Goal: Task Accomplishment & Management: Use online tool/utility

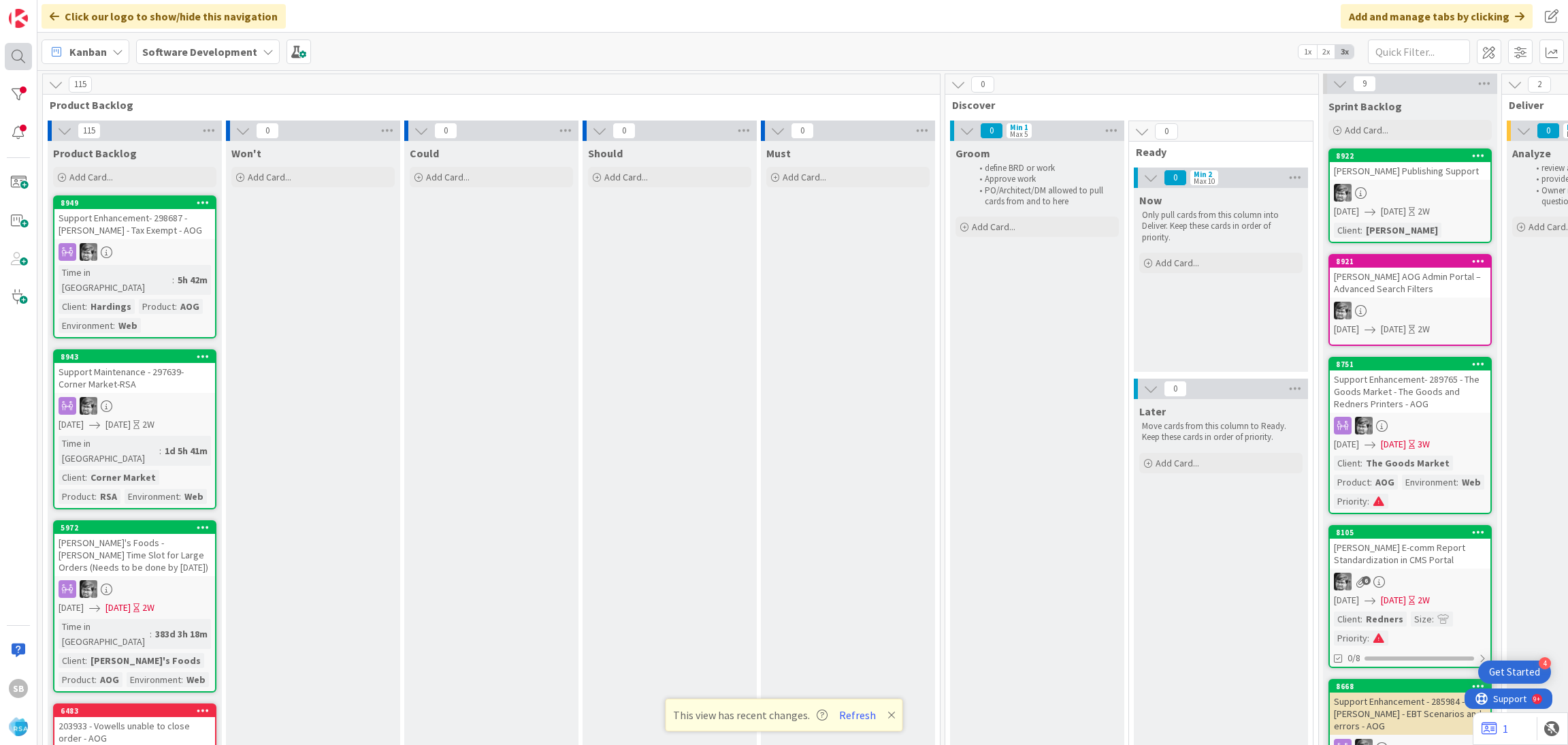
click at [21, 54] on div at bounding box center [18, 56] width 27 height 27
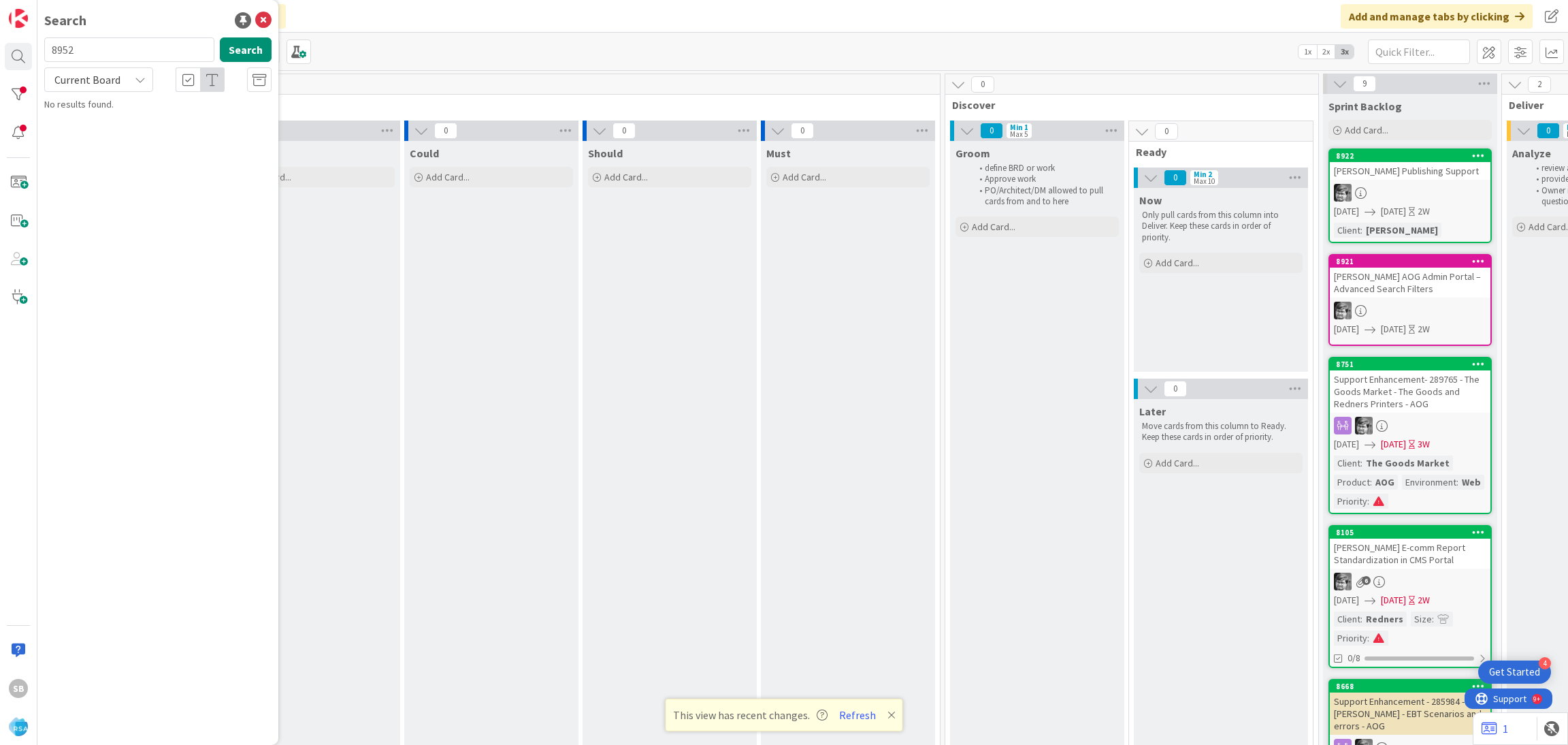
type input "8952"
click at [134, 83] on icon at bounding box center [139, 79] width 11 height 11
click at [132, 127] on span "All Boards" at bounding box center [122, 136] width 141 height 20
click at [174, 130] on p "Support Defect- 299007- Lowarance [PERSON_NAME] and cash saver- RSA" at bounding box center [167, 127] width 208 height 29
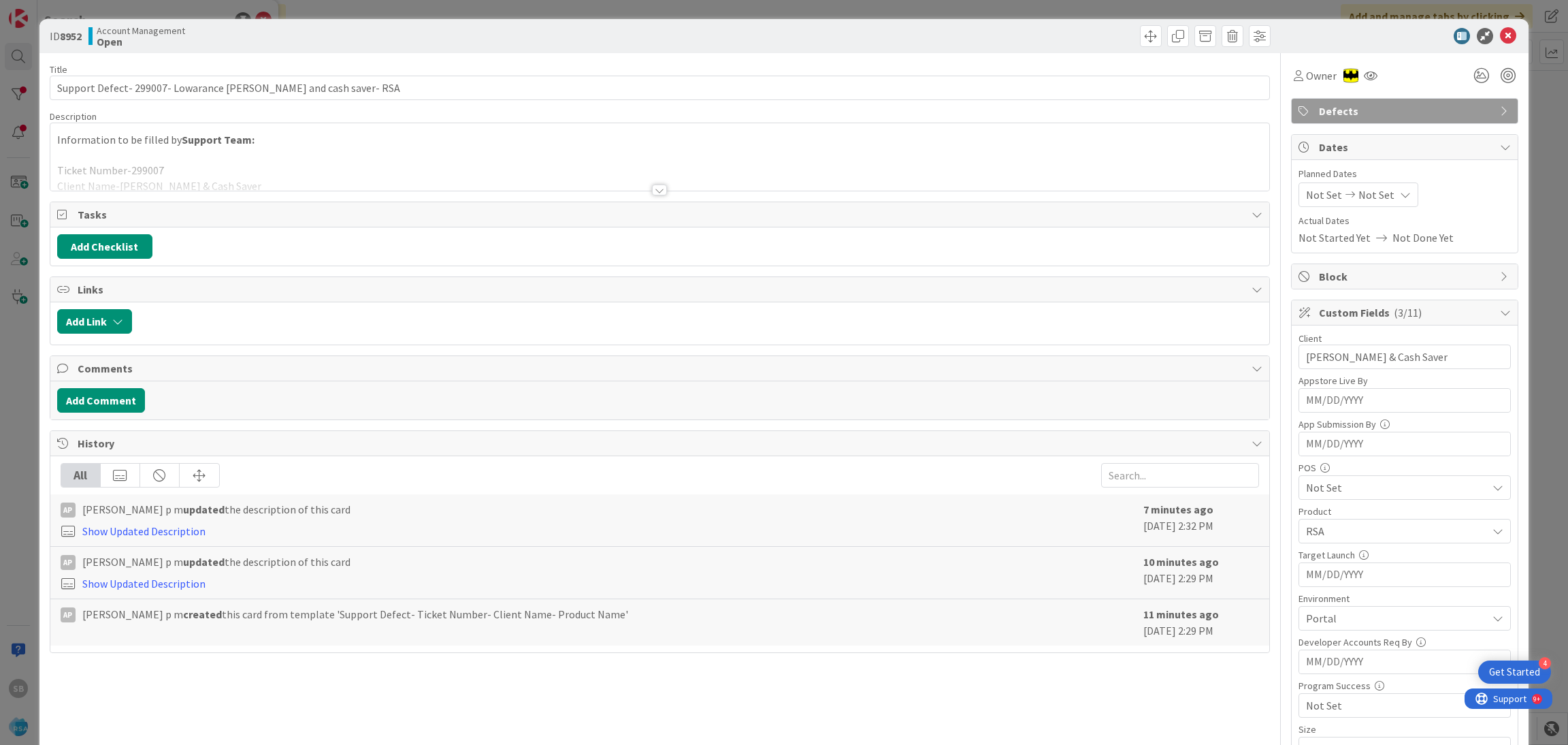
scroll to position [577, 0]
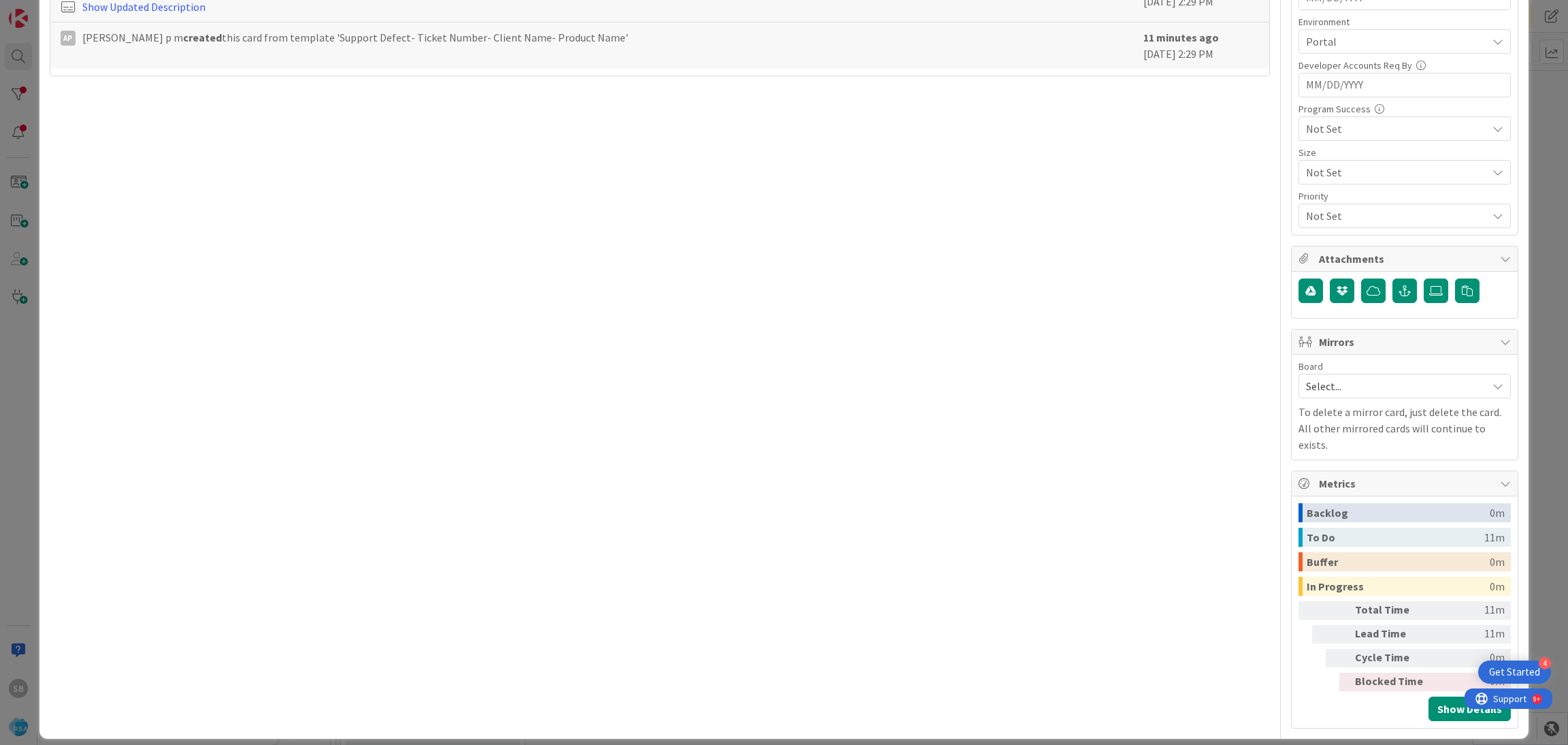
click at [1326, 392] on span "Select..." at bounding box center [1393, 386] width 175 height 19
click at [1329, 458] on div "Select... Account Management Software Development" at bounding box center [1405, 446] width 213 height 93
click at [1324, 470] on span "Software Development" at bounding box center [1413, 474] width 179 height 20
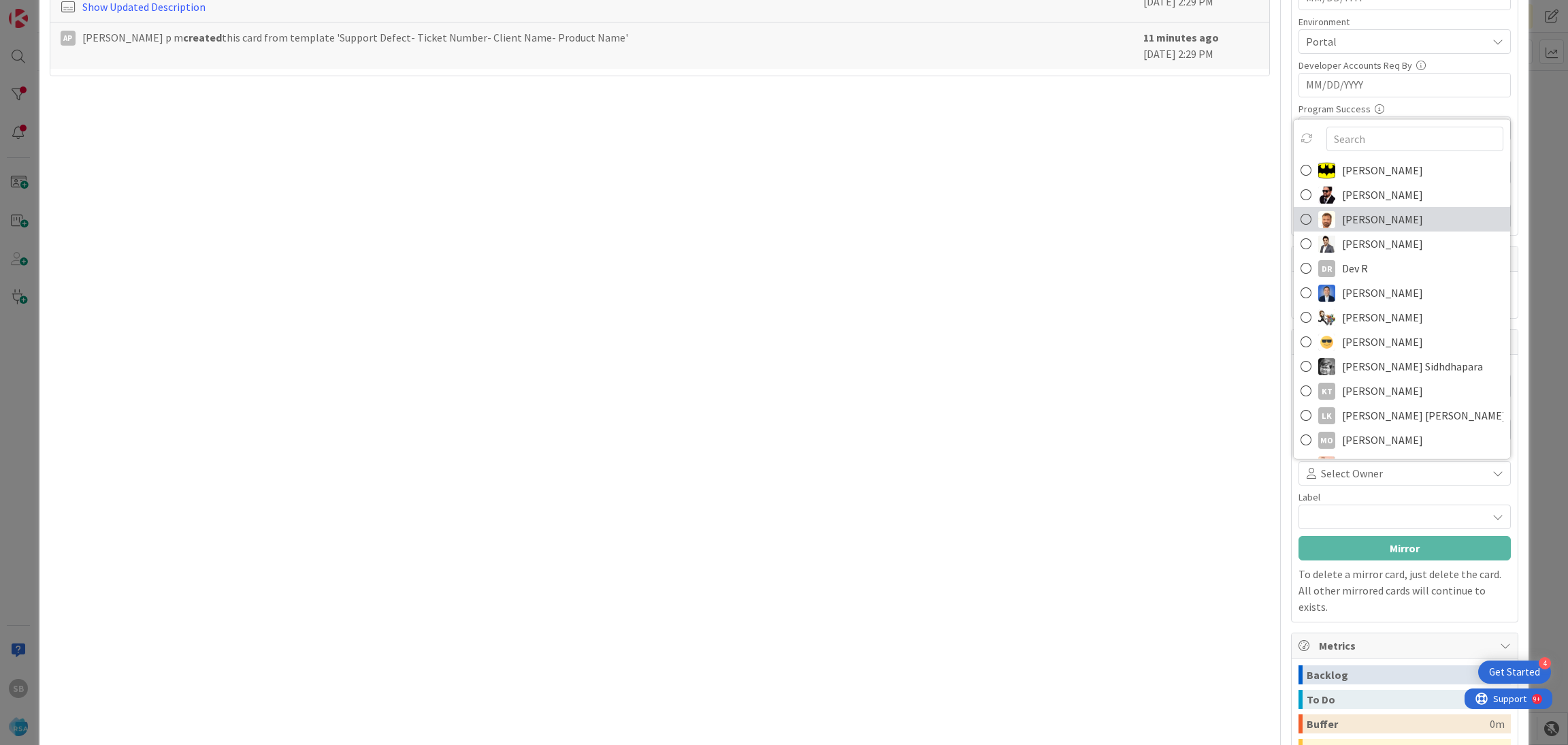
click at [1343, 228] on span "[PERSON_NAME]" at bounding box center [1382, 219] width 81 height 20
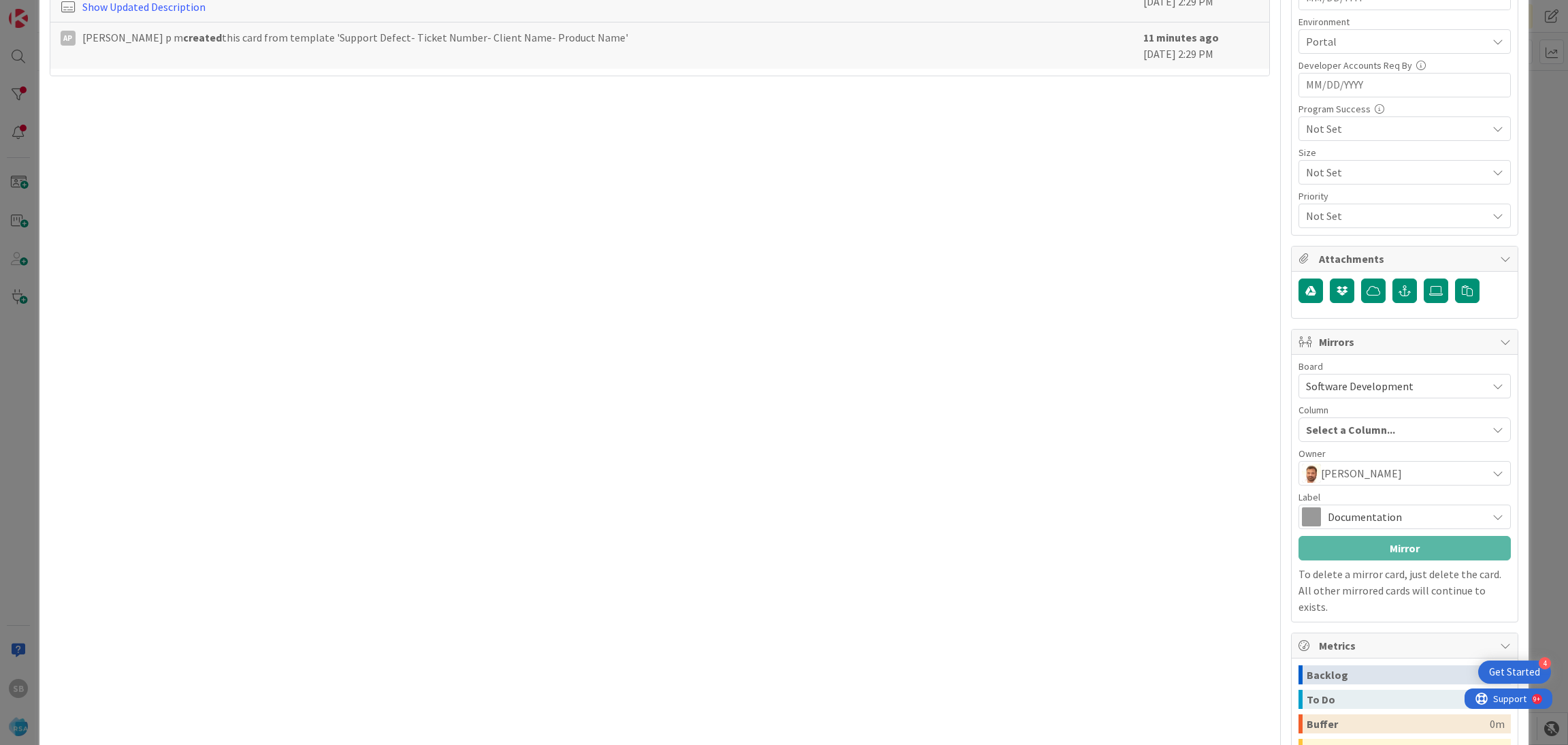
click at [1310, 513] on div "Documentation" at bounding box center [1405, 516] width 213 height 25
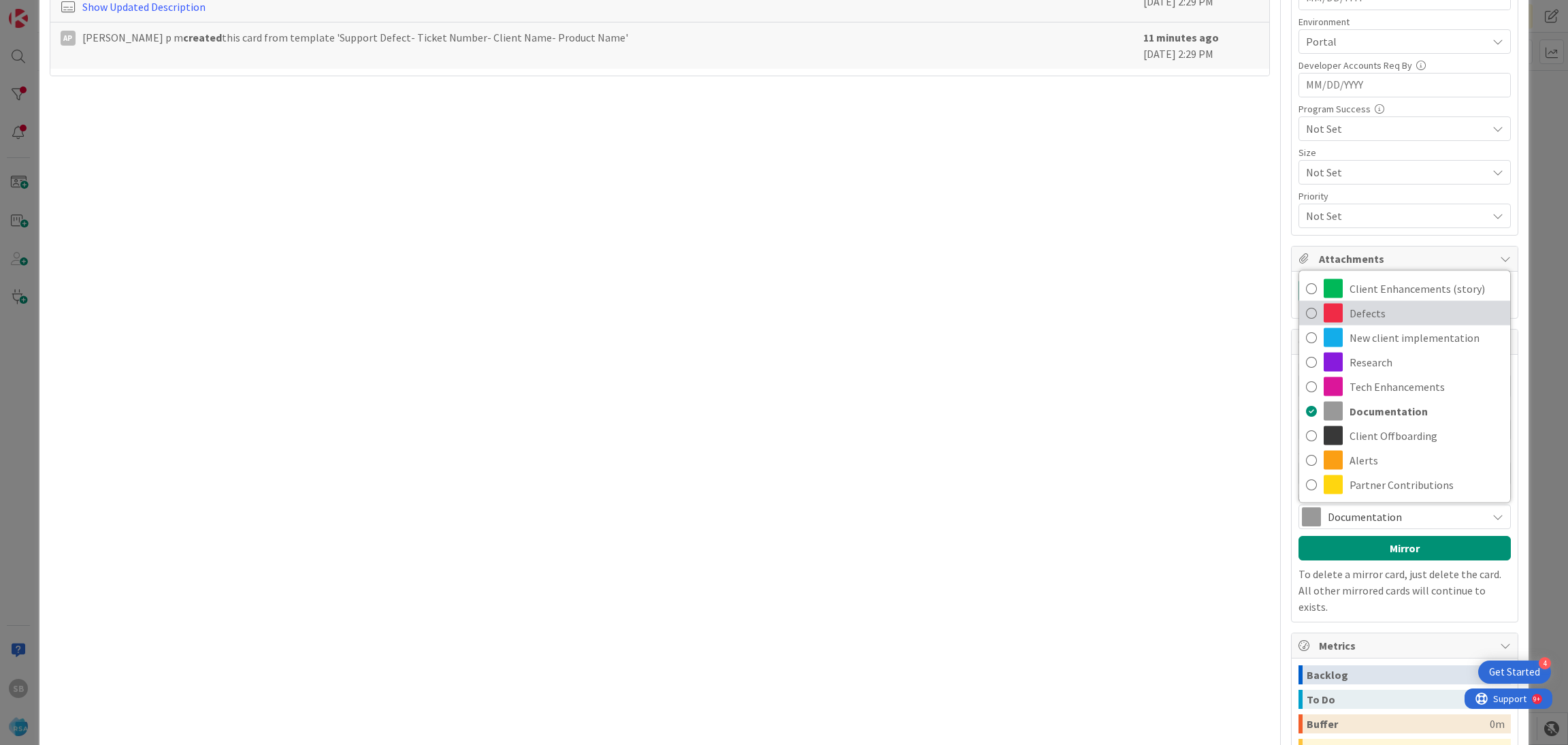
click at [1349, 308] on span "Defects" at bounding box center [1426, 313] width 154 height 20
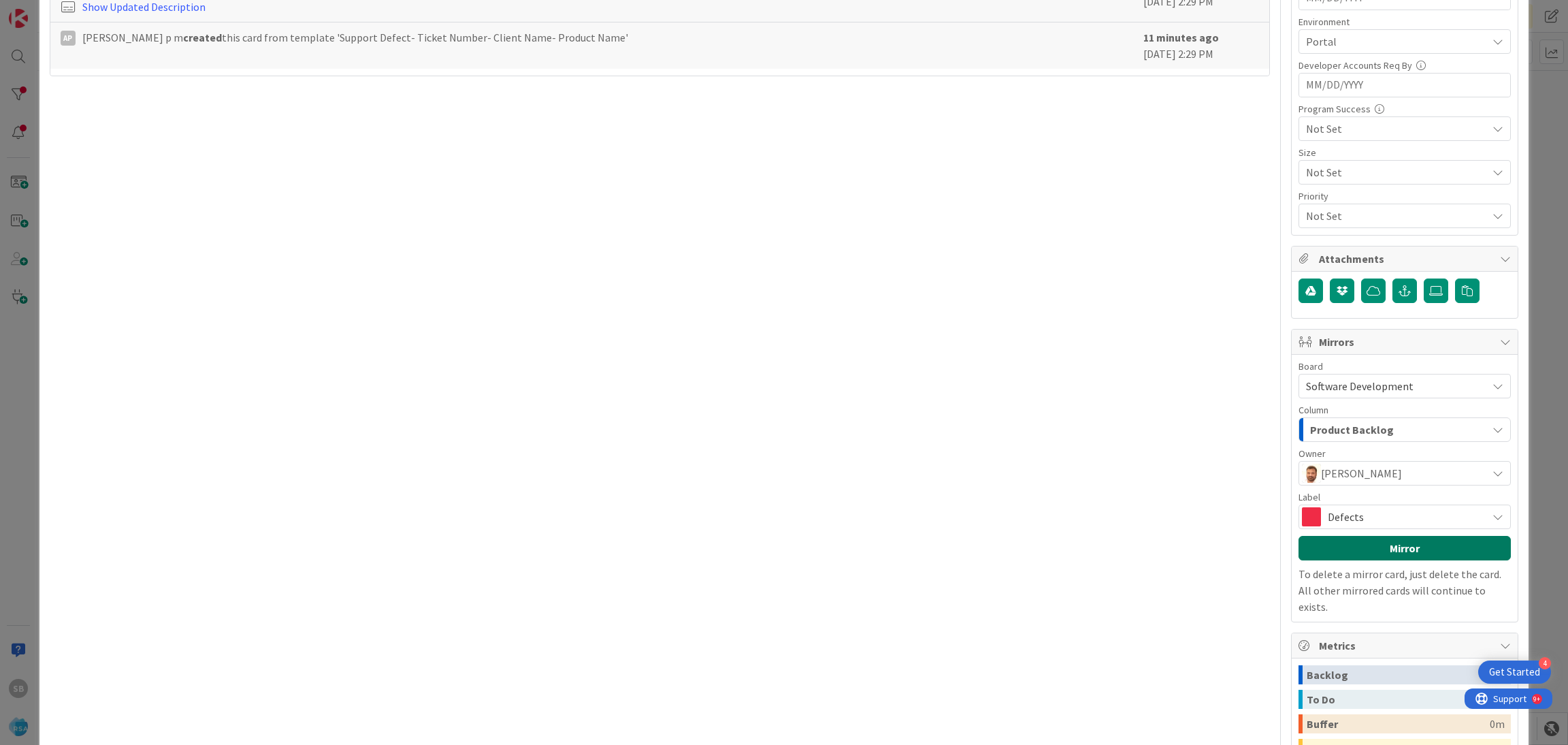
click at [1342, 559] on button "Mirror" at bounding box center [1405, 548] width 213 height 25
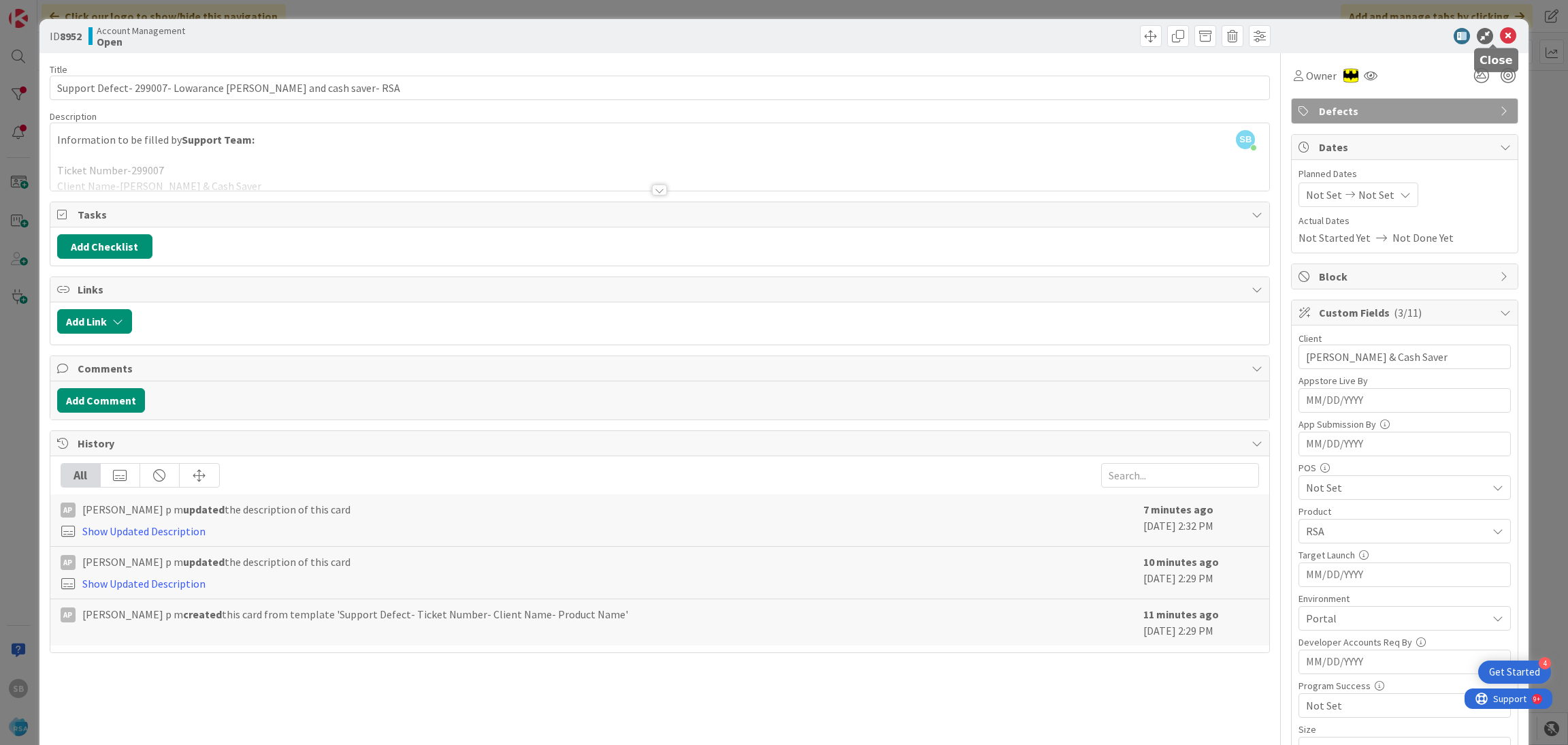
click at [1500, 30] on icon at bounding box center [1507, 36] width 16 height 16
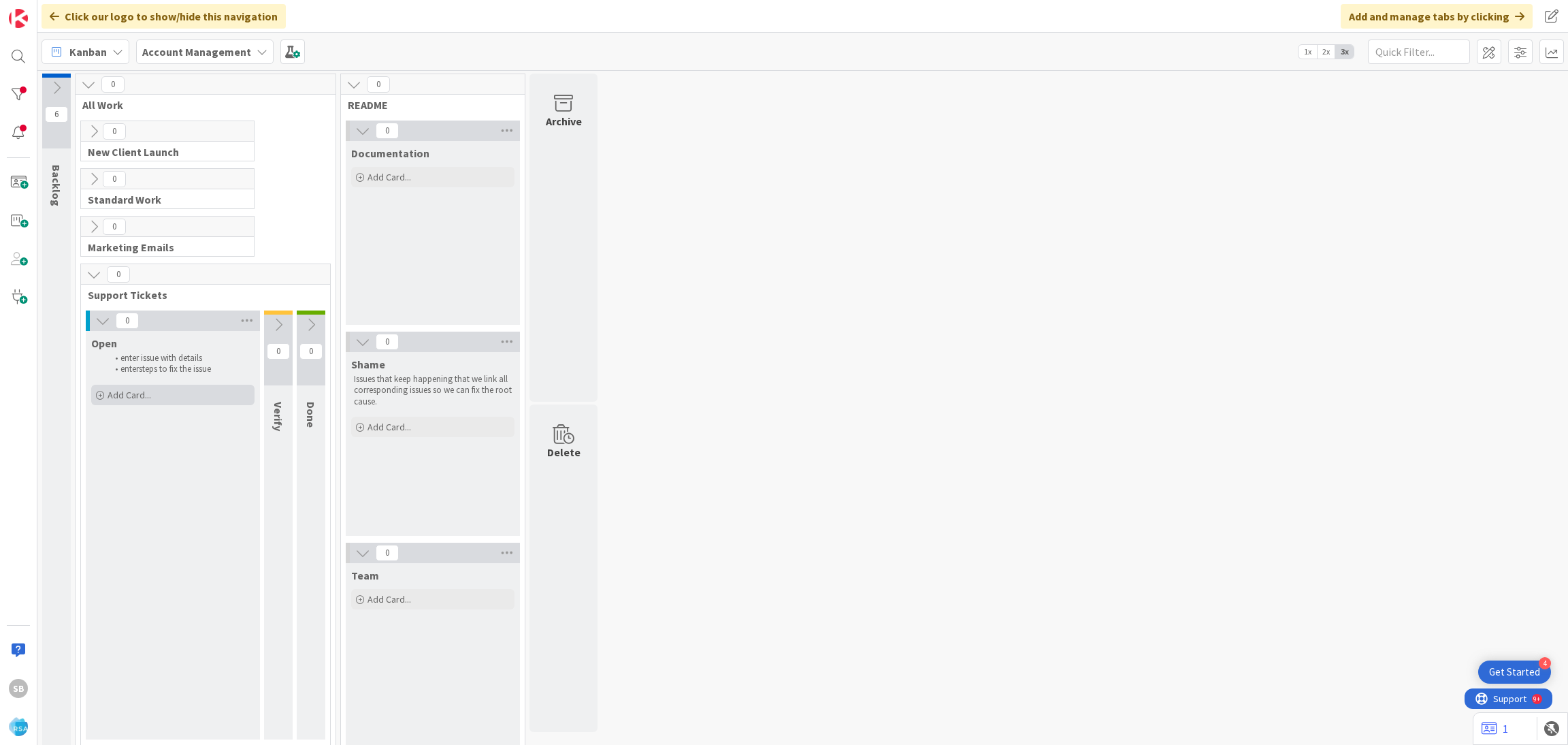
click at [169, 394] on div "Add Card..." at bounding box center [173, 394] width 163 height 20
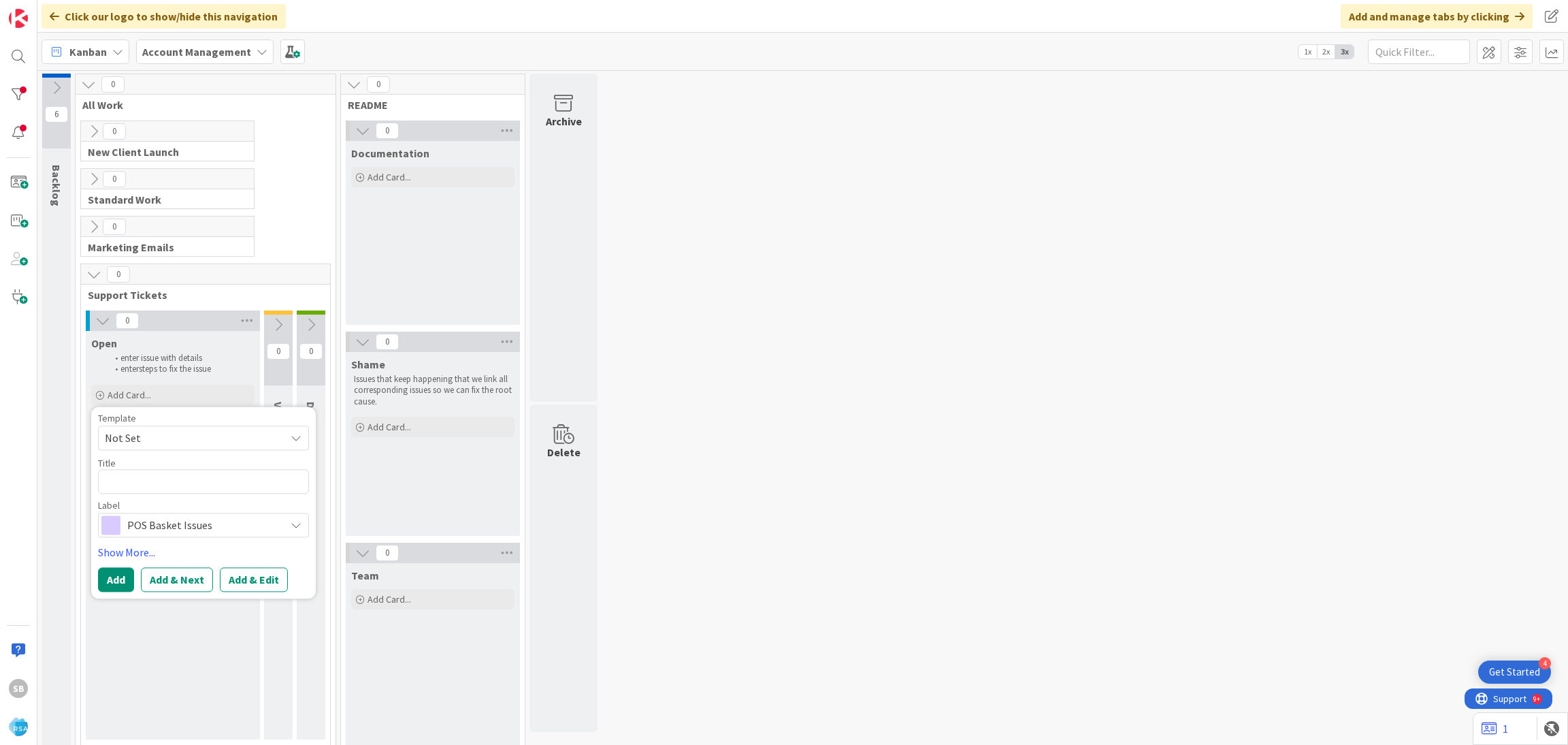
click at [160, 434] on span "Not Set" at bounding box center [190, 437] width 170 height 18
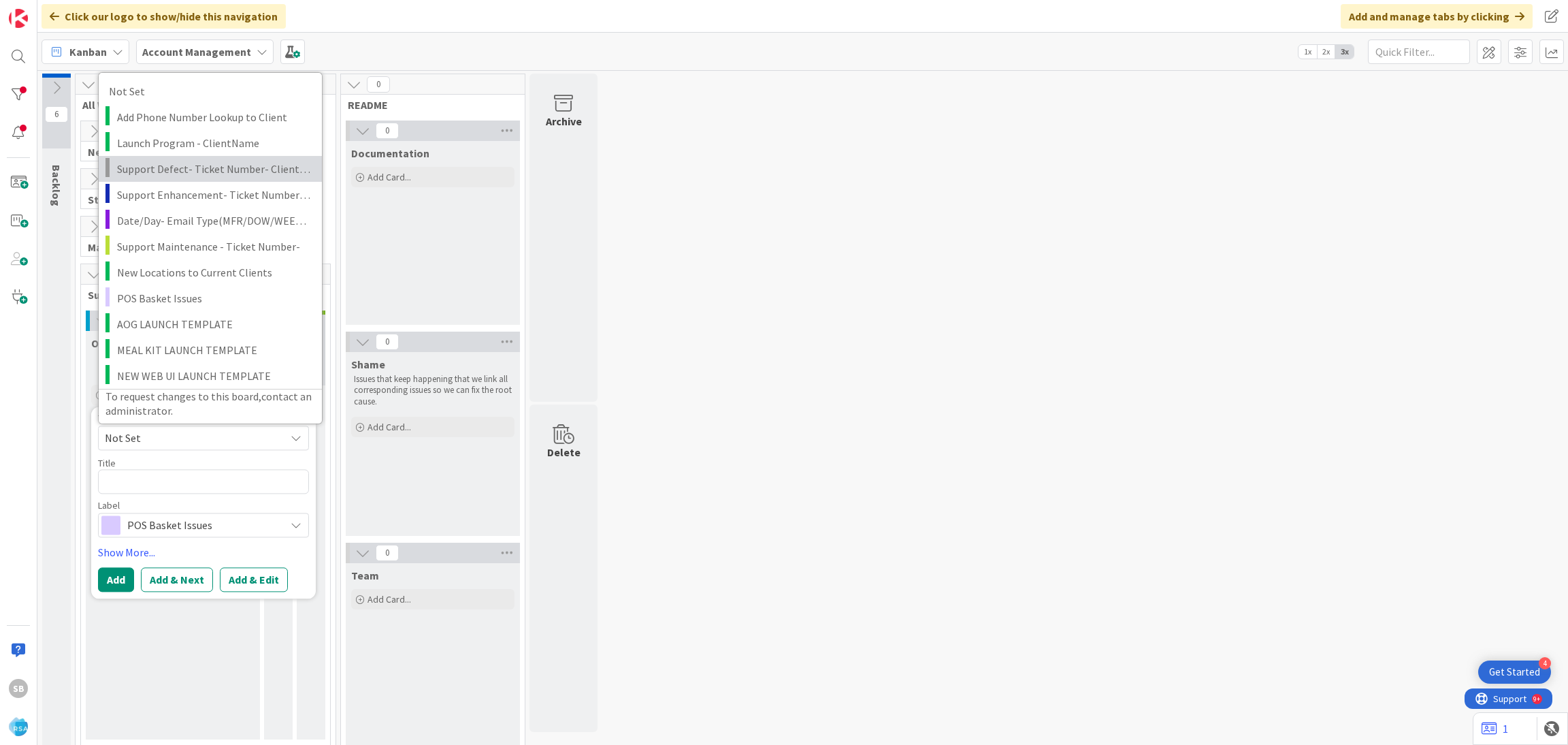
click at [209, 173] on span "Support Defect- Ticket Number- Client Name- Product Name" at bounding box center [214, 168] width 195 height 18
type textarea "x"
type textarea "Support Defect- Ticket Number- Client Name- Product Name"
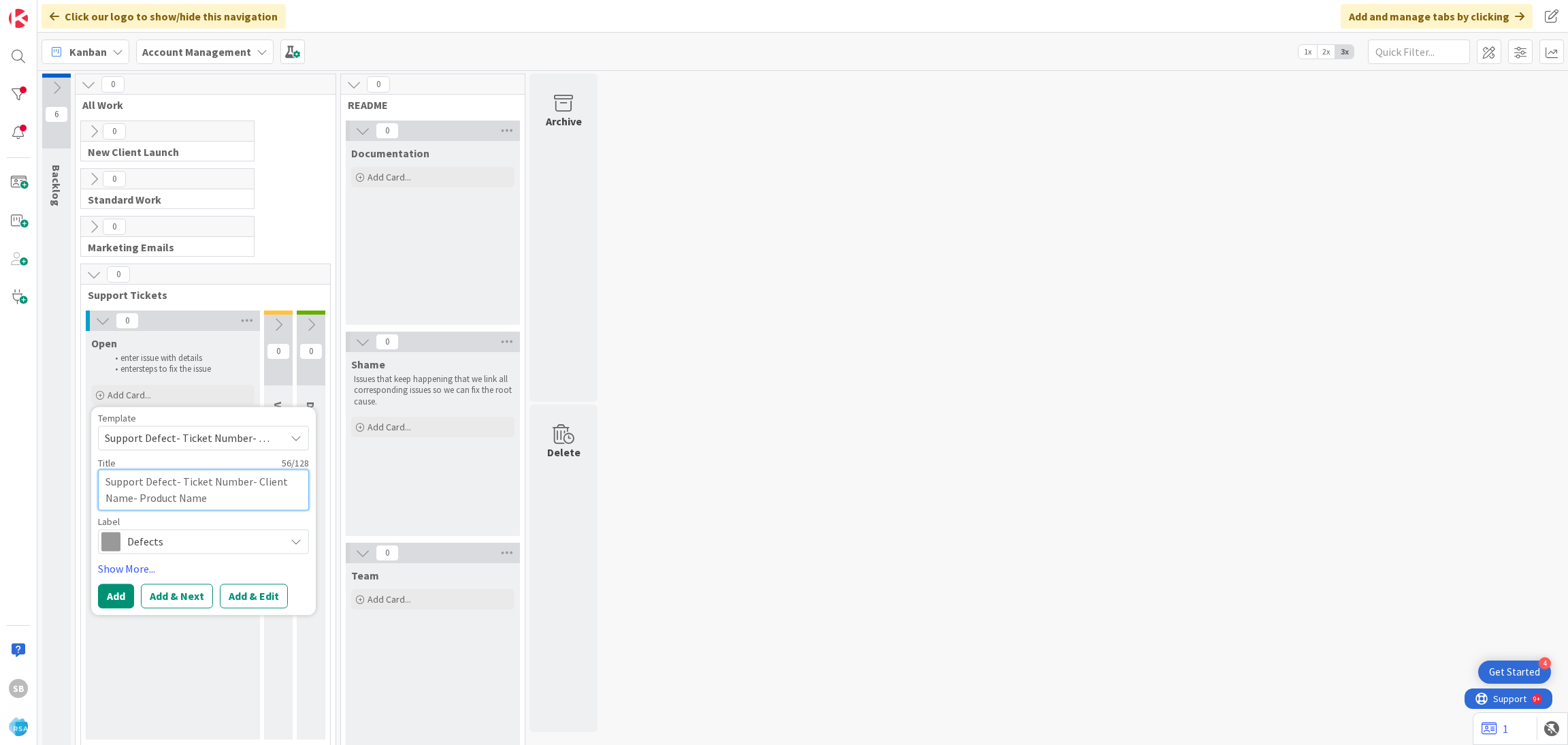
drag, startPoint x: 182, startPoint y: 487, endPoint x: 232, endPoint y: 512, distance: 55.9
click at [232, 512] on div "Template Support Defect- Ticket Number- Client Name- Product Name Not Set Add P…" at bounding box center [203, 483] width 211 height 140
type textarea "x"
type textarea "Support Defect-"
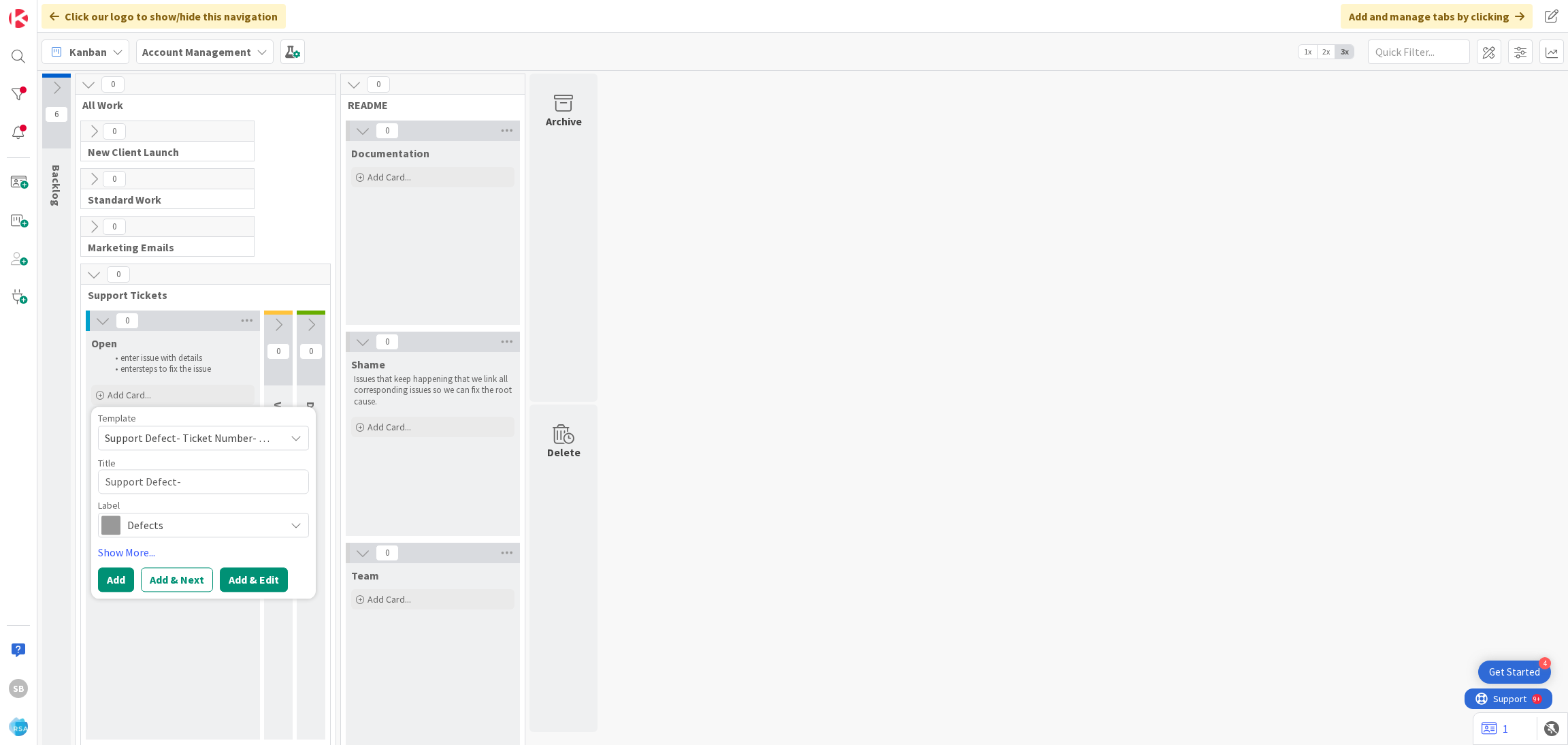
click at [246, 572] on button "Add & Edit" at bounding box center [253, 579] width 68 height 25
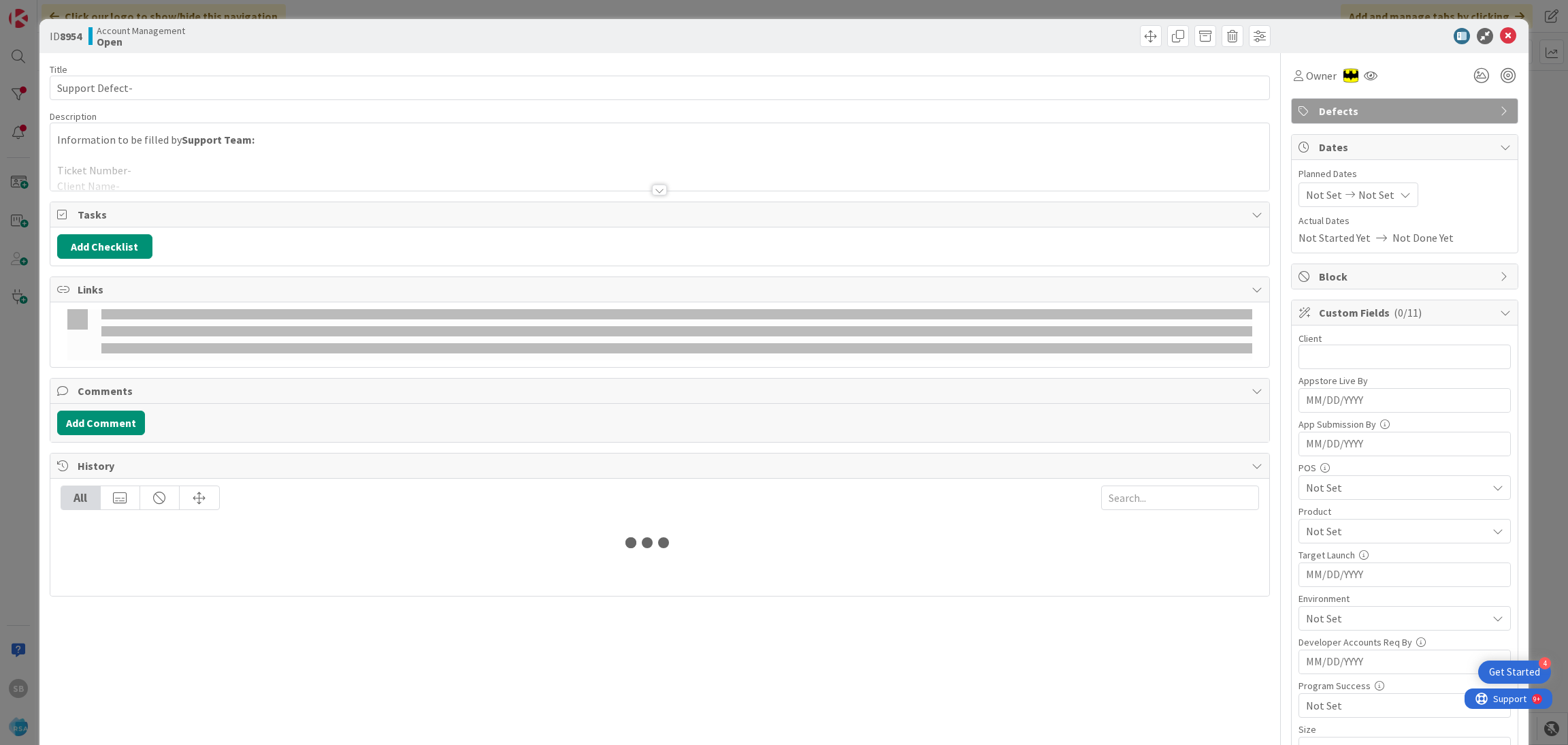
click at [340, 157] on div at bounding box center [660, 173] width 1220 height 35
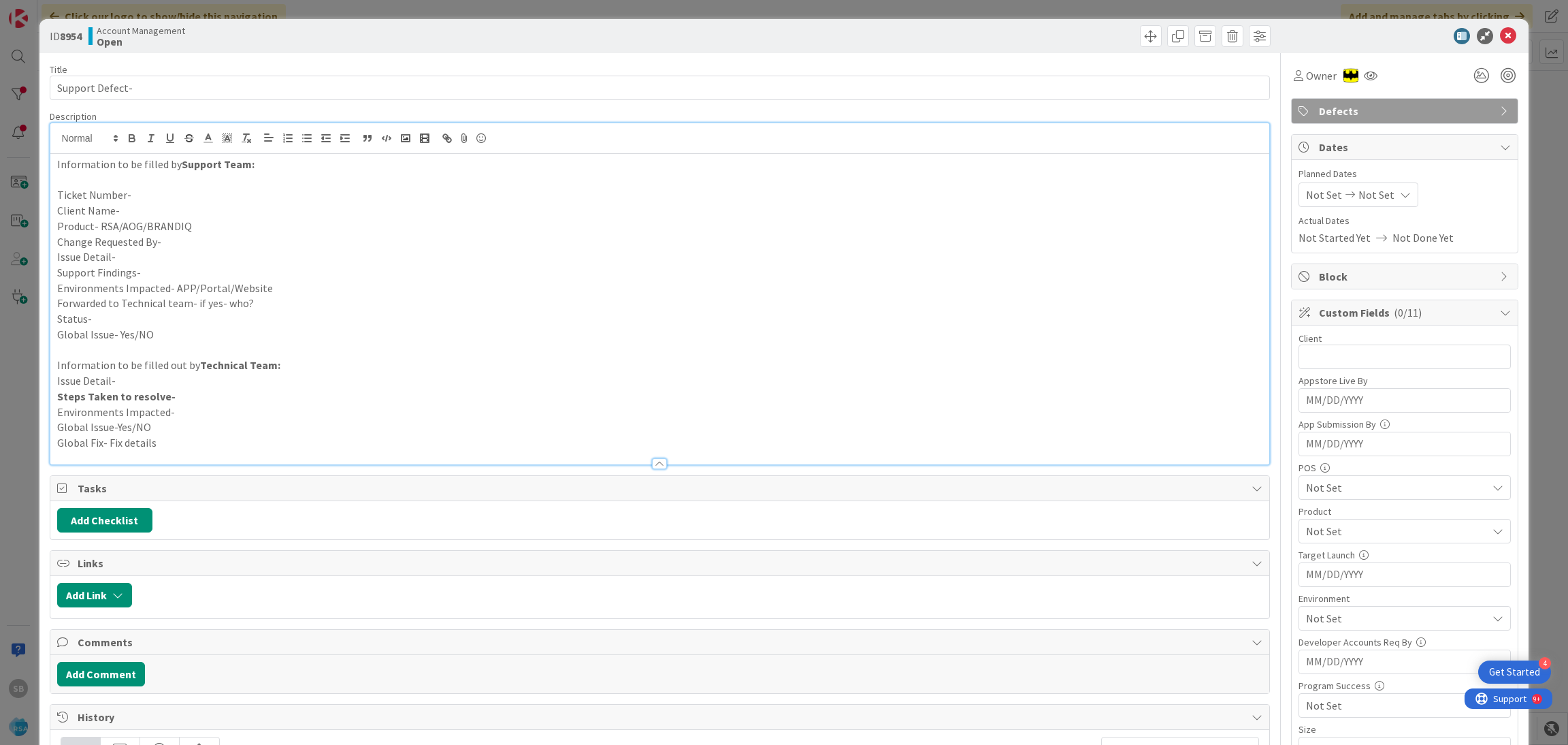
click at [172, 263] on p "Issue Detail-" at bounding box center [659, 257] width 1206 height 15
click at [163, 277] on p "Support Findings-" at bounding box center [659, 273] width 1206 height 15
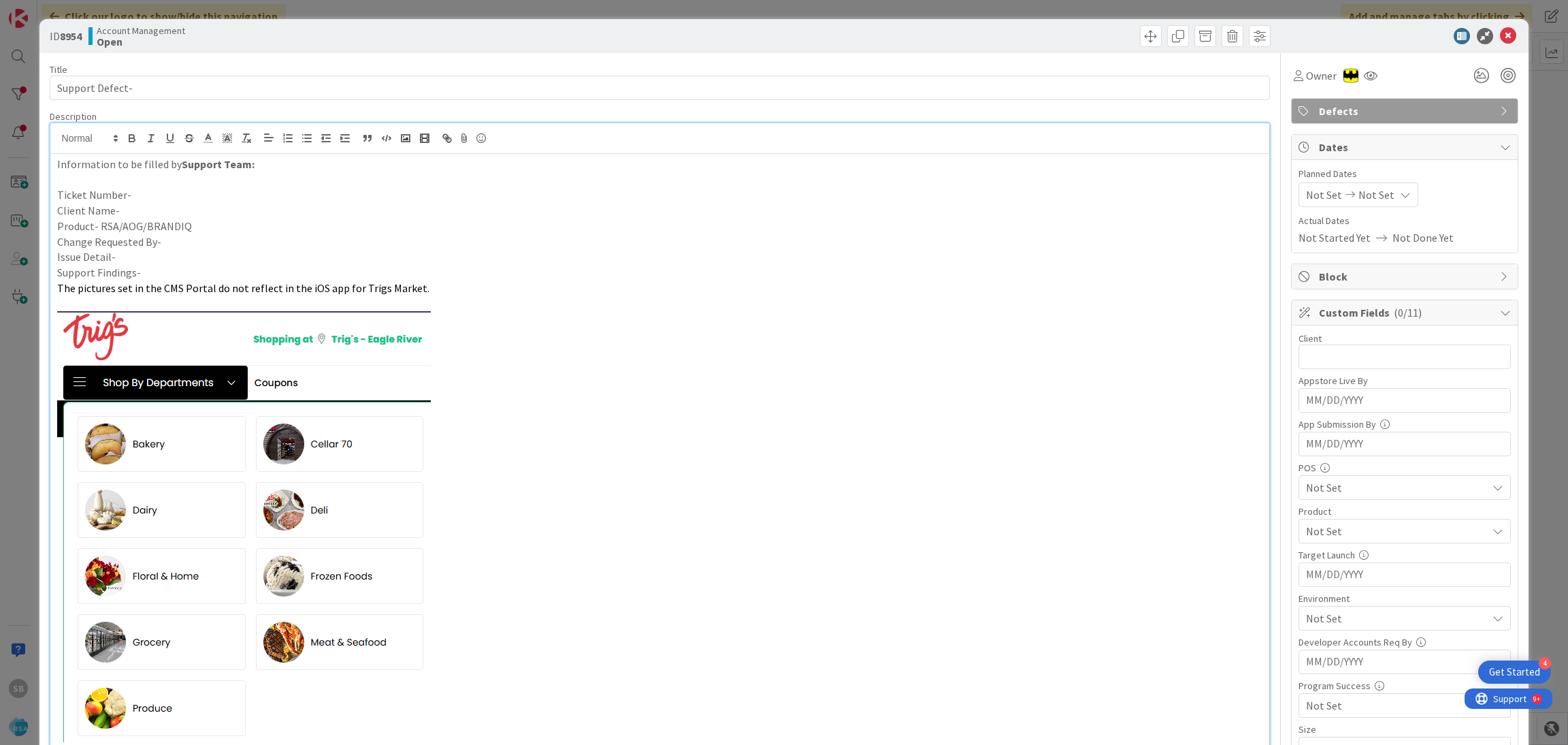
click at [122, 274] on p "Support Findings-" at bounding box center [659, 273] width 1206 height 15
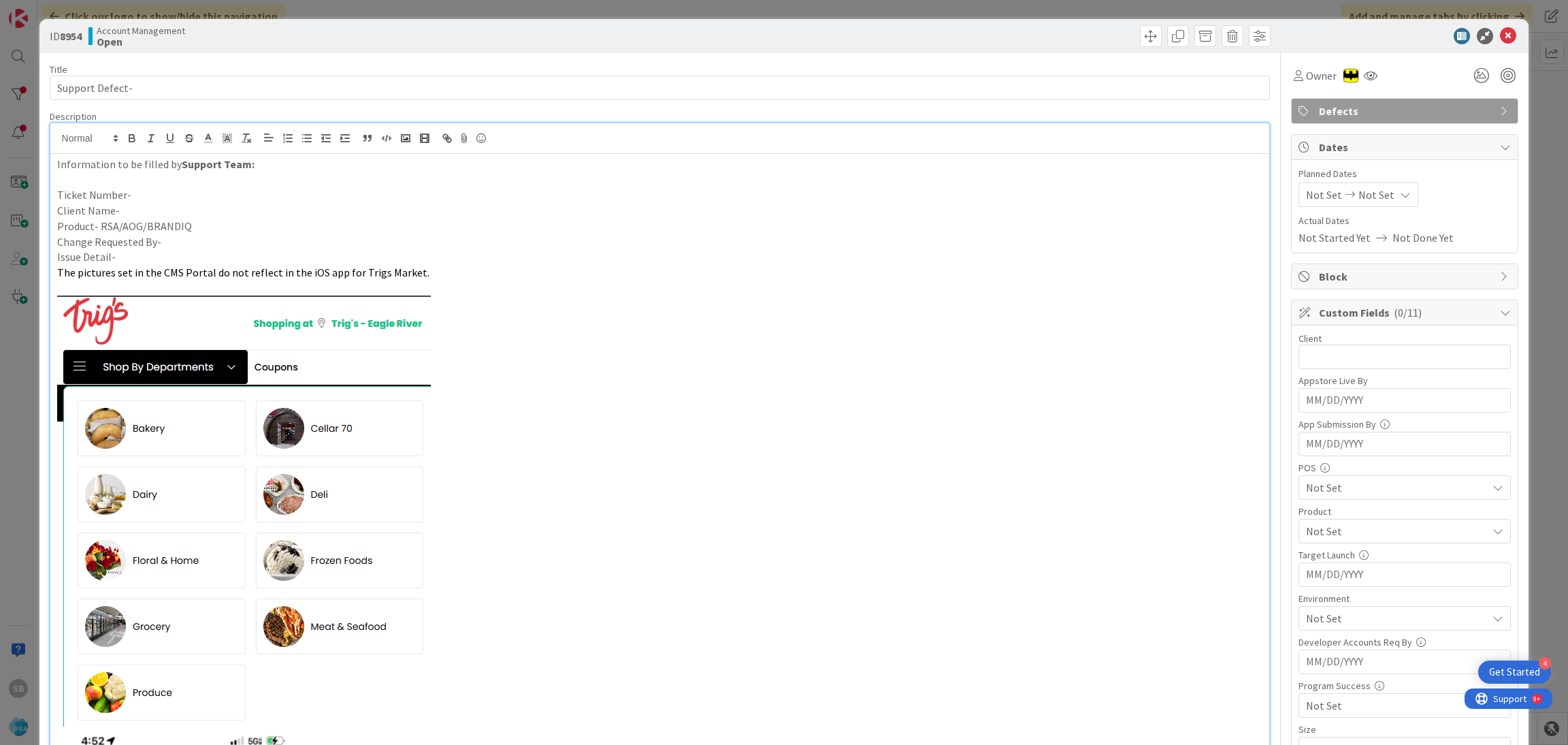
click at [137, 263] on p "Issue Detail-" at bounding box center [659, 257] width 1206 height 15
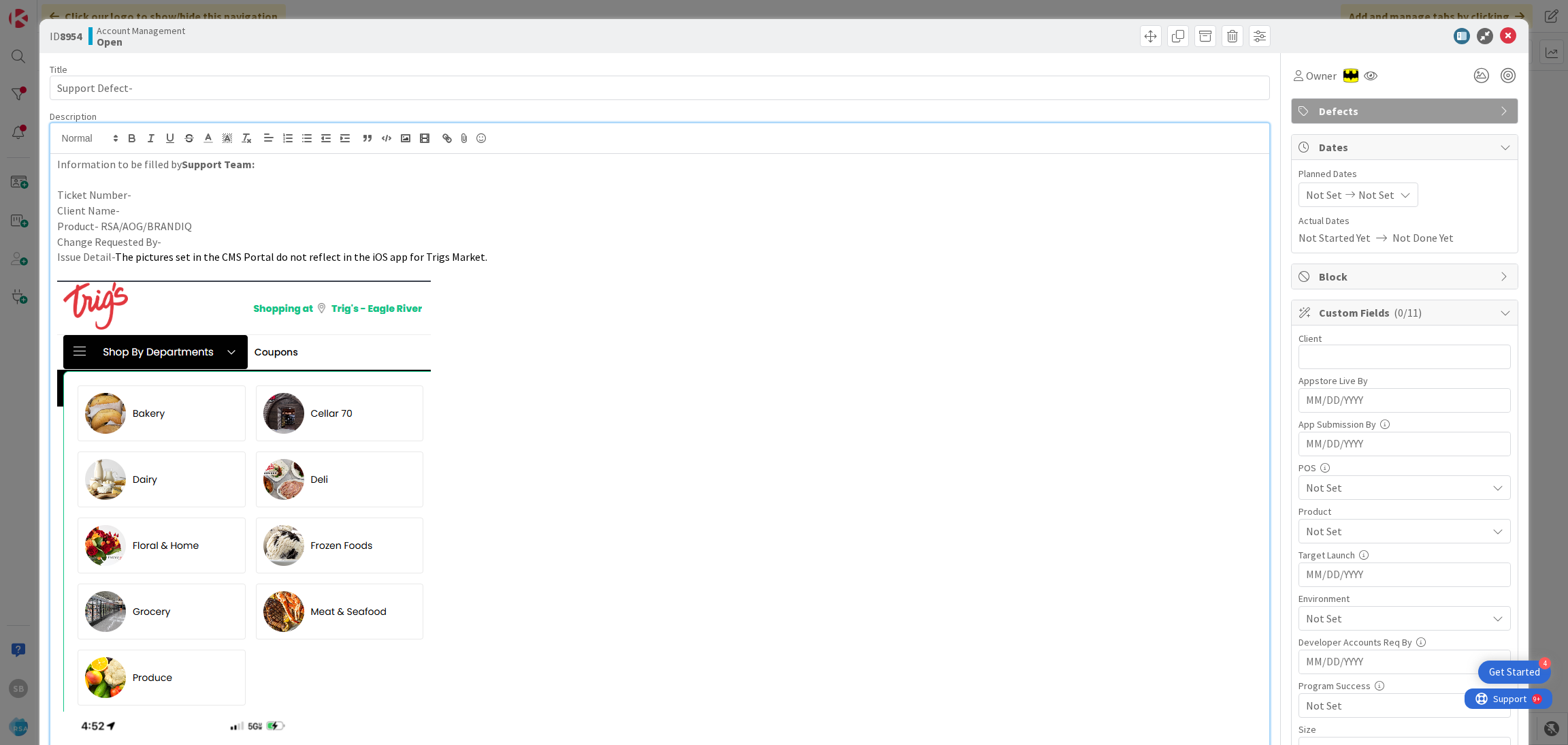
click at [184, 237] on p "Change Requested By-" at bounding box center [659, 242] width 1206 height 15
click at [213, 214] on p "Client Name-" at bounding box center [659, 211] width 1206 height 15
click at [201, 220] on p "Product- RSA/AOG/BRANDIQ" at bounding box center [659, 226] width 1206 height 15
click at [151, 220] on p "Product- RSA/AOG/BRANDIQ - AOG" at bounding box center [659, 226] width 1206 height 15
click at [135, 211] on p "Client Name-" at bounding box center [659, 211] width 1206 height 15
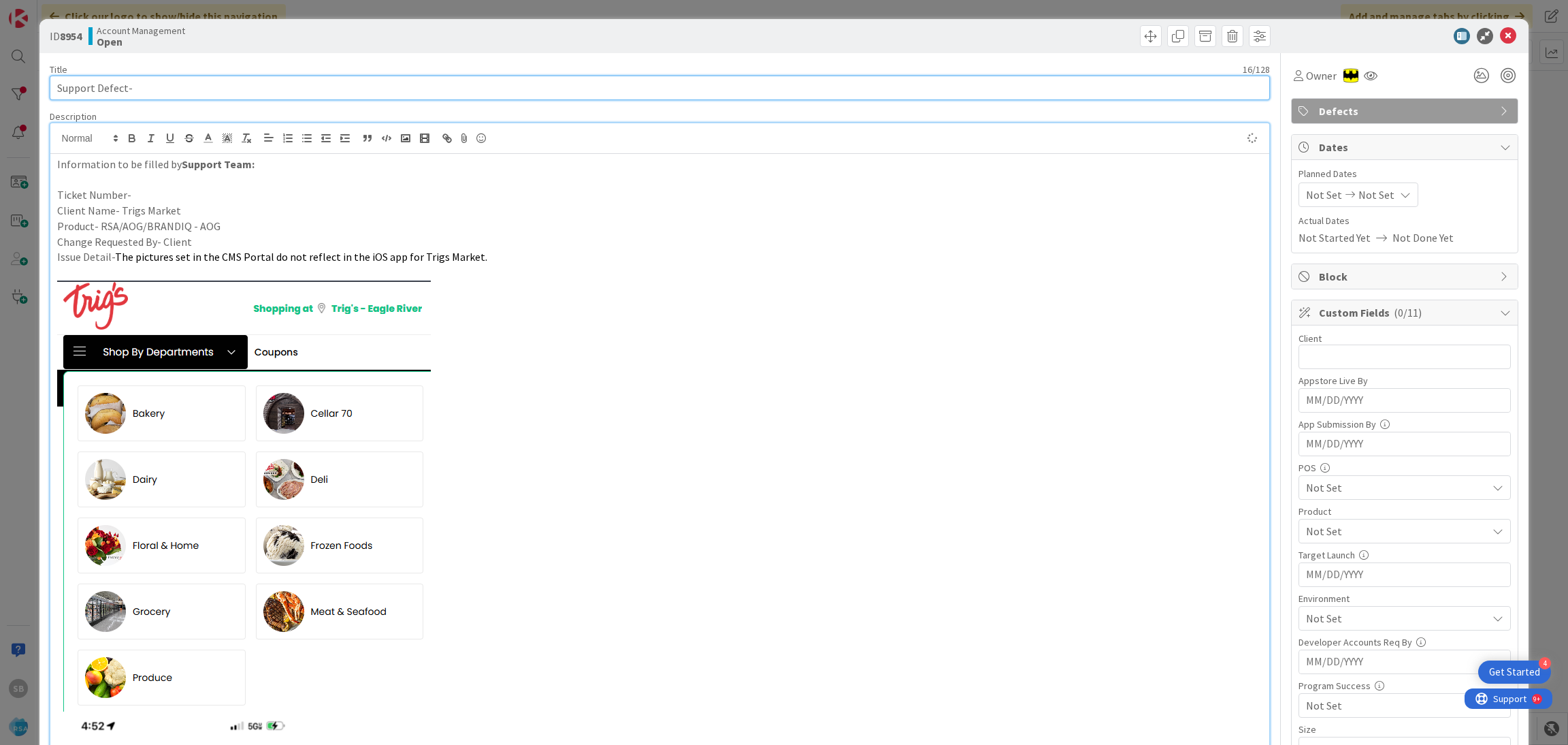
click at [170, 86] on input "Support Defect-" at bounding box center [660, 87] width 1221 height 25
paste input "299037"
type input "Support Defect- 299037 - AOG"
click at [151, 201] on p "Ticket Number-" at bounding box center [659, 195] width 1206 height 15
click at [144, 90] on input "Support Defect- 299037 - AOG" at bounding box center [660, 87] width 1221 height 25
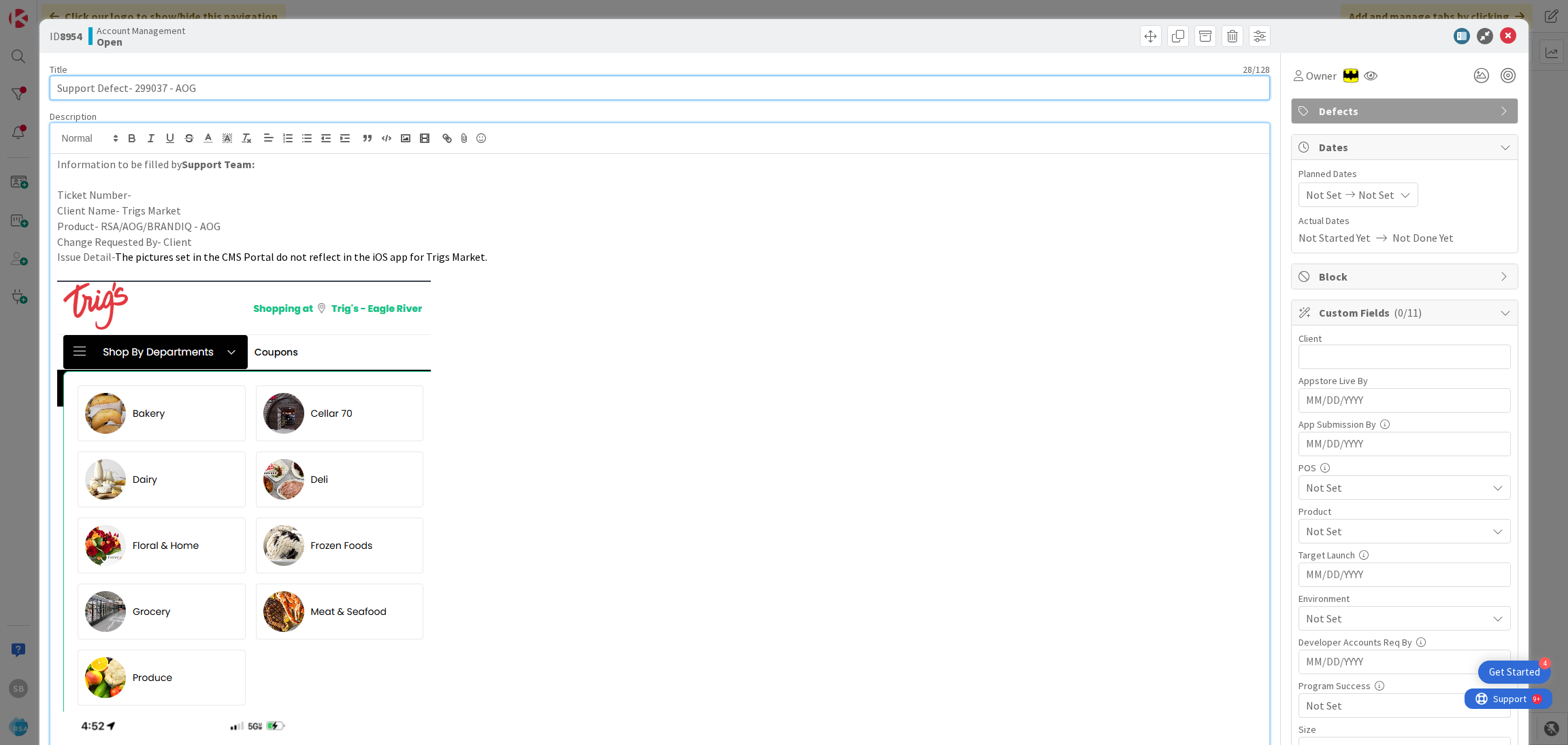
click at [144, 90] on input "Support Defect- 299037 - AOG" at bounding box center [660, 87] width 1221 height 25
click at [162, 203] on p "Client Name- Trigs Market" at bounding box center [659, 211] width 1206 height 15
click at [140, 193] on p "Ticket Number-" at bounding box center [659, 195] width 1206 height 15
click at [1311, 197] on span "Not Set" at bounding box center [1323, 194] width 36 height 16
click at [1341, 320] on td "4" at bounding box center [1354, 313] width 27 height 26
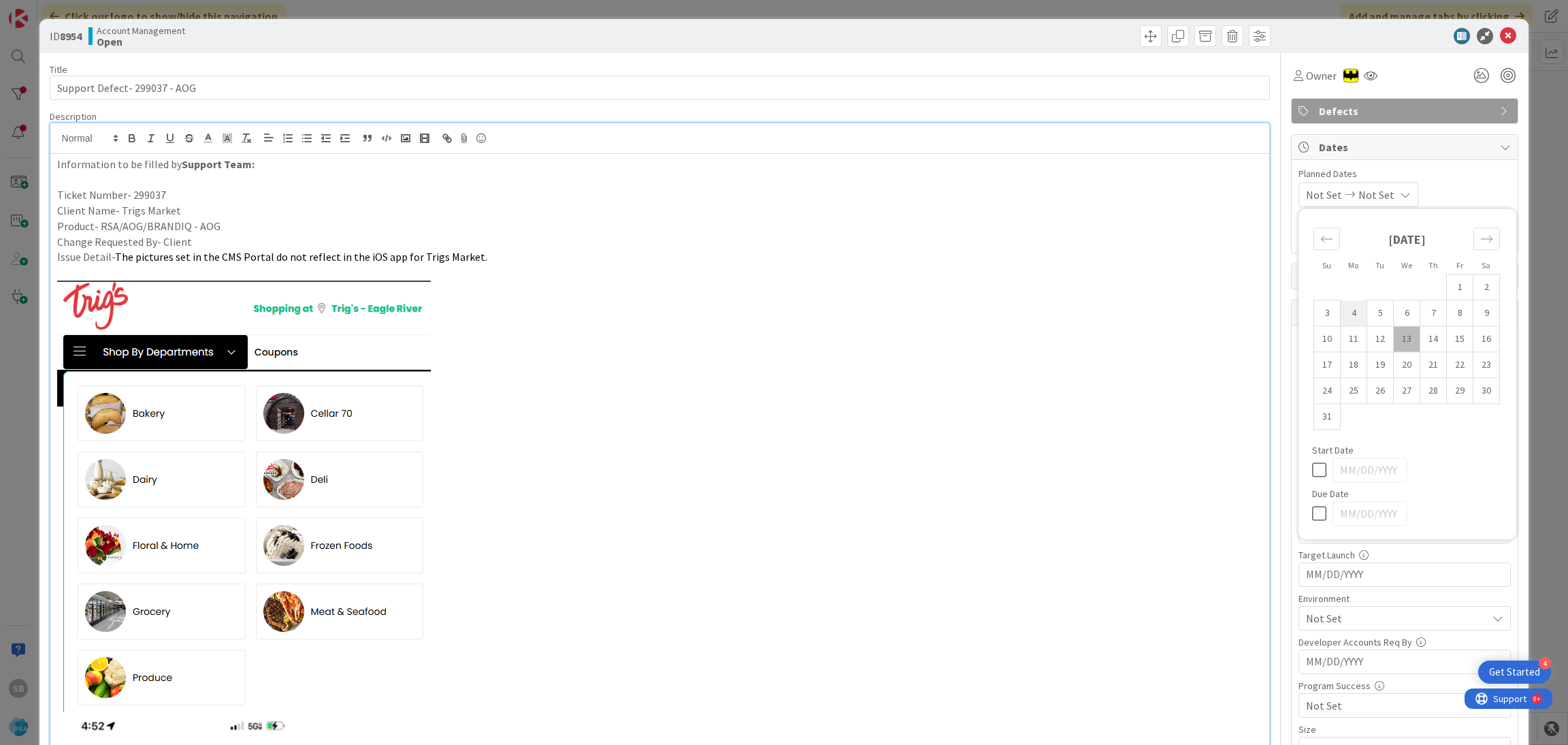
type input "[DATE]"
click at [1447, 340] on td "15" at bounding box center [1460, 339] width 27 height 26
type input "[DATE]"
click at [1460, 197] on div "[DATE] [DATE] Su Mo Tu We Th Fr Sa [DATE] 1 2 3 4 5 6 7 8 9 10 11 12 13 14 15 1…" at bounding box center [1405, 194] width 213 height 25
click at [1346, 358] on input "text" at bounding box center [1405, 356] width 213 height 25
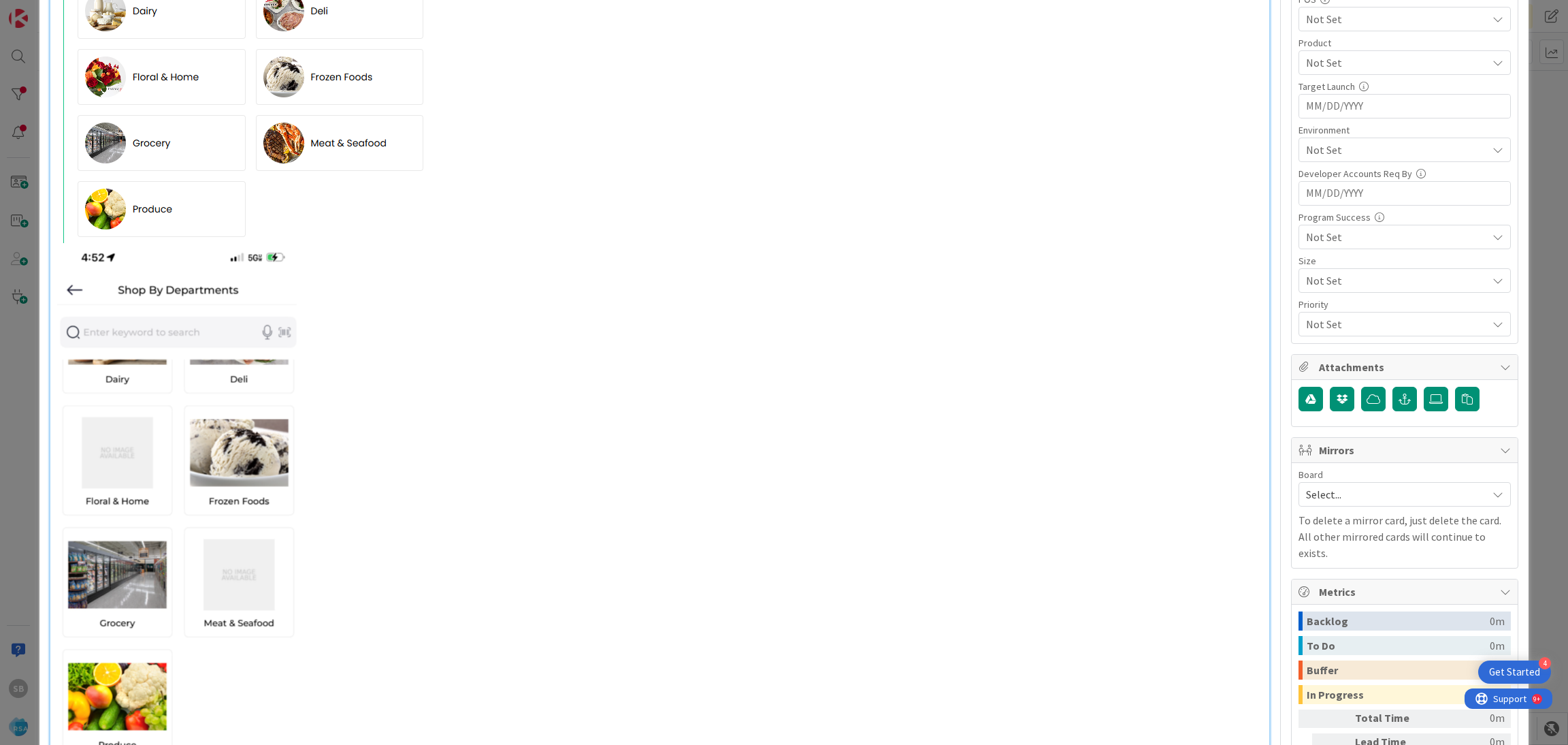
scroll to position [910, 0]
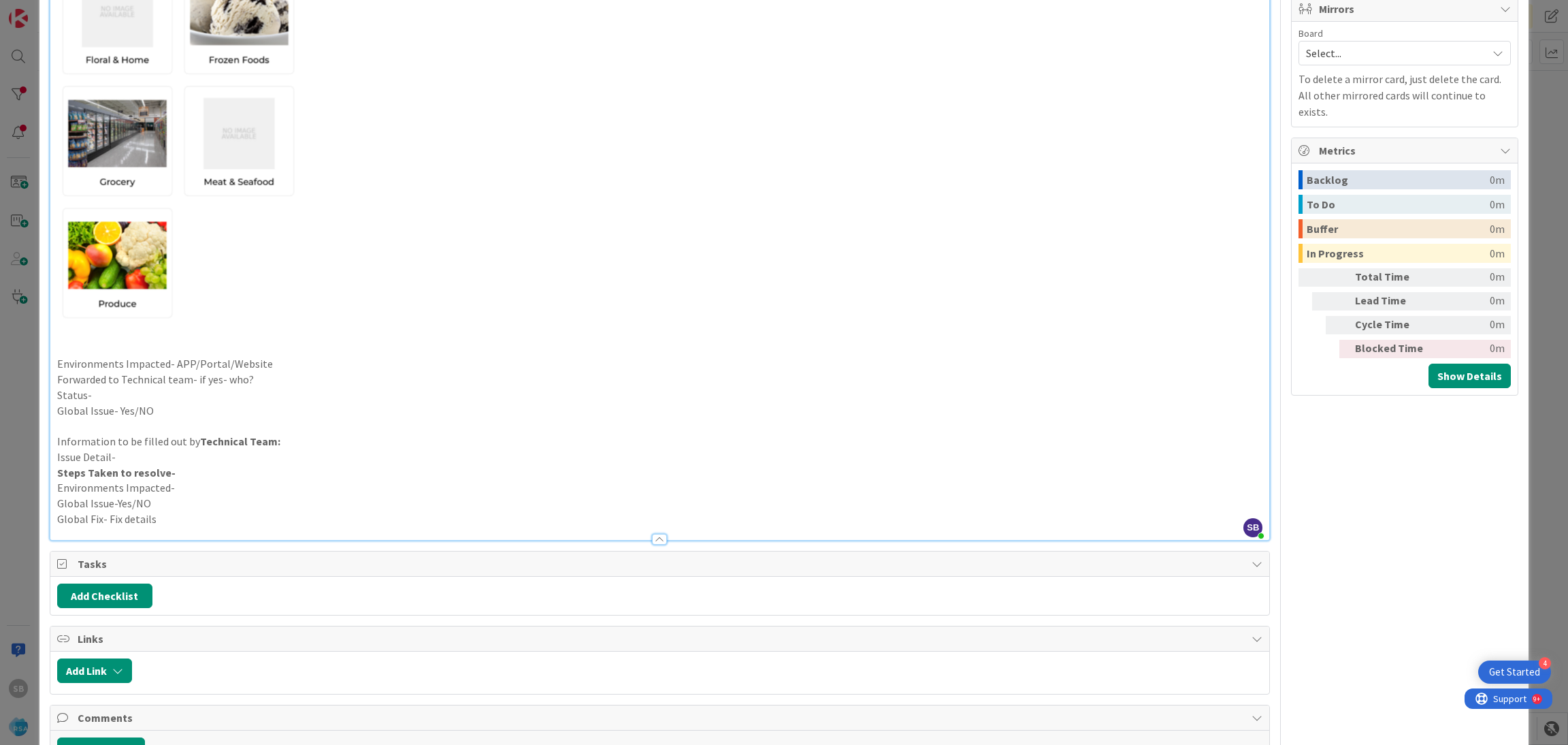
click at [278, 359] on p "Environments Impacted- APP/Portal/Website" at bounding box center [659, 364] width 1206 height 15
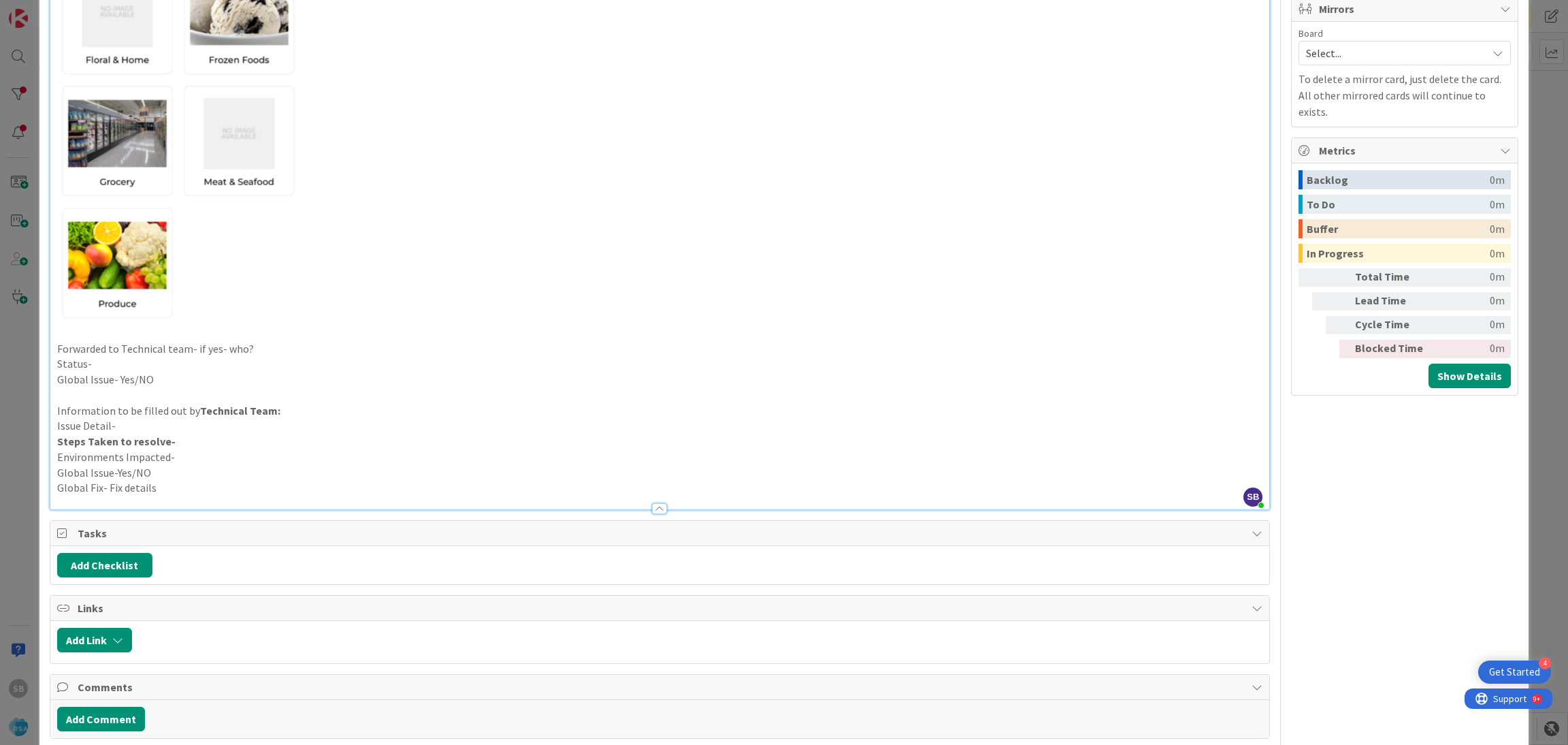
click at [298, 341] on p "Forwarded to Technical team- if yes- who?" at bounding box center [659, 349] width 1206 height 15
click at [239, 377] on p "Global Issue- Yes/NO" at bounding box center [659, 380] width 1206 height 15
click at [170, 364] on p "Status-" at bounding box center [659, 364] width 1206 height 15
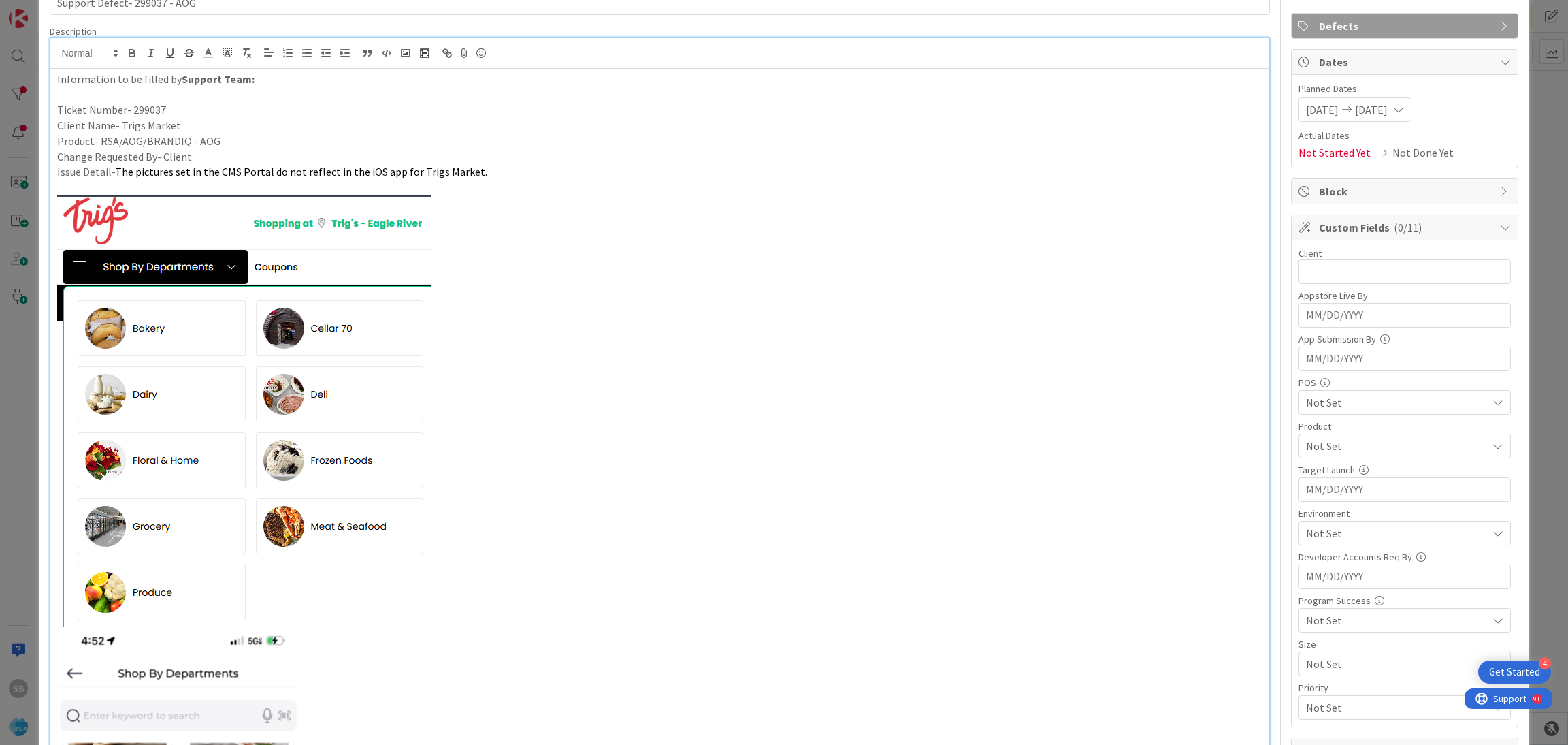
scroll to position [88, 0]
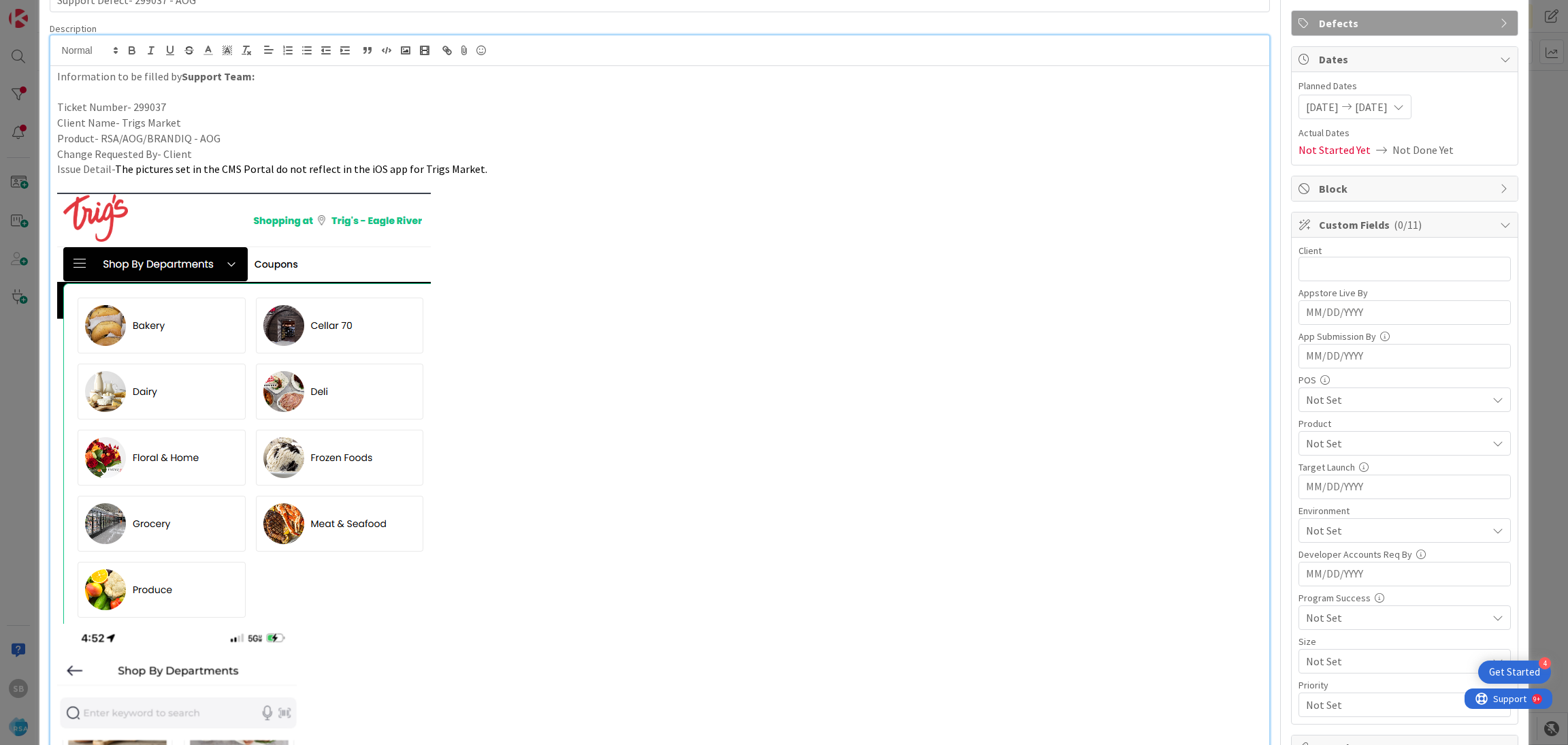
click at [1333, 286] on div "Client 0 / 32 Appstore Live By Navigate forward to interact with the calendar a…" at bounding box center [1405, 480] width 213 height 472
click at [1298, 261] on input "text" at bounding box center [1405, 269] width 213 height 25
type input "Trigs Market"
click at [1312, 443] on span "Not Set" at bounding box center [1396, 443] width 181 height 16
click at [1318, 499] on span "AOG" at bounding box center [1328, 499] width 20 height 20
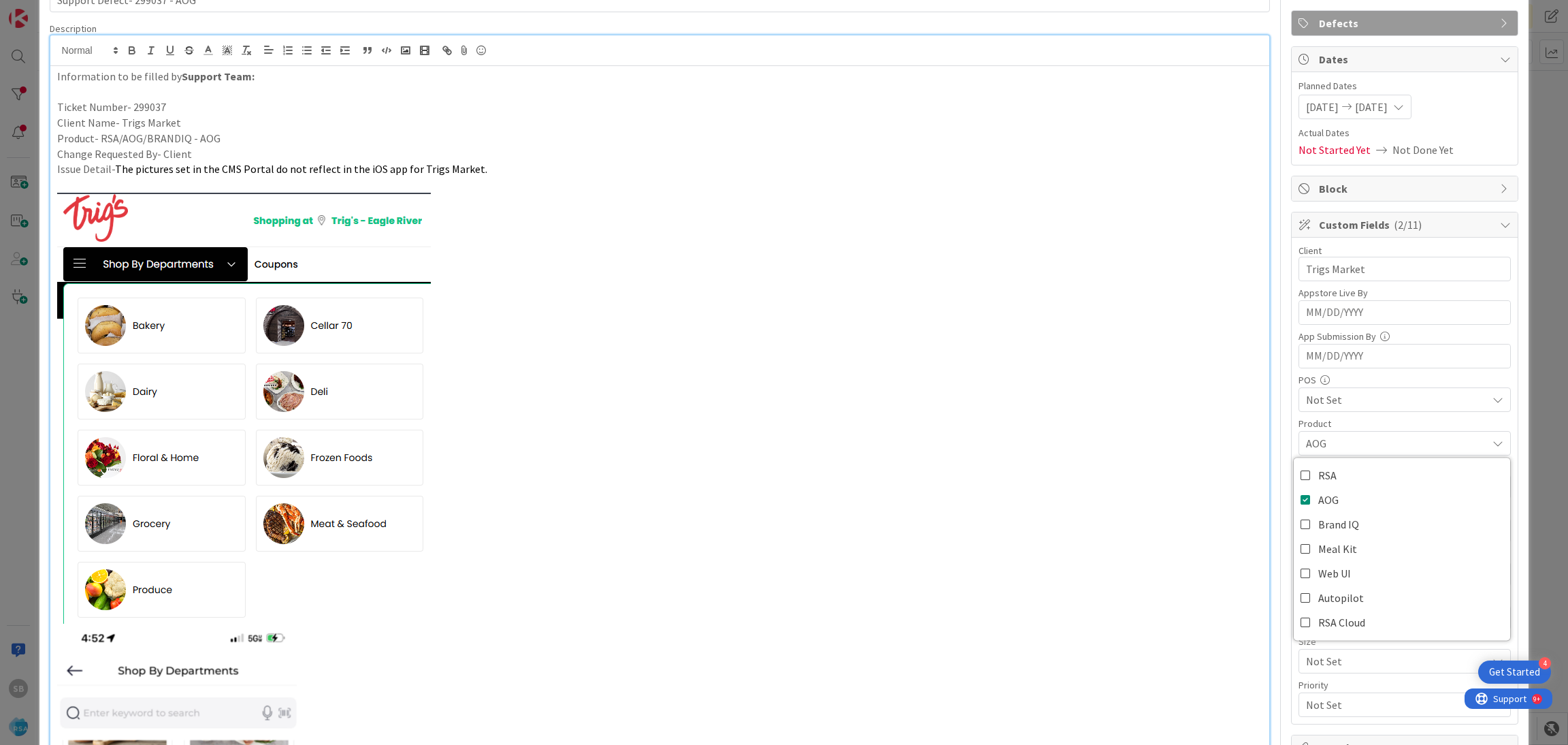
click at [1346, 442] on span "AOG" at bounding box center [1396, 443] width 181 height 16
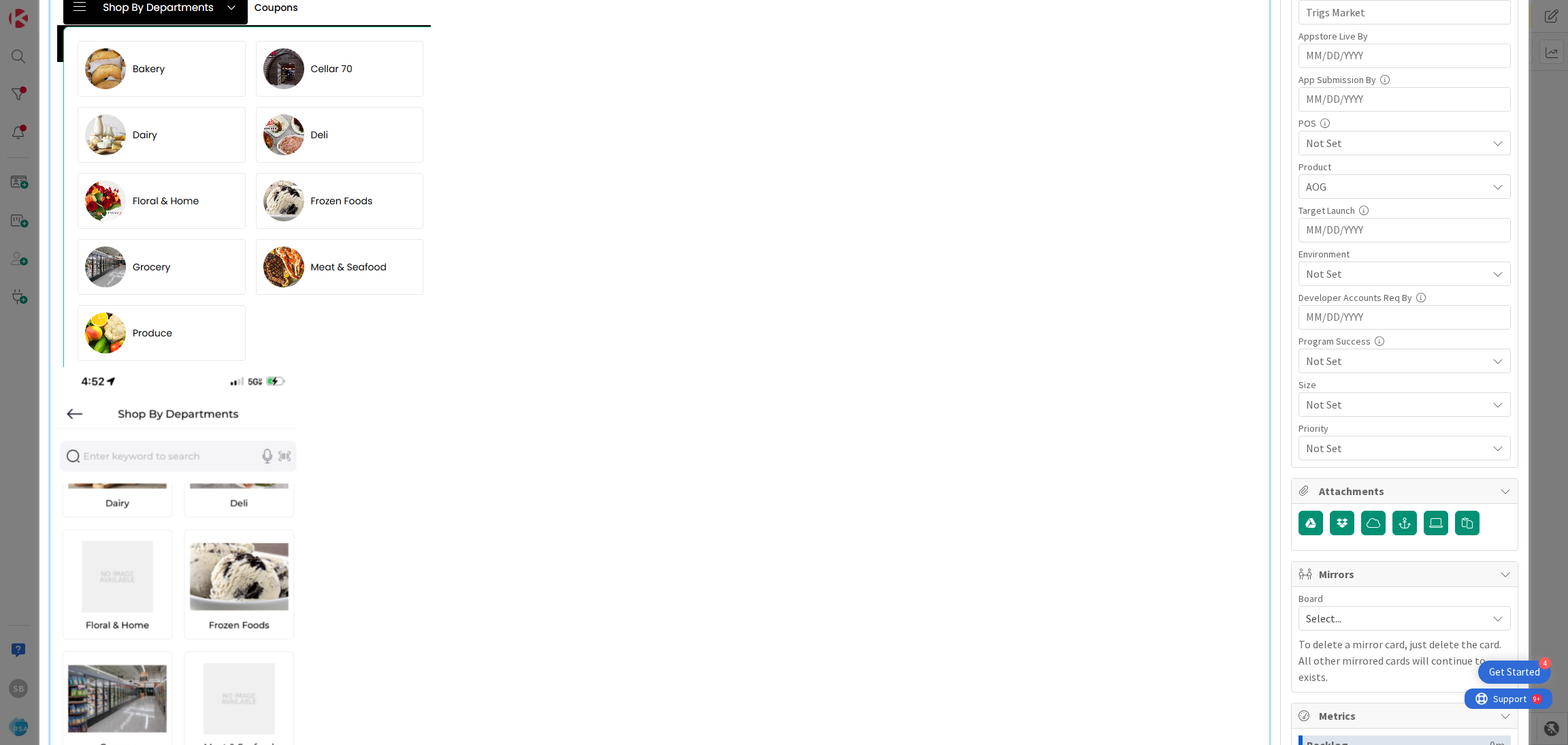
scroll to position [384, 0]
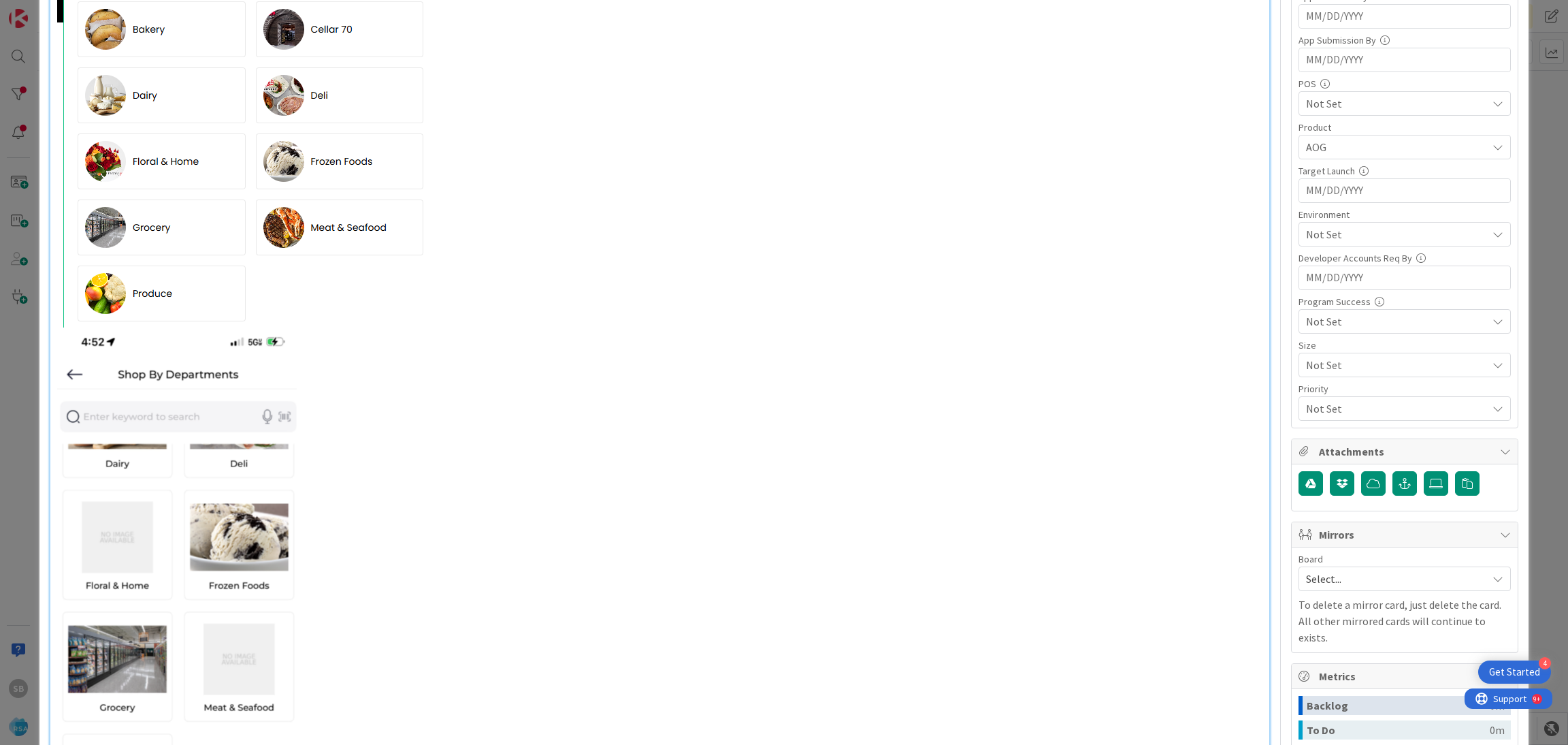
click at [1321, 234] on span "Not Set" at bounding box center [1396, 234] width 181 height 16
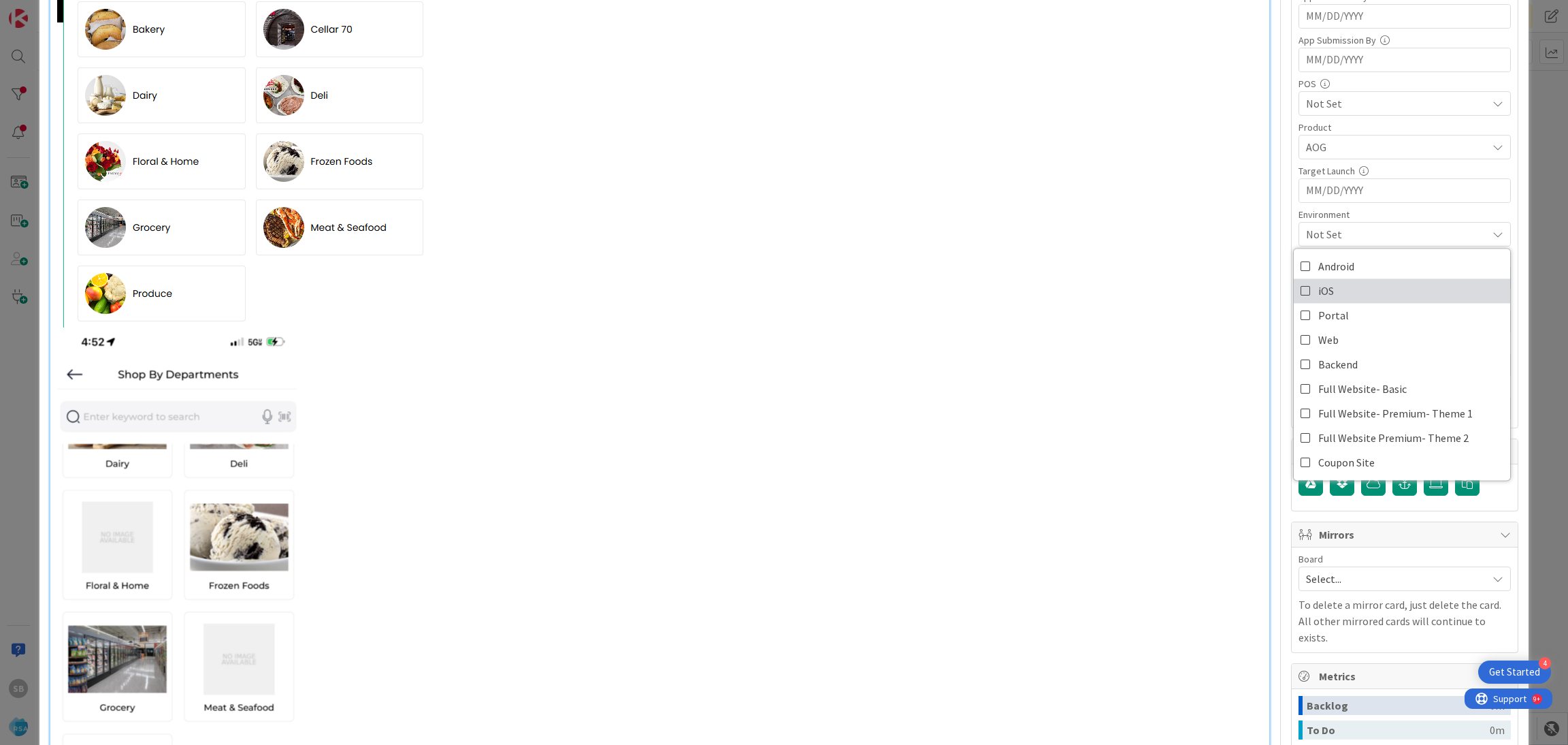
click at [1326, 290] on link "iOS" at bounding box center [1401, 290] width 216 height 25
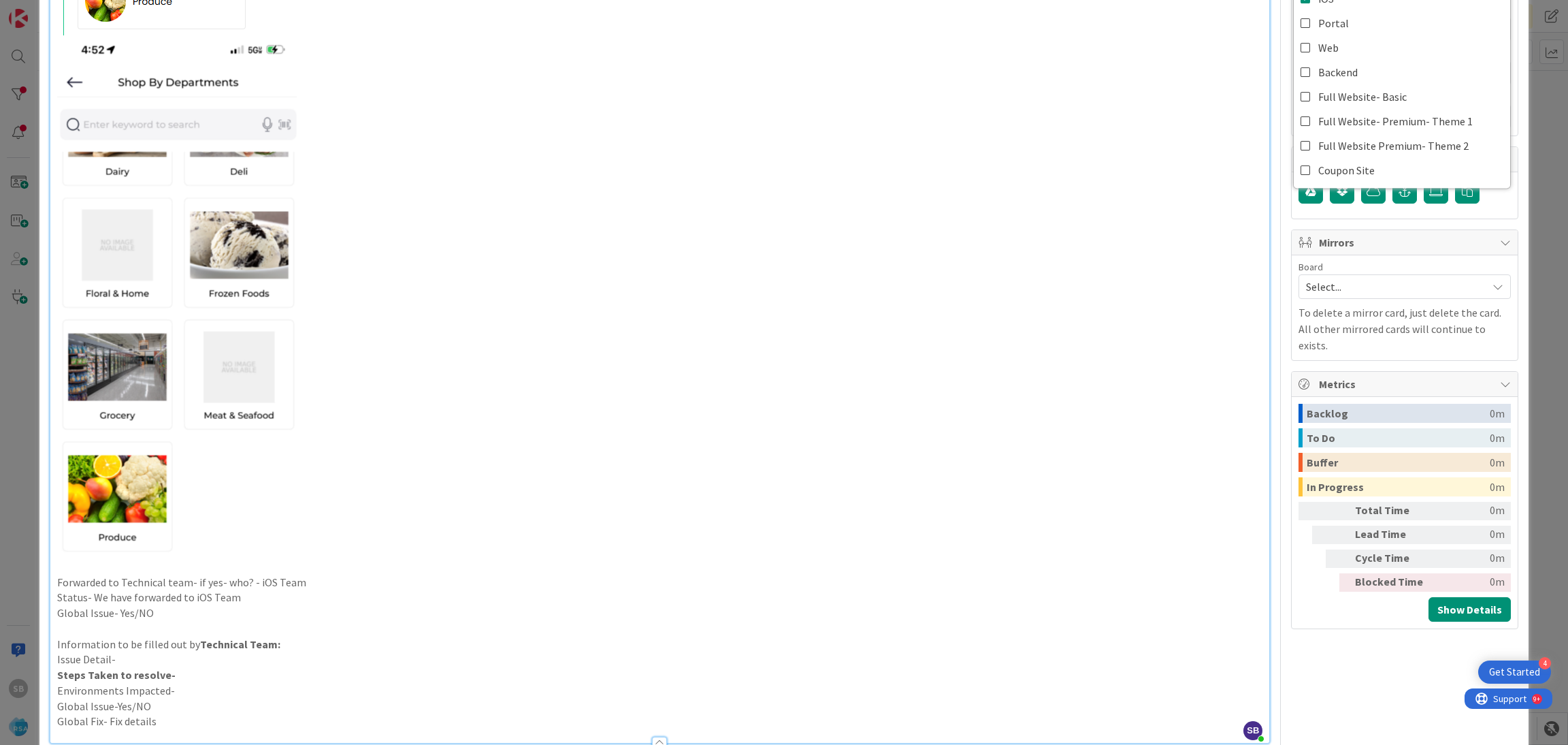
click at [1305, 282] on span "Select..." at bounding box center [1393, 287] width 175 height 19
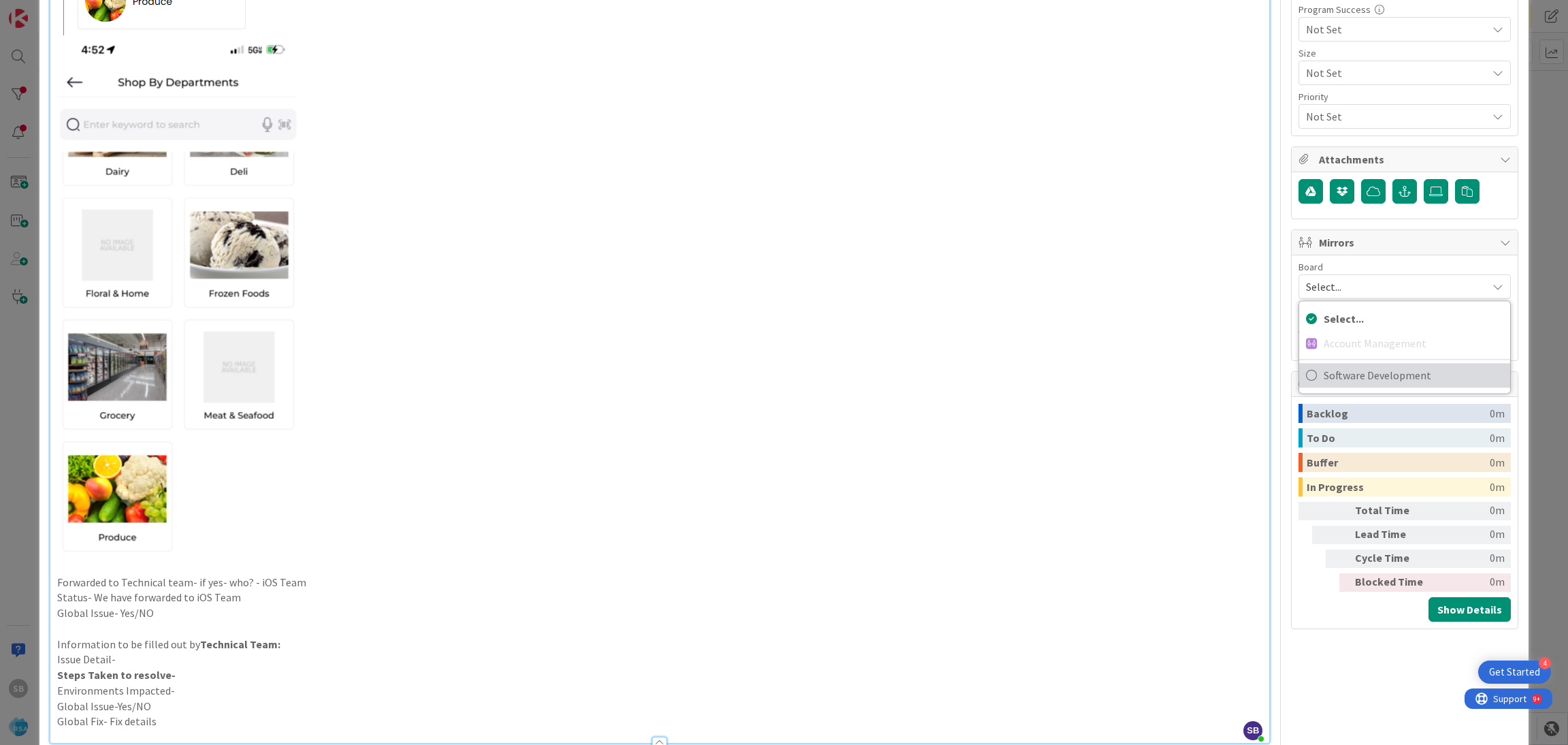
click at [1324, 372] on span "Software Development" at bounding box center [1413, 375] width 179 height 20
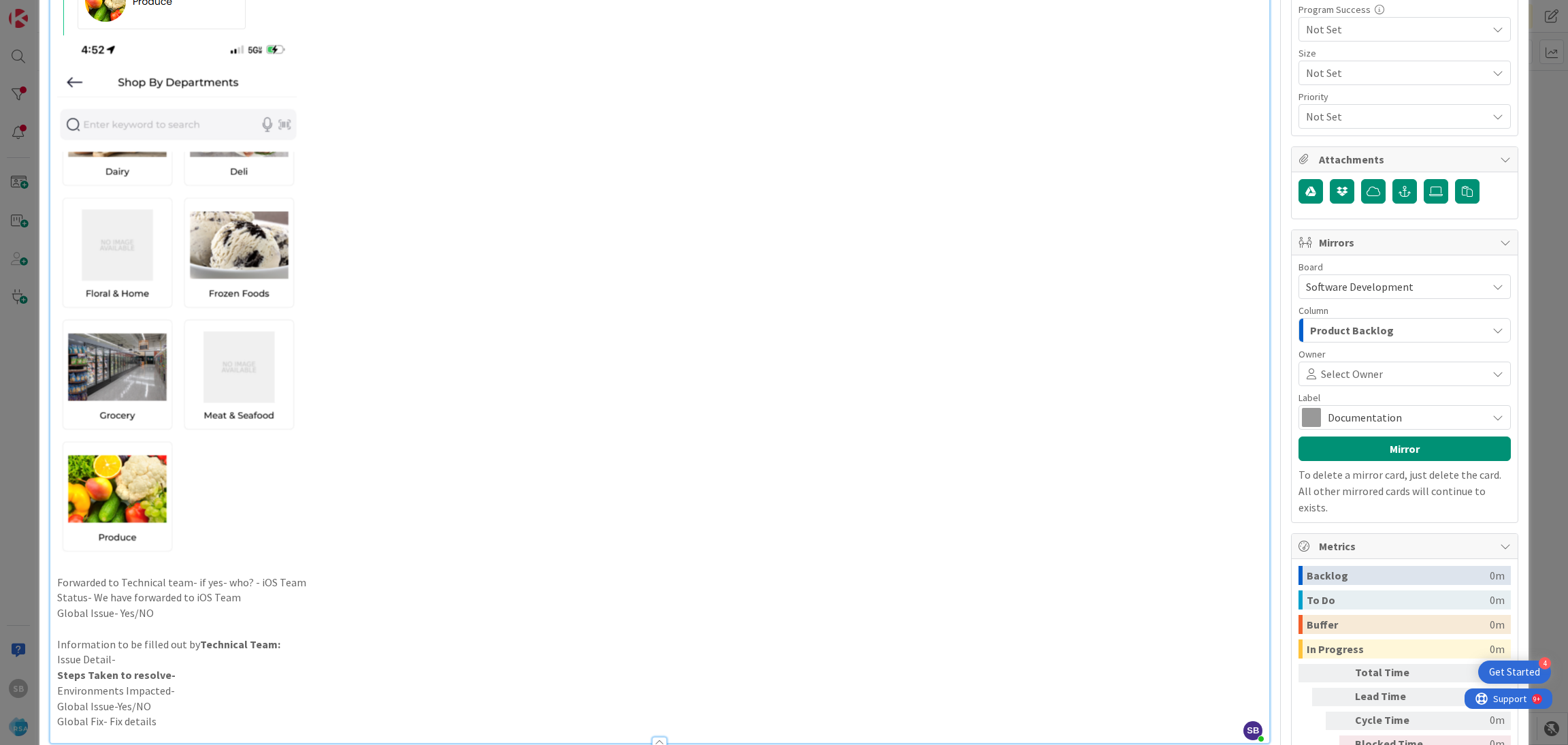
click at [1322, 377] on span "Select Owner" at bounding box center [1352, 373] width 62 height 16
type input "lok"
click at [1398, 444] on span "[PERSON_NAME] [PERSON_NAME]" at bounding box center [1422, 438] width 161 height 20
click at [1363, 420] on span "Documentation" at bounding box center [1403, 417] width 153 height 19
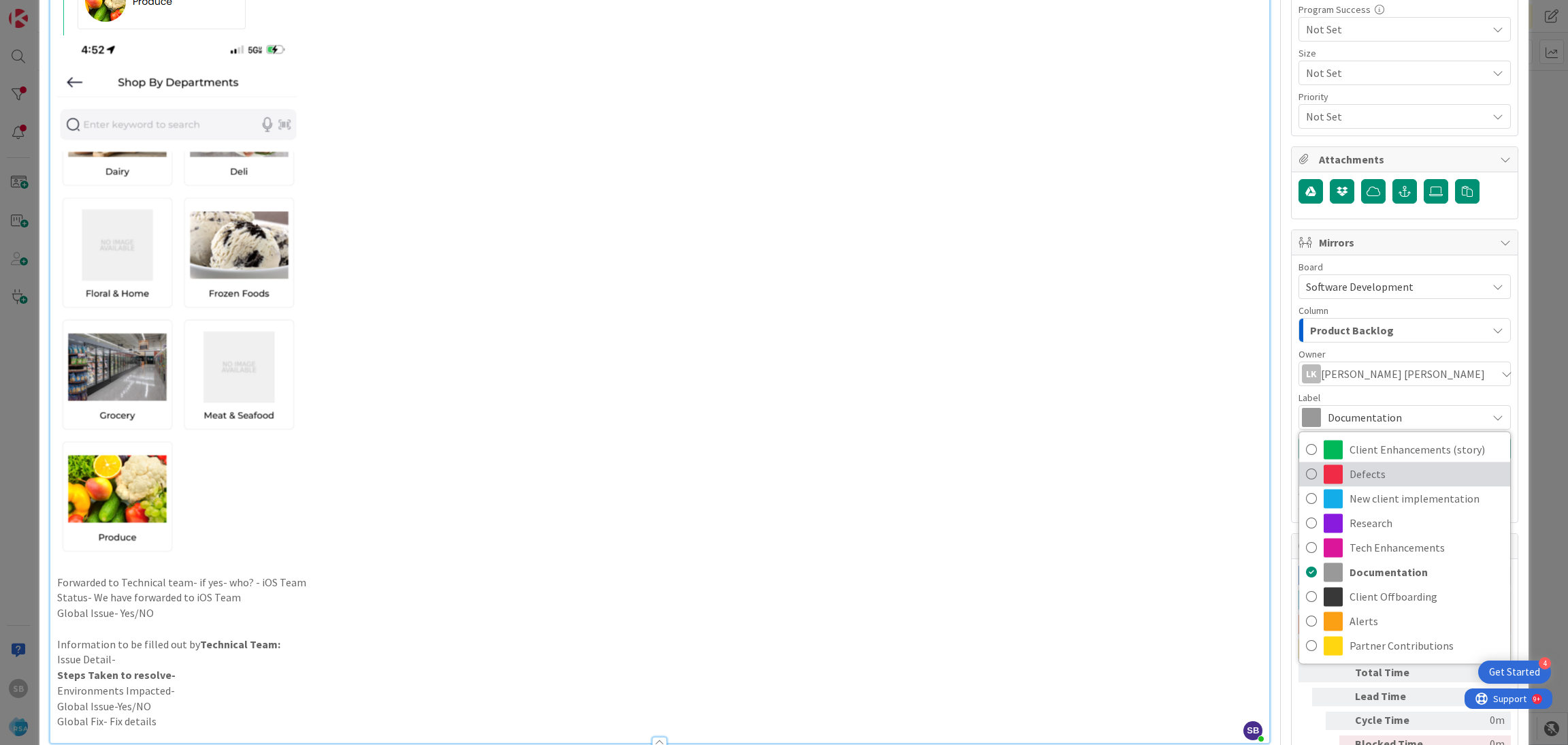
click at [1370, 468] on span "Defects" at bounding box center [1426, 473] width 154 height 20
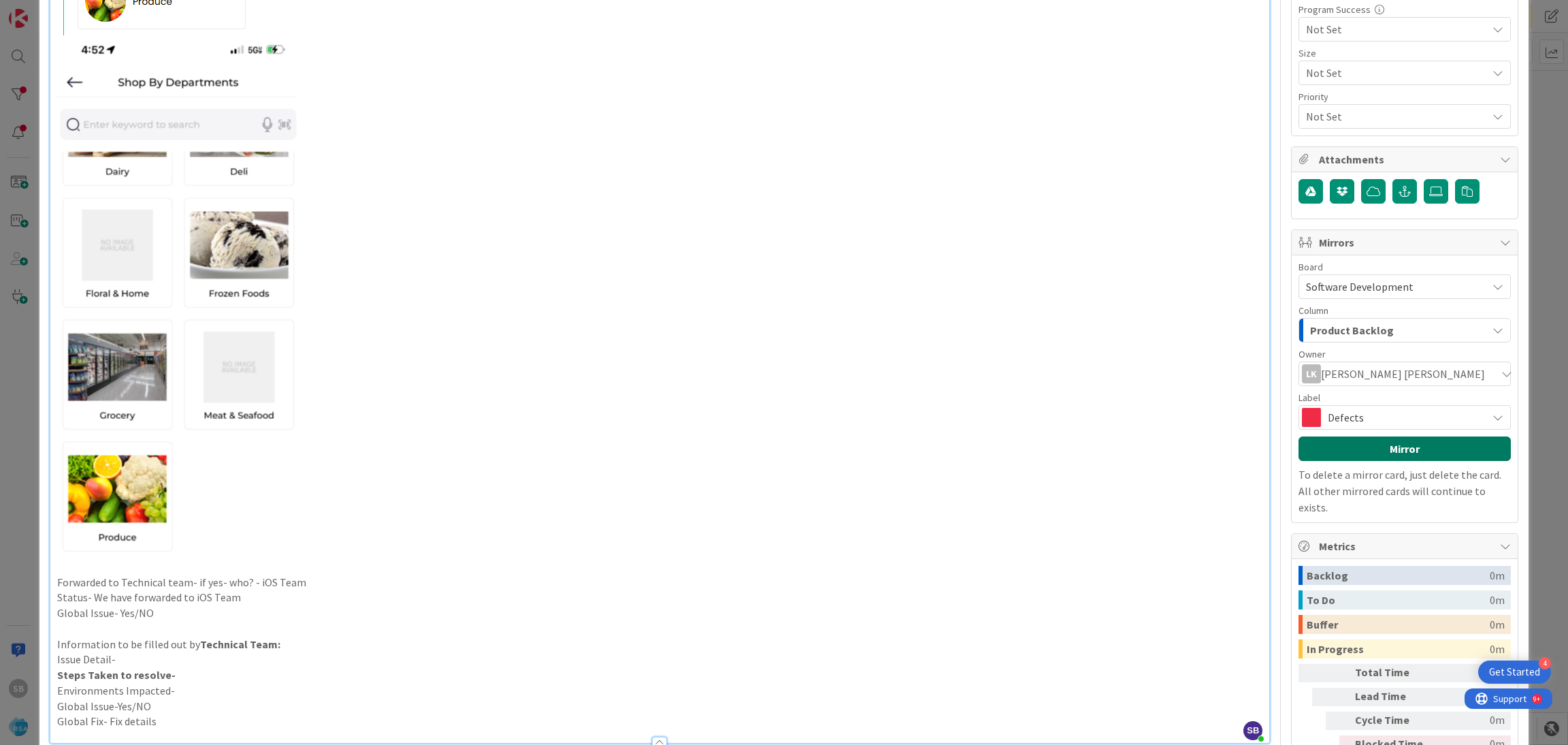
click at [1361, 446] on button "Mirror" at bounding box center [1405, 449] width 213 height 25
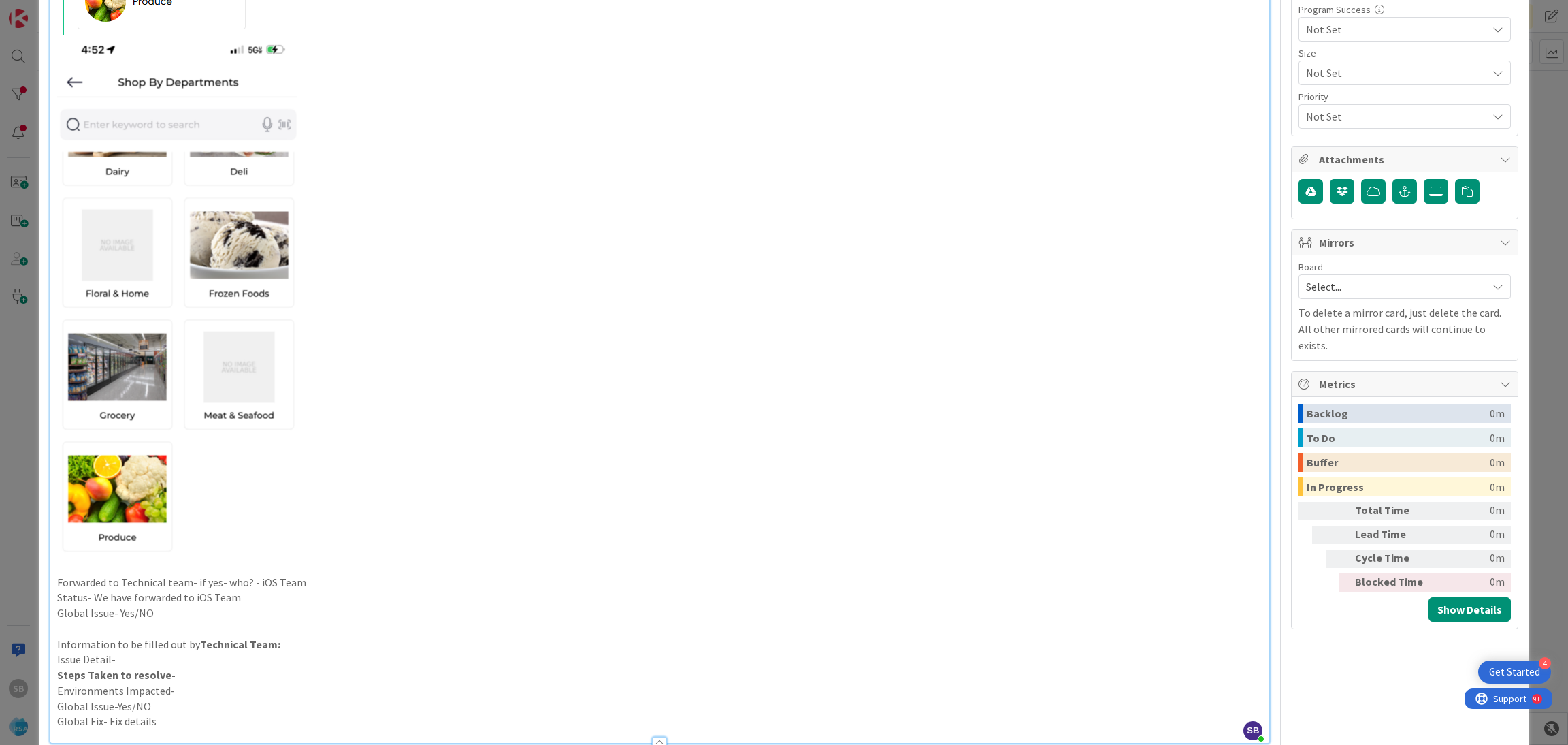
scroll to position [0, 0]
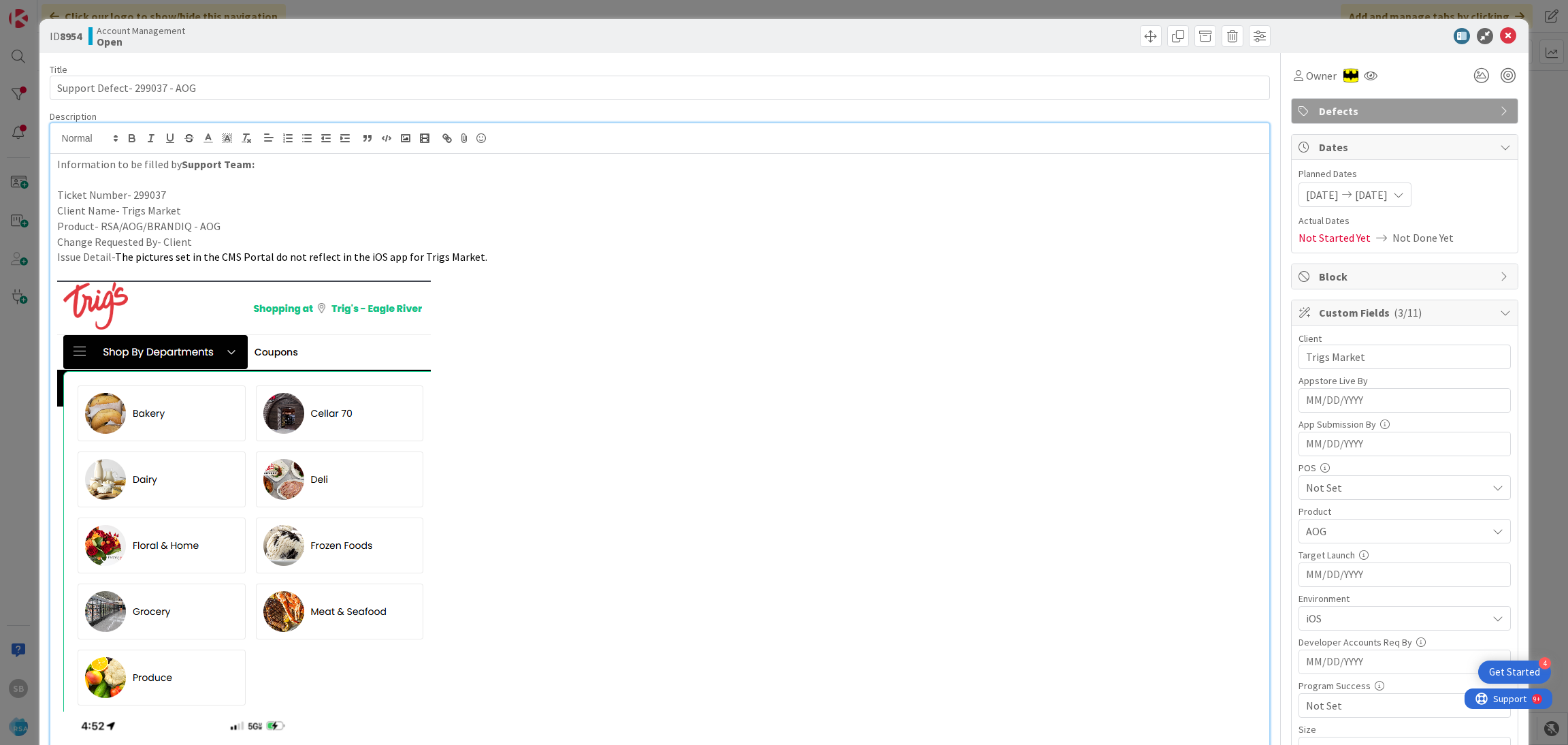
click at [1497, 46] on div "ID 8954 Account Management Open" at bounding box center [784, 36] width 1489 height 34
click at [1493, 44] on div at bounding box center [1493, 46] width 9 height 4
click at [1481, 40] on div at bounding box center [1398, 36] width 241 height 16
click at [1500, 36] on icon at bounding box center [1507, 36] width 16 height 16
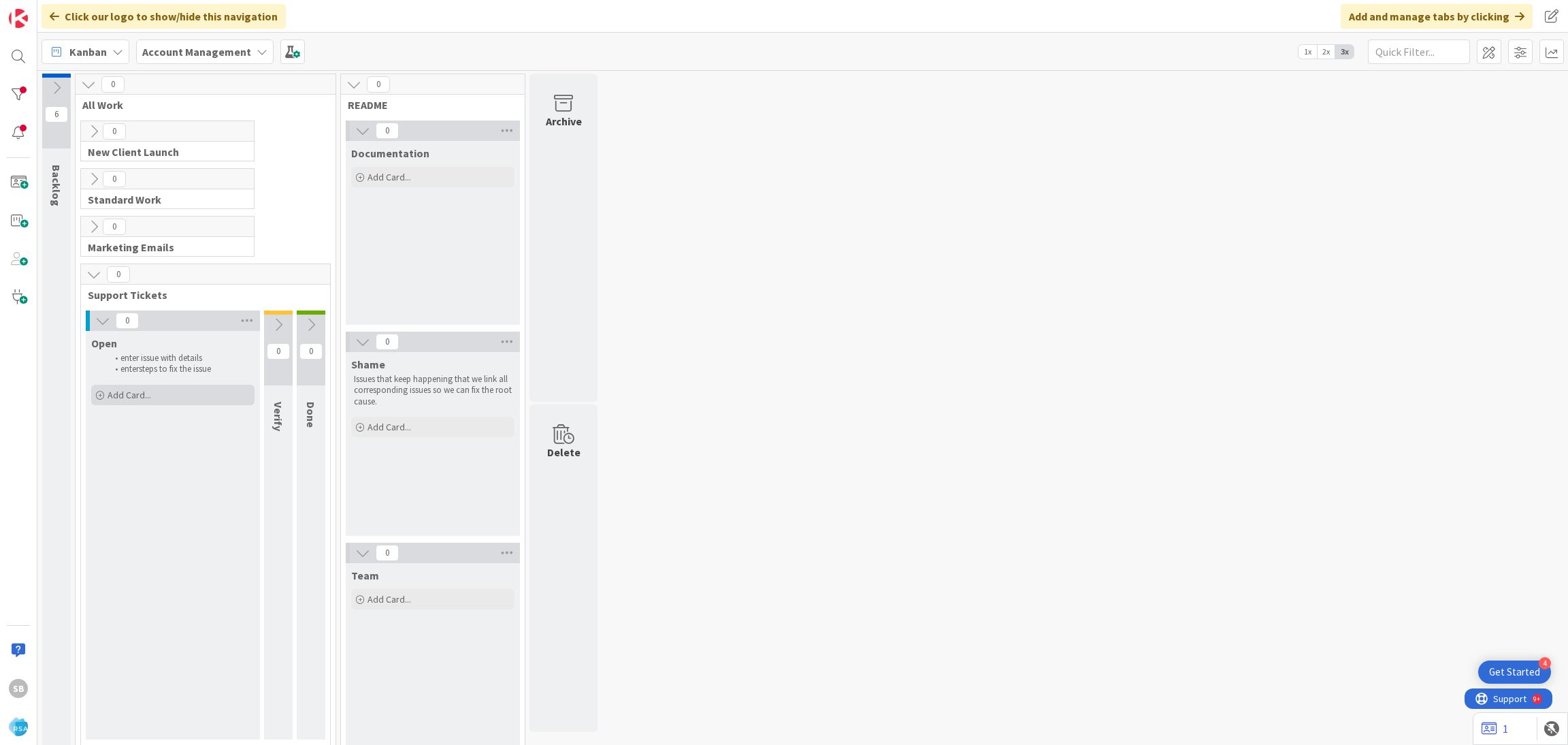
click at [162, 401] on div "Add Card..." at bounding box center [173, 394] width 163 height 20
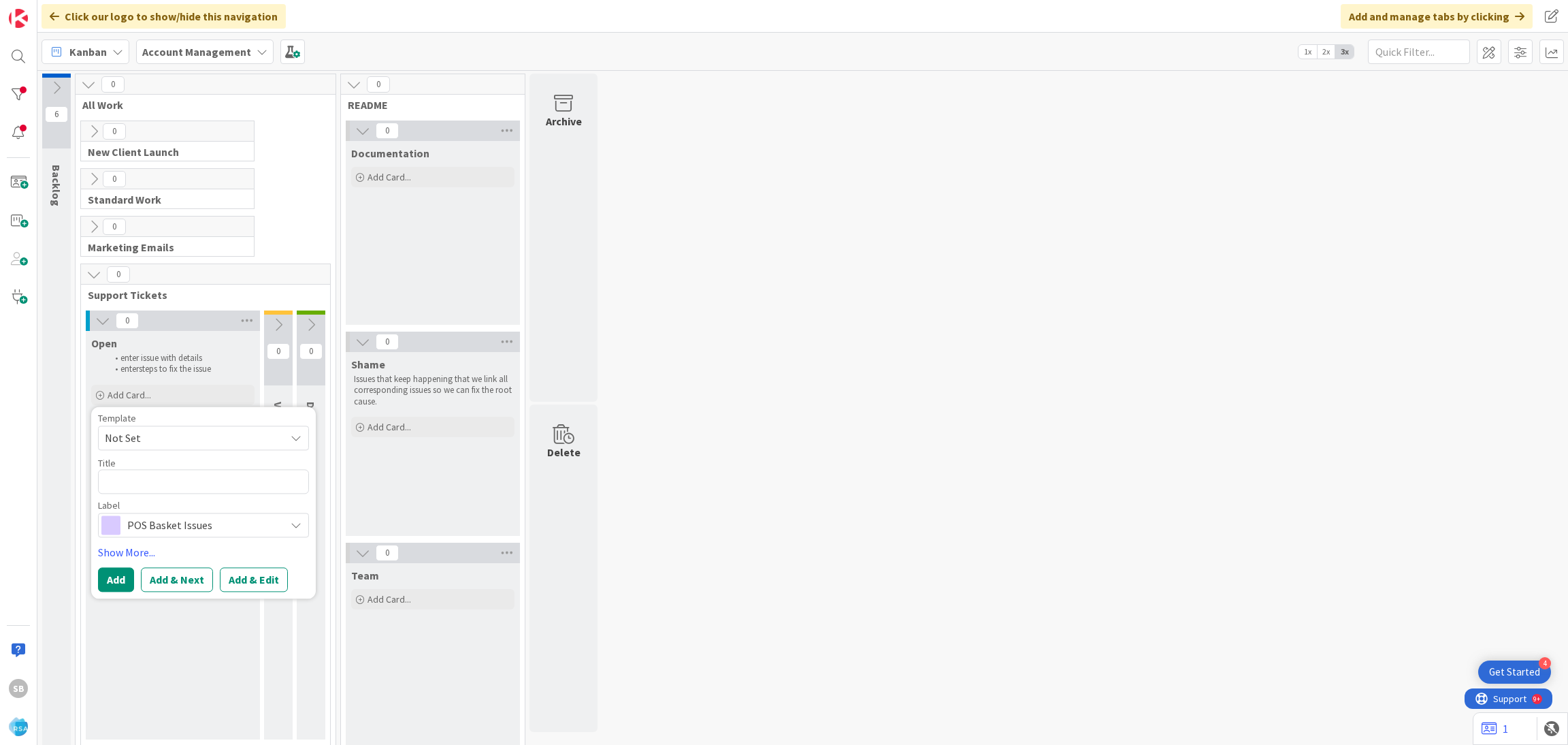
click at [134, 444] on span "Not Set" at bounding box center [190, 437] width 170 height 18
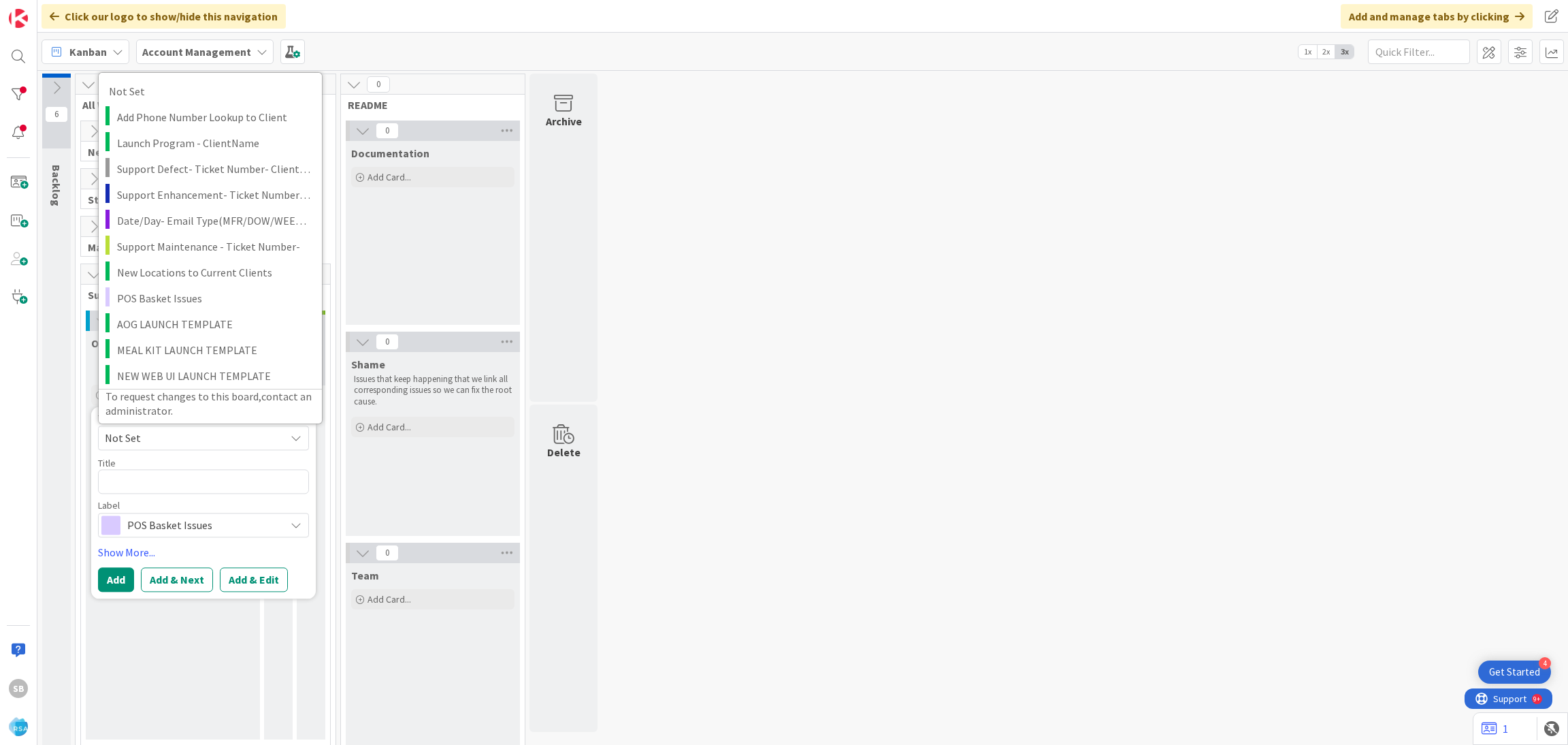
click at [183, 432] on span "Not Set" at bounding box center [190, 437] width 170 height 18
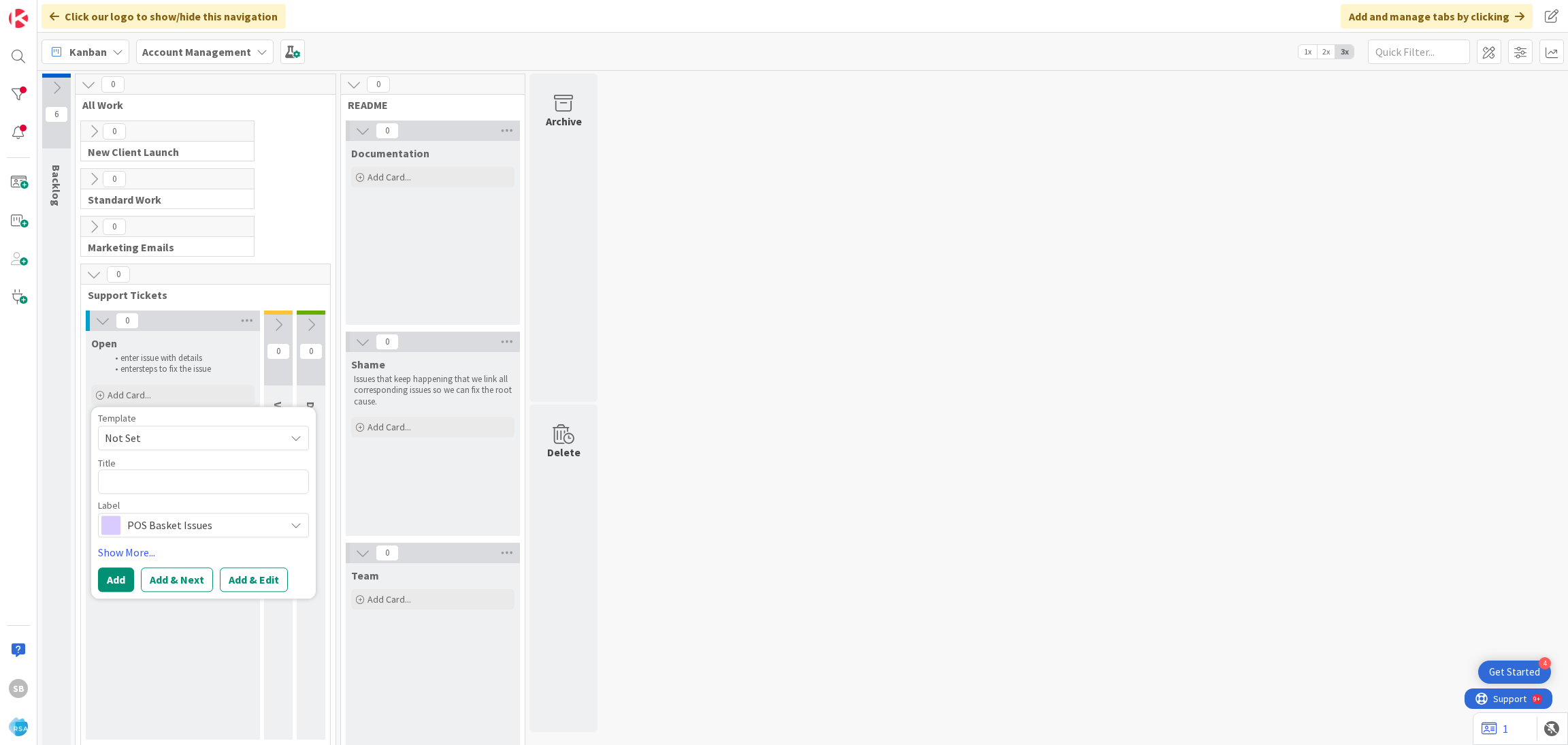
click at [183, 431] on span "Not Set" at bounding box center [190, 437] width 170 height 18
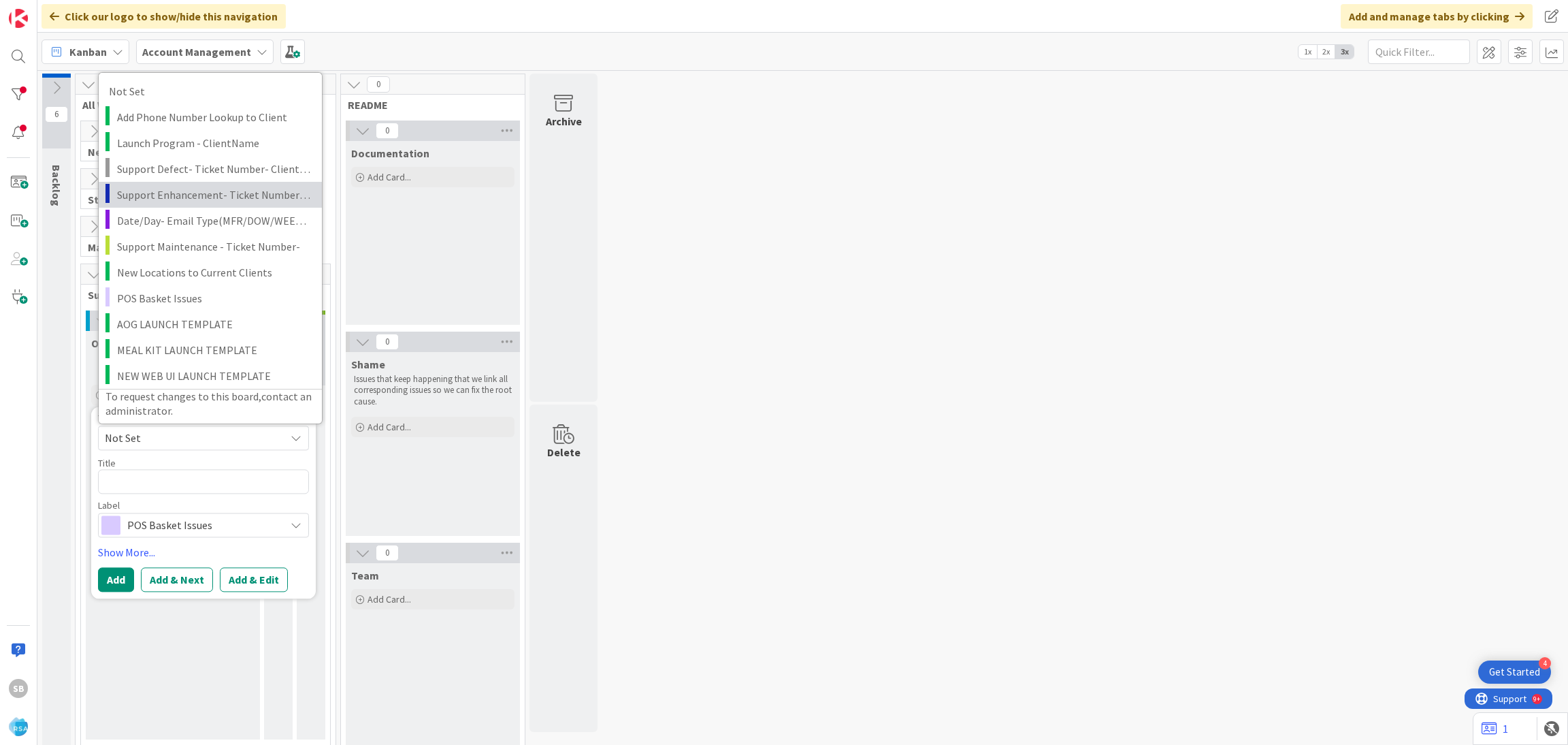
click at [219, 189] on span "Support Enhancement- Ticket Number- Client Name- Product Name" at bounding box center [214, 194] width 195 height 18
type textarea "x"
type textarea "Support Enhancement- Ticket Number- Client Name- Product Name"
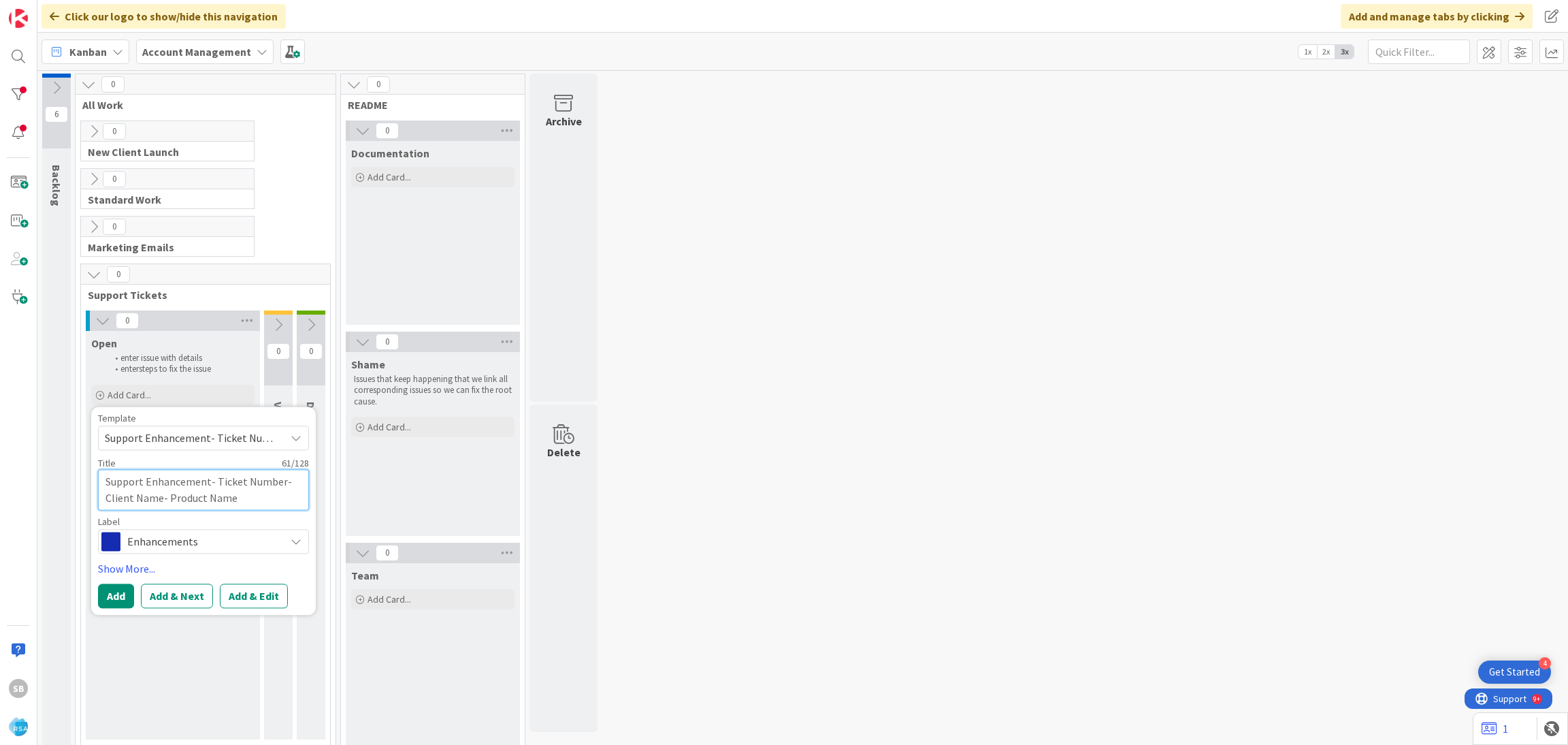
drag, startPoint x: 213, startPoint y: 489, endPoint x: 251, endPoint y: 500, distance: 39.6
click at [251, 500] on textarea "Support Enhancement- Ticket Number- Client Name- Product Name" at bounding box center [203, 489] width 211 height 41
type textarea "x"
type textarea "Support Enhancement-"
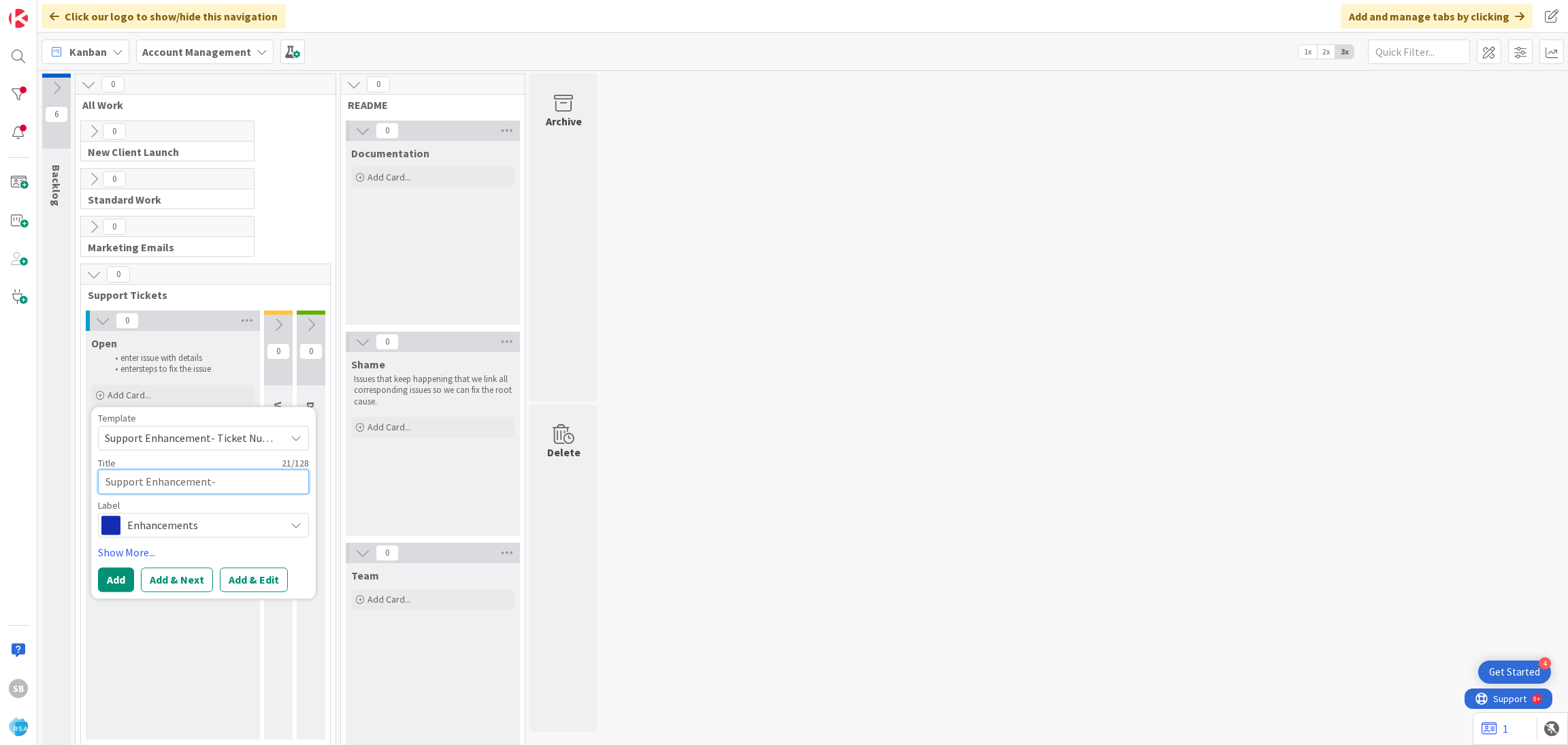
type textarea "x"
type textarea "Support Enhancement-"
paste textarea "299042"
type textarea "x"
type textarea "Support Enhancement- 299042"
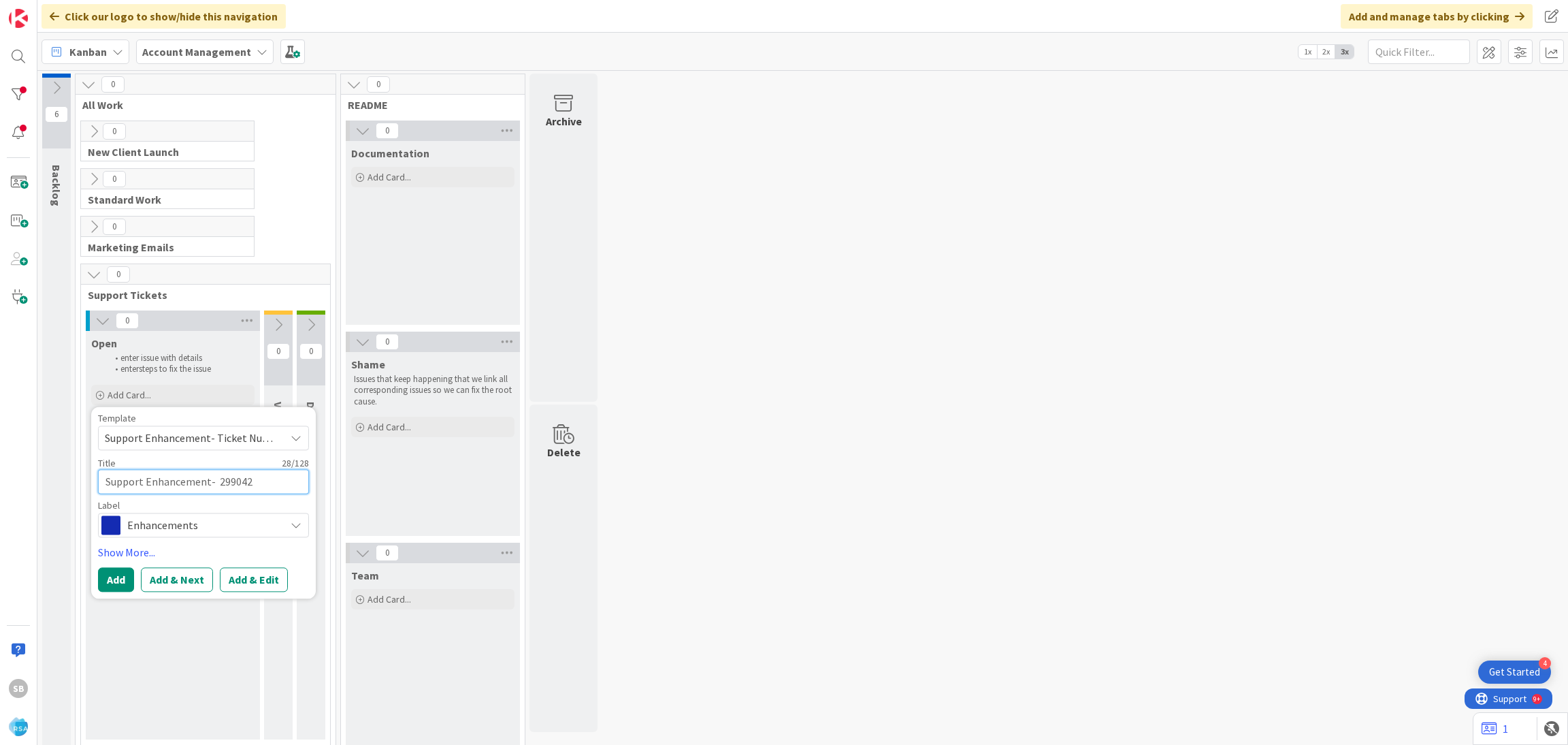
type textarea "x"
type textarea "Support Enhancement- 299042"
type textarea "x"
type textarea "Support Enhancement- 299042 -"
type textarea "x"
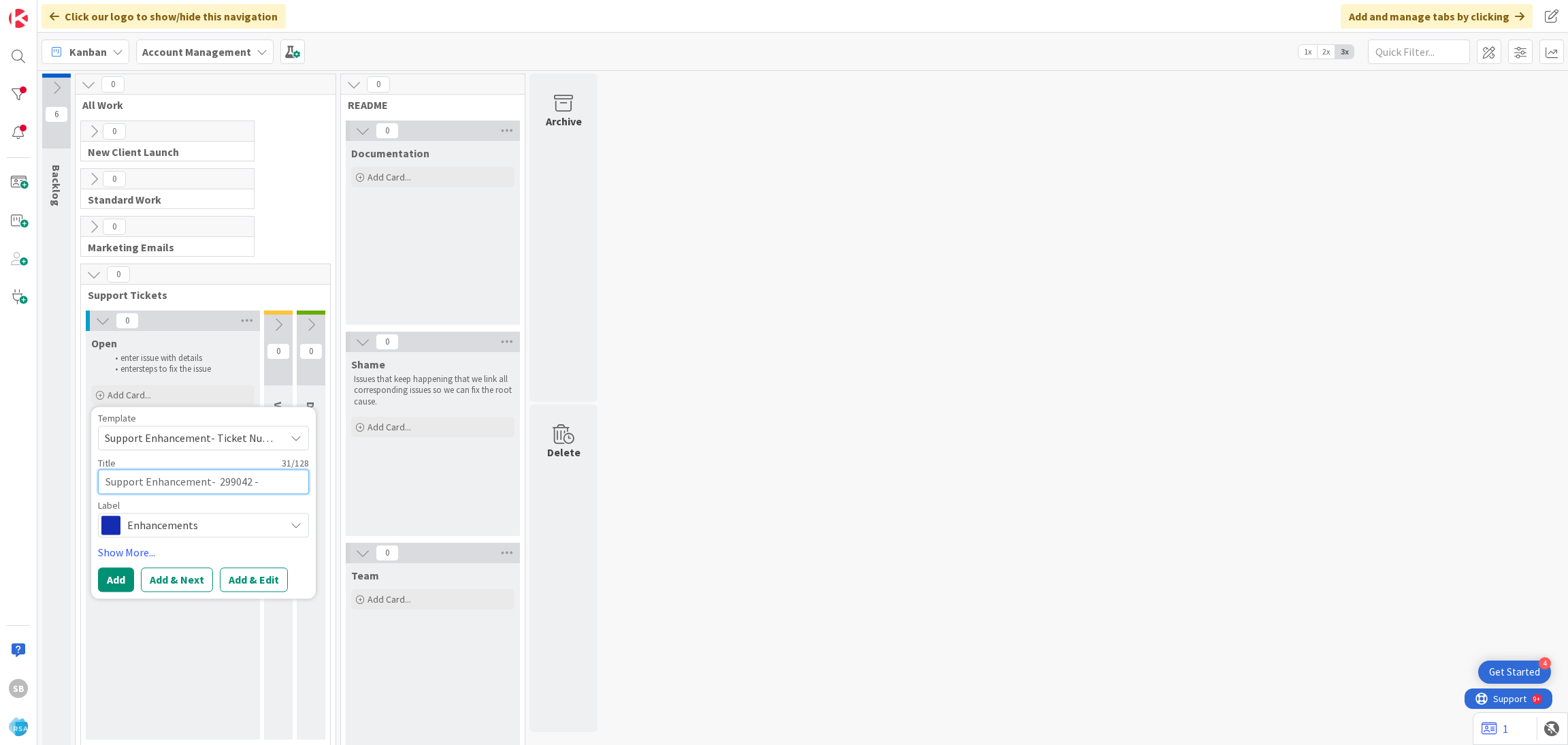
type textarea "Support Enhancement- 299042 -"
paste textarea "Foodbazaar"
type textarea "x"
type textarea "Support Enhancement- 299042 - Foodbazaar"
type textarea "x"
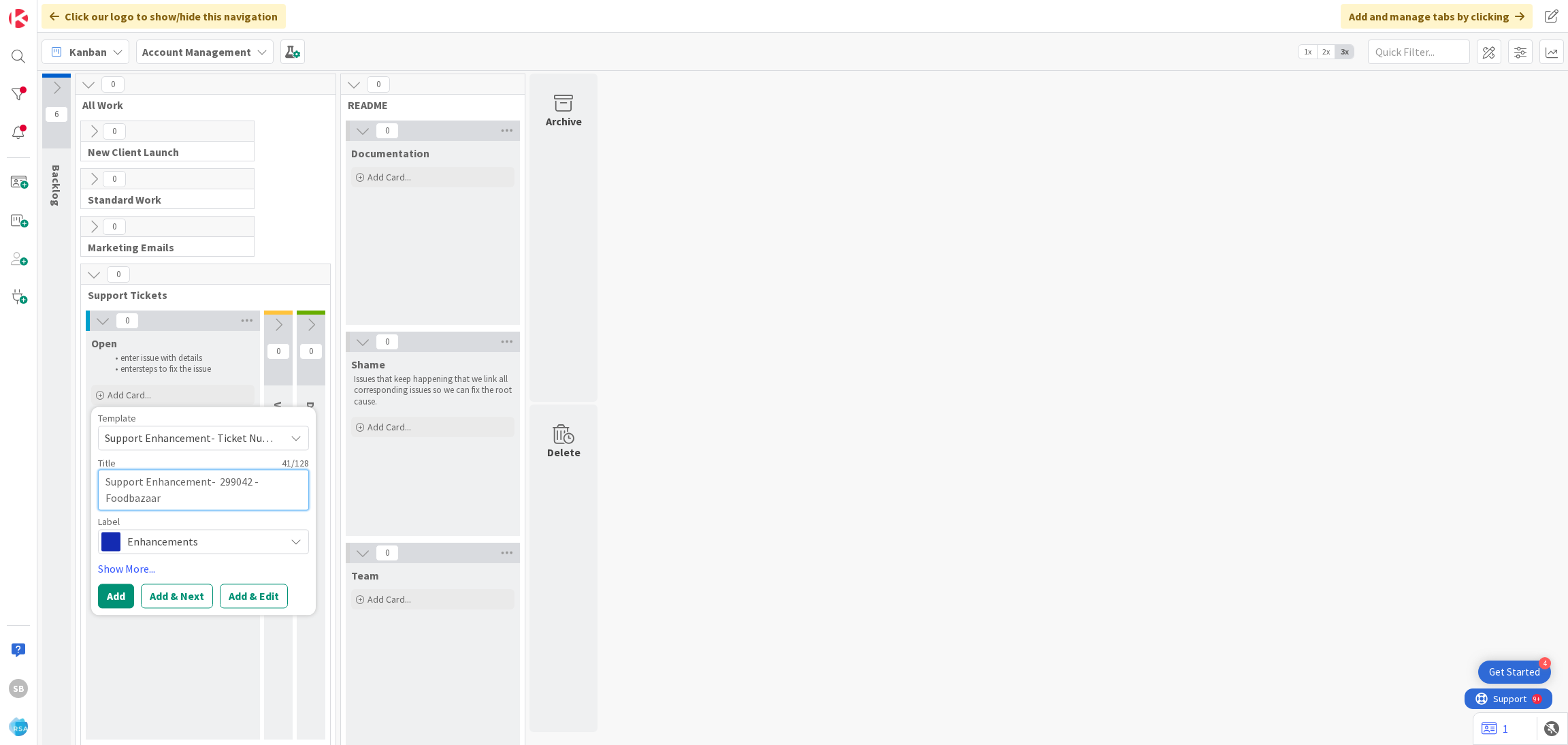
type textarea "Support Enhancement- 299042 - Foodbazaar"
type textarea "x"
type textarea "Support Enhancement- 299042 - Foodbazaar -"
type textarea "x"
type textarea "Support Enhancement- 299042 - Foodbazaar -"
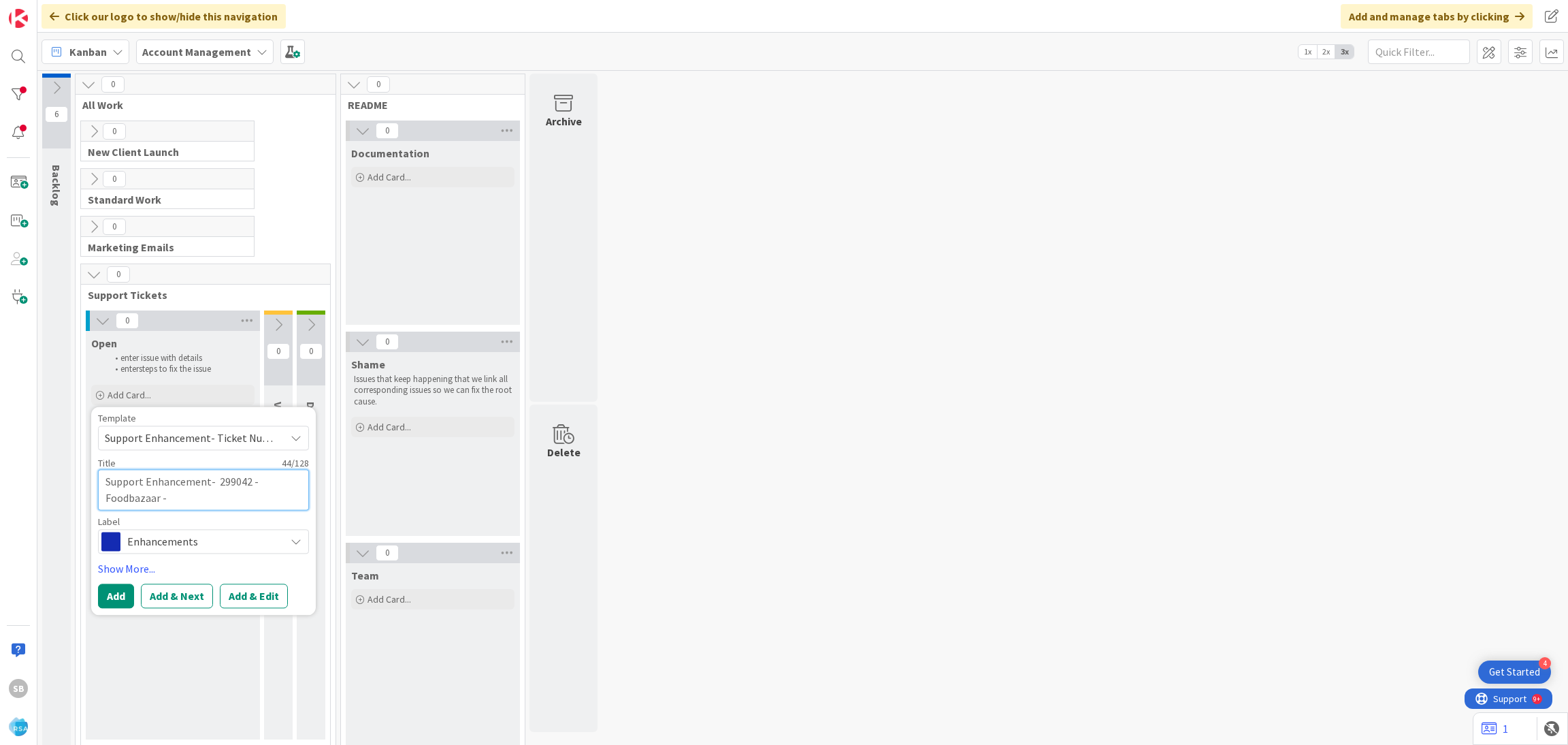
paste textarea "Report Revisions"
type textarea "x"
type textarea "Support Enhancement- 299042 - Foodbazaar - Report Revisions"
type textarea "x"
type textarea "Support Enhancement- 299042 - Foodbazaar - Report Revisions"
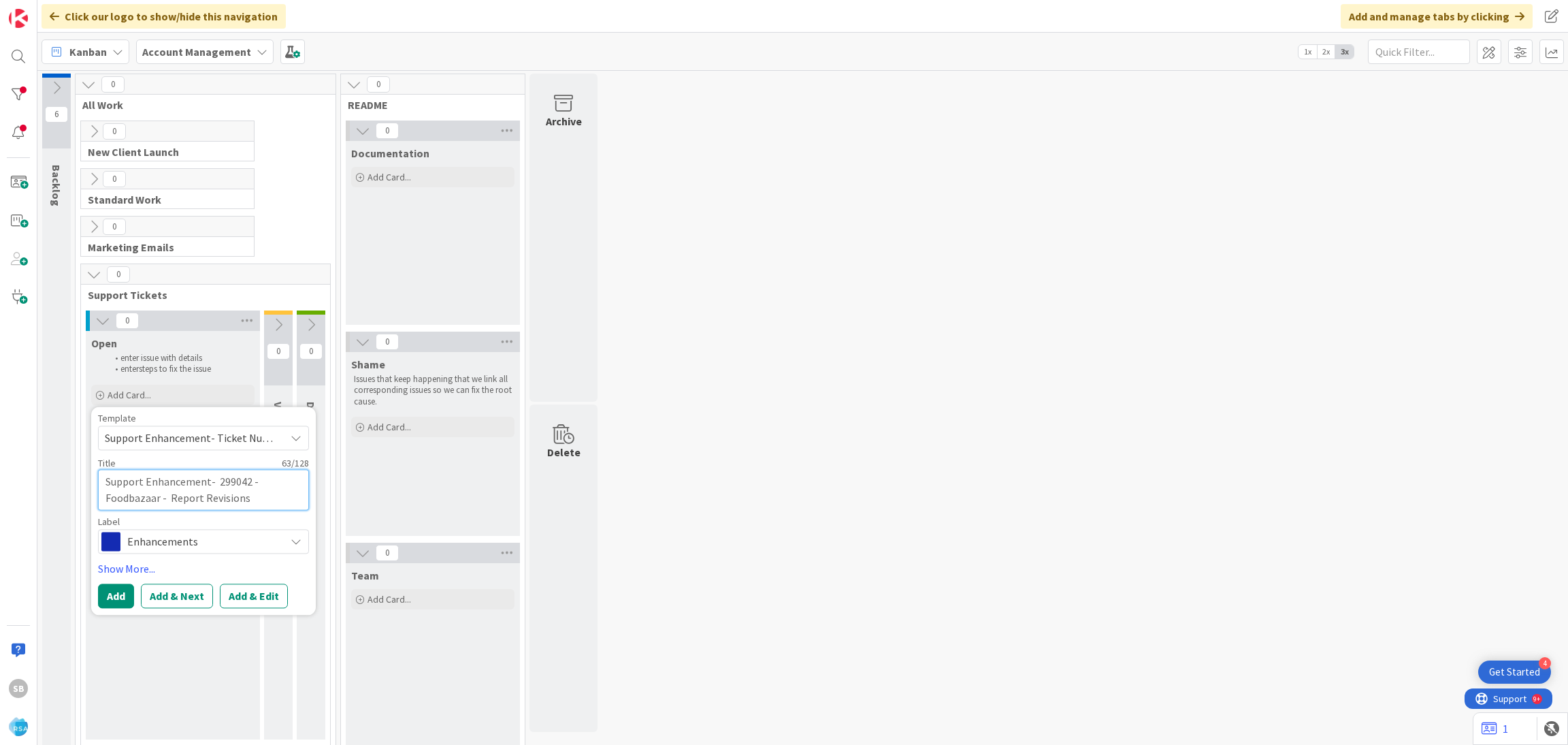
type textarea "x"
type textarea "Support Enhancement- 299042 - Foodbazaar - Report Revisions -"
type textarea "x"
type textarea "Support Enhancement- 299042 - Foodbazaar - Report Revisions -"
type textarea "x"
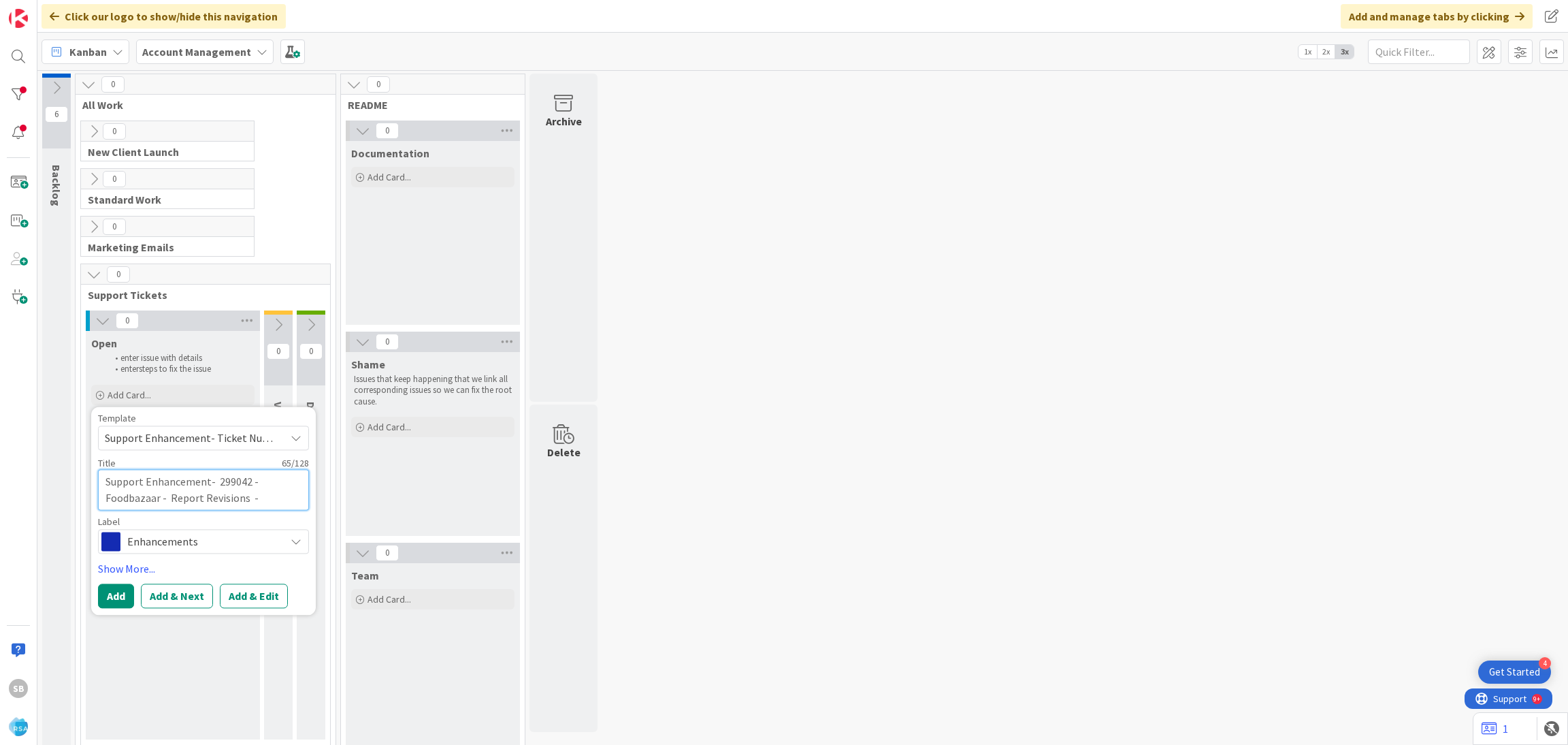
type textarea "Support Enhancement- 299042 - Foodbazaar - Report Revisions - R"
type textarea "x"
type textarea "Support Enhancement- 299042 - Foodbazaar - Report Revisions - RS"
type textarea "x"
type textarea "Support Enhancement- 299042 - Foodbazaar - Report Revisions - RSA"
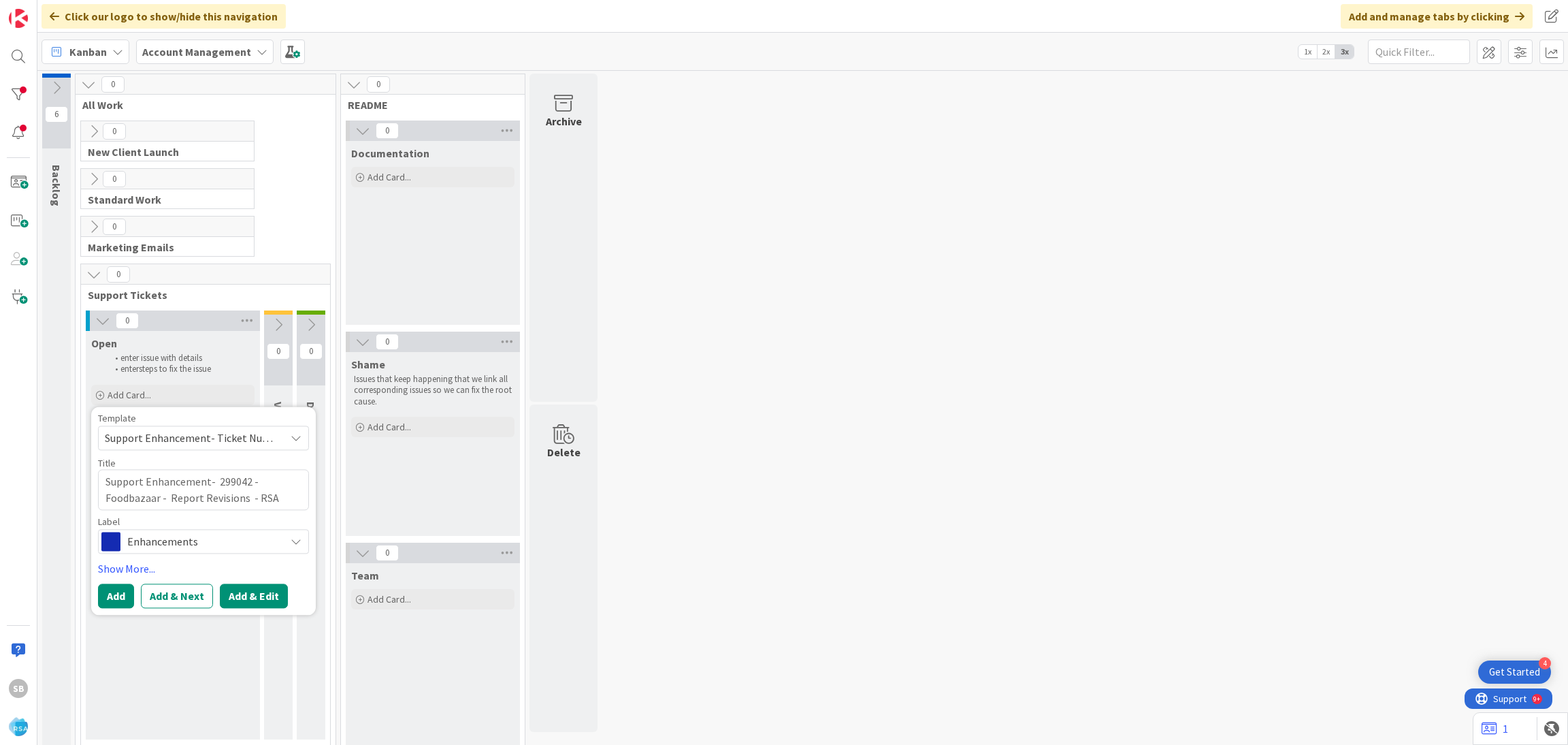
click at [271, 596] on button "Add & Edit" at bounding box center [253, 596] width 68 height 25
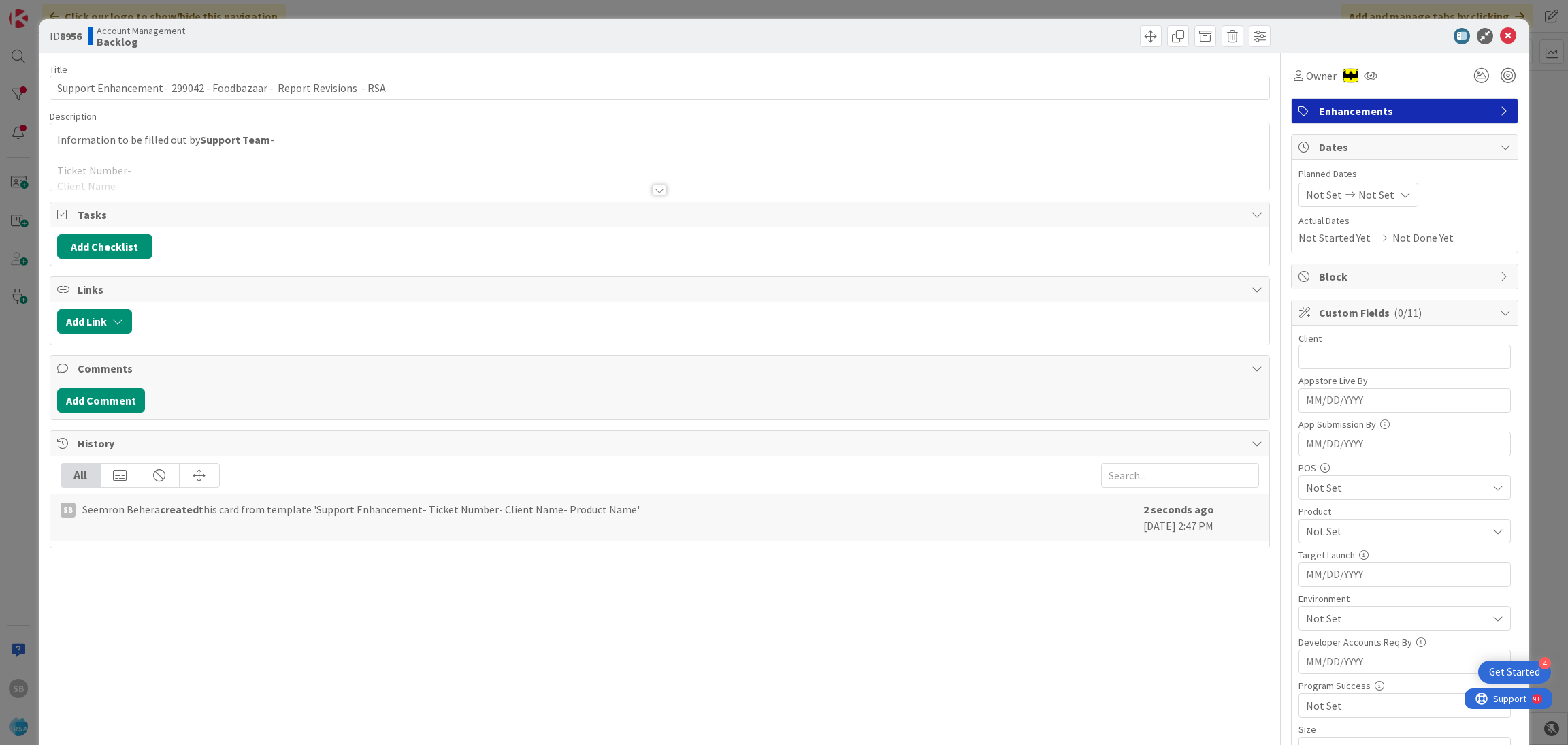
click at [255, 193] on div "Title 68 / 128 Support Enhancement- 299042 - Foodbazaar - Report Revisions - RS…" at bounding box center [660, 679] width 1221 height 1252
click at [175, 173] on div at bounding box center [660, 173] width 1220 height 35
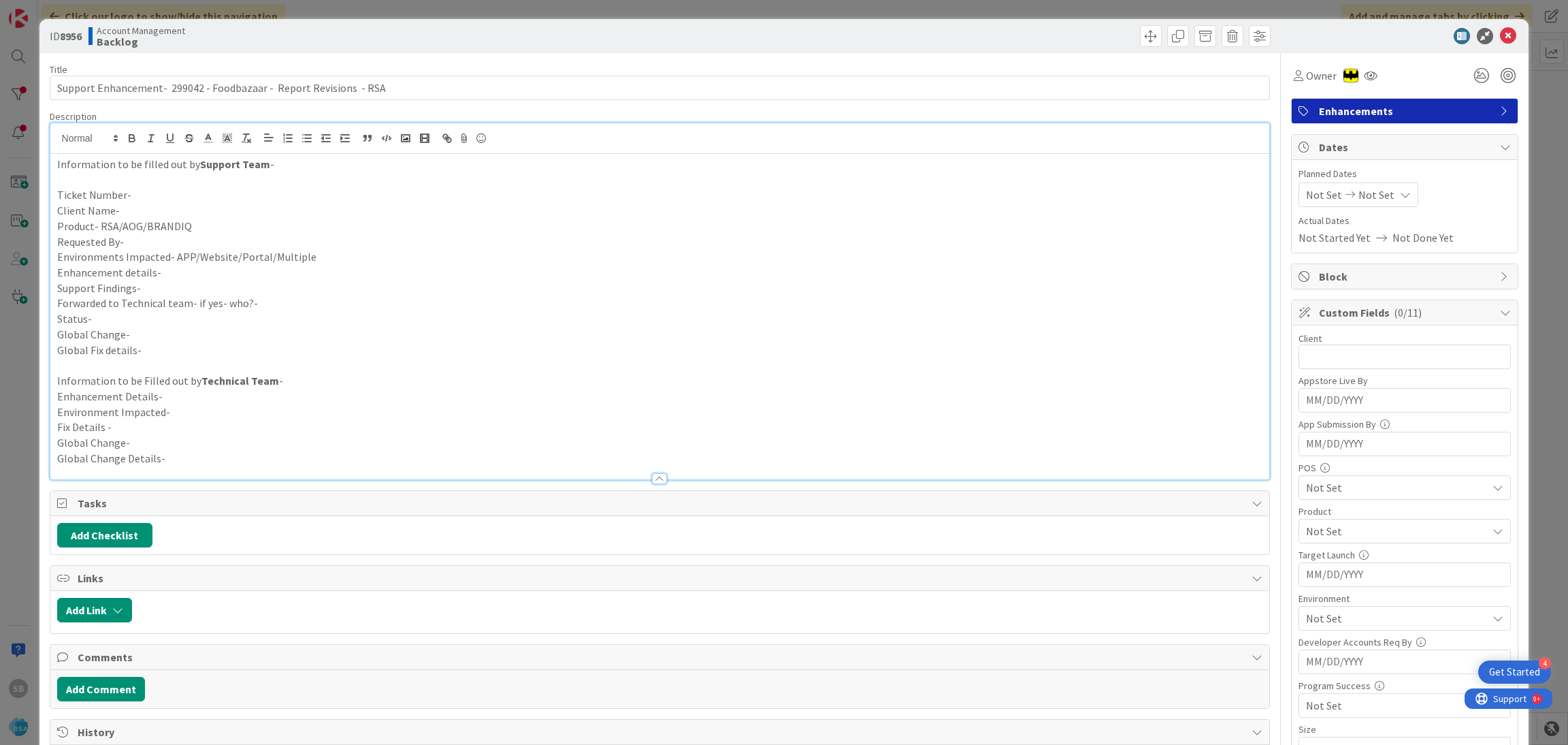
click at [158, 190] on p "Ticket Number-" at bounding box center [659, 195] width 1206 height 15
click at [161, 206] on p "Client Name-" at bounding box center [659, 211] width 1206 height 15
click at [203, 217] on p "Client Name- Foodbazaar" at bounding box center [659, 211] width 1206 height 15
click at [212, 226] on p "Product- RSA/AOG/BRANDIQ" at bounding box center [659, 226] width 1206 height 15
click at [176, 242] on p "Requested By-" at bounding box center [659, 242] width 1206 height 15
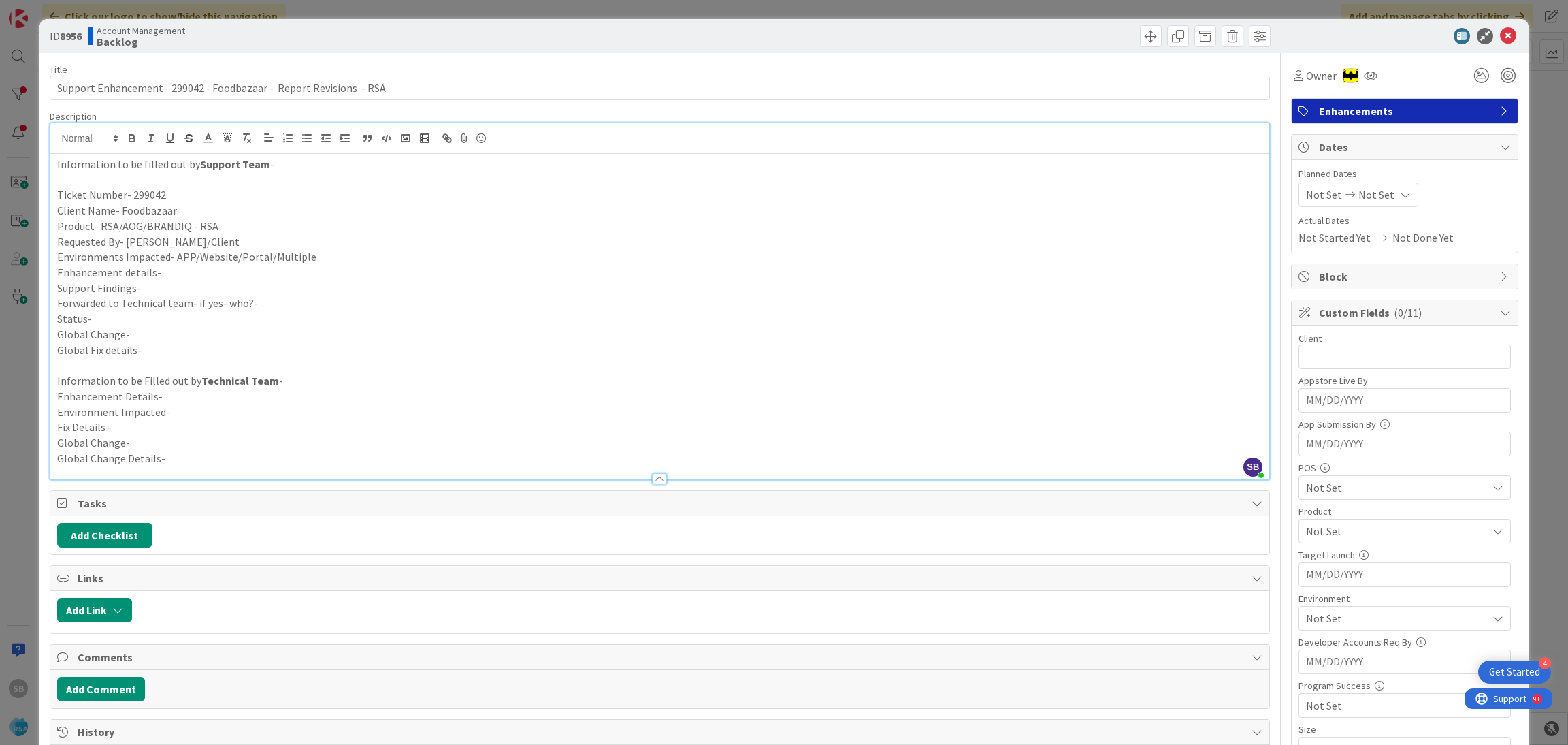
click at [312, 258] on p "Environments Impacted- APP/Website/Portal/Multiple" at bounding box center [659, 257] width 1206 height 15
click at [203, 269] on p "Enhancement details-" at bounding box center [659, 273] width 1206 height 15
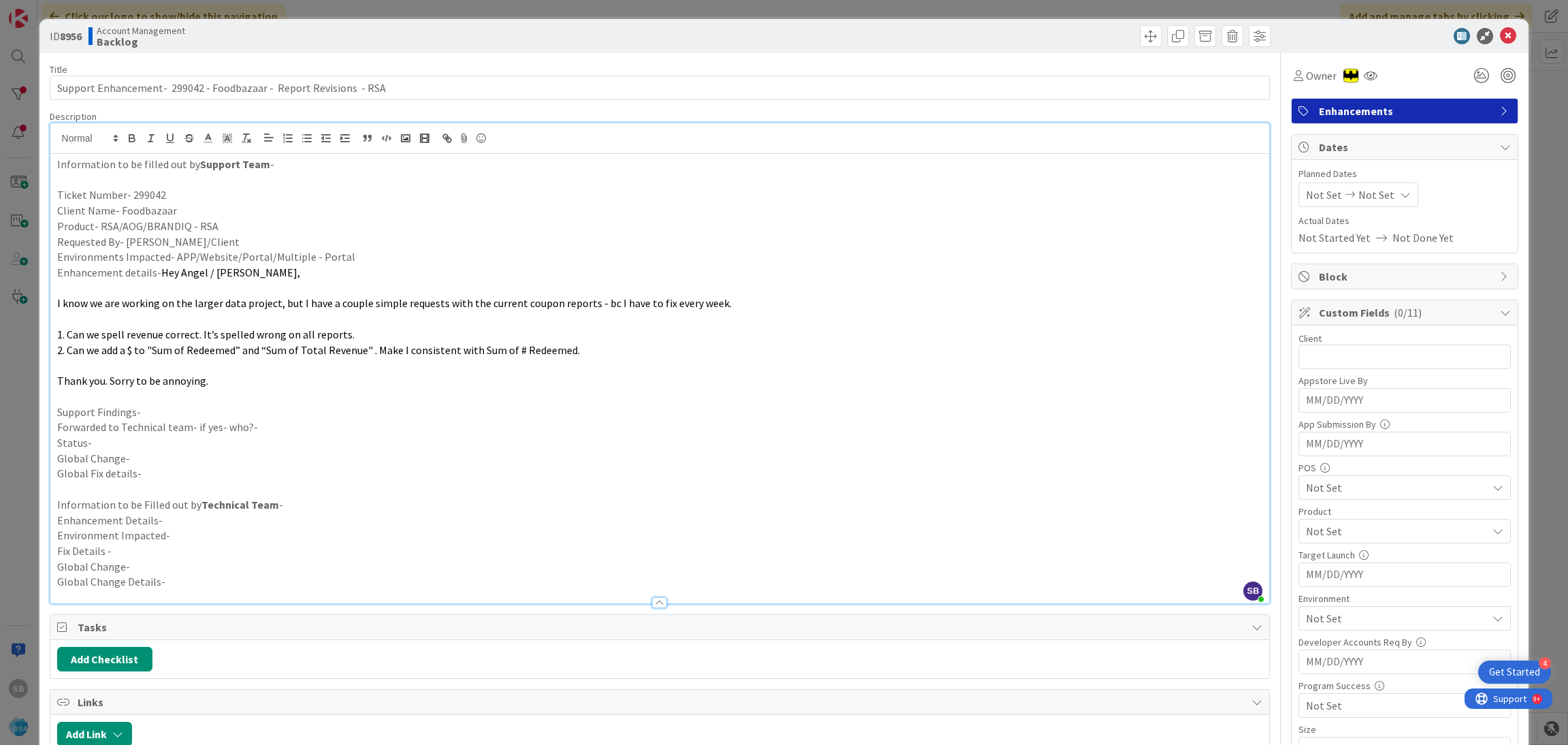
click at [177, 301] on span "I know we are working on the larger data project, but I have a couple simple re…" at bounding box center [394, 303] width 674 height 13
click at [162, 292] on p at bounding box center [659, 288] width 1206 height 15
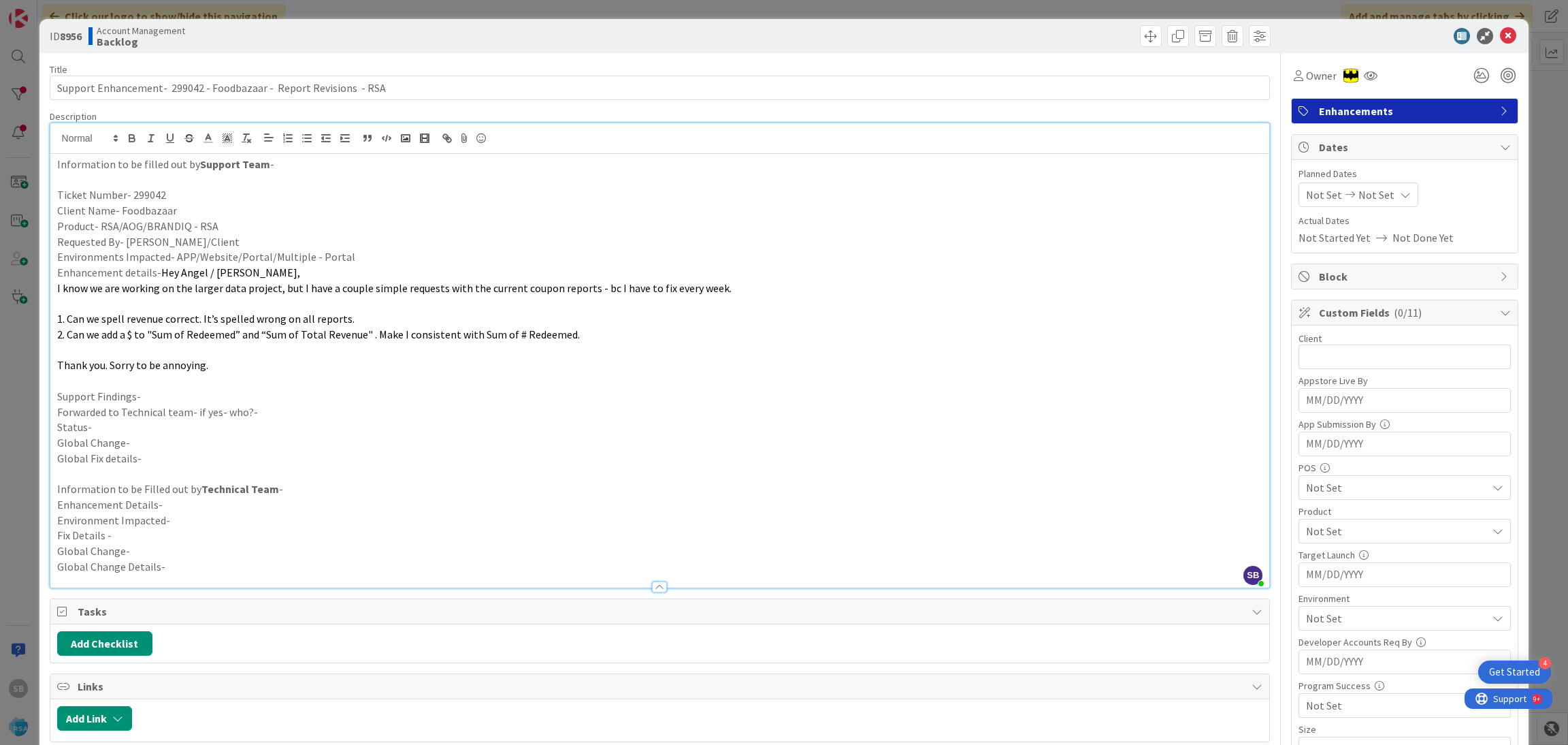
click at [158, 301] on p at bounding box center [659, 303] width 1206 height 15
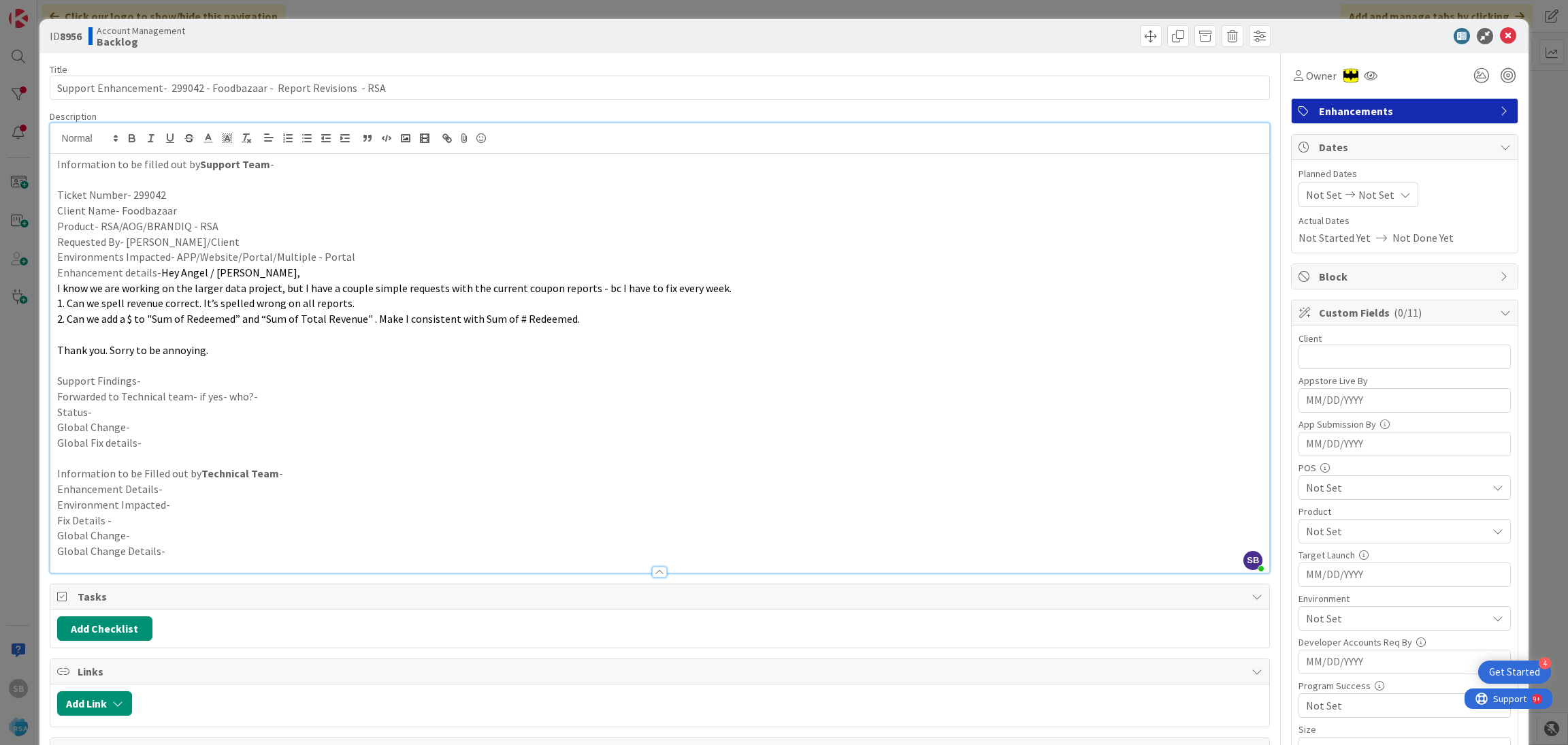
click at [154, 339] on p at bounding box center [659, 334] width 1206 height 15
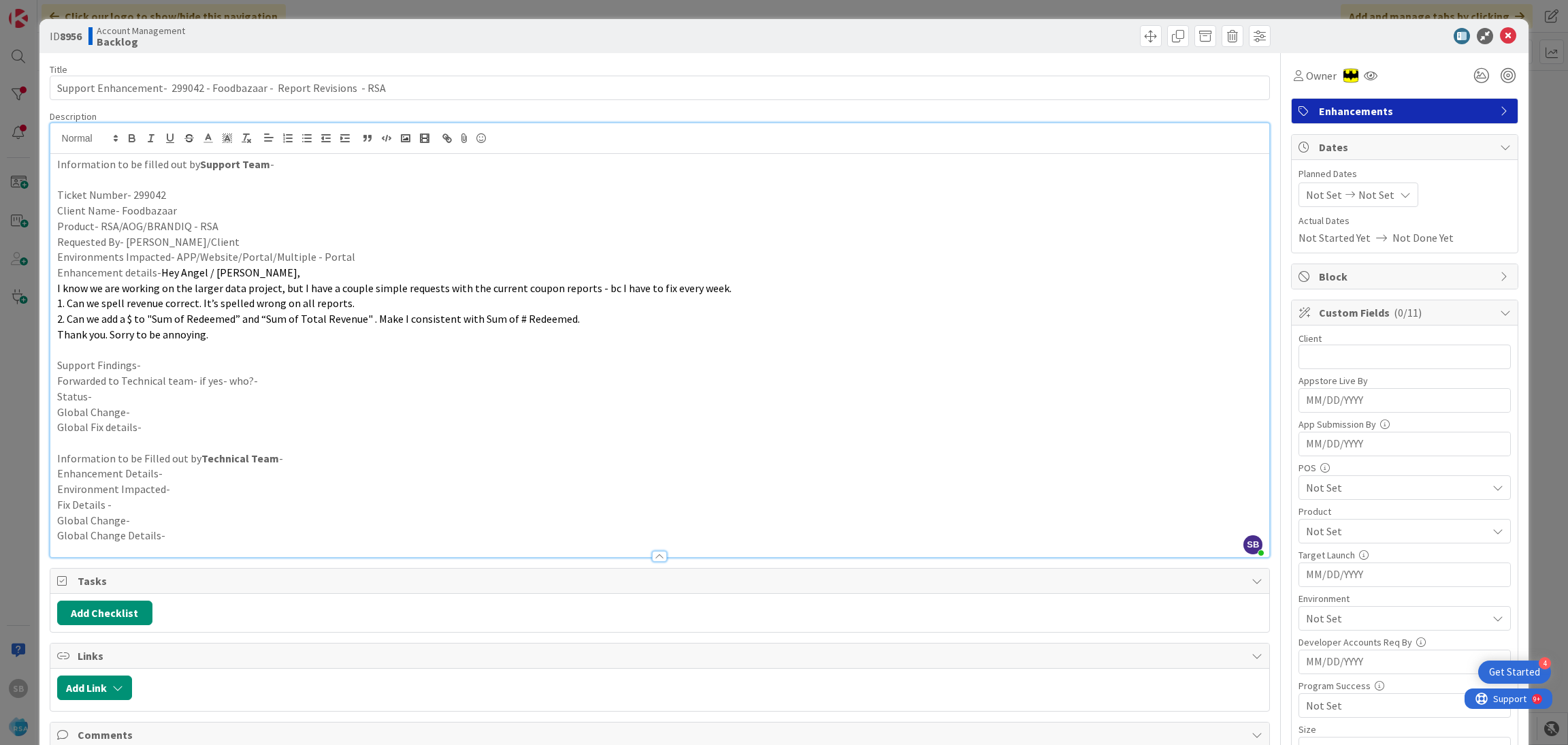
click at [151, 344] on p at bounding box center [659, 350] width 1206 height 15
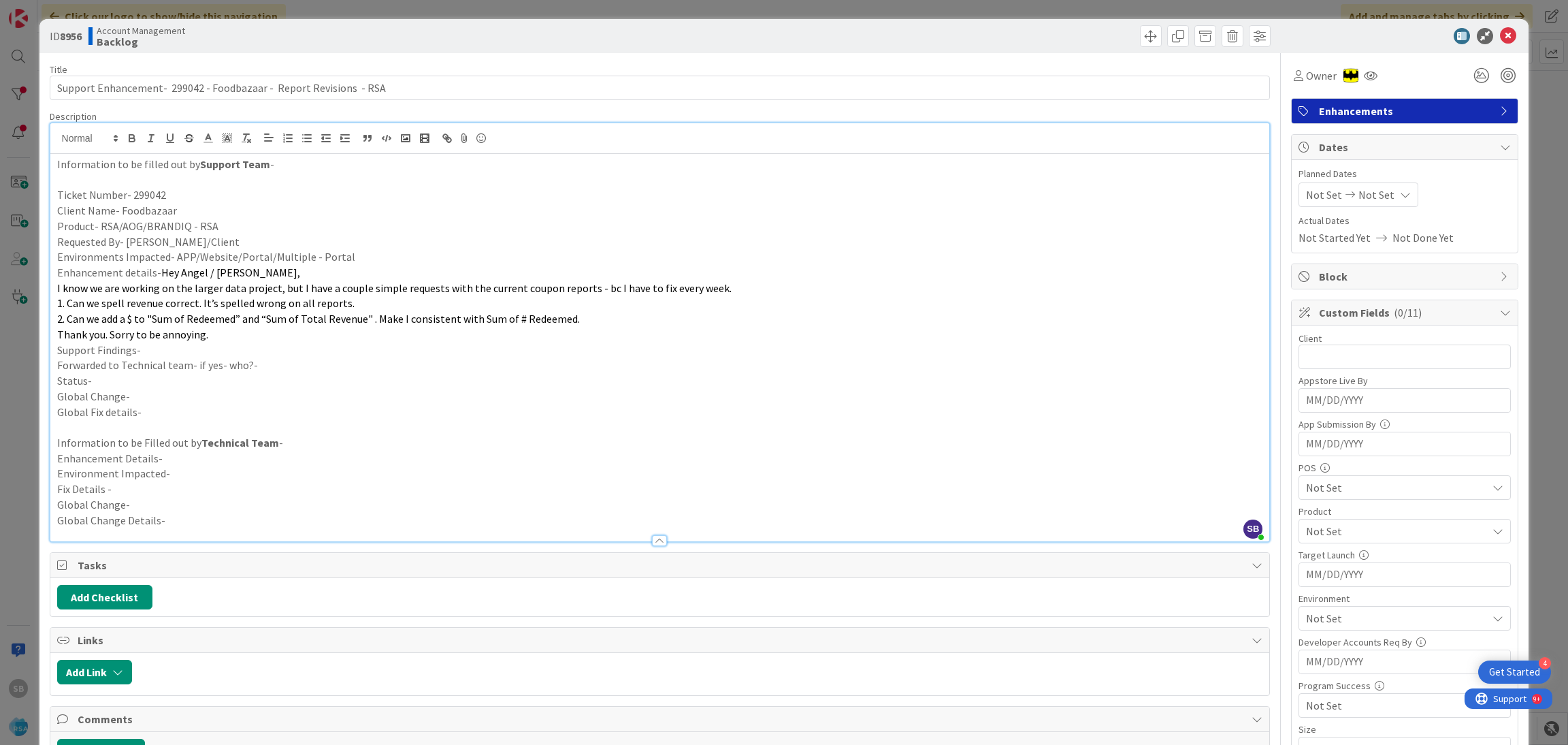
click at [151, 344] on p "Support Findings-" at bounding box center [659, 350] width 1206 height 15
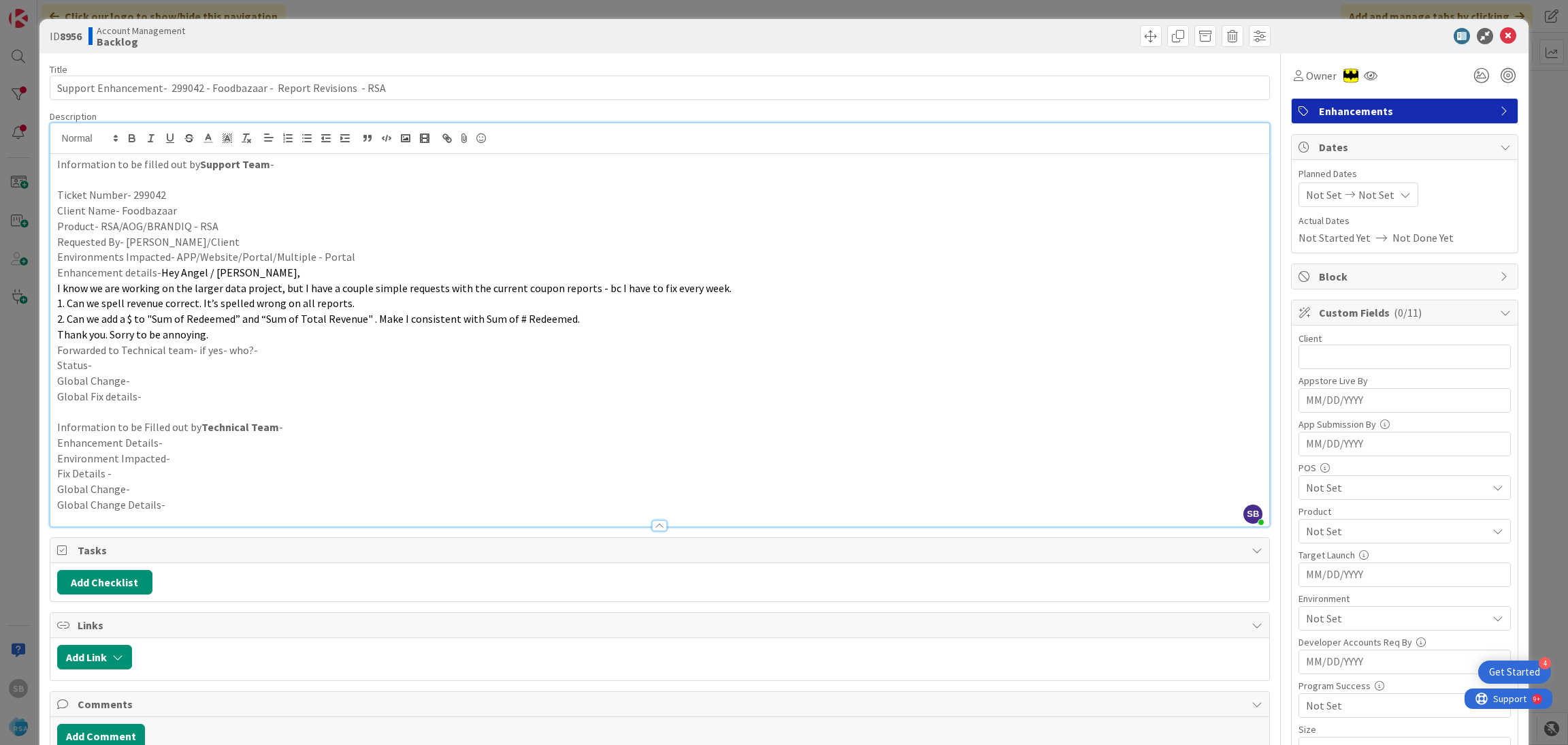
click at [296, 339] on p "Thank you. Sorry to be annoying." at bounding box center [659, 334] width 1206 height 15
click at [284, 349] on p "Forwarded to Technical team- if yes- who?-" at bounding box center [659, 350] width 1206 height 15
click at [260, 360] on p "Status-" at bounding box center [659, 365] width 1206 height 15
click at [1305, 199] on span "Not Set" at bounding box center [1323, 194] width 36 height 16
click at [1341, 363] on td "18" at bounding box center [1354, 365] width 27 height 26
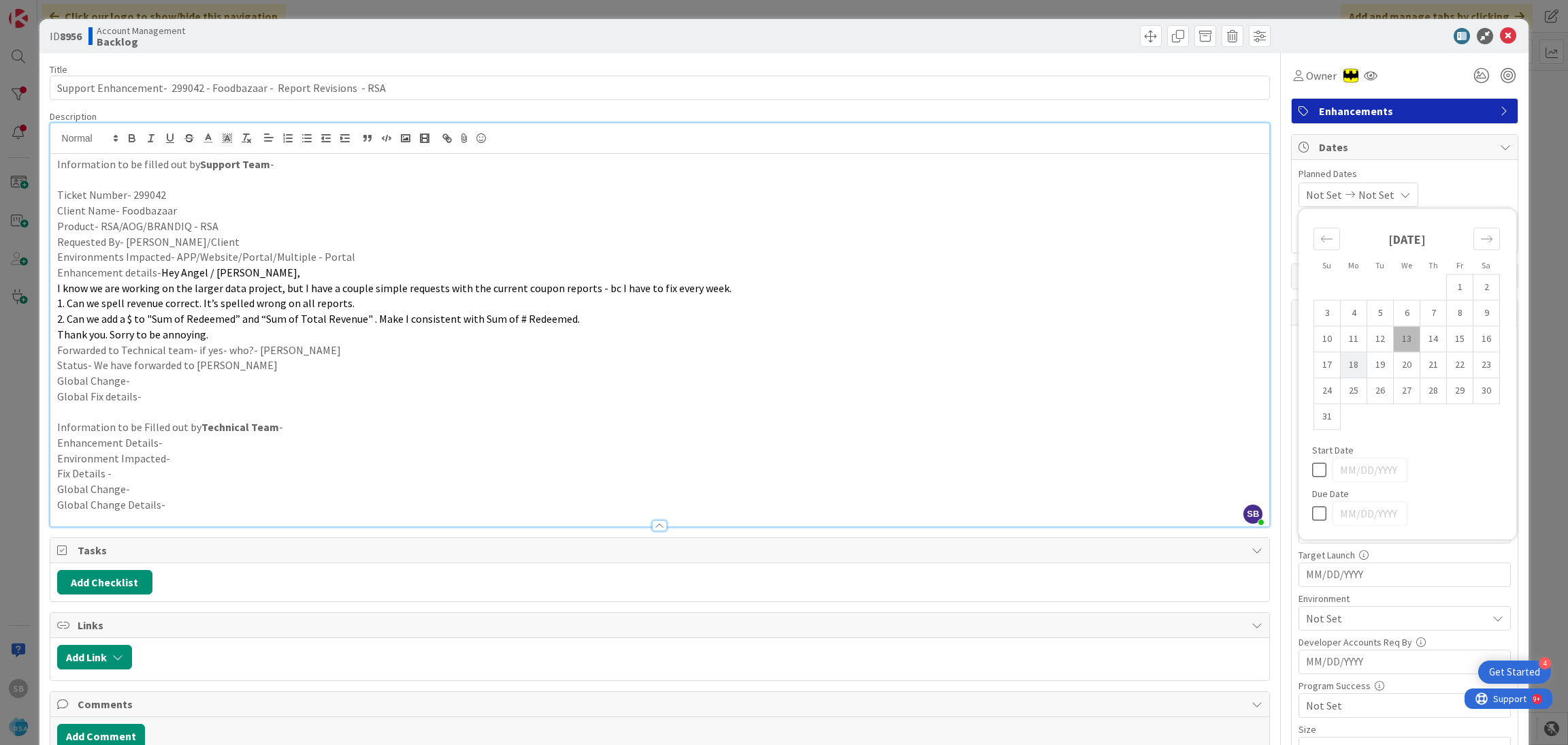
type input "[DATE]"
click at [1447, 394] on td "29" at bounding box center [1460, 391] width 27 height 26
type input "[DATE]"
click at [1450, 190] on div "[DATE] [DATE] Su Mo Tu We Th Fr Sa [DATE] 1 2 3 4 5 6 7 8 9 10 11 12 13 14 15 1…" at bounding box center [1405, 194] width 213 height 25
click at [1371, 356] on input "text" at bounding box center [1405, 356] width 213 height 25
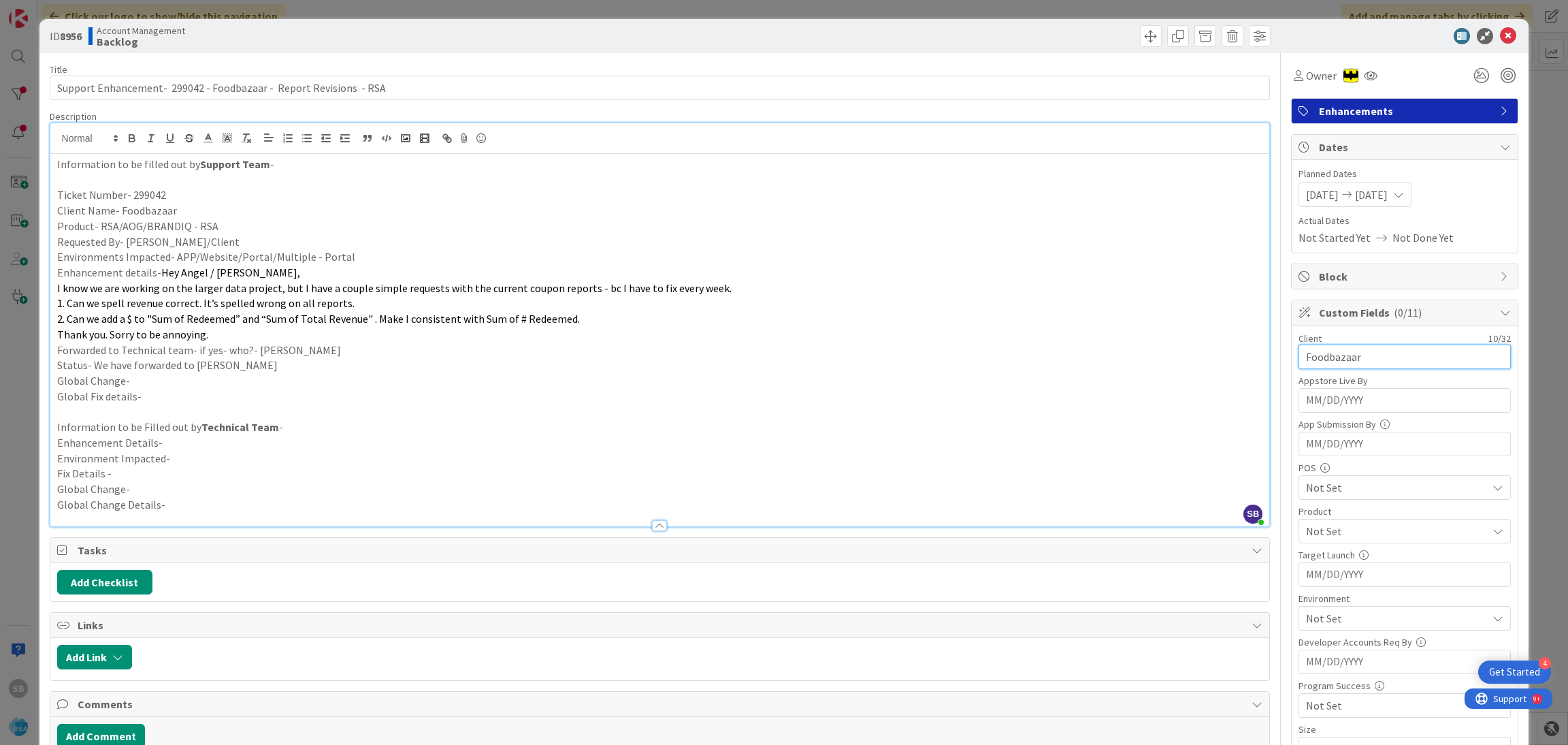
type input "Foodbazaar"
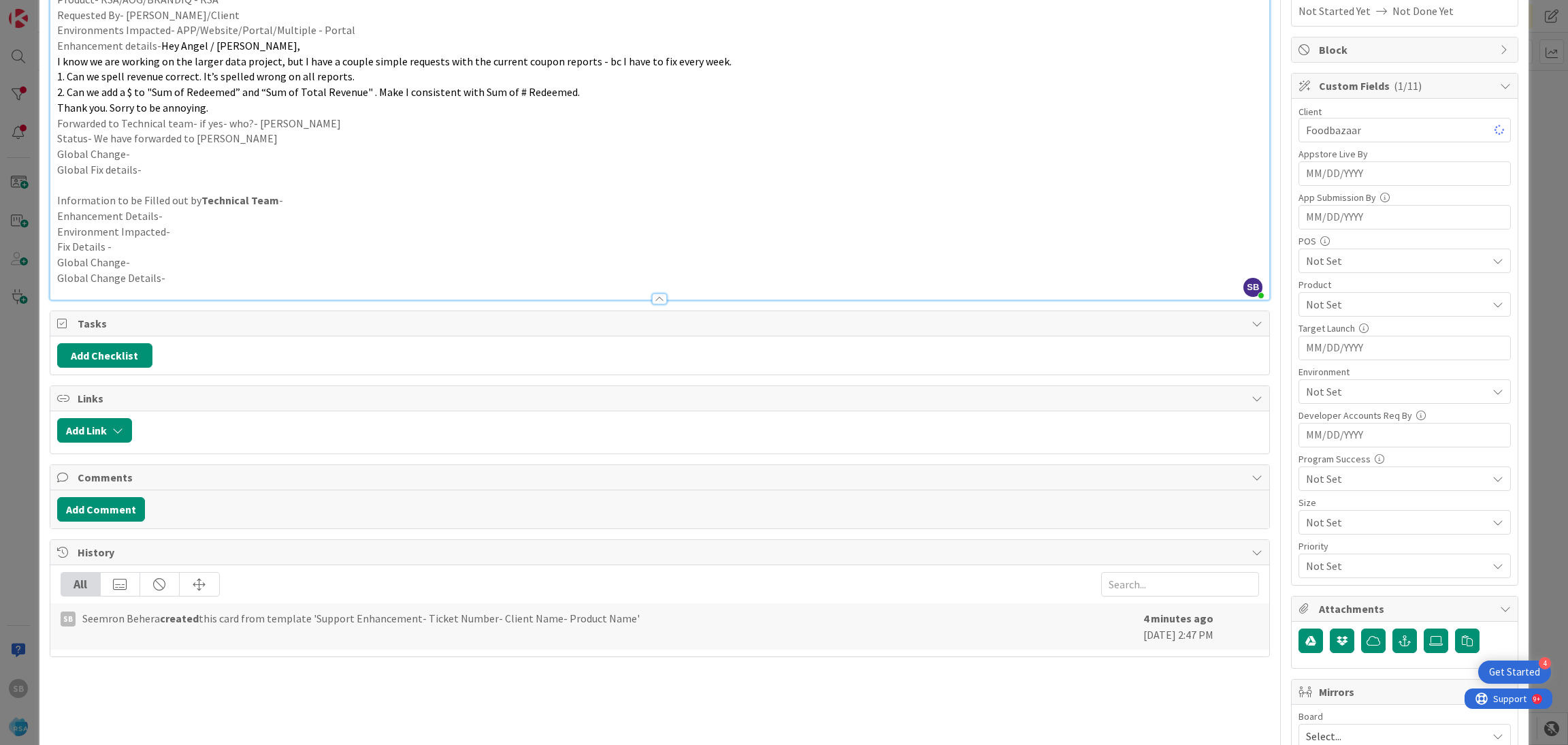
scroll to position [234, 0]
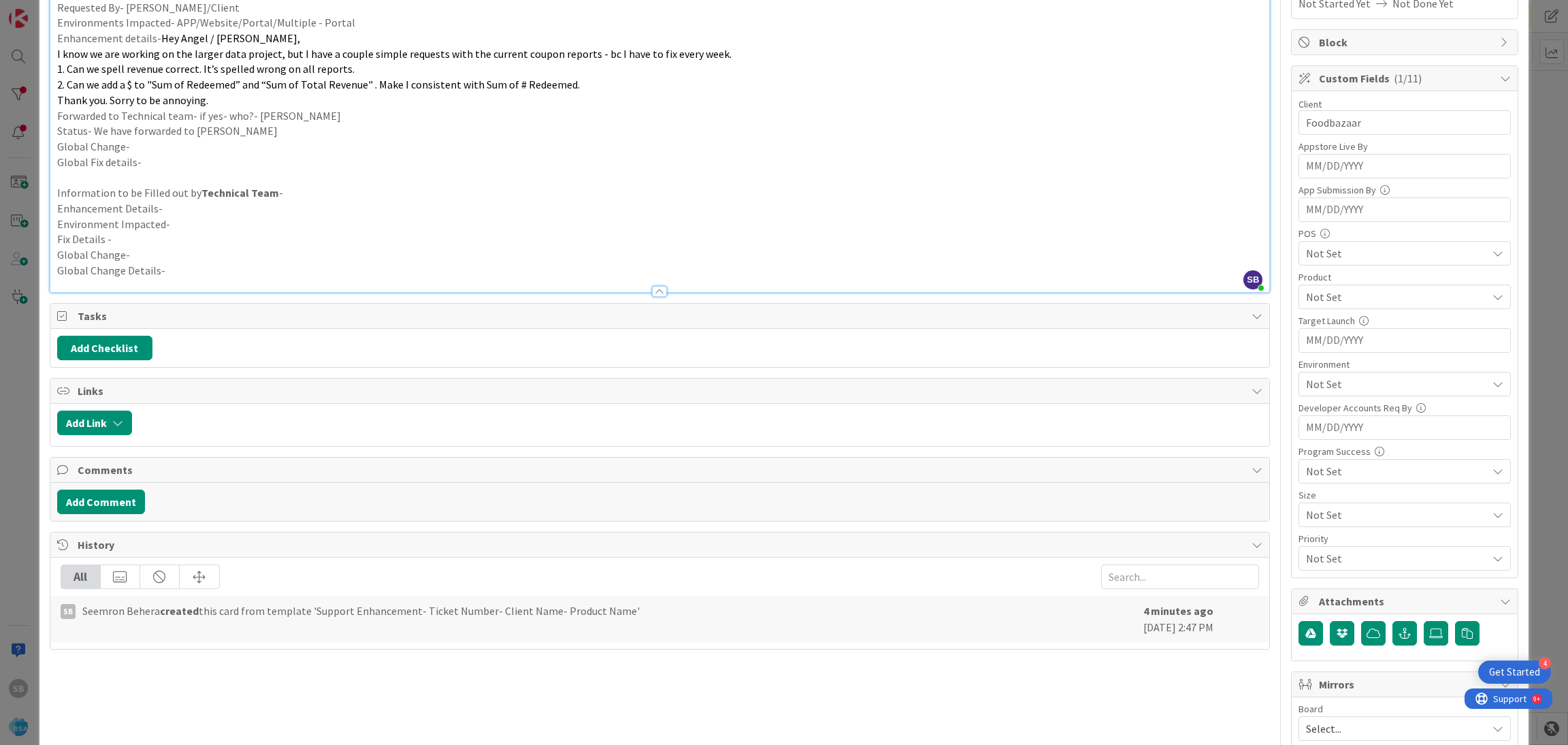
click at [1357, 303] on span "Not Set" at bounding box center [1396, 296] width 181 height 16
click at [1346, 332] on link "RSA" at bounding box center [1401, 329] width 216 height 25
click at [1325, 301] on span "RSA" at bounding box center [1396, 296] width 181 height 16
click at [1329, 388] on span "Not Set" at bounding box center [1396, 384] width 181 height 16
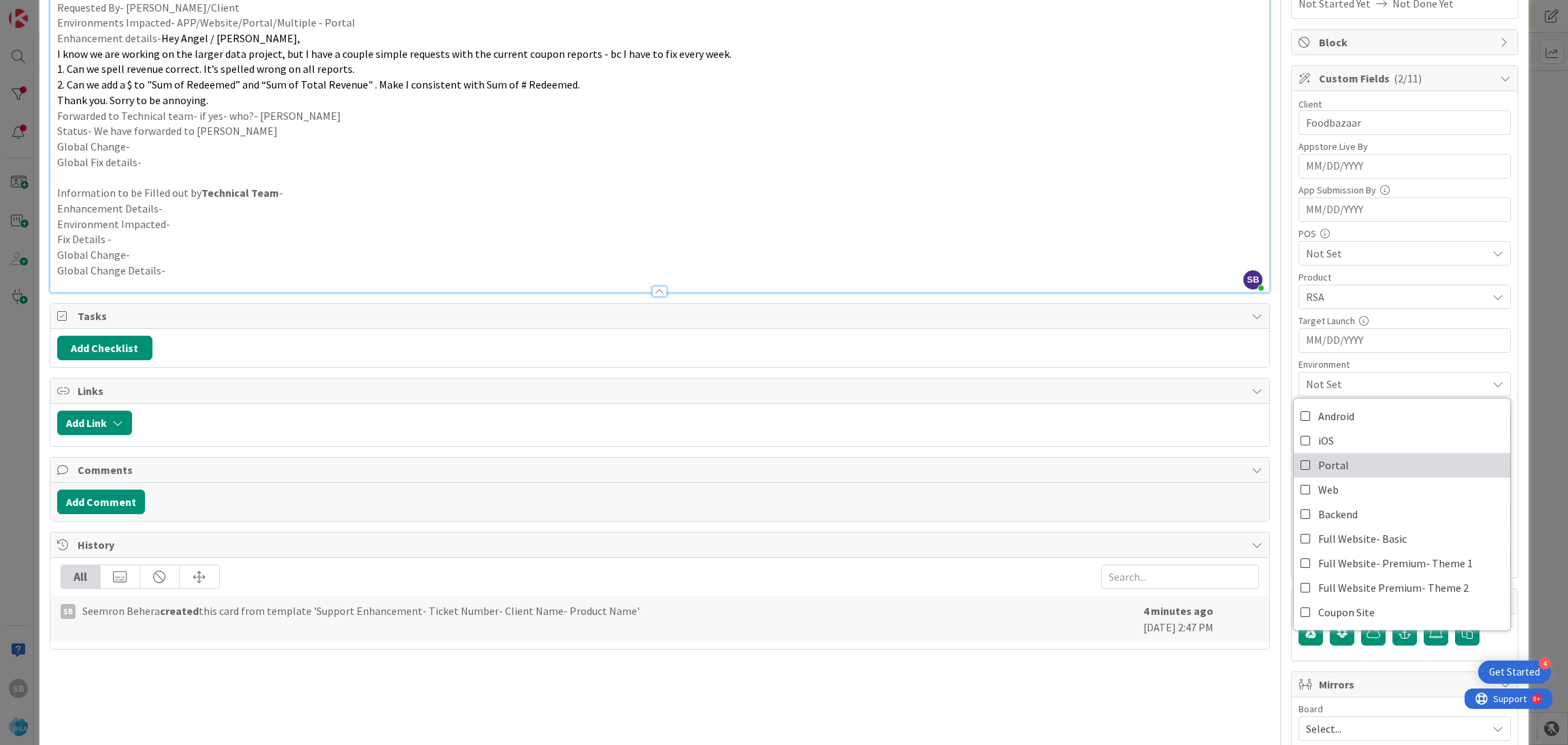
click at [1324, 466] on span "Portal" at bounding box center [1334, 465] width 31 height 20
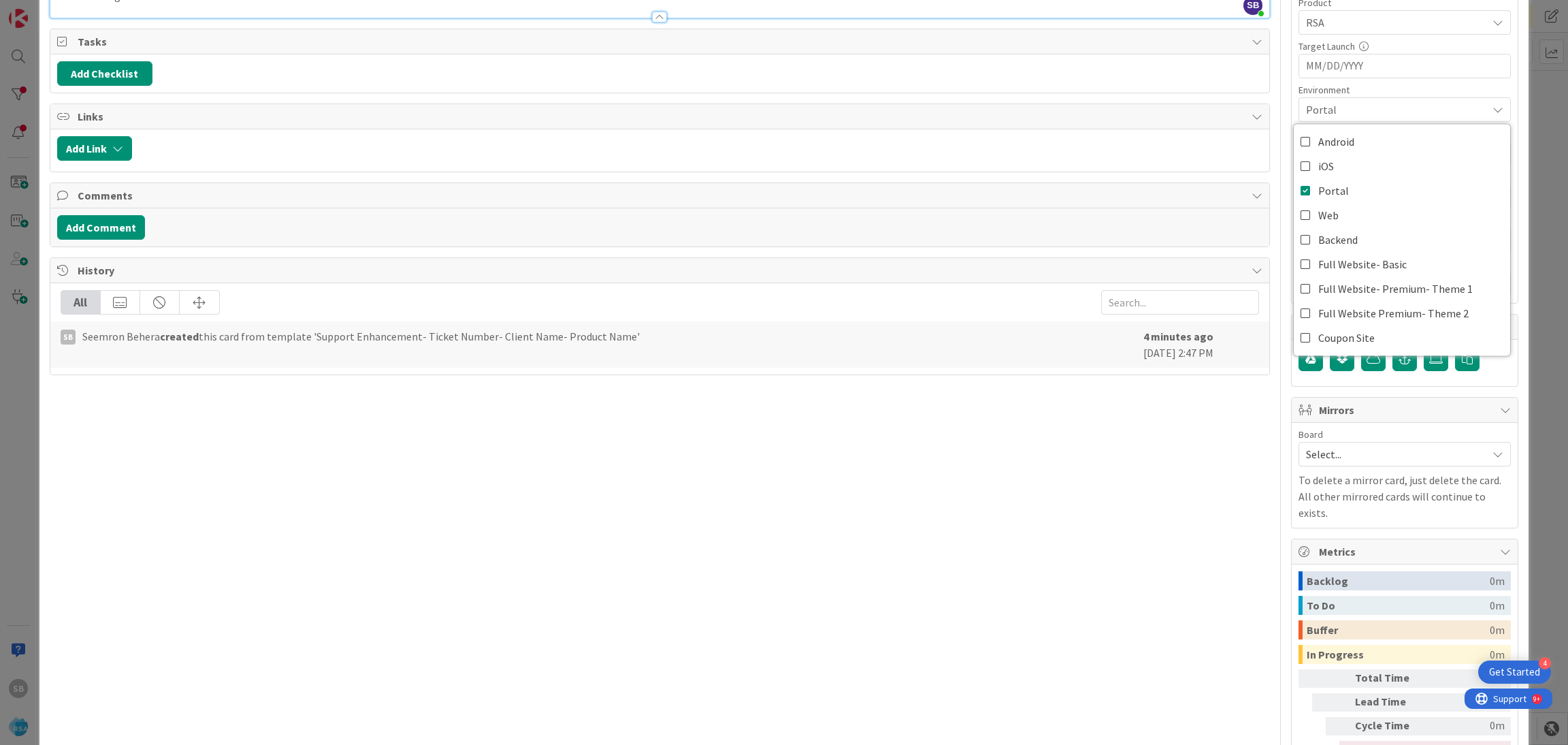
click at [1359, 463] on span "Select..." at bounding box center [1393, 453] width 175 height 19
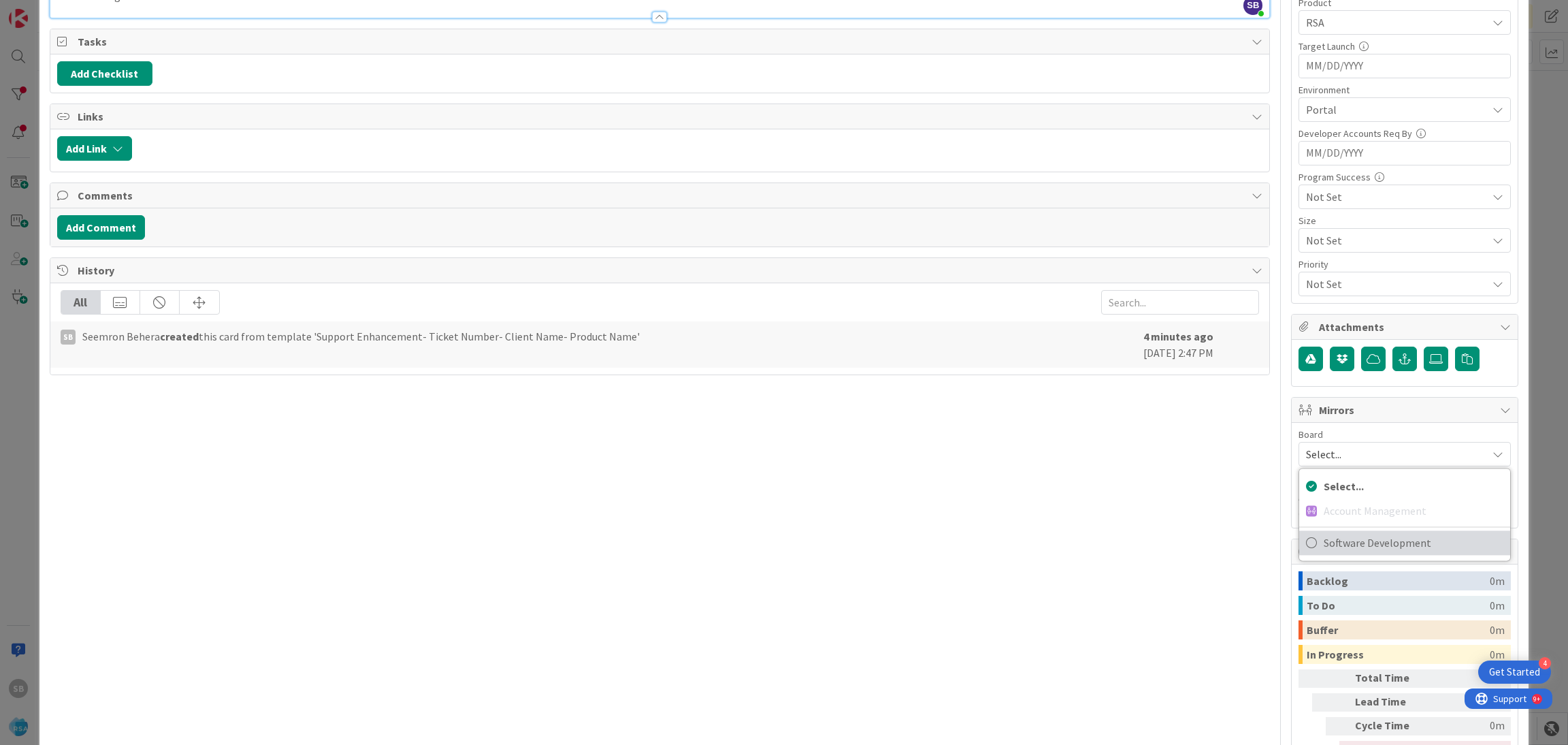
click at [1350, 537] on span "Software Development" at bounding box center [1413, 542] width 179 height 20
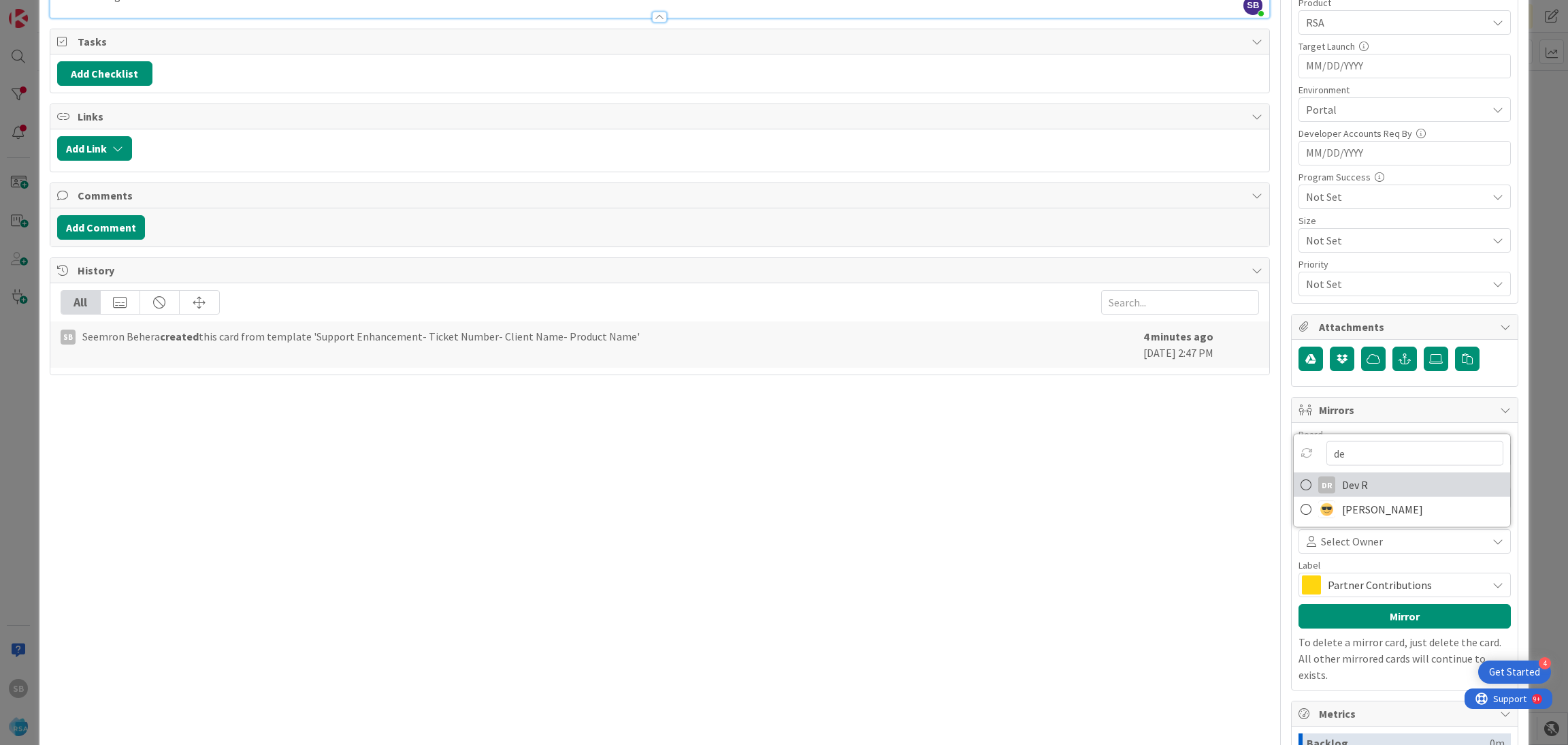
type input "de"
click at [1366, 487] on link "DR [PERSON_NAME]" at bounding box center [1401, 484] width 216 height 25
click at [1349, 585] on span "Partner Contributions" at bounding box center [1403, 584] width 153 height 19
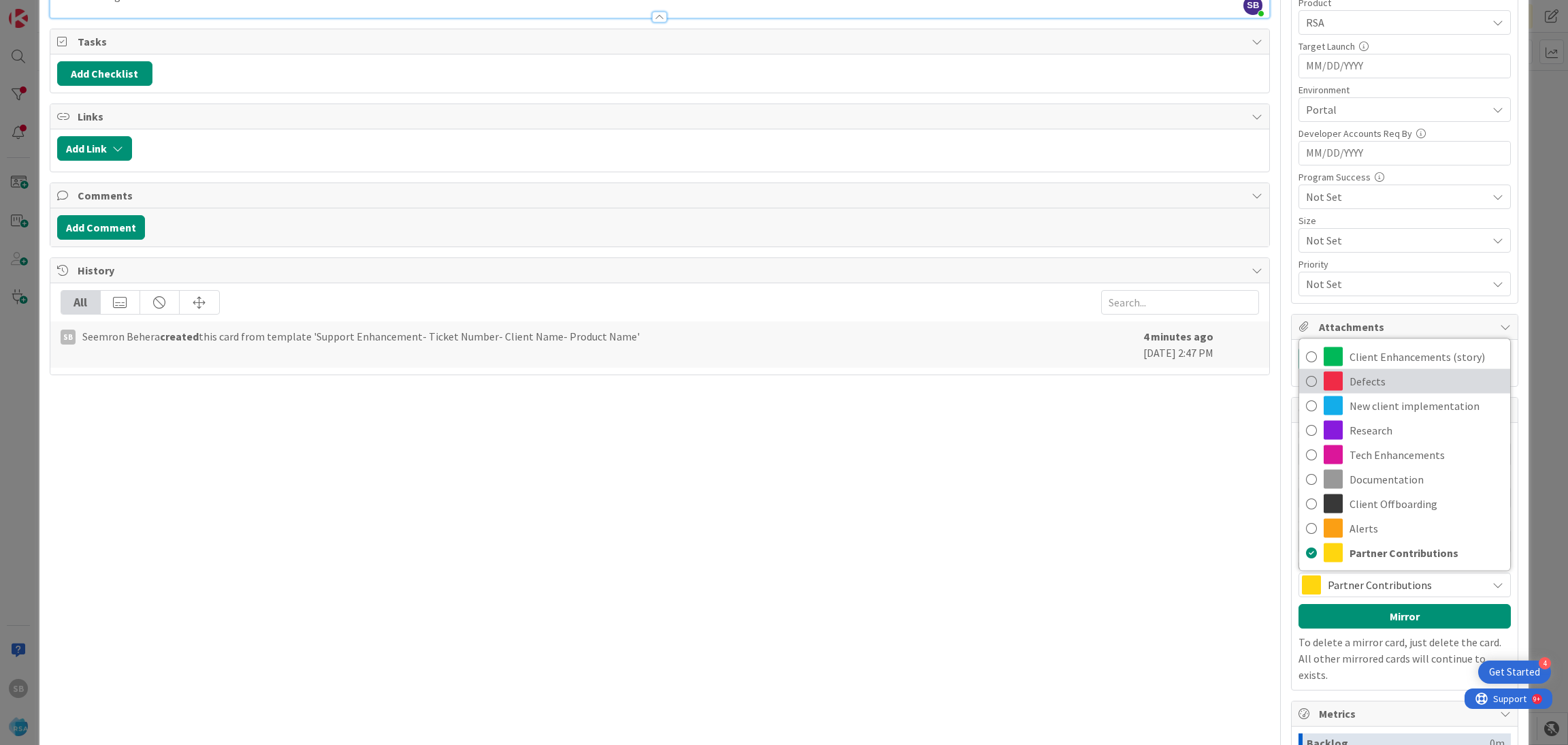
click at [1349, 373] on span "Defects" at bounding box center [1426, 381] width 154 height 20
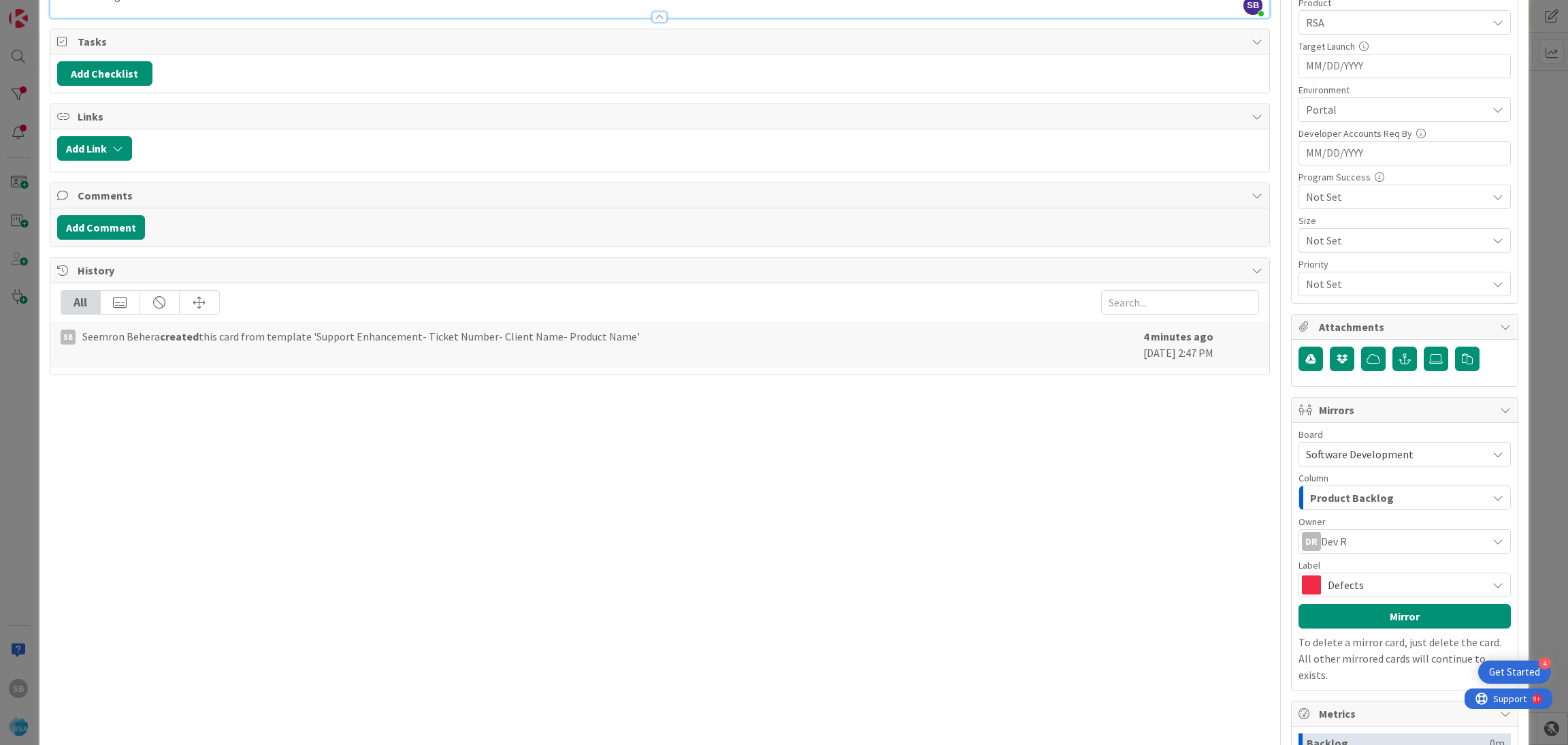
click at [1332, 584] on span "Defects" at bounding box center [1403, 584] width 153 height 19
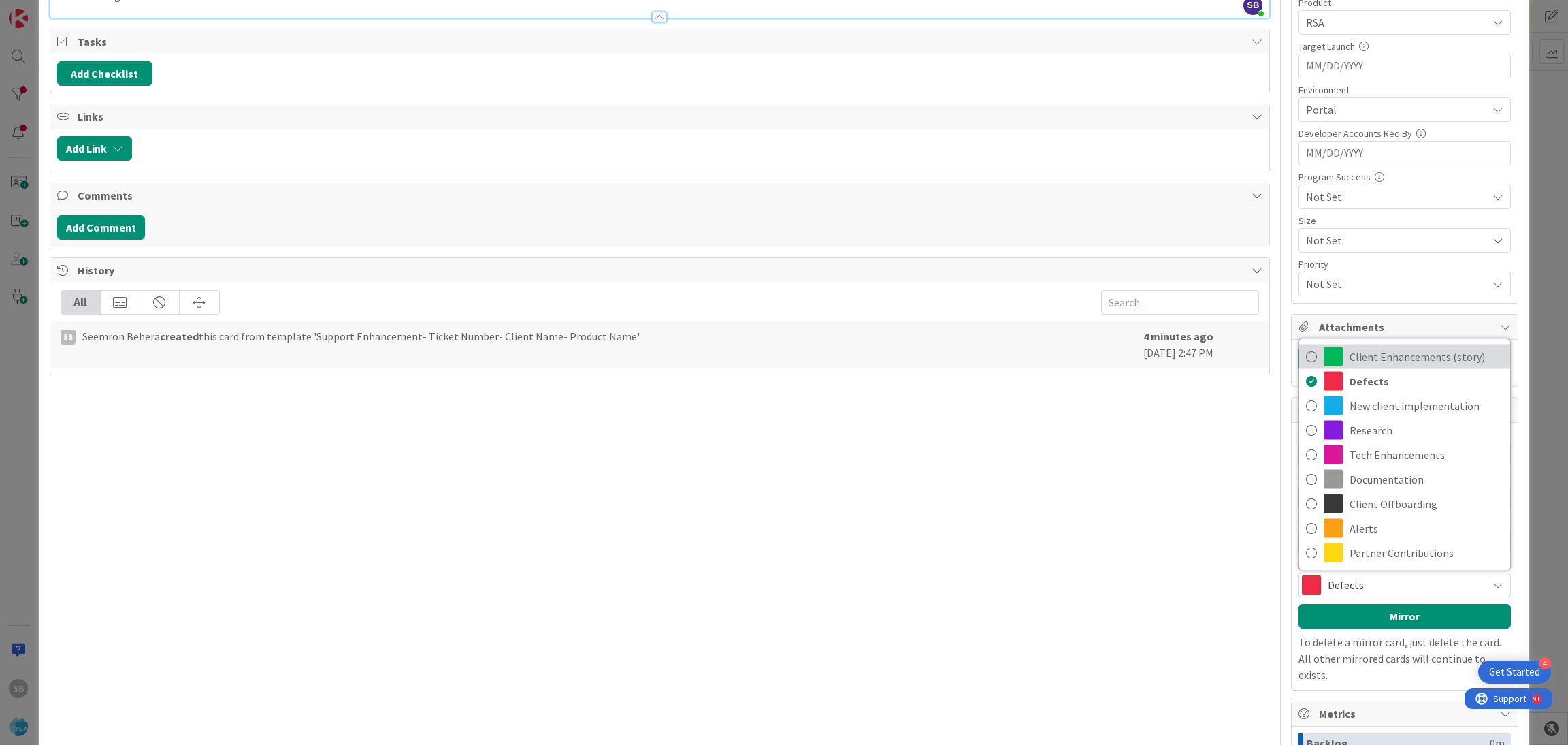
click at [1377, 358] on span "Client Enhancements (story)" at bounding box center [1426, 356] width 154 height 20
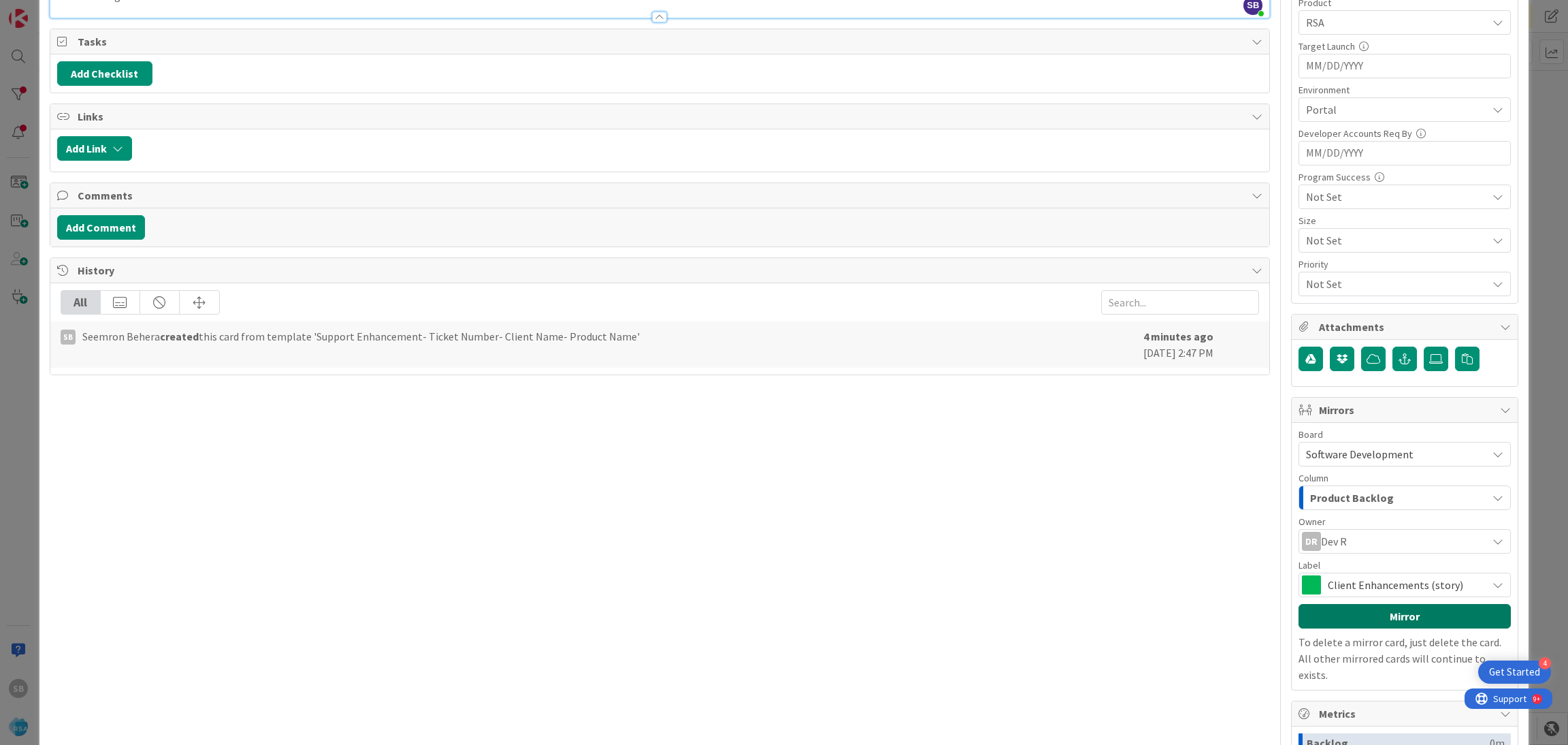
click at [1386, 615] on button "Mirror" at bounding box center [1405, 616] width 213 height 25
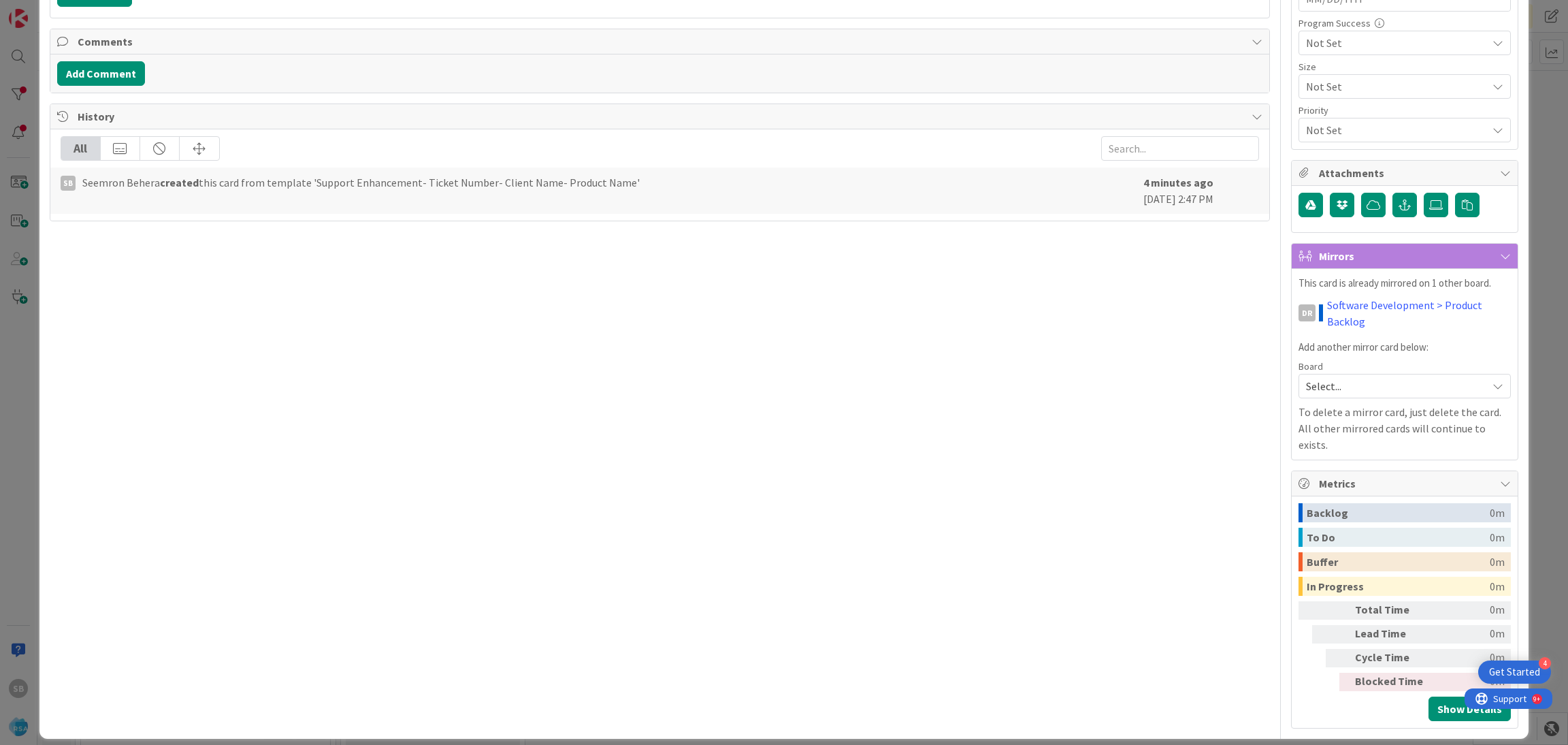
scroll to position [0, 0]
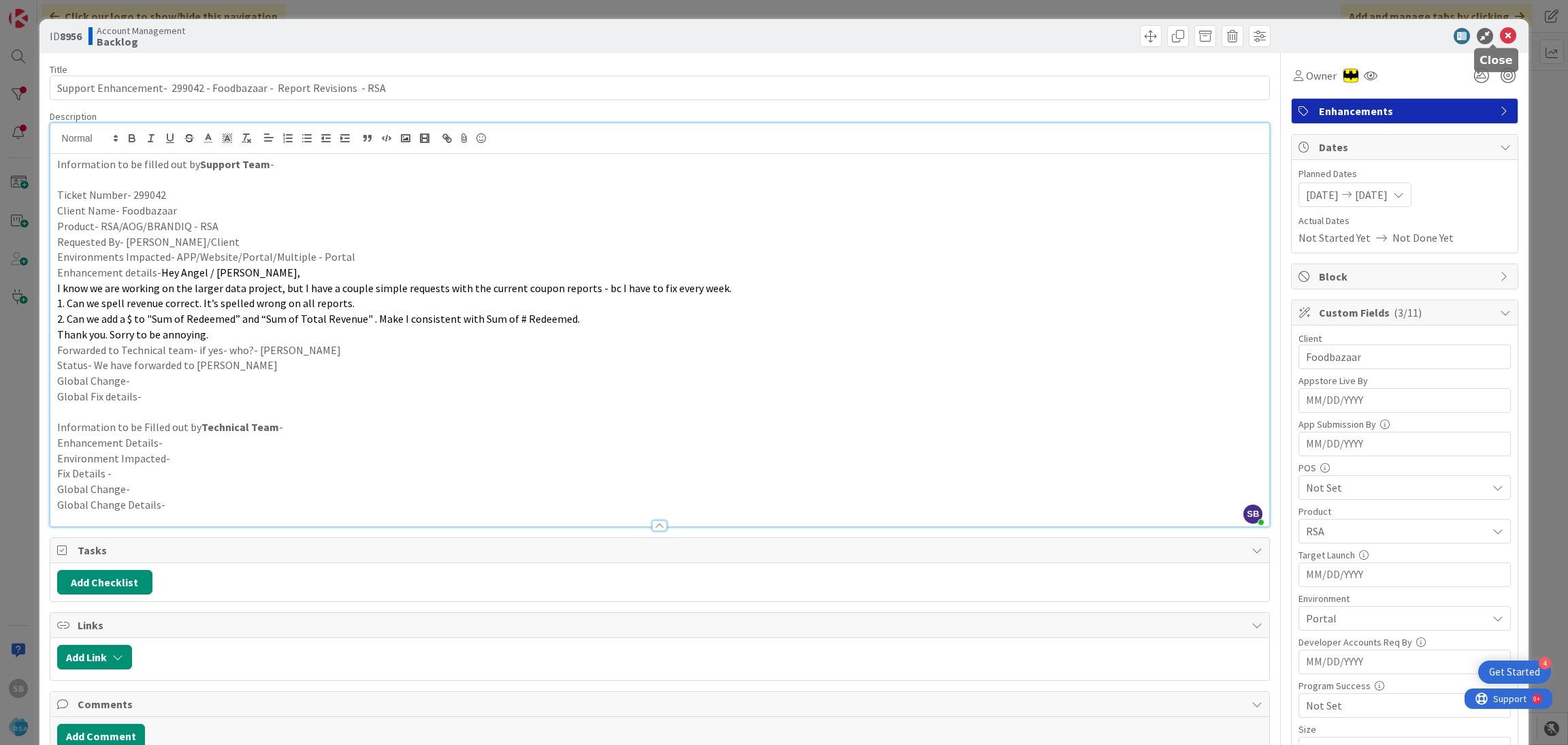
click at [1500, 30] on icon at bounding box center [1507, 36] width 16 height 16
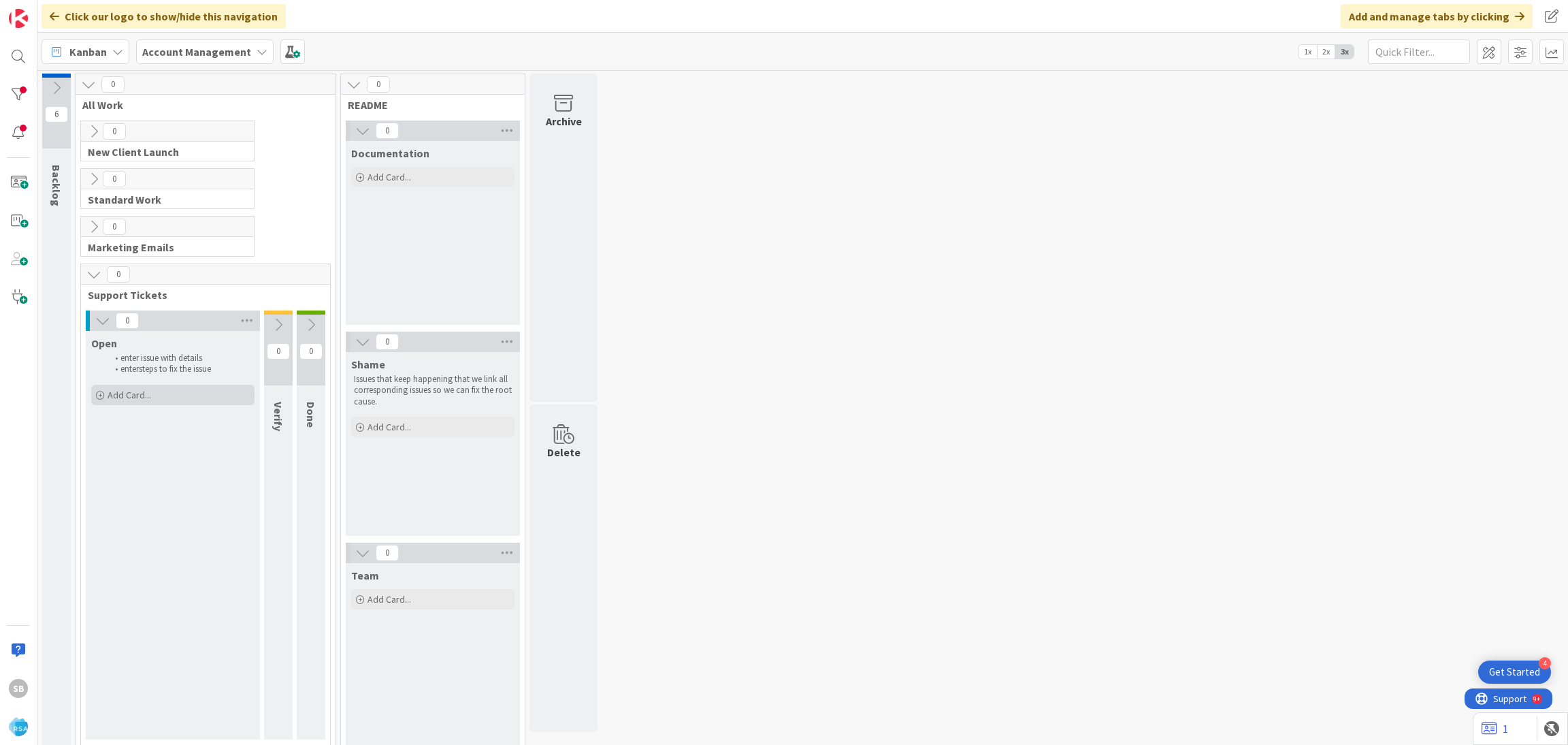
click at [171, 401] on div "Add Card..." at bounding box center [173, 394] width 163 height 20
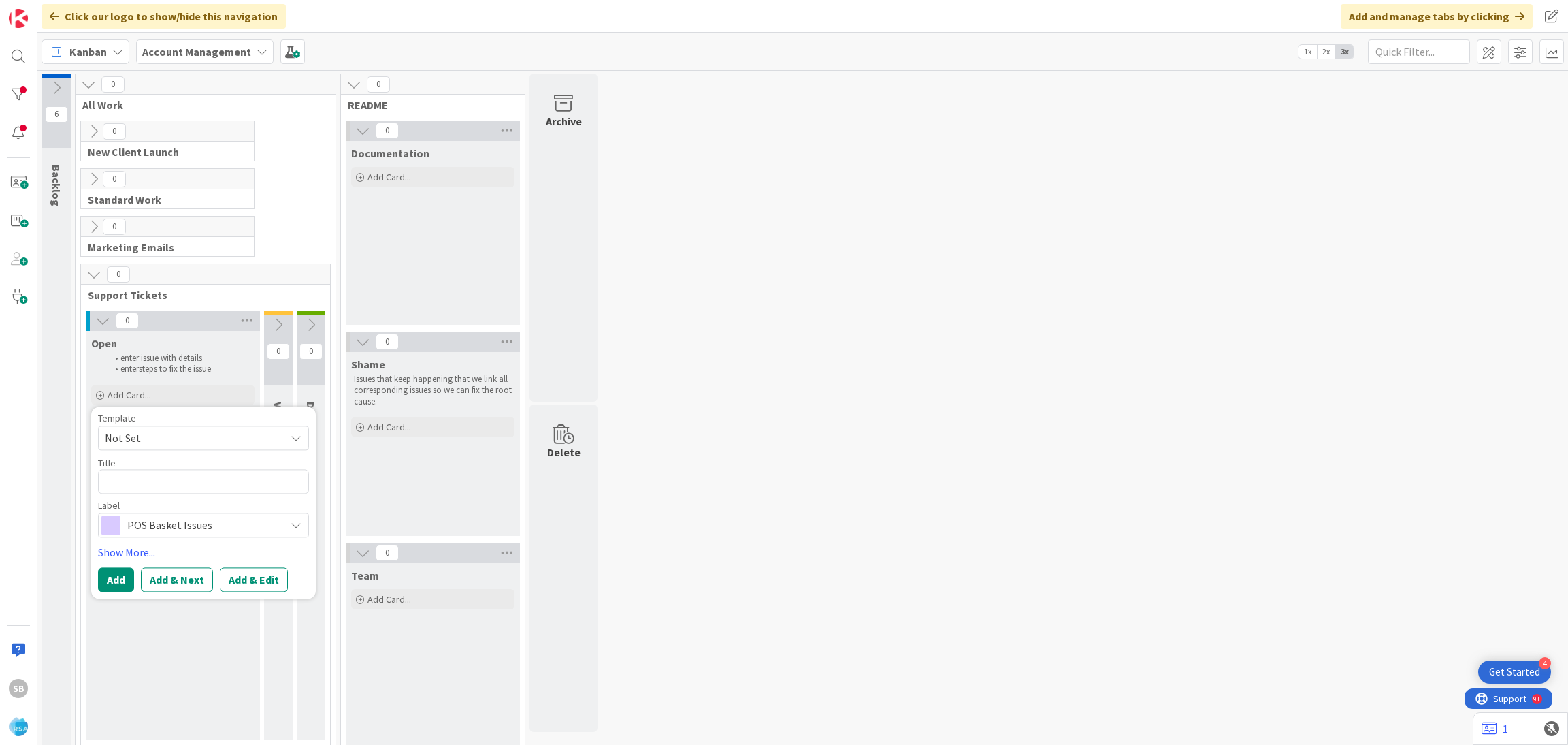
click at [148, 441] on span "Not Set" at bounding box center [190, 437] width 170 height 18
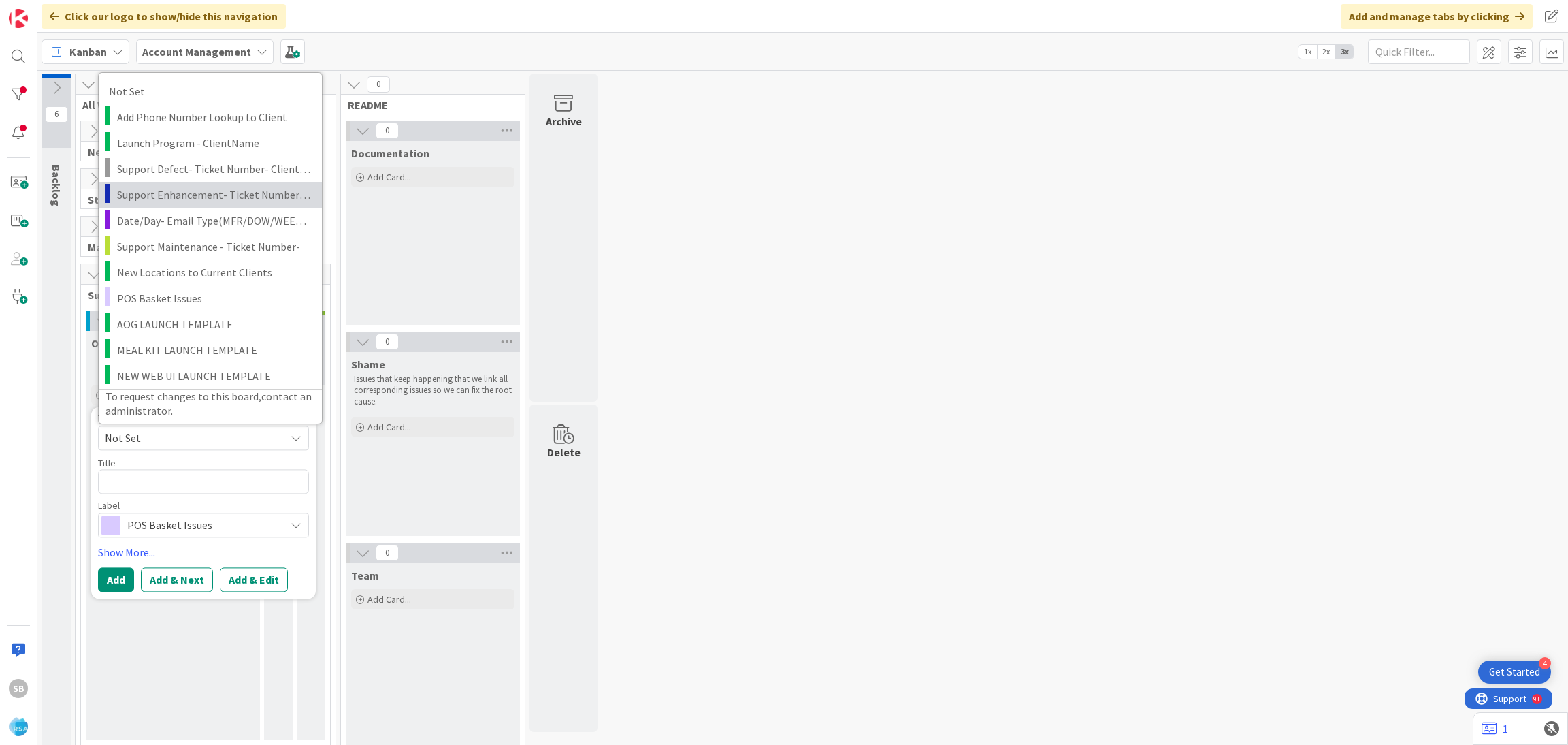
click at [215, 186] on span "Support Enhancement- Ticket Number- Client Name- Product Name" at bounding box center [214, 194] width 195 height 18
type textarea "x"
type textarea "Support Enhancement- Ticket Number- Client Name- Product Name"
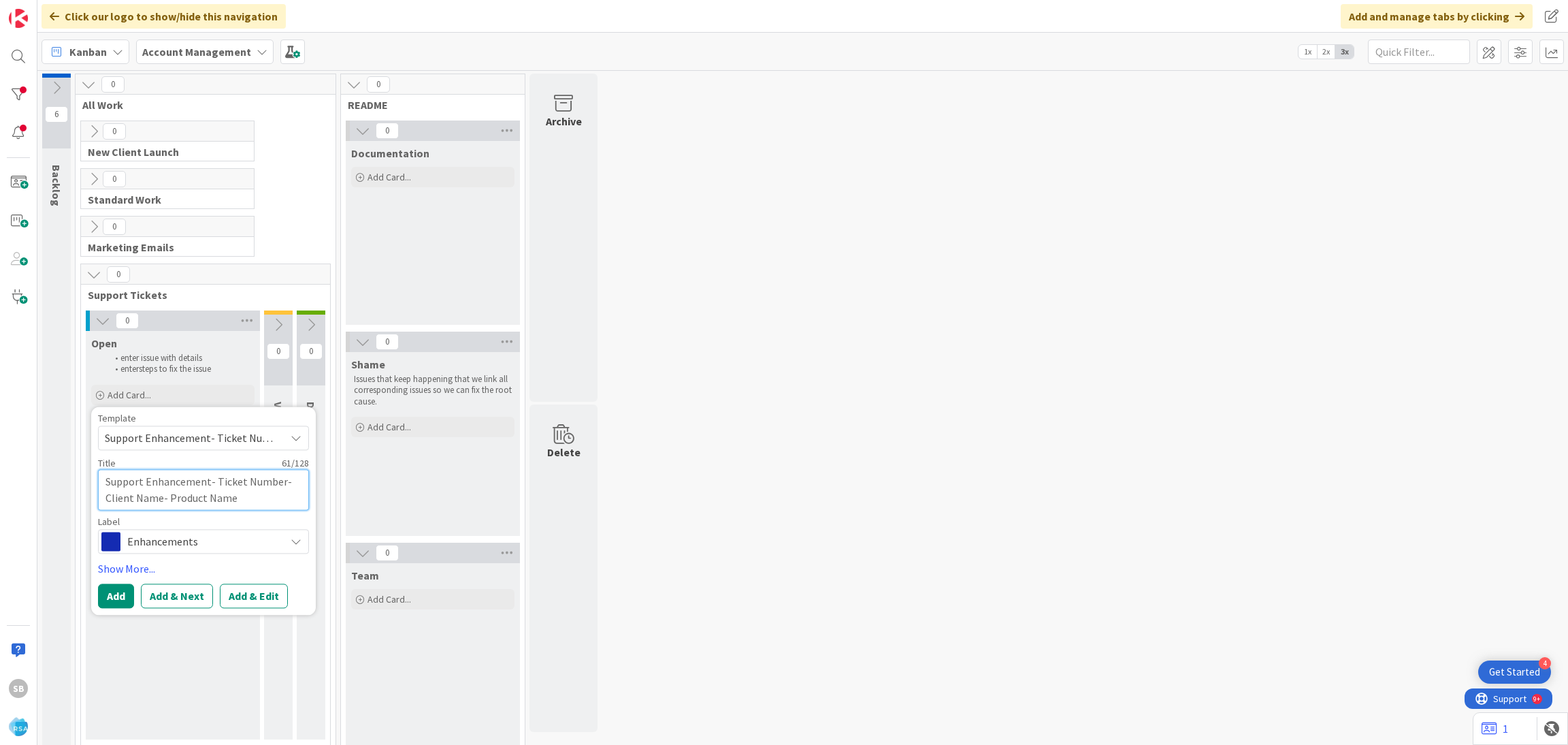
drag, startPoint x: 213, startPoint y: 478, endPoint x: 258, endPoint y: 499, distance: 49.7
click at [258, 499] on textarea "Support Enhancement- Ticket Number- Client Name- Product Name" at bounding box center [203, 489] width 211 height 41
type textarea "x"
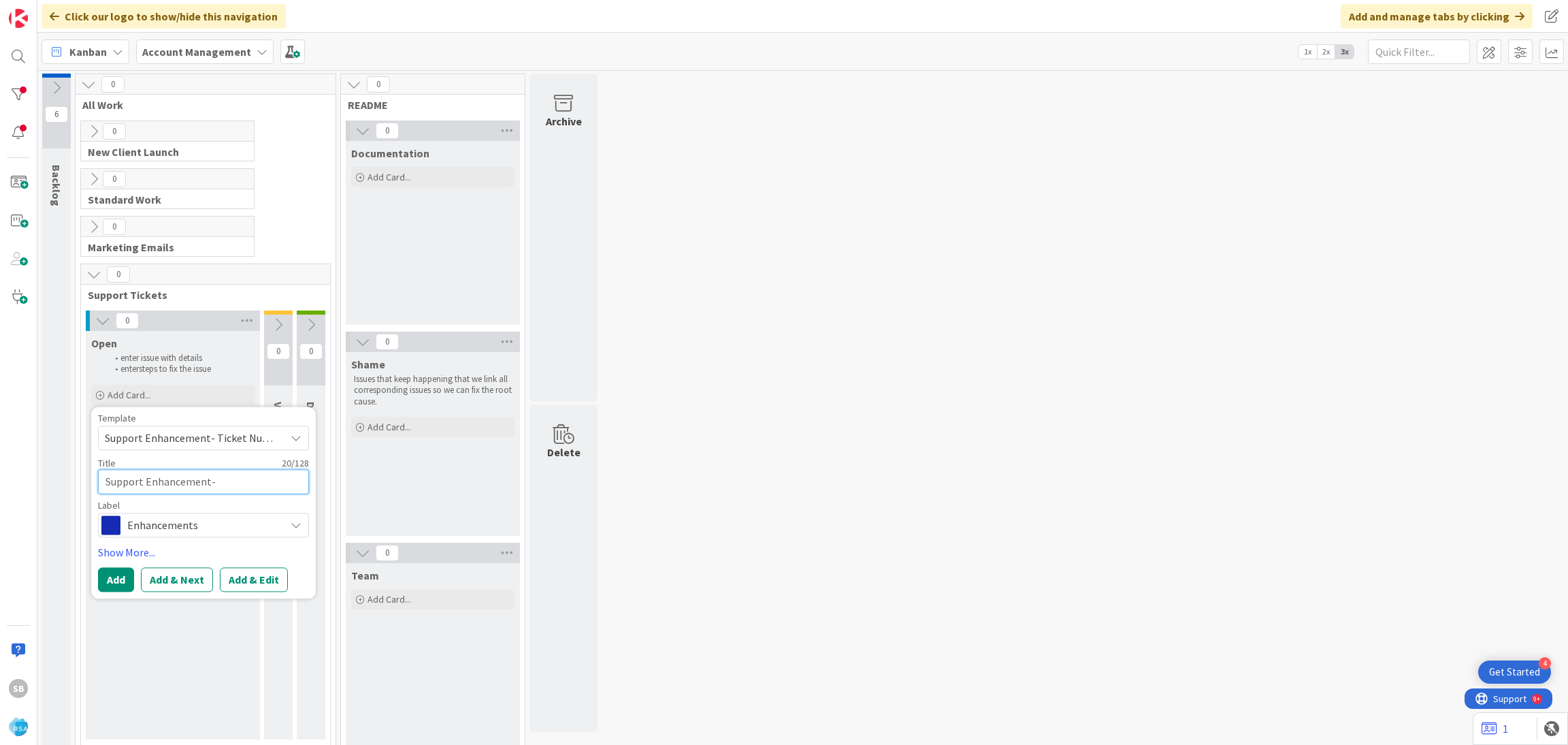
type textarea "Support Enhancement-"
paste textarea "299061"
type textarea "x"
type textarea "Support Enhancement-299061"
type textarea "x"
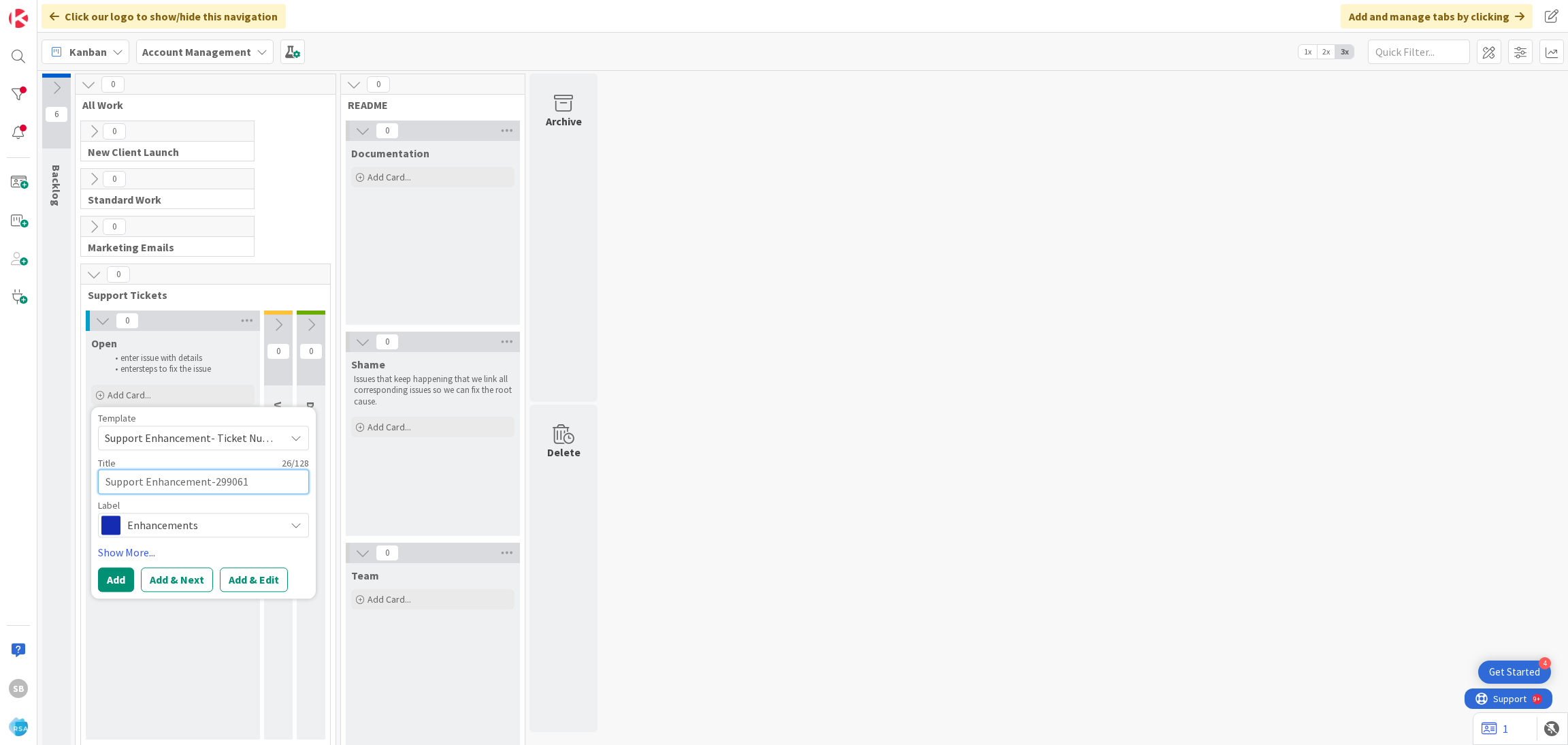
type textarea "Support Enhancement-299061"
type textarea "x"
type textarea "Support Enhancement-299061 -"
type textarea "x"
type textarea "Support Enhancement-299061 -"
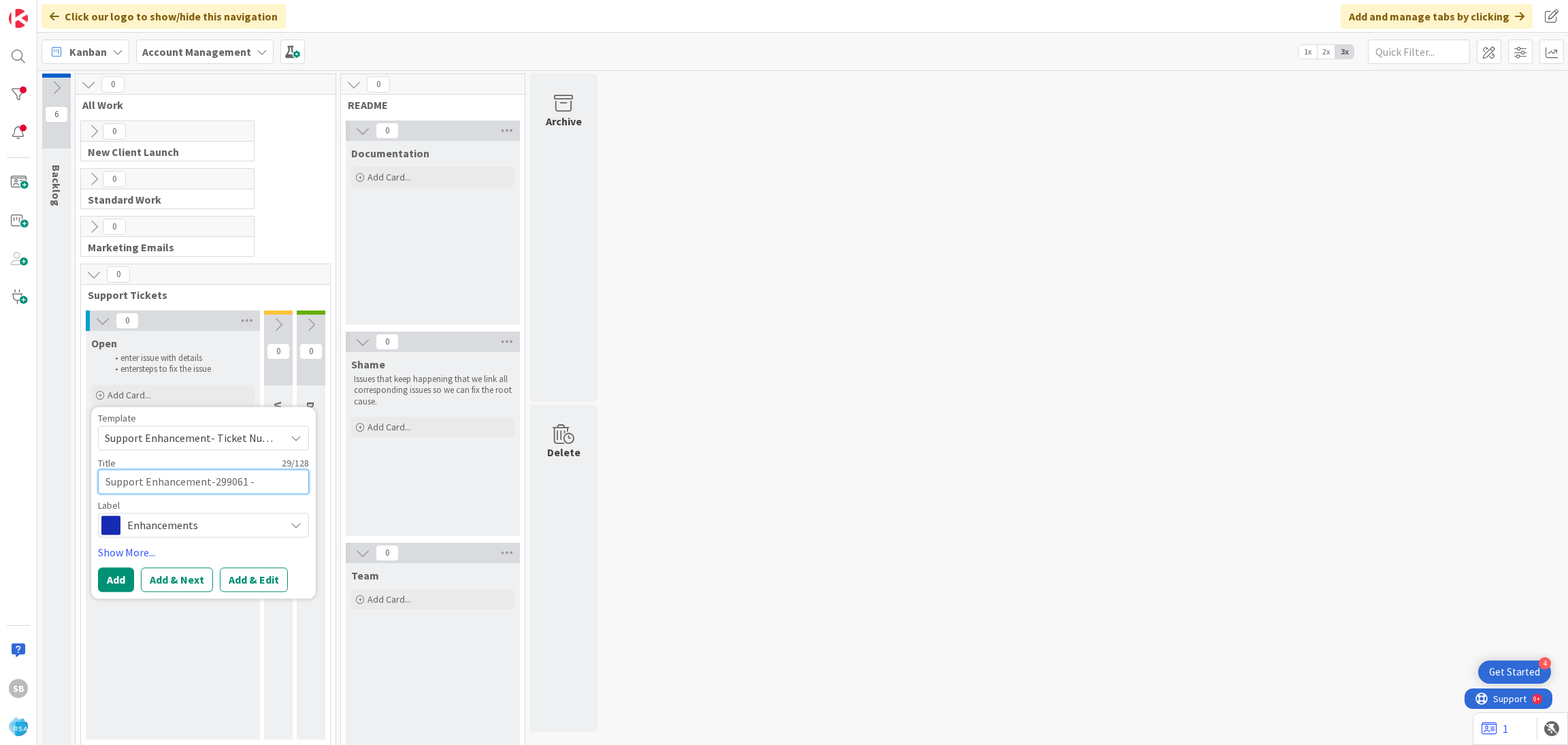
paste textarea "Country Fresh PW"
type textarea "x"
type textarea "Support Enhancement-299061 - Country Fresh PW"
type textarea "x"
type textarea "Support Enhancement-299061 - Country Fresh PW"
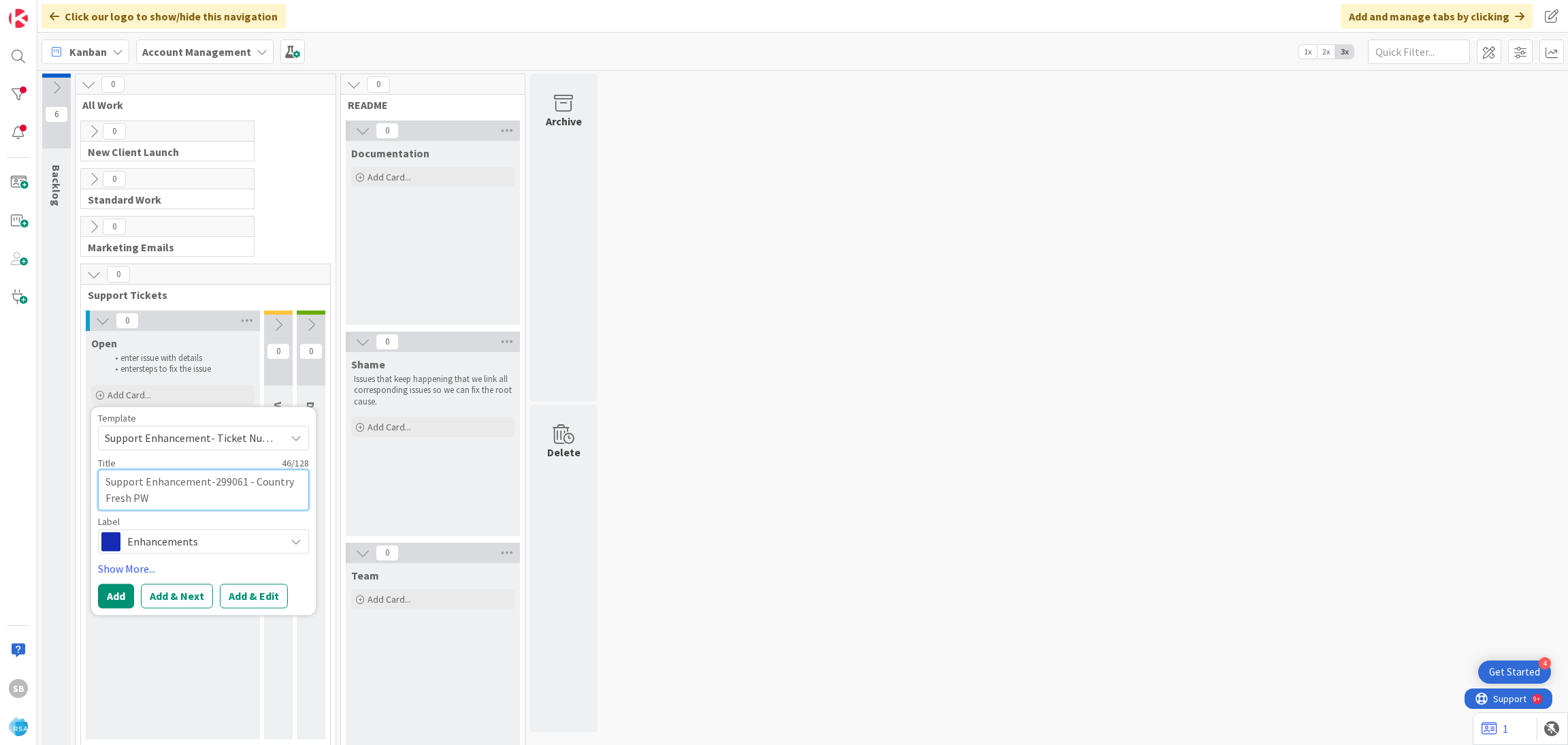
type textarea "x"
type textarea "Support Enhancement-299061 - Country Fresh PW -"
type textarea "x"
type textarea "Support Enhancement-299061 - Country Fresh PW -"
paste textarea "Country Fresh Piggly Wiggly Website Colors"
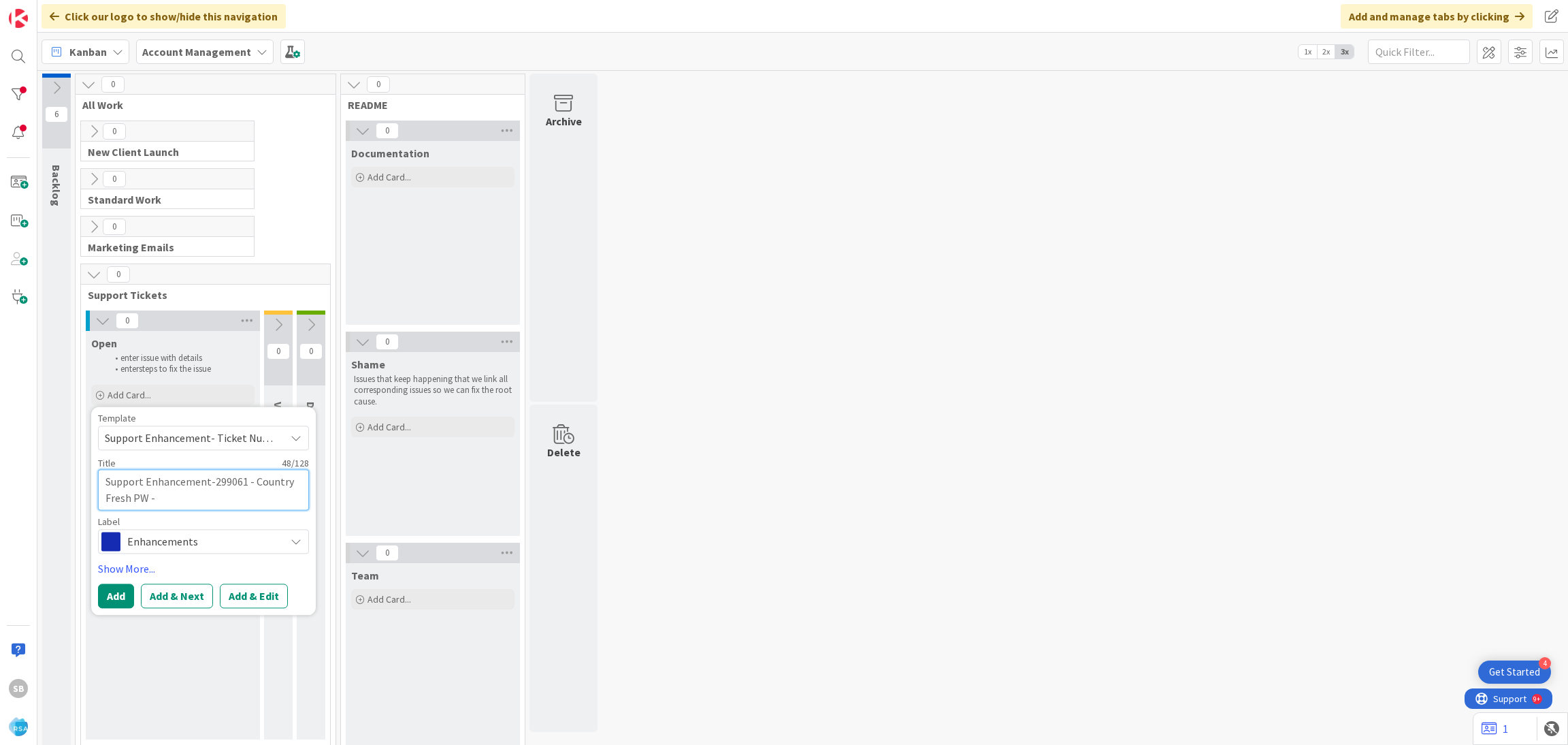
type textarea "x"
type textarea "Support Enhancement-299061 - Country Fresh PW - Country Fresh Piggly Wiggly Web…"
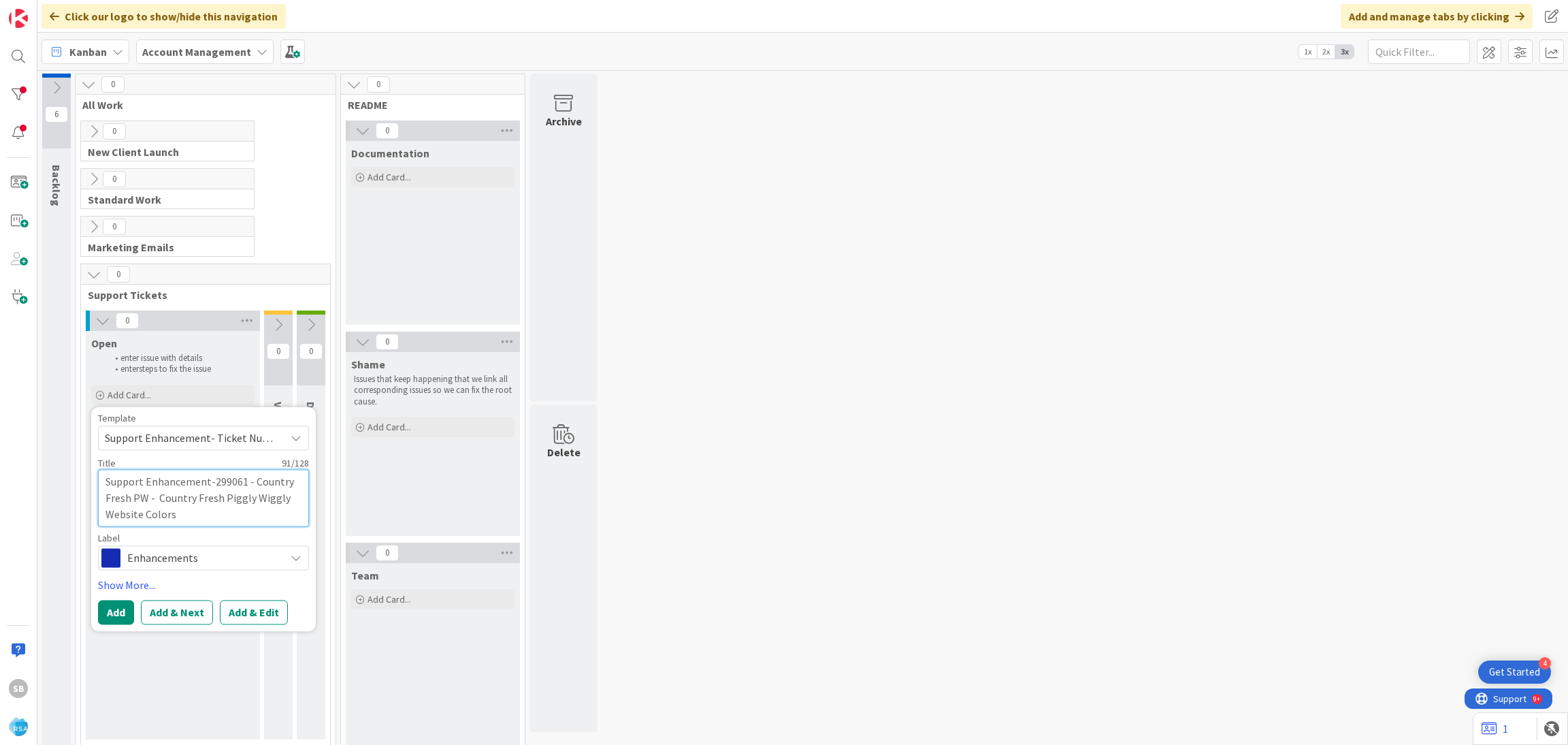
type textarea "x"
type textarea "Support Enhancement-299061 - Country Fresh PW - Country Fresh Piggly Wiggly Web…"
type textarea "x"
type textarea "Support Enhancement-299061 - Country Fresh PW - Country Fresh Piggly Wiggly Web…"
type textarea "x"
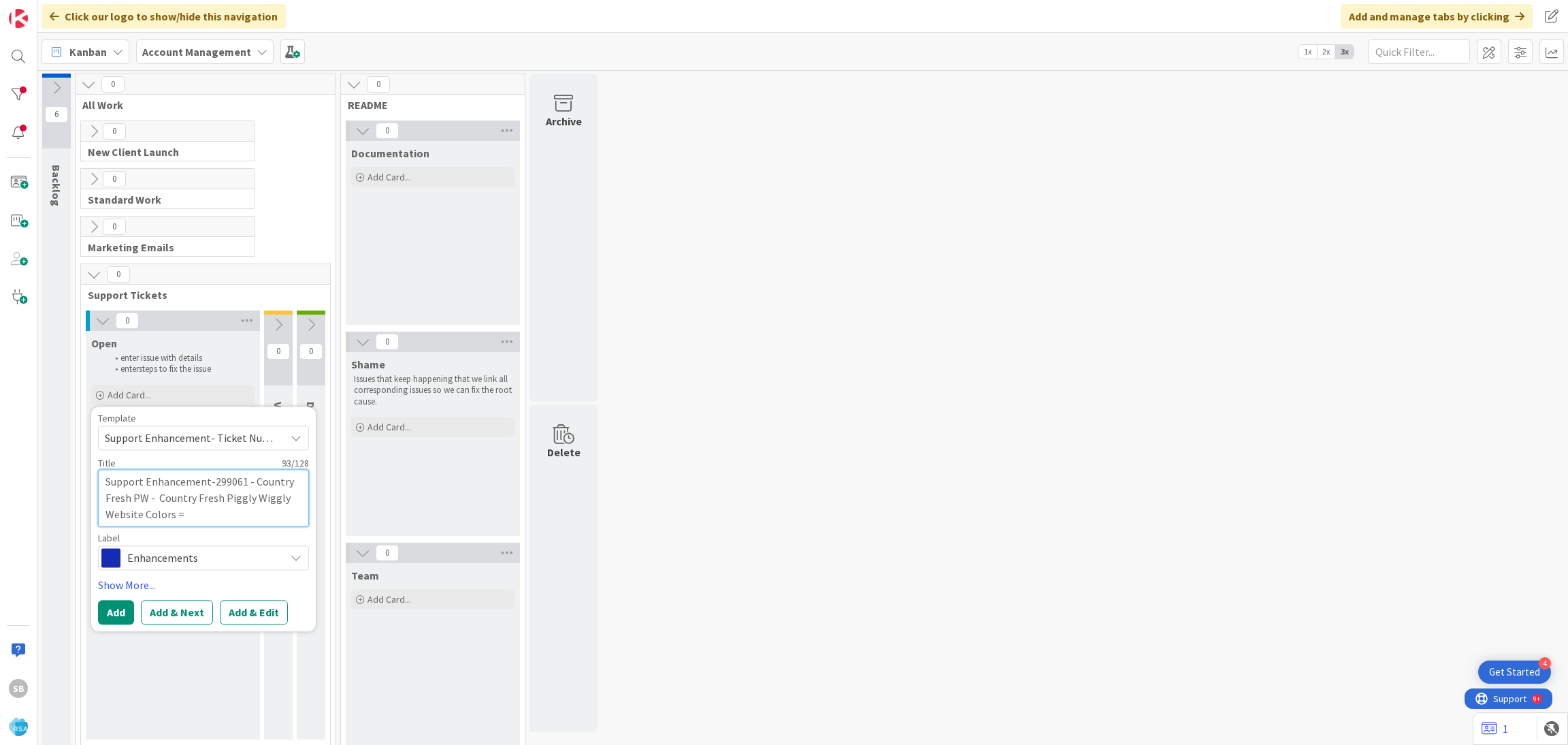
type textarea "Support Enhancement-299061 - Country Fresh PW - Country Fresh Piggly Wiggly Web…"
type textarea "x"
type textarea "Support Enhancement-299061 - Country Fresh PW - Country Fresh Piggly Wiggly Web…"
type textarea "x"
type textarea "Support Enhancement-299061 - Country Fresh PW - Country Fresh Piggly Wiggly Web…"
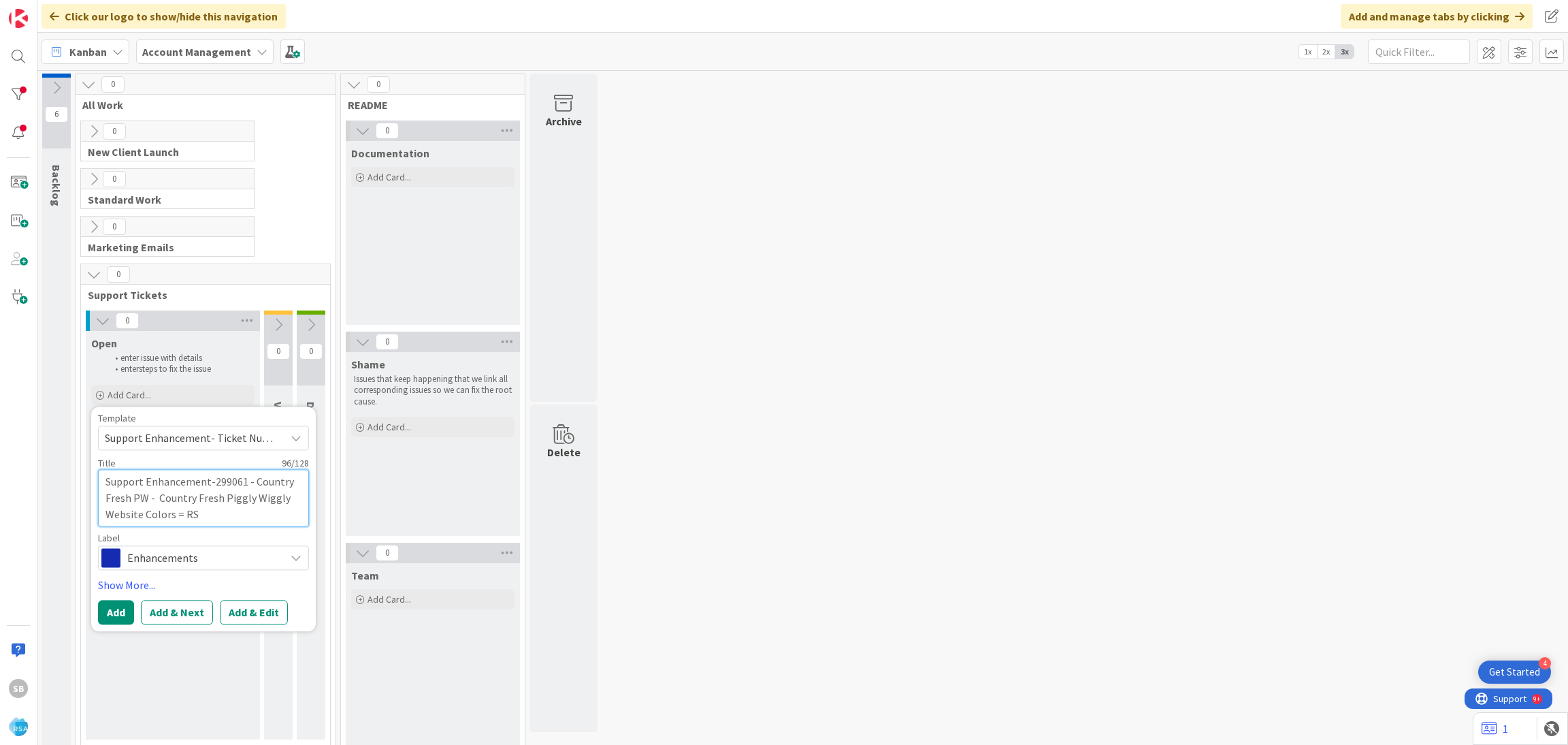
type textarea "x"
type textarea "Support Enhancement-299061 - Country Fresh PW - Country Fresh Piggly Wiggly Web…"
click at [267, 605] on button "Add & Edit" at bounding box center [253, 612] width 68 height 25
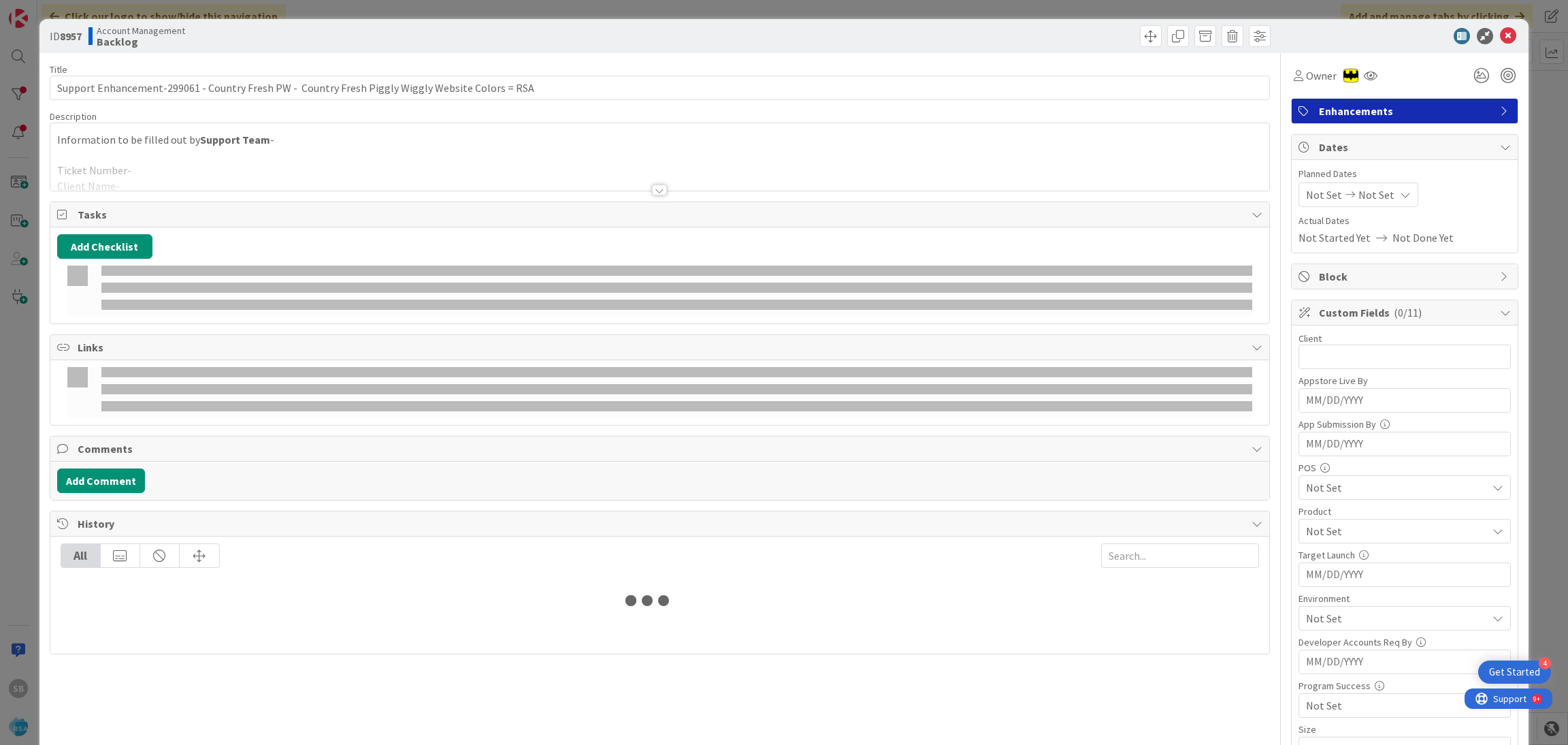
click at [327, 173] on div at bounding box center [660, 173] width 1220 height 35
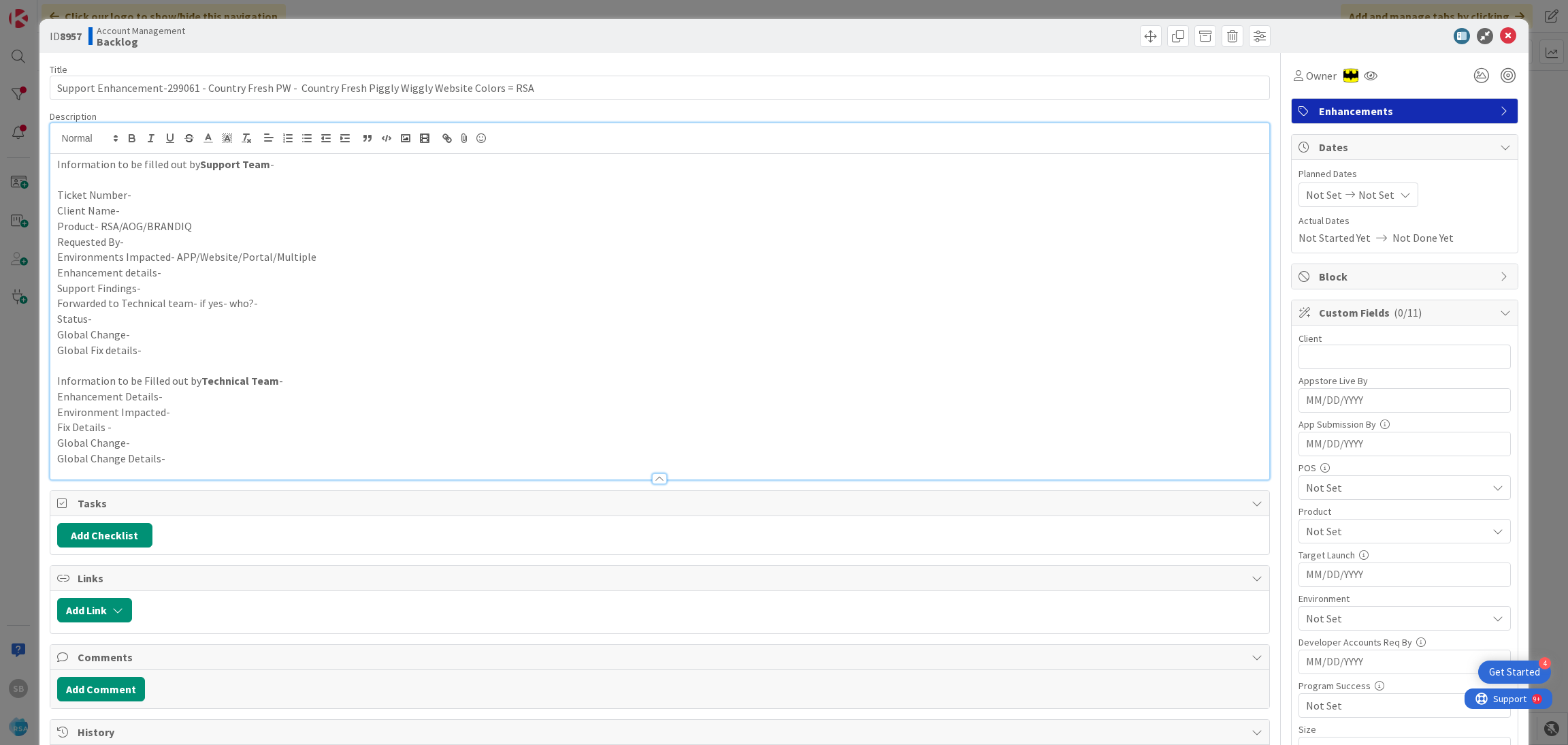
click at [182, 204] on p "Client Name-" at bounding box center [659, 211] width 1206 height 15
click at [170, 195] on p "Ticket Number-" at bounding box center [659, 195] width 1206 height 15
click at [145, 213] on p "Client Name-" at bounding box center [659, 211] width 1206 height 15
click at [187, 217] on p "Client Name-Country Fresh PW" at bounding box center [659, 211] width 1206 height 15
click at [195, 229] on p "Product- RSA/AOG/BRANDIQ" at bounding box center [659, 226] width 1206 height 15
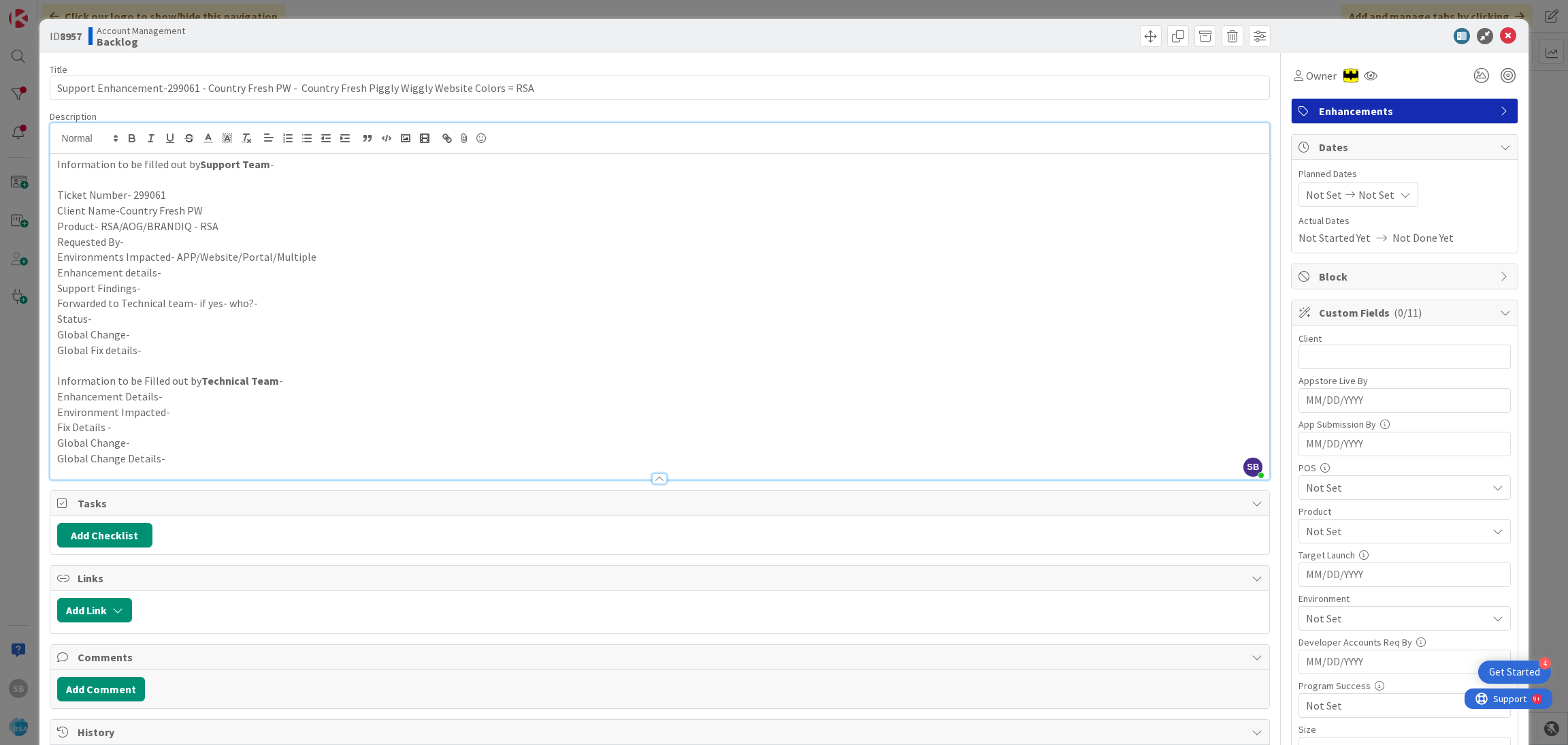
click at [184, 238] on p "Requested By-" at bounding box center [659, 242] width 1206 height 15
click at [148, 245] on p "Requested By- Client" at bounding box center [659, 242] width 1206 height 15
click at [310, 255] on p "Environments Impacted- APP/Website/Portal/Multiple" at bounding box center [659, 257] width 1206 height 15
click at [167, 275] on p "Enhancement details-" at bounding box center [659, 273] width 1206 height 15
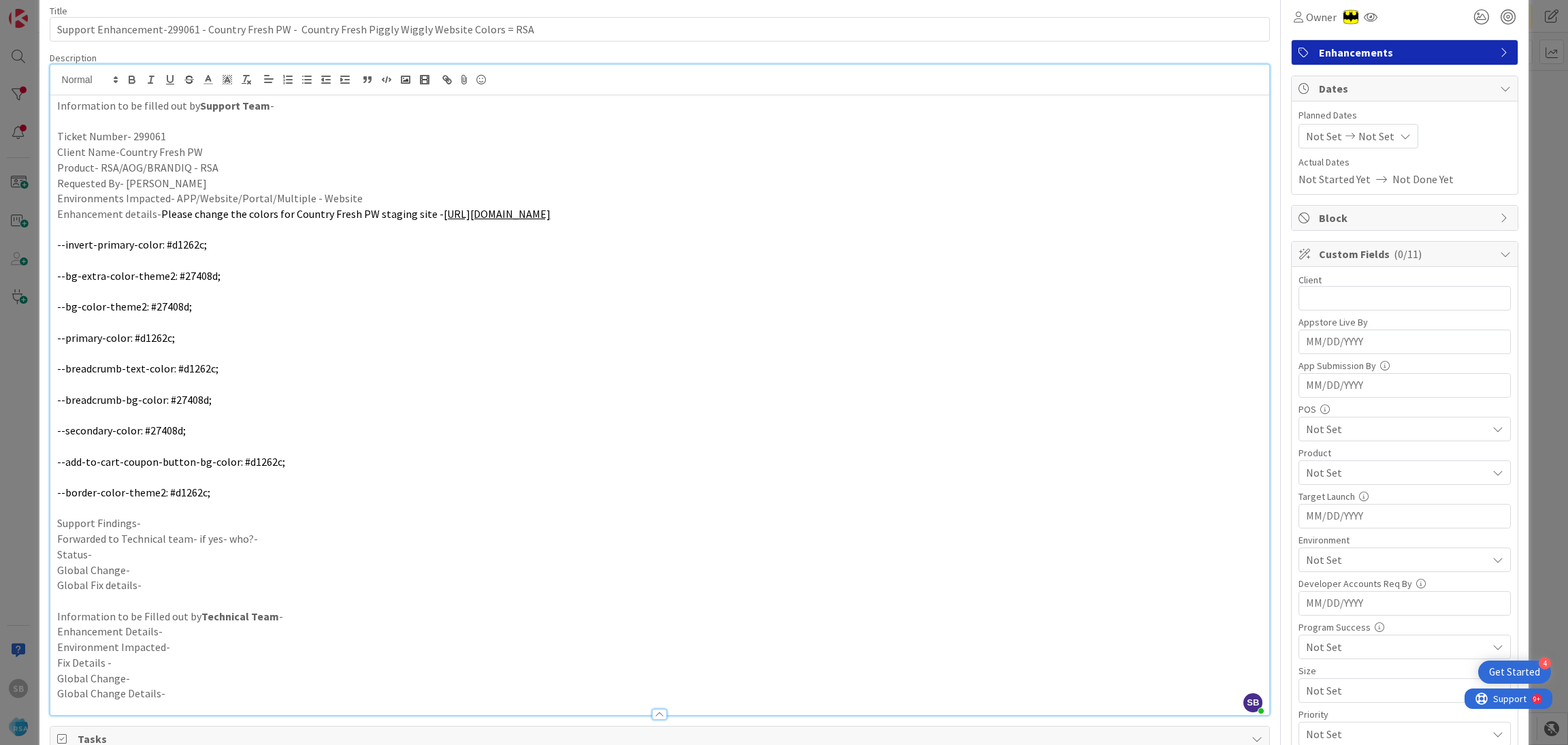
scroll to position [74, 0]
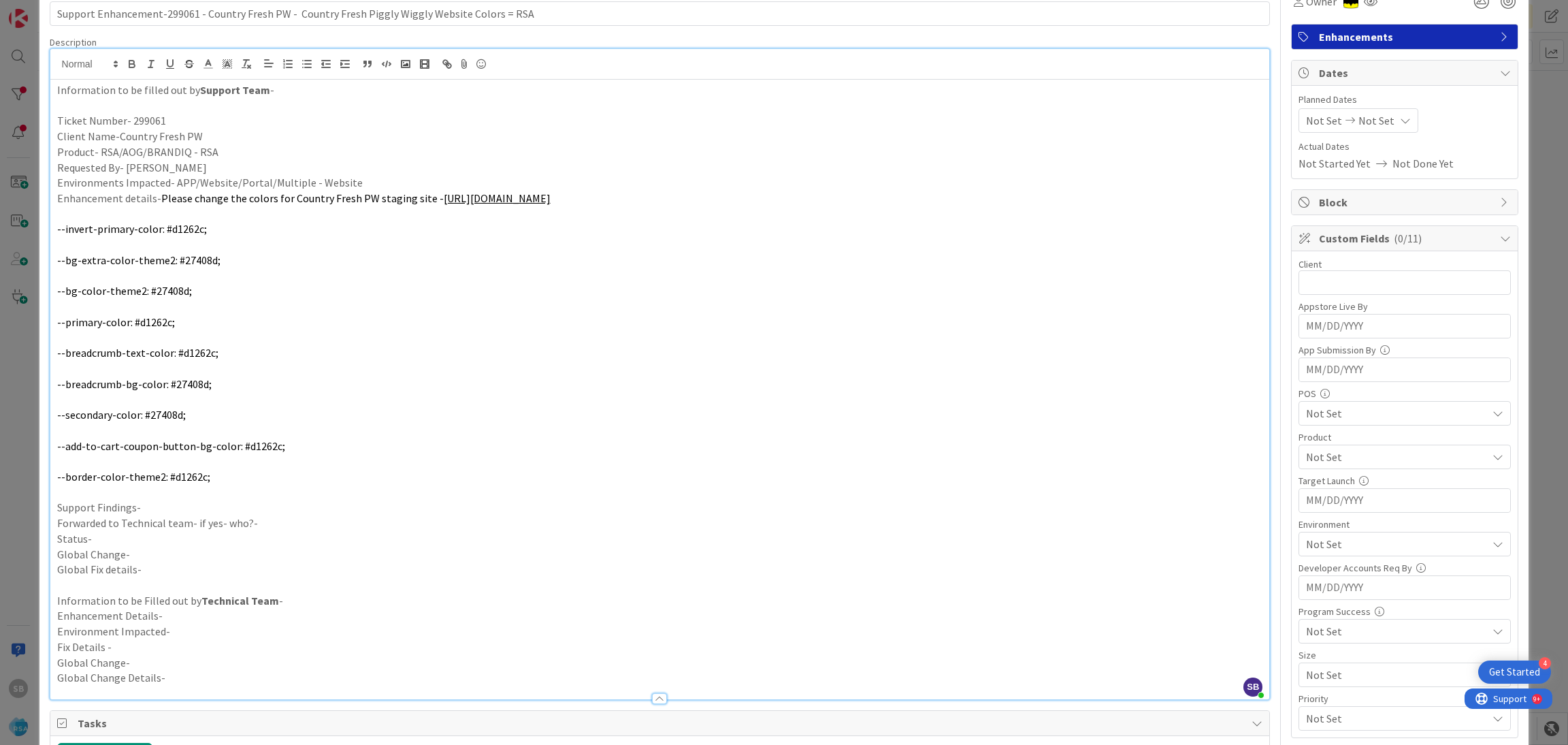
click at [72, 496] on p at bounding box center [659, 492] width 1206 height 15
click at [72, 511] on p "Support Findings-" at bounding box center [659, 508] width 1206 height 15
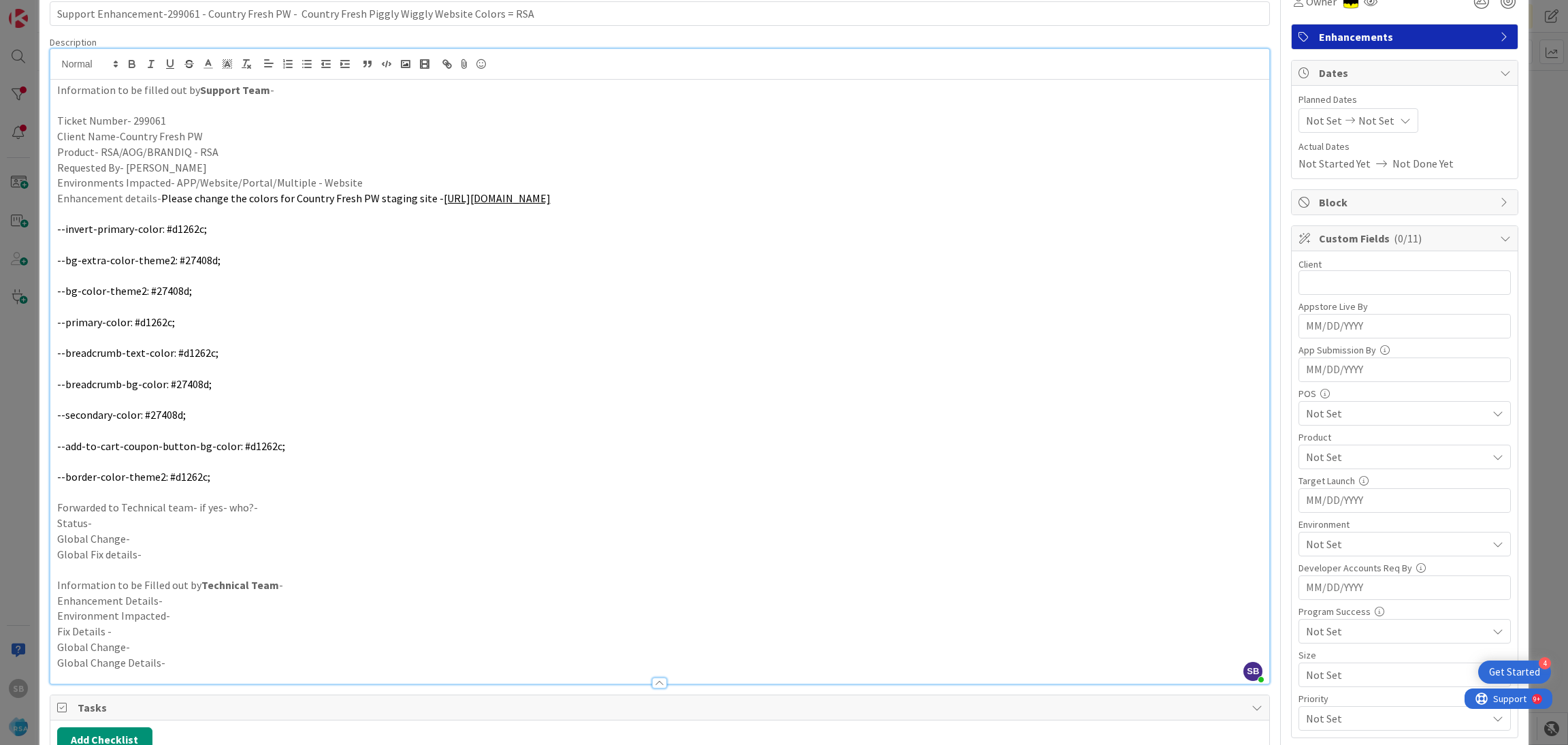
click at [275, 508] on p "Forwarded to Technical team- if yes- who?-" at bounding box center [659, 508] width 1206 height 15
click at [1305, 125] on span "Not Set" at bounding box center [1323, 120] width 36 height 16
click at [1341, 246] on td "4" at bounding box center [1354, 239] width 27 height 26
type input "[DATE]"
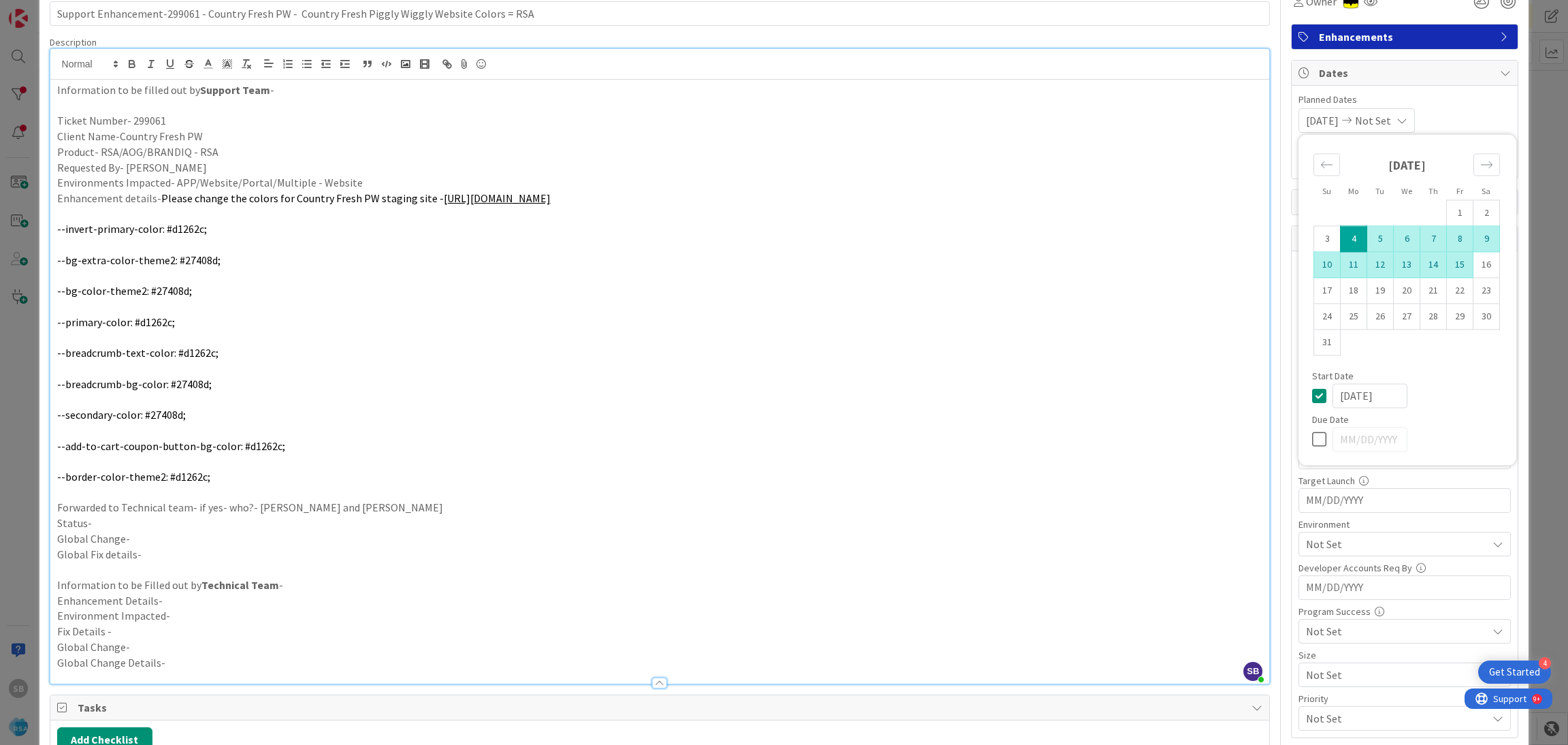
click at [1448, 269] on td "15" at bounding box center [1460, 265] width 27 height 26
type input "[DATE]"
click at [1458, 115] on div "[DATE] [DATE] Su Mo Tu We Th Fr Sa [DATE] 1 2 3 4 5 6 7 8 9 10 11 12 13 14 15 1…" at bounding box center [1405, 120] width 213 height 25
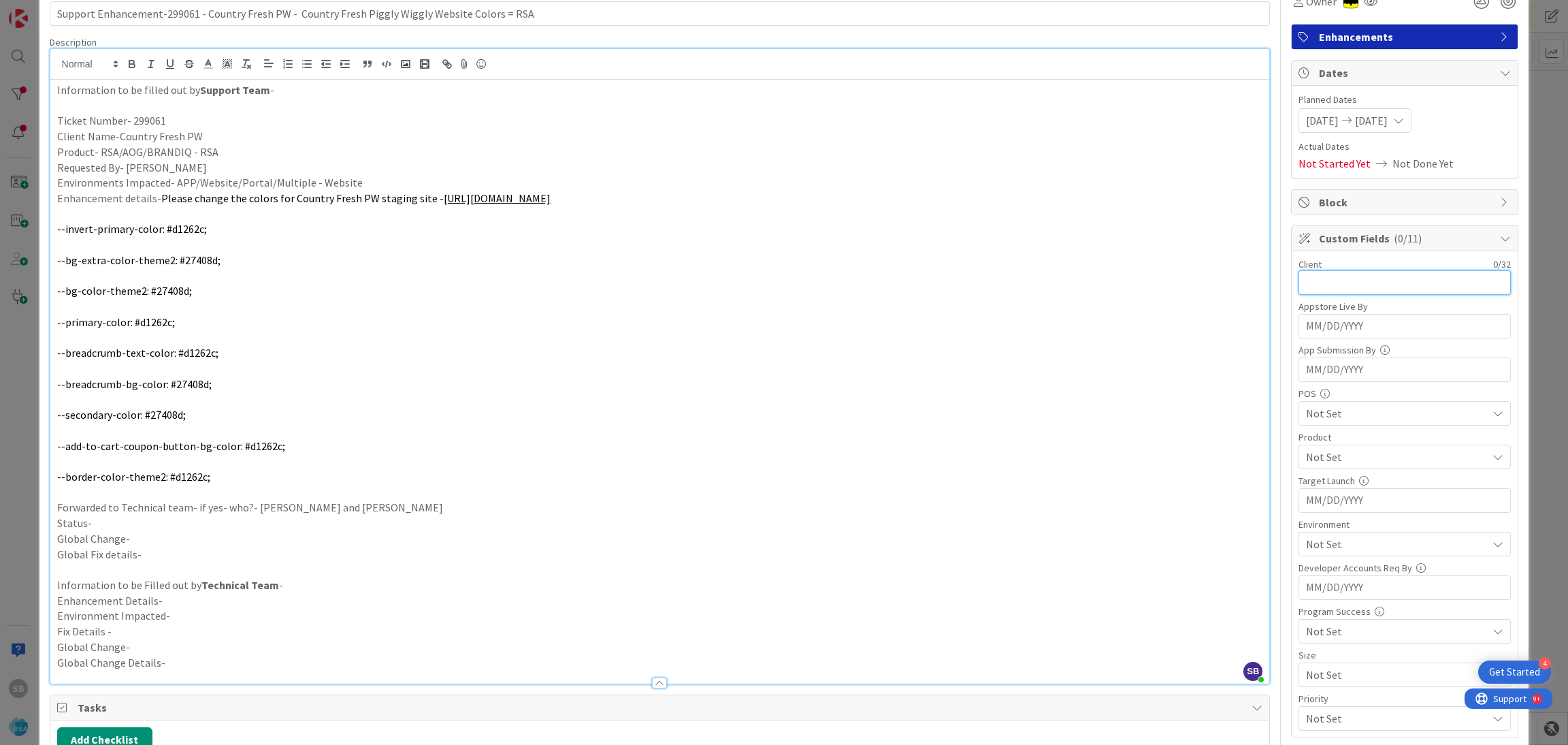
click at [1361, 282] on input "text" at bounding box center [1405, 282] width 213 height 25
type input "Country Fresh PW"
click at [1313, 454] on span "Not Set" at bounding box center [1396, 456] width 181 height 16
click at [1320, 494] on span "RSA" at bounding box center [1327, 489] width 18 height 20
click at [1343, 456] on span "RSA" at bounding box center [1396, 456] width 181 height 16
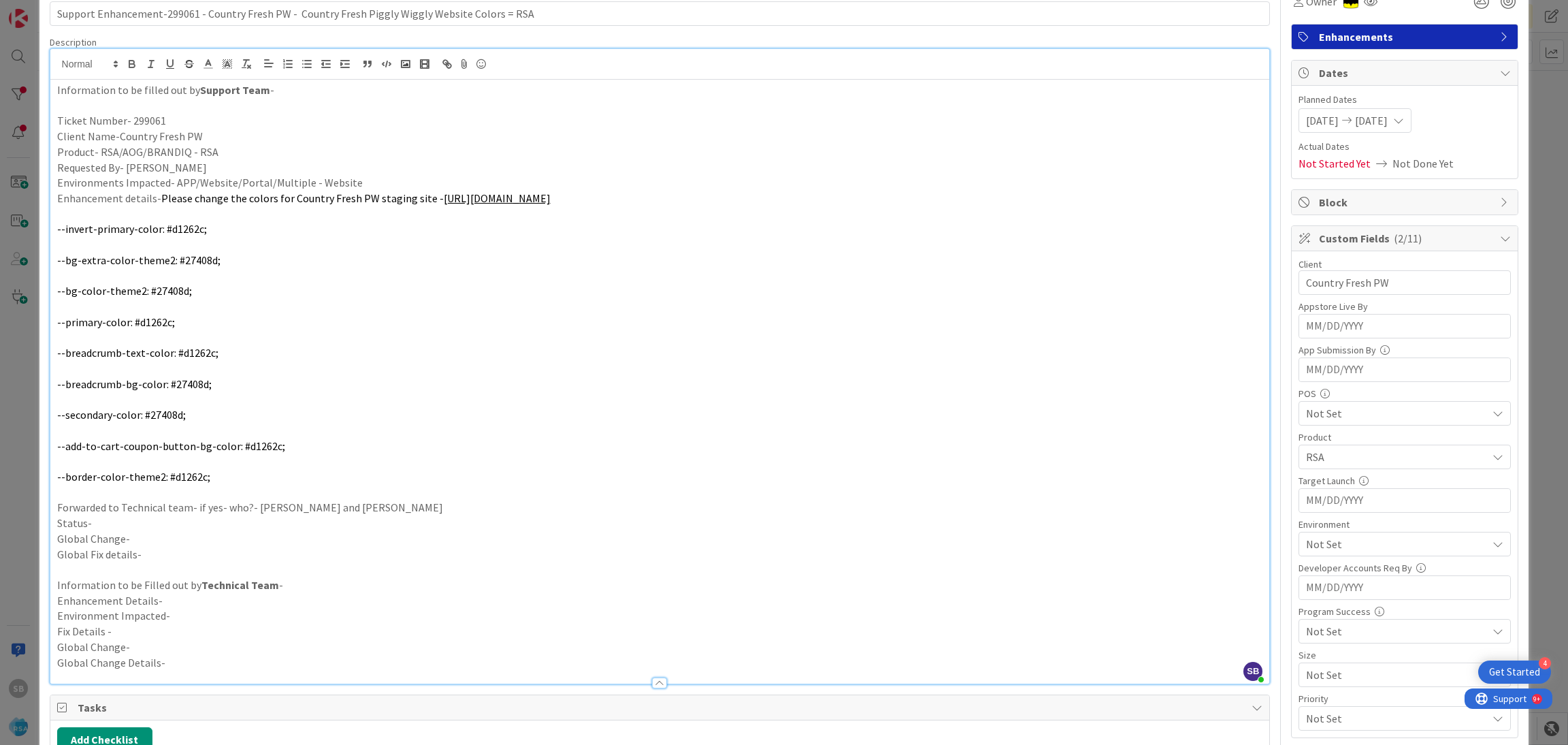
click at [1337, 541] on span "Not Set" at bounding box center [1396, 544] width 181 height 16
click at [1324, 384] on link "Web" at bounding box center [1401, 389] width 216 height 25
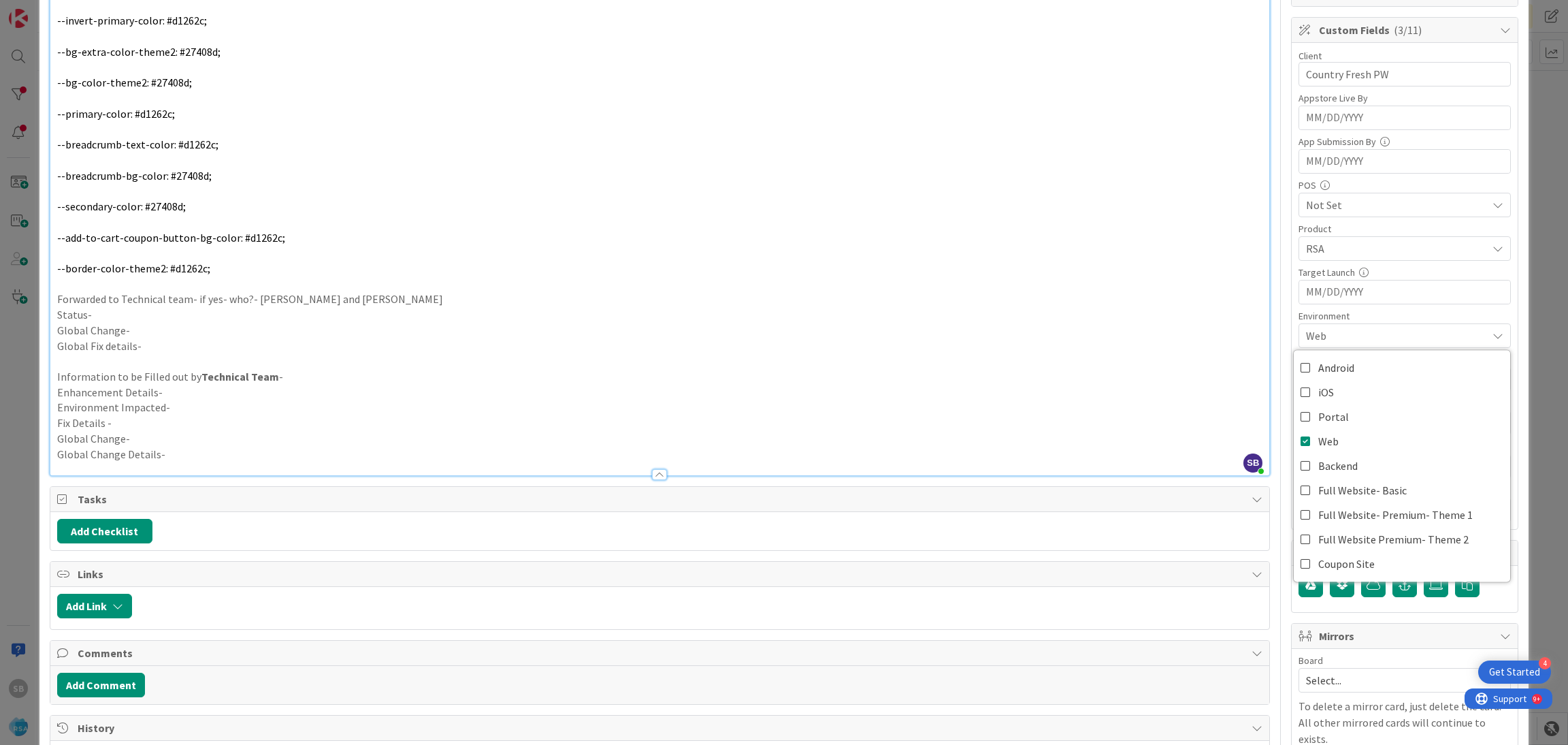
scroll to position [404, 0]
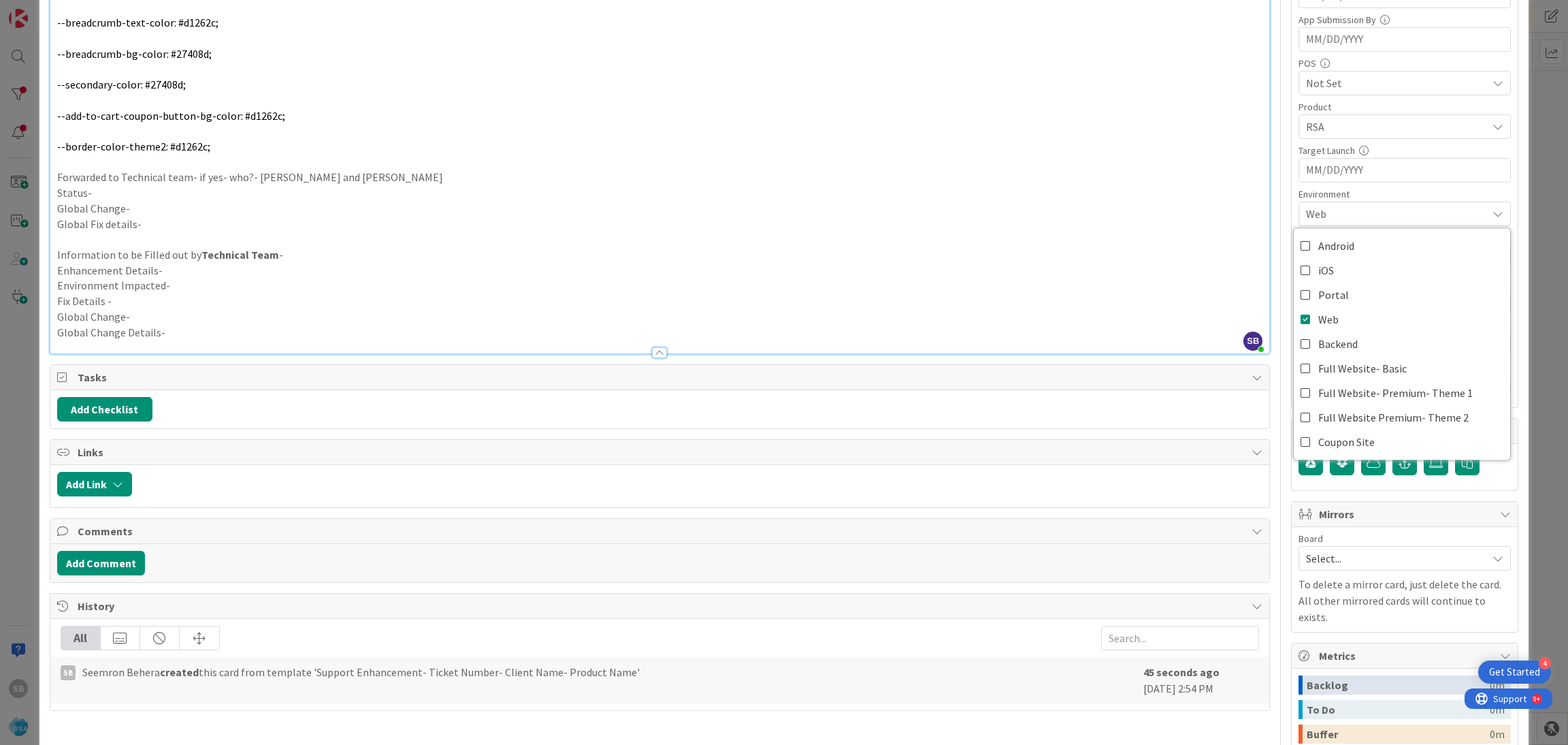
click at [1329, 549] on div "Select..." at bounding box center [1405, 558] width 213 height 25
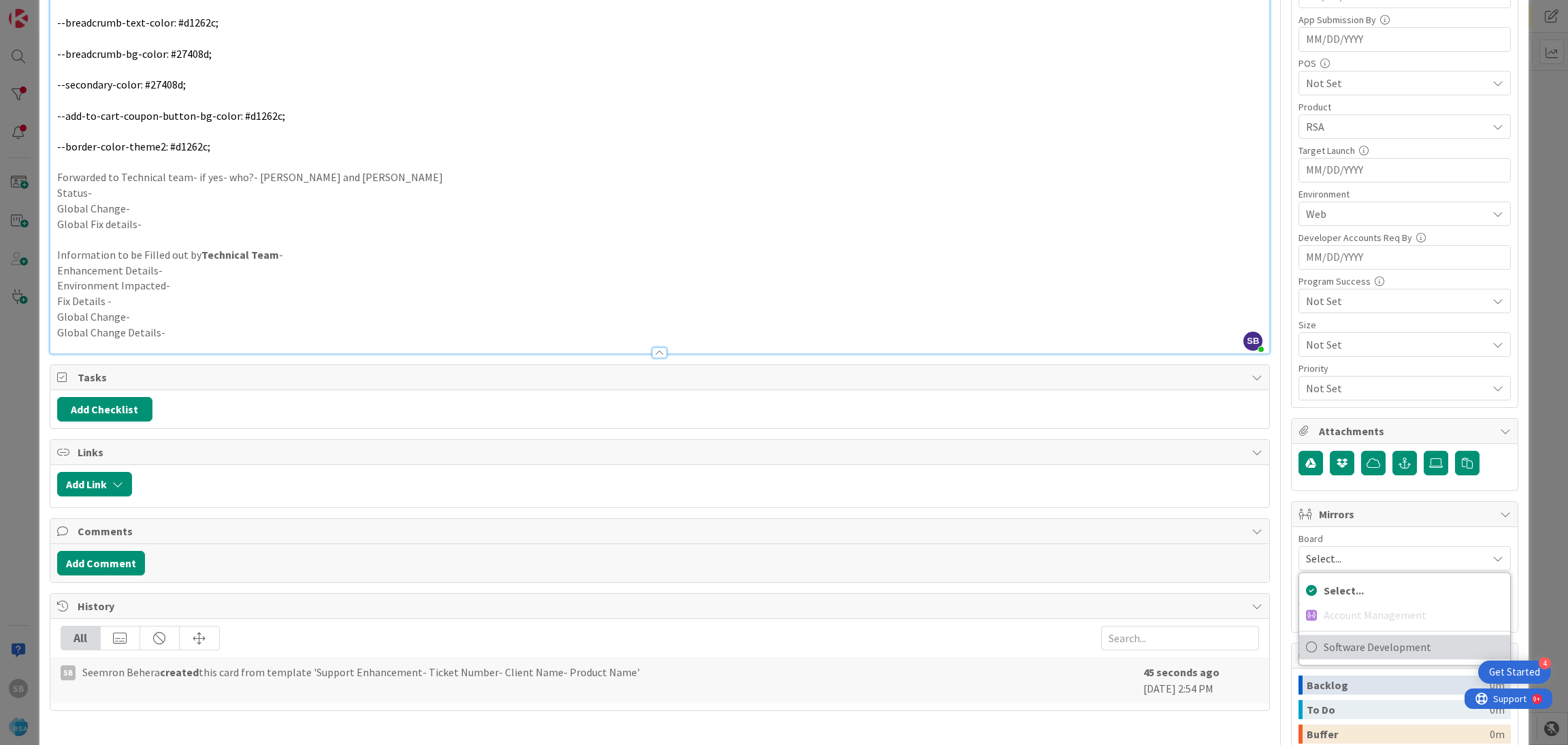
click at [1325, 657] on span "Software Development" at bounding box center [1413, 646] width 179 height 20
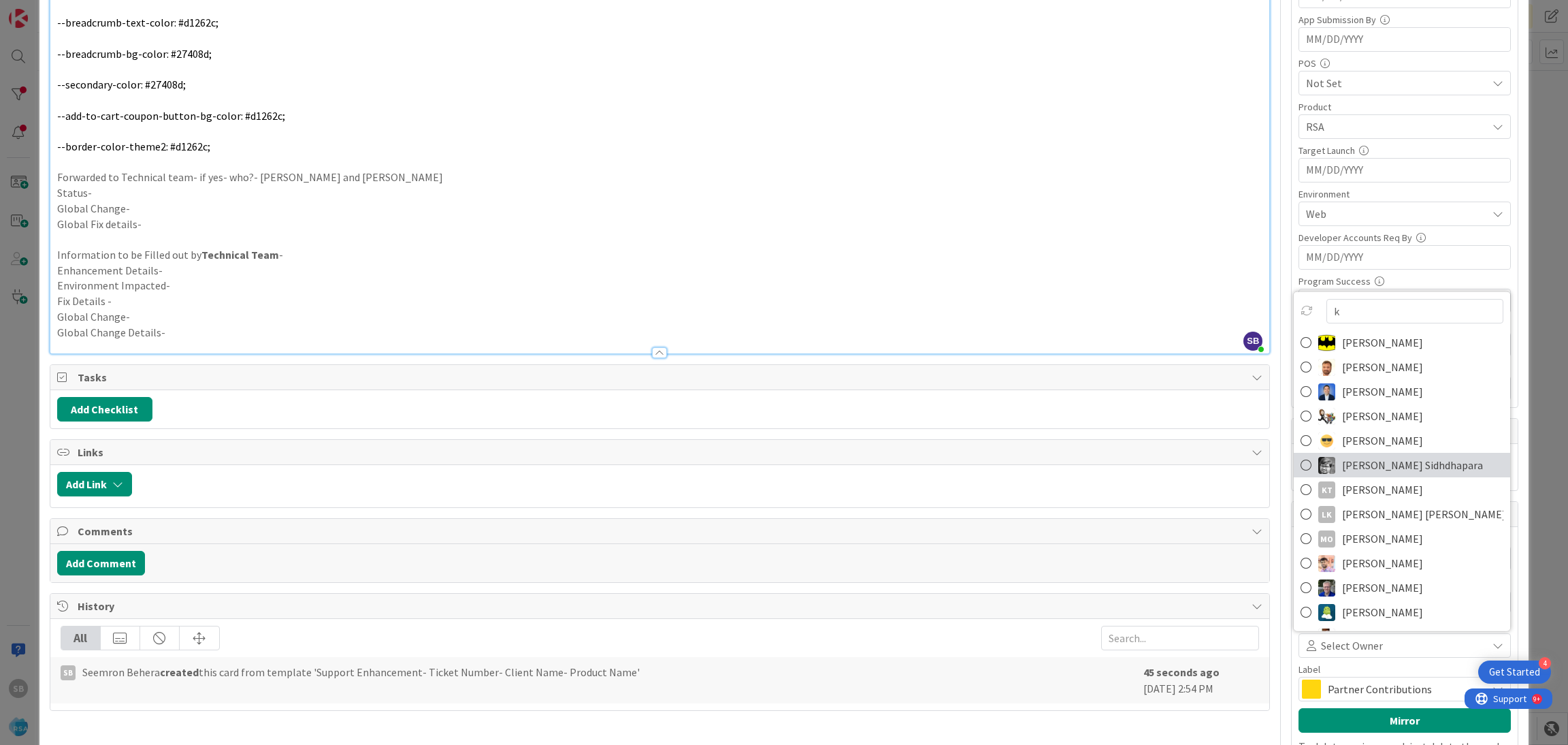
type input "k"
click at [1361, 475] on span "[PERSON_NAME] Sidhdhapara" at bounding box center [1412, 465] width 141 height 20
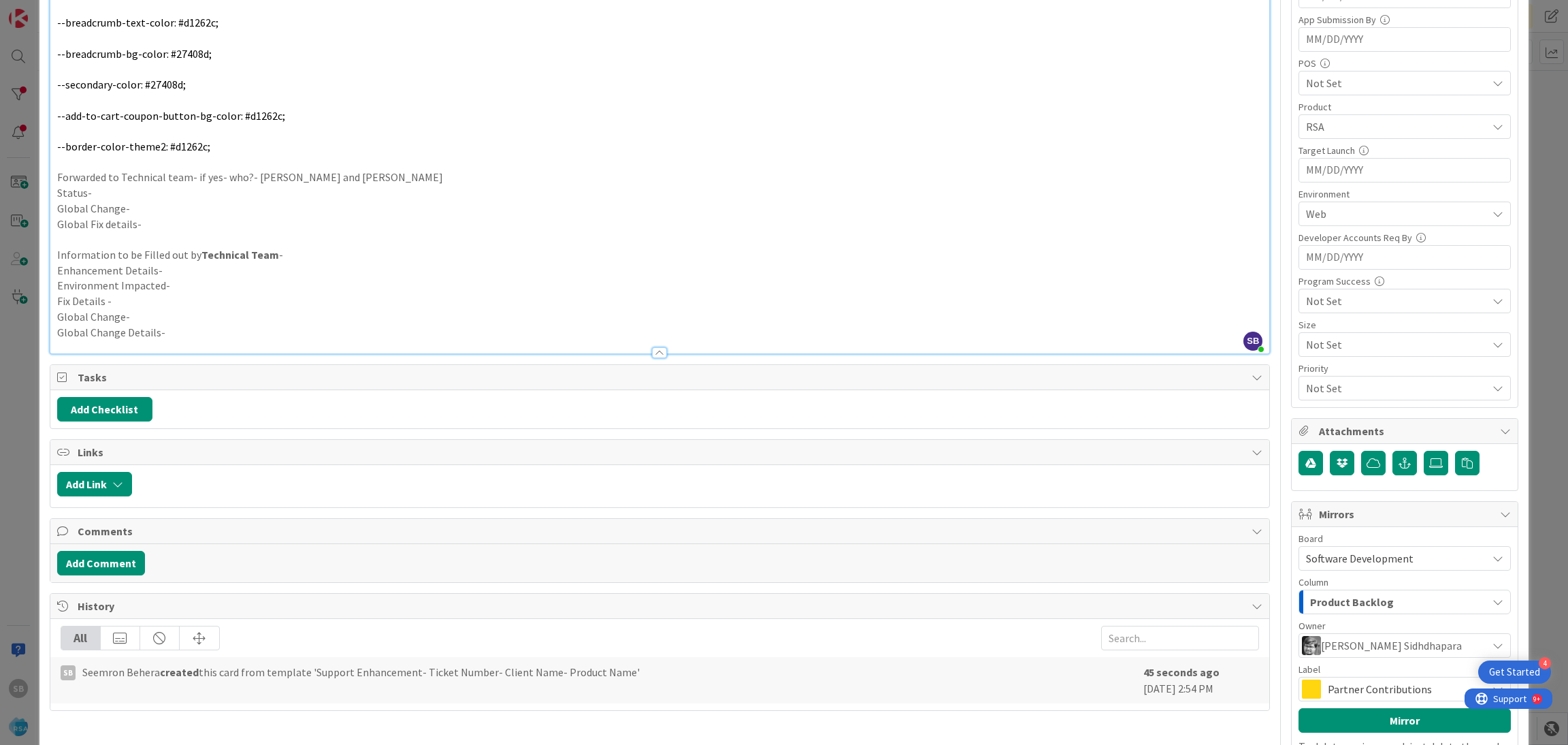
click at [1336, 690] on span "Partner Contributions" at bounding box center [1403, 689] width 153 height 19
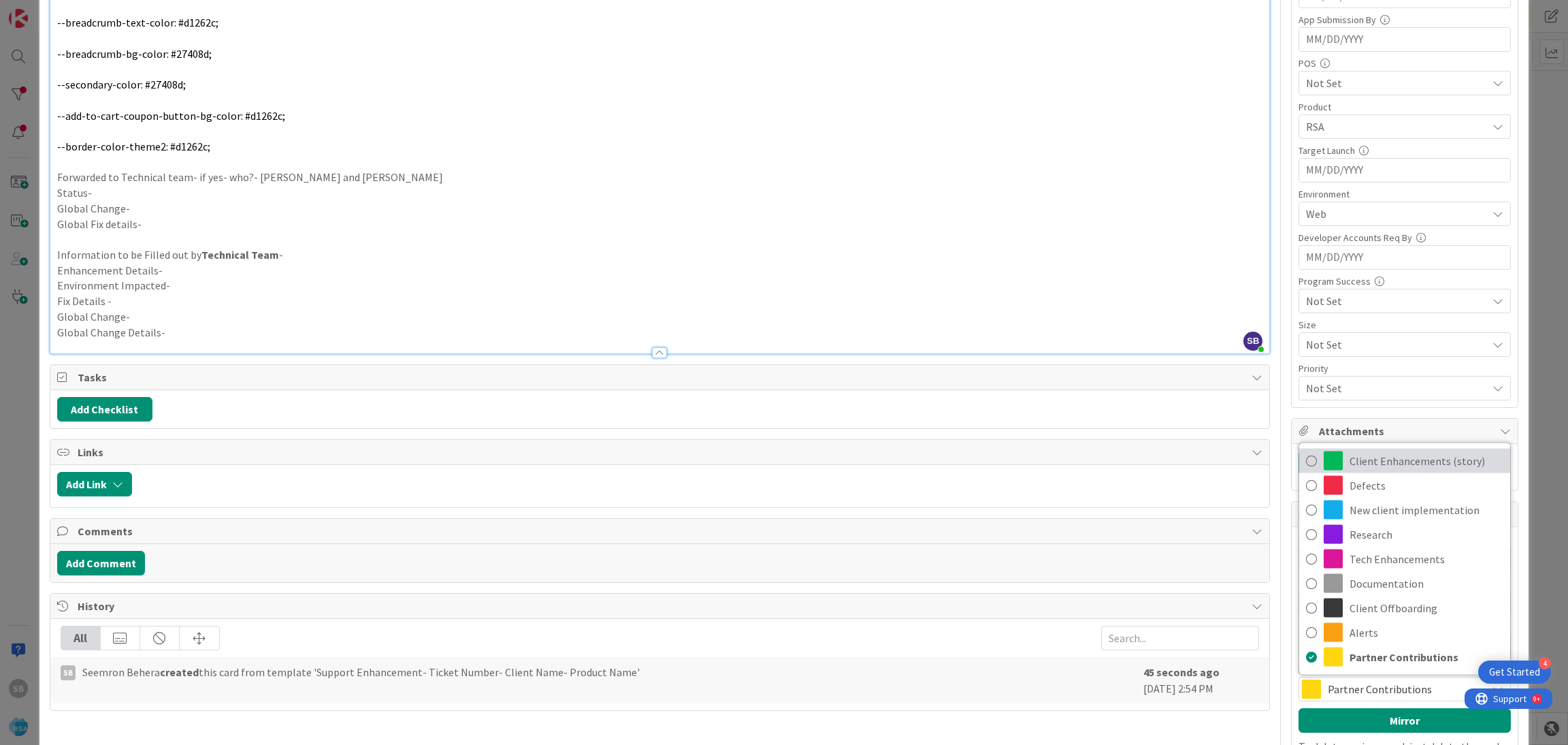
click at [1377, 466] on span "Client Enhancements (story)" at bounding box center [1426, 461] width 154 height 20
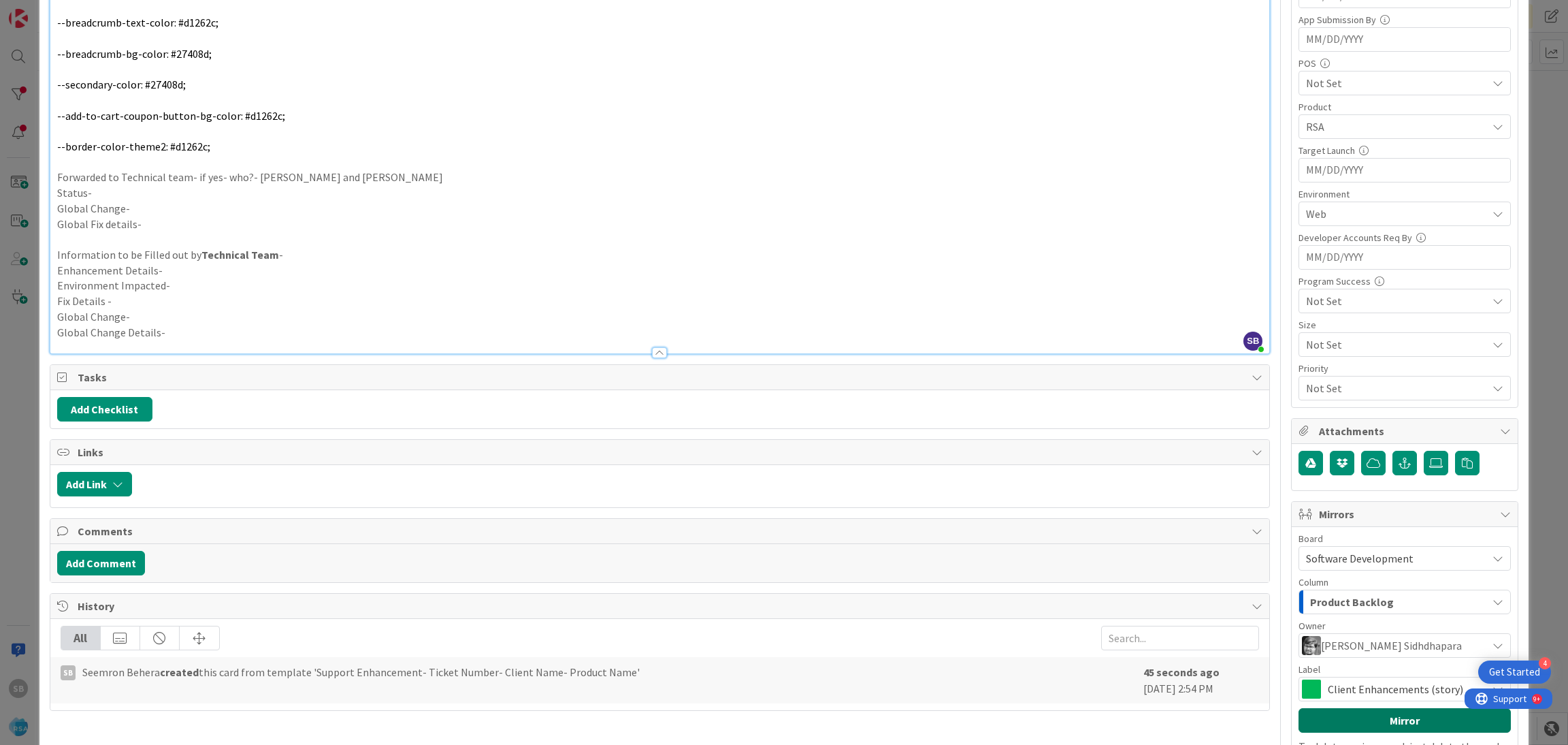
click at [1395, 718] on button "Mirror" at bounding box center [1405, 720] width 213 height 25
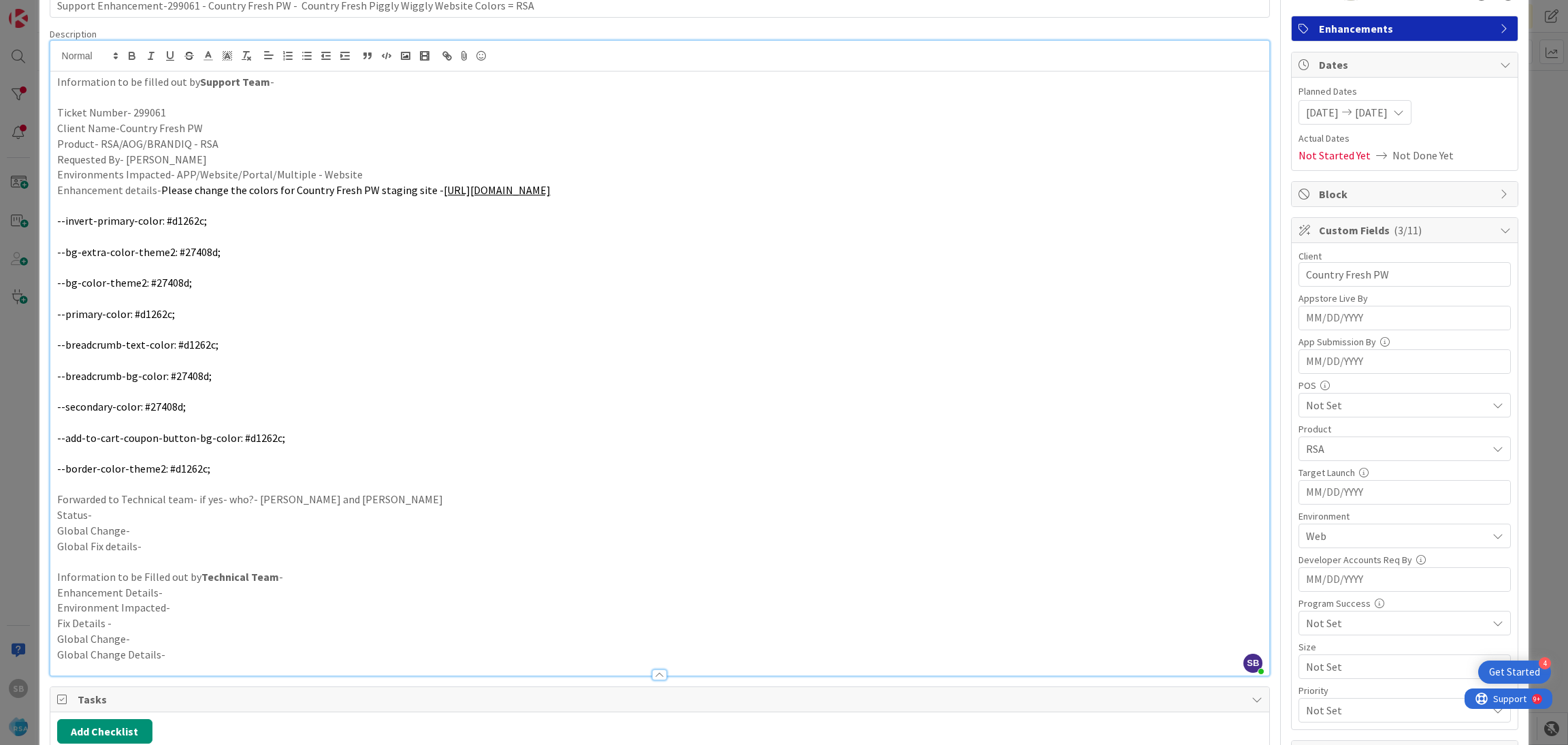
scroll to position [0, 0]
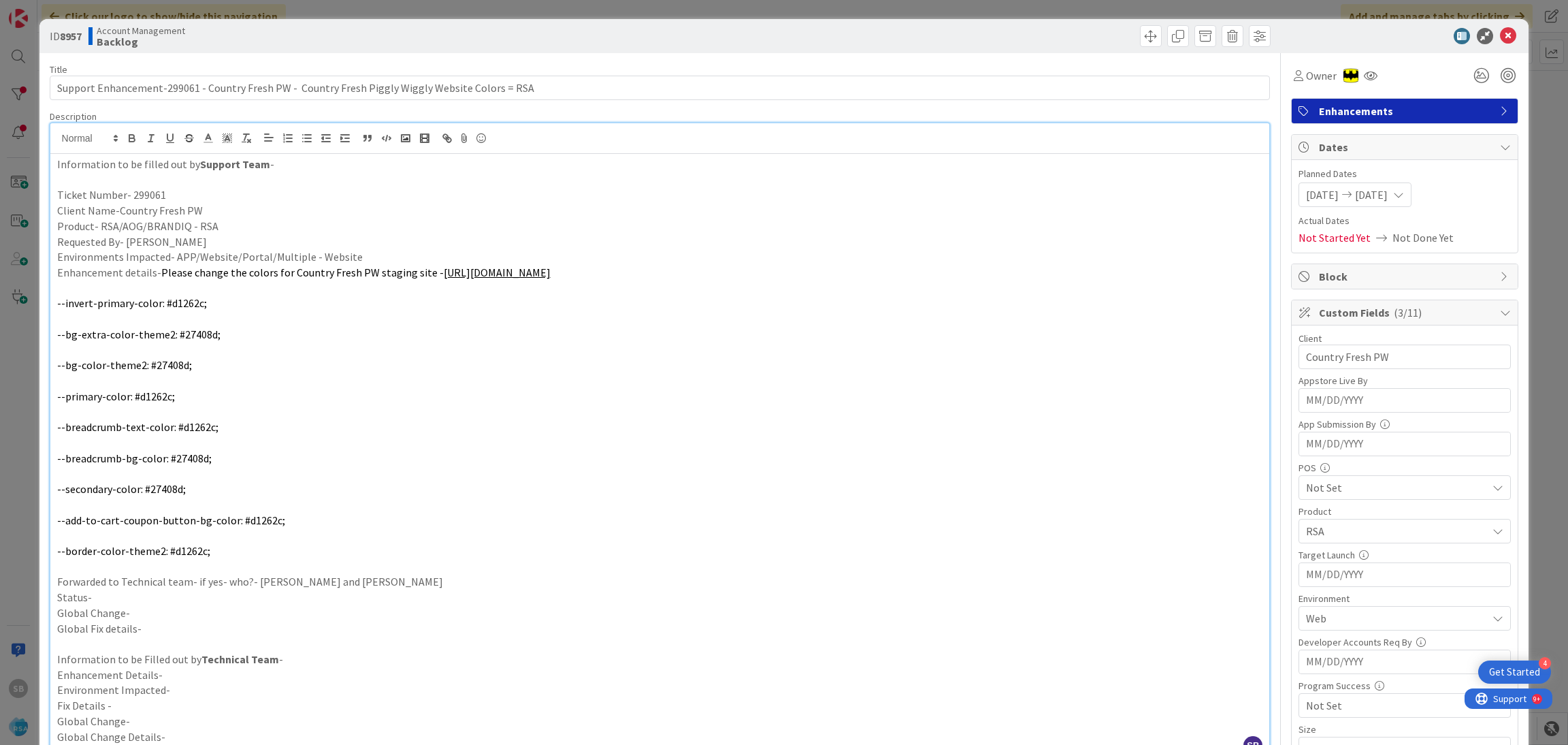
click at [1500, 35] on icon at bounding box center [1507, 36] width 16 height 16
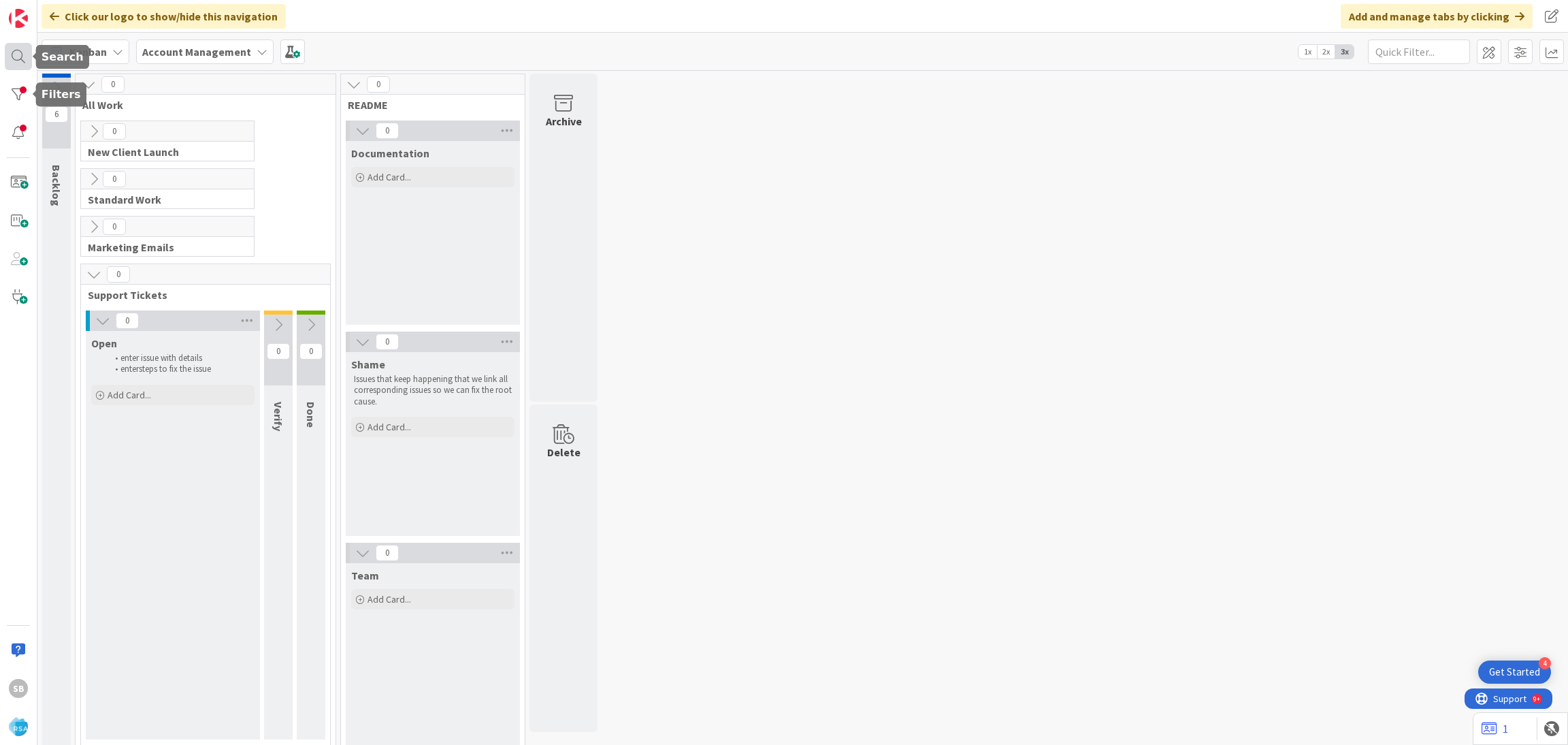
click at [11, 58] on div at bounding box center [18, 56] width 27 height 27
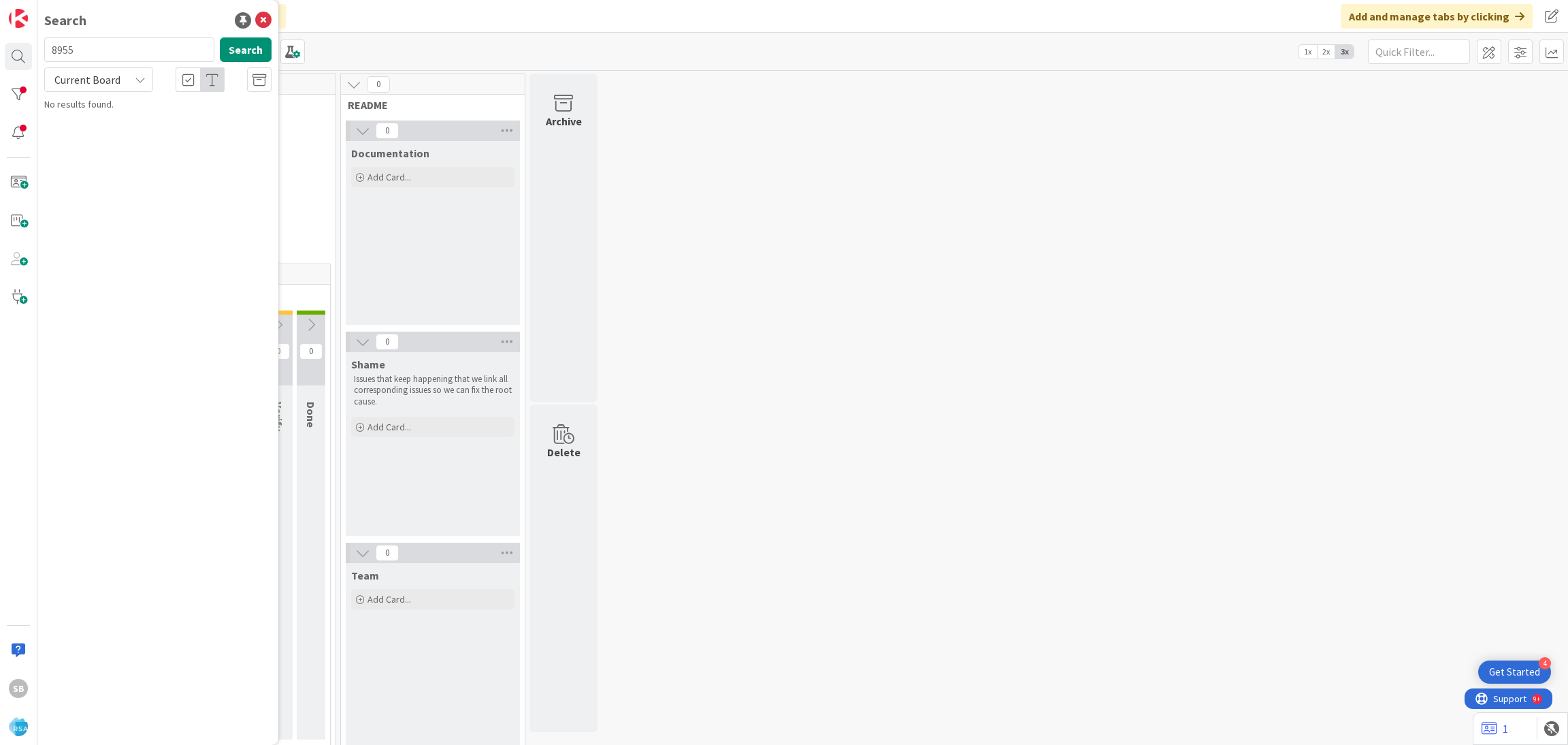
type input "8955"
click at [215, 116] on span "Support Maintenance - Ticket Number-" at bounding box center [173, 119] width 156 height 12
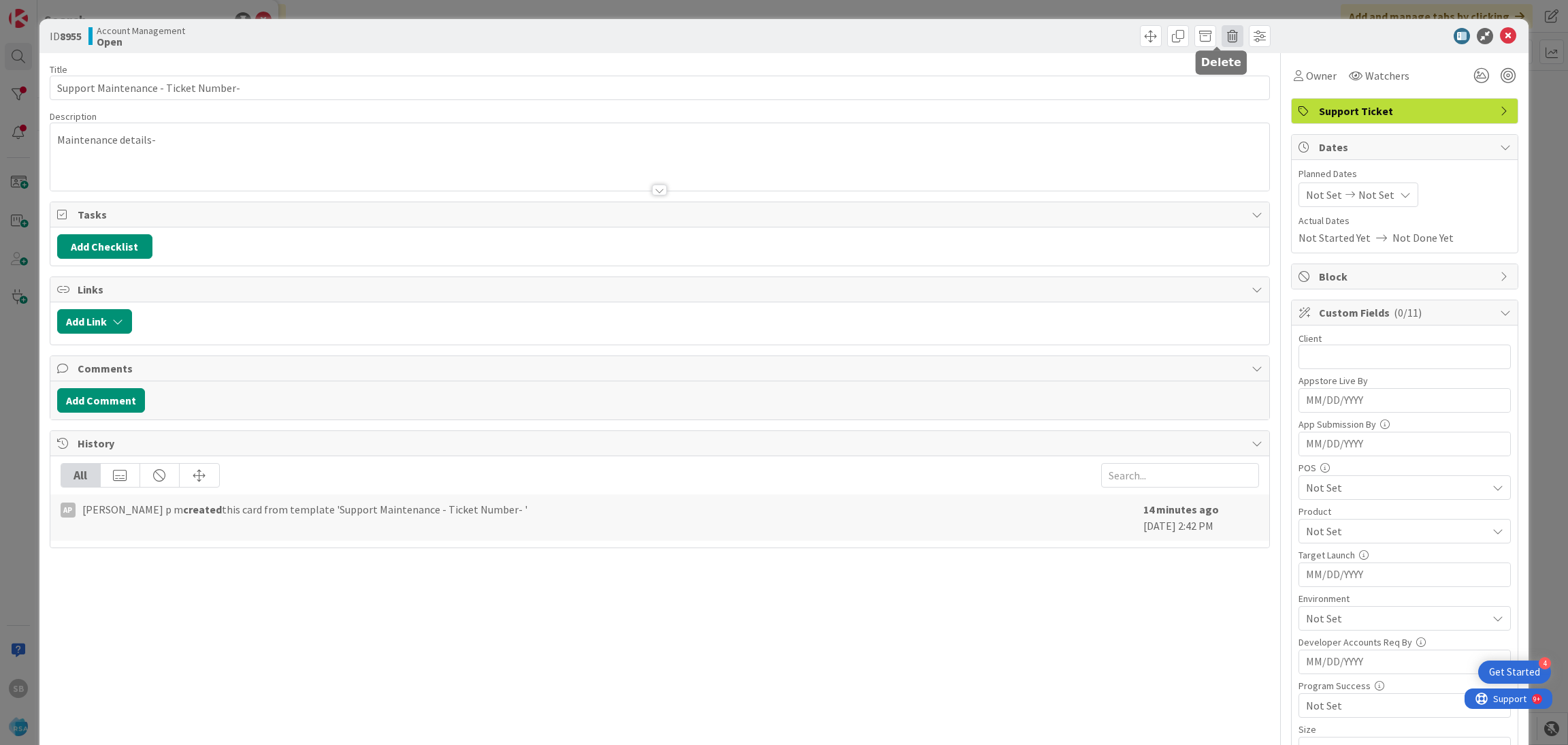
click at [1222, 41] on span at bounding box center [1232, 36] width 22 height 22
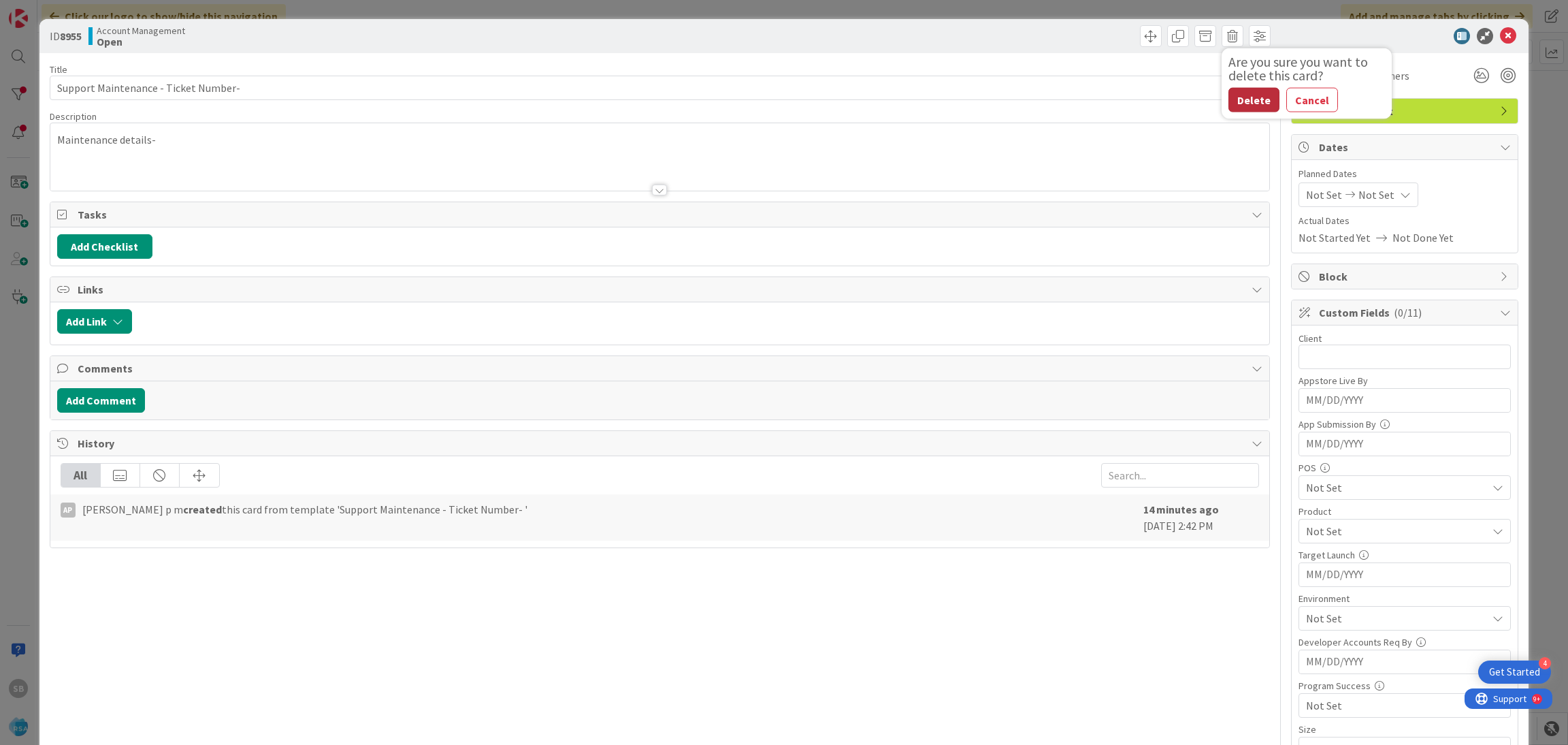
click at [1256, 98] on button "Delete" at bounding box center [1253, 100] width 51 height 25
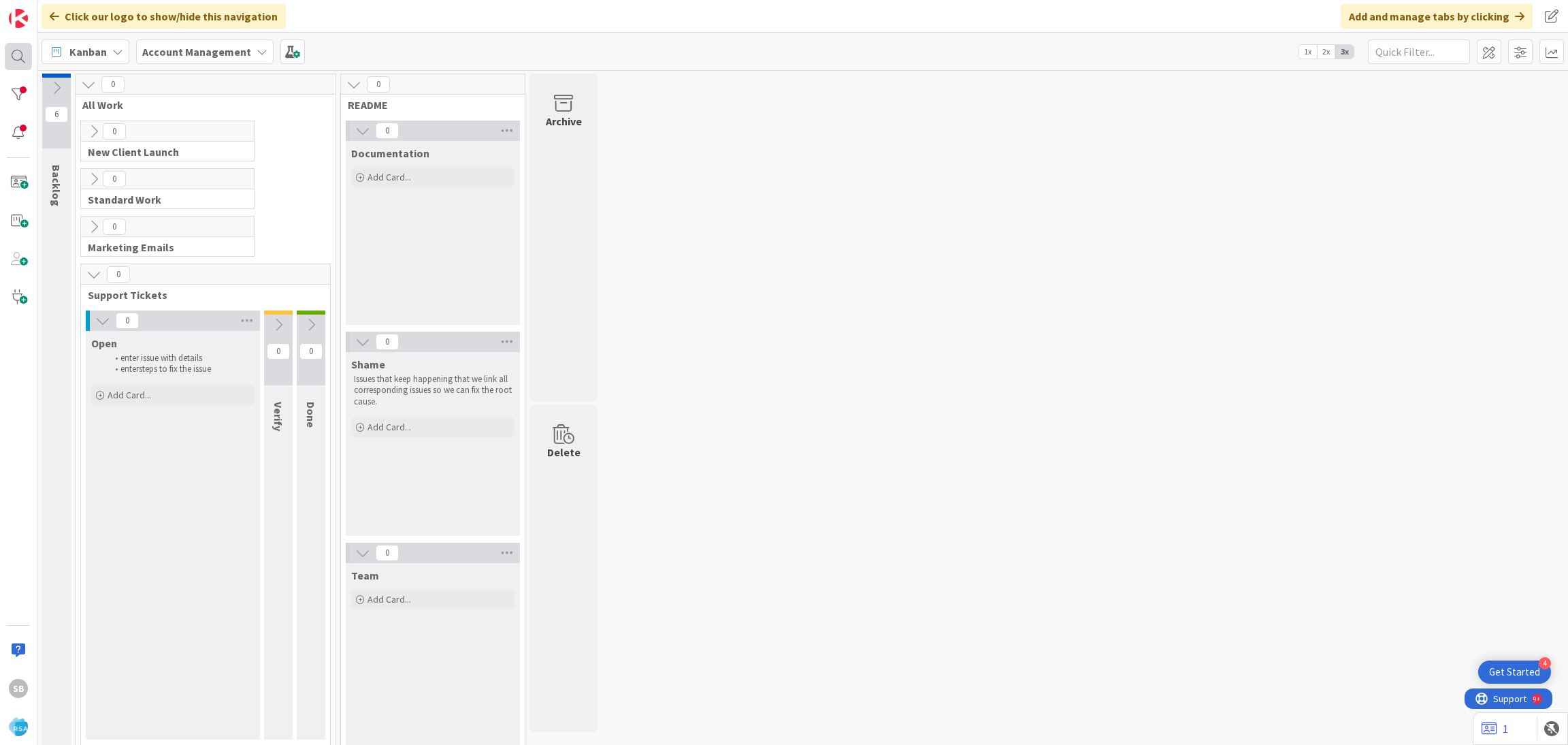
click at [30, 69] on div at bounding box center [18, 56] width 27 height 27
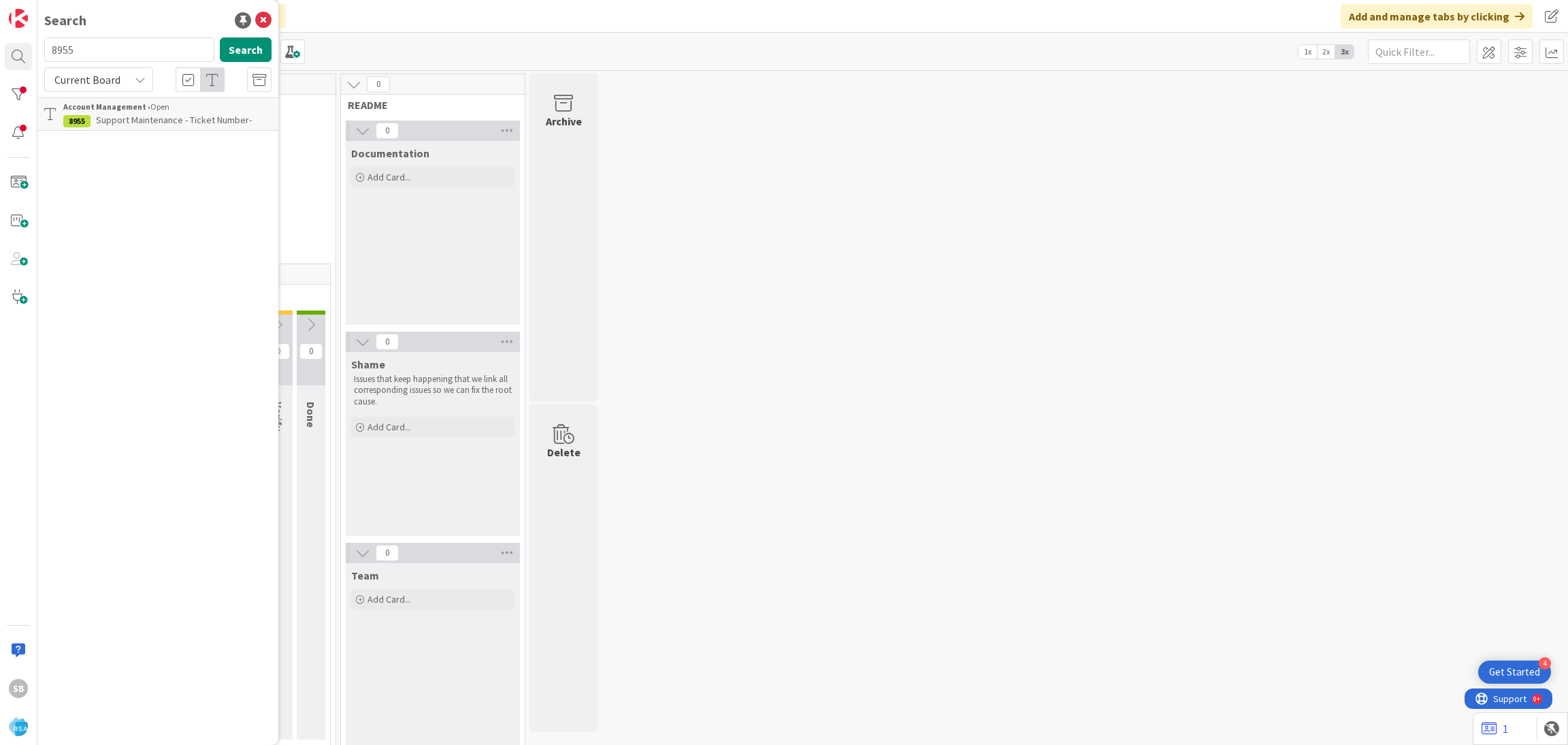
click at [165, 106] on div "Account Management › Open" at bounding box center [167, 106] width 208 height 12
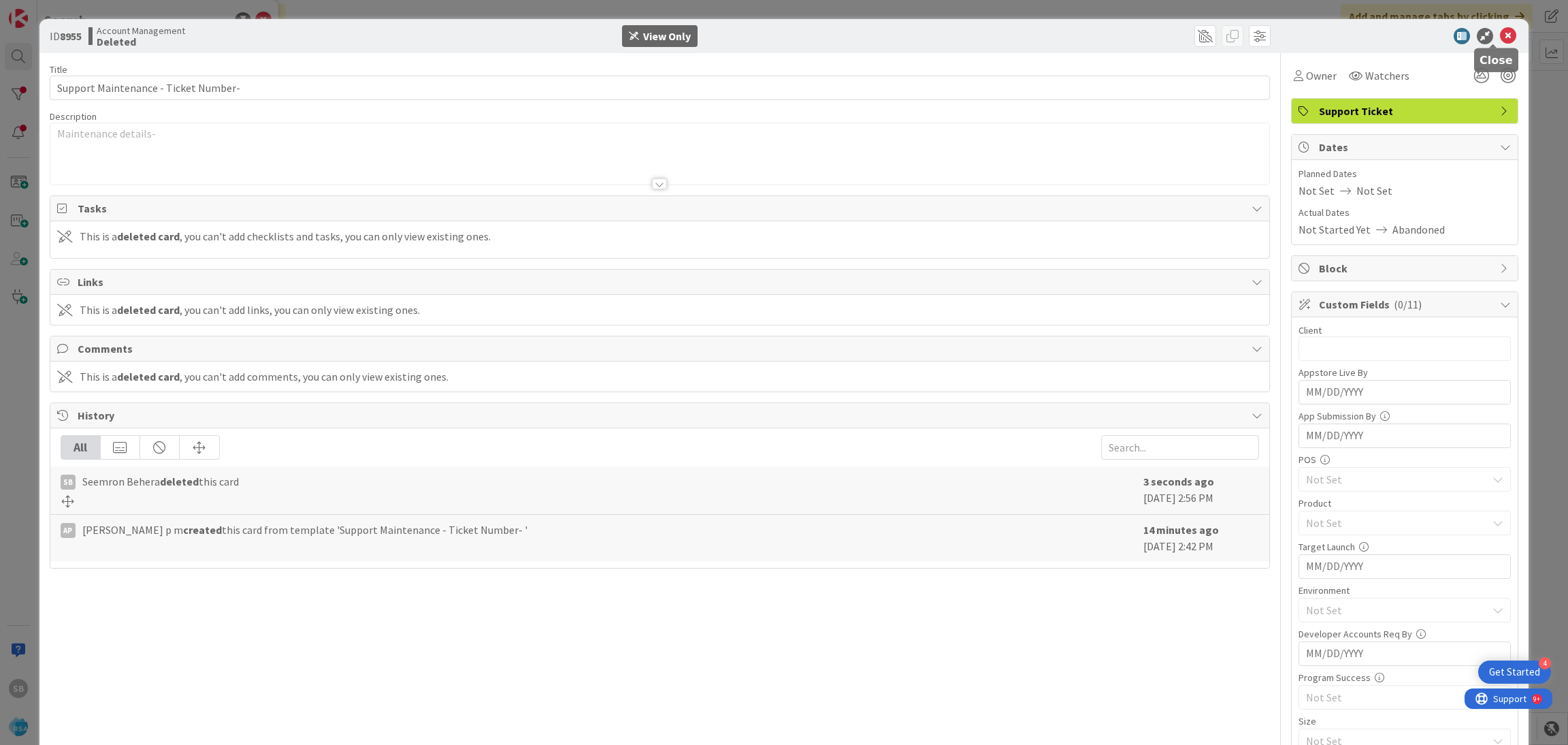
click at [1500, 37] on icon at bounding box center [1507, 36] width 16 height 16
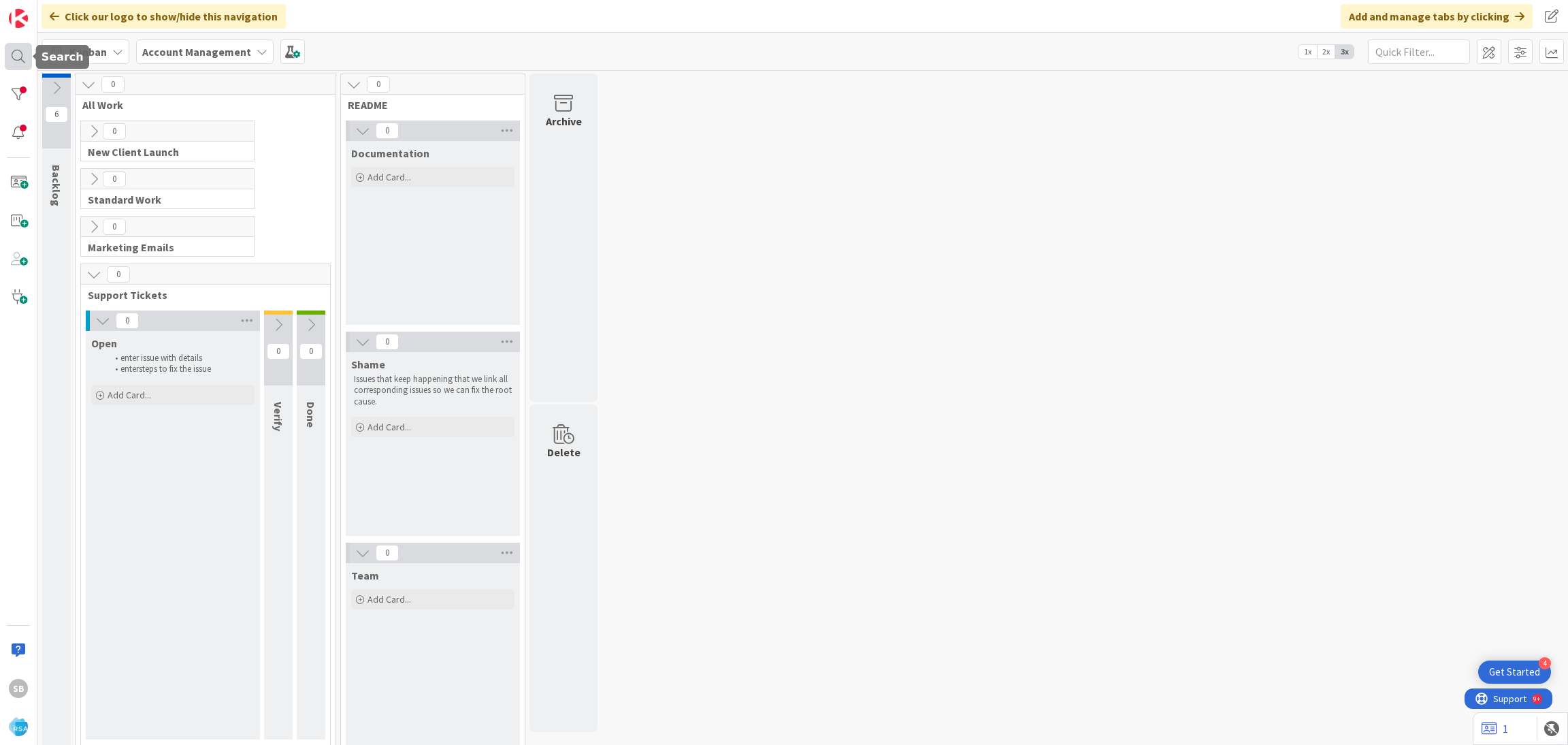
click at [8, 54] on div at bounding box center [18, 56] width 27 height 27
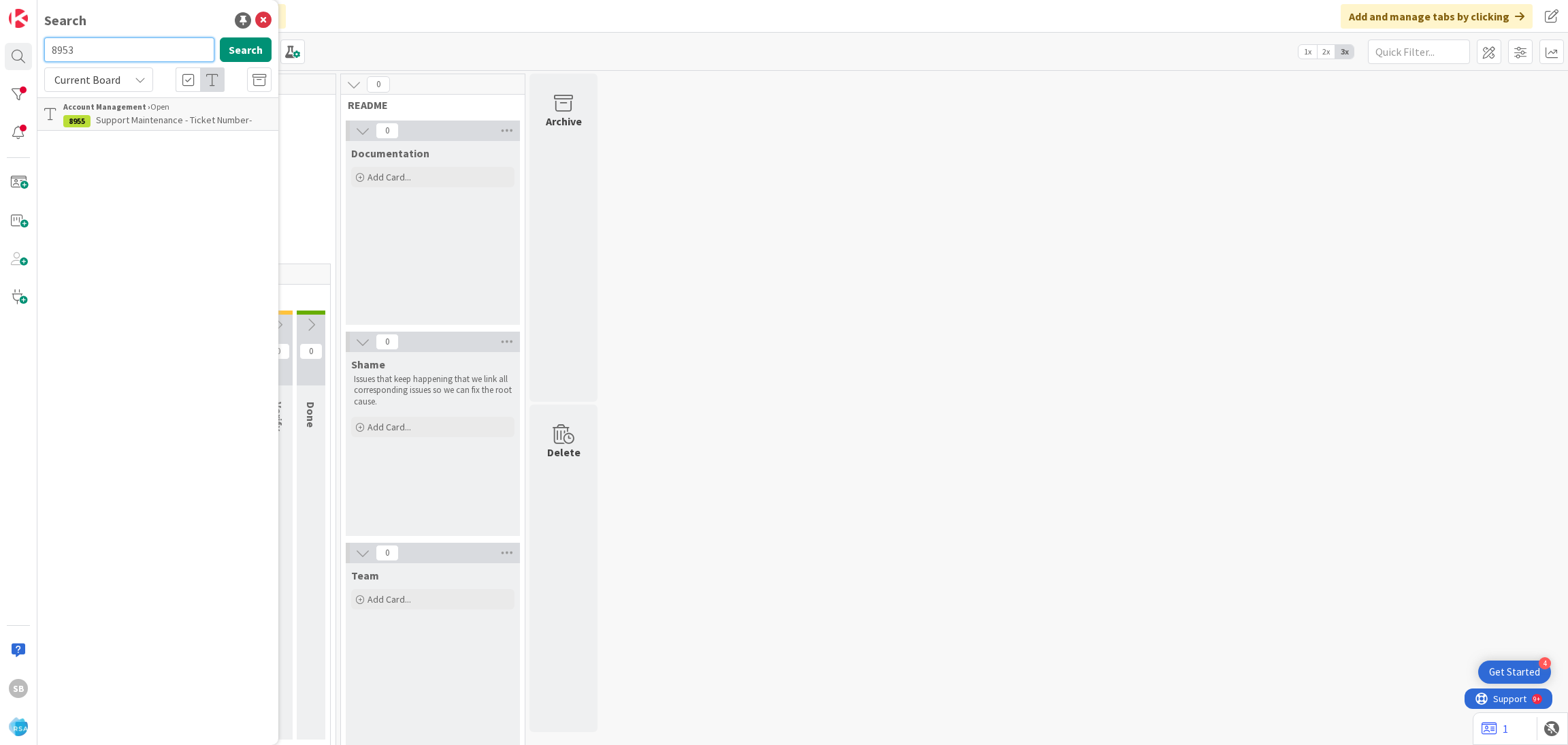
type input "8953"
click at [162, 115] on span "Support Enhancement- 299078- [PERSON_NAME] Market/ Super 1 Foods - RSA" at bounding box center [156, 127] width 184 height 27
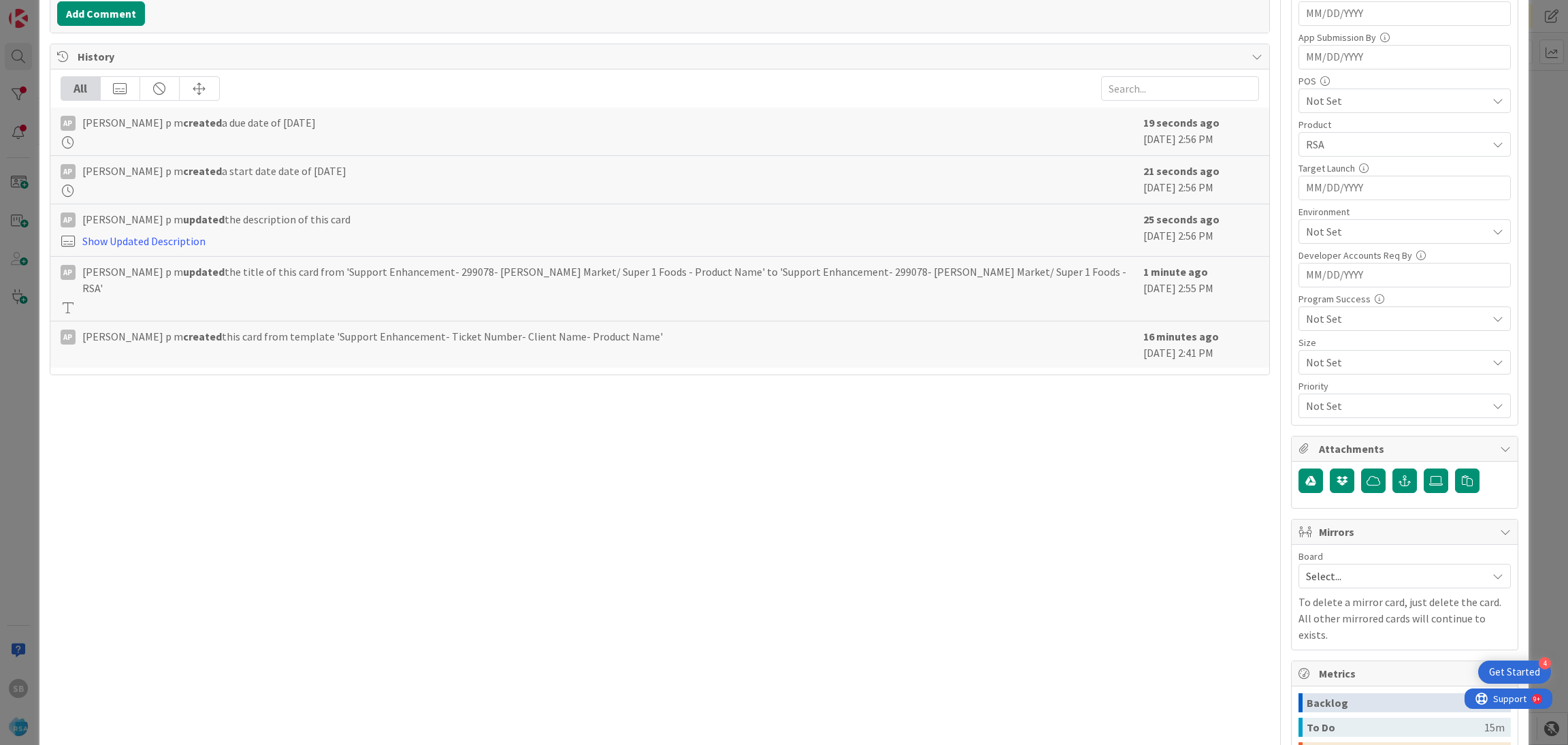
scroll to position [480, 0]
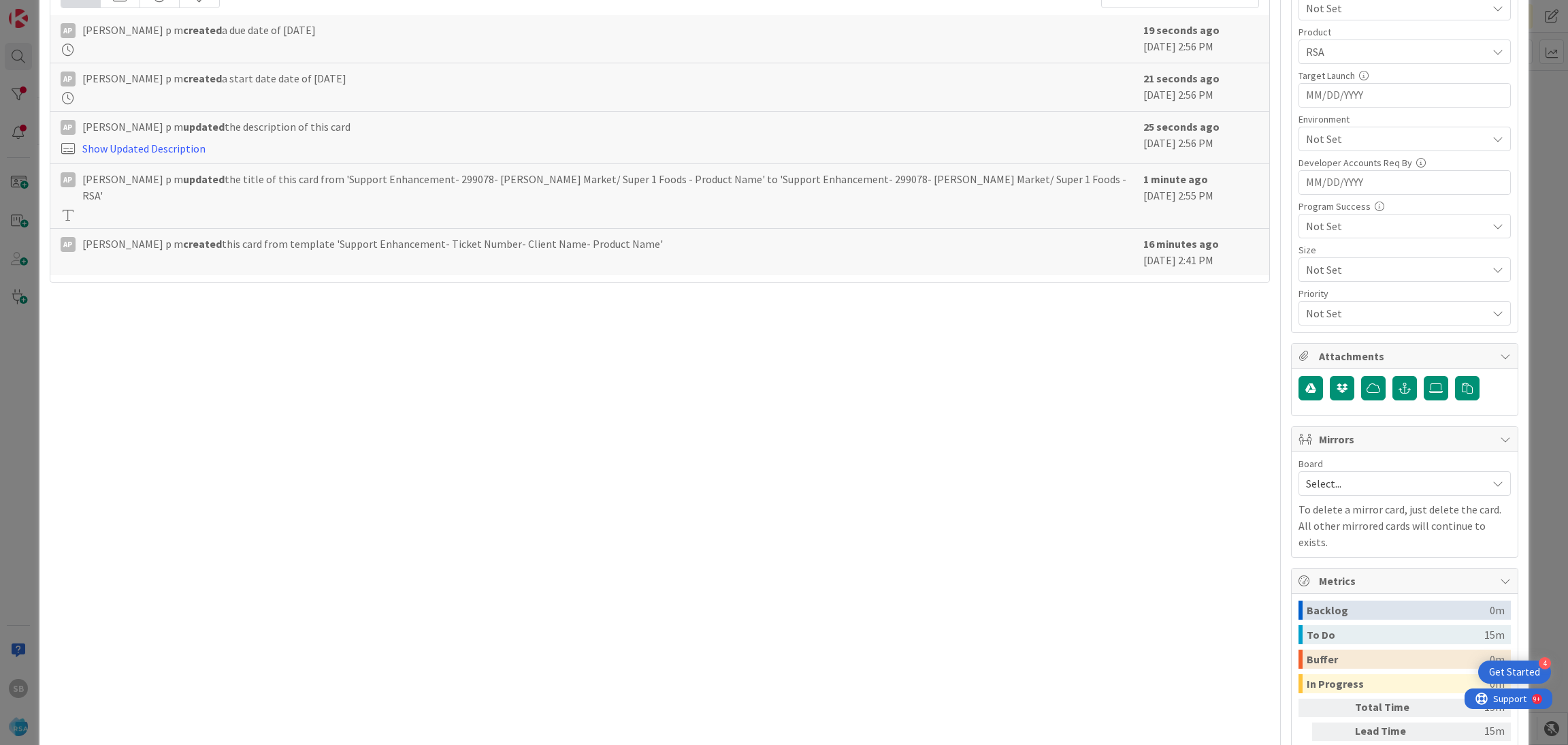
click at [1332, 482] on span "Select..." at bounding box center [1393, 483] width 175 height 19
click at [1324, 582] on span "Software Development" at bounding box center [1413, 572] width 179 height 20
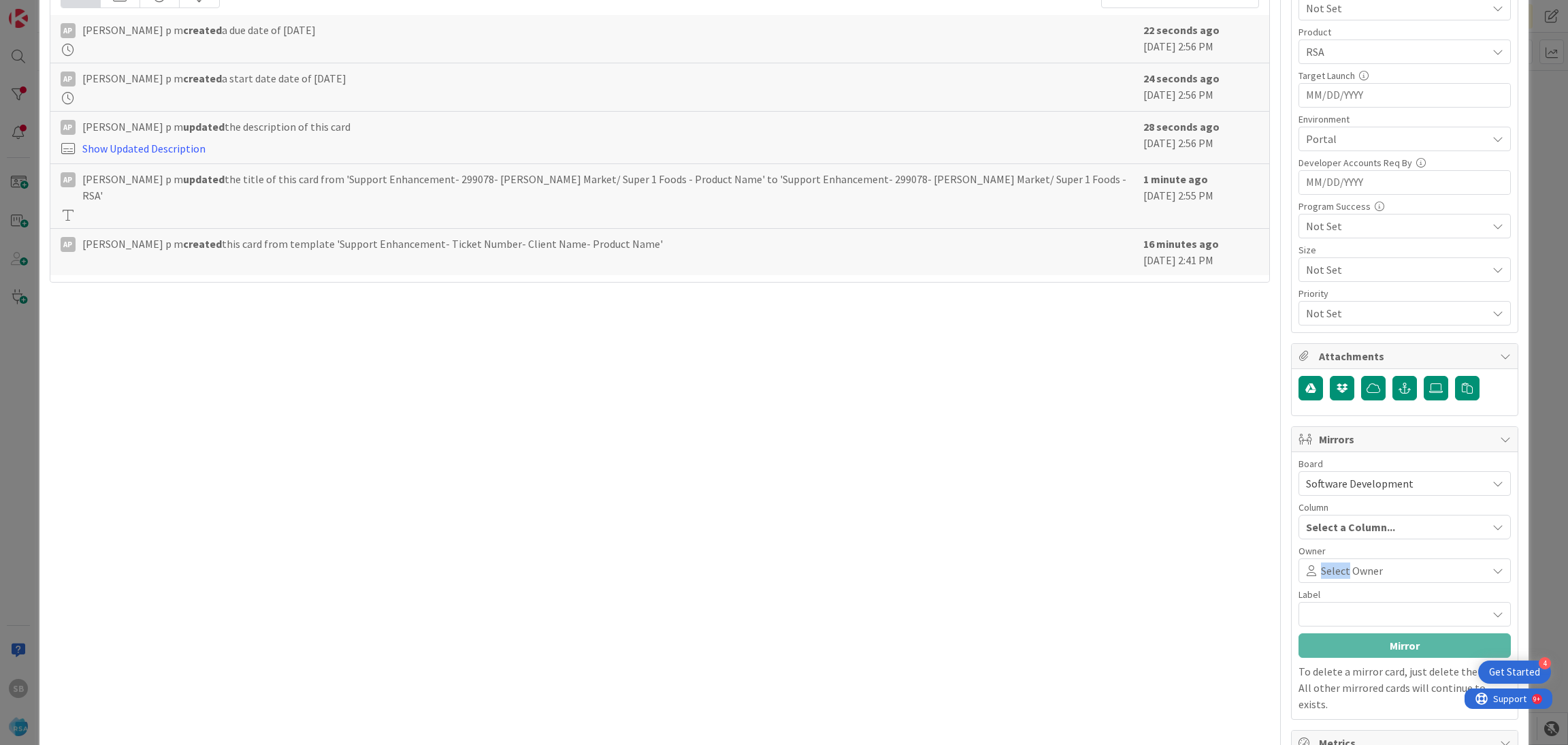
click at [1324, 582] on div "Select Owner" at bounding box center [1405, 570] width 213 height 25
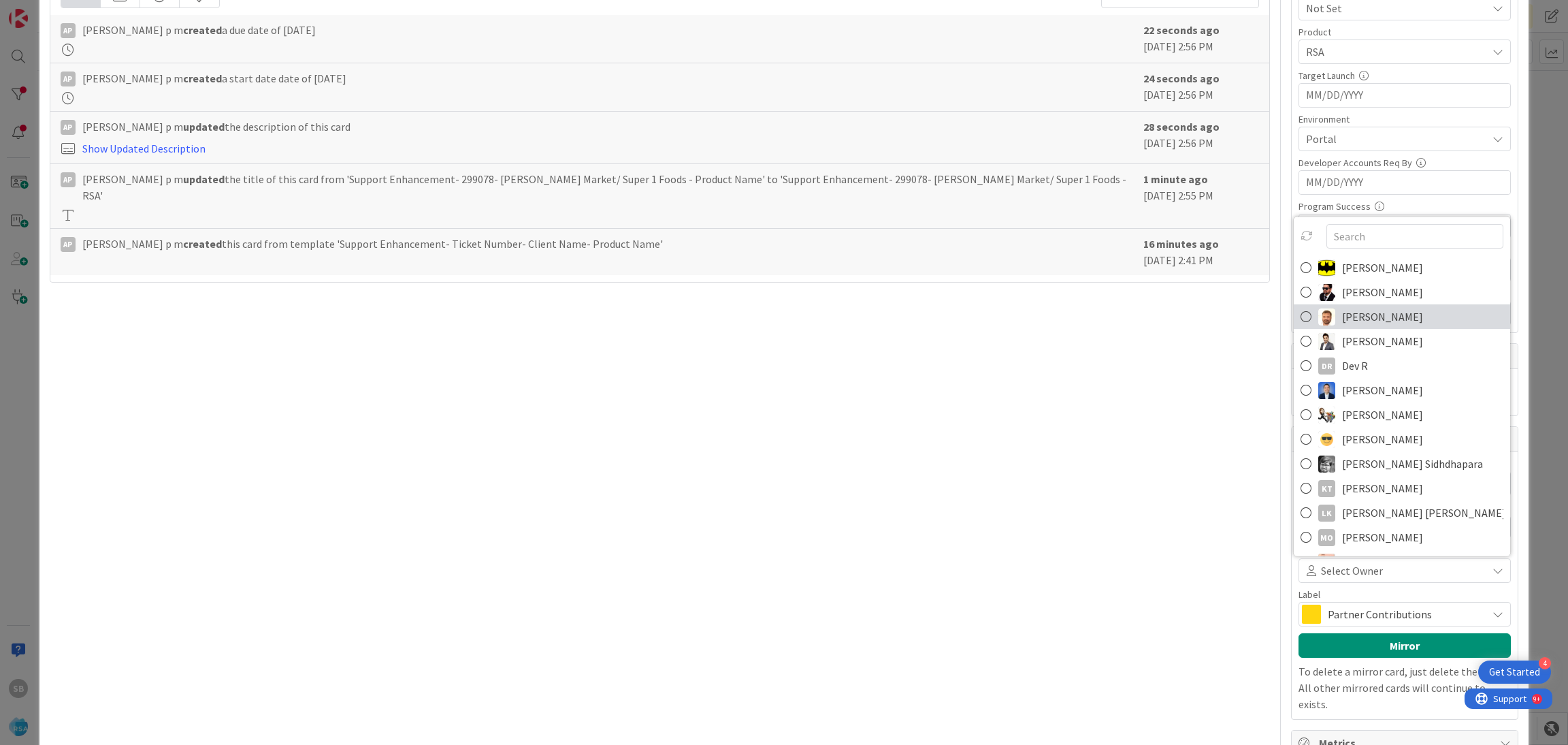
click at [1342, 326] on span "[PERSON_NAME]" at bounding box center [1382, 316] width 81 height 20
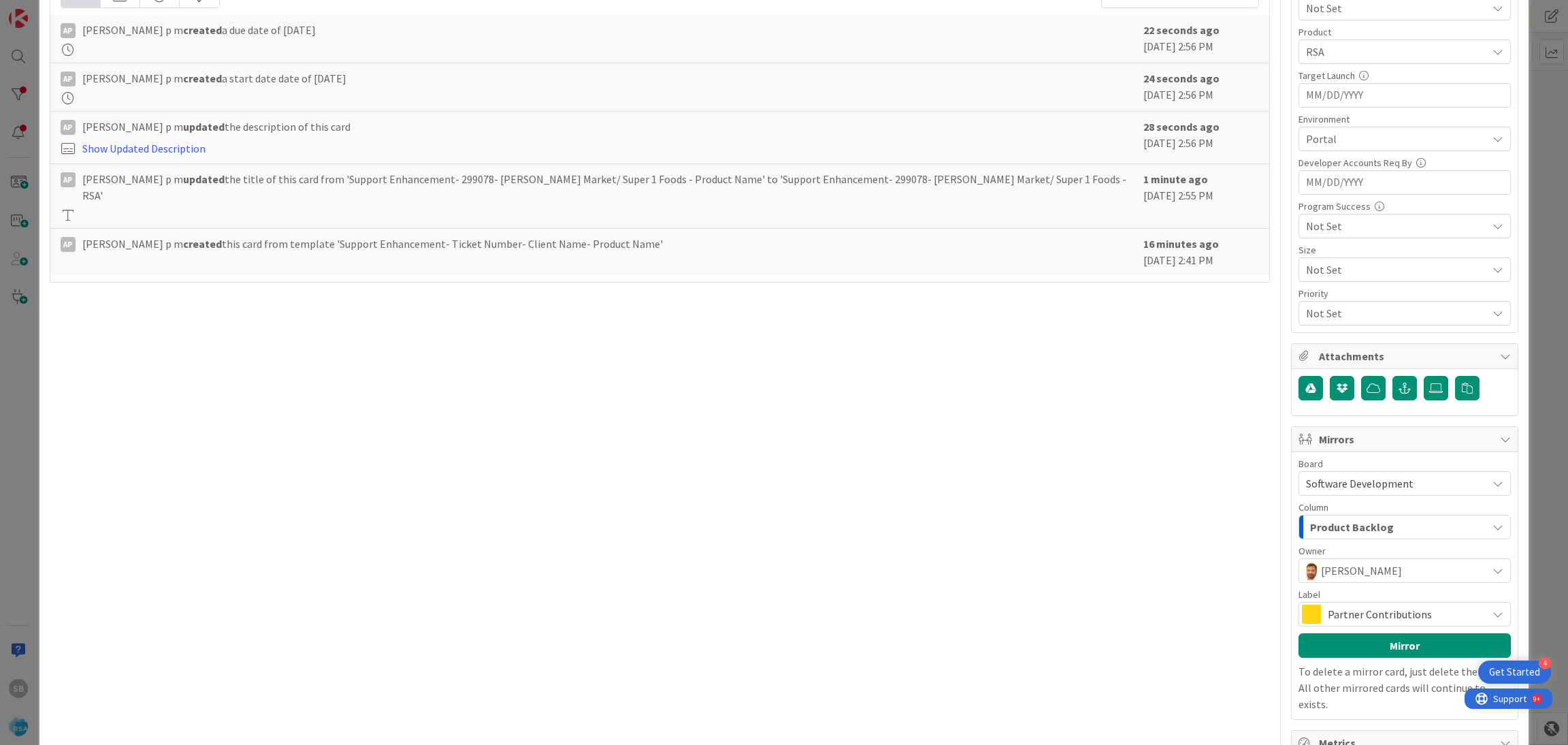
click at [1340, 613] on span "Partner Contributions" at bounding box center [1403, 614] width 153 height 19
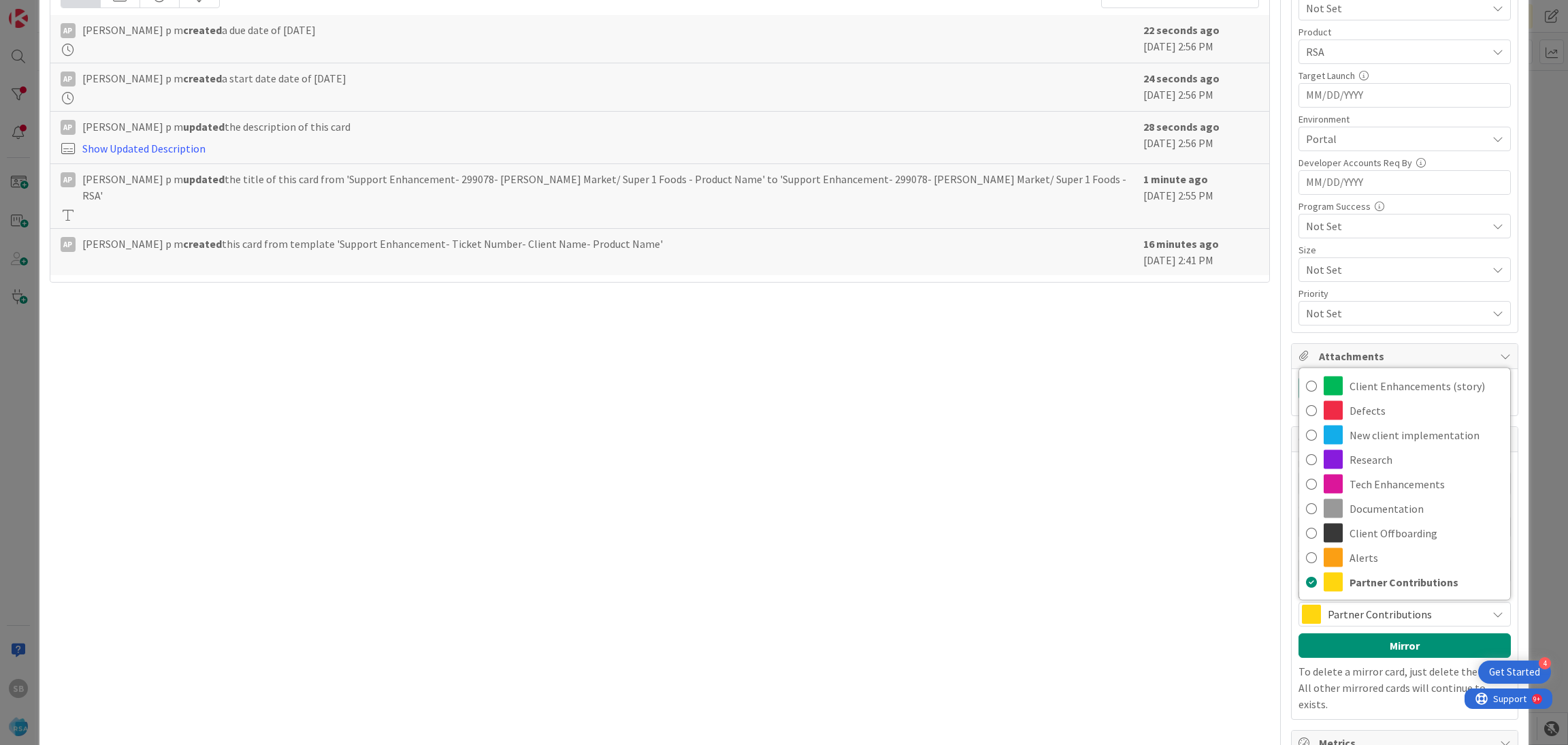
click at [1360, 374] on div "Client Enhancements (story) Defects New client implementation Research Tech Enh…" at bounding box center [1405, 484] width 213 height 233
click at [1362, 380] on span "Client Enhancements (story)" at bounding box center [1426, 386] width 154 height 20
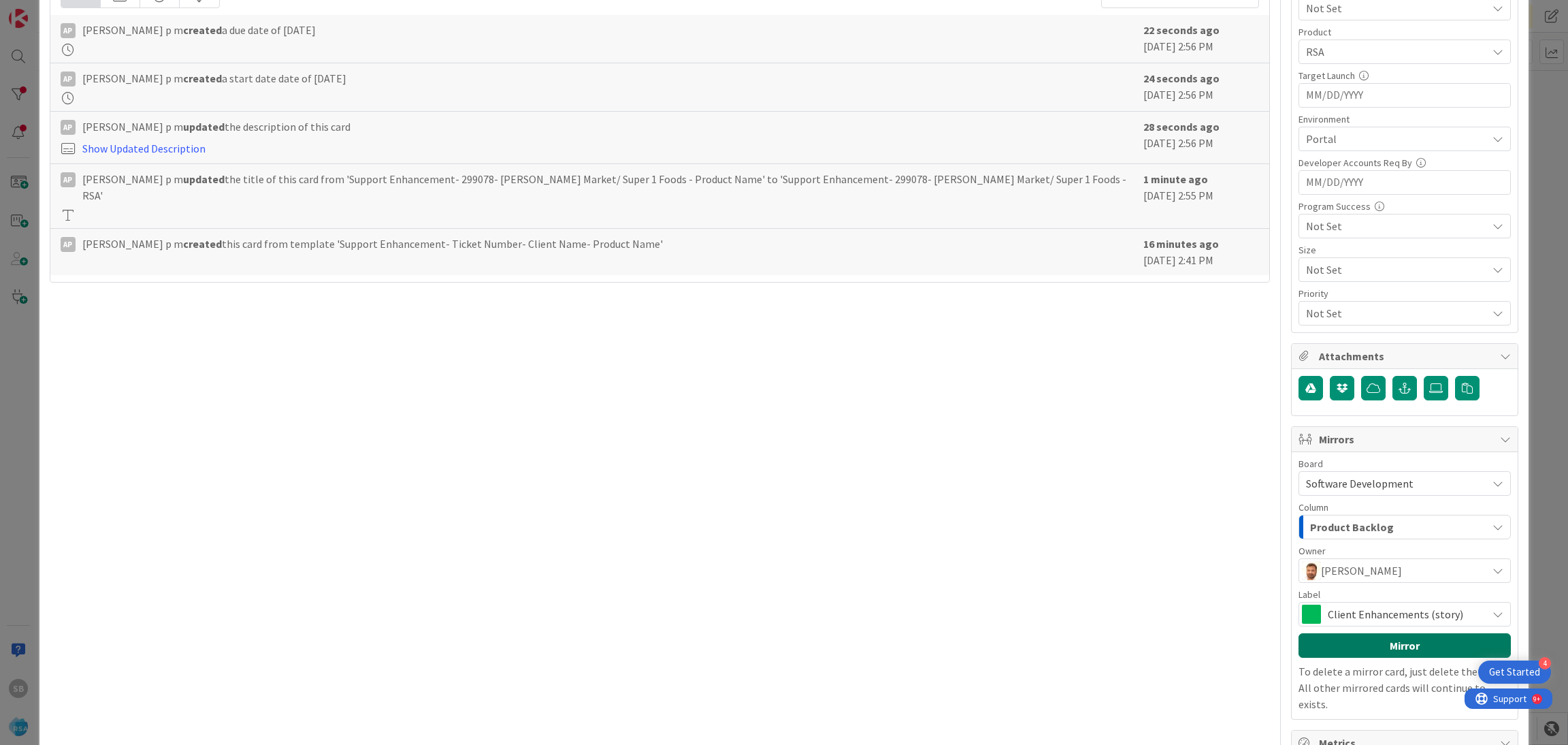
click at [1356, 638] on button "Mirror" at bounding box center [1405, 645] width 213 height 25
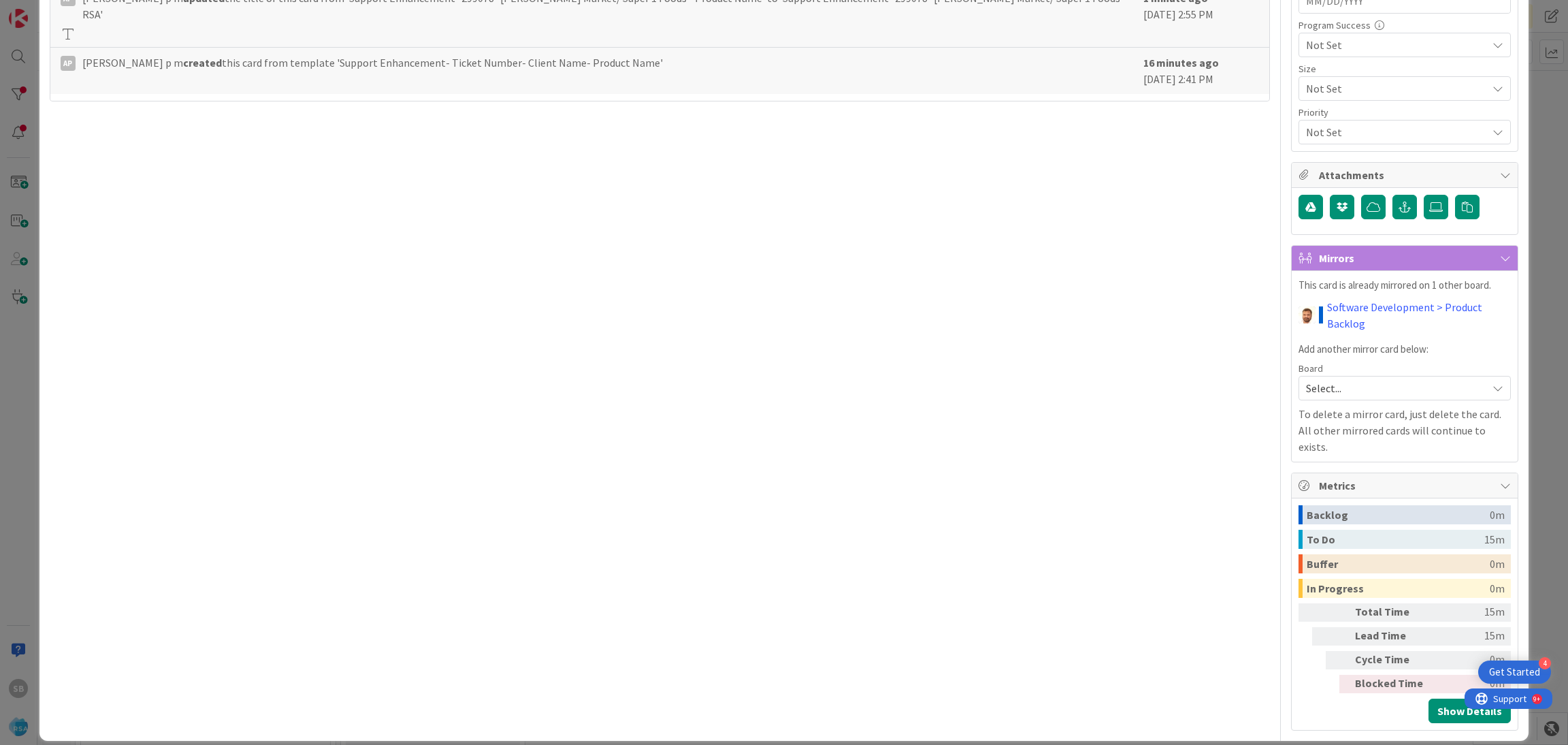
scroll to position [0, 0]
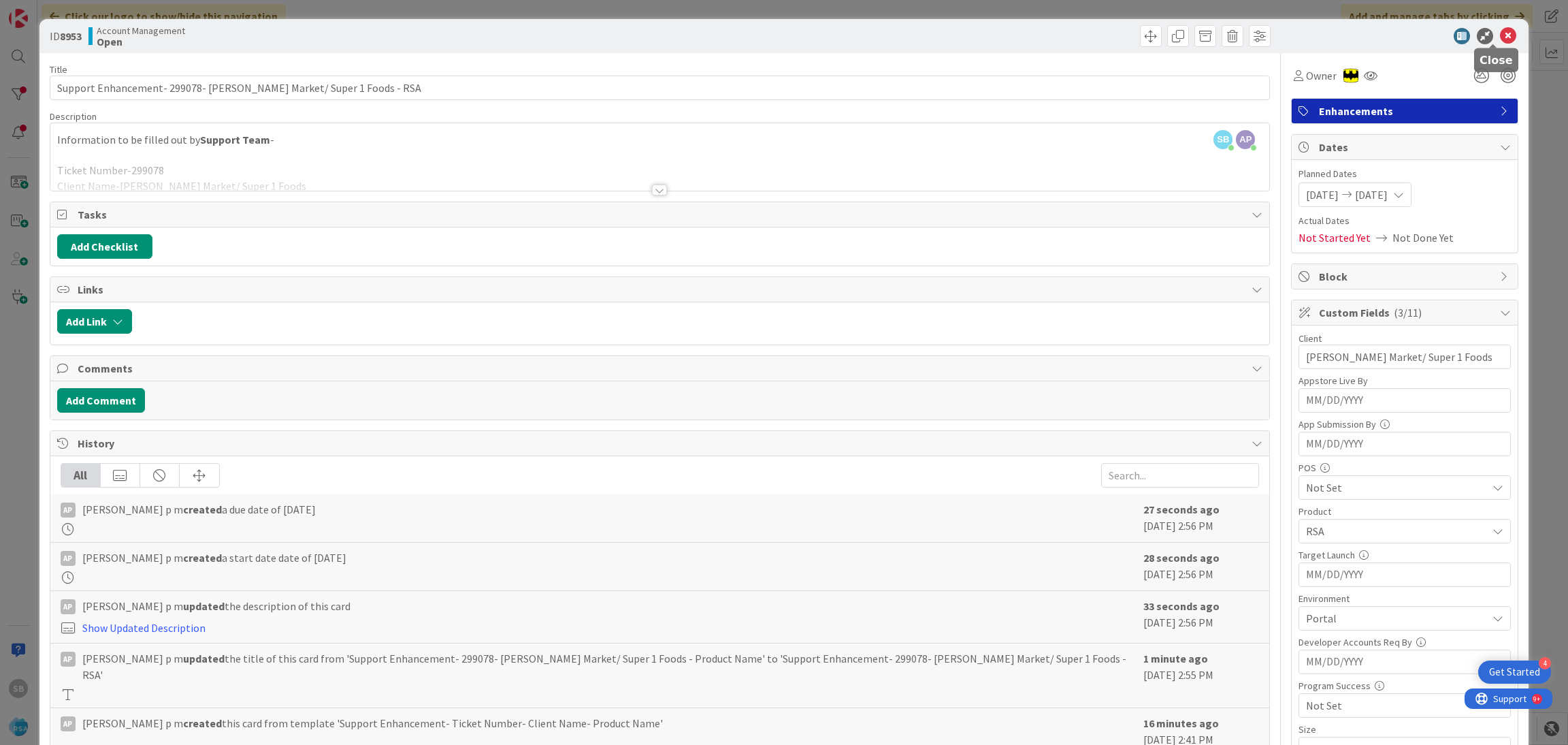
click at [1489, 15] on div "ID 8953 Account Management Open Title 64 / 128 Support Enhancement- 299078- [PE…" at bounding box center [784, 372] width 1568 height 745
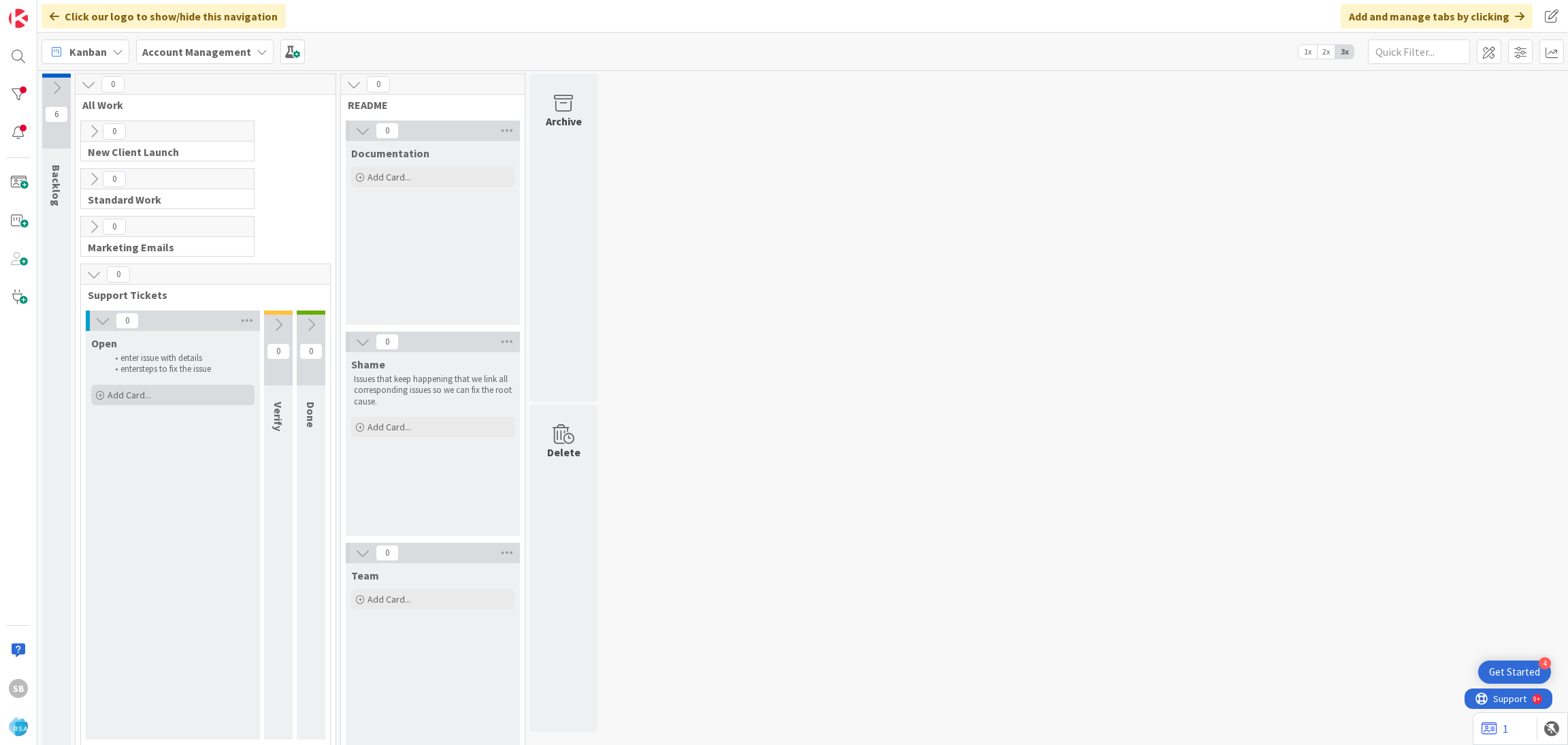
click at [149, 389] on span "Add Card..." at bounding box center [129, 394] width 44 height 12
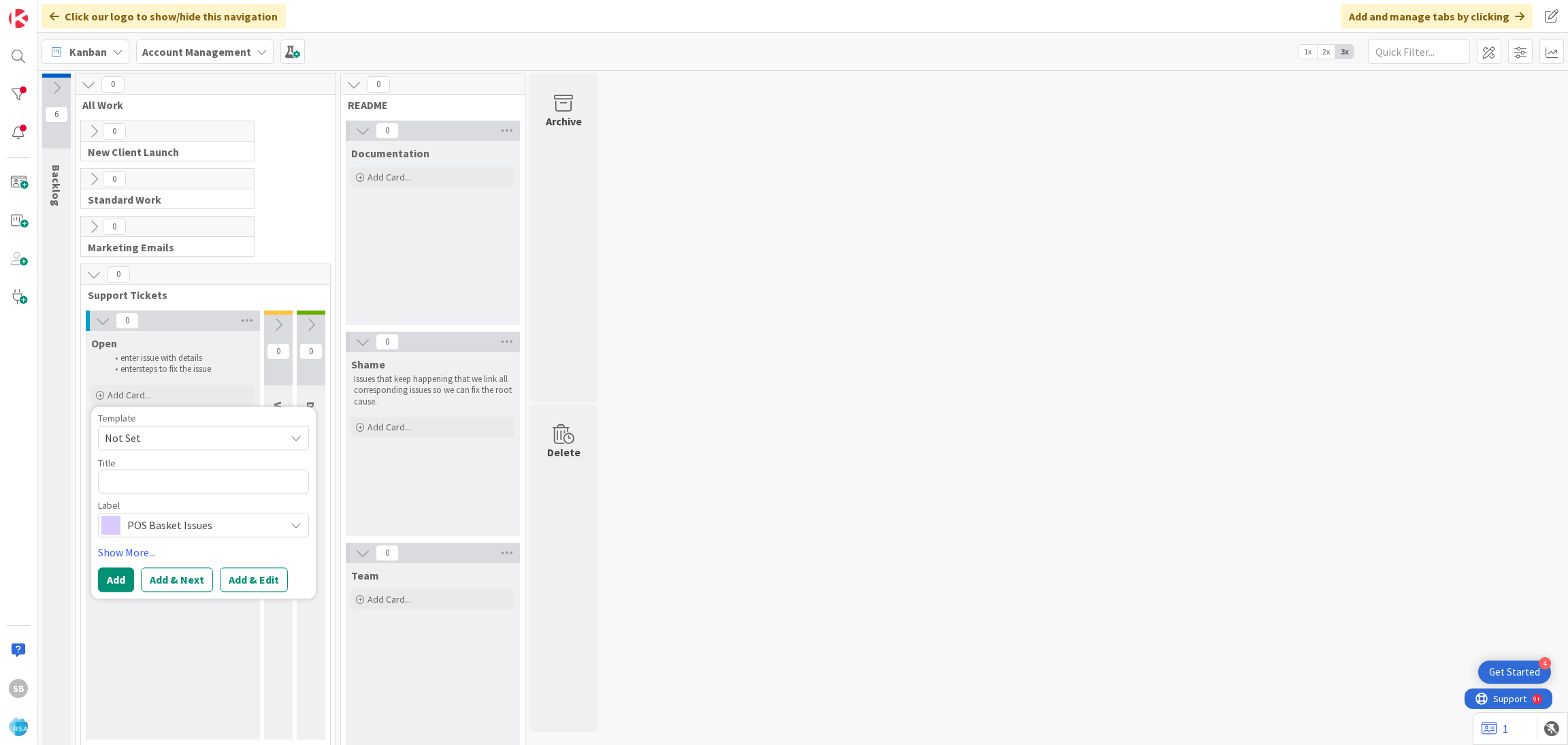
click at [134, 439] on span "Not Set" at bounding box center [190, 437] width 170 height 18
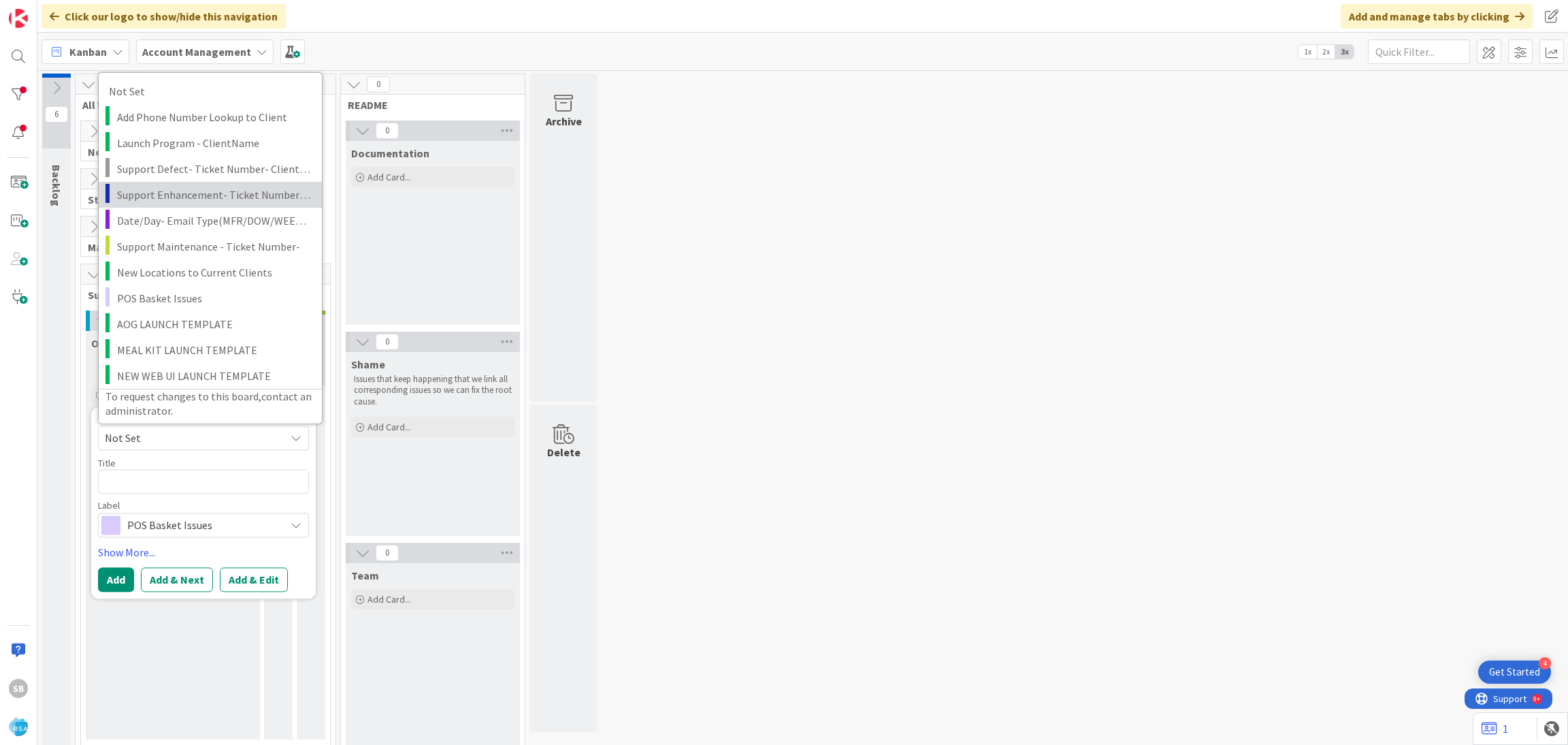
click at [227, 187] on span "Support Enhancement- Ticket Number- Client Name- Product Name" at bounding box center [214, 194] width 195 height 18
type textarea "x"
type textarea "Support Enhancement- Ticket Number- Client Name- Product Name"
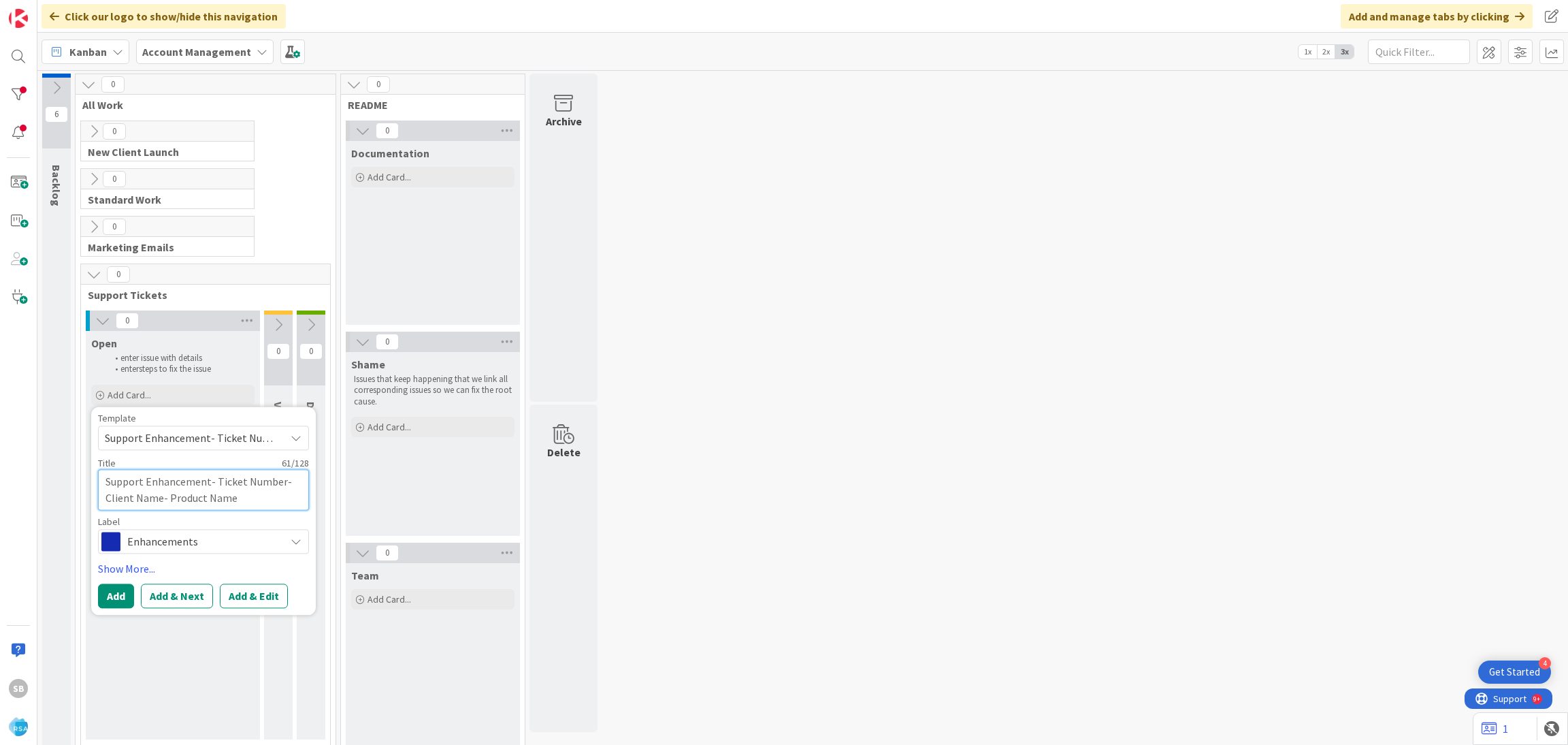
drag, startPoint x: 213, startPoint y: 483, endPoint x: 267, endPoint y: 498, distance: 56.0
click at [267, 498] on textarea "Support Enhancement- Ticket Number- Client Name- Product Name" at bounding box center [203, 489] width 211 height 41
type textarea "x"
type textarea "Support Enhancement-"
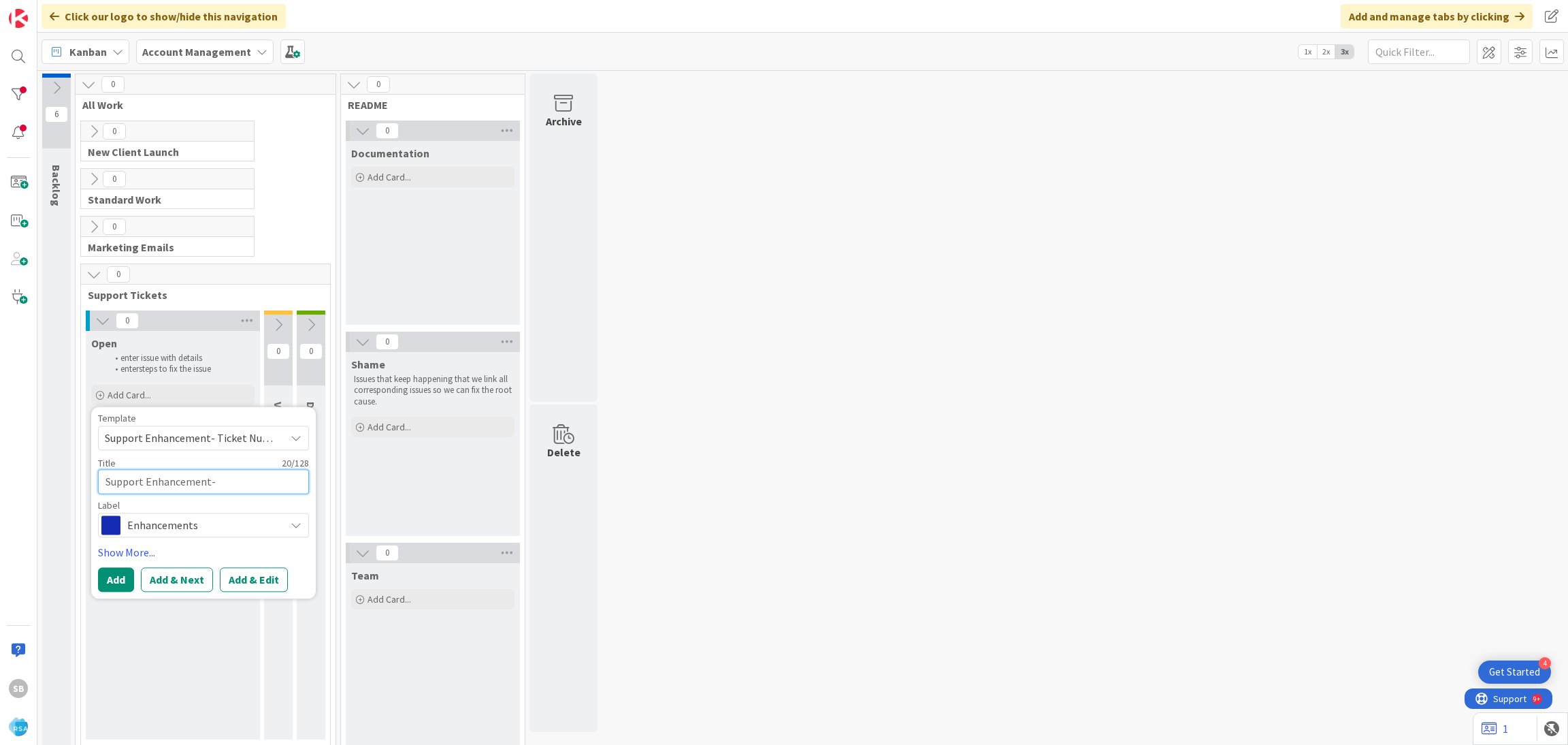
type textarea "x"
type textarea "Support Enhancement-"
paste textarea "299070"
type textarea "x"
type textarea "Support Enhancement- 299070"
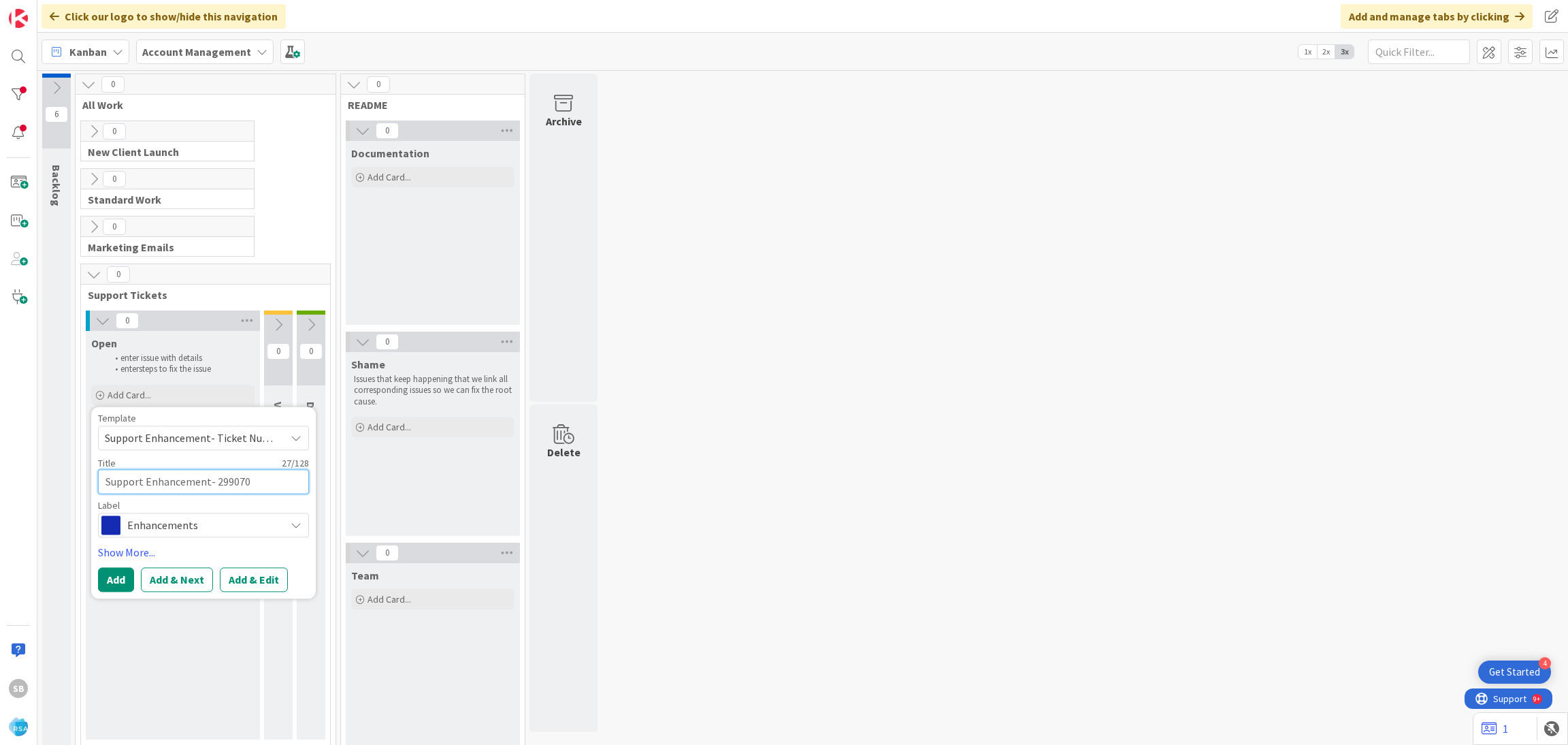
type textarea "x"
type textarea "Support Enhancement- 299070-"
type textarea "x"
type textarea "Support Enhancement- 299070-"
type textarea "x"
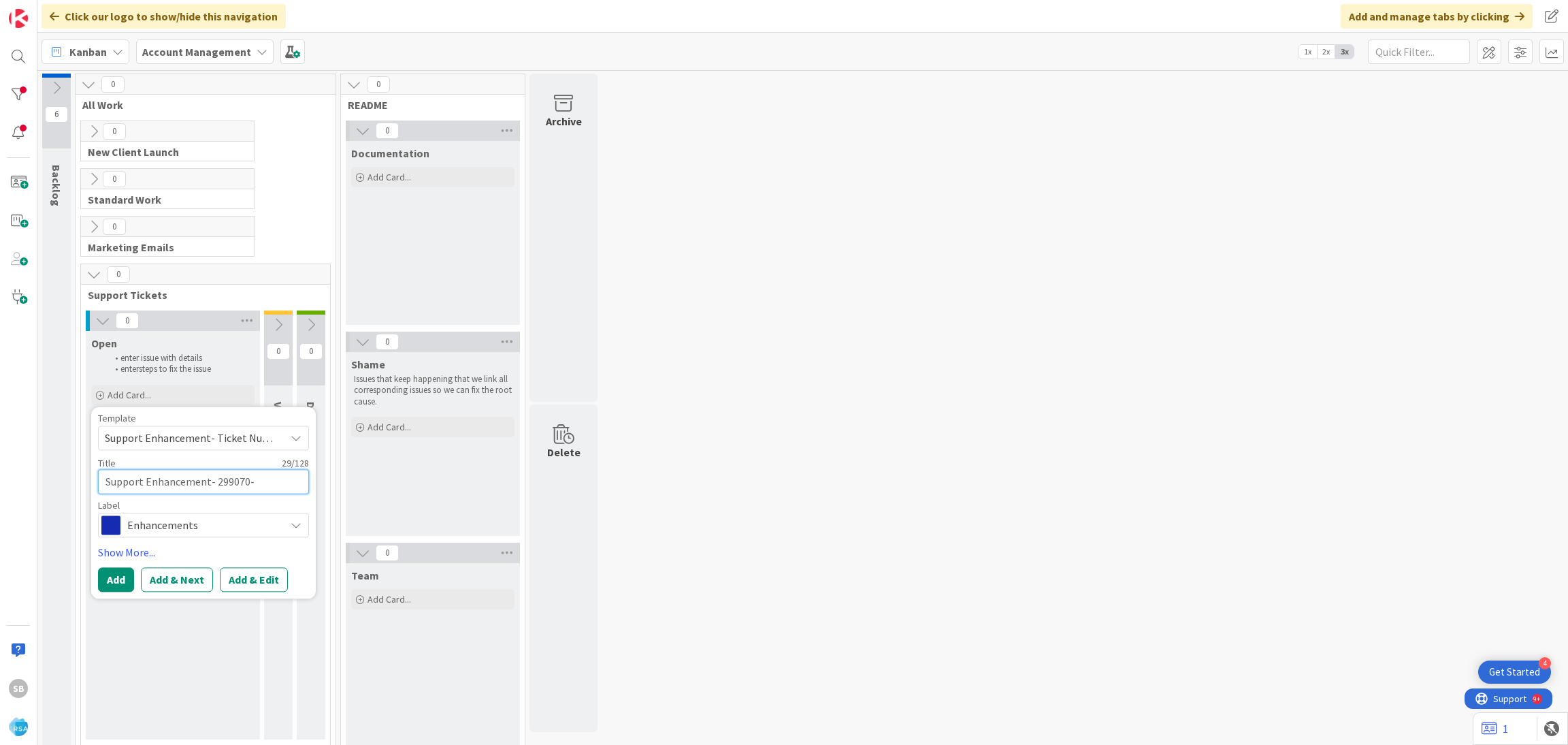
type textarea "Support Enhancement- 299070-"
type textarea "x"
type textarea "Support Enhancement- 299070"
type textarea "x"
type textarea "Support Enhancement- 299070"
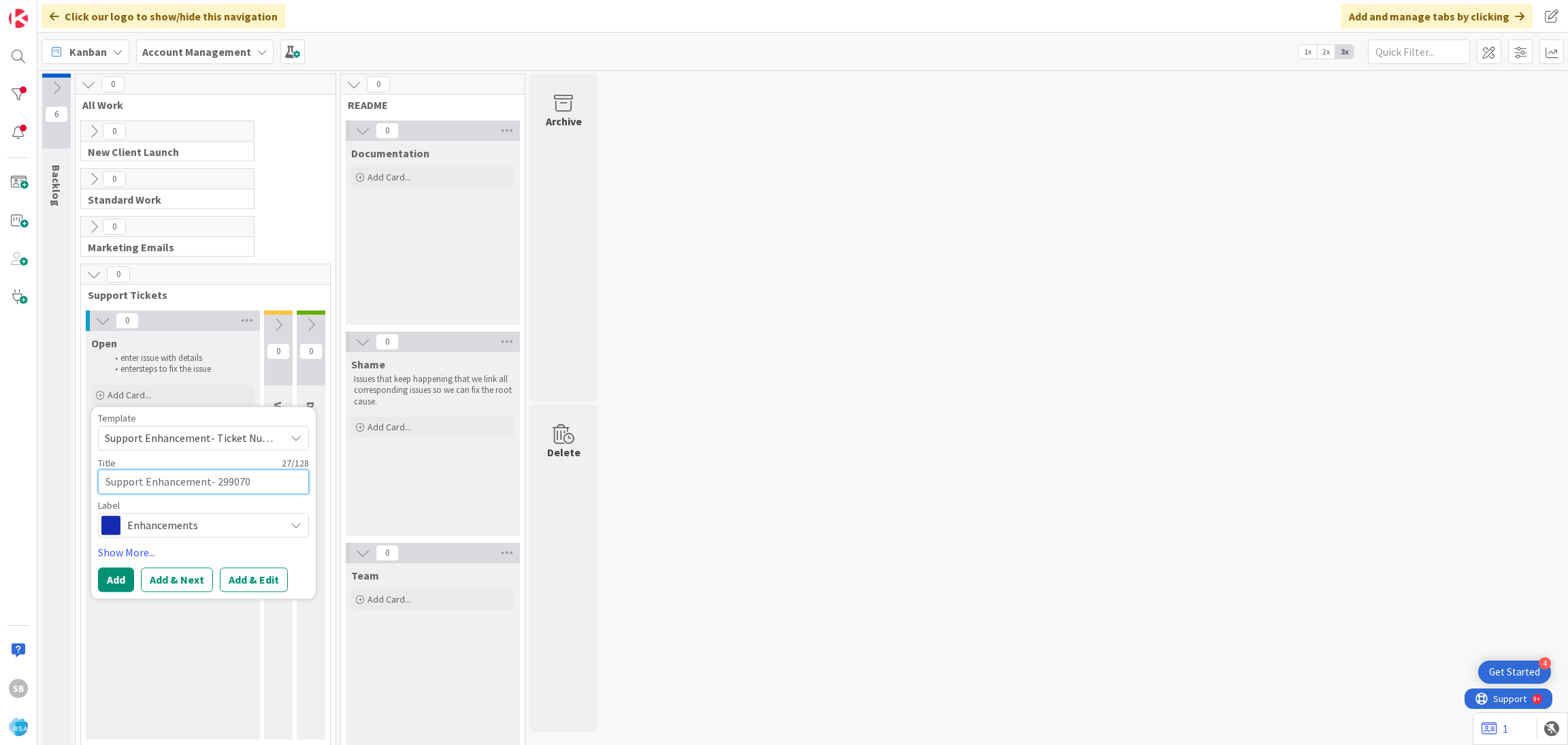
type textarea "x"
type textarea "Support Enhancement- 299070 -"
paste textarea "[PERSON_NAME] Supermarket"
type textarea "x"
type textarea "Support Enhancement- 299070 -[PERSON_NAME] Supermarket"
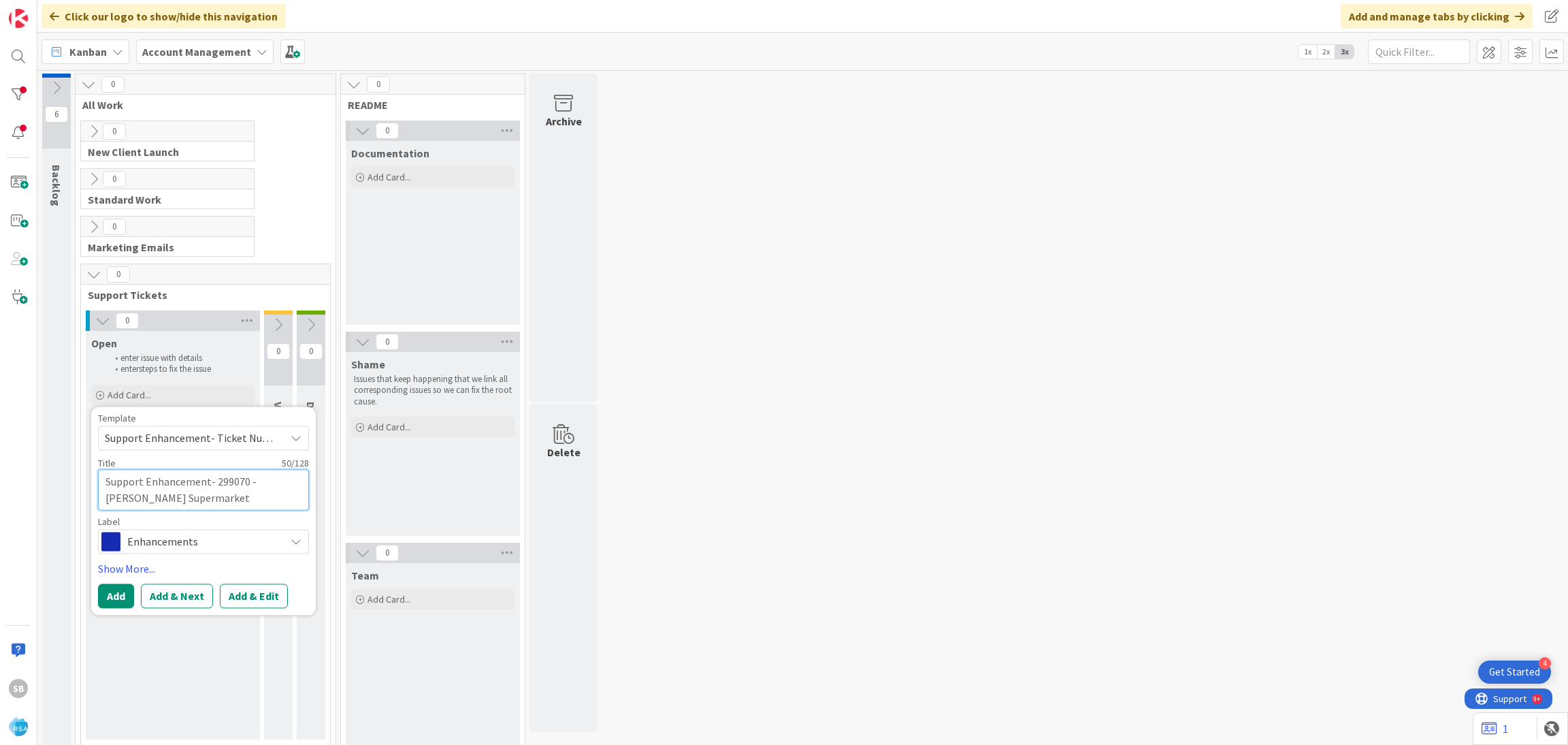
type textarea "x"
type textarea "Support Enhancement- 299070 -[PERSON_NAME] Supermarket"
click at [255, 483] on textarea "Support Enhancement- 299070 -[PERSON_NAME] Supermarket" at bounding box center [203, 489] width 211 height 41
type textarea "x"
type textarea "Support Enhancement- 299070 - [PERSON_NAME] Supermarket"
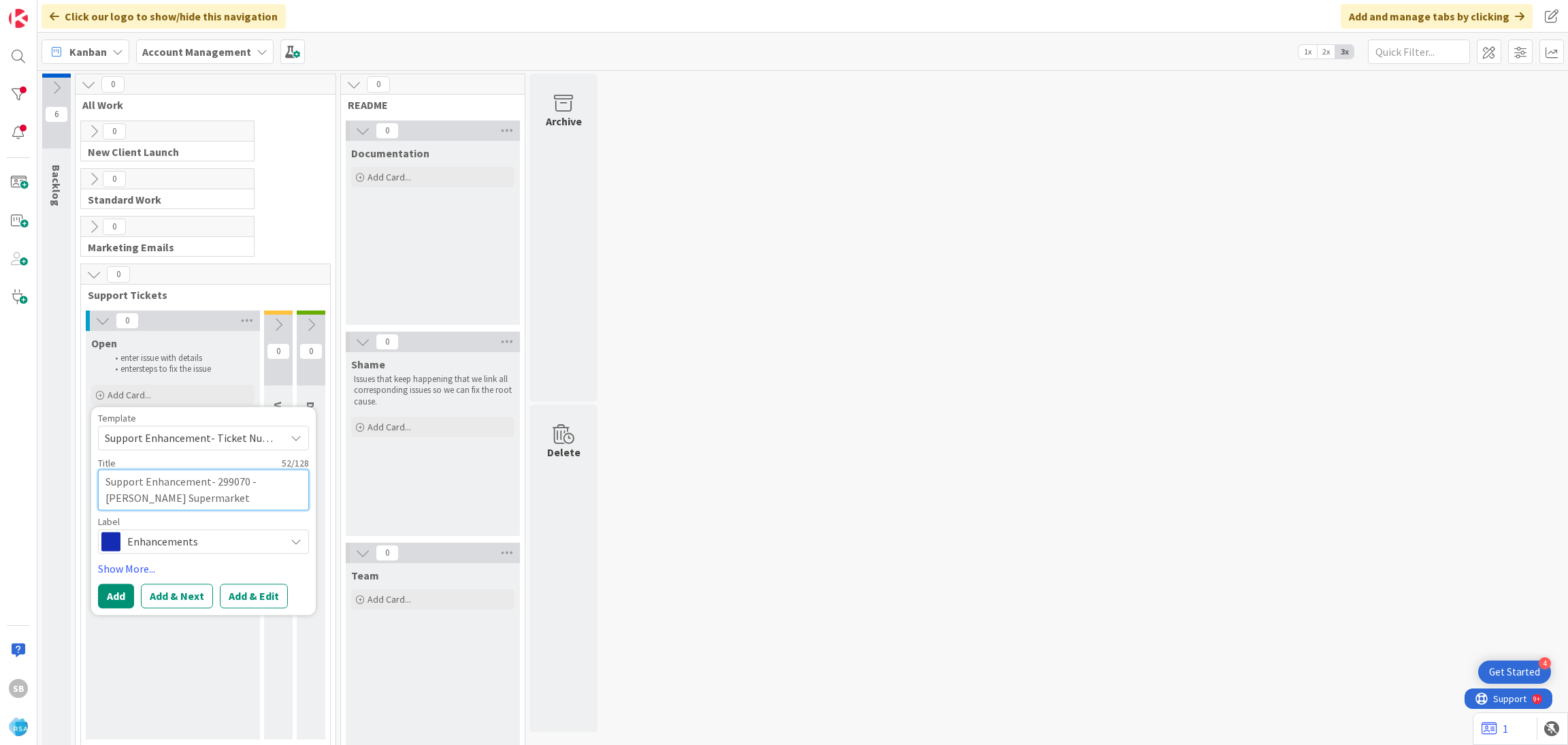
click at [236, 503] on textarea "Support Enhancement- 299070 - [PERSON_NAME] Supermarket" at bounding box center [203, 489] width 211 height 41
type textarea "x"
type textarea "Support Enhancement- 299070 - [PERSON_NAME] Supermarket 0"
type textarea "x"
type textarea "Support Enhancement- 299070 - [PERSON_NAME] Supermarket"
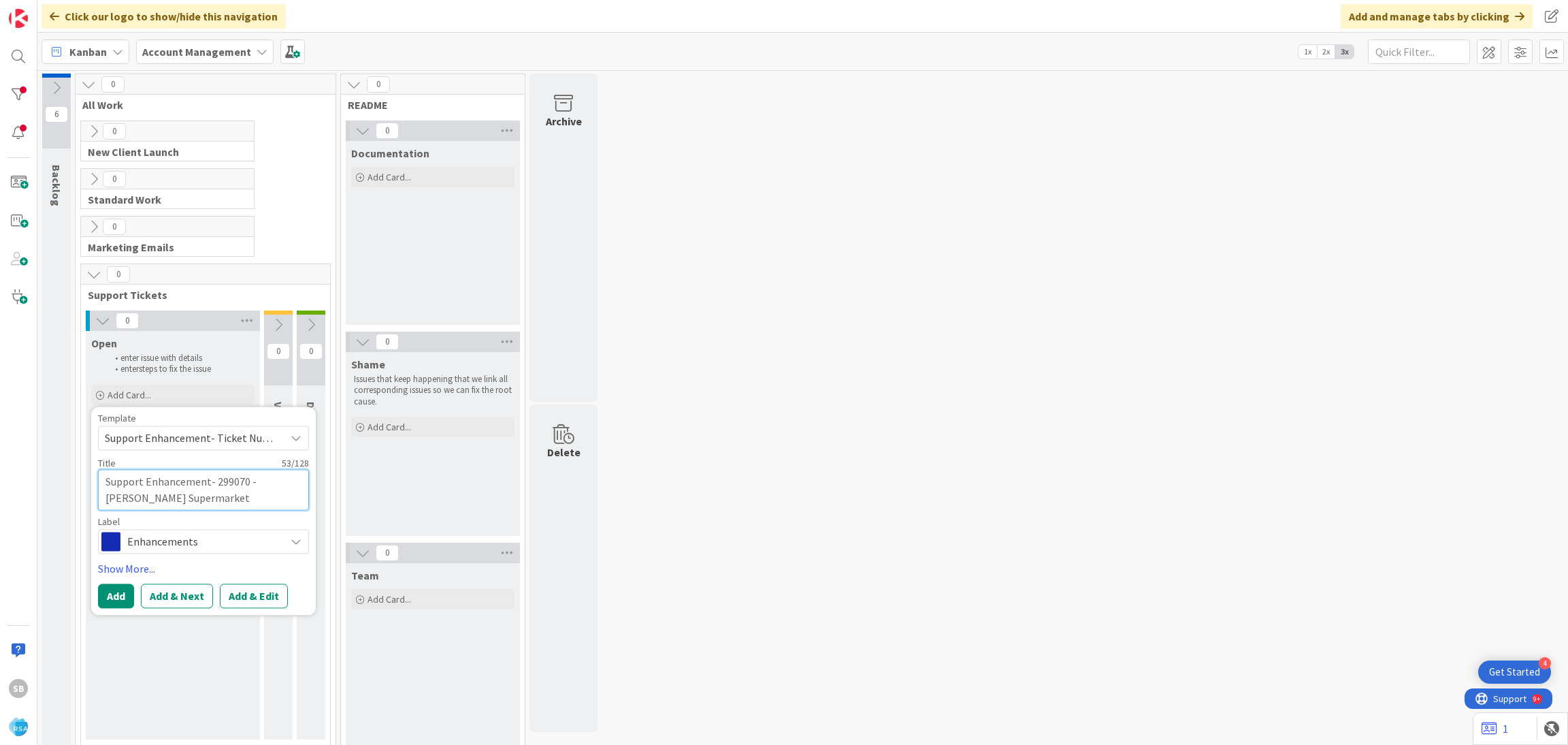
type textarea "x"
type textarea "Support Enhancement- 299070 - [PERSON_NAME] Supermarket -"
type textarea "x"
type textarea "Support Enhancement- 299070 - [PERSON_NAME] Supermarket -"
paste textarea "[PERSON_NAME] staging site"
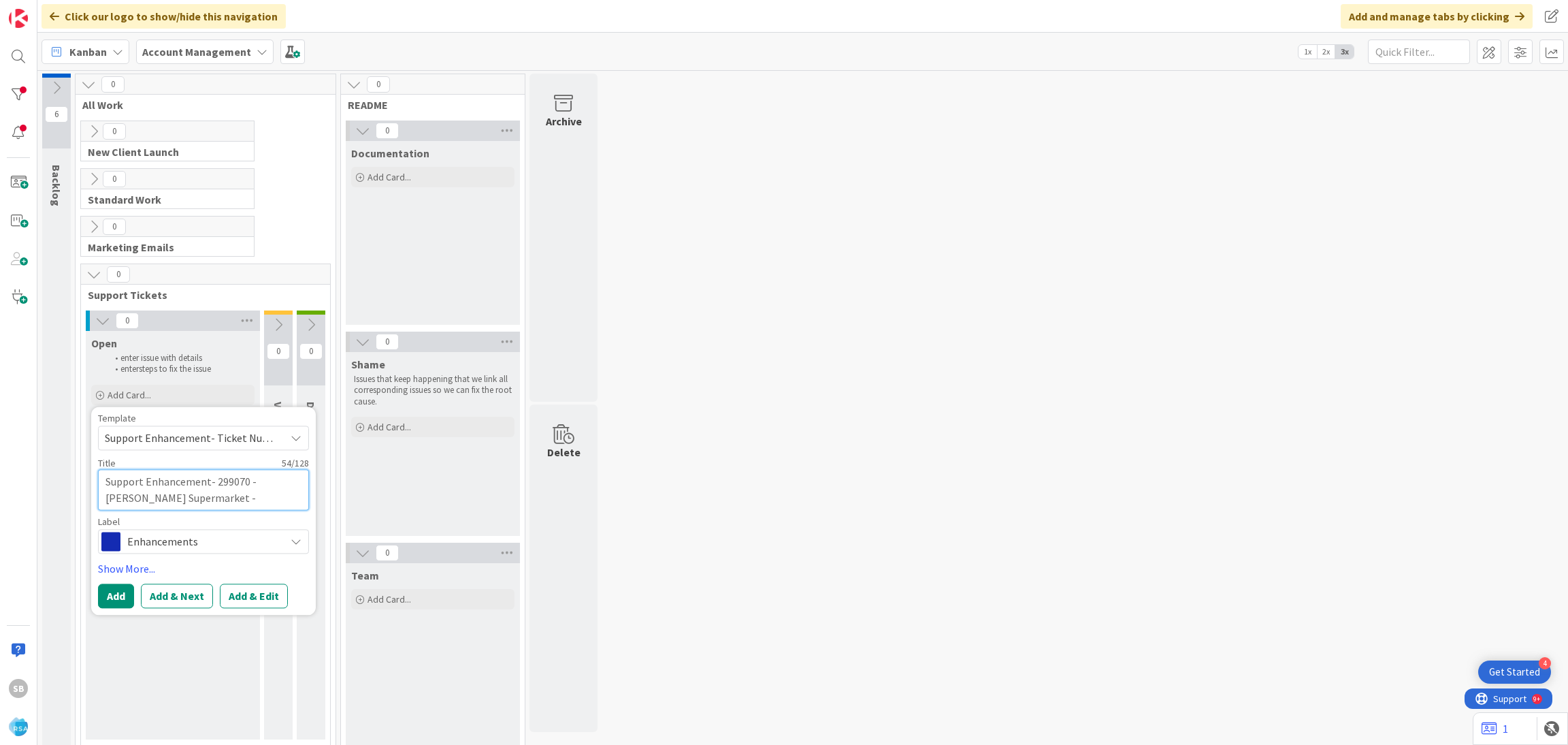
type textarea "x"
type textarea "Support Enhancement- 299070 - [PERSON_NAME] Supermarket - [PERSON_NAME] staging…"
type textarea "x"
type textarea "Support Enhancement- 299070 - [PERSON_NAME] Supermarket - [PERSON_NAME] staging…"
type textarea "x"
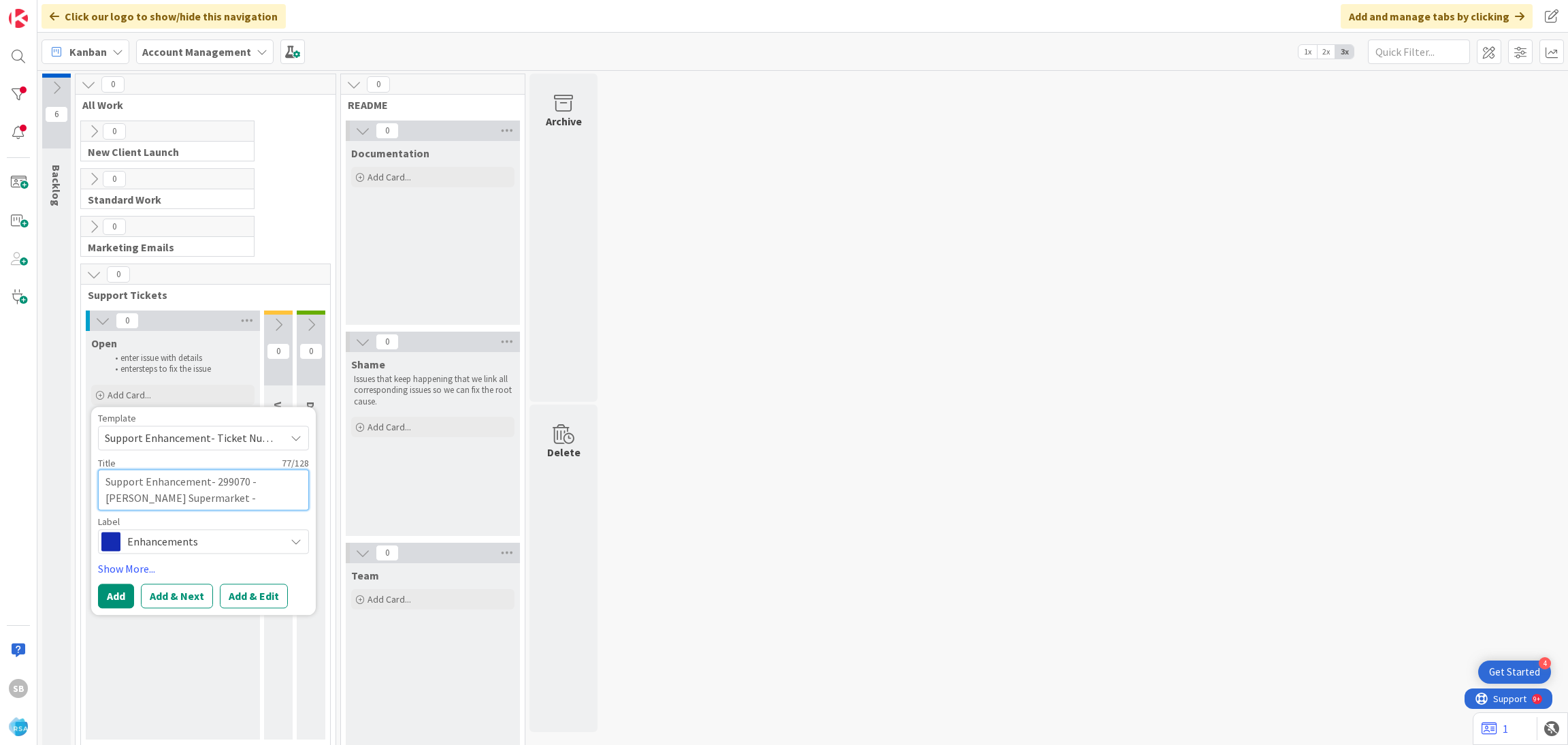
type textarea "Support Enhancement- 299070 - [PERSON_NAME] Supermarket - [PERSON_NAME] staging…"
type textarea "x"
type textarea "Support Enhancement- 299070 - [PERSON_NAME] Supermarket - [PERSON_NAME] staging…"
type textarea "x"
type textarea "Support Enhancement- 299070 - [PERSON_NAME] Supermarket - [PERSON_NAME] staging…"
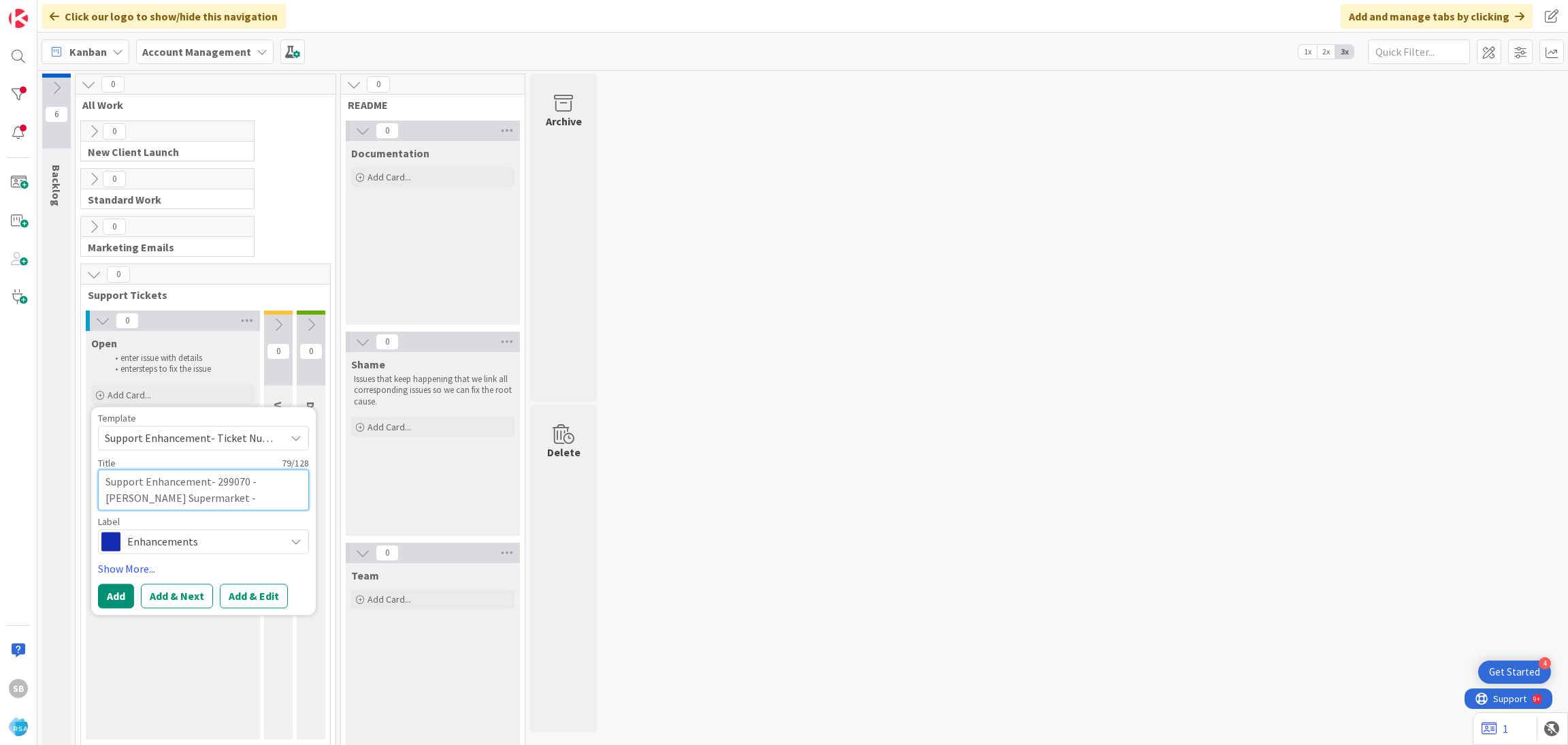
type textarea "x"
type textarea "Support Enhancement- 299070 - [PERSON_NAME] Supermarket - [PERSON_NAME] staging…"
type textarea "x"
type textarea "Support Enhancement- 299070 - [PERSON_NAME] Supermarket - [PERSON_NAME] staging…"
click at [255, 594] on button "Add & Edit" at bounding box center [253, 596] width 68 height 25
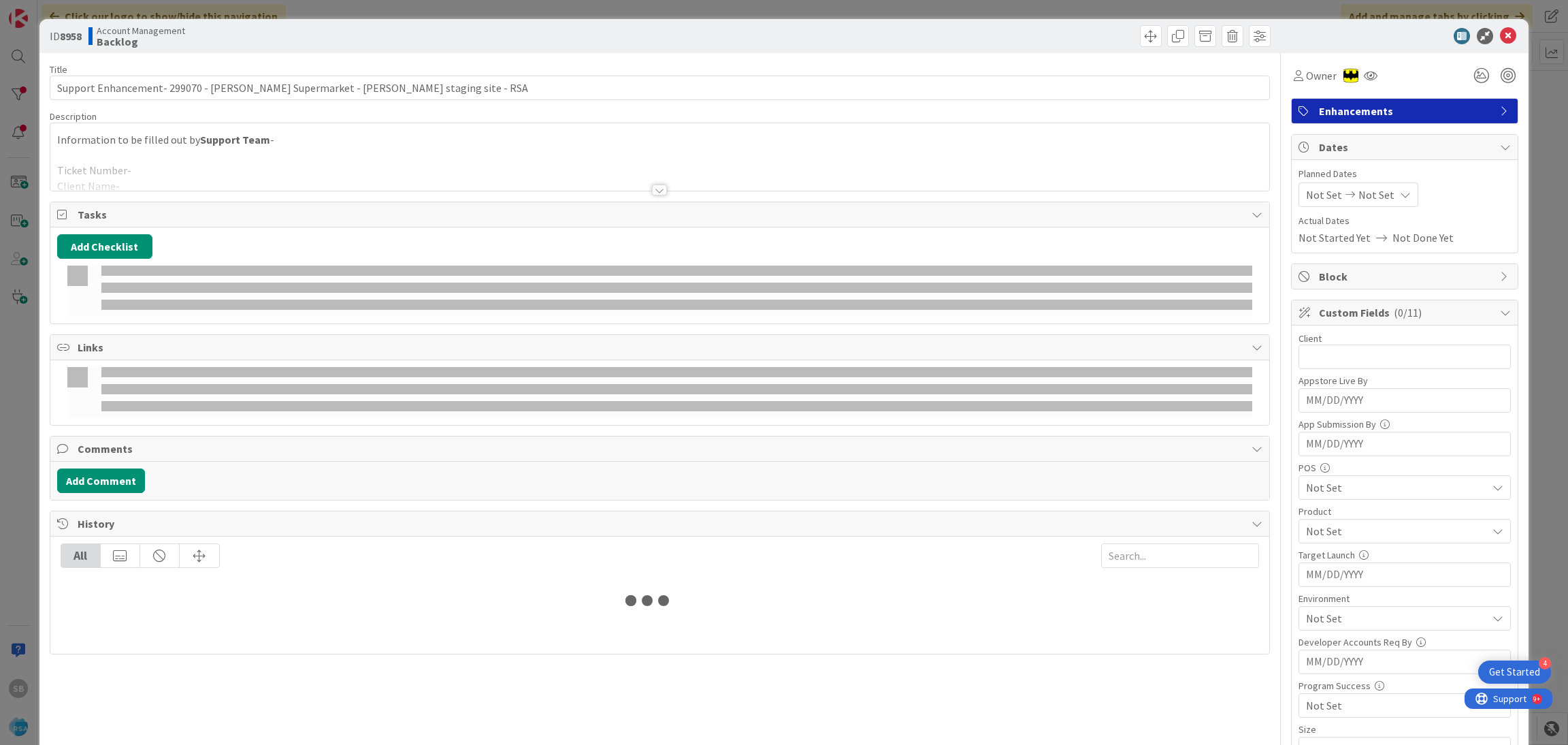
click at [291, 201] on div "Tasks Add Checklist" at bounding box center [660, 263] width 1221 height 123
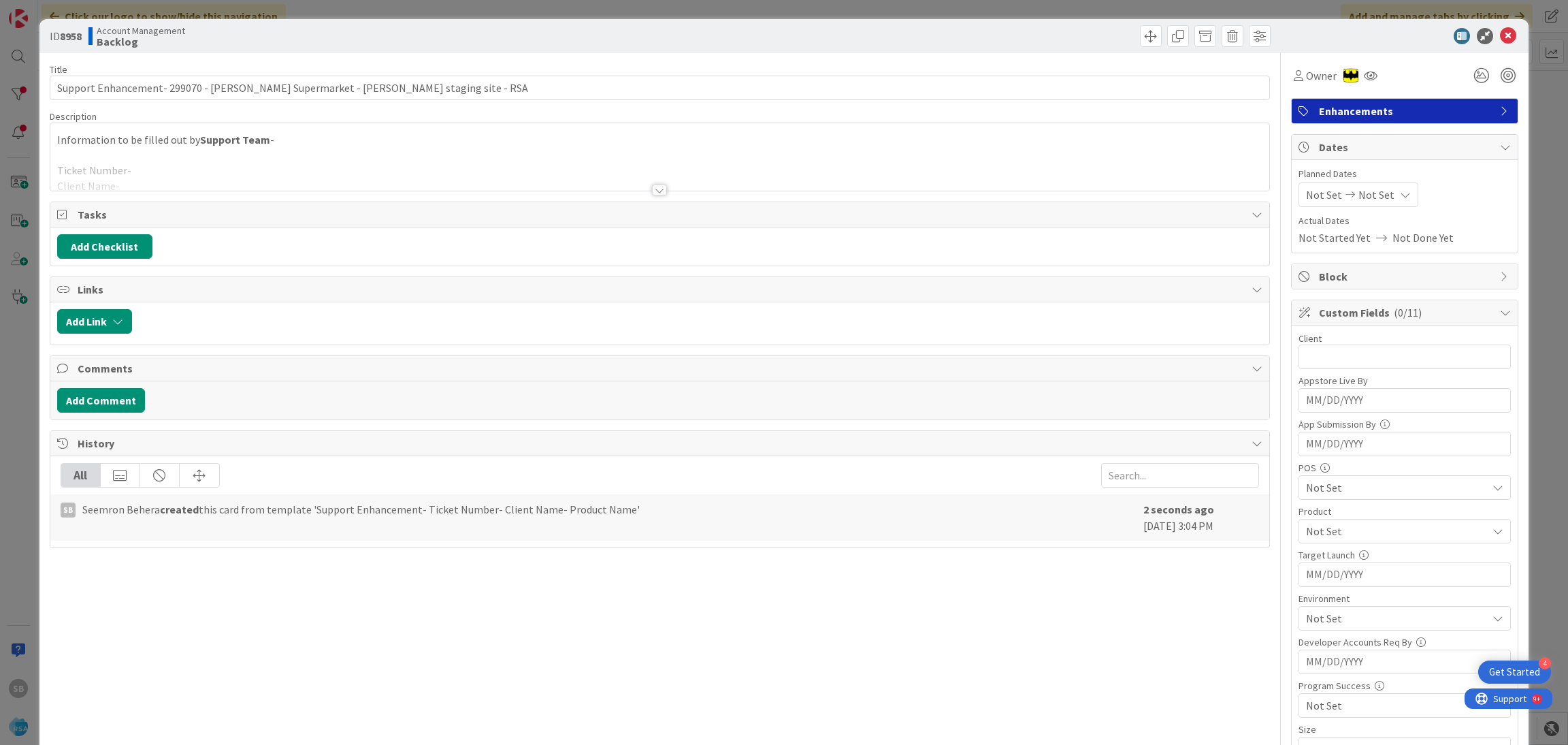
click at [213, 184] on div at bounding box center [660, 173] width 1220 height 35
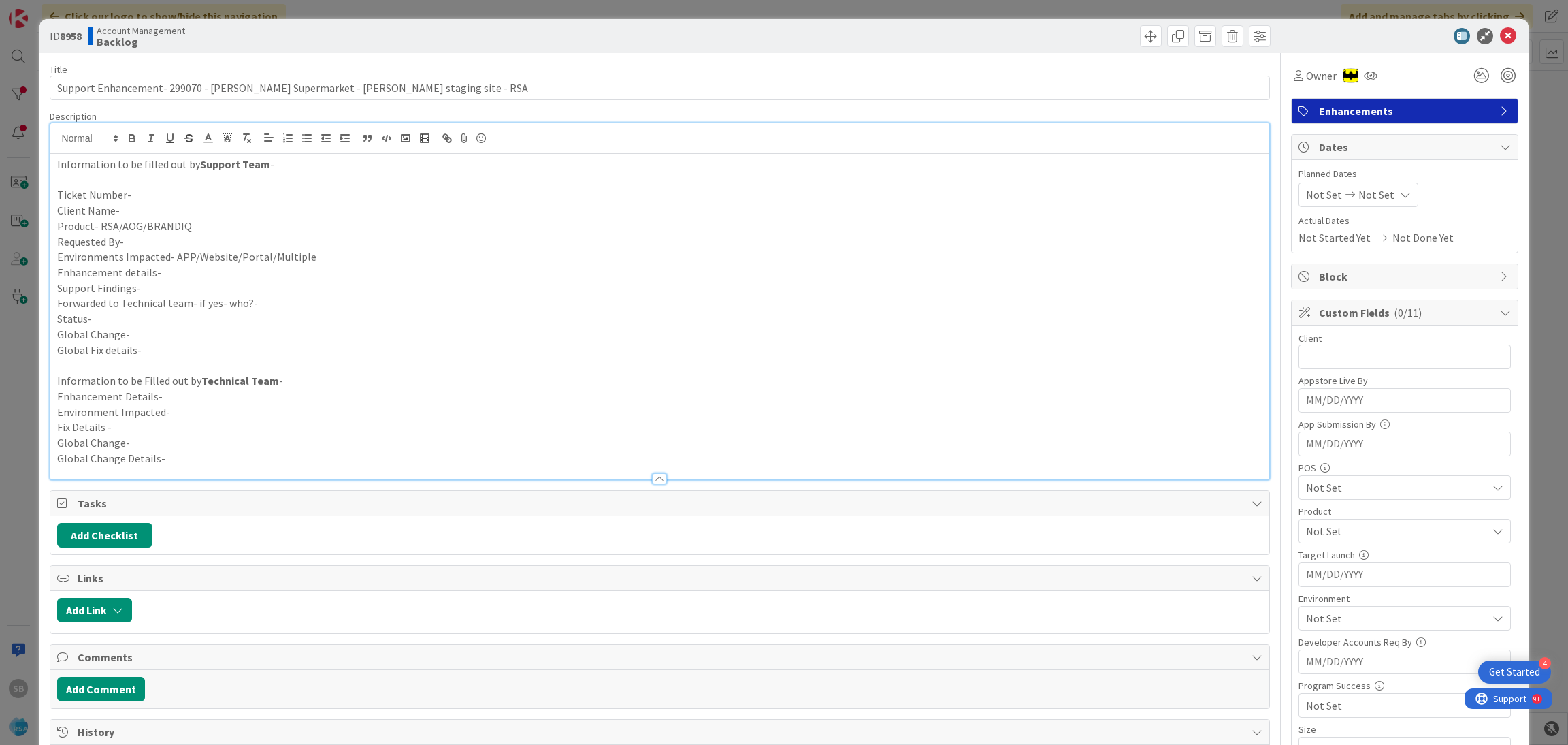
click at [161, 203] on p "Client Name-" at bounding box center [659, 211] width 1206 height 15
click at [151, 197] on p "Ticket Number-" at bounding box center [659, 195] width 1206 height 15
click at [151, 205] on p "Client Name-" at bounding box center [659, 211] width 1206 height 15
click at [194, 223] on p "Product- RSA/AOG/BRANDIQ" at bounding box center [659, 226] width 1206 height 15
click at [175, 241] on p "Requested By-" at bounding box center [659, 242] width 1206 height 15
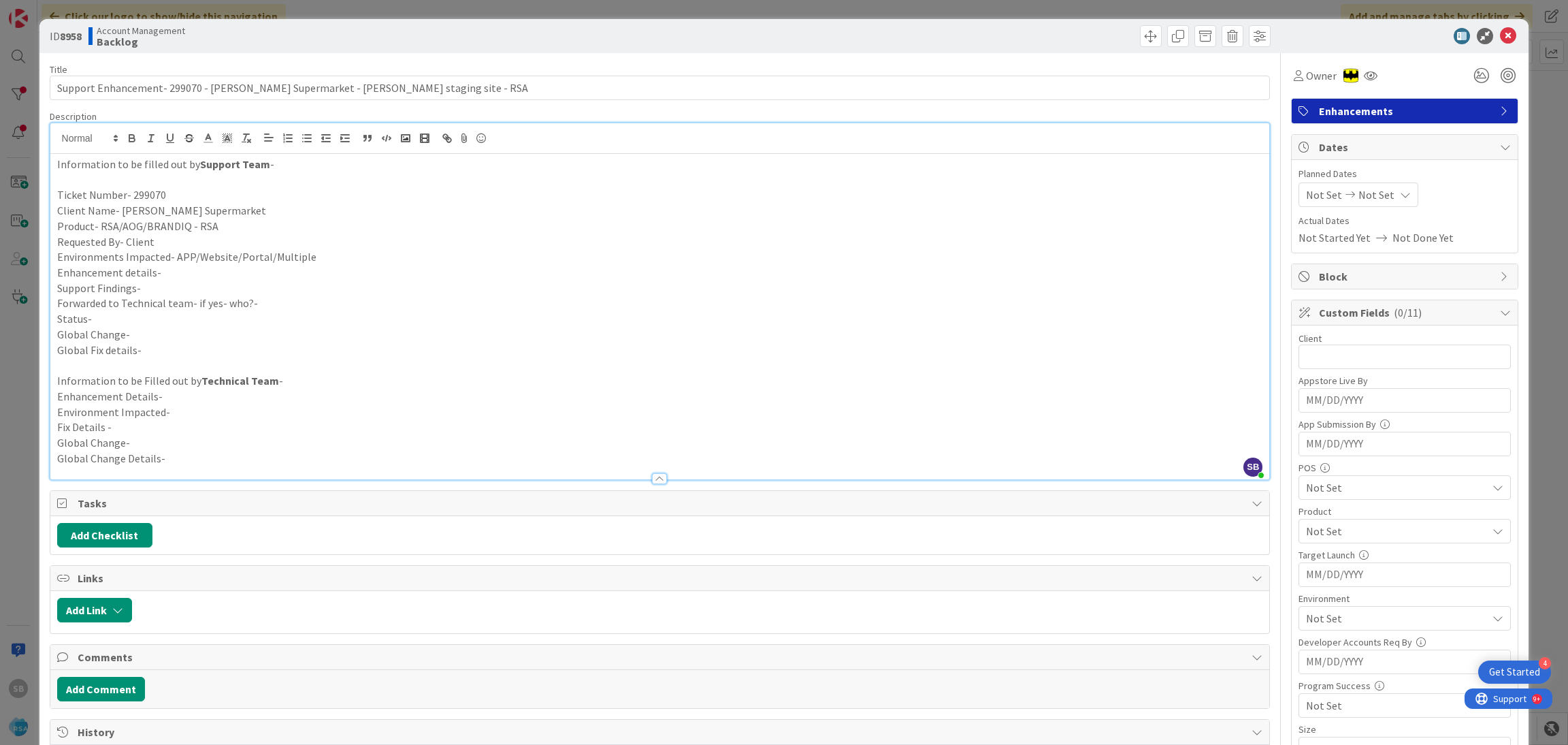
click at [312, 256] on p "Environments Impacted- APP/Website/Portal/Multiple" at bounding box center [659, 257] width 1206 height 15
click at [133, 237] on p "Requested By- Client" at bounding box center [659, 242] width 1206 height 15
click at [365, 257] on p "Environments Impacted- APP/Website/Portal/Multiple" at bounding box center [659, 257] width 1206 height 15
click at [206, 274] on p "Enhancement details-" at bounding box center [659, 273] width 1206 height 15
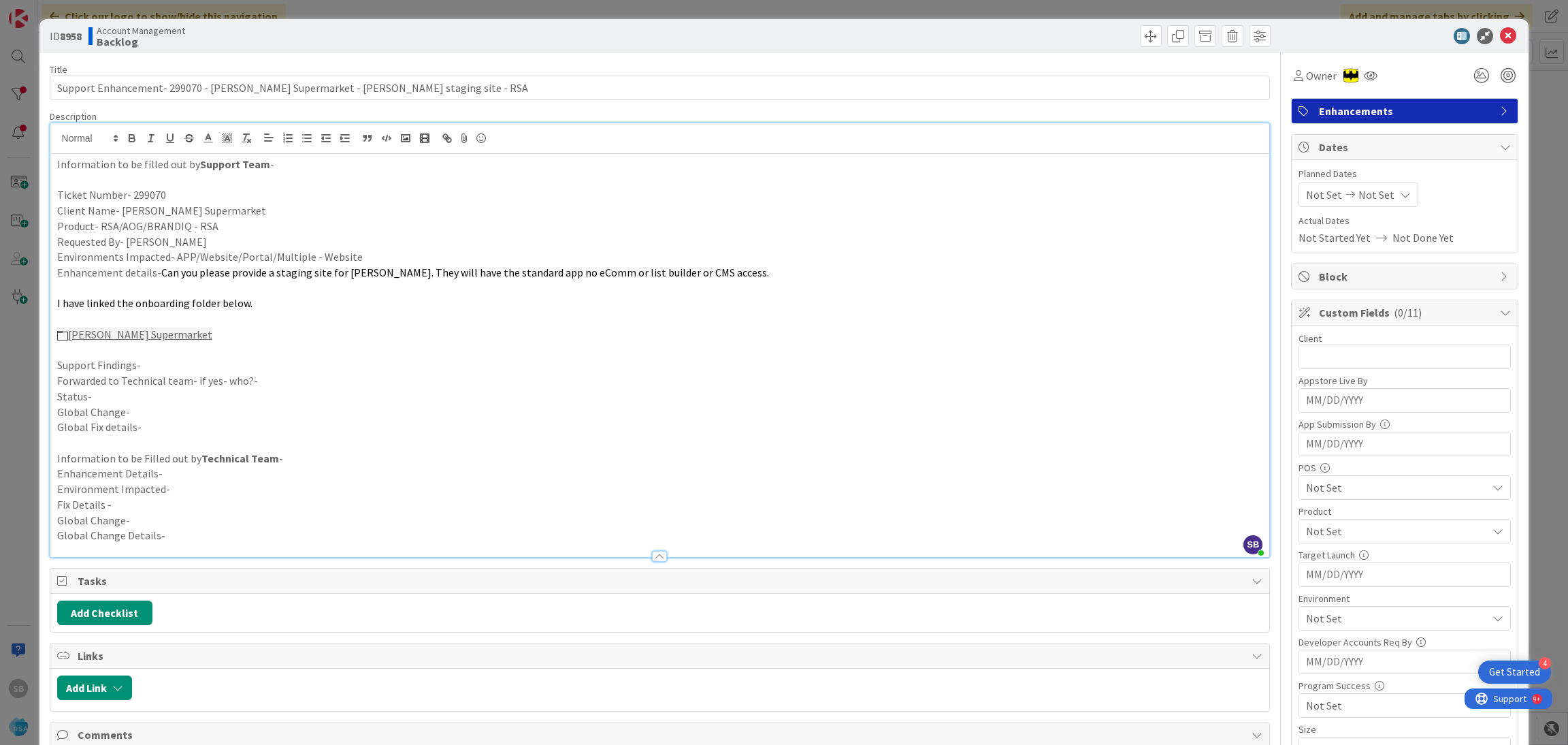
click at [183, 296] on span "I have linked the onboarding folder below." at bounding box center [154, 303] width 195 height 13
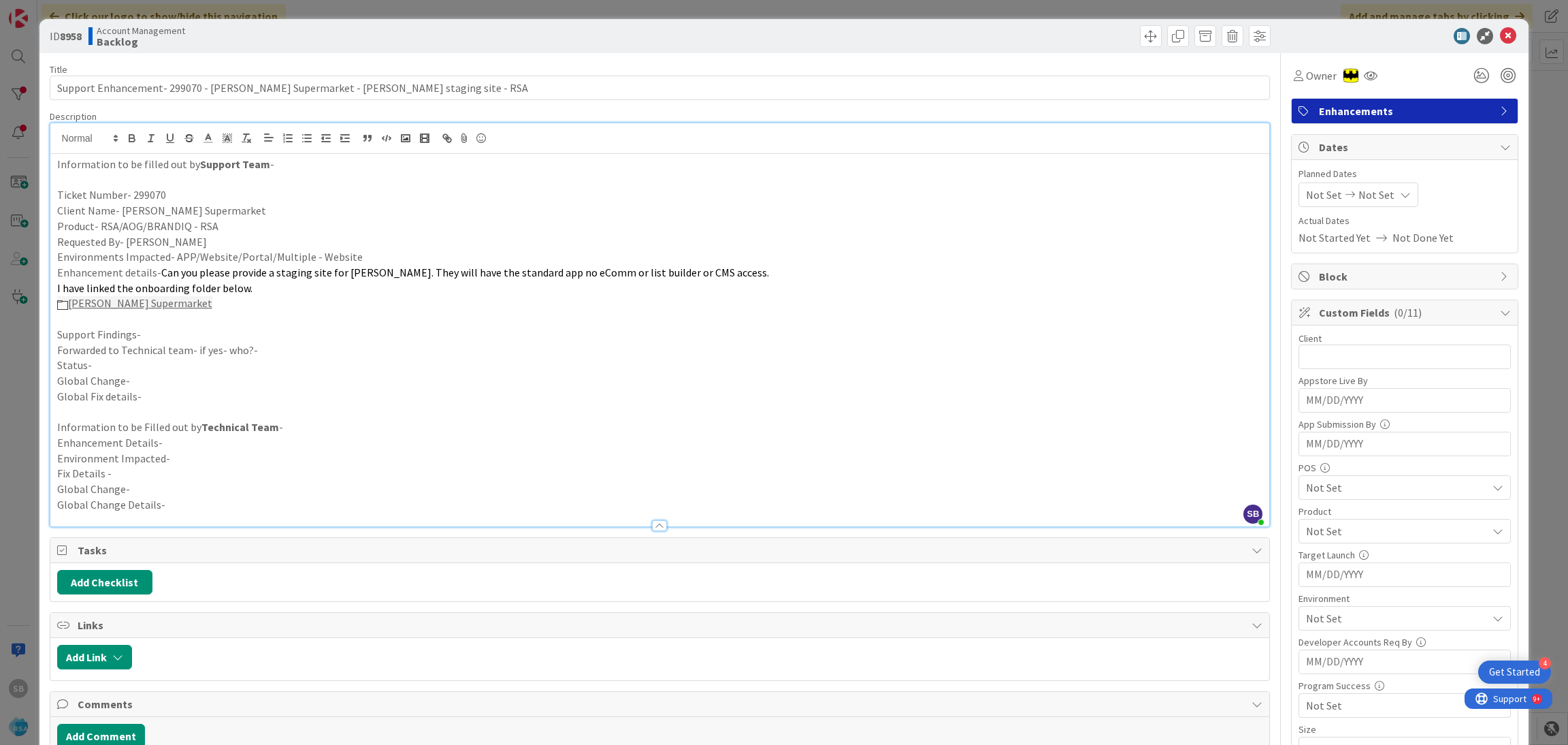
click at [151, 322] on p at bounding box center [659, 319] width 1206 height 15
click at [151, 330] on p "Support Findings-" at bounding box center [659, 334] width 1206 height 15
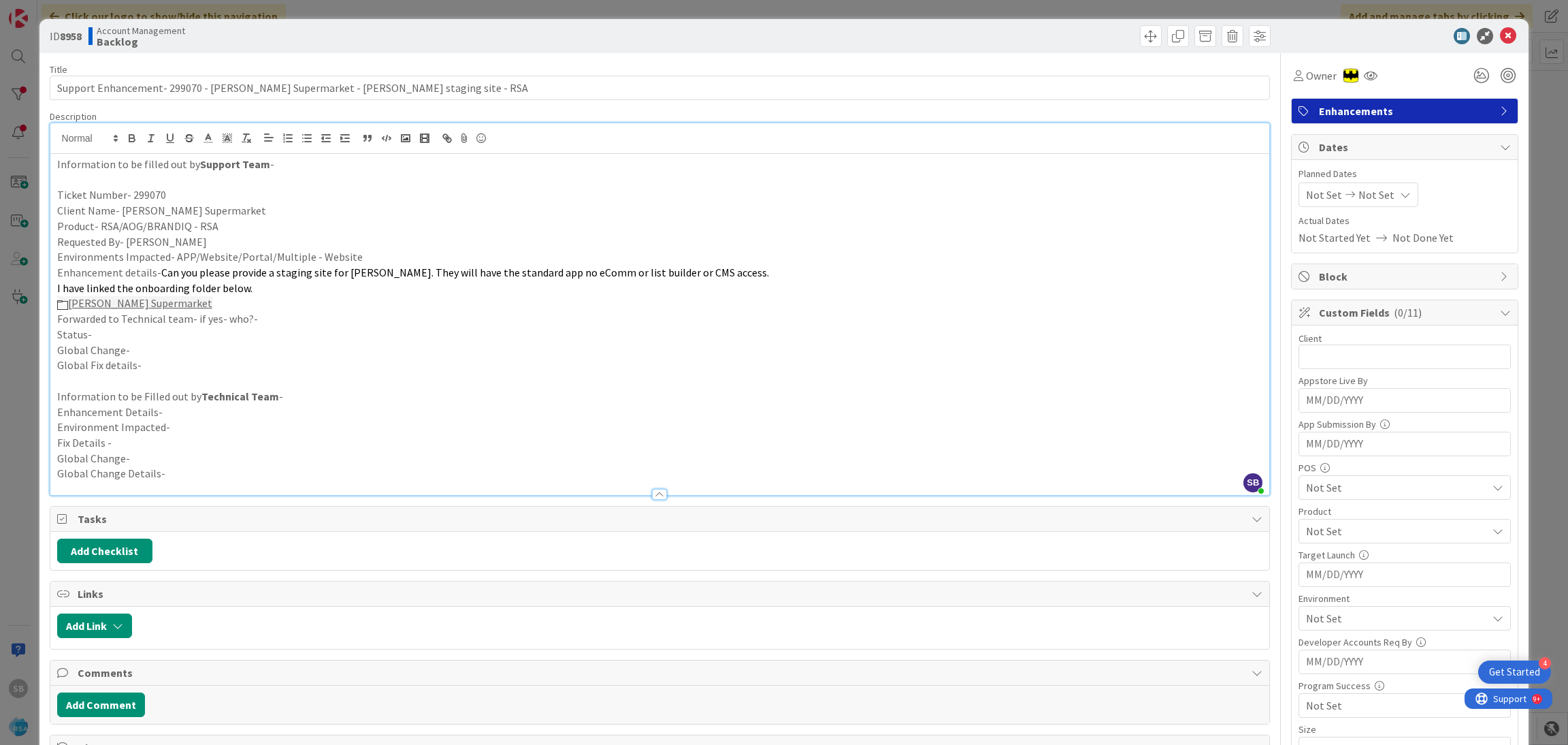
click at [275, 320] on p "Forwarded to Technical team- if yes- who?-" at bounding box center [659, 319] width 1206 height 15
click at [252, 333] on p "Status-" at bounding box center [659, 334] width 1206 height 15
click at [1308, 187] on span "Not Set" at bounding box center [1323, 194] width 36 height 16
click at [1341, 318] on td "4" at bounding box center [1354, 313] width 27 height 26
type input "[DATE]"
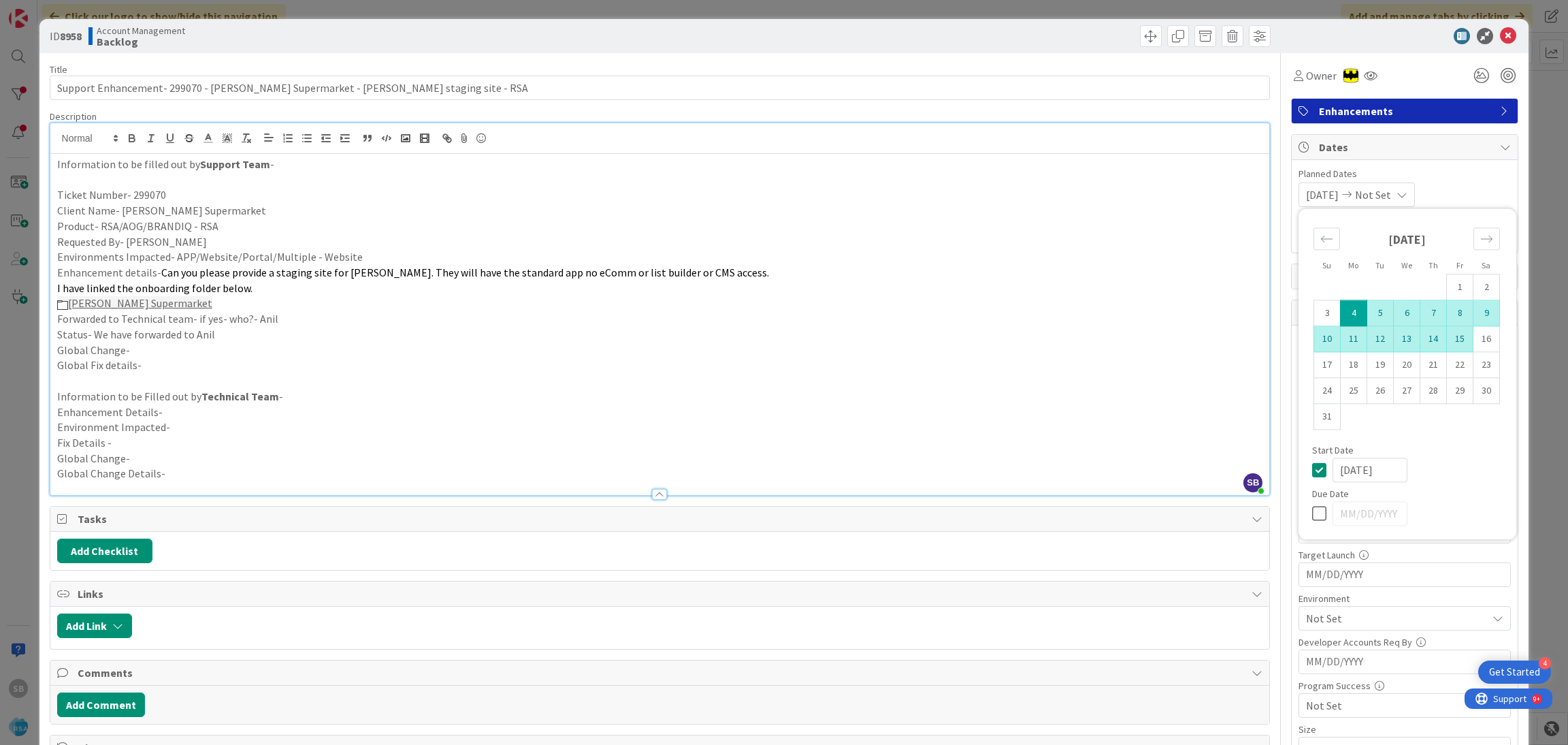
click at [1448, 337] on td "15" at bounding box center [1460, 339] width 27 height 26
type input "[DATE]"
click at [1464, 174] on span "Planned Dates" at bounding box center [1405, 174] width 213 height 14
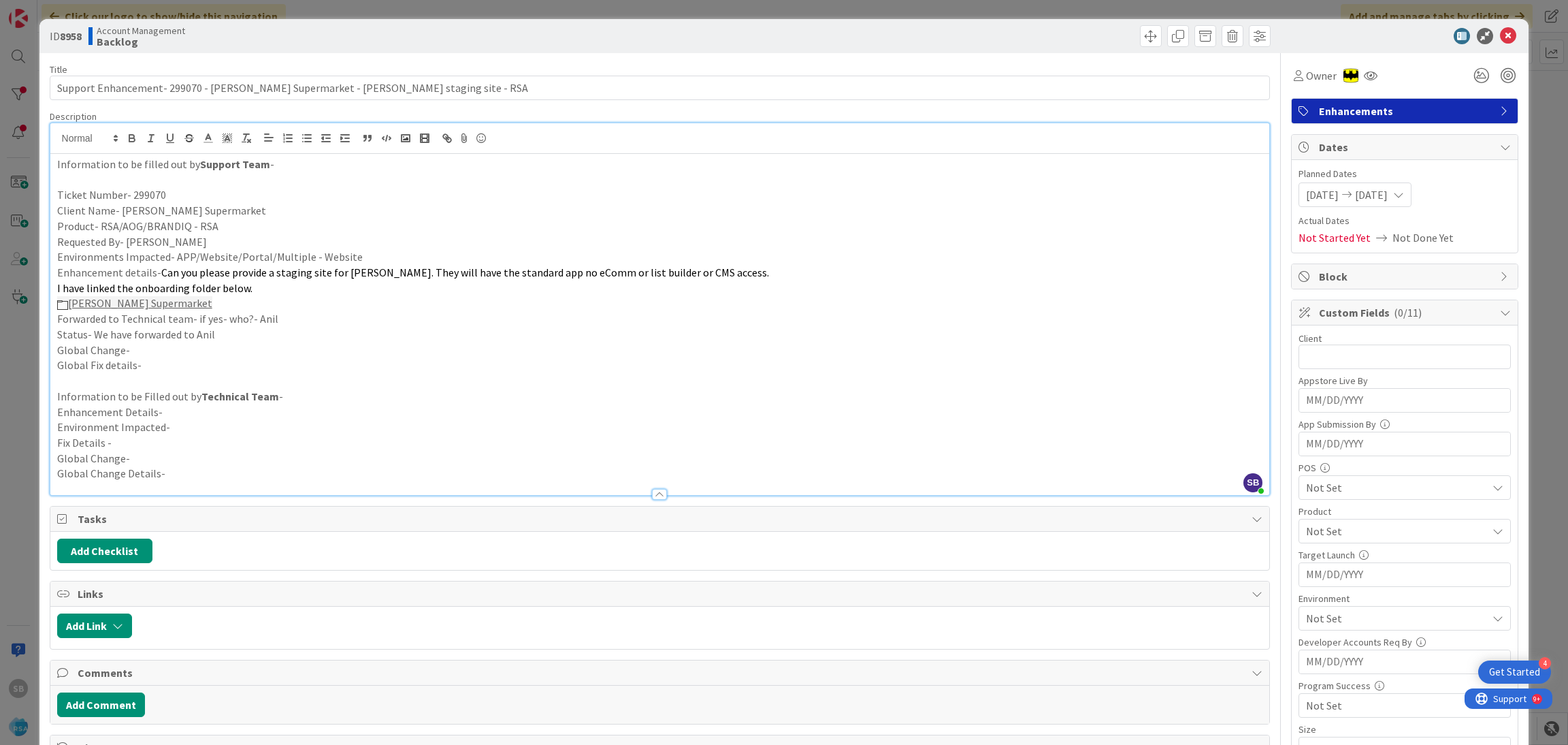
click at [1339, 374] on div "Client 0 / 32 Appstore Live By Navigate forward to interact with the calendar a…" at bounding box center [1405, 568] width 213 height 472
click at [1314, 355] on input "text" at bounding box center [1405, 356] width 213 height 25
type input "[PERSON_NAME] Supermarket"
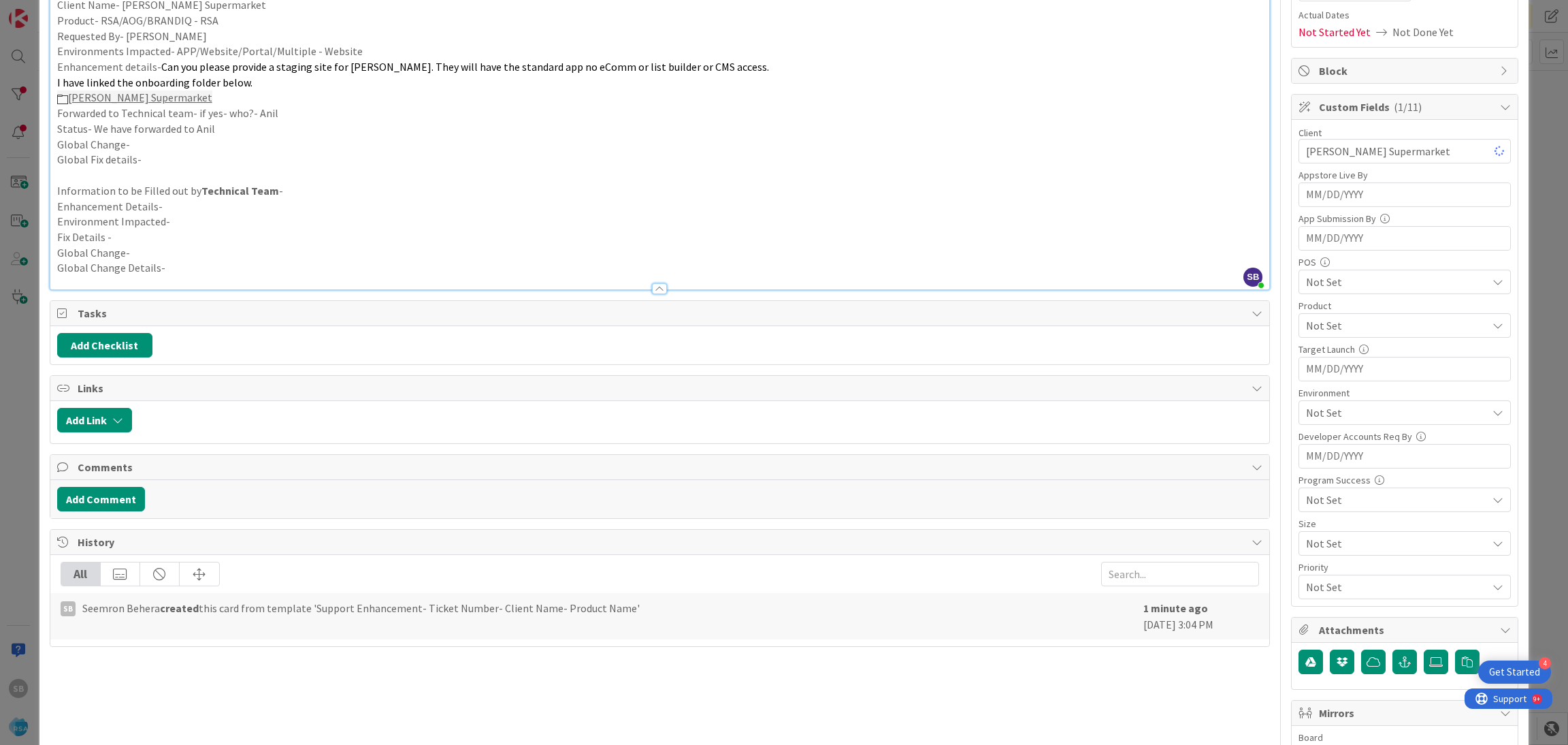
scroll to position [208, 0]
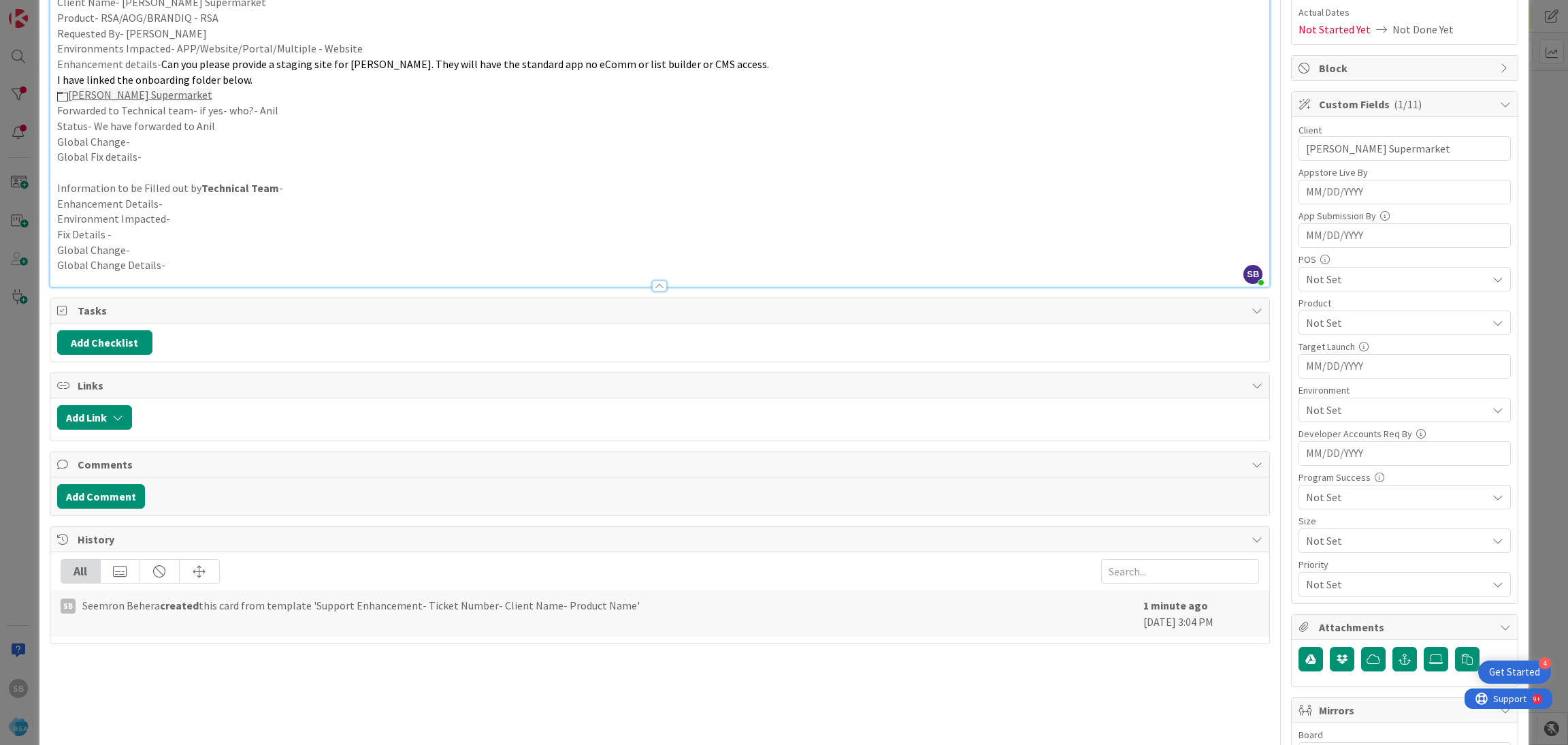
click at [1352, 327] on span "Not Set" at bounding box center [1396, 323] width 181 height 16
click at [1329, 359] on link "RSA" at bounding box center [1401, 354] width 216 height 25
click at [1352, 327] on span "RSA" at bounding box center [1396, 323] width 181 height 16
click at [1332, 406] on span "Not Set" at bounding box center [1396, 409] width 181 height 16
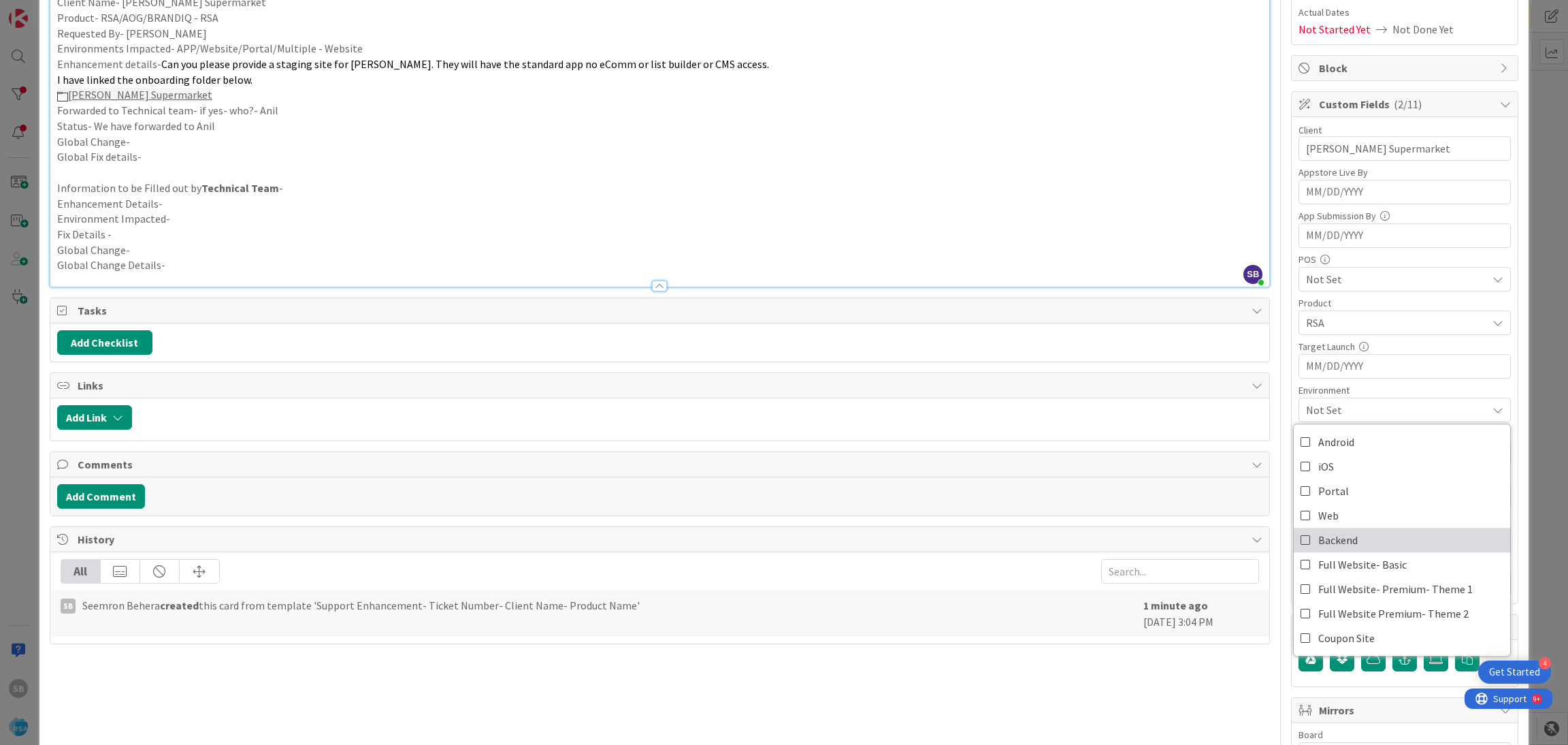
click at [1337, 536] on span "Backend" at bounding box center [1338, 539] width 39 height 20
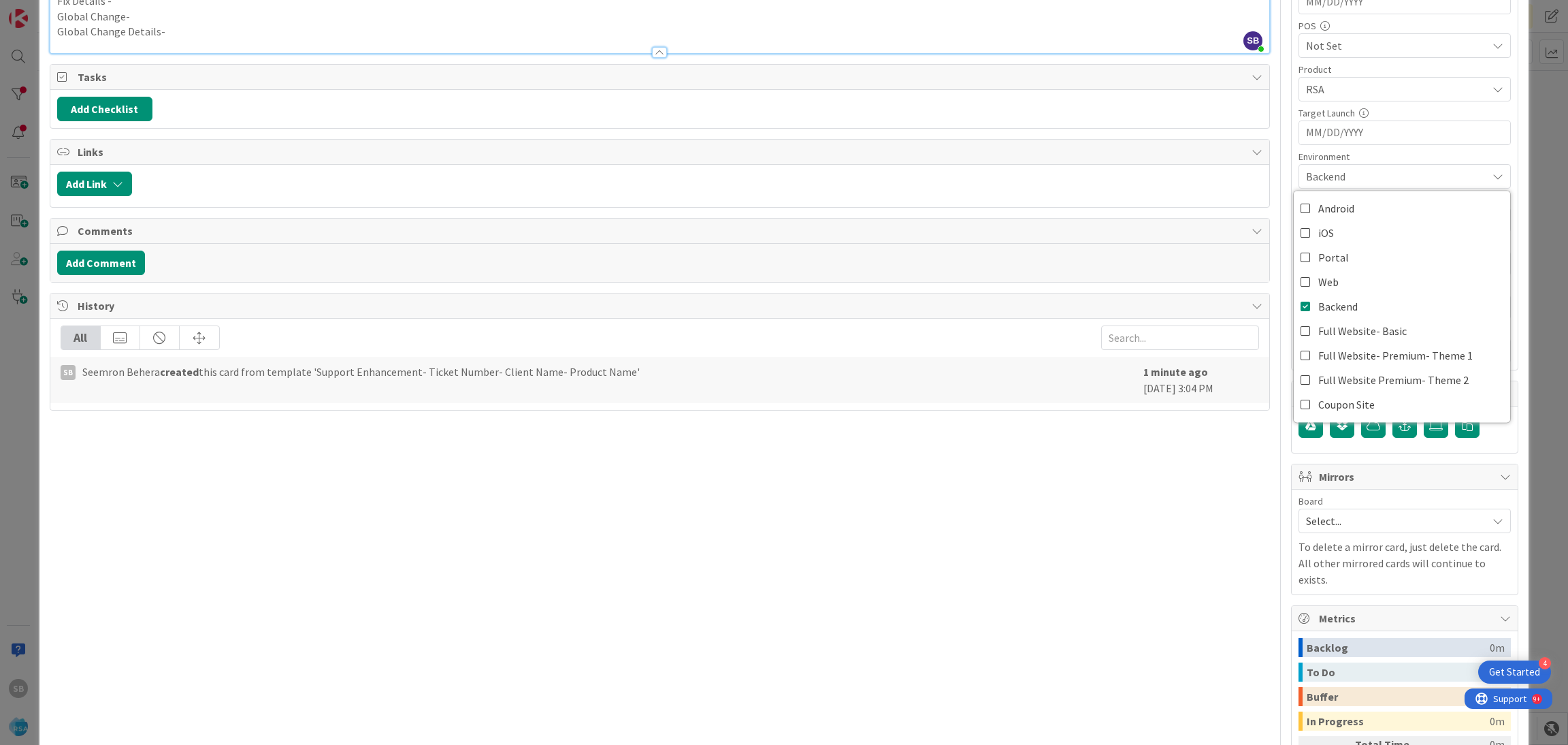
scroll to position [446, 0]
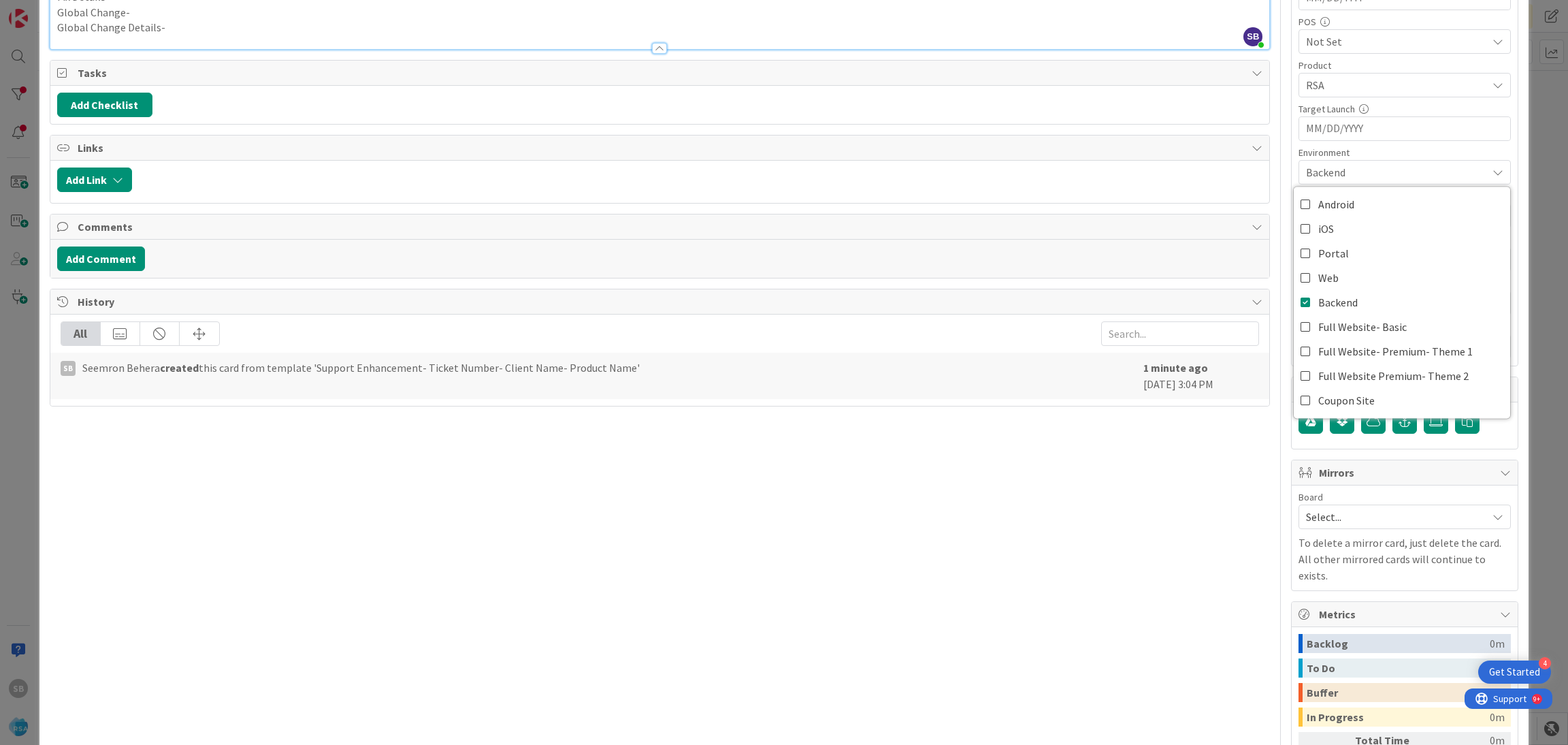
click at [1336, 529] on div "Select..." at bounding box center [1405, 516] width 213 height 25
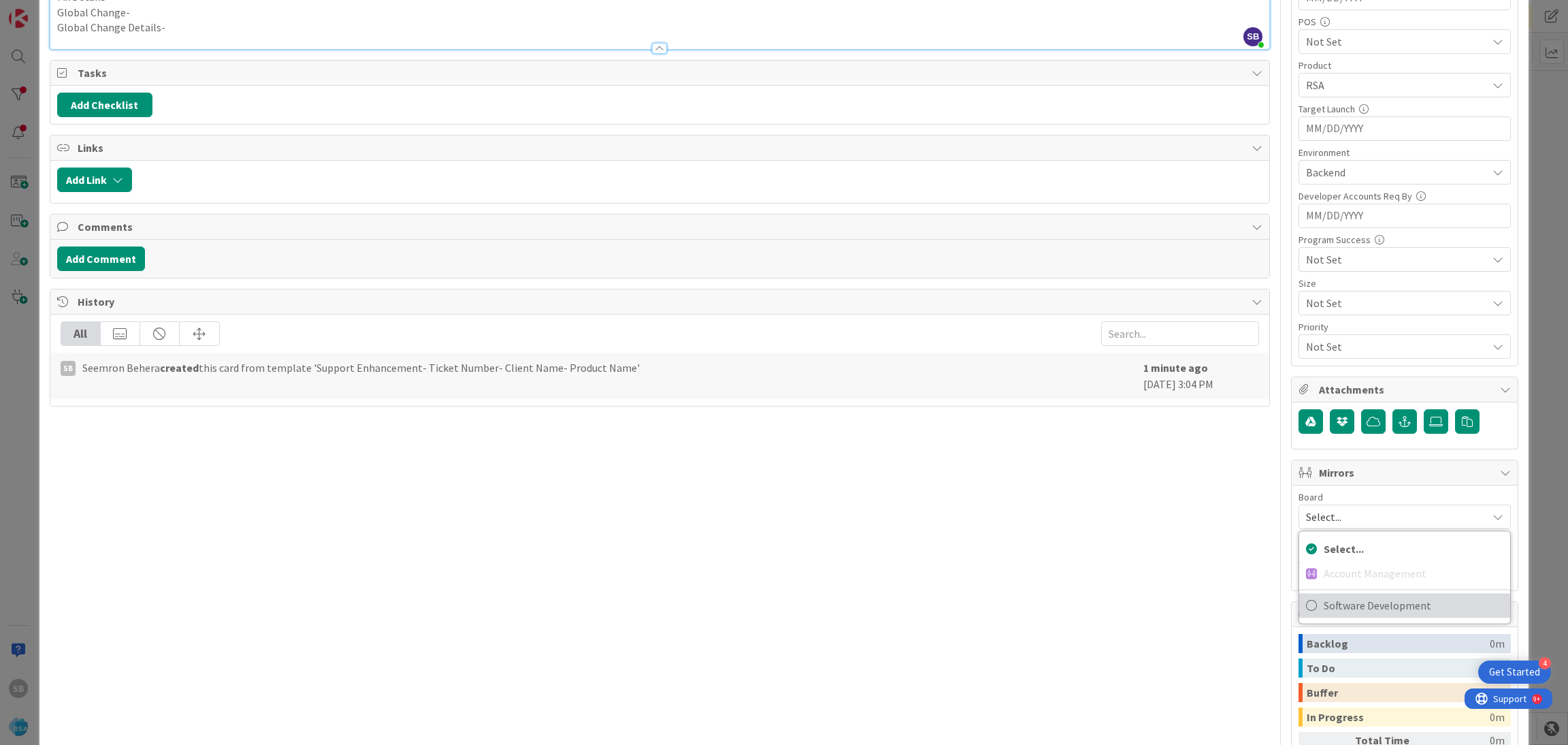
click at [1324, 614] on span "Software Development" at bounding box center [1413, 605] width 179 height 20
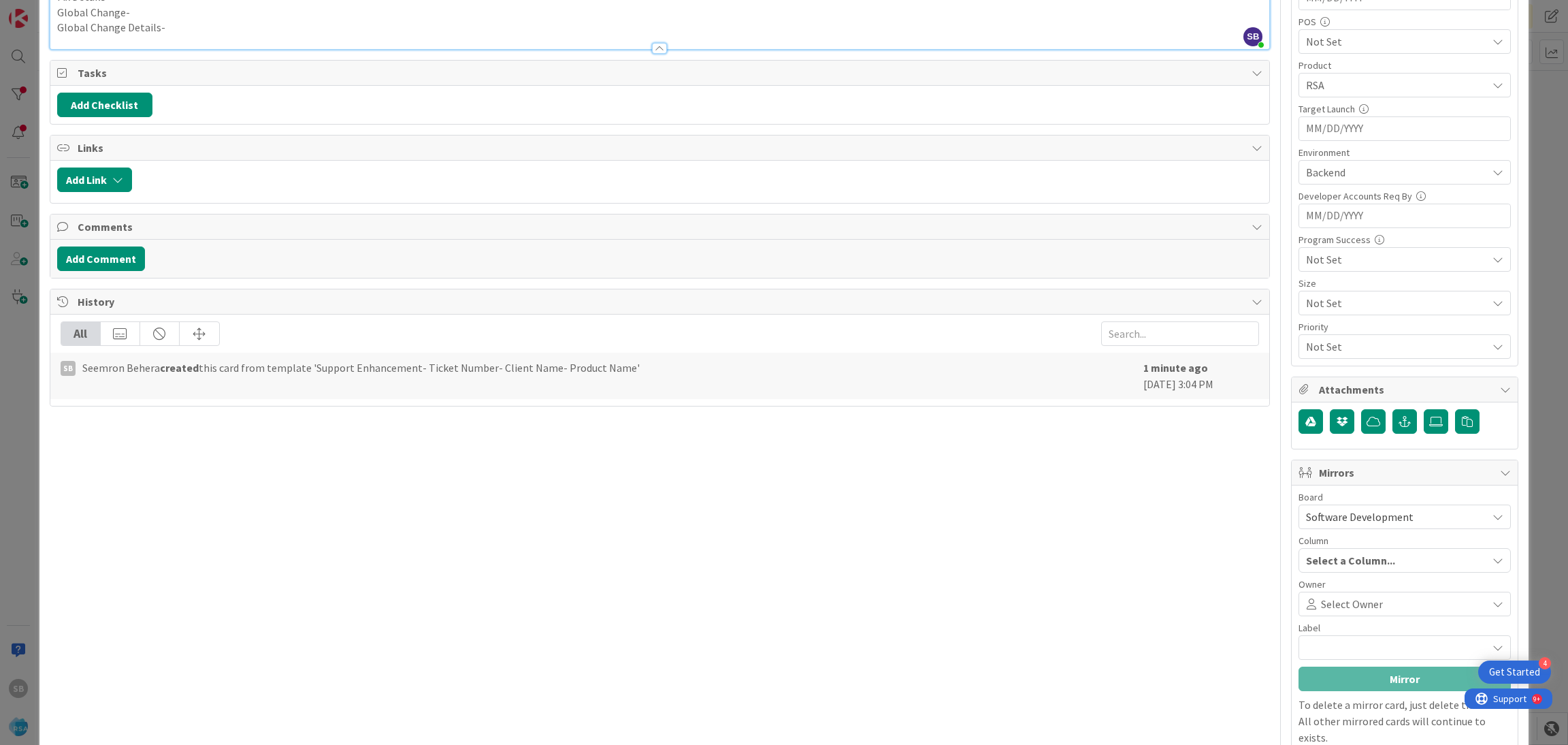
click at [1324, 612] on span "Select Owner" at bounding box center [1352, 603] width 62 height 16
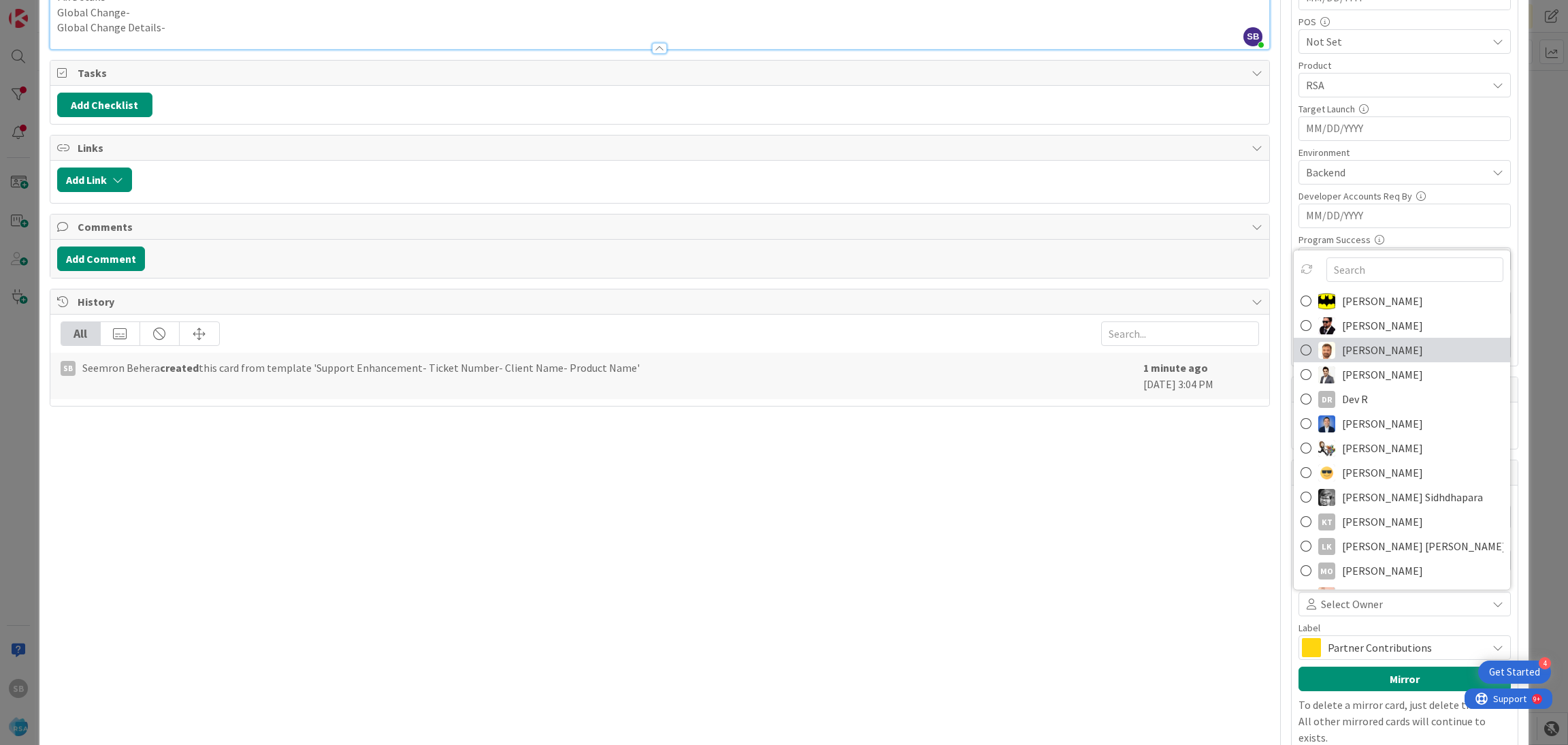
click at [1353, 356] on span "[PERSON_NAME]" at bounding box center [1382, 349] width 81 height 20
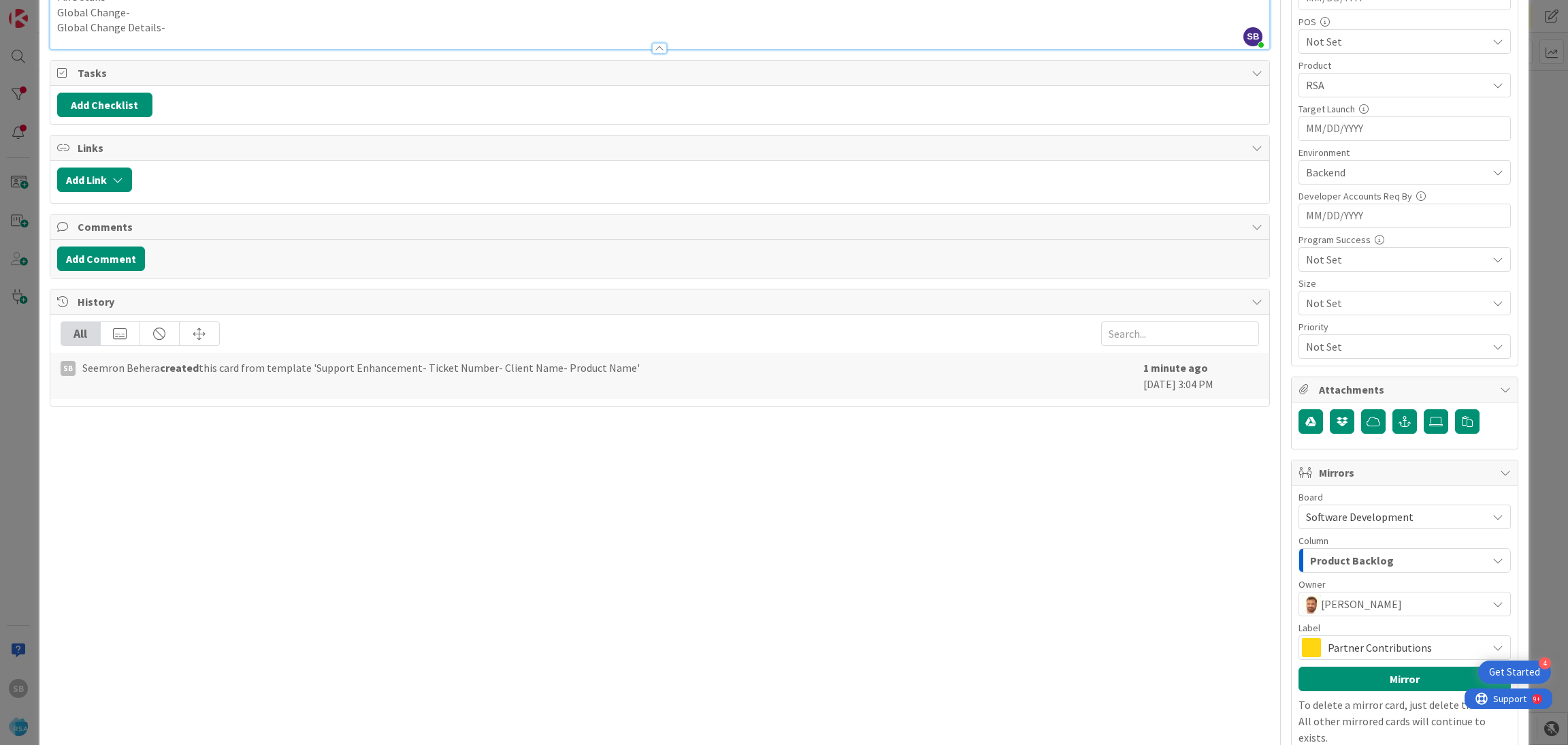
scroll to position [574, 0]
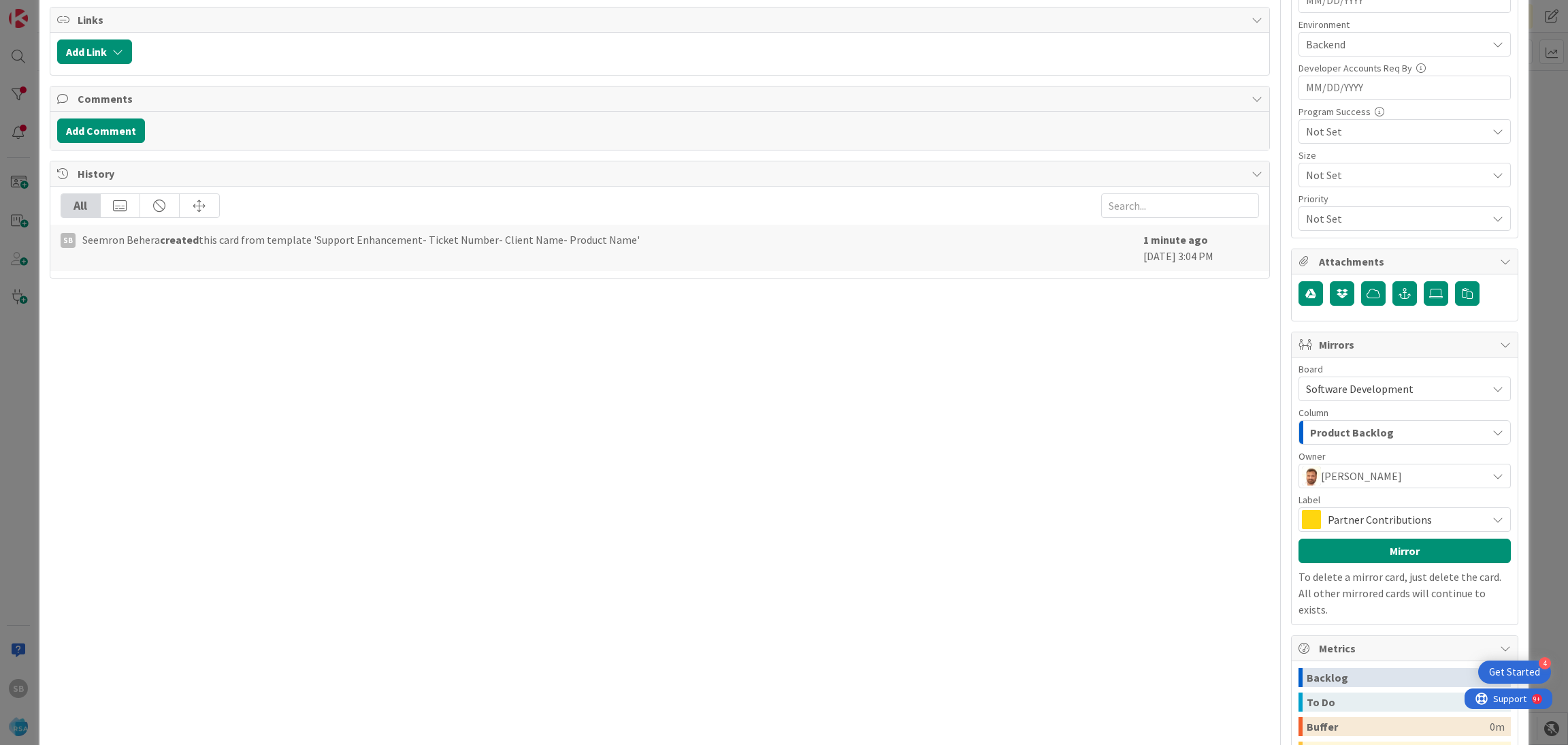
click at [1373, 522] on span "Partner Contributions" at bounding box center [1403, 519] width 153 height 19
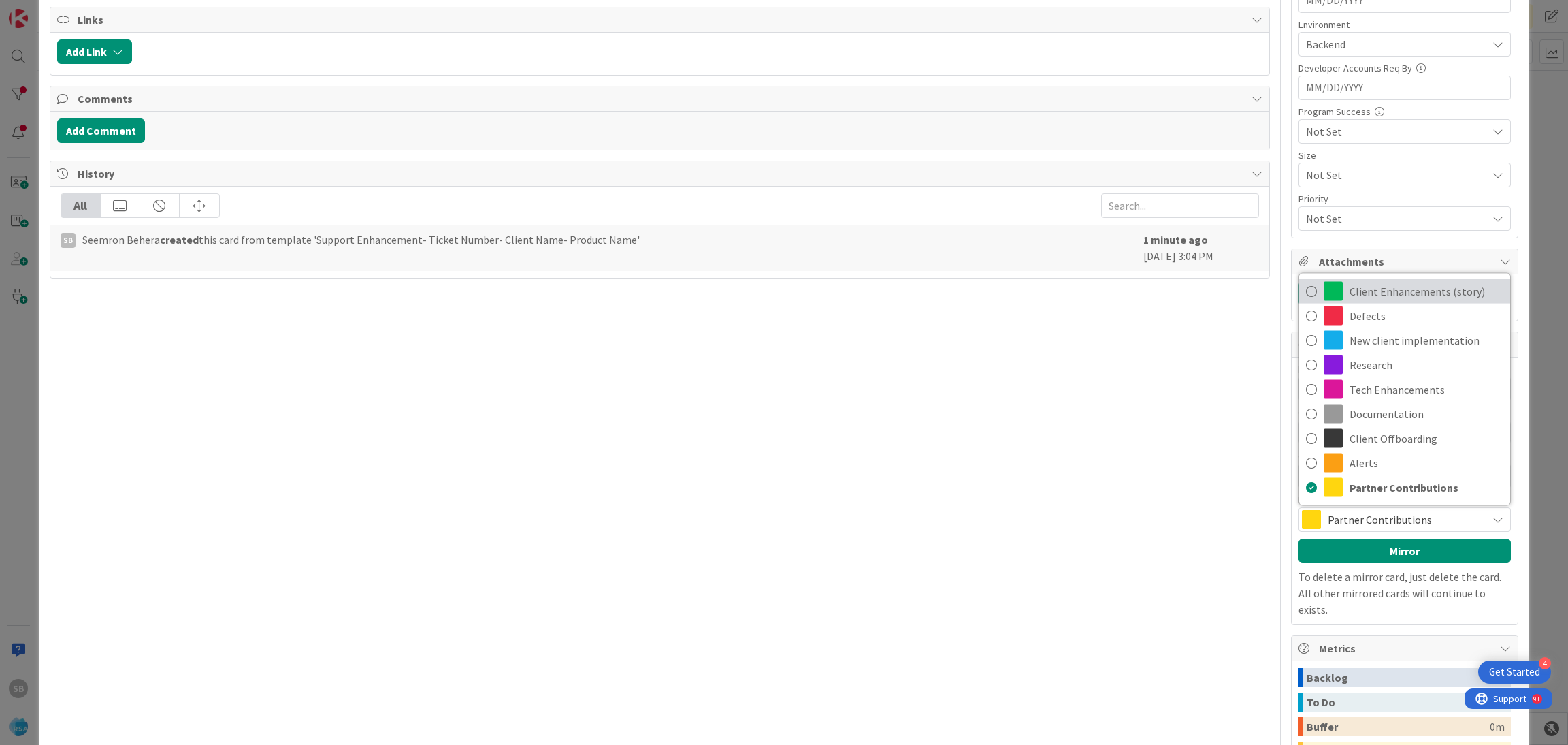
click at [1354, 298] on span "Client Enhancements (story)" at bounding box center [1426, 291] width 154 height 20
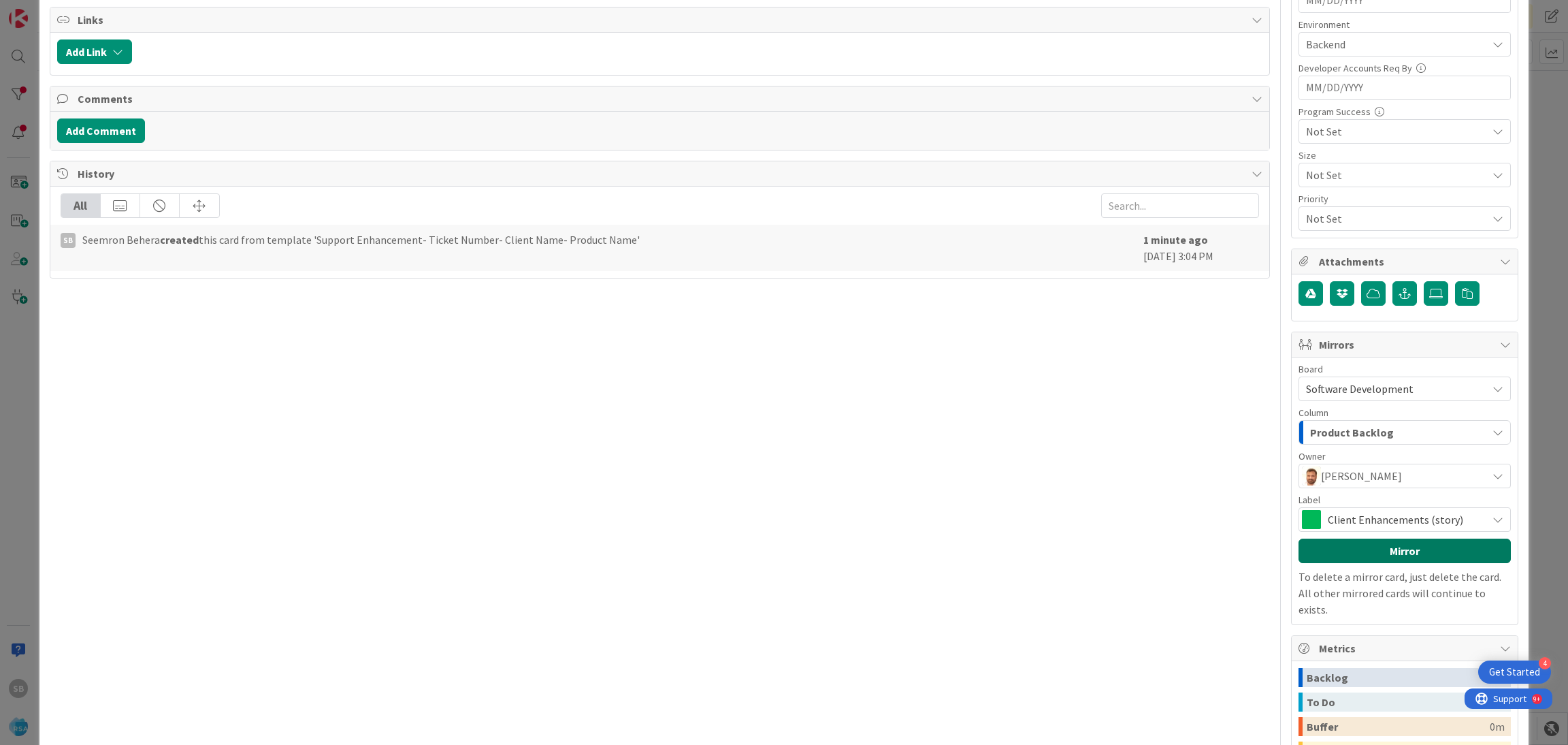
click at [1353, 559] on button "Mirror" at bounding box center [1405, 551] width 213 height 25
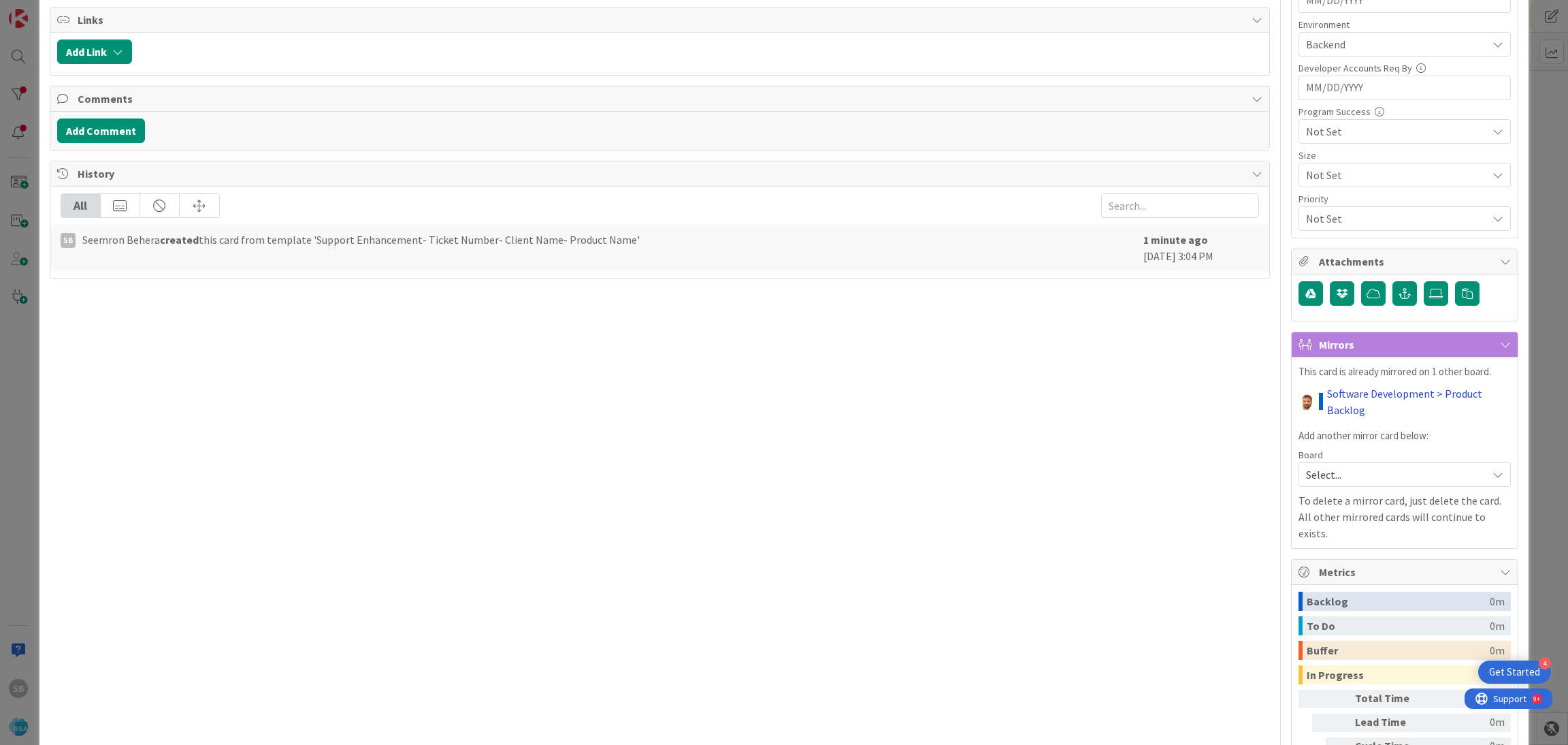
click at [1358, 392] on link "Software Development > Product Backlog" at bounding box center [1418, 401] width 184 height 32
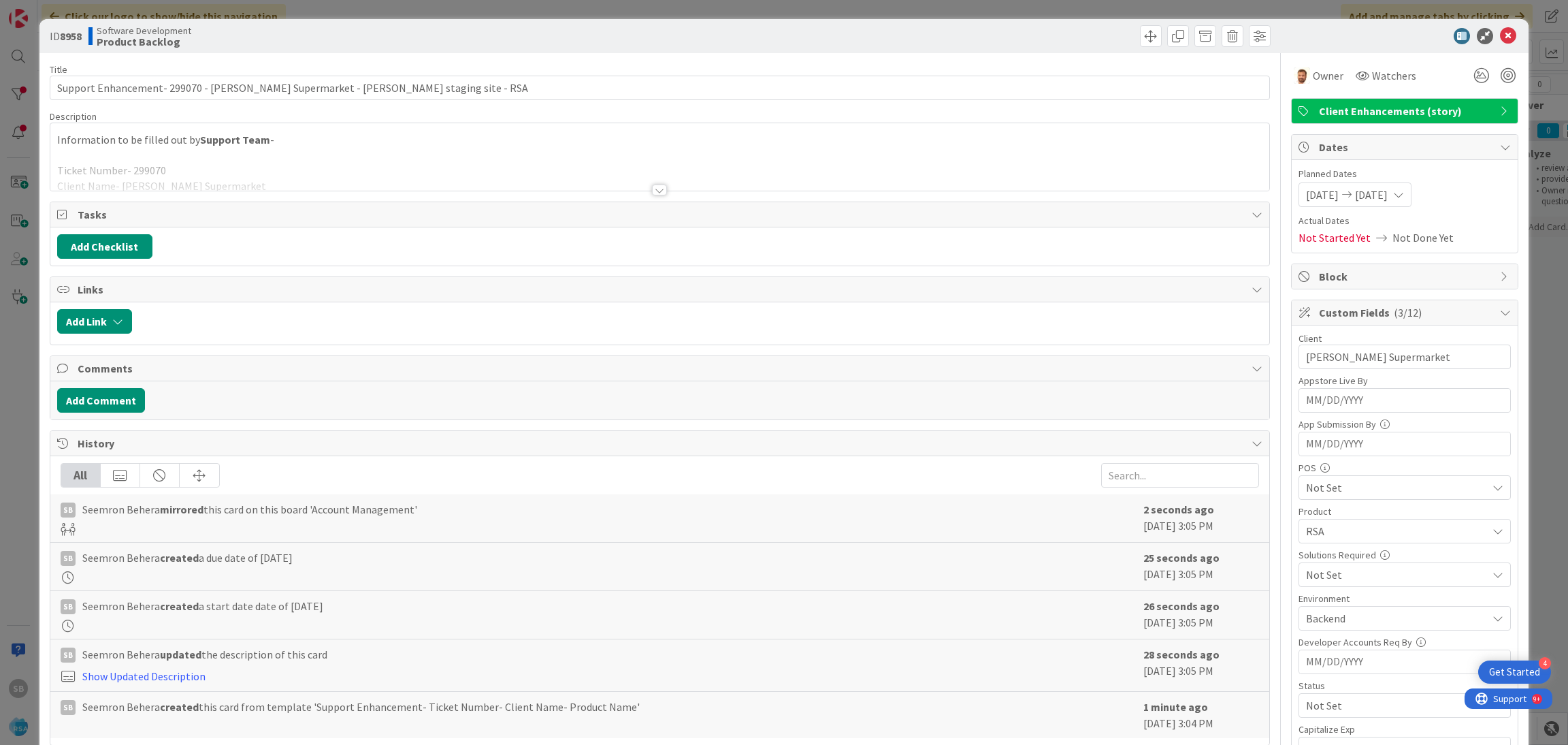
click at [1351, 103] on span "Client Enhancements (story)" at bounding box center [1406, 111] width 175 height 16
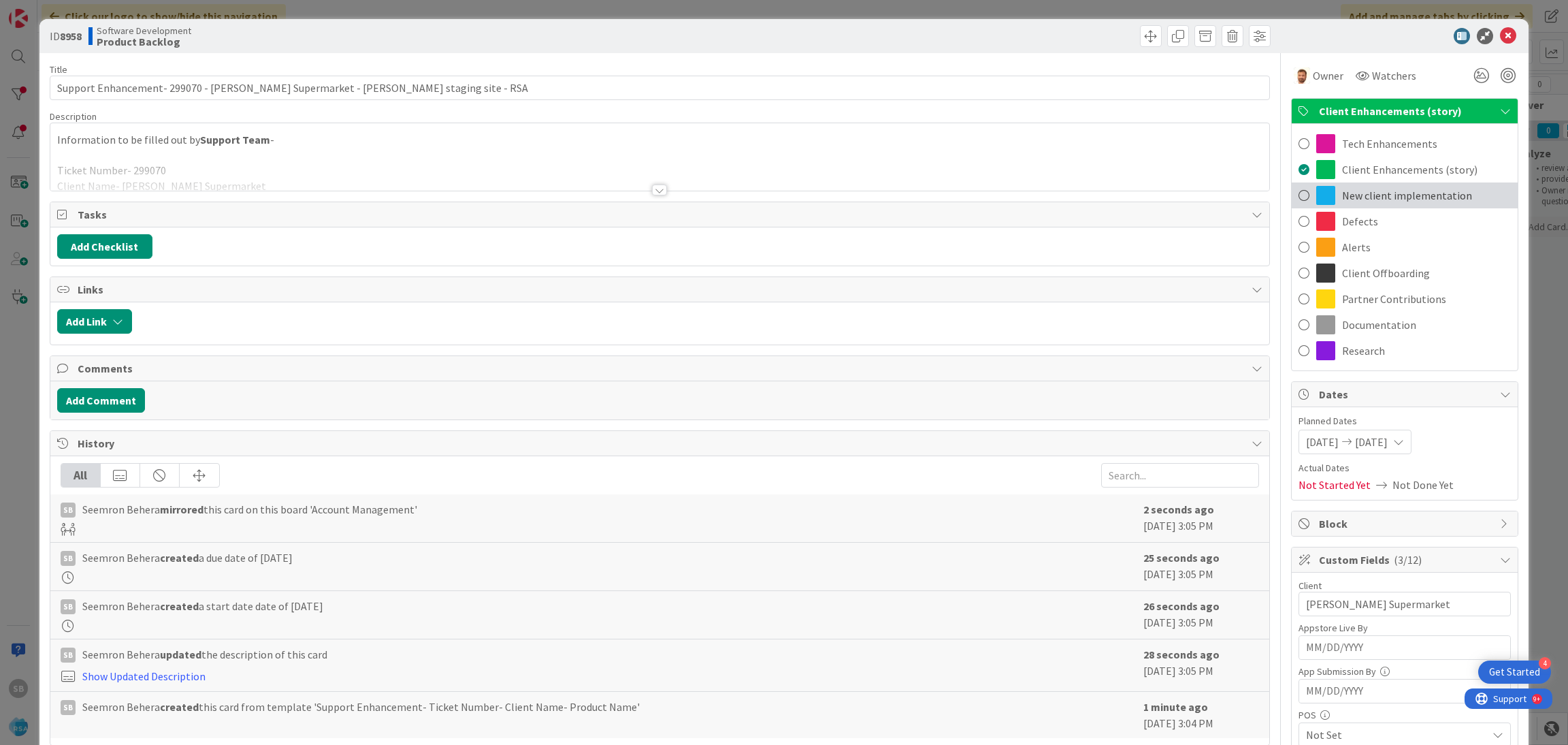
click at [1374, 188] on span "New client implementation" at bounding box center [1407, 195] width 130 height 16
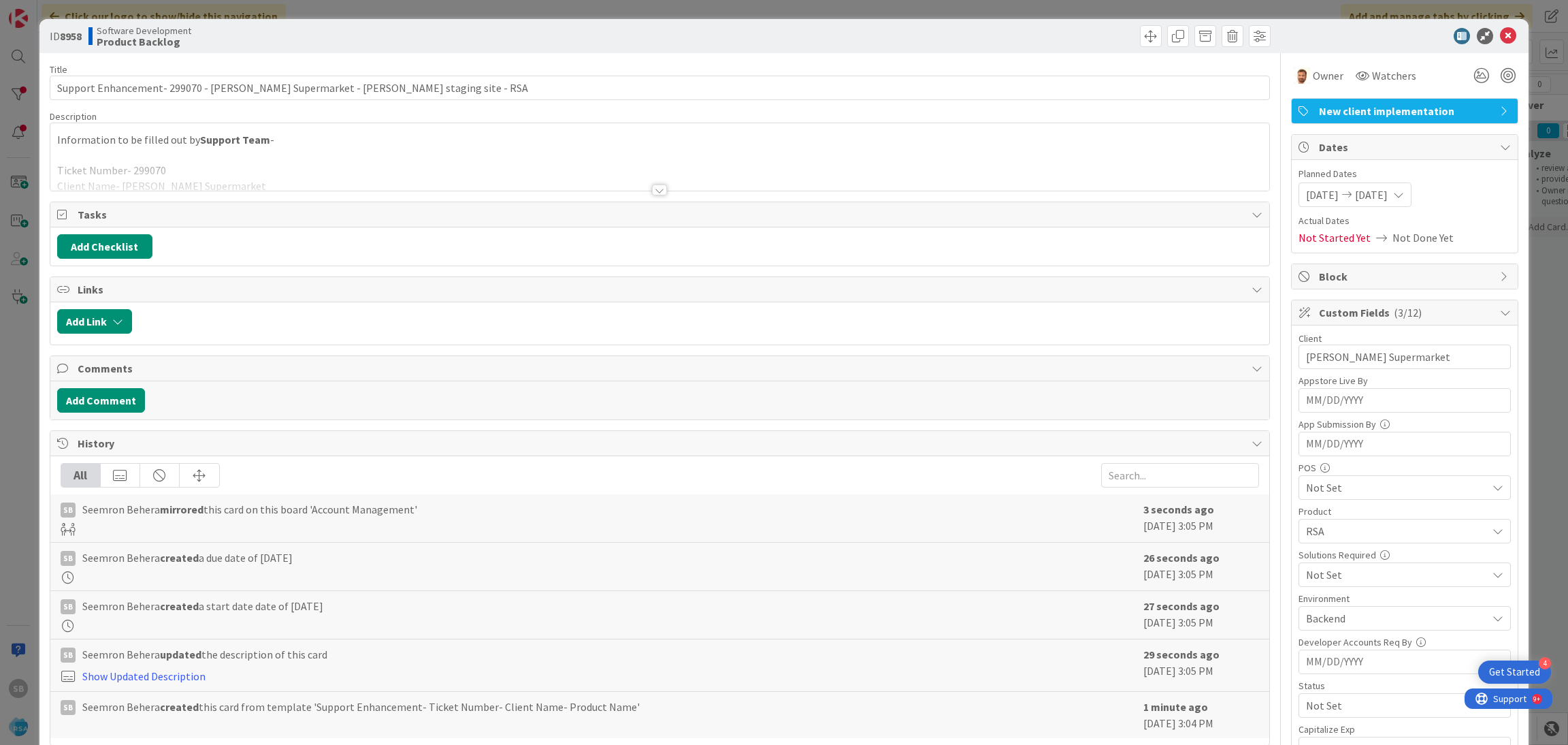
click at [1120, 161] on div at bounding box center [660, 173] width 1220 height 35
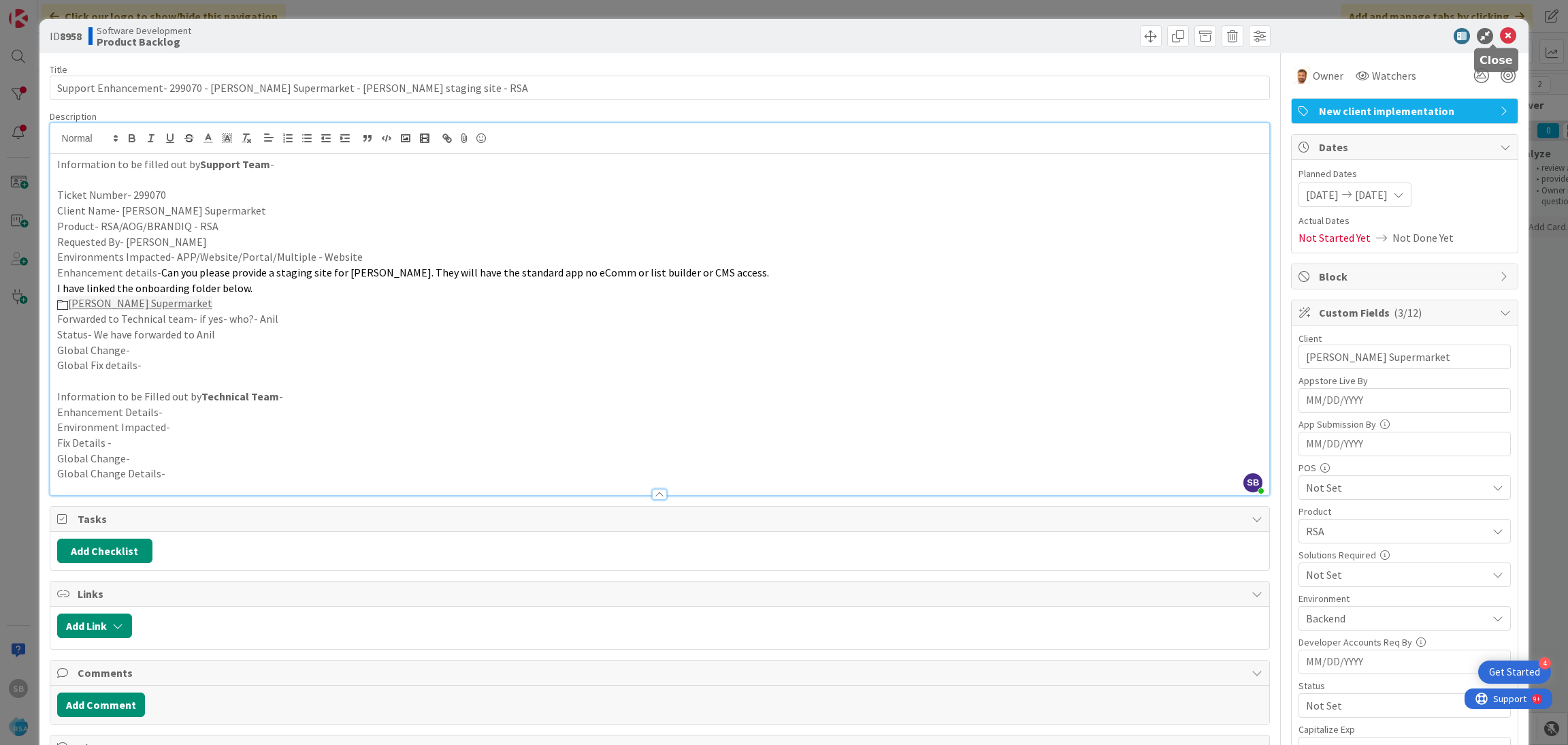
click at [1500, 37] on icon at bounding box center [1507, 36] width 16 height 16
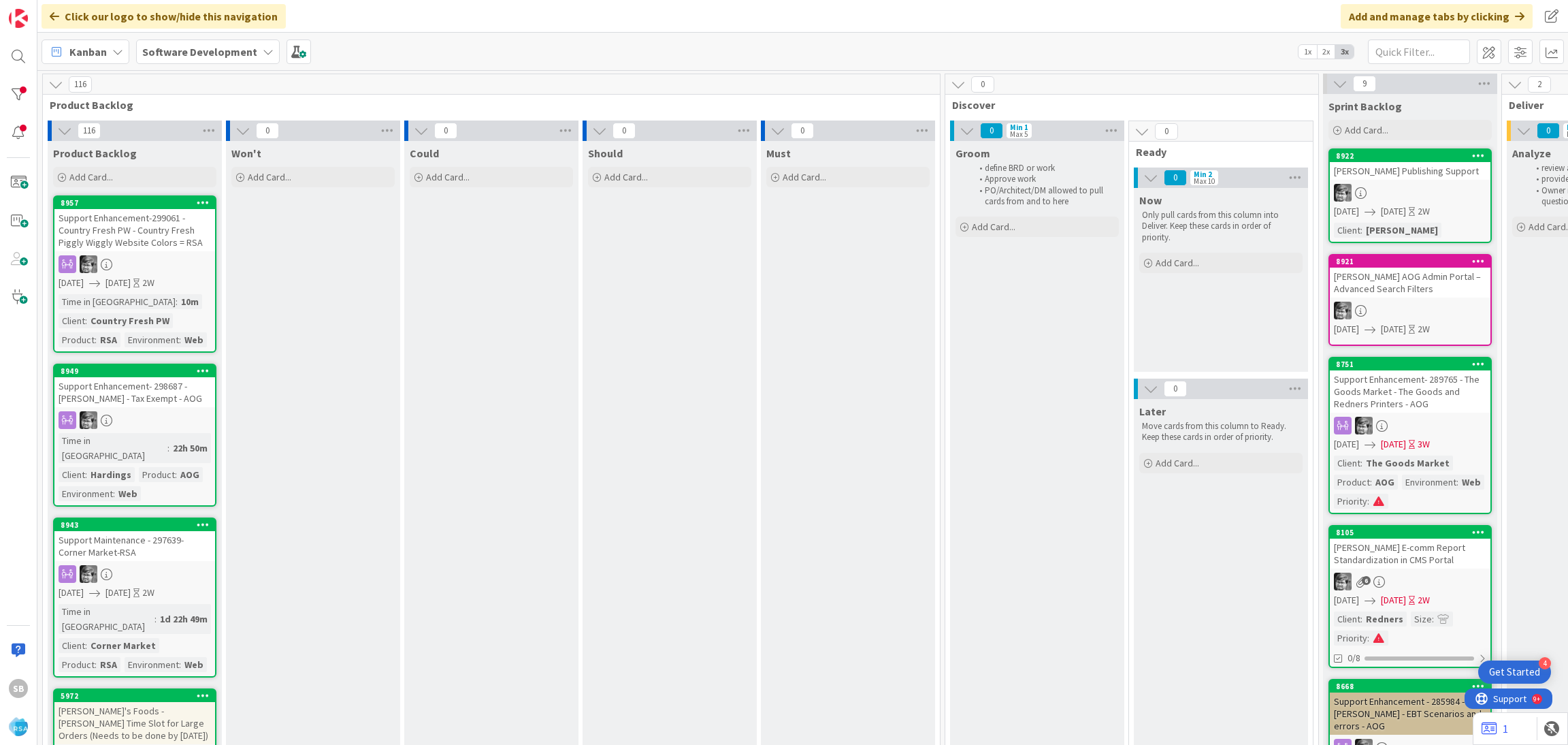
click at [203, 50] on b "Software Development" at bounding box center [199, 51] width 115 height 13
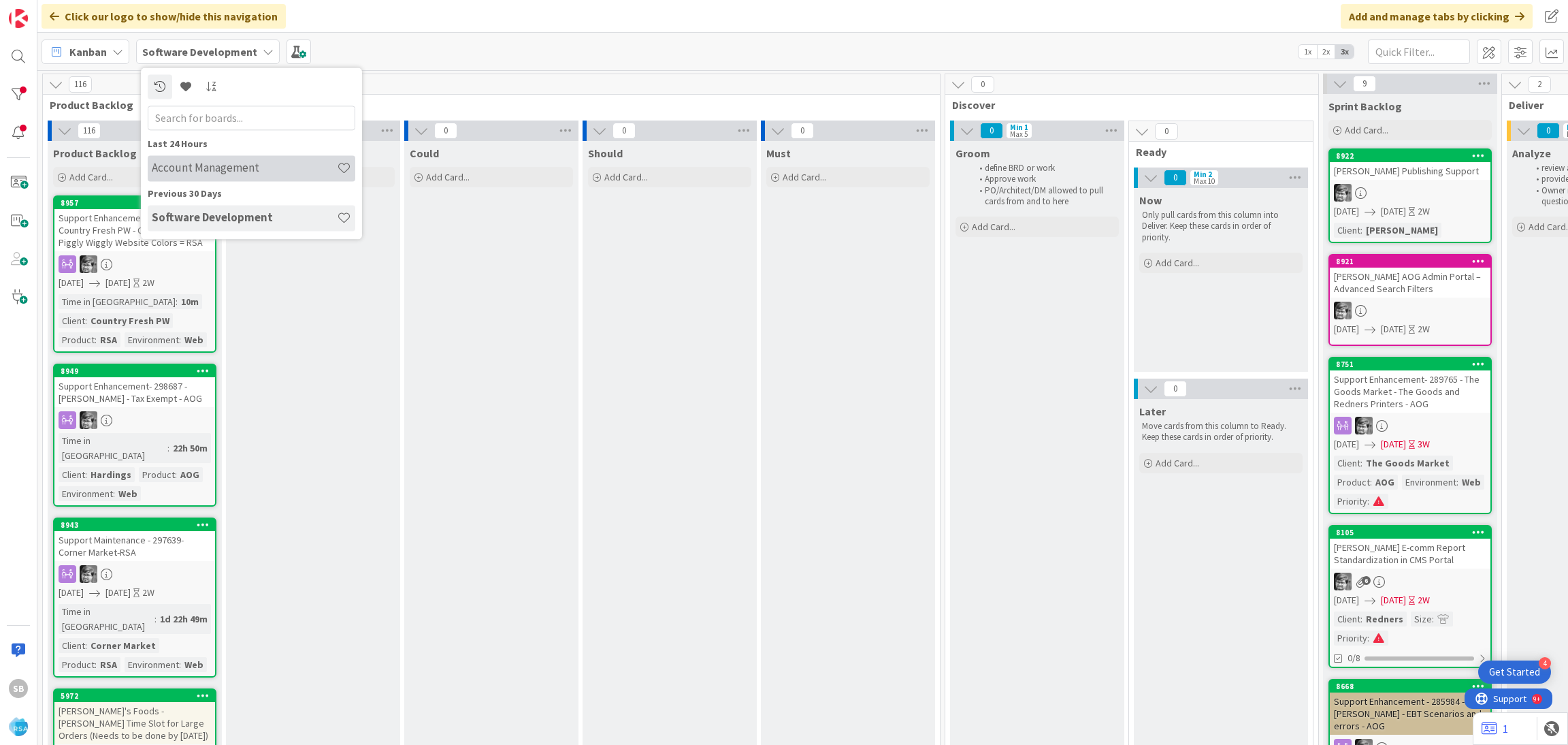
click at [226, 173] on h4 "Account Management" at bounding box center [244, 168] width 185 height 13
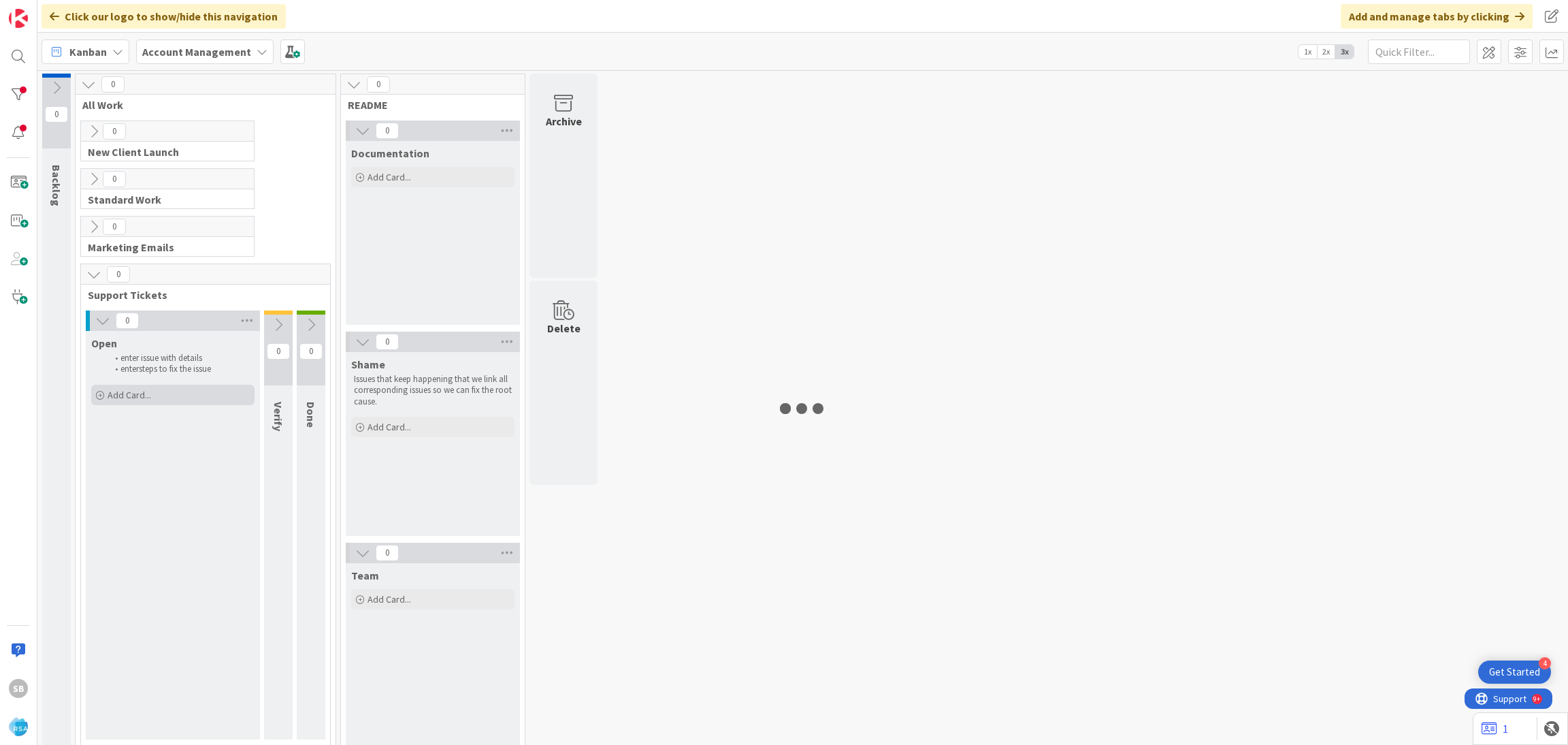
click at [144, 396] on span "Add Card..." at bounding box center [129, 394] width 44 height 12
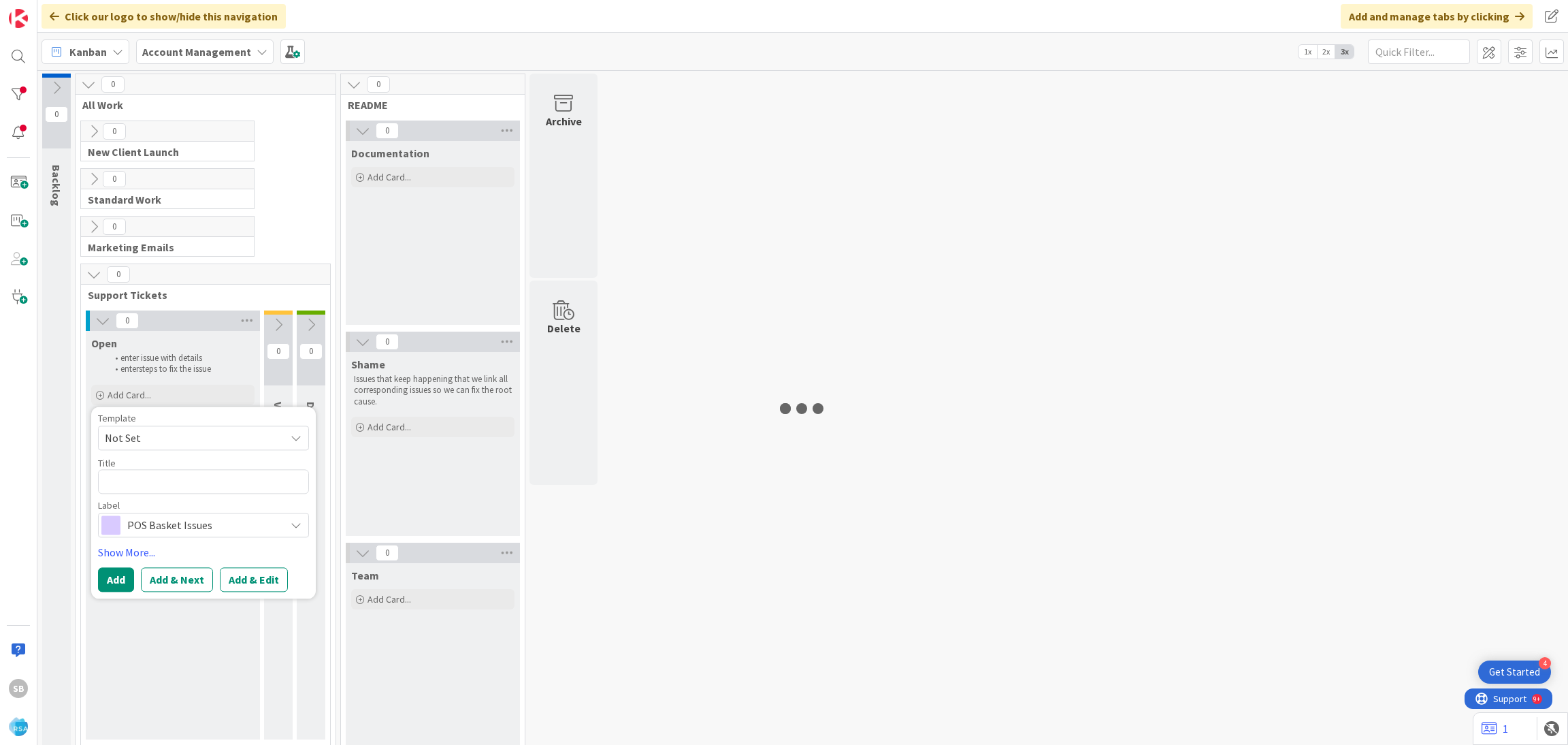
click at [140, 443] on span "Not Set" at bounding box center [190, 437] width 170 height 18
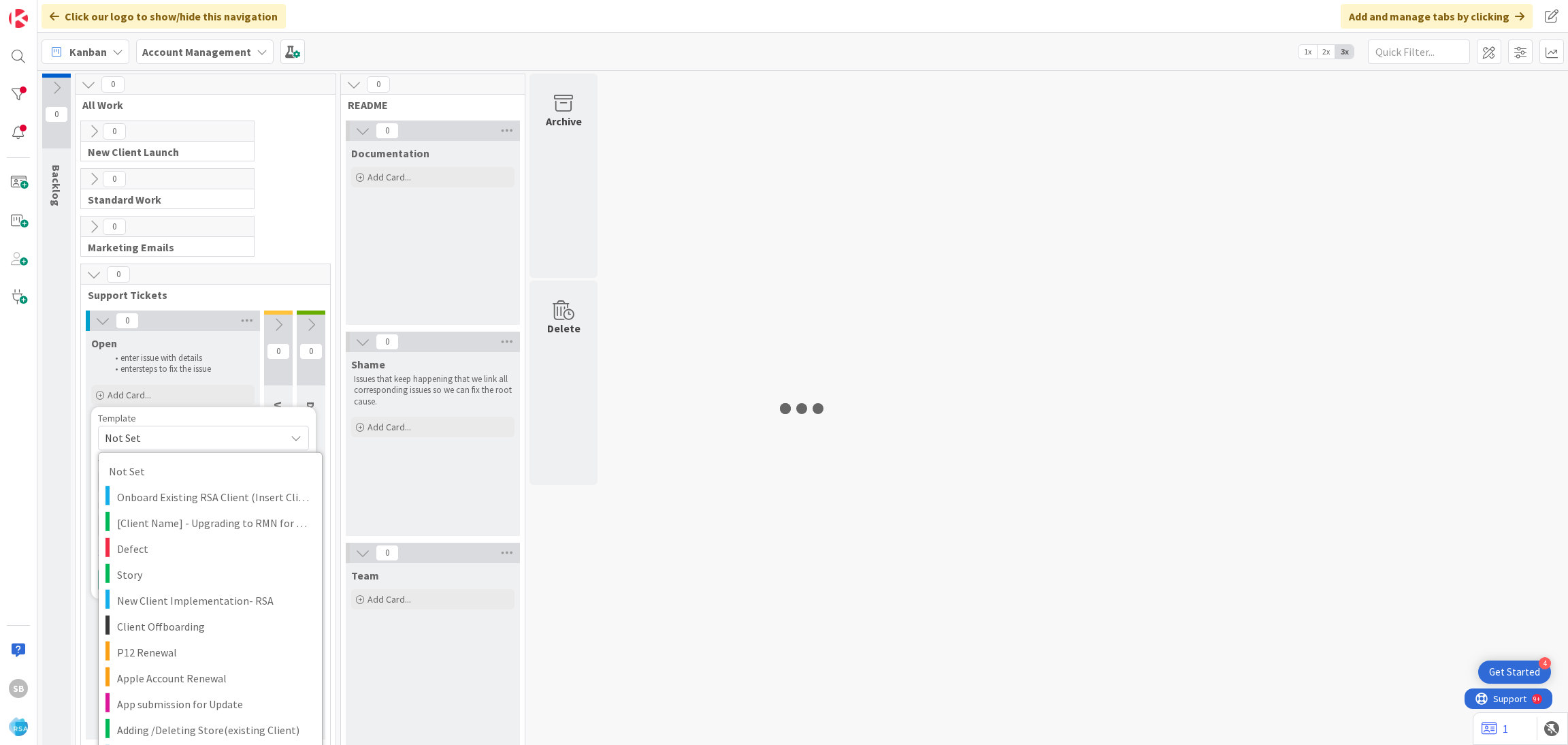
click at [709, 398] on div "0 Backlog 0 All Work 0 New Client Launch Process to track our 16 week launch pl…" at bounding box center [802, 417] width 1525 height 688
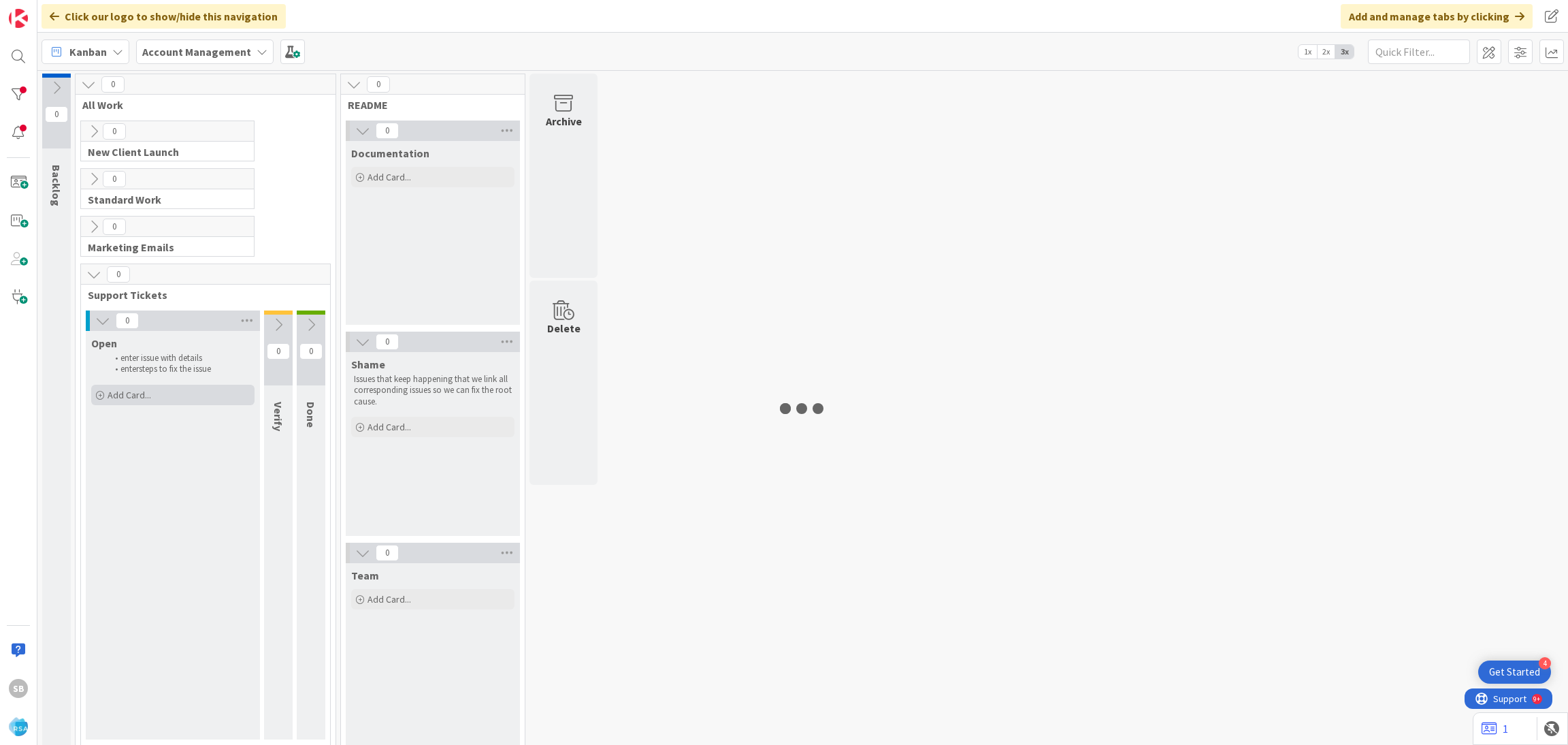
click at [146, 404] on div "Add Card..." at bounding box center [173, 394] width 163 height 20
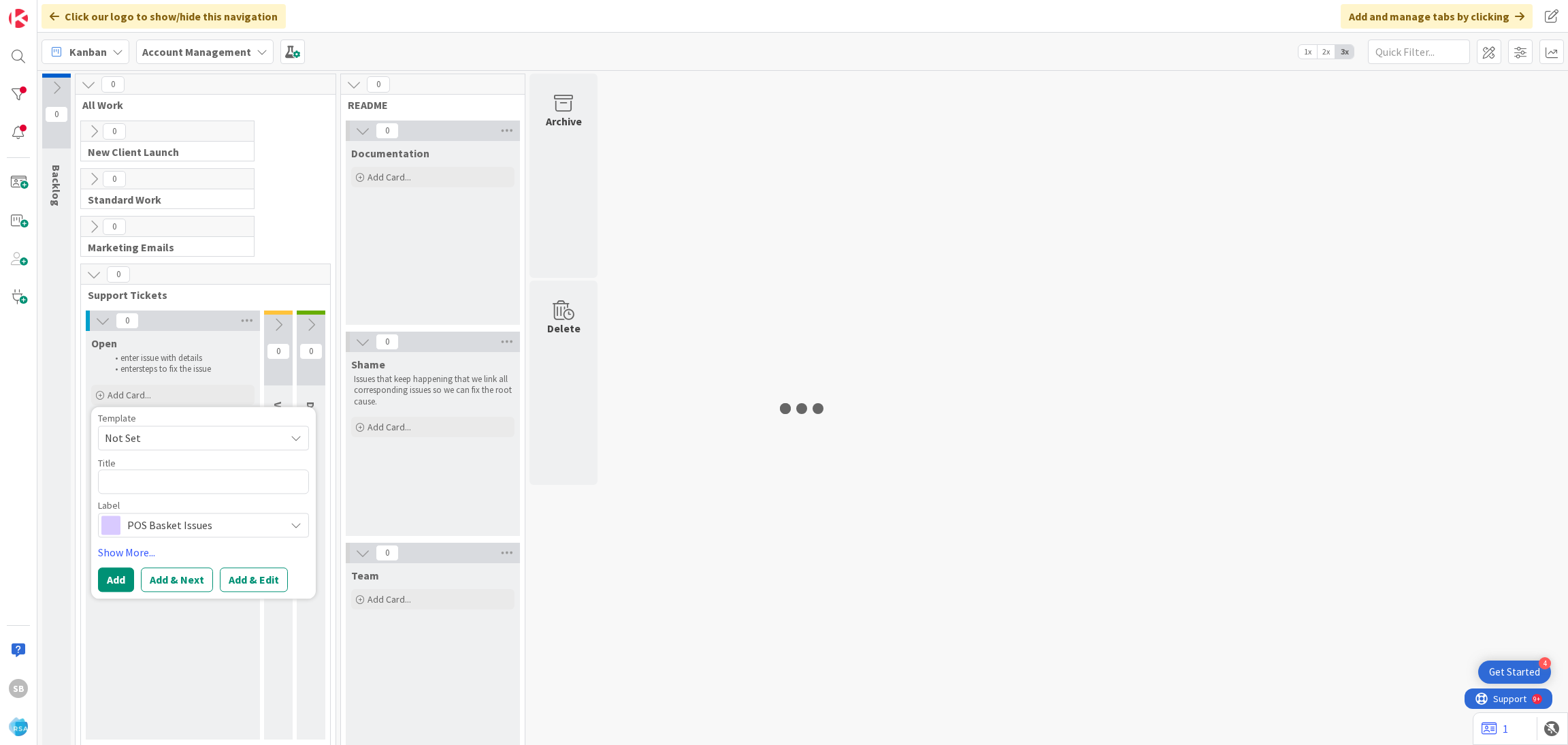
click at [154, 446] on span "Not Set" at bounding box center [190, 437] width 170 height 18
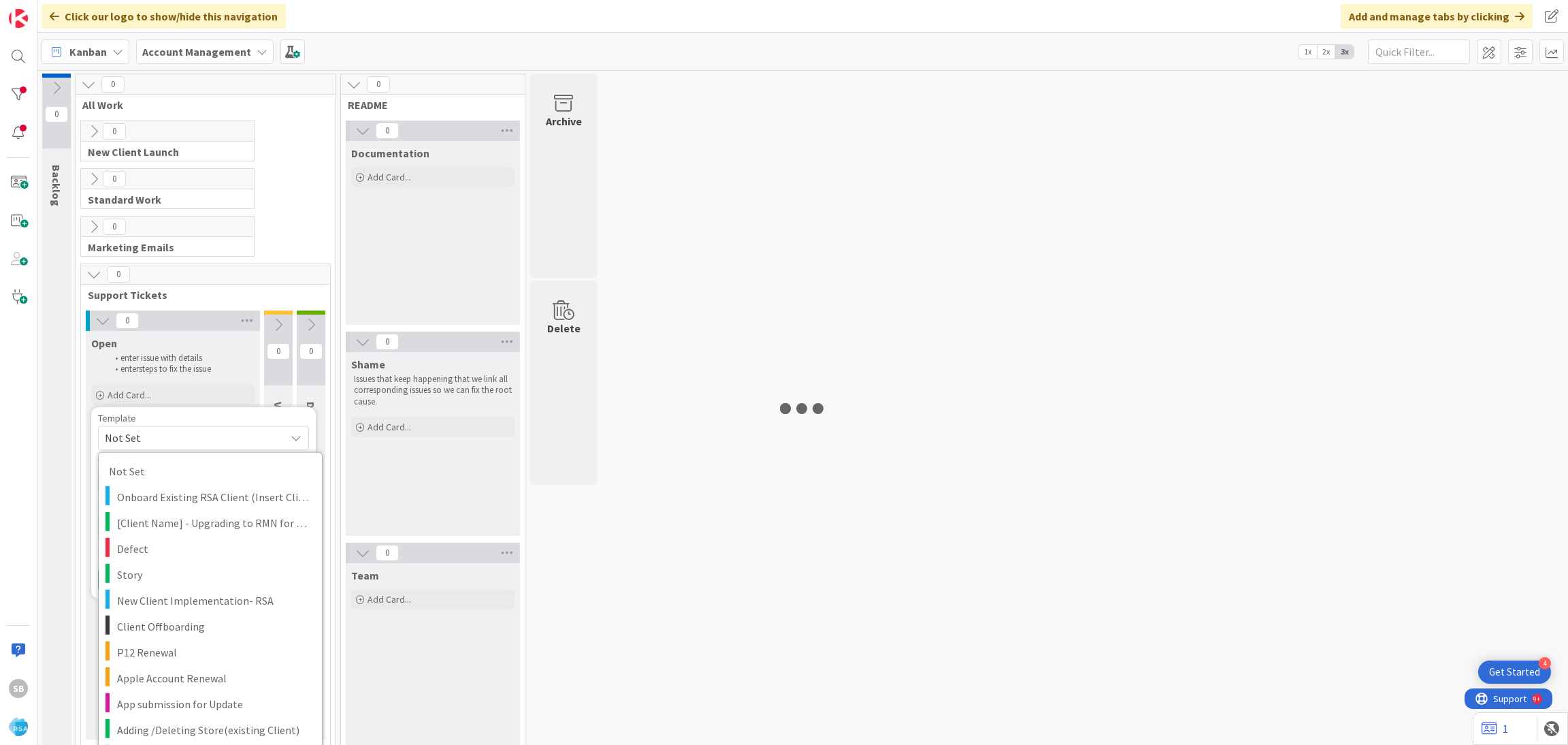
click at [154, 446] on span "Not Set" at bounding box center [190, 437] width 170 height 18
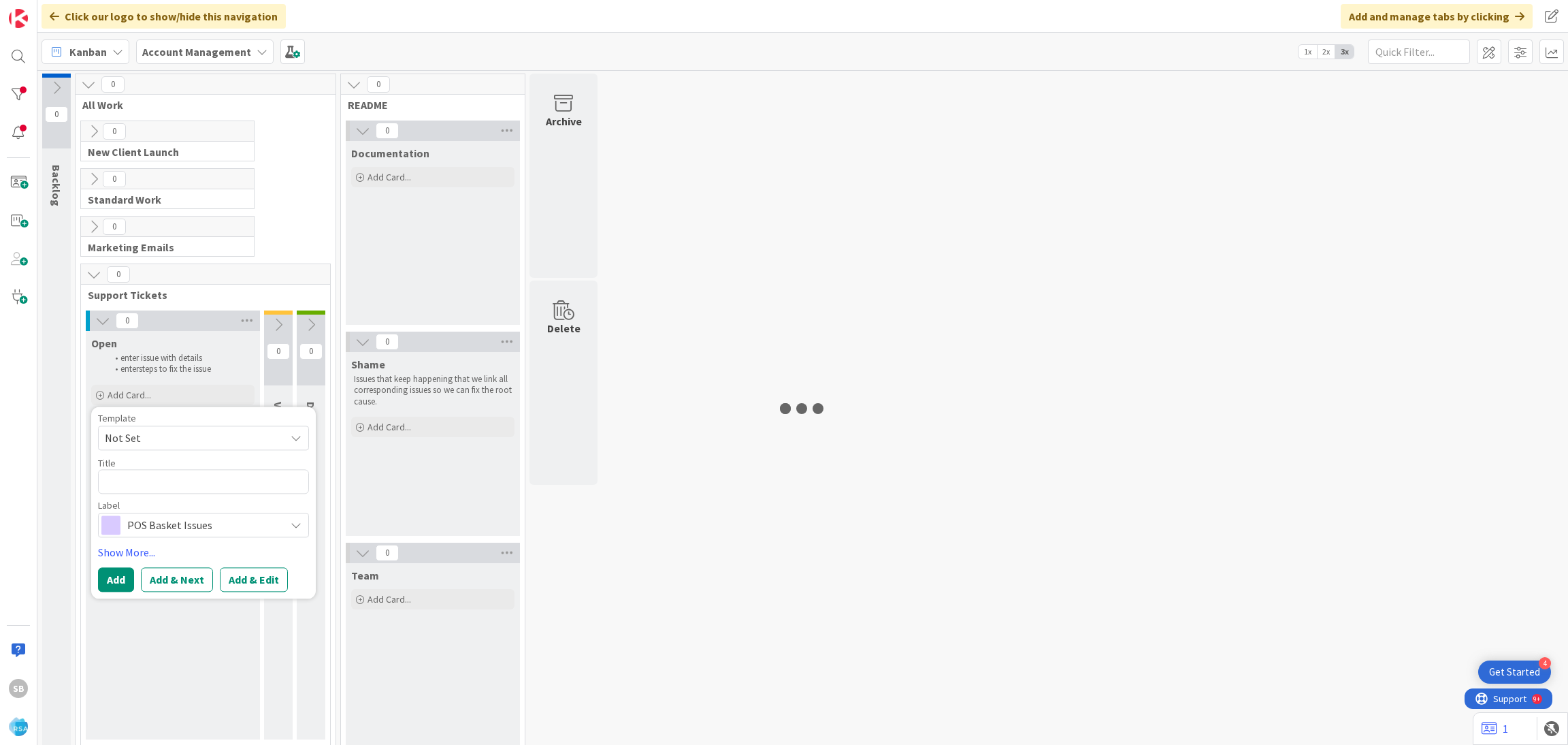
click at [154, 446] on span "Not Set" at bounding box center [190, 437] width 170 height 18
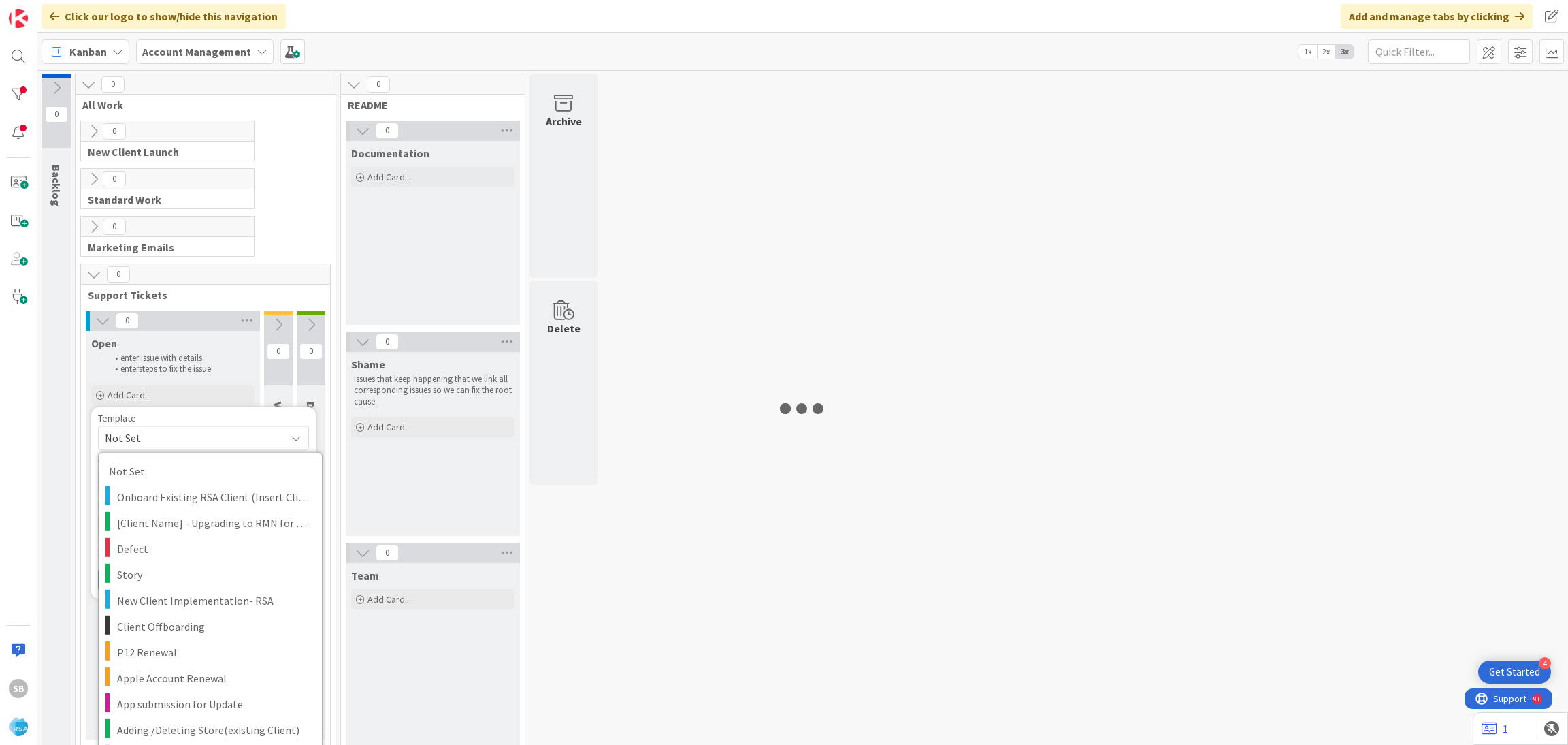
click at [154, 446] on span "Not Set" at bounding box center [190, 437] width 170 height 18
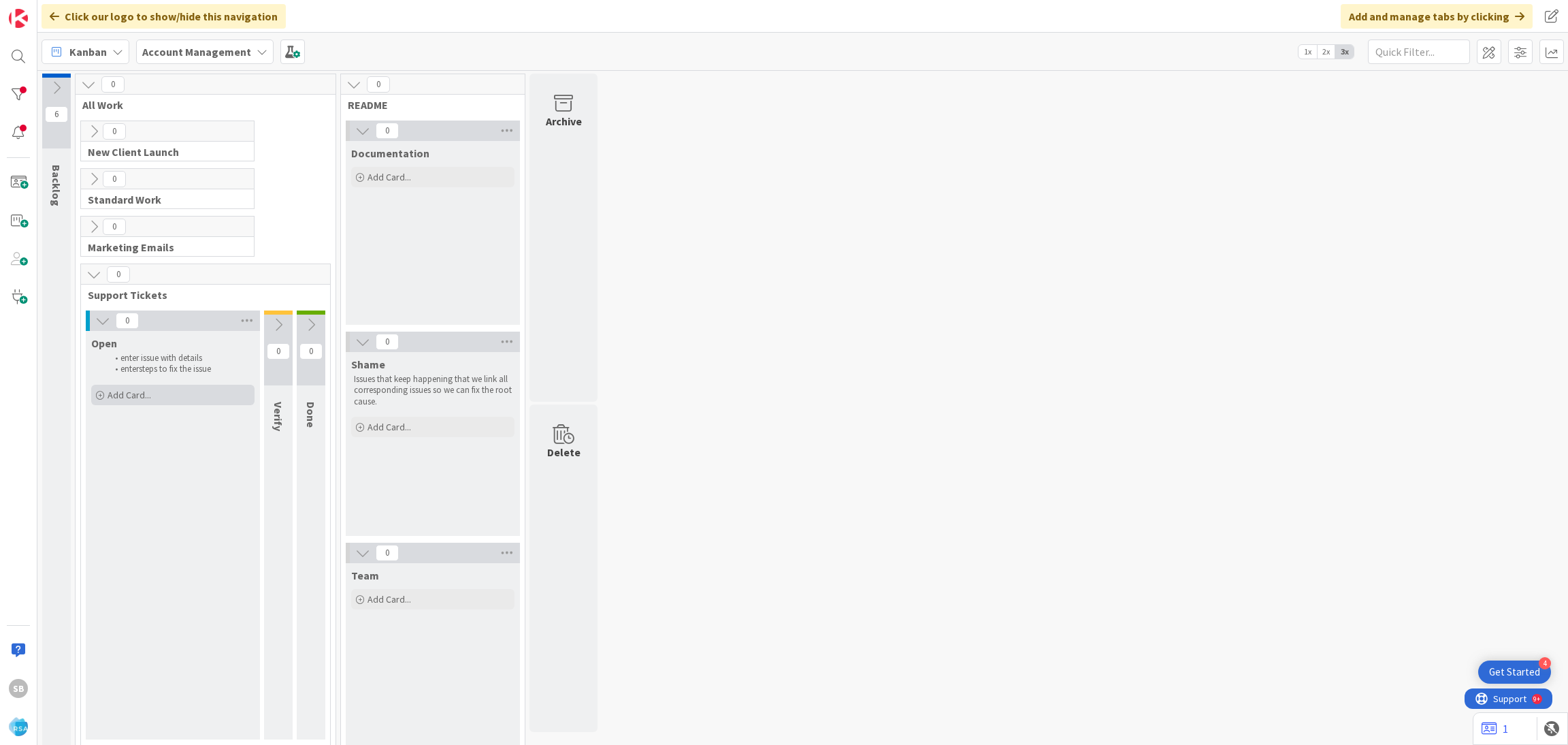
click at [199, 393] on div "Add Card..." at bounding box center [173, 394] width 163 height 20
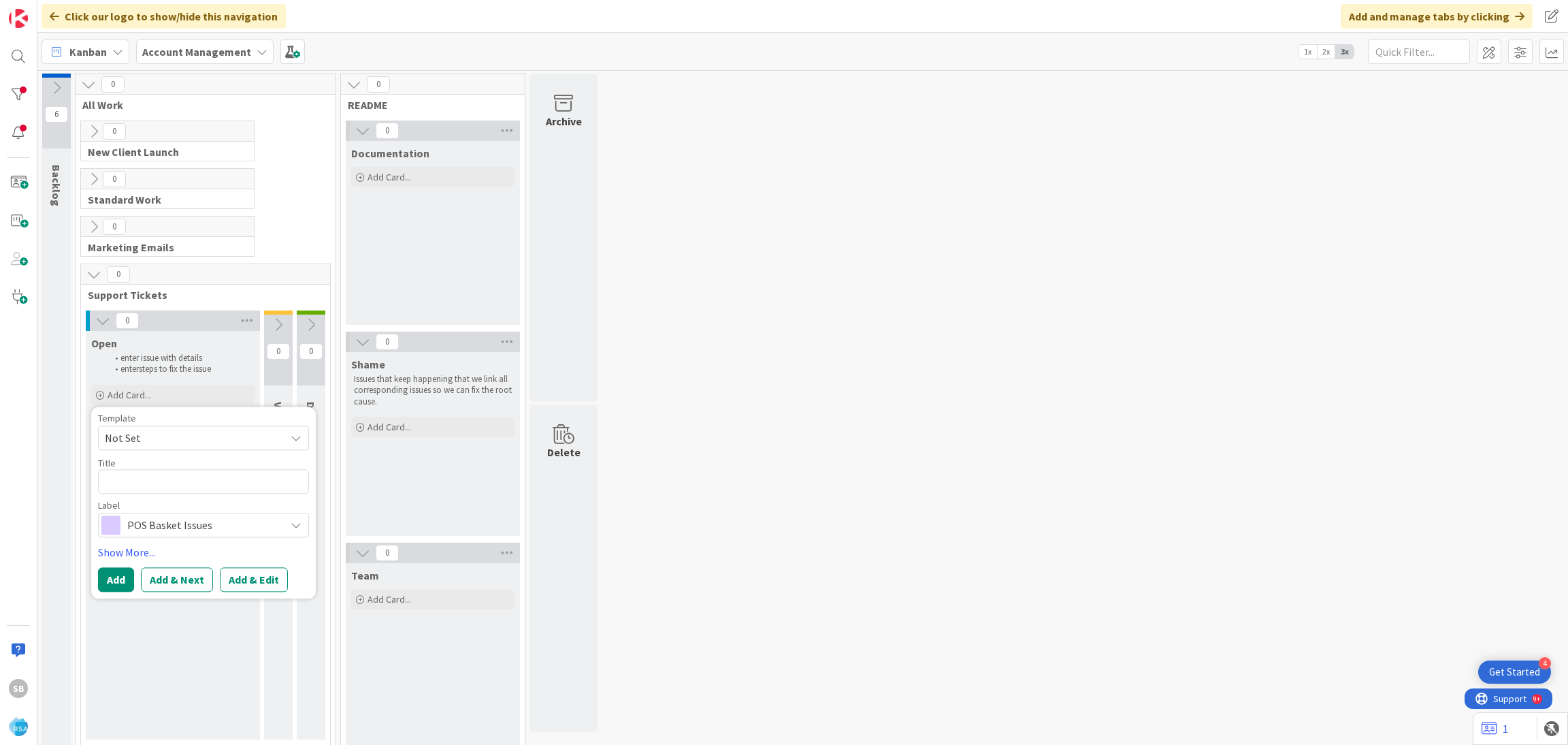
click at [165, 439] on span "Not Set" at bounding box center [190, 437] width 170 height 18
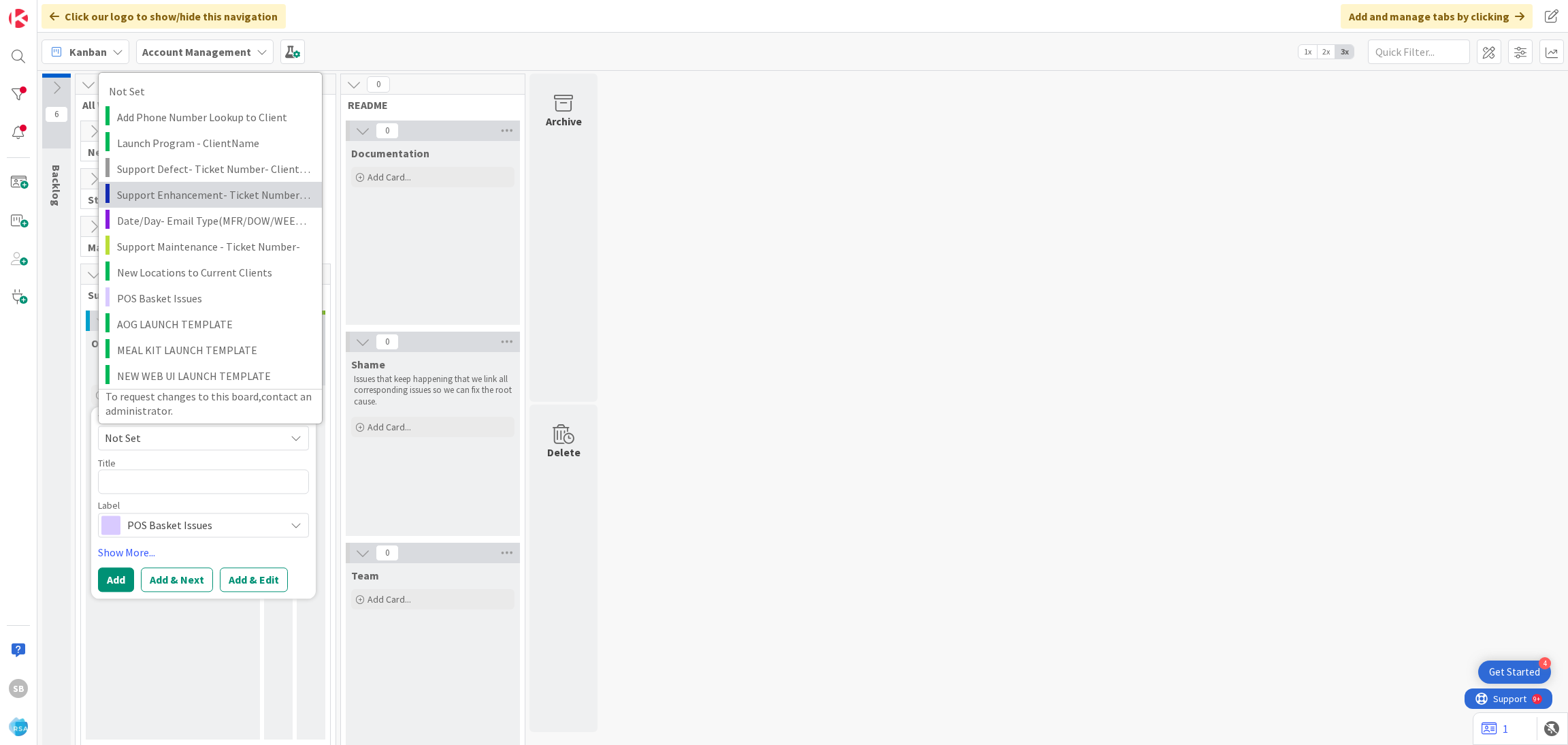
click at [220, 201] on span "Support Enhancement- Ticket Number- Client Name- Product Name" at bounding box center [214, 194] width 195 height 18
type textarea "x"
type textarea "Support Enhancement- Ticket Number- Client Name- Product Name"
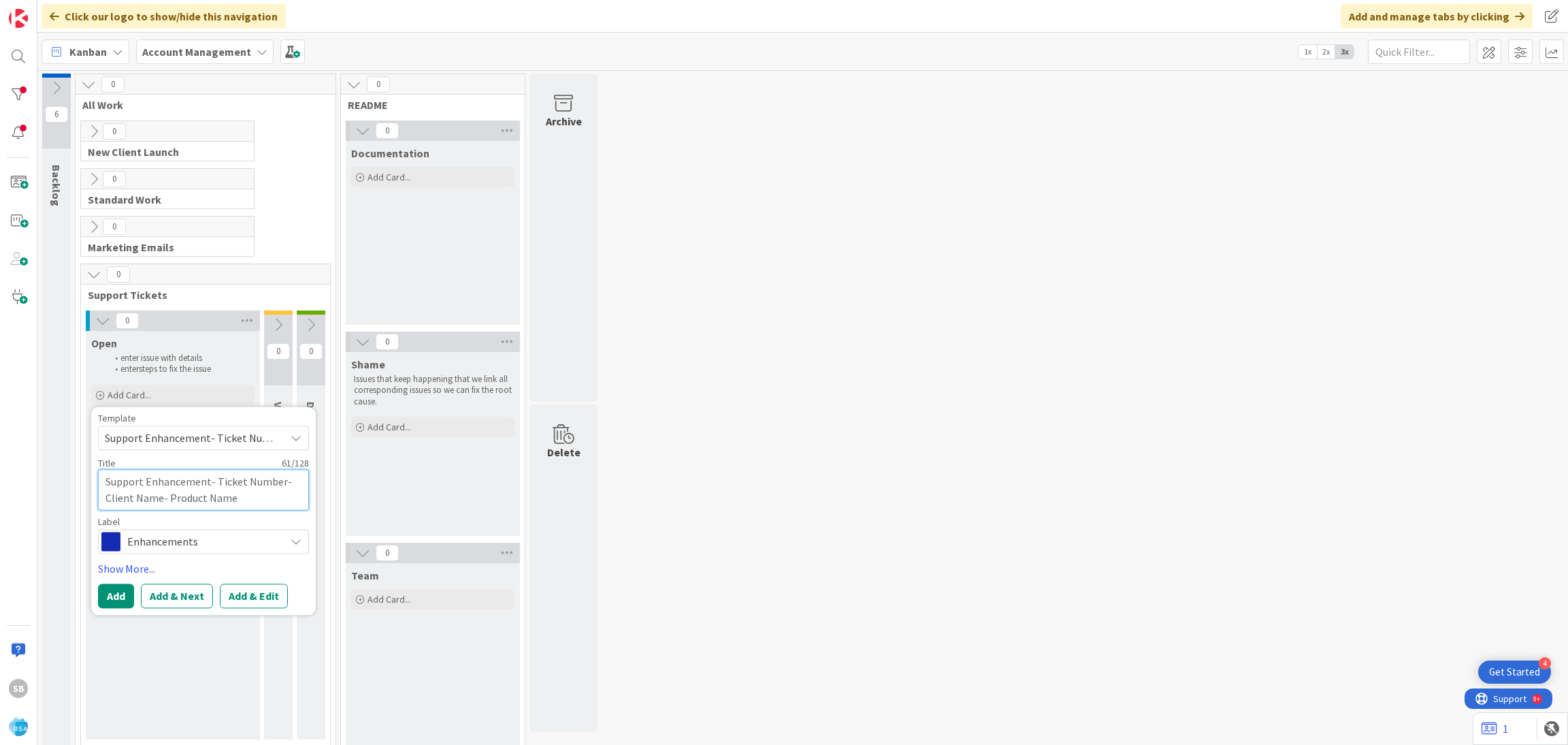
drag, startPoint x: 215, startPoint y: 475, endPoint x: 271, endPoint y: 495, distance: 59.5
click at [271, 495] on textarea "Support Enhancement- Ticket Number- Client Name- Product Name" at bounding box center [203, 489] width 211 height 41
paste textarea "299067"
type textarea "x"
type textarea "Support Enhancement- 299067"
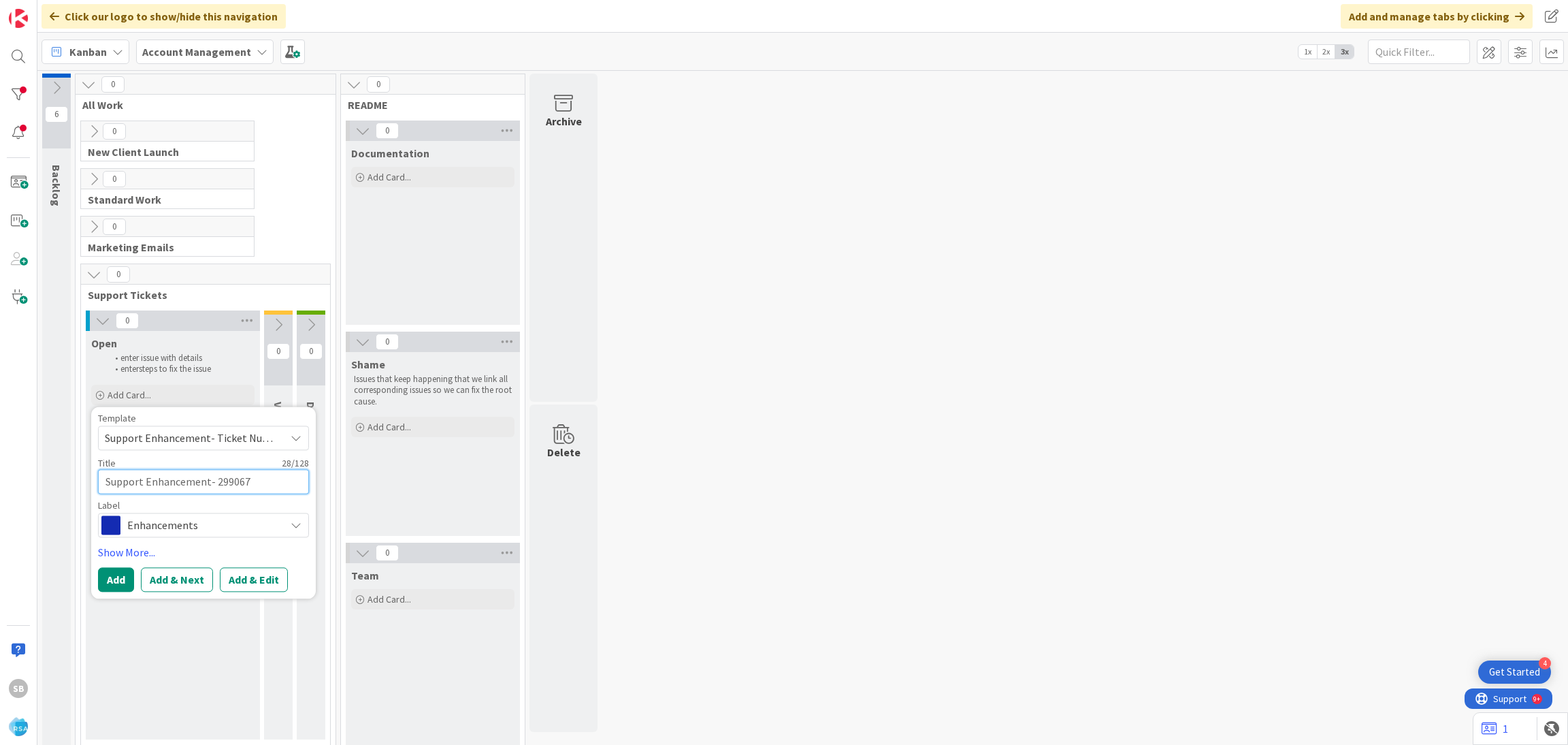
type textarea "x"
type textarea "Support Enhancement- 299067"
type textarea "x"
type textarea "Support Enhancement- 299067 -"
type textarea "x"
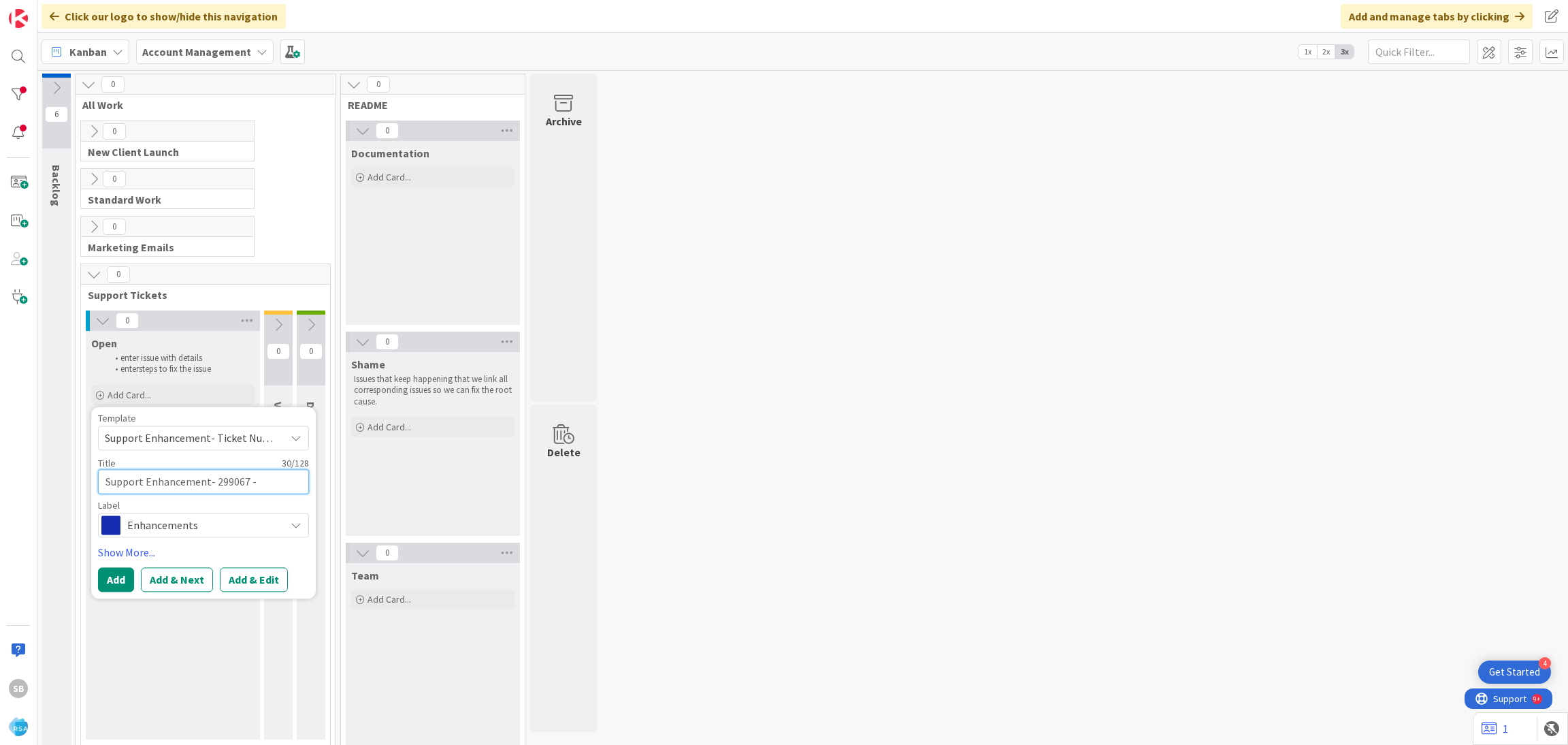
type textarea "Support Enhancement- 299067 -"
paste textarea "Colquitt Pic n Sav"
type textarea "x"
type textarea "Support Enhancement- 299067 - Colquitt Pic n Sav"
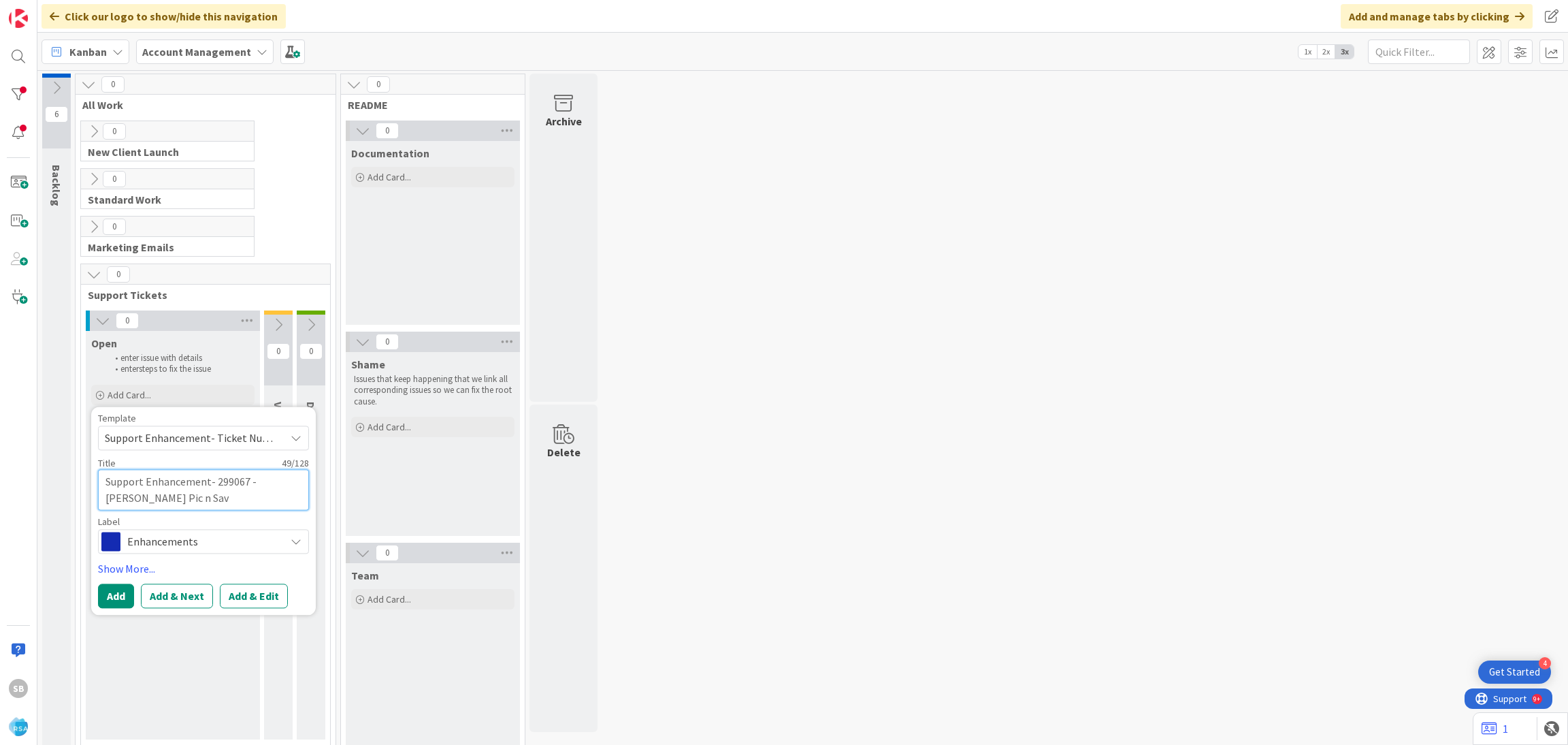
type textarea "x"
type textarea "Support Enhancement- 299067 - Colquitt Pic n Sav"
type textarea "x"
type textarea "Support Enhancement- 299067 - Colquitt Pic n Sav -"
type textarea "x"
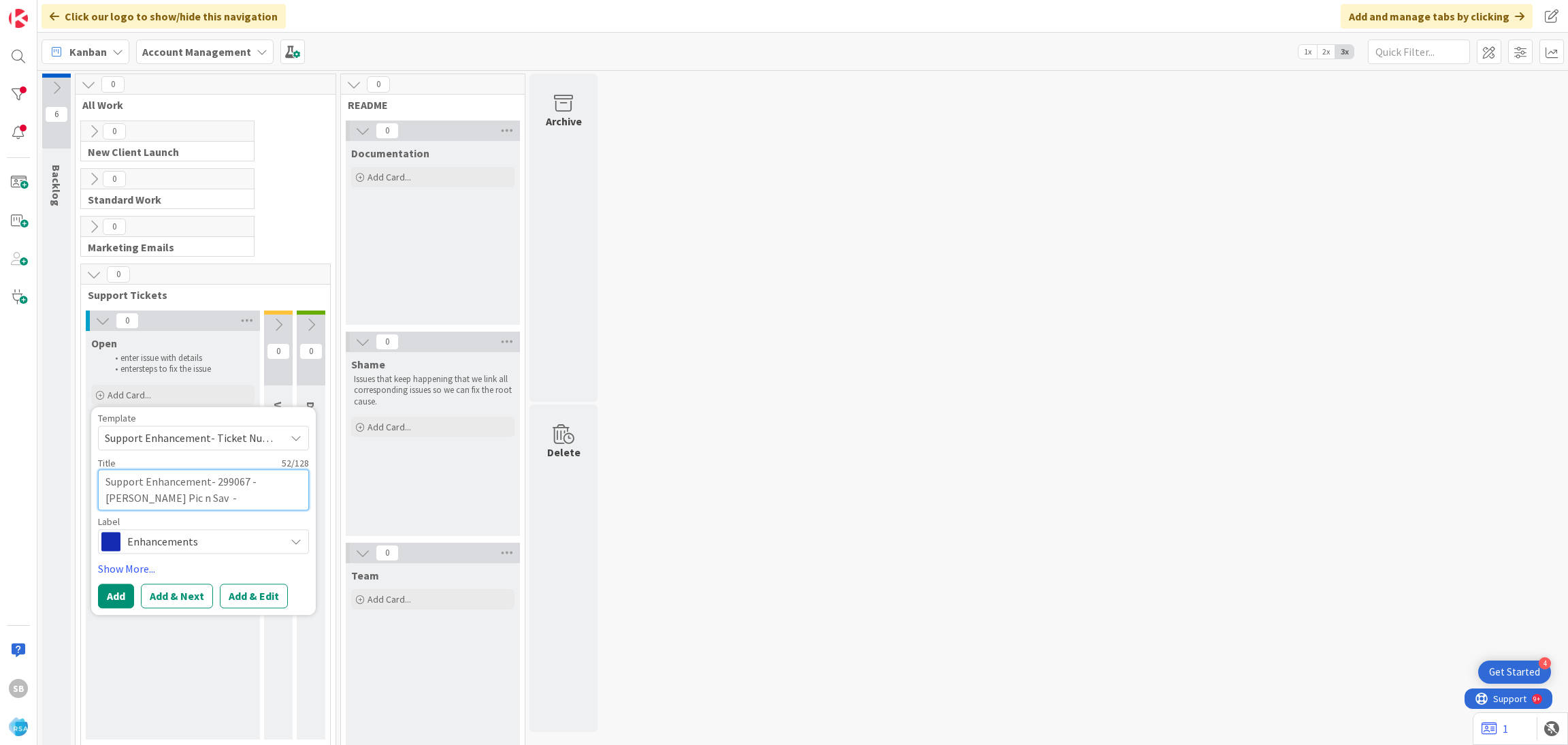
type textarea "Support Enhancement- 299067 - Colquitt Pic n Sav -"
paste textarea "Colquitt Pic n Sav Staging site"
type textarea "x"
type textarea "Support Enhancement- 299067 - Colquitt Pic n Sav - Colquitt Pic n Sav Staging s…"
type textarea "x"
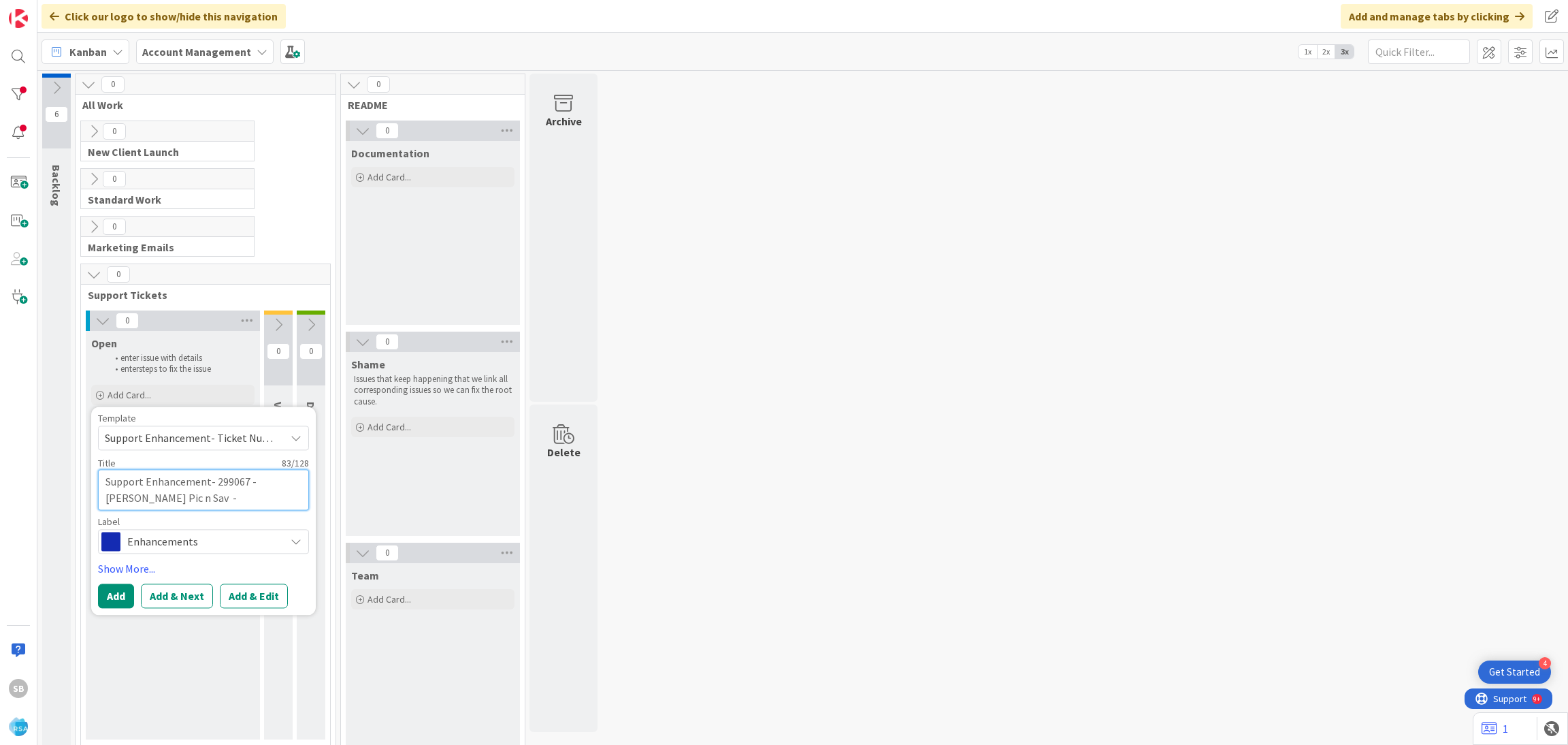
type textarea "Support Enhancement- 299067 - Colquitt Pic n Sav - Colquitt Pic n Sav Staging s…"
type textarea "x"
type textarea "Support Enhancement- 299067 - Colquitt Pic n Sav - Colquitt Pic n Sav Staging s…"
type textarea "x"
type textarea "Support Enhancement- 299067 - Colquitt Pic n Sav - Colquitt Pic n Sav Staging s…"
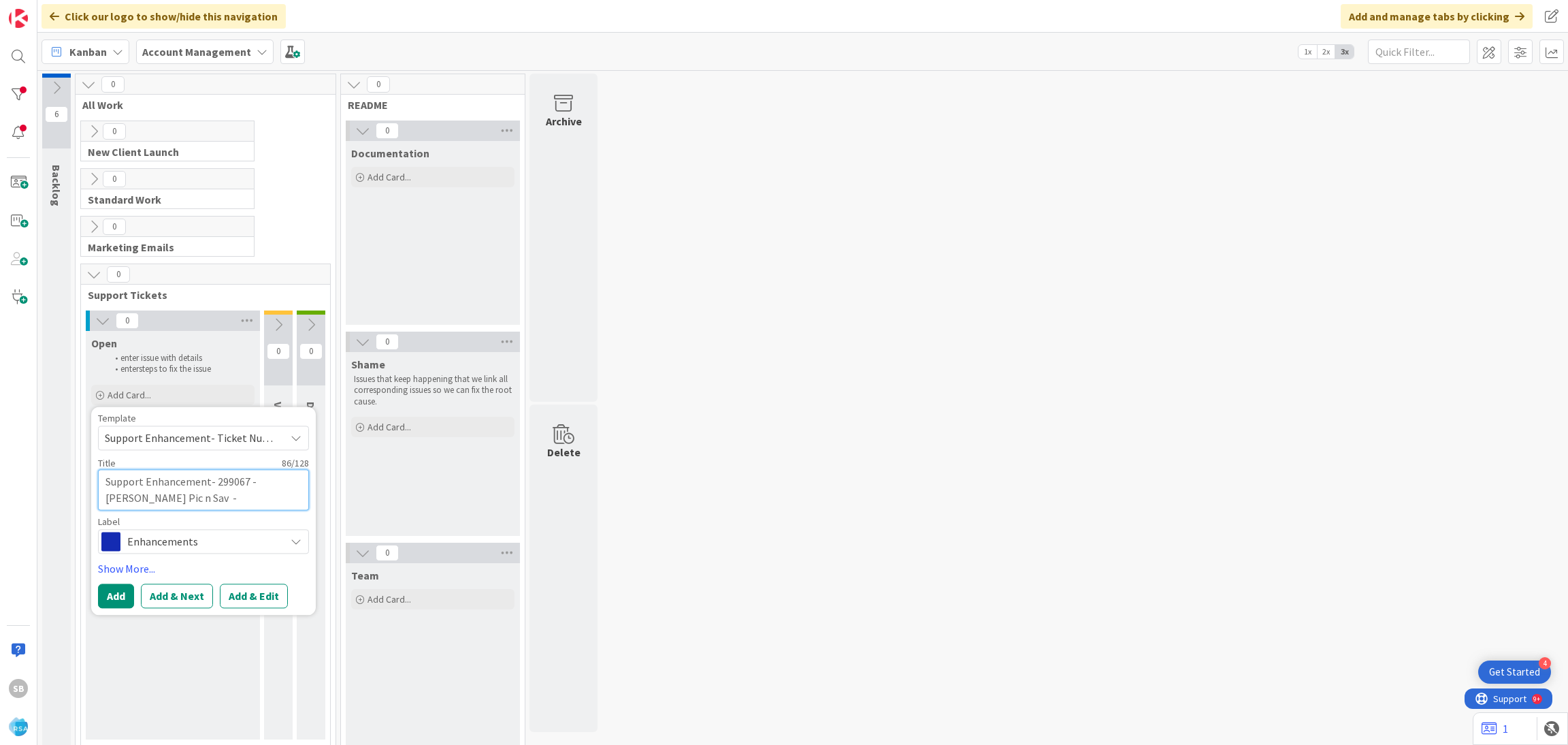
type textarea "x"
type textarea "Support Enhancement- 299067 - Colquitt Pic n Sav - Colquitt Pic n Sav Staging s…"
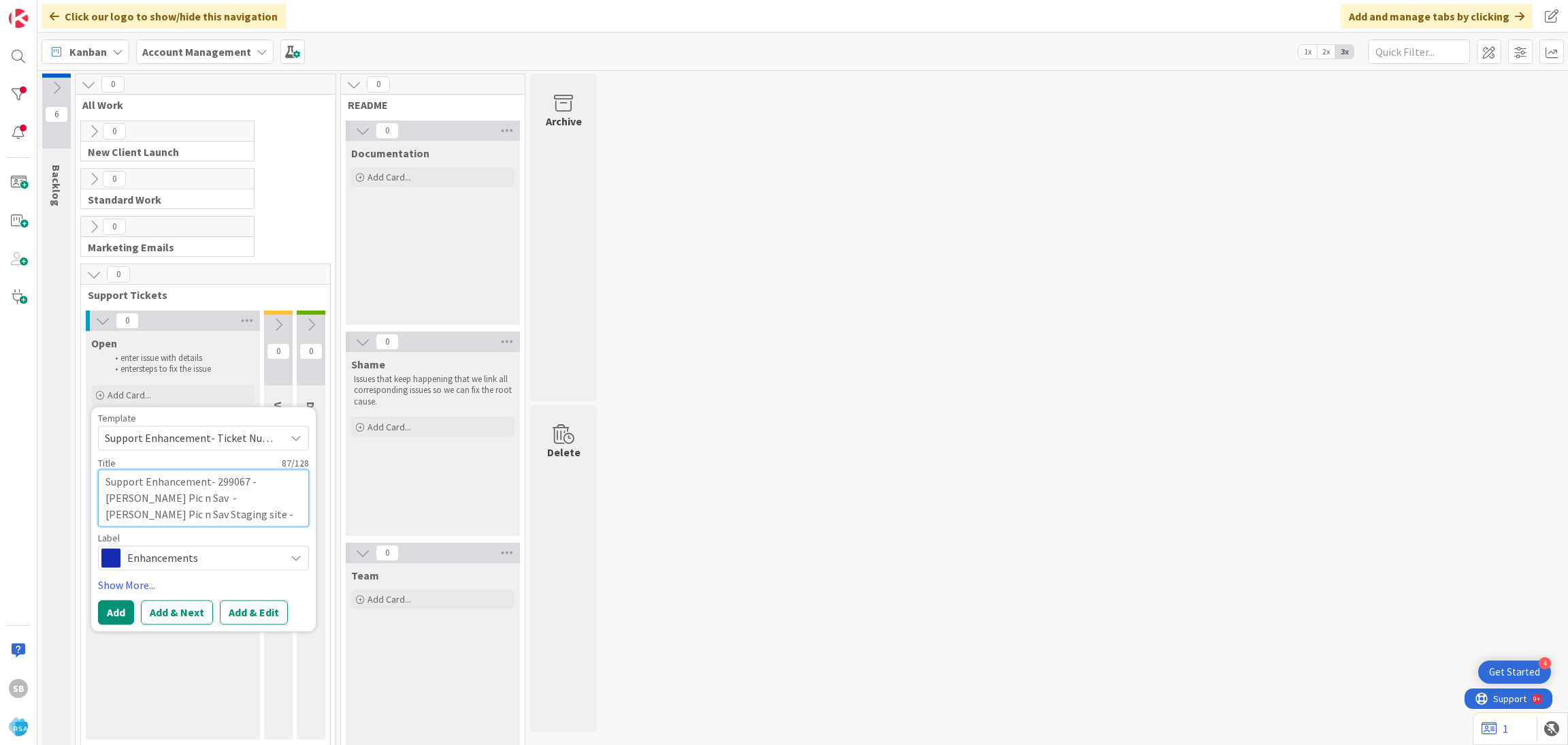
type textarea "x"
type textarea "Support Enhancement- 299067 - Colquitt Pic n Sav - Colquitt Pic n Sav Staging s…"
type textarea "x"
type textarea "Support Enhancement- 299067 - Colquitt Pic n Sav - Colquitt Pic n Sav Staging s…"
click at [269, 613] on button "Add & Edit" at bounding box center [253, 612] width 68 height 25
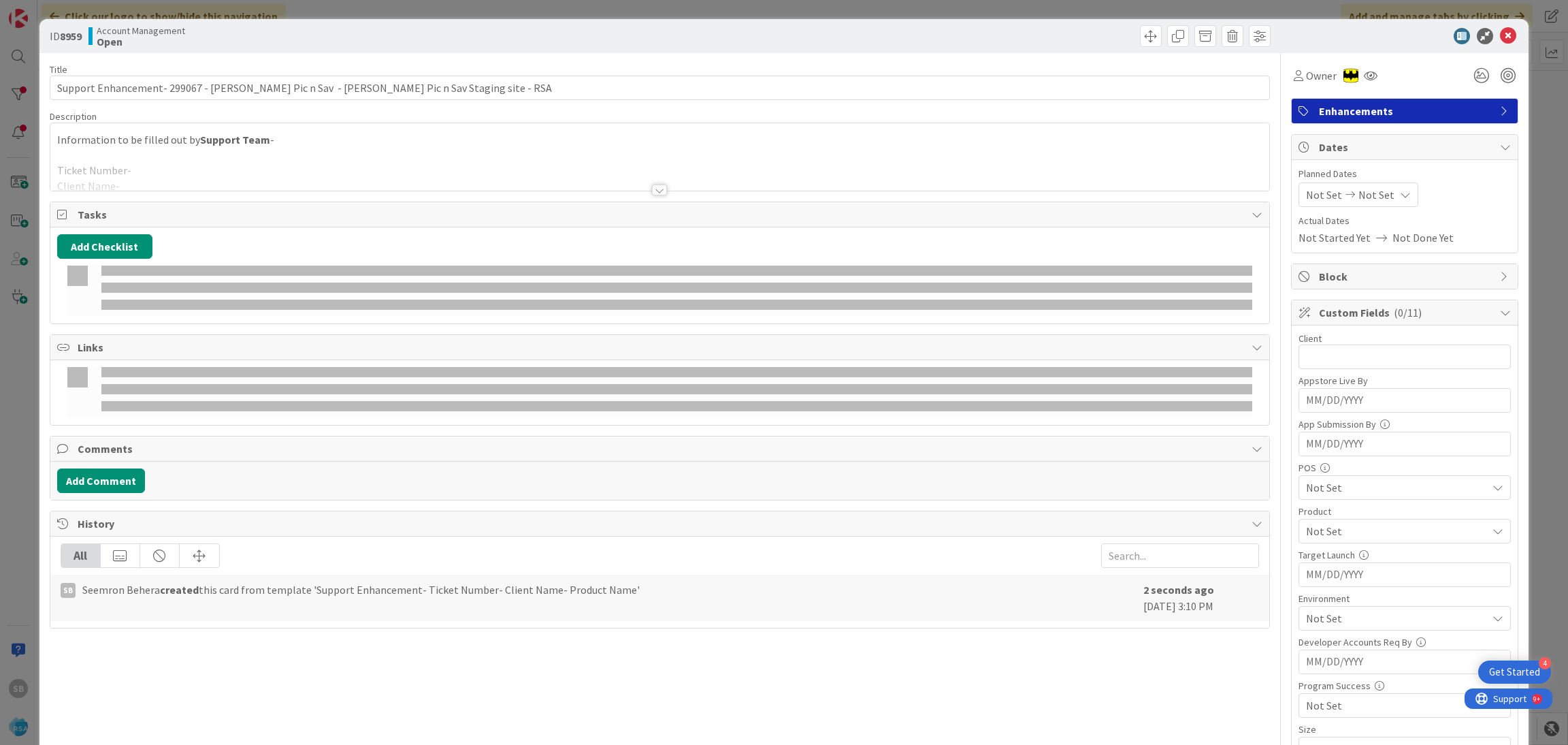
click at [333, 149] on p at bounding box center [659, 156] width 1206 height 15
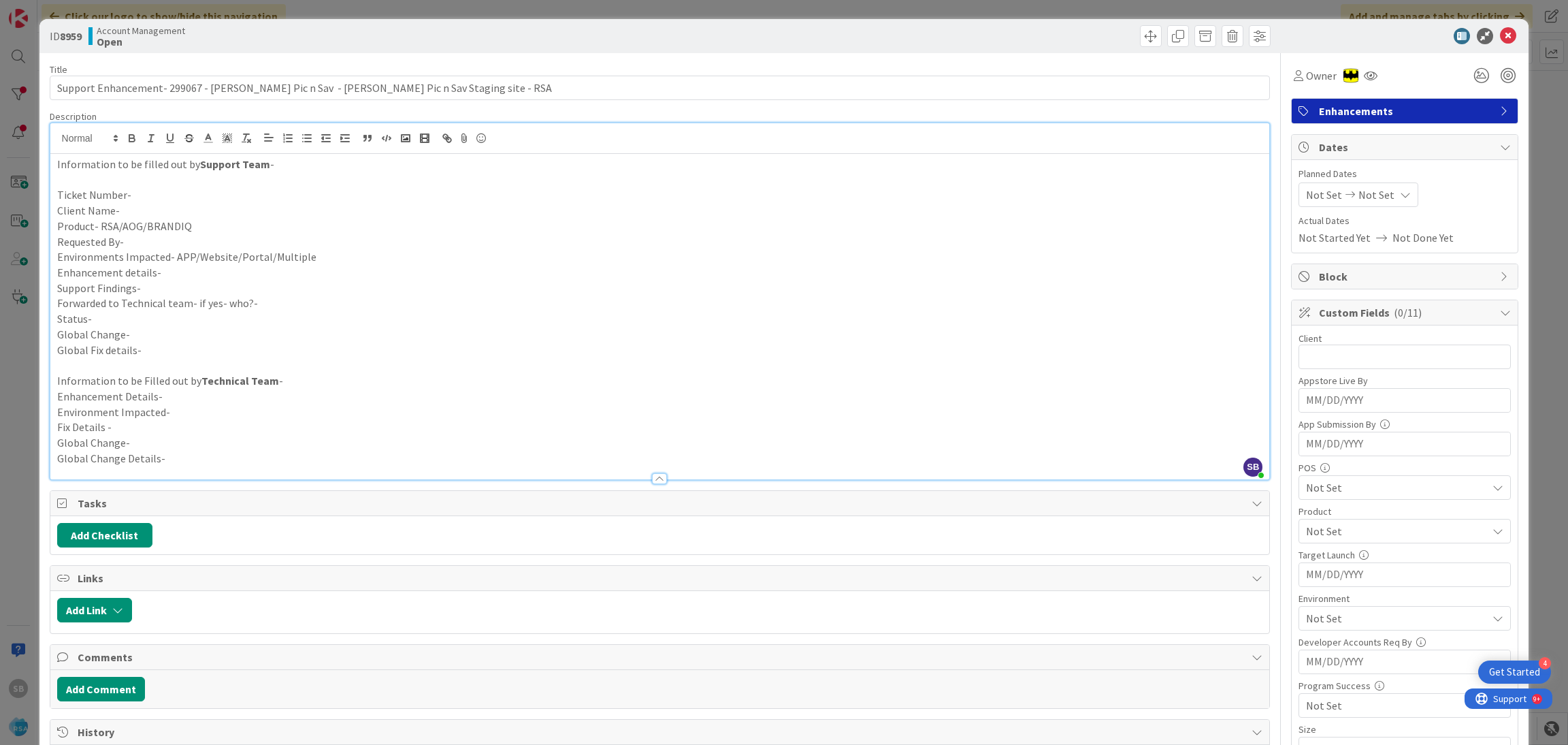
click at [134, 194] on p "Ticket Number-" at bounding box center [659, 195] width 1206 height 15
click at [181, 85] on input "Support Enhancement- 299067 - Colquitt Pic n Sav - Colquitt Pic n Sav Staging s…" at bounding box center [660, 87] width 1221 height 25
click at [182, 87] on input "Support Enhancement- 299067 - Colquitt Pic n Sav - Colquitt Pic n Sav Staging s…" at bounding box center [660, 87] width 1221 height 25
click at [163, 189] on p "Ticket Number-" at bounding box center [659, 195] width 1206 height 15
click at [144, 205] on p "Client Name-" at bounding box center [659, 211] width 1206 height 15
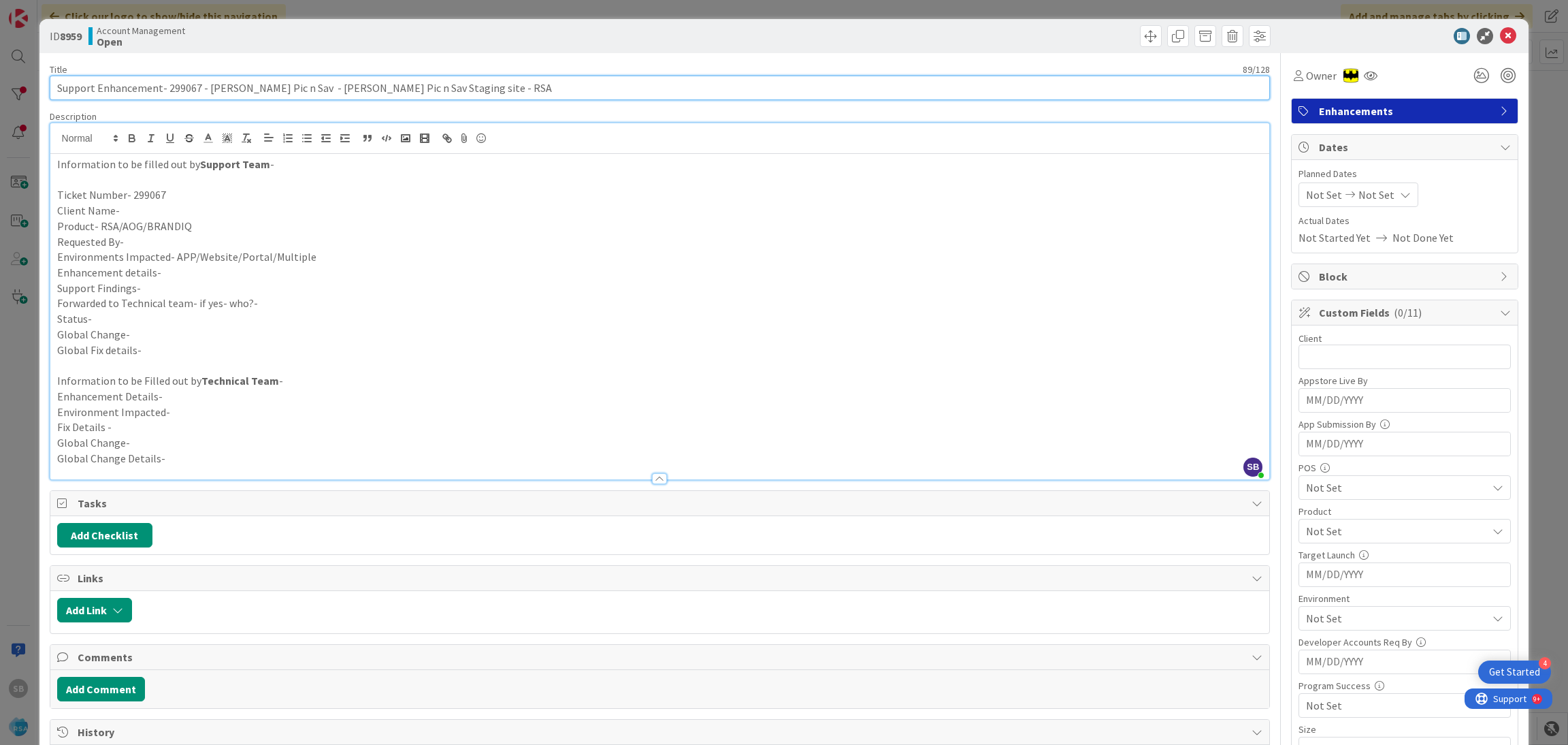
drag, startPoint x: 286, startPoint y: 93, endPoint x: 206, endPoint y: 92, distance: 80.0
click at [206, 92] on input "Support Enhancement- 299067 - Colquitt Pic n Sav - Colquitt Pic n Sav Staging s…" at bounding box center [660, 87] width 1221 height 25
click at [151, 216] on p "Client Name-" at bounding box center [659, 211] width 1206 height 15
click at [203, 230] on p "Product- RSA/AOG/BRANDIQ" at bounding box center [659, 226] width 1206 height 15
click at [185, 249] on p "Environments Impacted- APP/Website/Portal/Multiple" at bounding box center [659, 257] width 1206 height 15
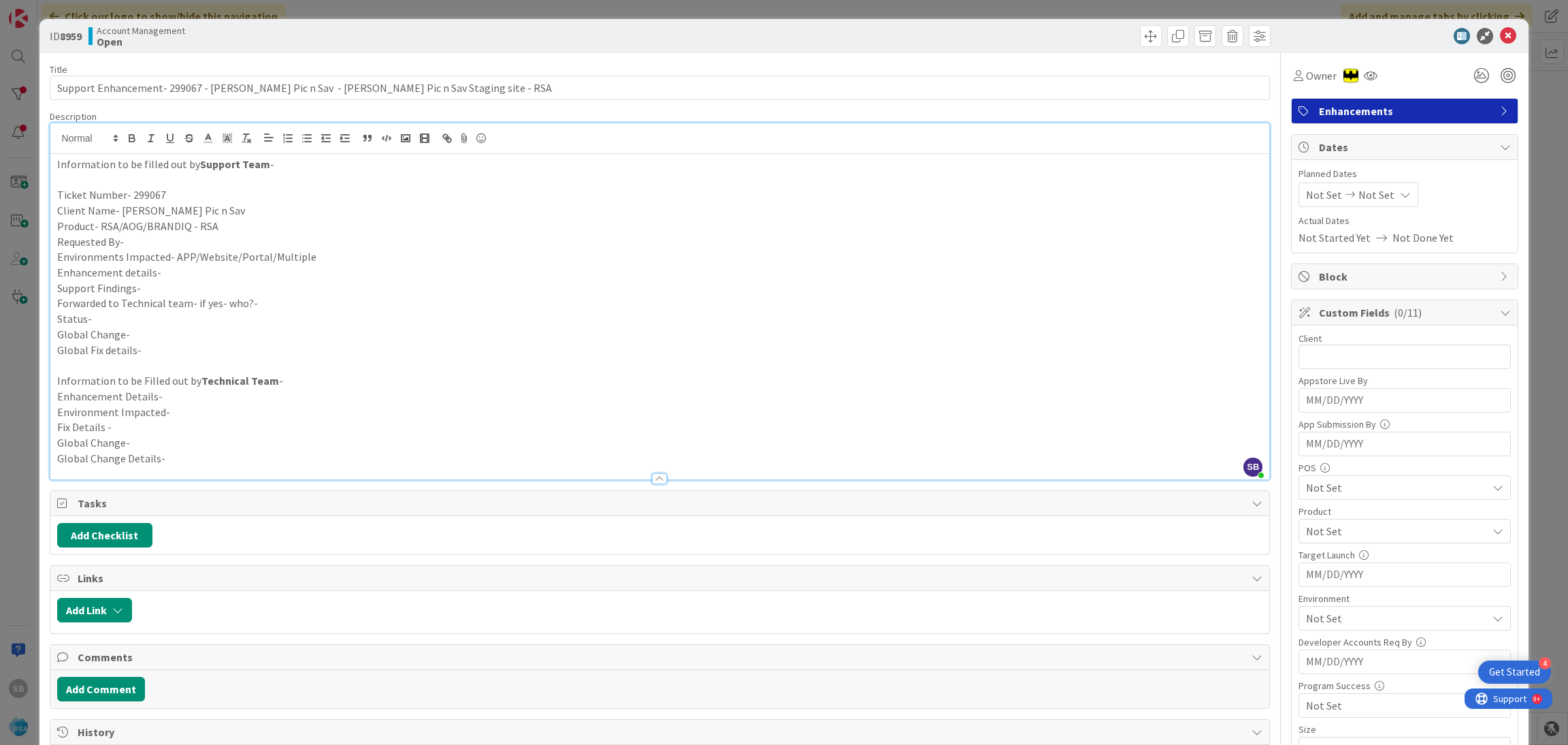
click at [183, 247] on p "Requested By-" at bounding box center [659, 242] width 1206 height 15
click at [141, 242] on p "Requested By- Anil" at bounding box center [659, 242] width 1206 height 15
click at [137, 241] on p "Requested By- Anil" at bounding box center [659, 242] width 1206 height 15
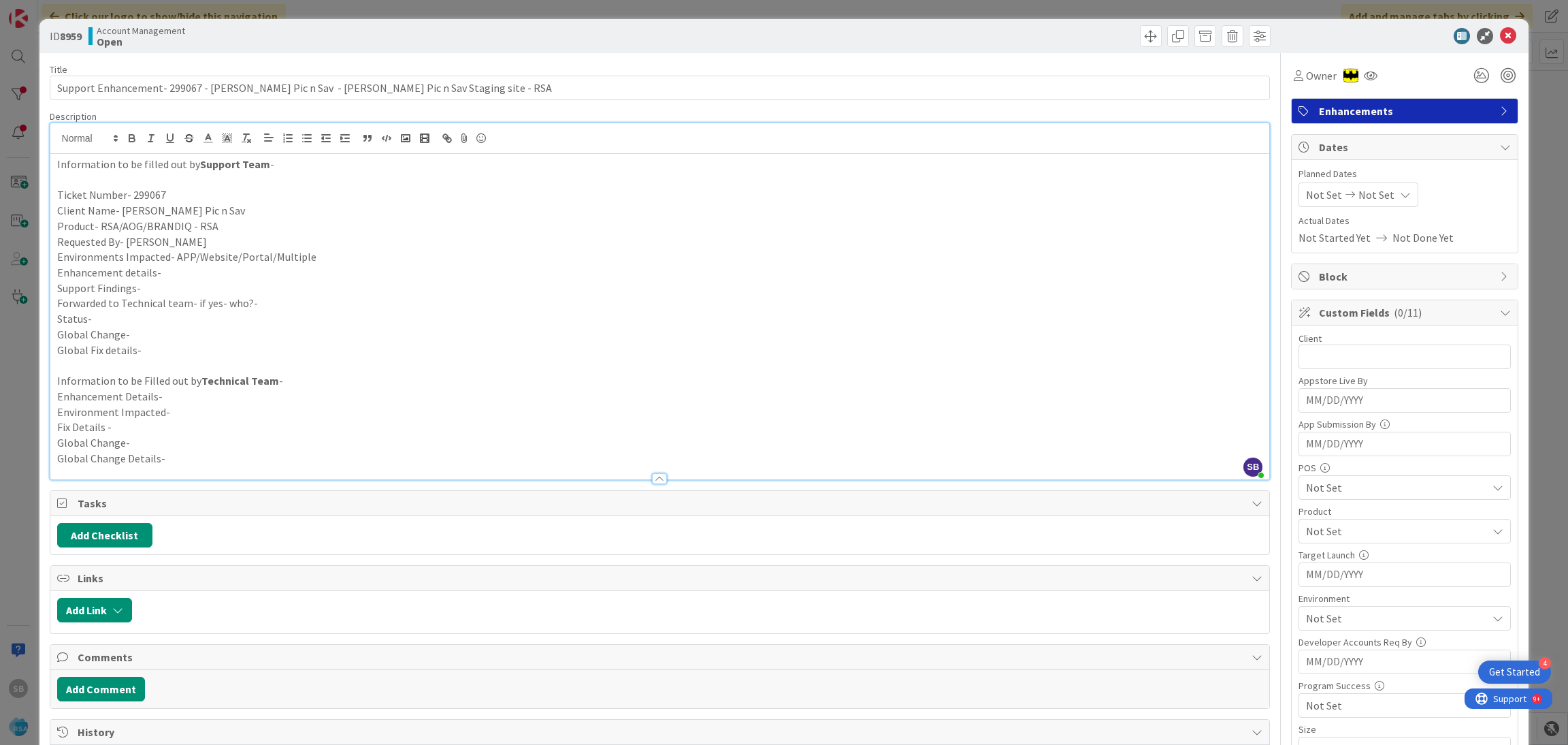
click at [321, 253] on p "Environments Impacted- APP/Website/Portal/Multiple" at bounding box center [659, 257] width 1206 height 15
click at [255, 265] on p "Enhancement details-" at bounding box center [659, 273] width 1206 height 15
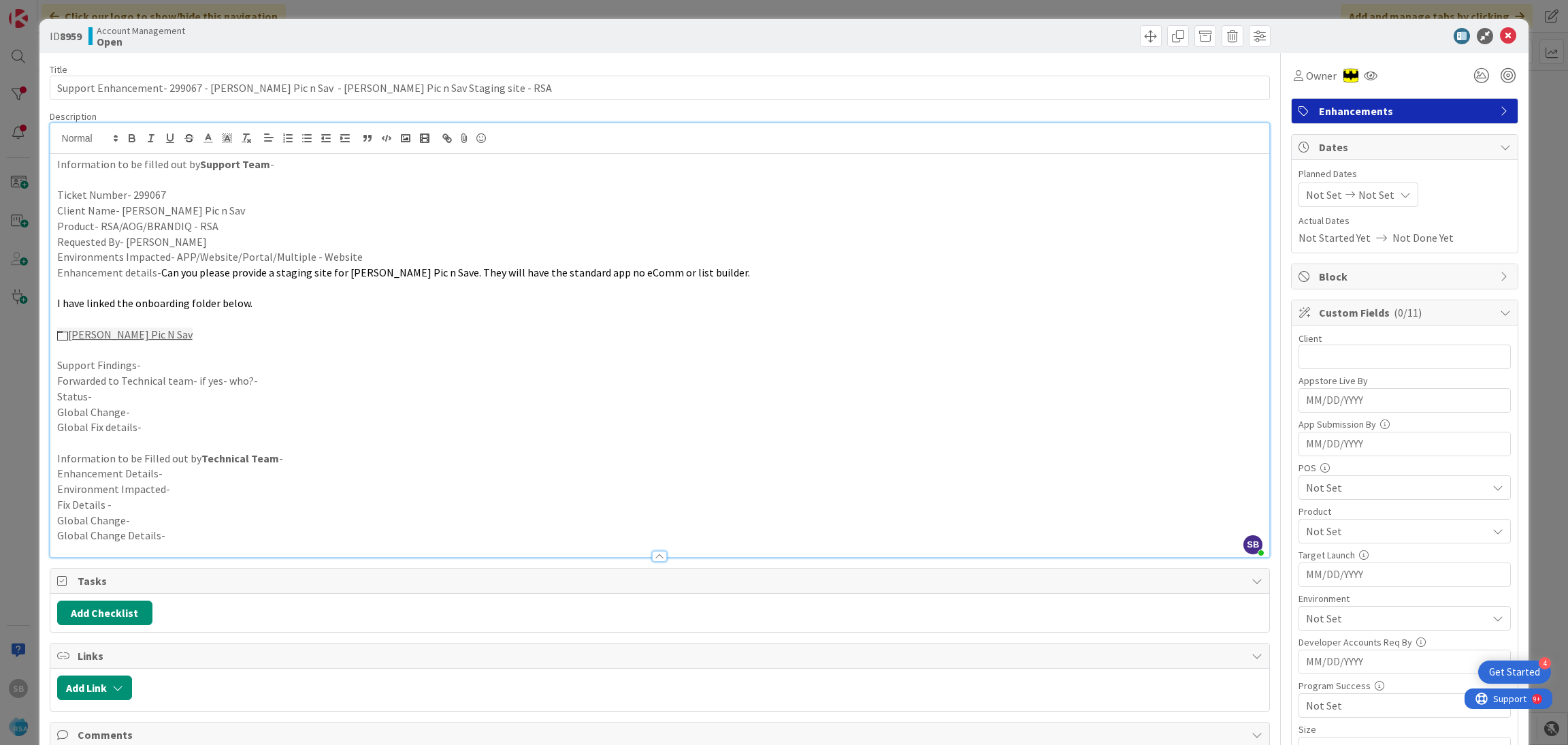
click at [163, 296] on span "I have linked the onboarding folder below." at bounding box center [154, 303] width 195 height 13
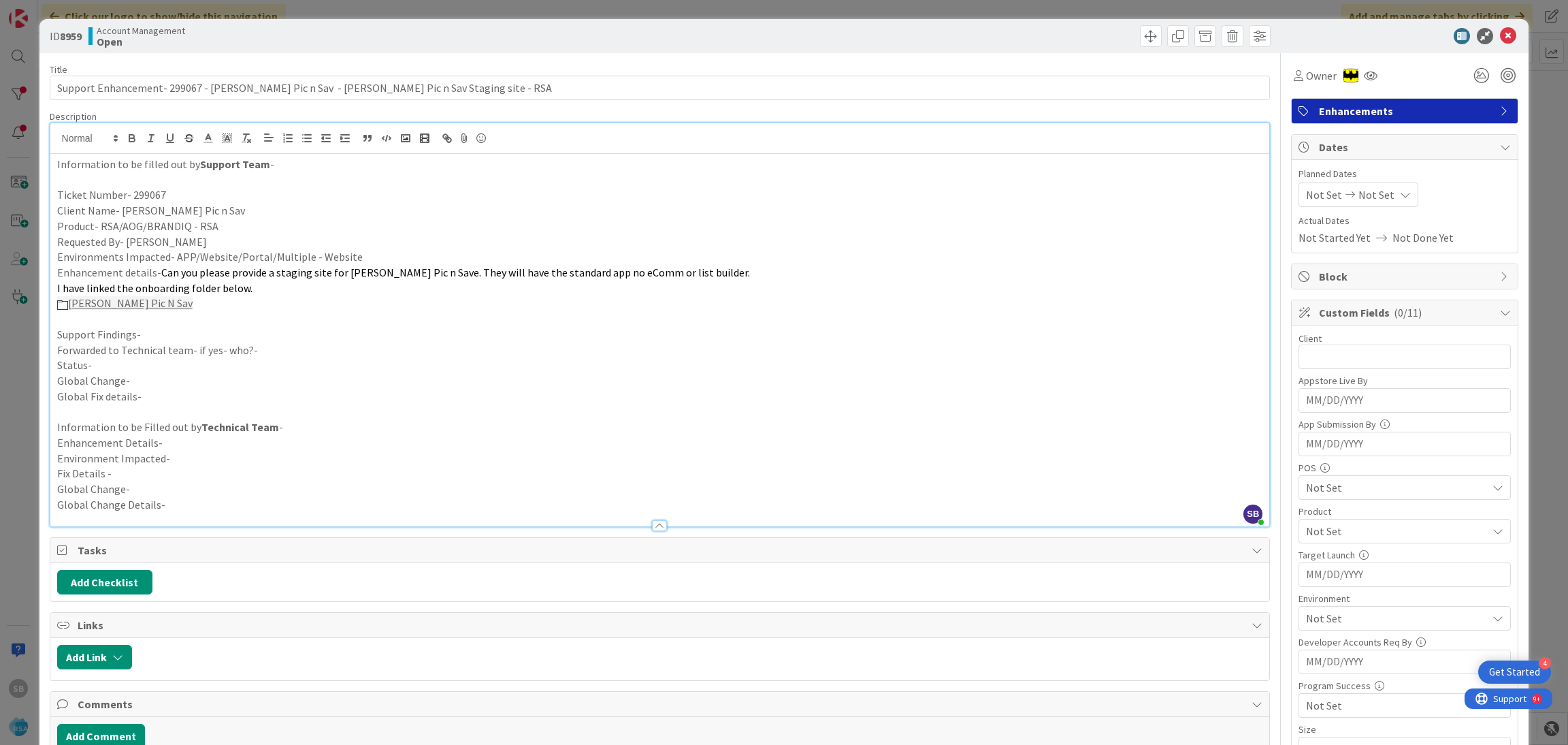
click at [158, 339] on p "Support Findings-" at bounding box center [659, 334] width 1206 height 15
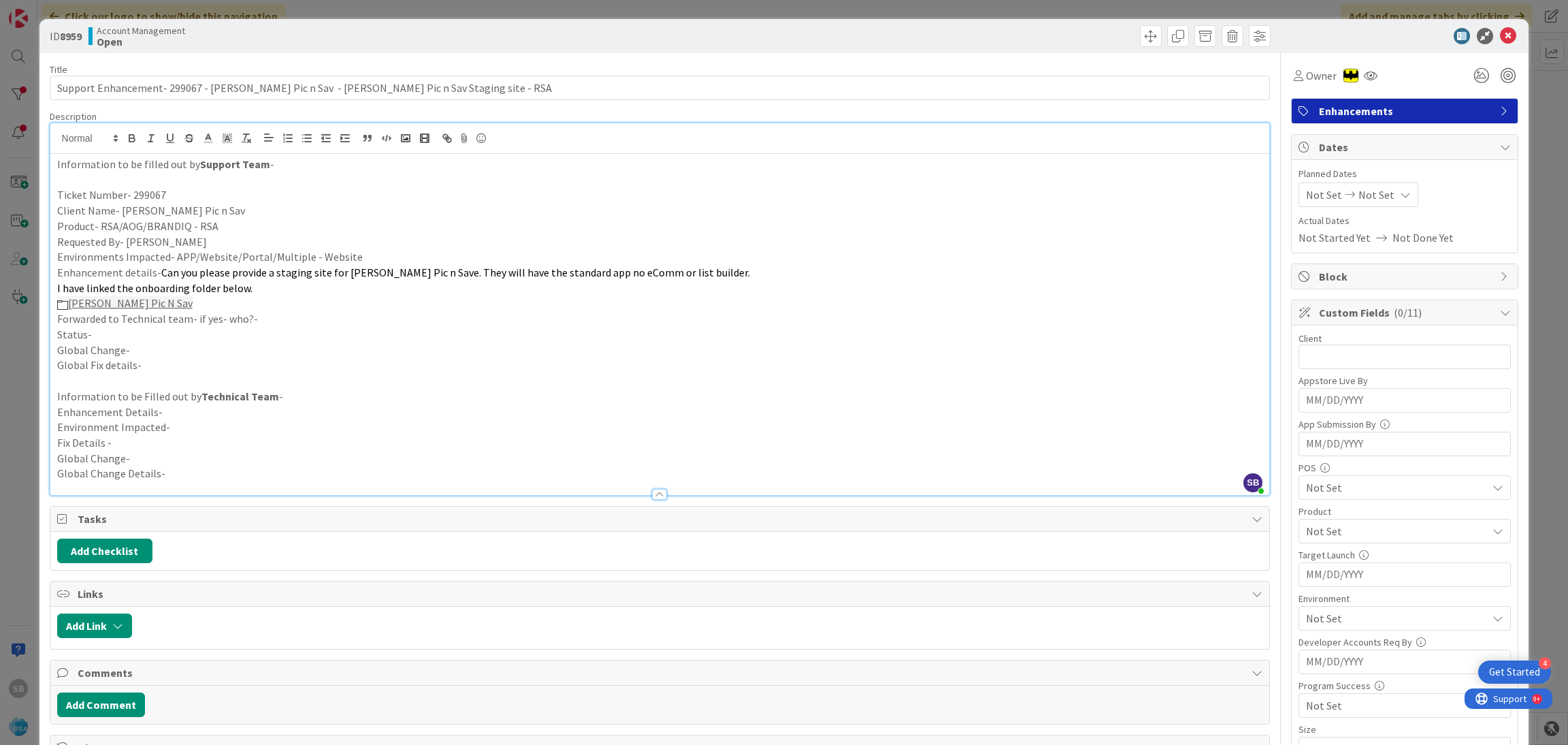
click at [265, 314] on p "Forwarded to Technical team- if yes- who?-" at bounding box center [659, 319] width 1206 height 15
click at [265, 316] on p "Forwarded to Technical team- if yes- who?- Annil" at bounding box center [659, 319] width 1206 height 15
click at [244, 337] on p "Status-" at bounding box center [659, 334] width 1206 height 15
click at [1311, 194] on span "Not Set" at bounding box center [1323, 194] width 36 height 16
click at [1341, 318] on td "4" at bounding box center [1354, 313] width 27 height 26
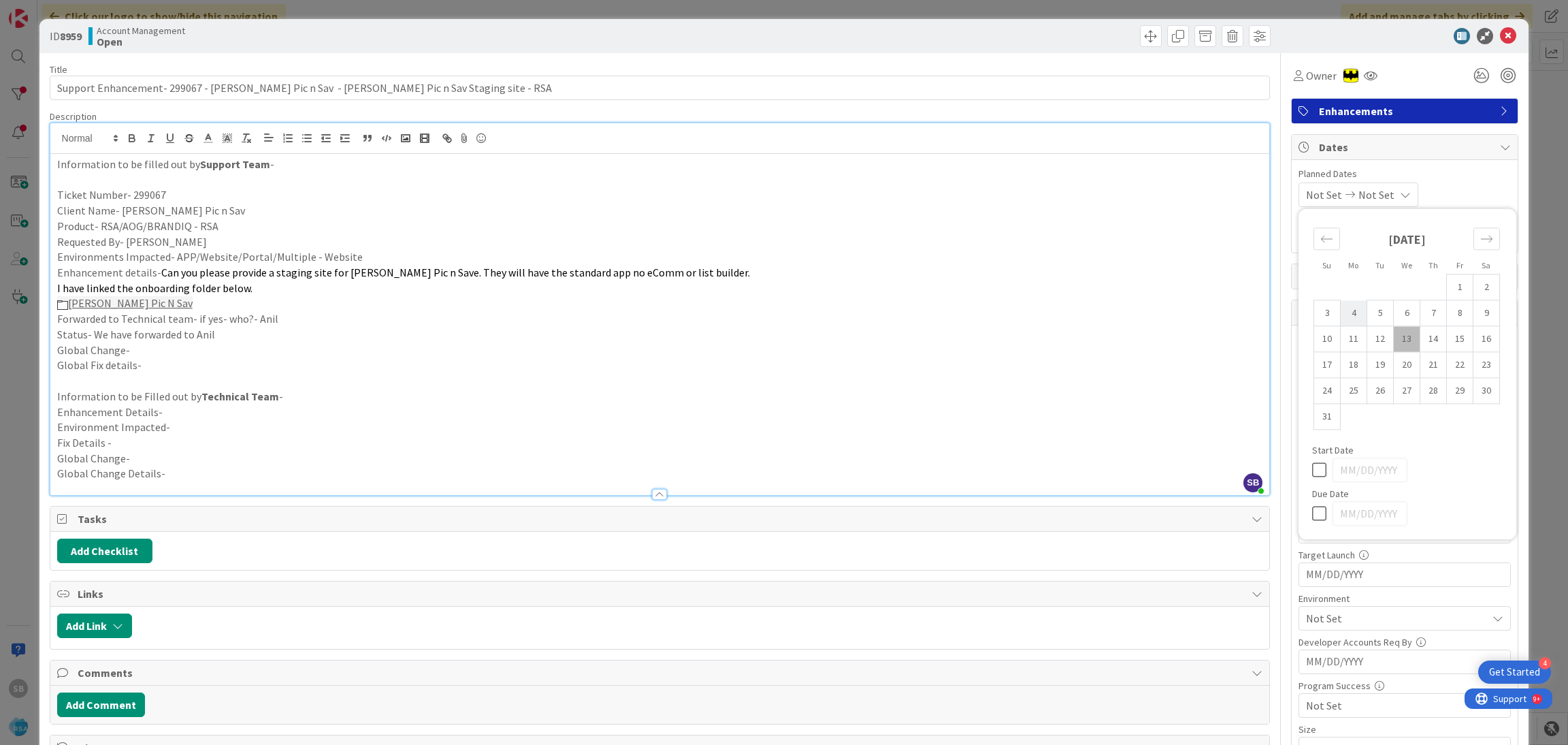
type input "[DATE]"
click at [1447, 341] on td "15" at bounding box center [1460, 339] width 27 height 26
type input "[DATE]"
click at [1441, 182] on div "[DATE] [DATE] Su Mo Tu We Th Fr Sa [DATE] 1 2 3 4 5 6 7 8 9 10 11 12 13 14 15 1…" at bounding box center [1405, 194] width 213 height 25
click at [1336, 358] on input "text" at bounding box center [1405, 356] width 213 height 25
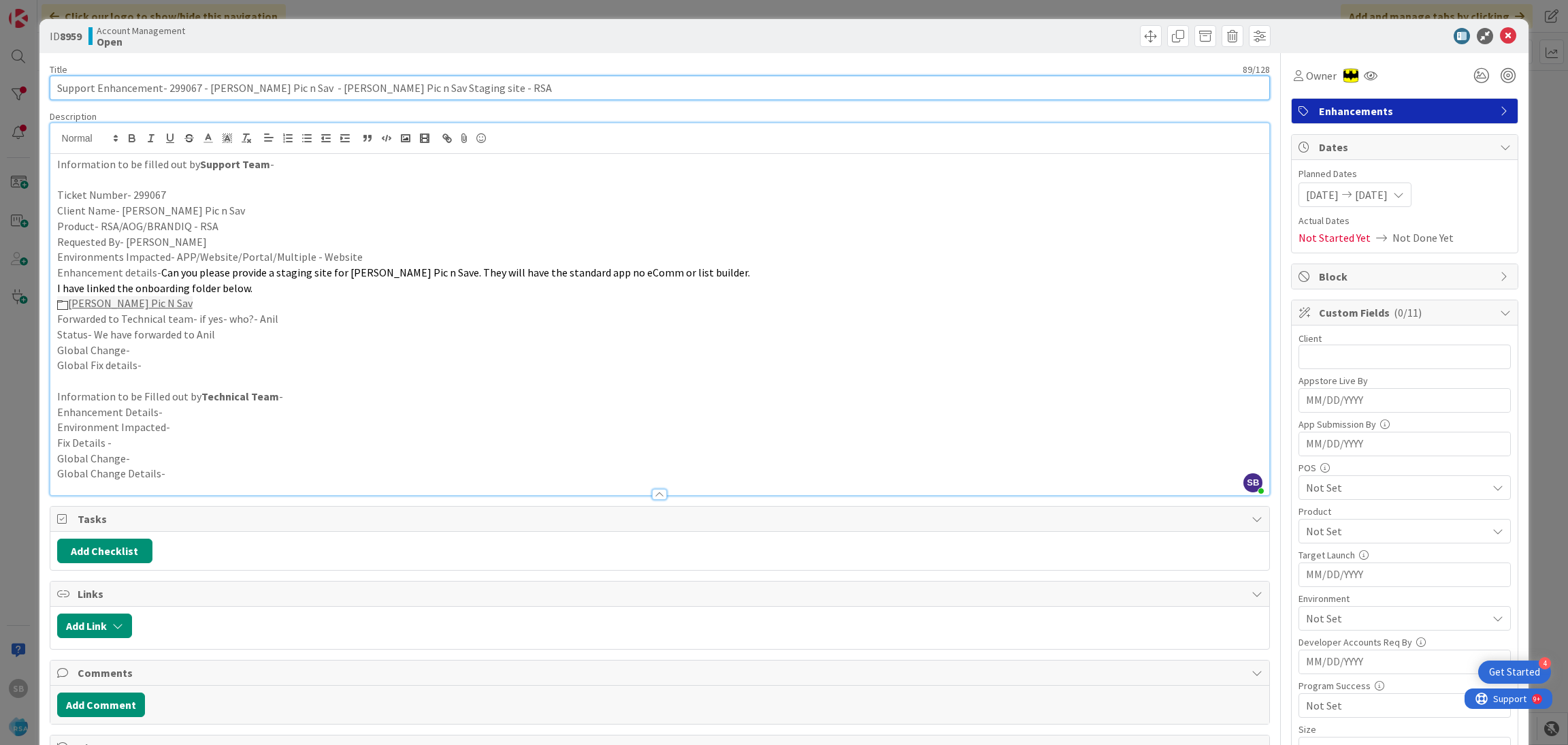
drag, startPoint x: 284, startPoint y: 80, endPoint x: 207, endPoint y: 82, distance: 77.0
click at [207, 82] on input "Support Enhancement- 299067 - Colquitt Pic n Sav - Colquitt Pic n Sav Staging s…" at bounding box center [660, 87] width 1221 height 25
click at [1342, 361] on input "text" at bounding box center [1405, 356] width 213 height 25
paste input "Colquitt Pic n Sav"
type input "Colquitt Pic n Sav"
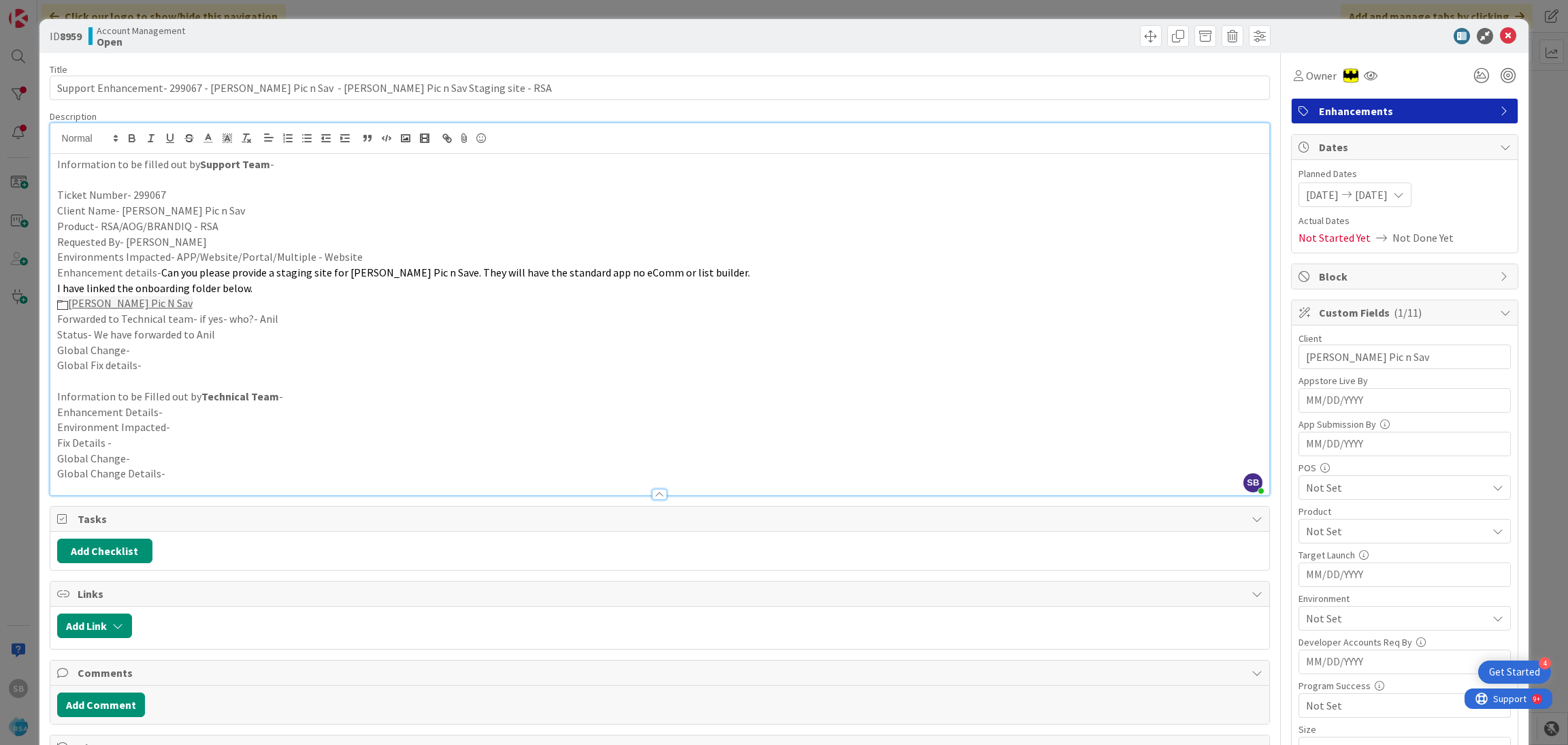
scroll to position [125, 0]
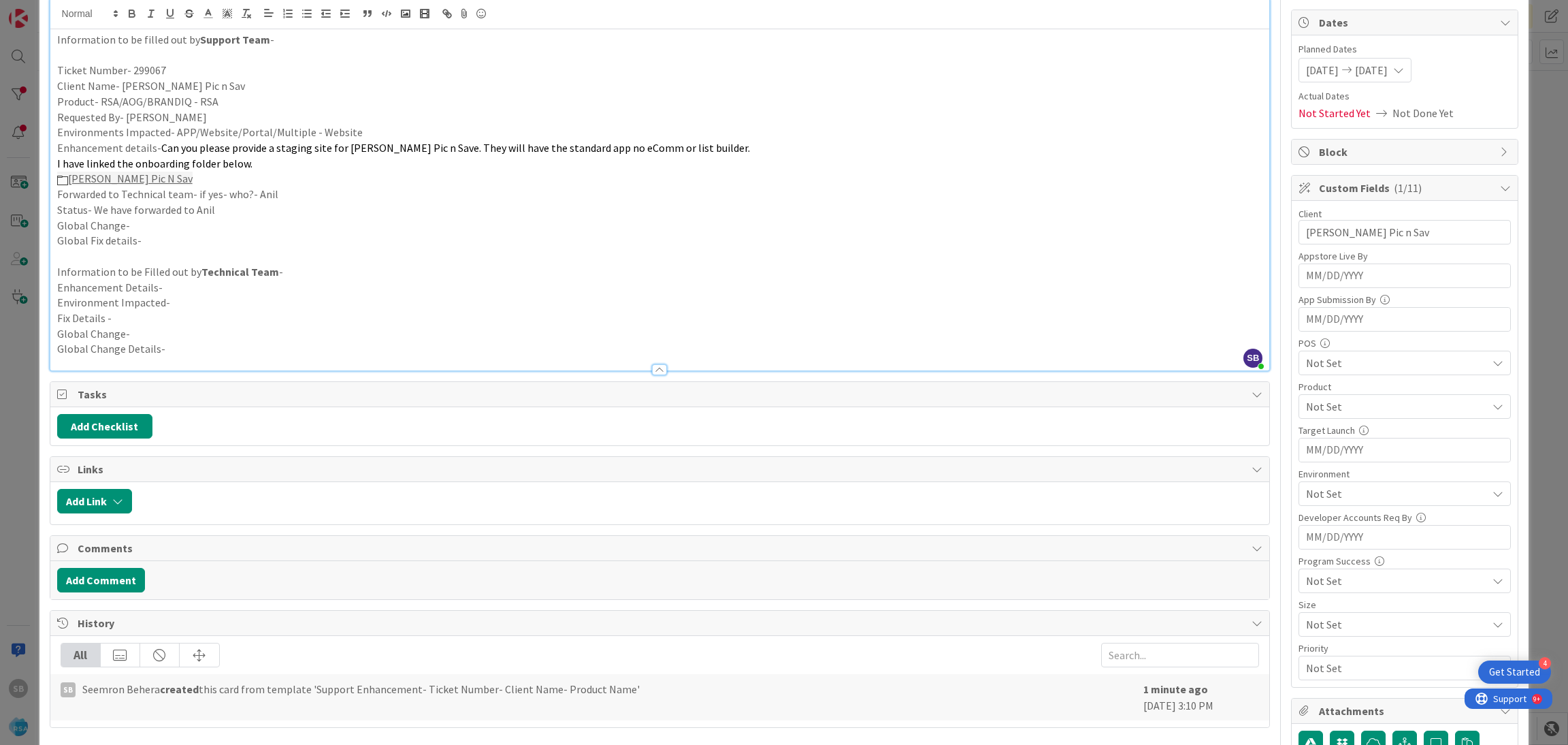
click at [1360, 364] on span "Not Set" at bounding box center [1396, 363] width 181 height 16
click at [1338, 405] on span "Not Set" at bounding box center [1396, 406] width 181 height 16
click at [1318, 439] on span "RSA" at bounding box center [1327, 438] width 18 height 20
click at [1346, 418] on div "RSA" at bounding box center [1405, 406] width 213 height 25
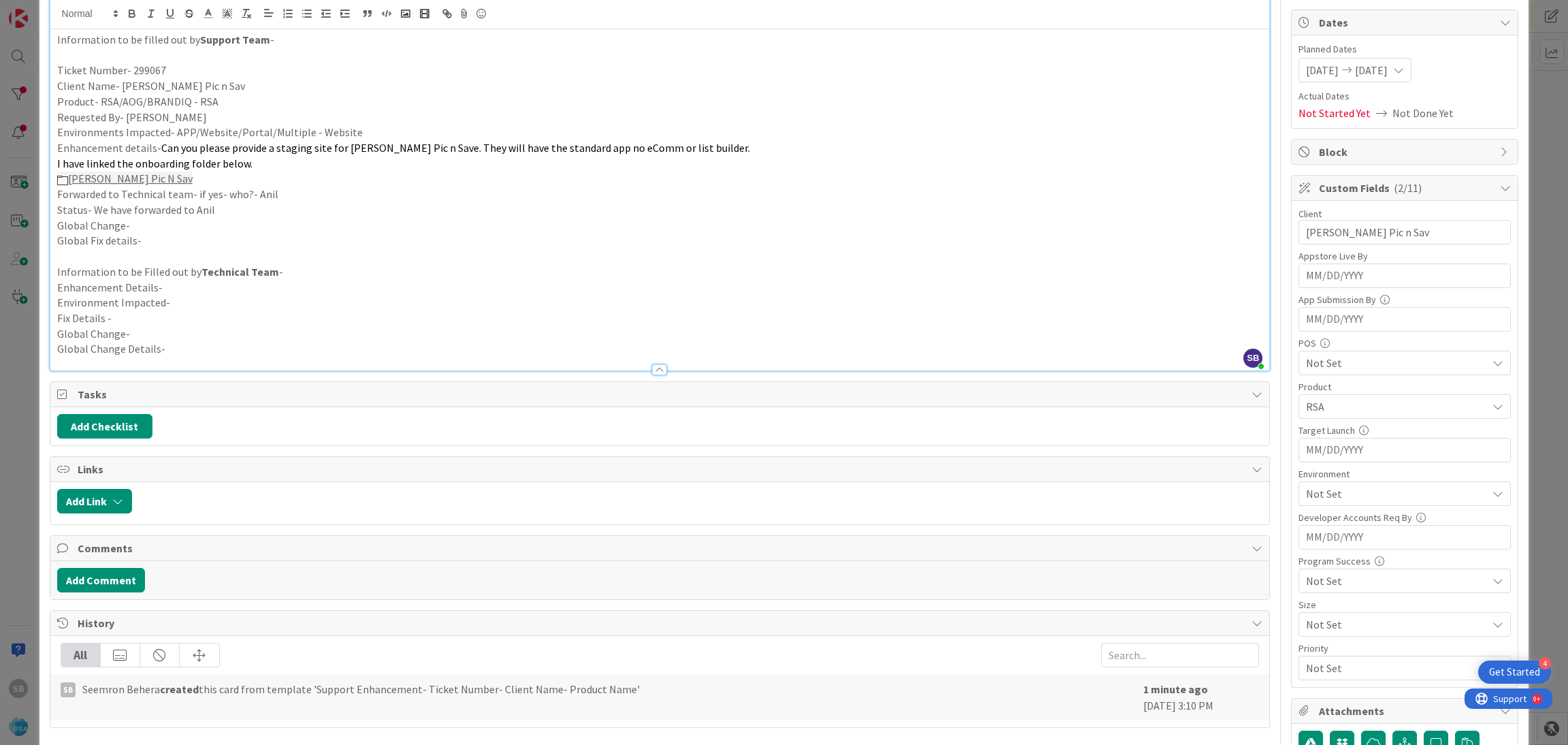
click at [1329, 492] on span "Not Set" at bounding box center [1396, 493] width 181 height 16
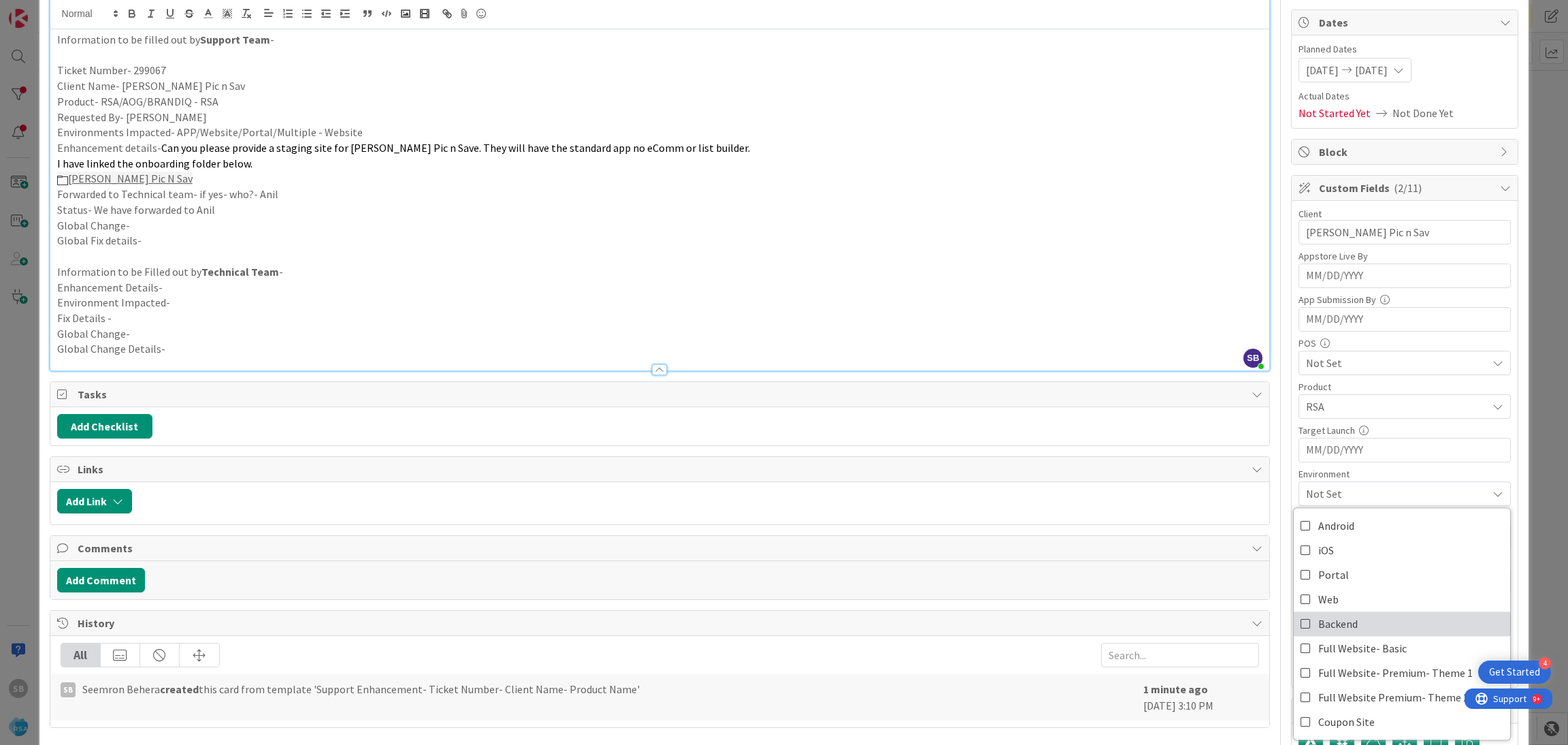
click at [1322, 625] on span "Backend" at bounding box center [1338, 623] width 39 height 20
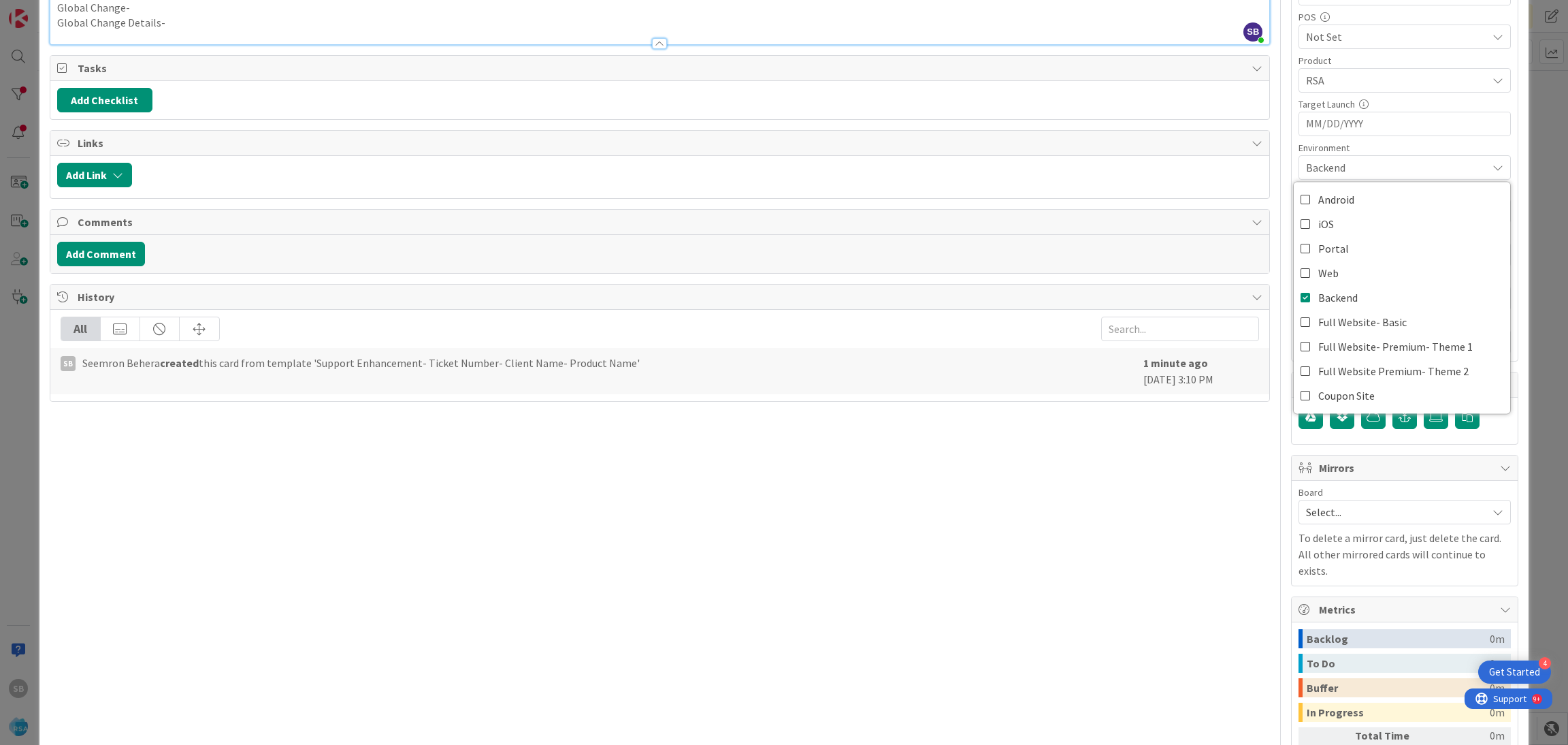
scroll to position [508, 0]
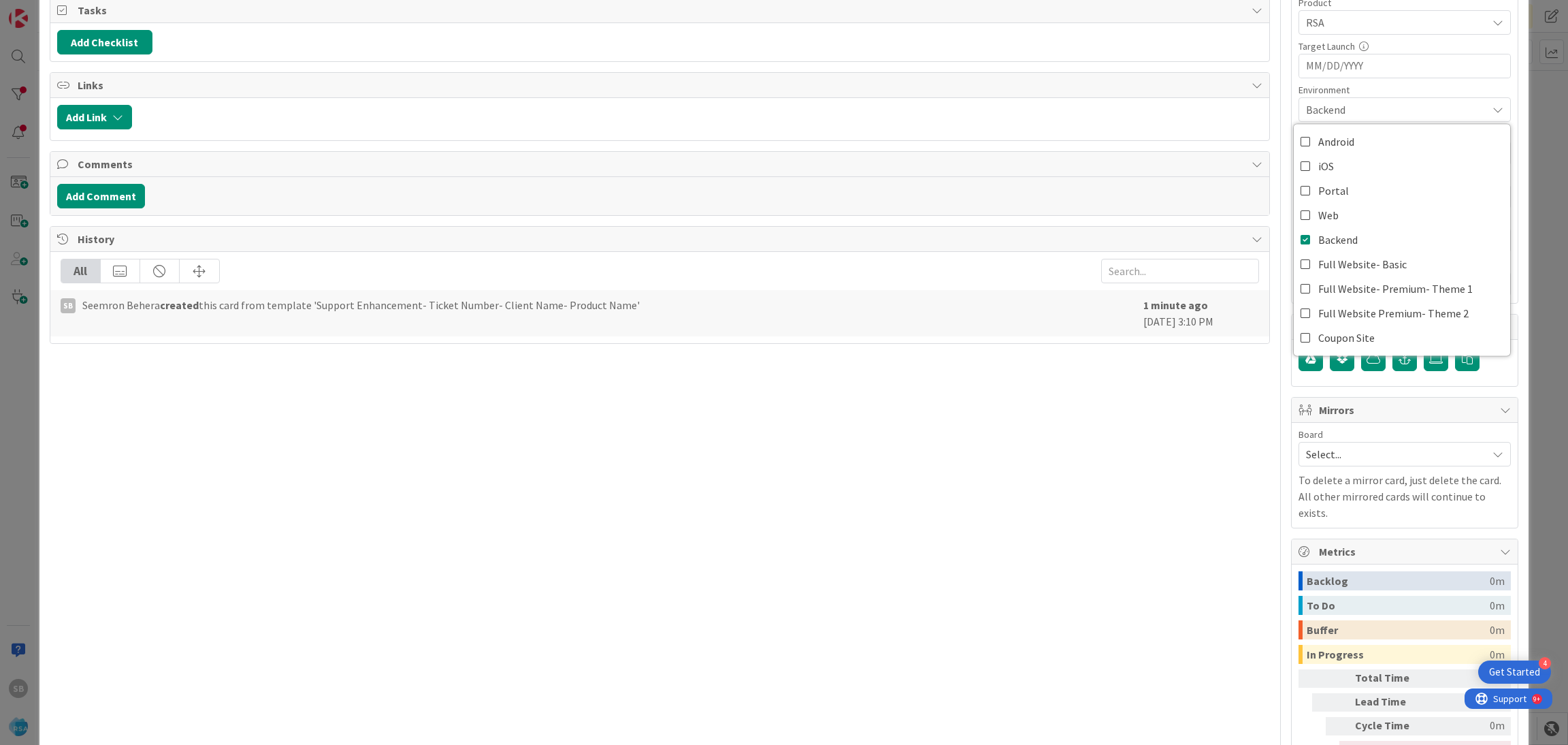
click at [1332, 446] on span "Select..." at bounding box center [1393, 453] width 175 height 19
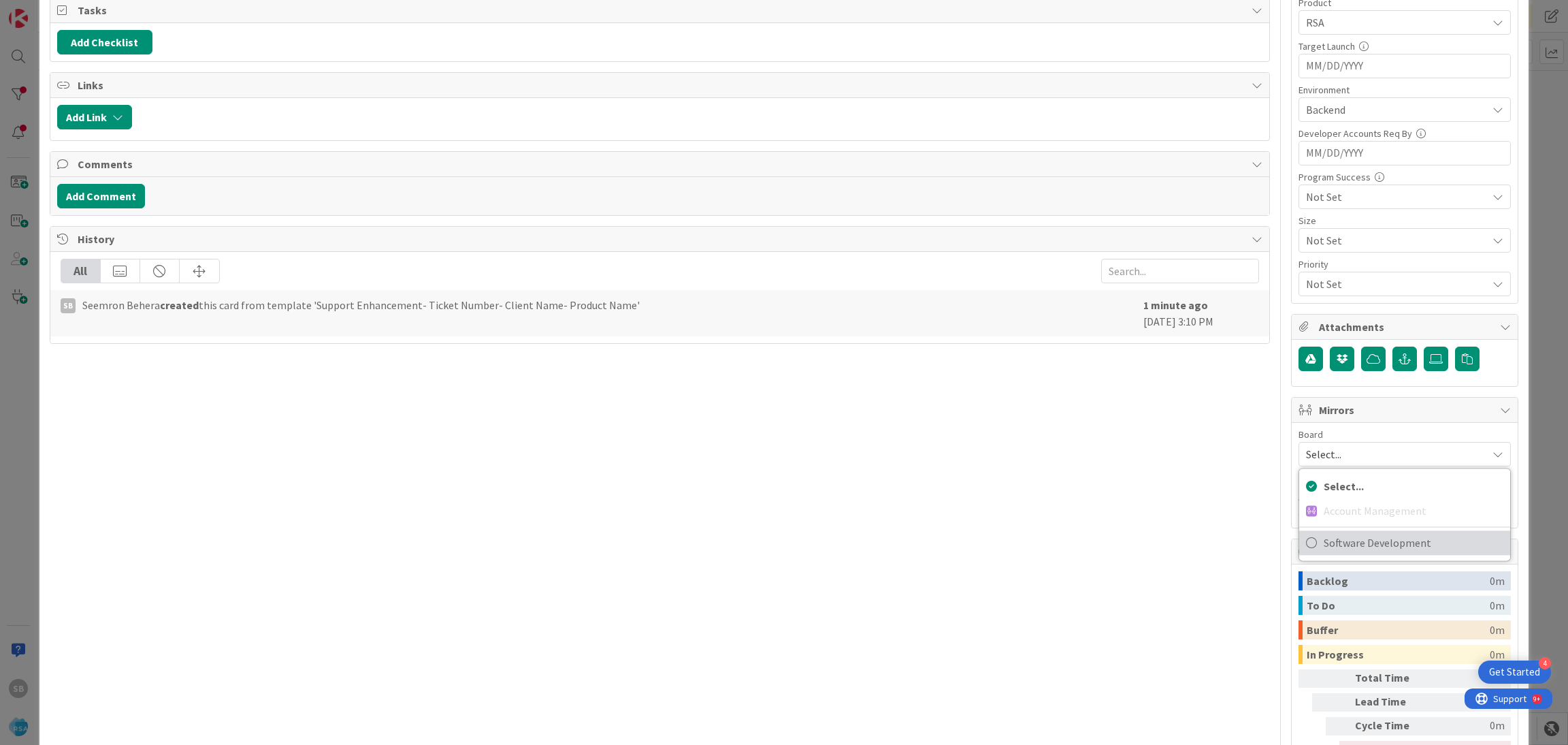
click at [1325, 536] on span "Software Development" at bounding box center [1413, 542] width 179 height 20
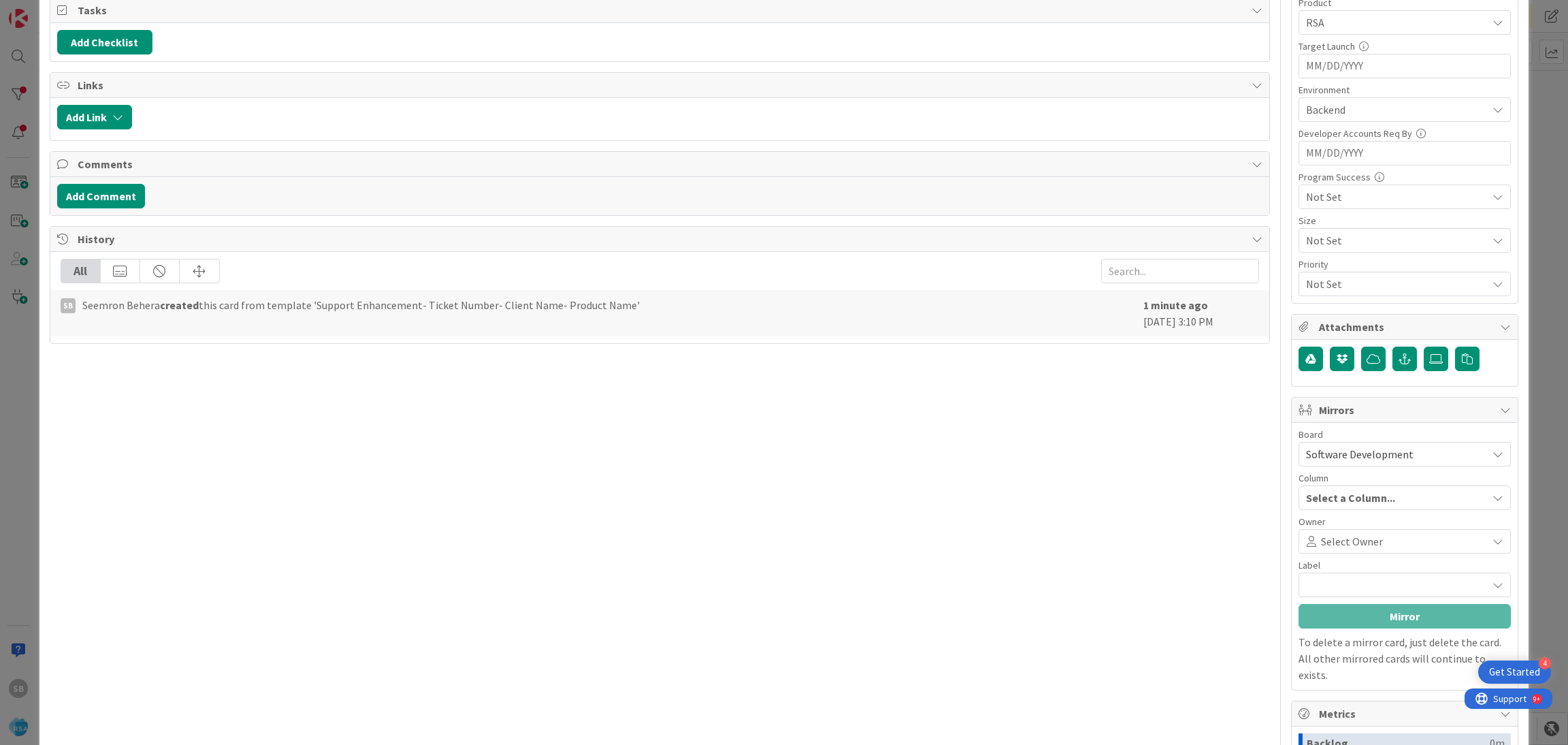
click at [1325, 536] on span "Select Owner" at bounding box center [1352, 541] width 62 height 16
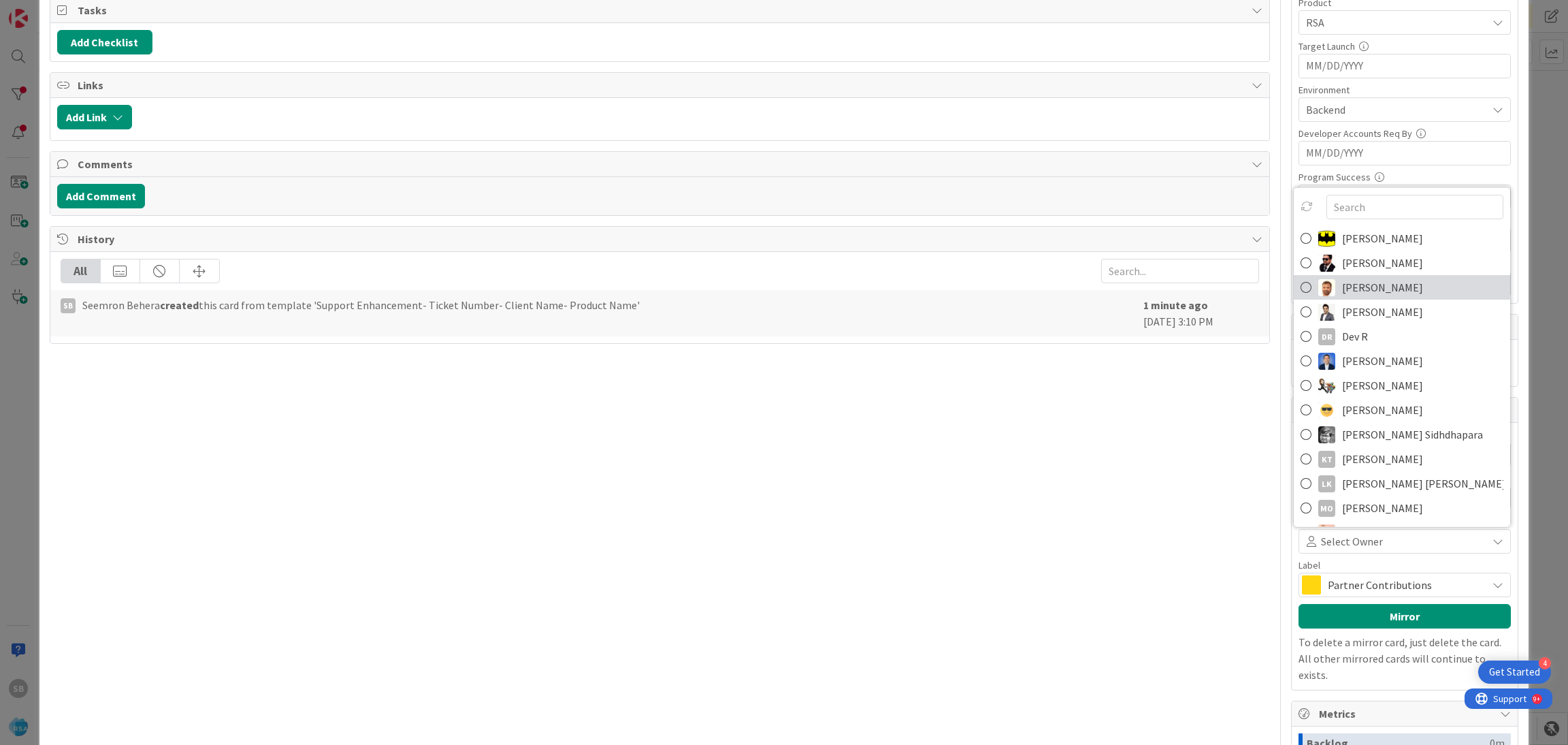
click at [1354, 291] on span "[PERSON_NAME]" at bounding box center [1382, 287] width 81 height 20
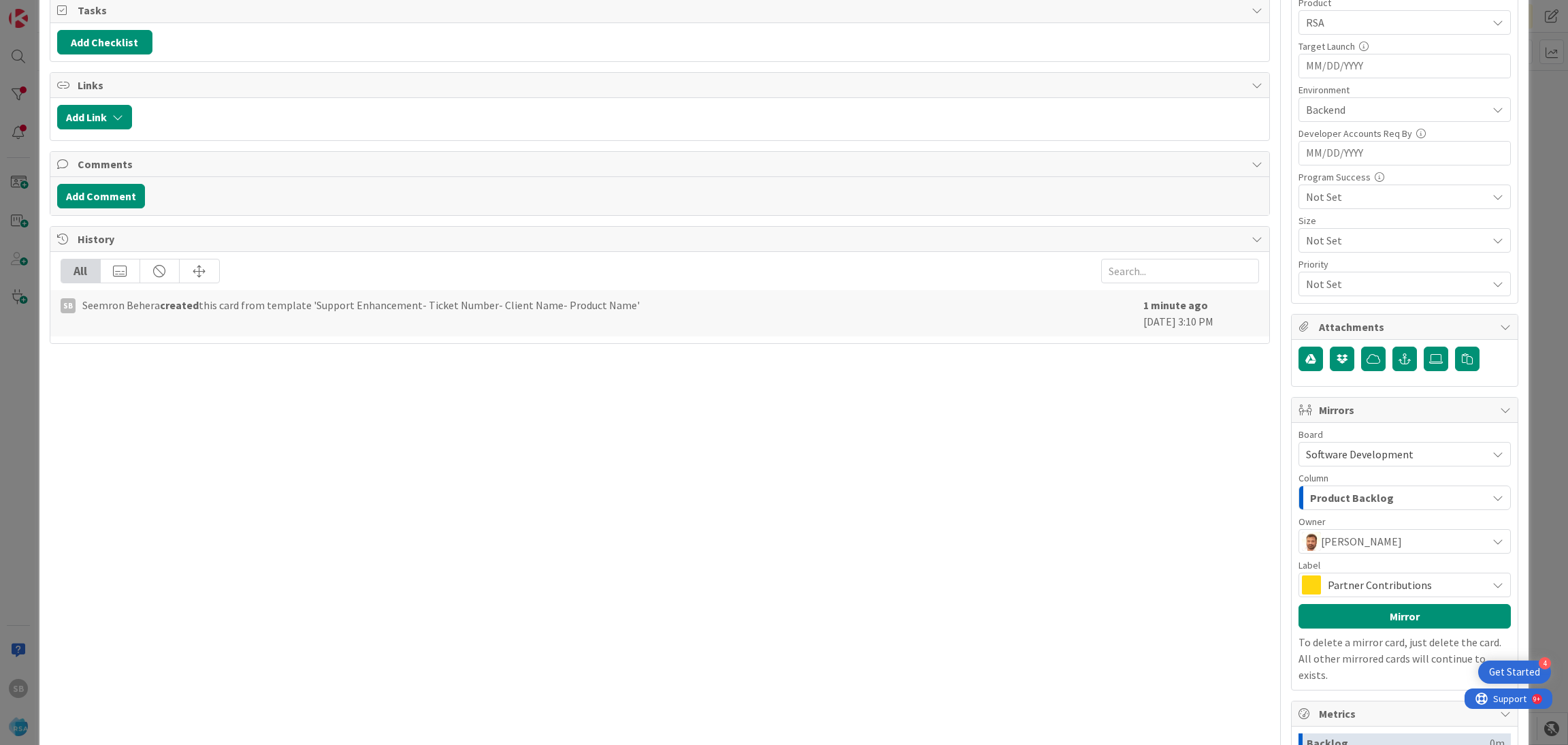
click at [1345, 590] on span "Partner Contributions" at bounding box center [1403, 584] width 153 height 19
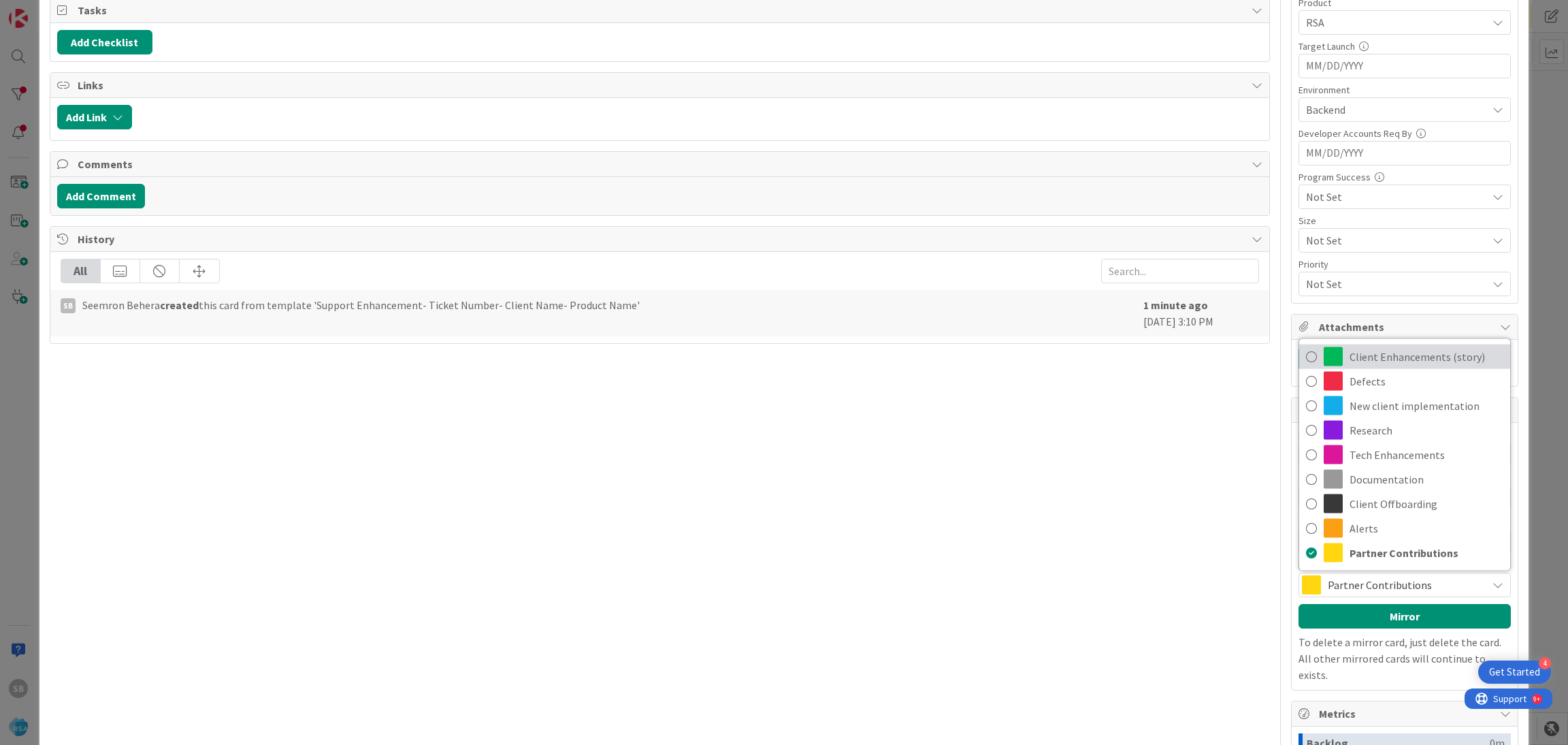
click at [1350, 352] on span "Client Enhancements (story)" at bounding box center [1426, 356] width 154 height 20
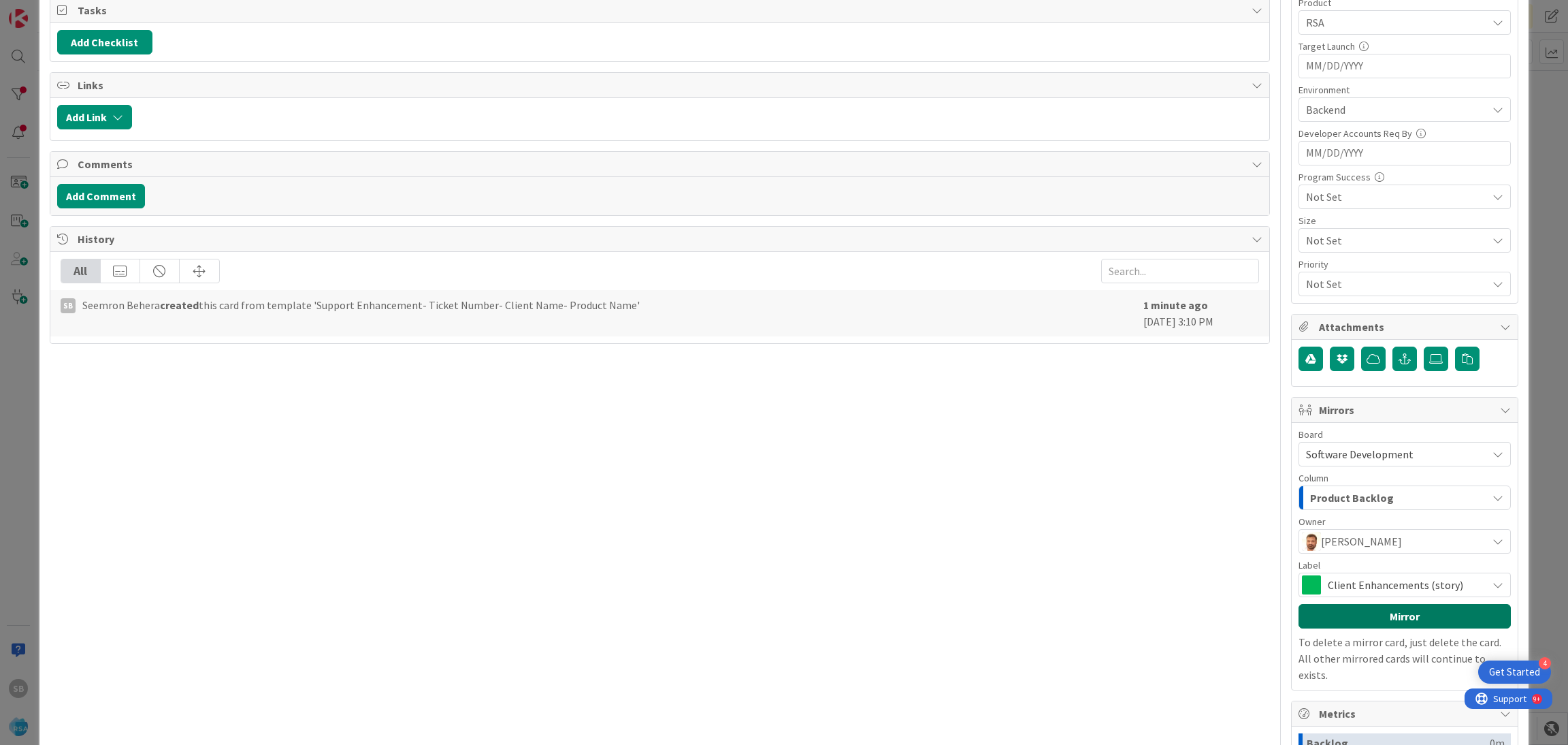
click at [1341, 616] on button "Mirror" at bounding box center [1405, 616] width 213 height 25
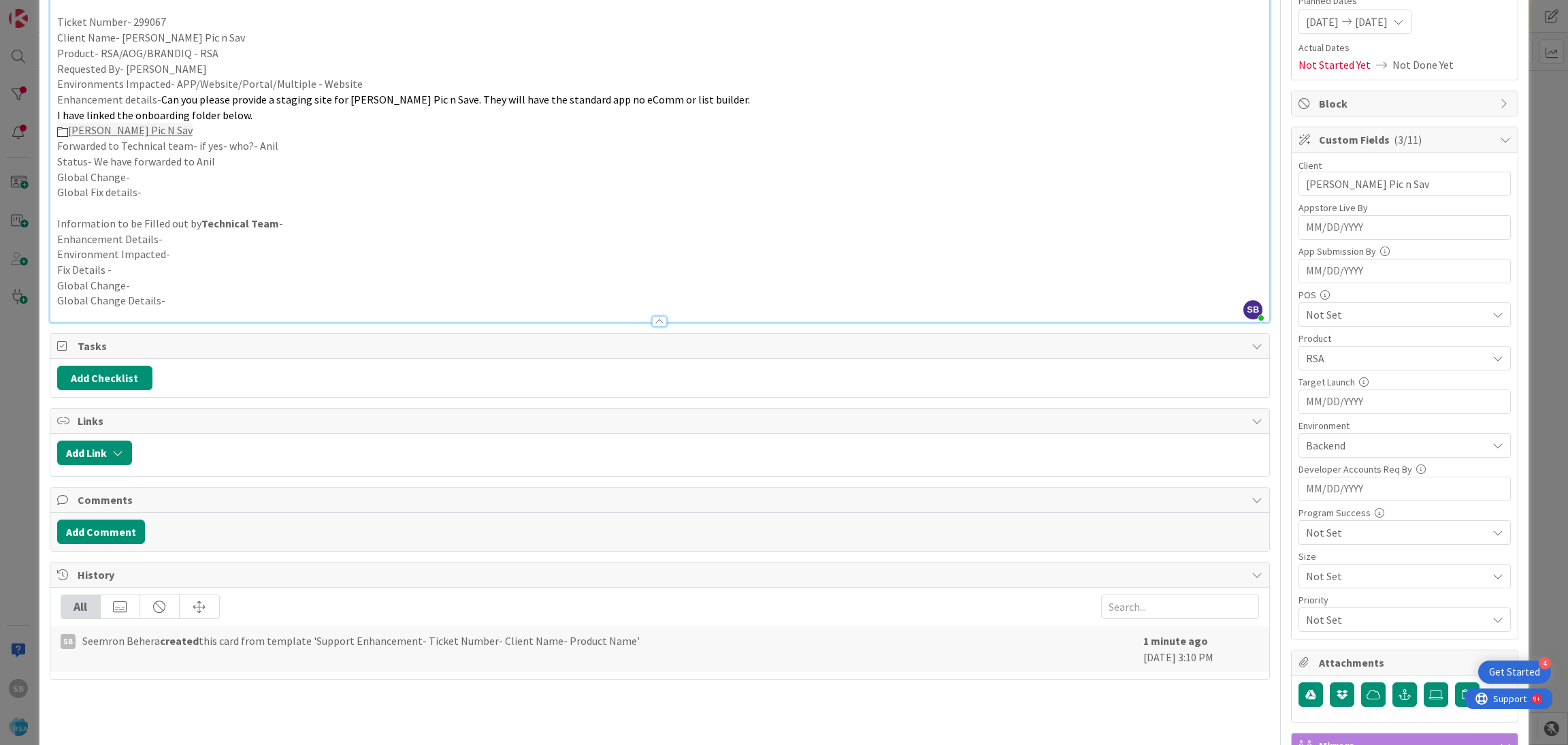
scroll to position [0, 0]
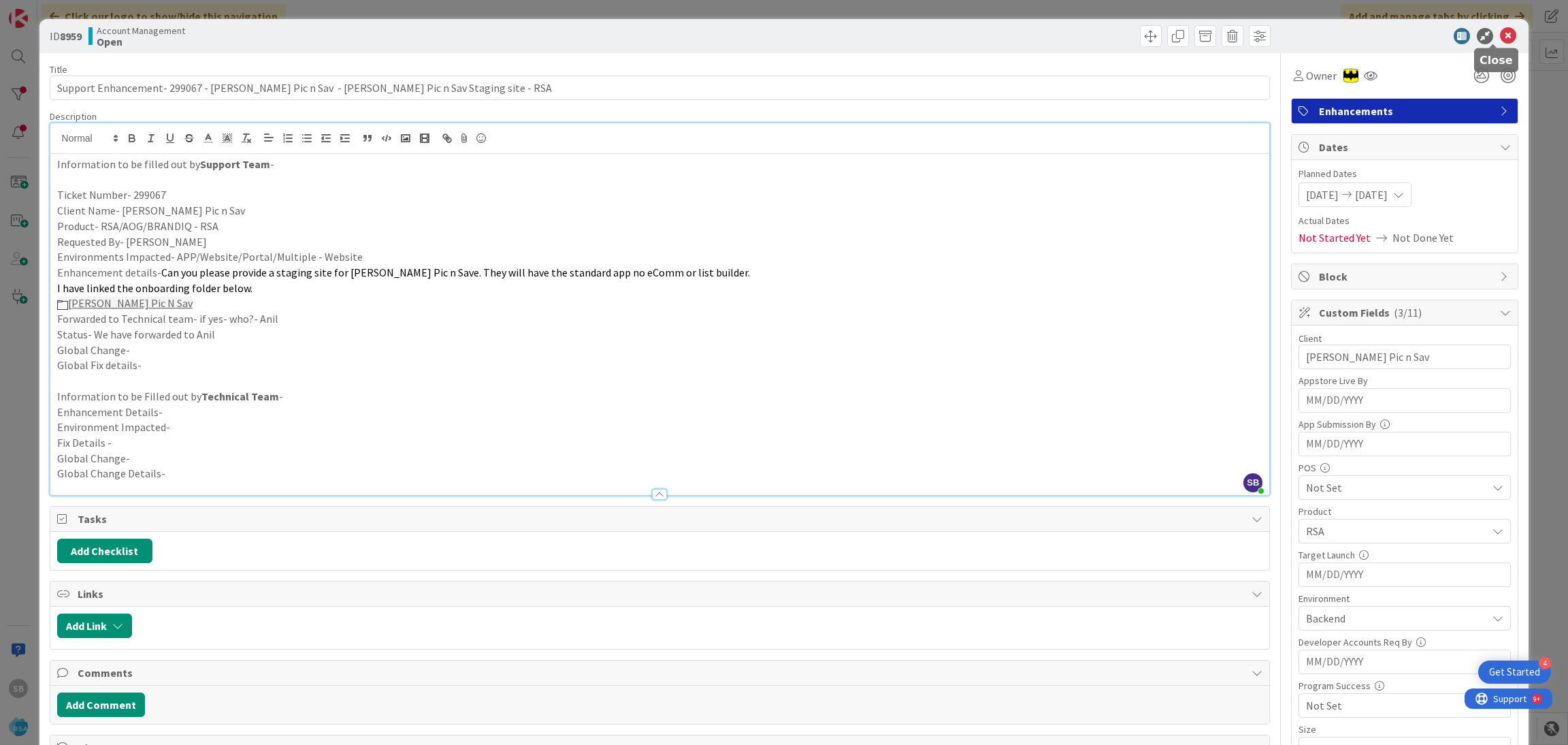
click at [1500, 36] on icon at bounding box center [1507, 36] width 16 height 16
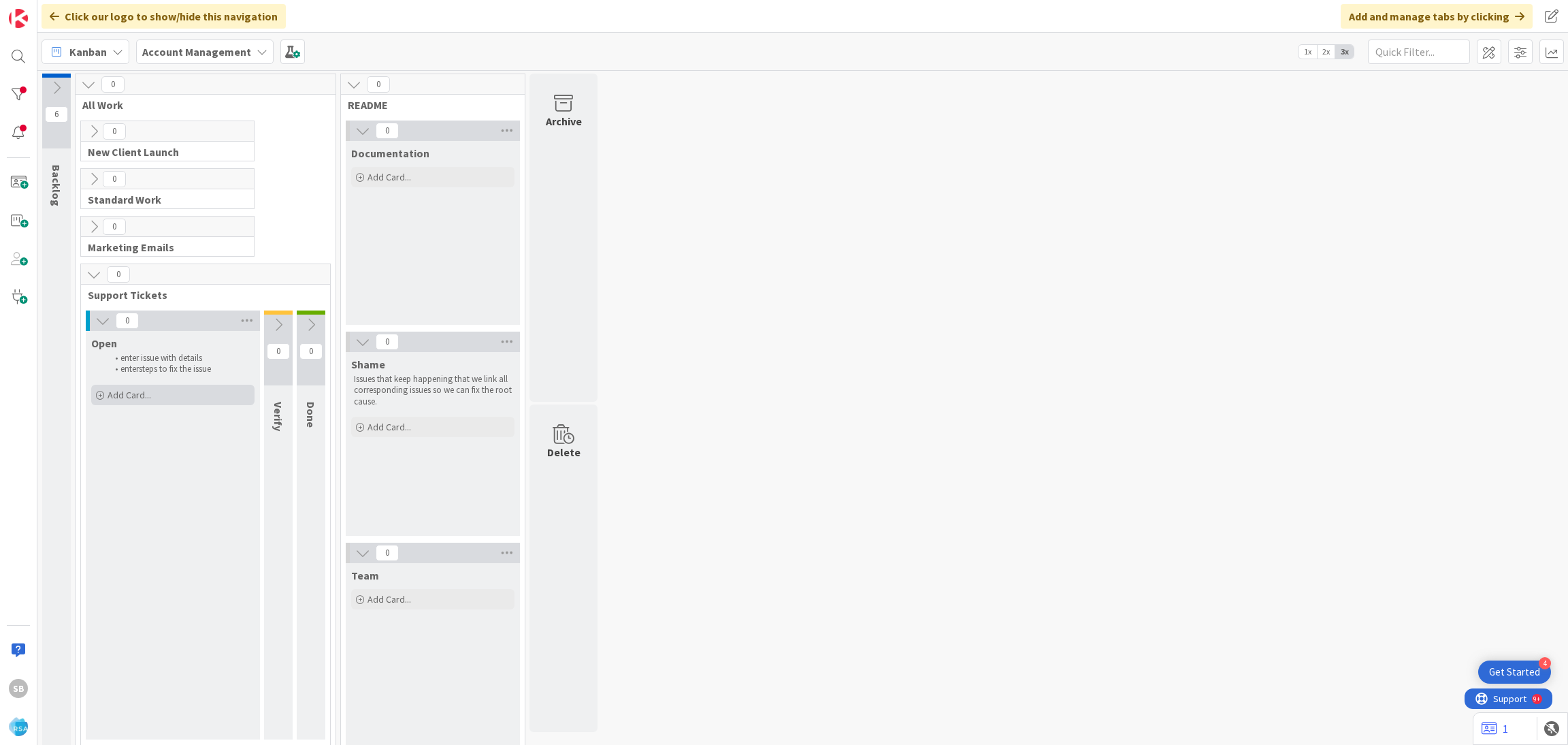
click at [181, 396] on div "Add Card..." at bounding box center [173, 394] width 163 height 20
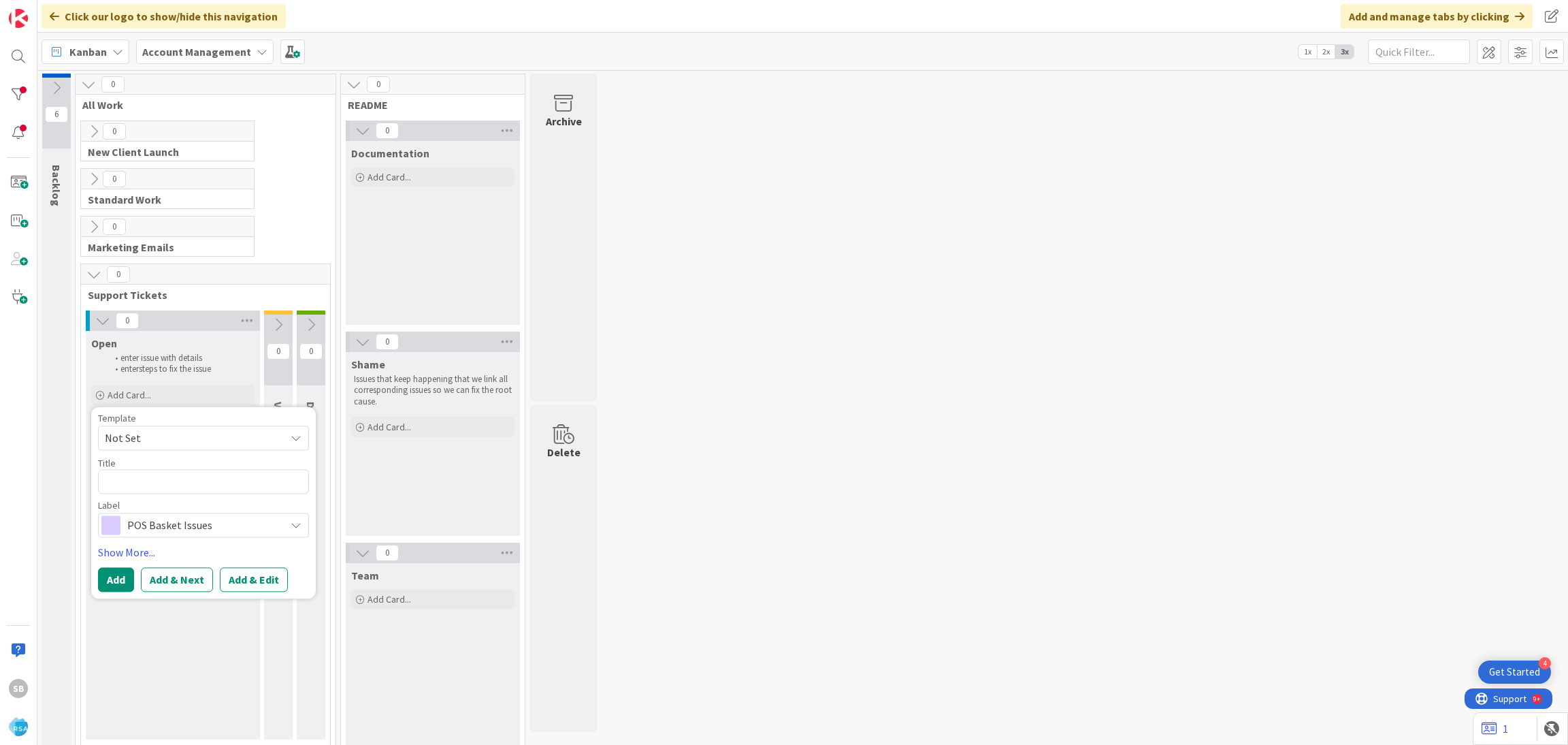
click at [160, 434] on span "Not Set" at bounding box center [190, 437] width 170 height 18
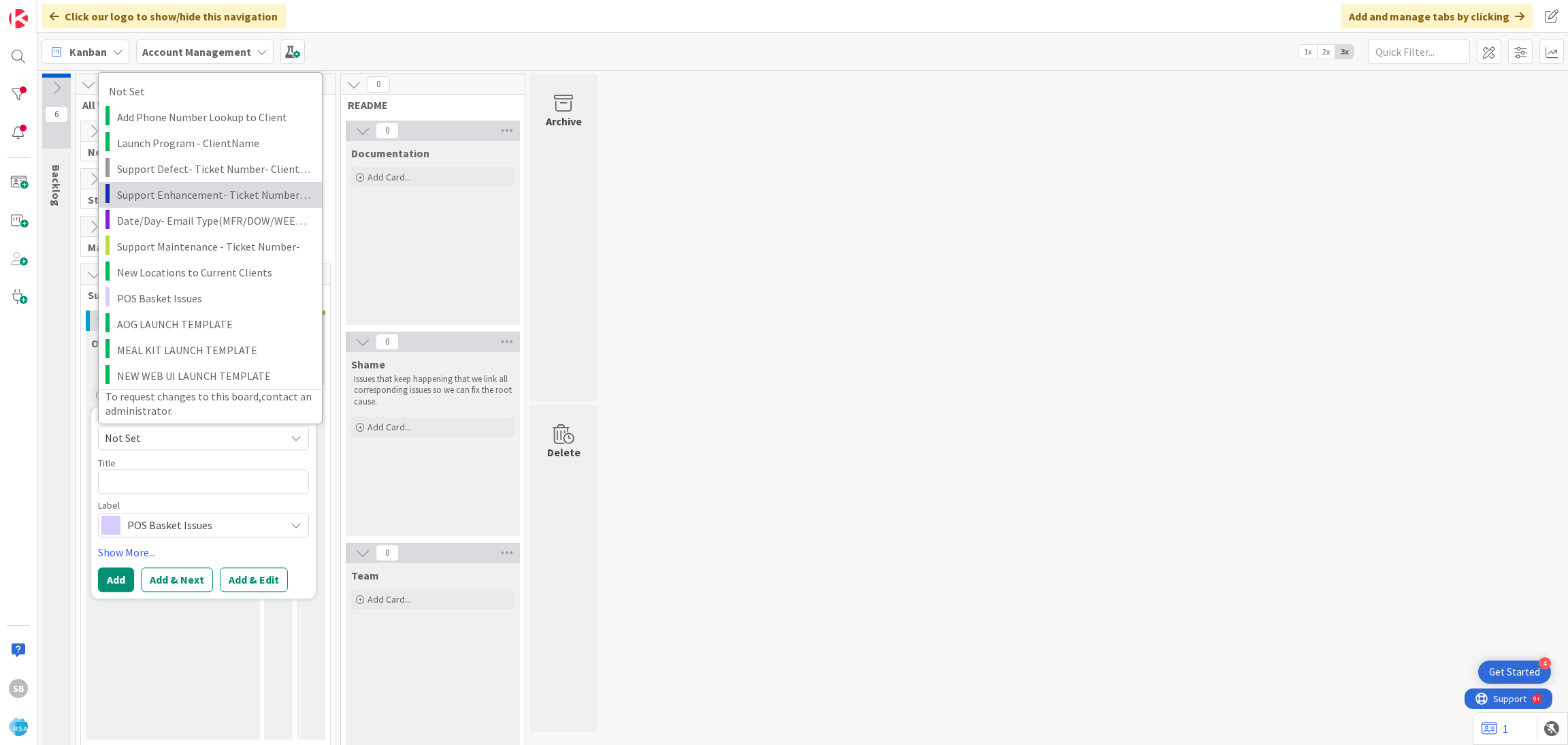
click at [197, 200] on span "Support Enhancement- Ticket Number- Client Name- Product Name" at bounding box center [214, 194] width 195 height 18
type textarea "x"
type textarea "Support Enhancement- Ticket Number- Client Name- Product Name"
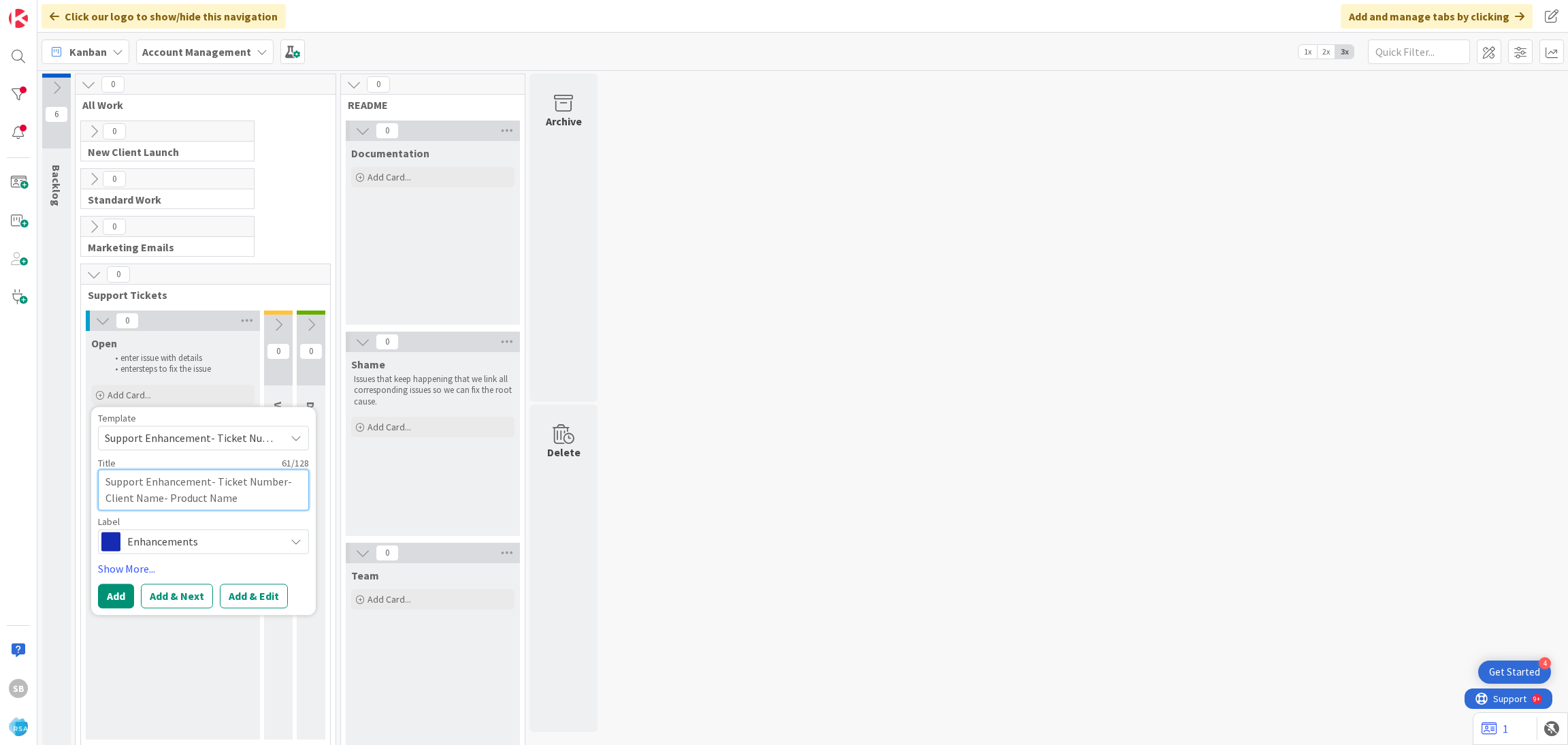
drag, startPoint x: 215, startPoint y: 479, endPoint x: 279, endPoint y: 500, distance: 67.4
click at [279, 500] on textarea "Support Enhancement- Ticket Number- Client Name- Product Name" at bounding box center [203, 489] width 211 height 41
paste textarea "299064"
type textarea "x"
type textarea "Support Enhancement- 299064"
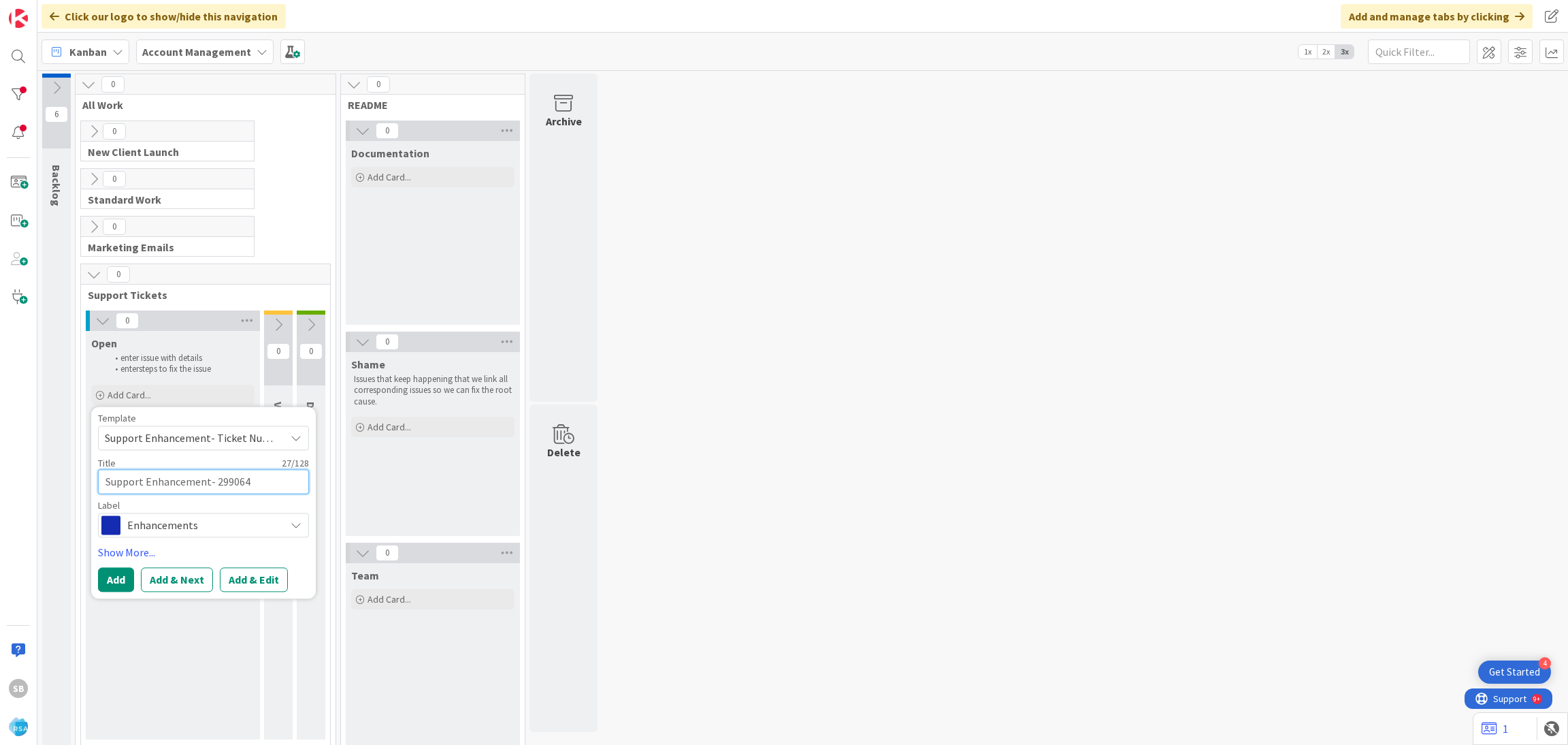
type textarea "x"
type textarea "Support Enhancement- 299064"
type textarea "x"
type textarea "Support Enhancement- 299064 -"
type textarea "x"
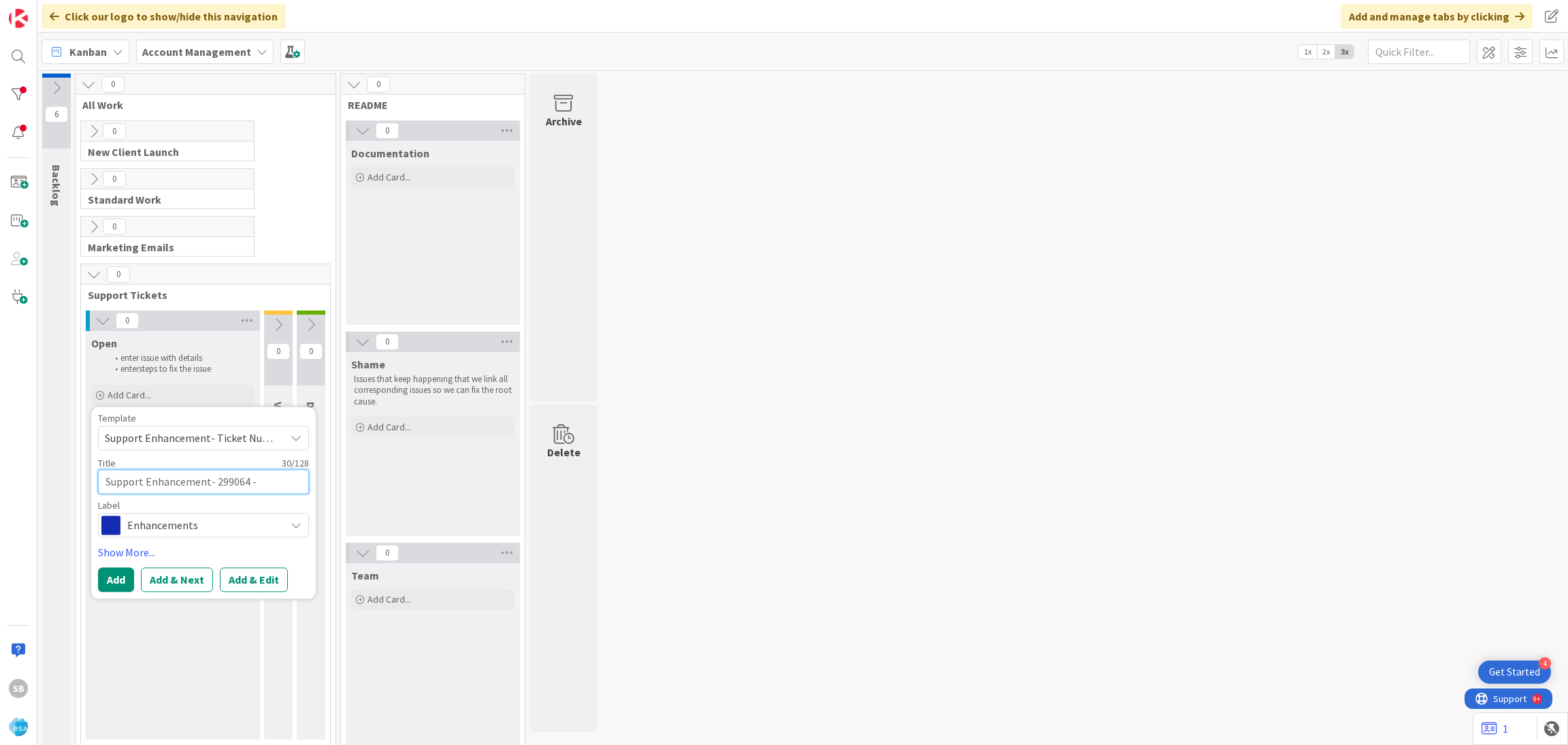
type textarea "Support Enhancement- 299064 -"
paste textarea "Edwards Food Giant"
type textarea "x"
type textarea "Support Enhancement- 299064 - Edwards Food Giant"
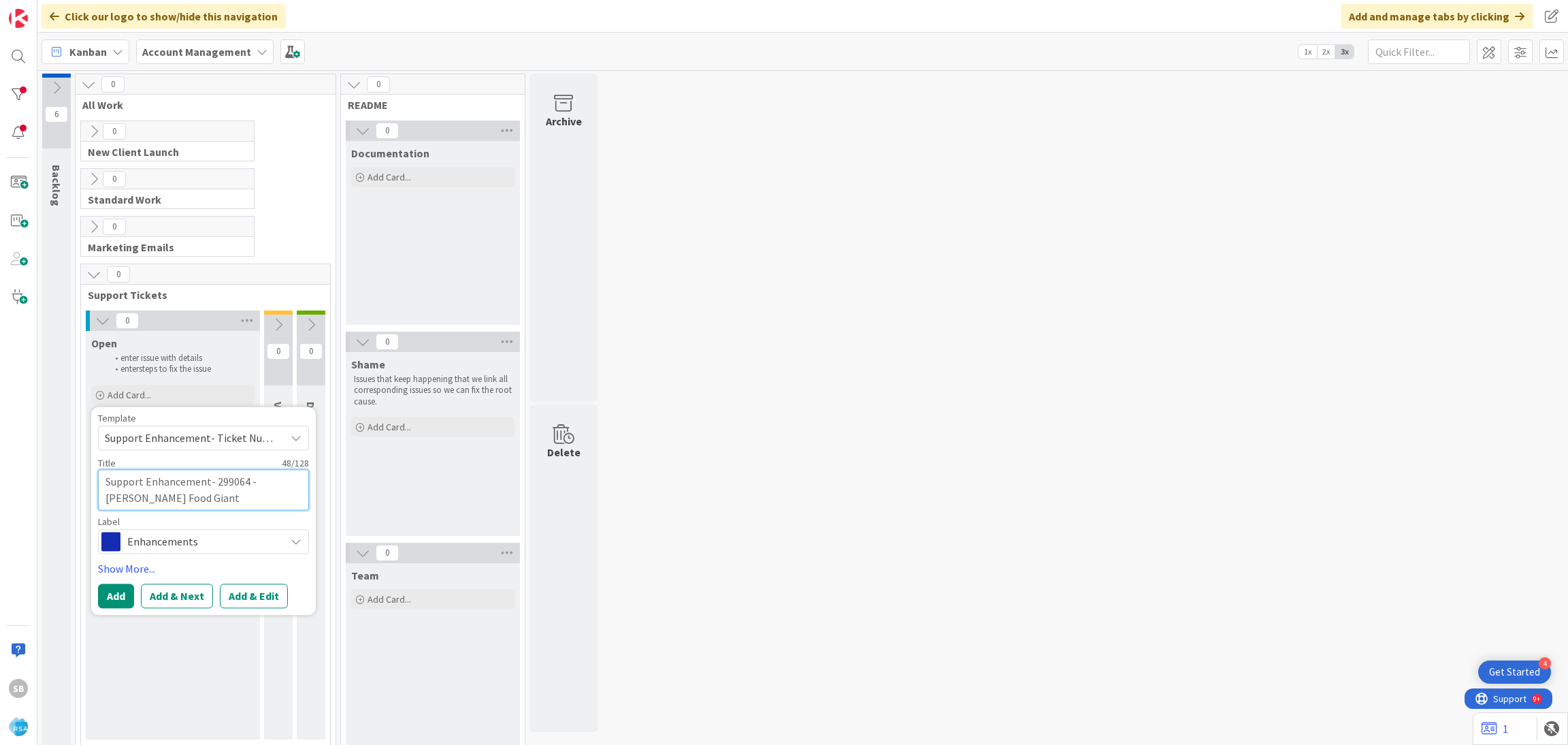
type textarea "x"
type textarea "Support Enhancement- 299064 - Edwards Food Giant"
type textarea "x"
type textarea "Support Enhancement- 299064 - Edwards Food Giant -"
type textarea "x"
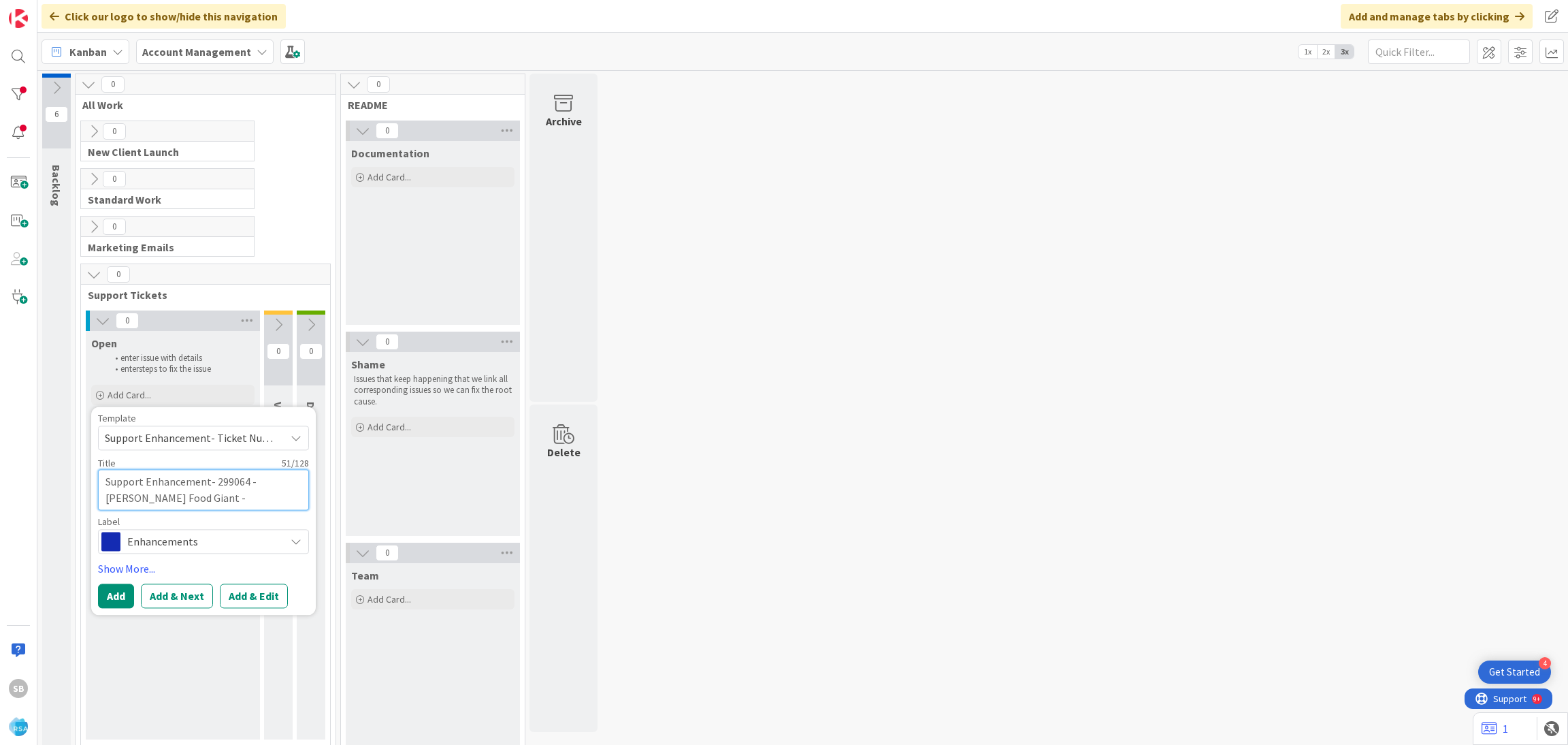
type textarea "Support Enhancement- 299064 - Edwards Food Giant -"
paste textarea "Edwards Food Giant Colors"
type textarea "x"
type textarea "Support Enhancement- 299064 - Edwards Food Giant - Edwards Food Giant Colors"
type textarea "x"
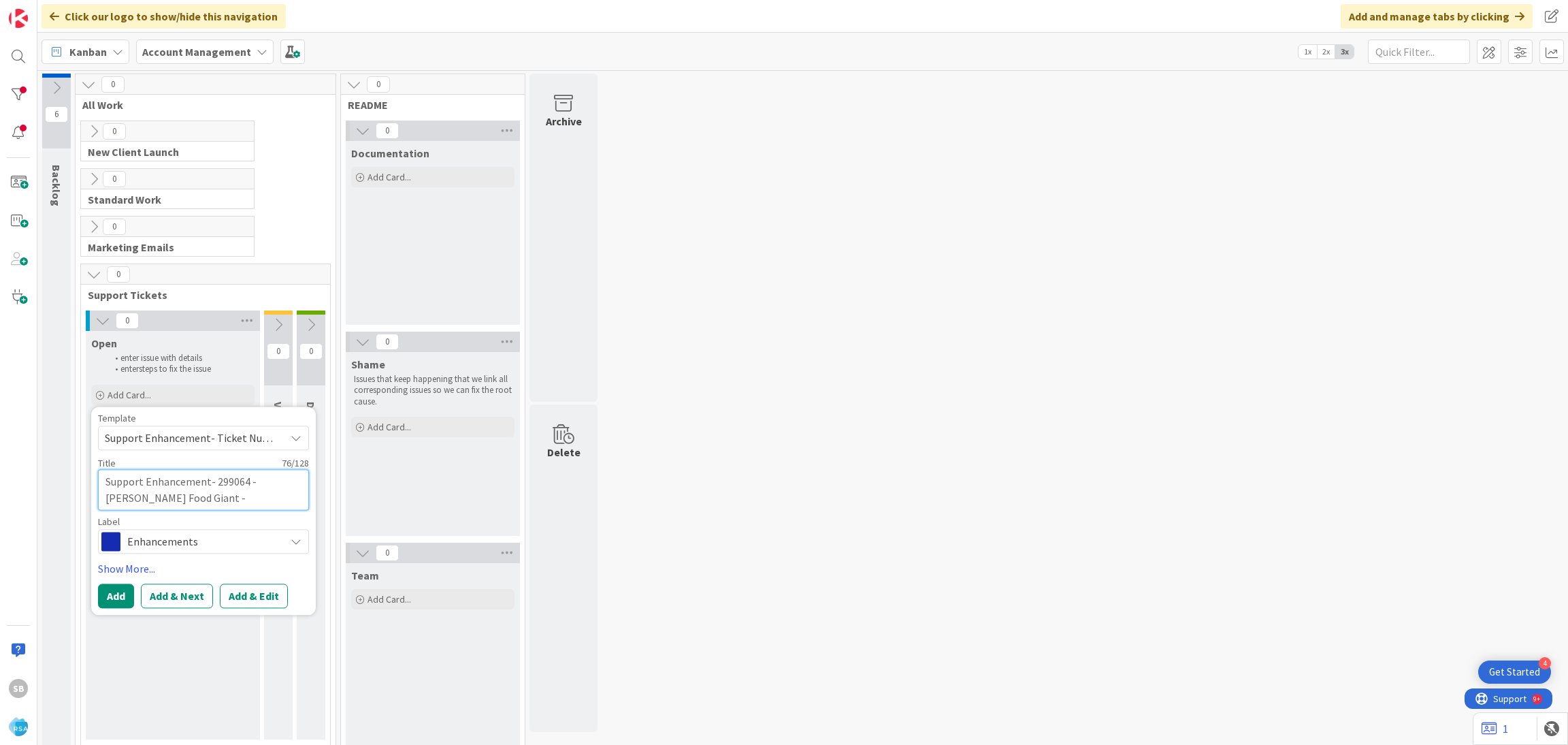
type textarea "Support Enhancement- 299064 - Edwards Food Giant - Edwards Food Giant Colors"
type textarea "x"
type textarea "Support Enhancement- 299064 - Edwards Food Giant - Edwards Food Giant Colors -"
type textarea "x"
type textarea "Support Enhancement- 299064 - Edwards Food Giant - Edwards Food Giant Colors -"
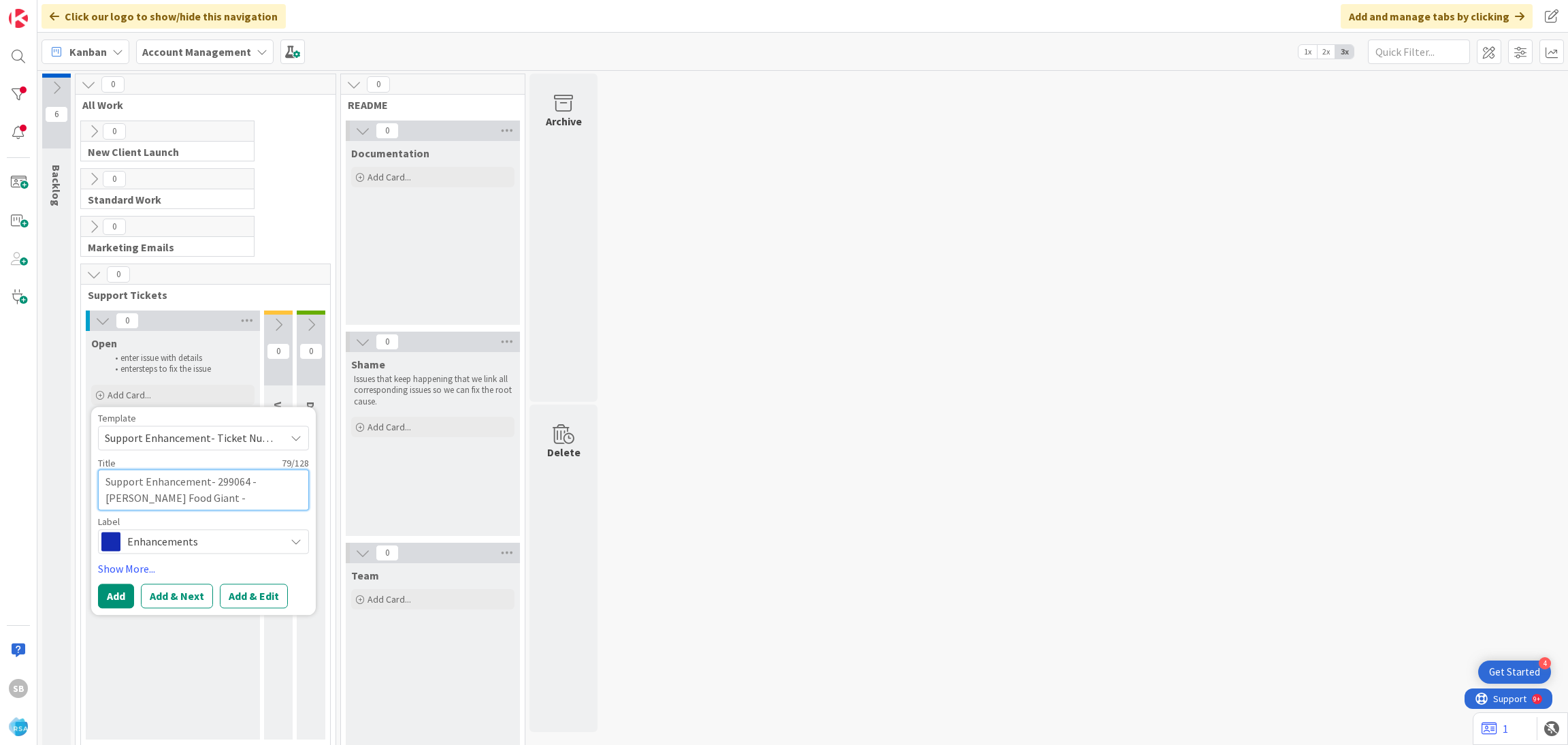
type textarea "x"
type textarea "Support Enhancement- 299064 - Edwards Food Giant - Edwards Food Giant Colors - R"
type textarea "x"
type textarea "Support Enhancement- 299064 - Edwards Food Giant - Edwards Food Giant Colors - …"
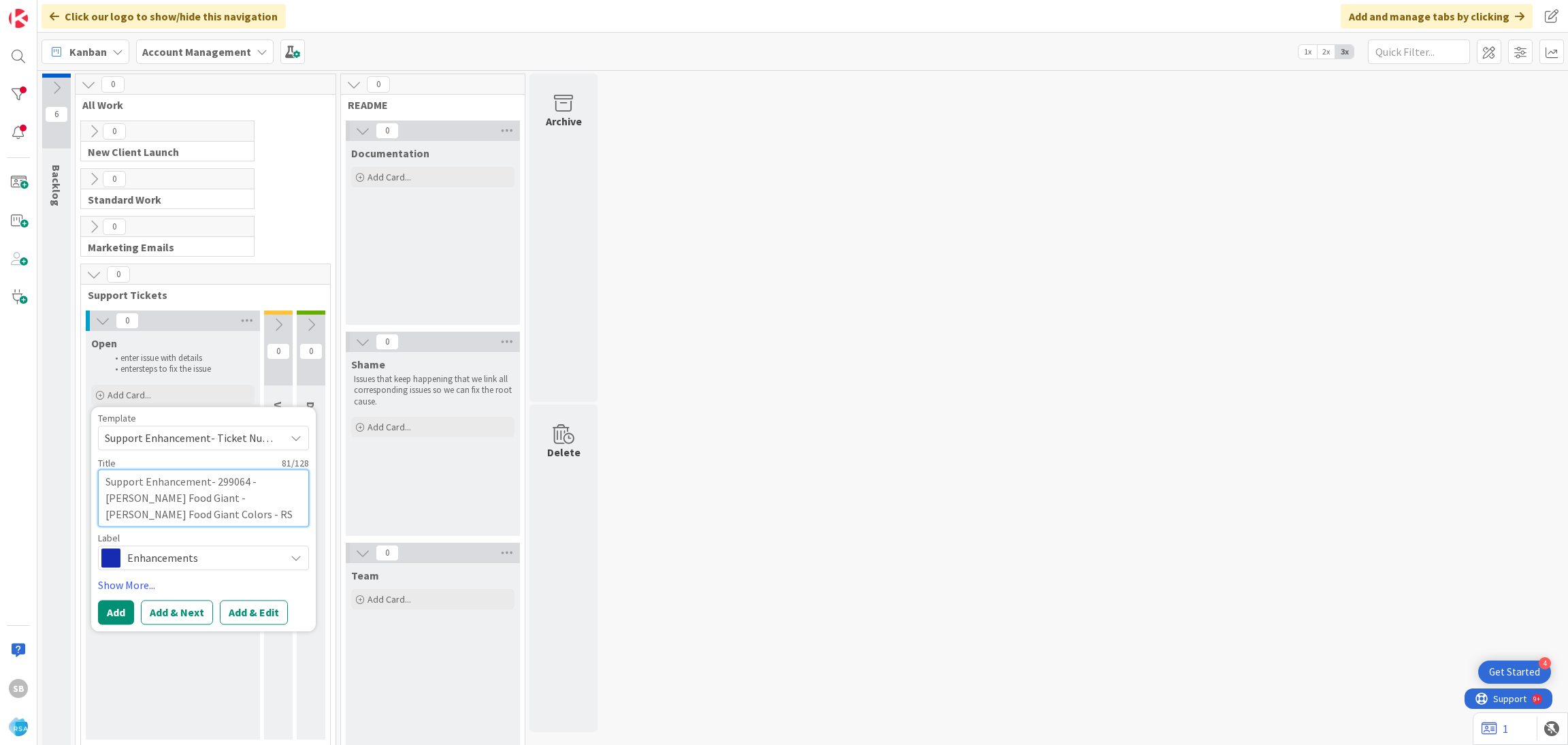
type textarea "x"
type textarea "Support Enhancement- 299064 - Edwards Food Giant - Edwards Food Giant Colors - …"
click at [258, 606] on button "Add & Edit" at bounding box center [253, 612] width 68 height 25
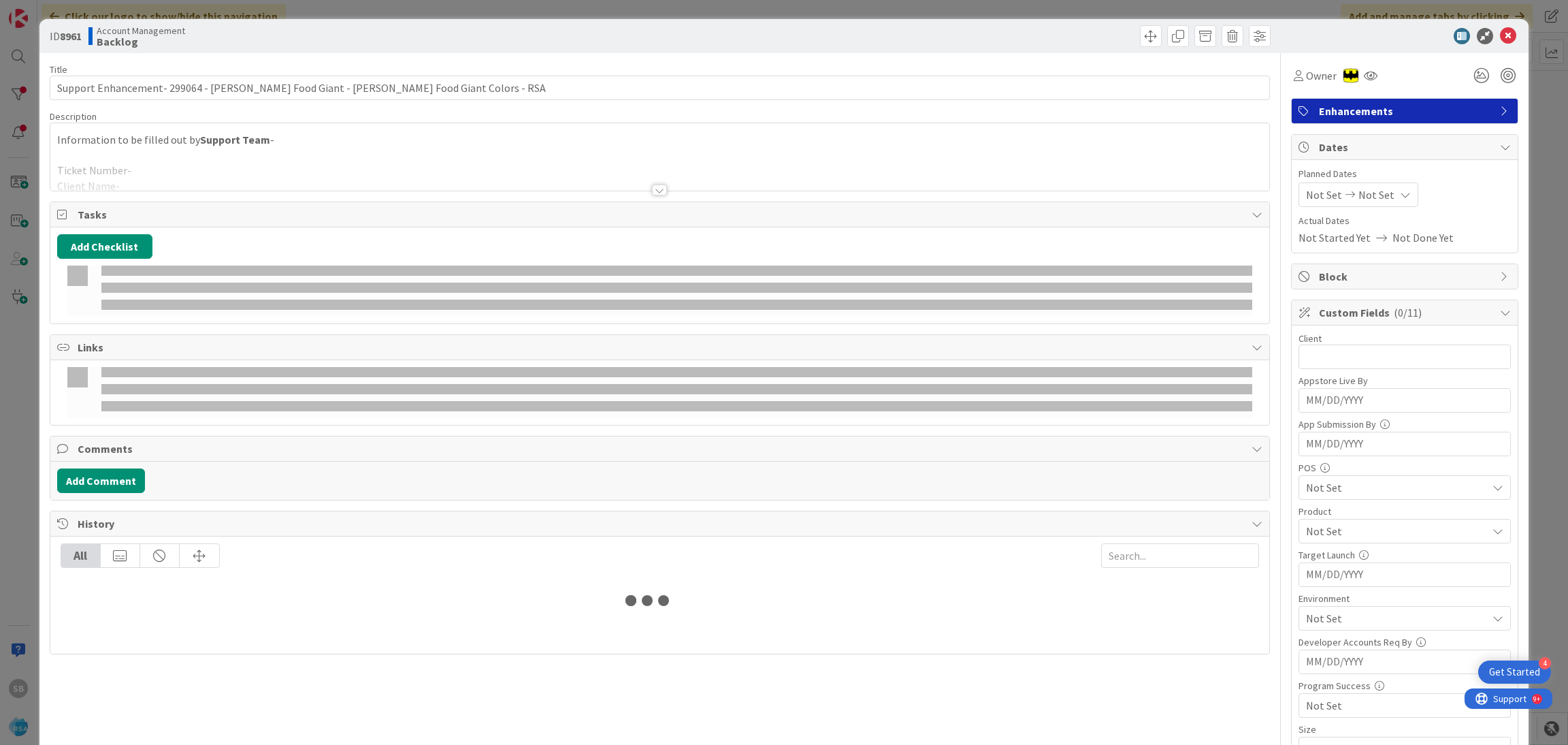
click at [313, 157] on div at bounding box center [660, 173] width 1220 height 35
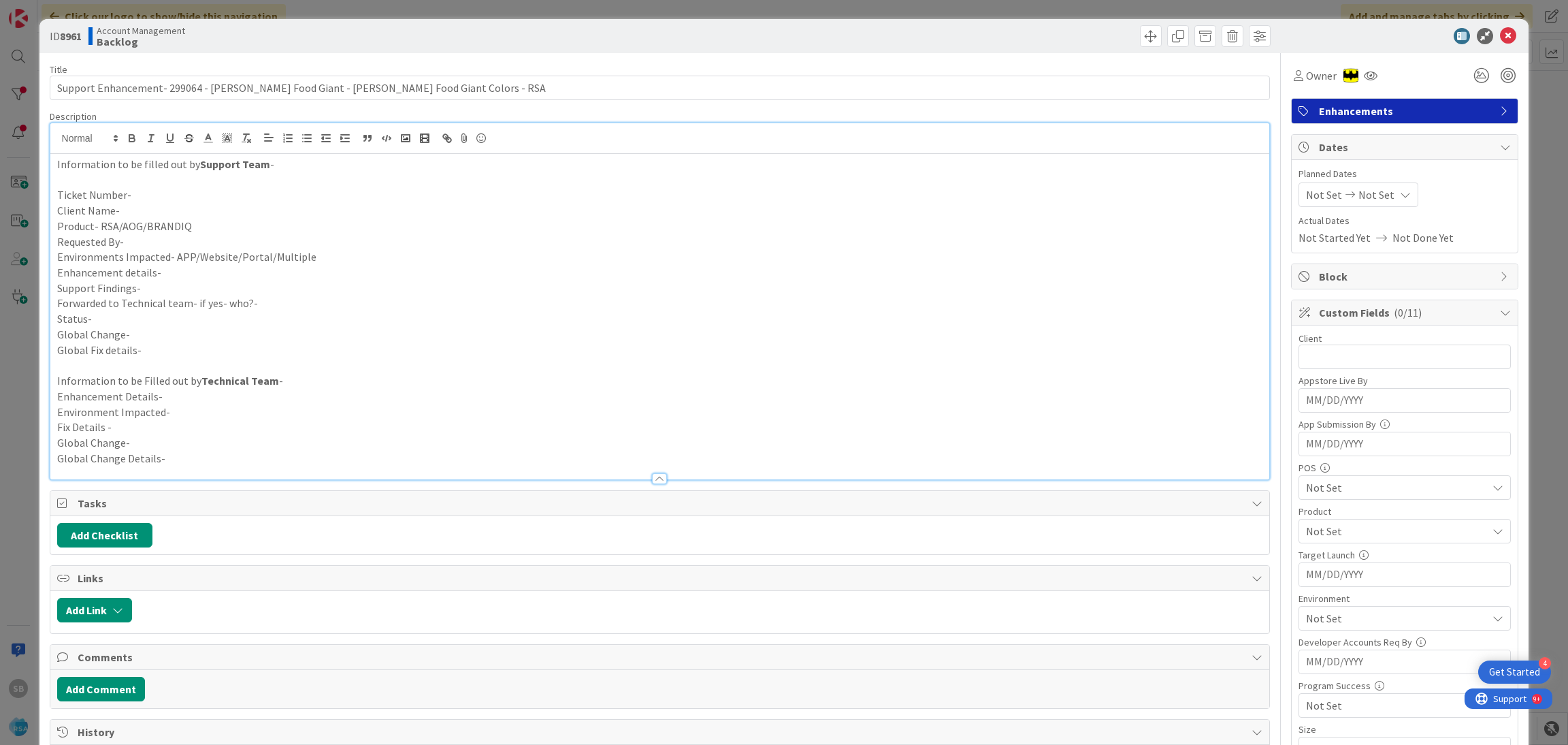
click at [189, 208] on p "Client Name-" at bounding box center [659, 211] width 1206 height 15
click at [178, 195] on p "Ticket Number-" at bounding box center [659, 195] width 1206 height 15
click at [154, 213] on p "Client Name-" at bounding box center [659, 211] width 1206 height 15
drag, startPoint x: 297, startPoint y: 87, endPoint x: 203, endPoint y: 90, distance: 94.0
click at [203, 90] on input "Support Enhancement- 299064 - Edwards Food Giant - Edwards Food Giant Colors - …" at bounding box center [660, 87] width 1221 height 25
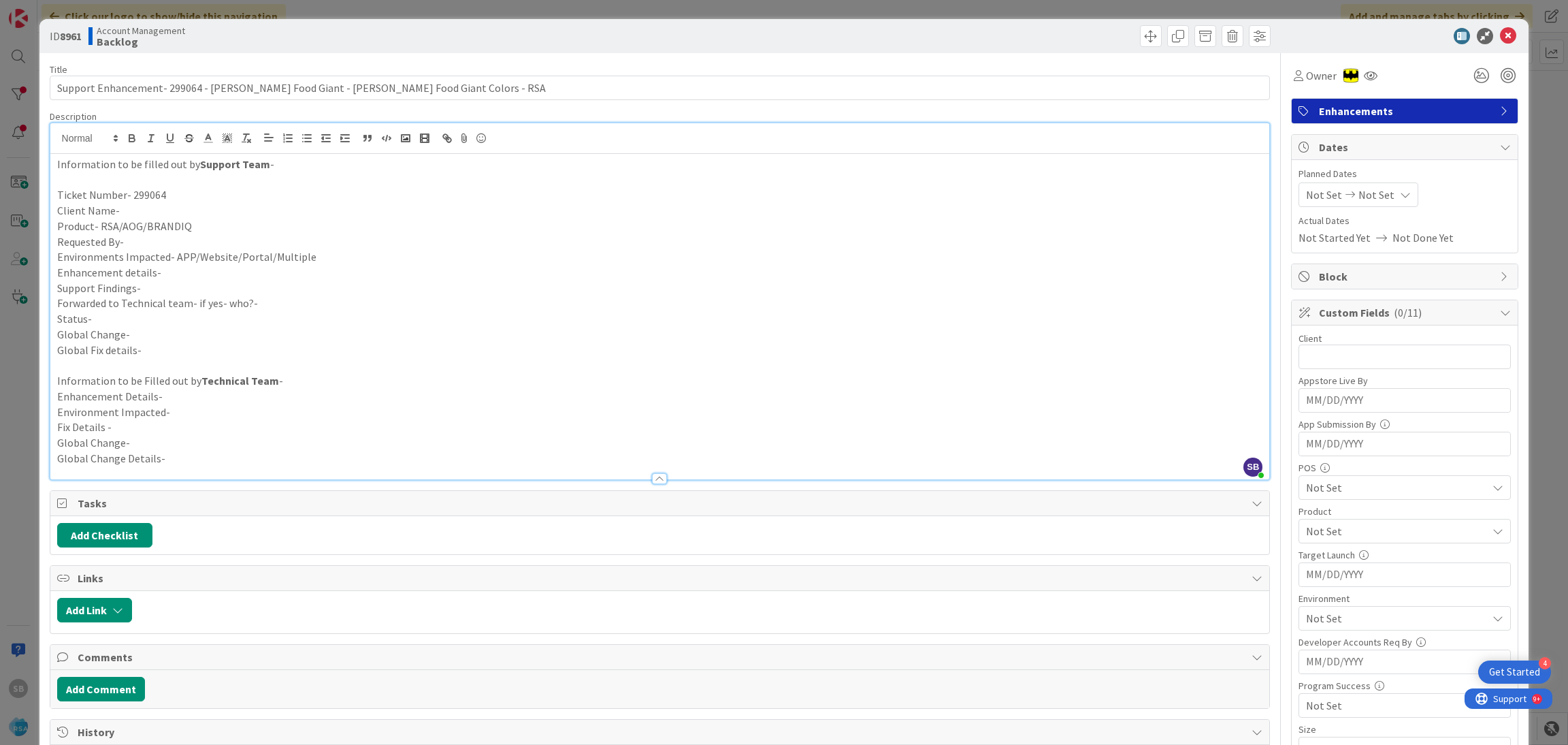
click at [158, 199] on p "Ticket Number- 299064" at bounding box center [659, 195] width 1206 height 15
click at [163, 205] on p "Client Name-" at bounding box center [659, 211] width 1206 height 15
click at [232, 235] on p "Requested By-" at bounding box center [659, 242] width 1206 height 15
click at [232, 237] on p "Requested By-" at bounding box center [659, 242] width 1206 height 15
click at [210, 230] on p "Product- RSA/AOG/BRANDIQ" at bounding box center [659, 226] width 1206 height 15
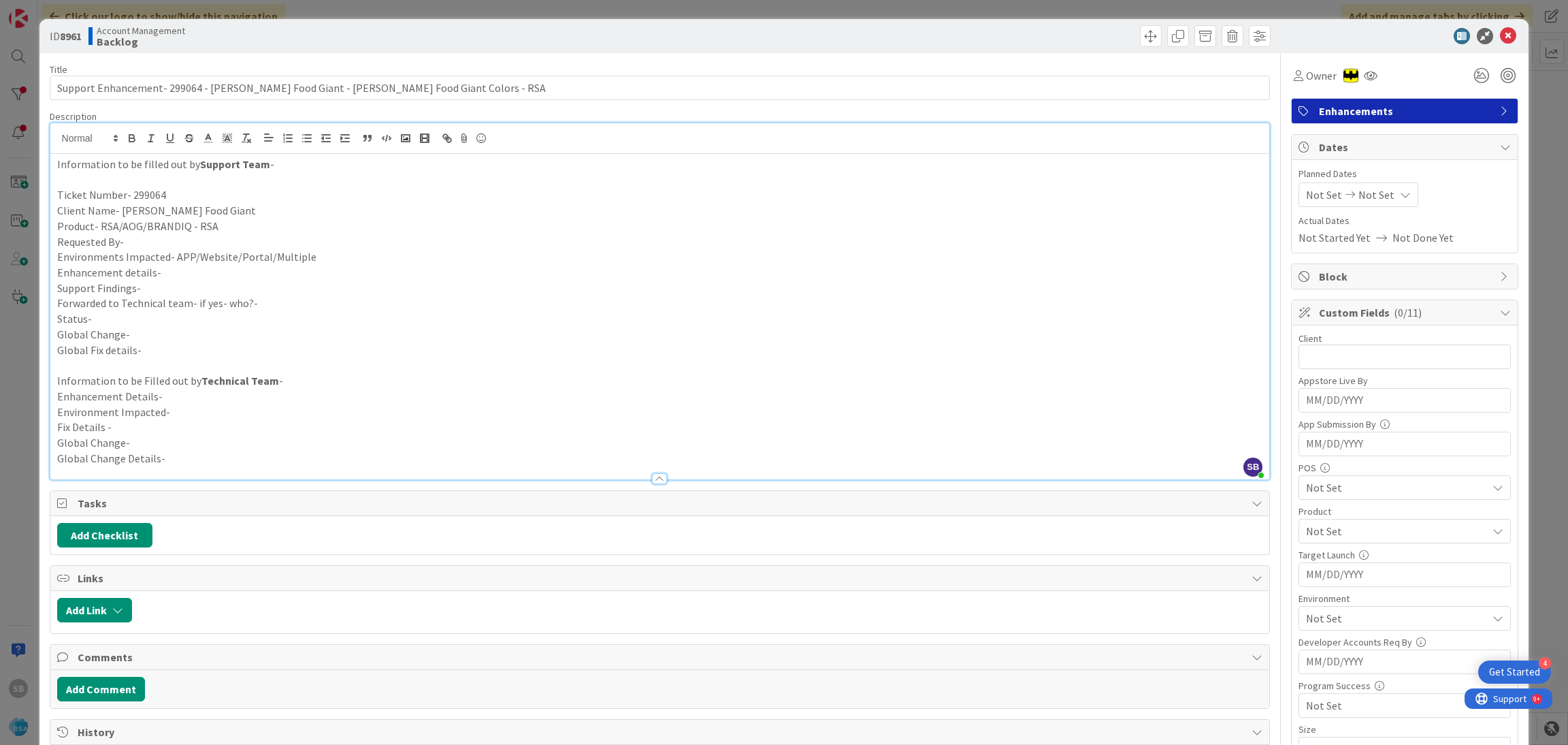
click at [320, 257] on p "Environments Impacted- APP/Website/Portal/Multiple" at bounding box center [659, 257] width 1206 height 15
click at [260, 275] on p "Enhancement details-" at bounding box center [659, 273] width 1206 height 15
click at [180, 240] on p "Requested By-" at bounding box center [659, 242] width 1206 height 15
click at [181, 263] on p "Environments Impacted- APP/Website/Portal/Multiple - Website" at bounding box center [659, 257] width 1206 height 15
click at [185, 277] on p "Enhancement details-" at bounding box center [659, 273] width 1206 height 15
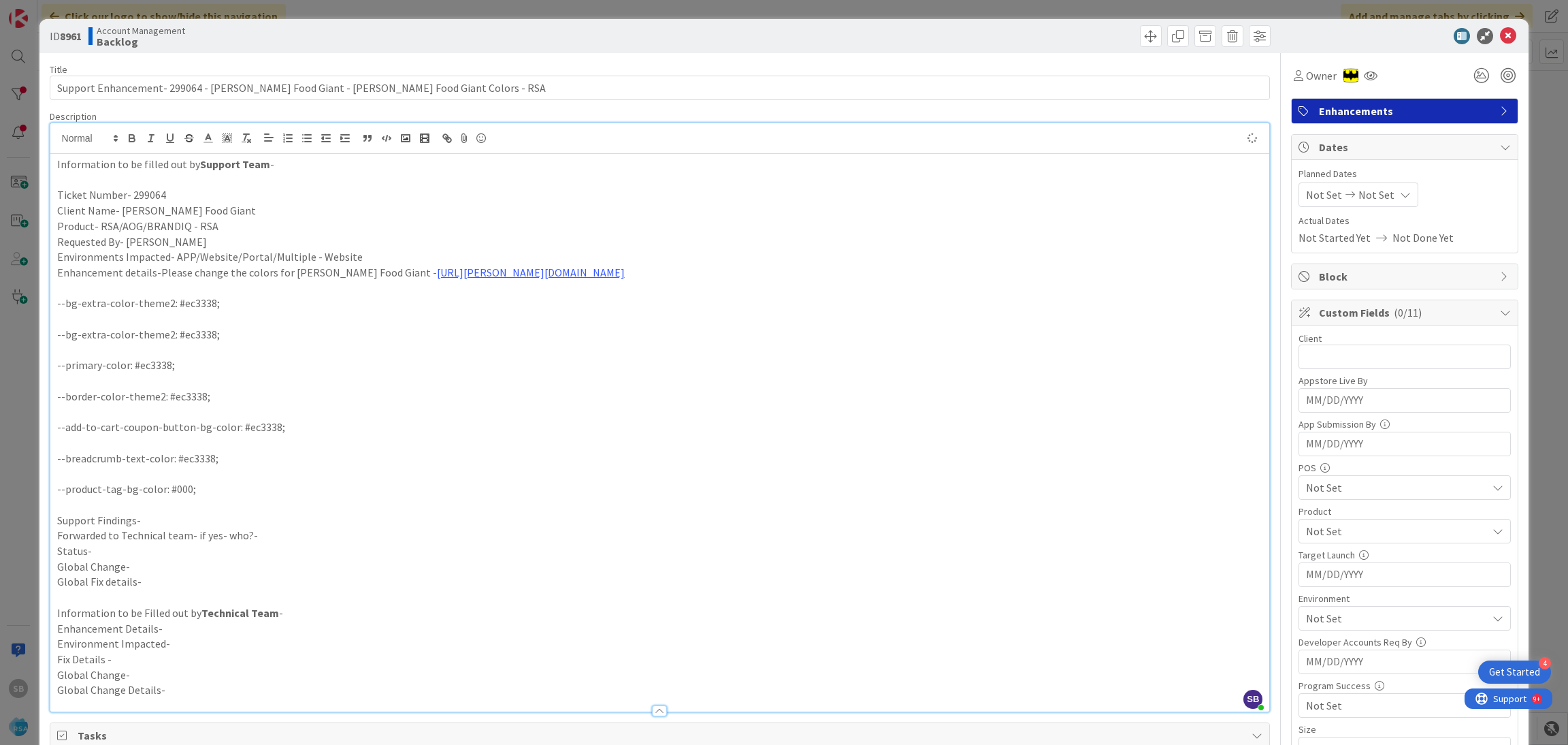
click at [148, 515] on p "Support Findings-" at bounding box center [659, 520] width 1206 height 15
click at [267, 520] on p "Forwarded to Technical team- if yes- who?-" at bounding box center [659, 520] width 1206 height 15
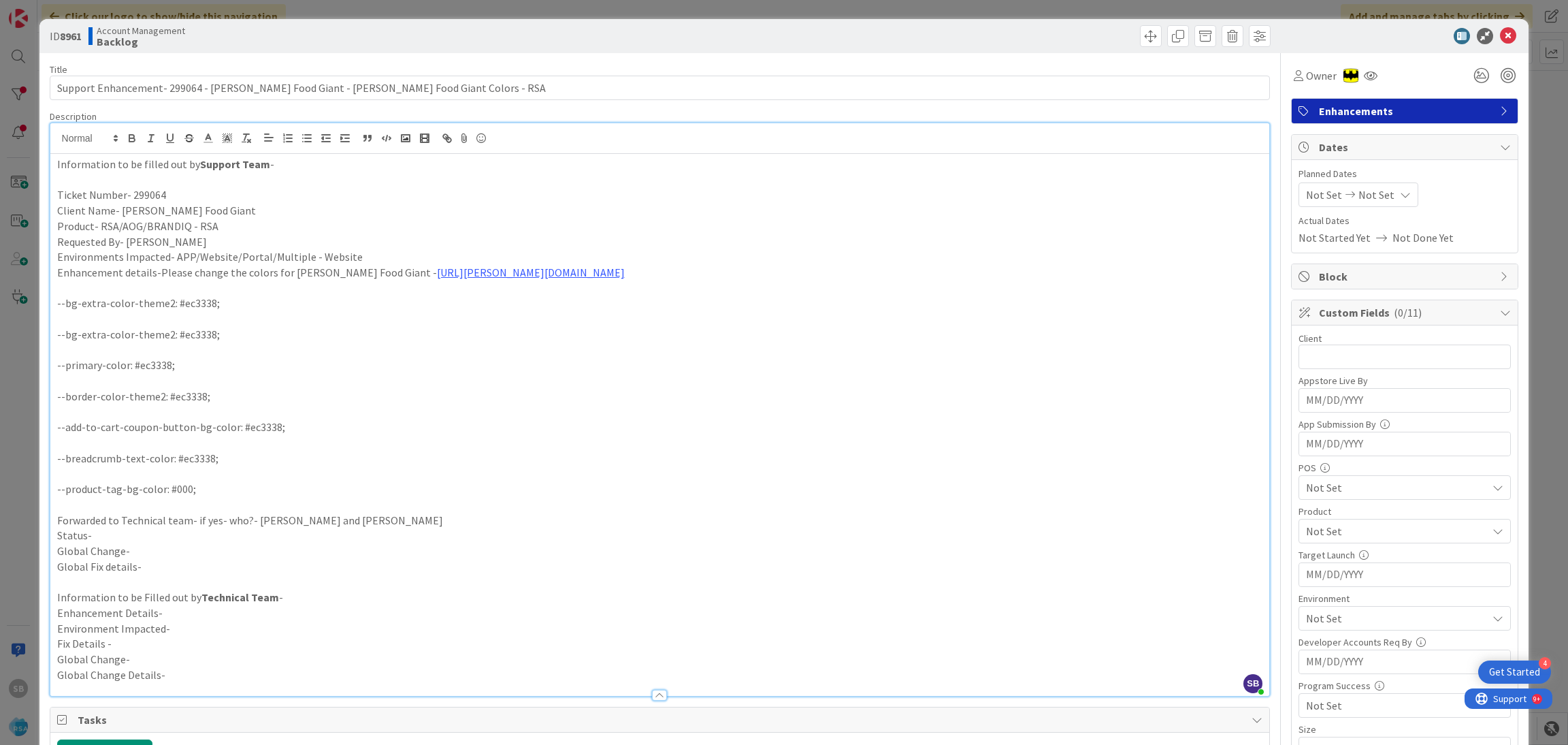
click at [154, 537] on p "Status-" at bounding box center [659, 535] width 1206 height 15
click at [154, 536] on p "Status-" at bounding box center [659, 535] width 1206 height 15
click at [1305, 200] on span "Not Set" at bounding box center [1323, 194] width 36 height 16
click at [1341, 314] on td "4" at bounding box center [1354, 313] width 27 height 26
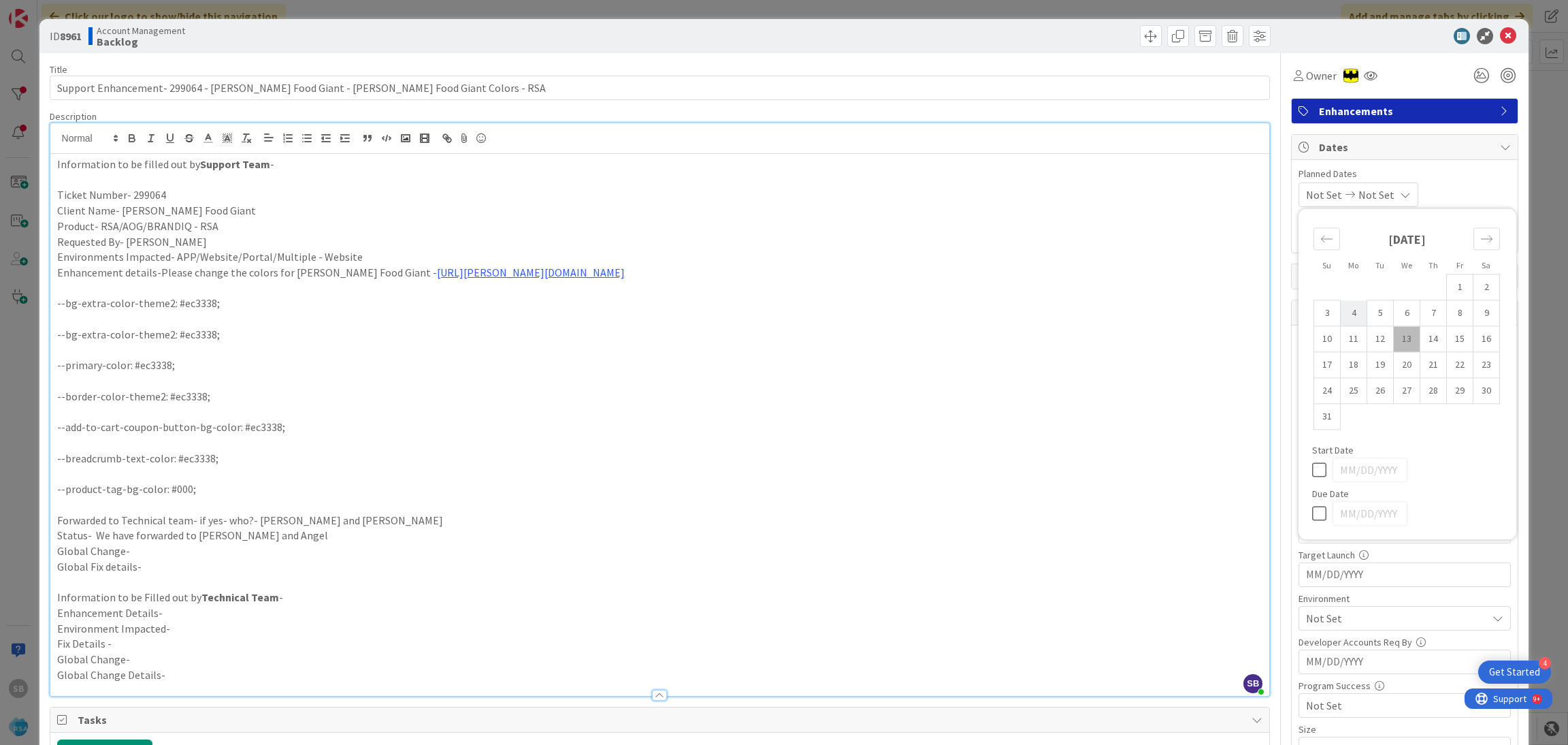
type input "[DATE]"
click at [1452, 342] on td "15" at bounding box center [1460, 339] width 27 height 26
type input "[DATE]"
click at [1450, 180] on span "Planned Dates" at bounding box center [1405, 174] width 213 height 14
click at [1357, 356] on input "text" at bounding box center [1405, 356] width 213 height 25
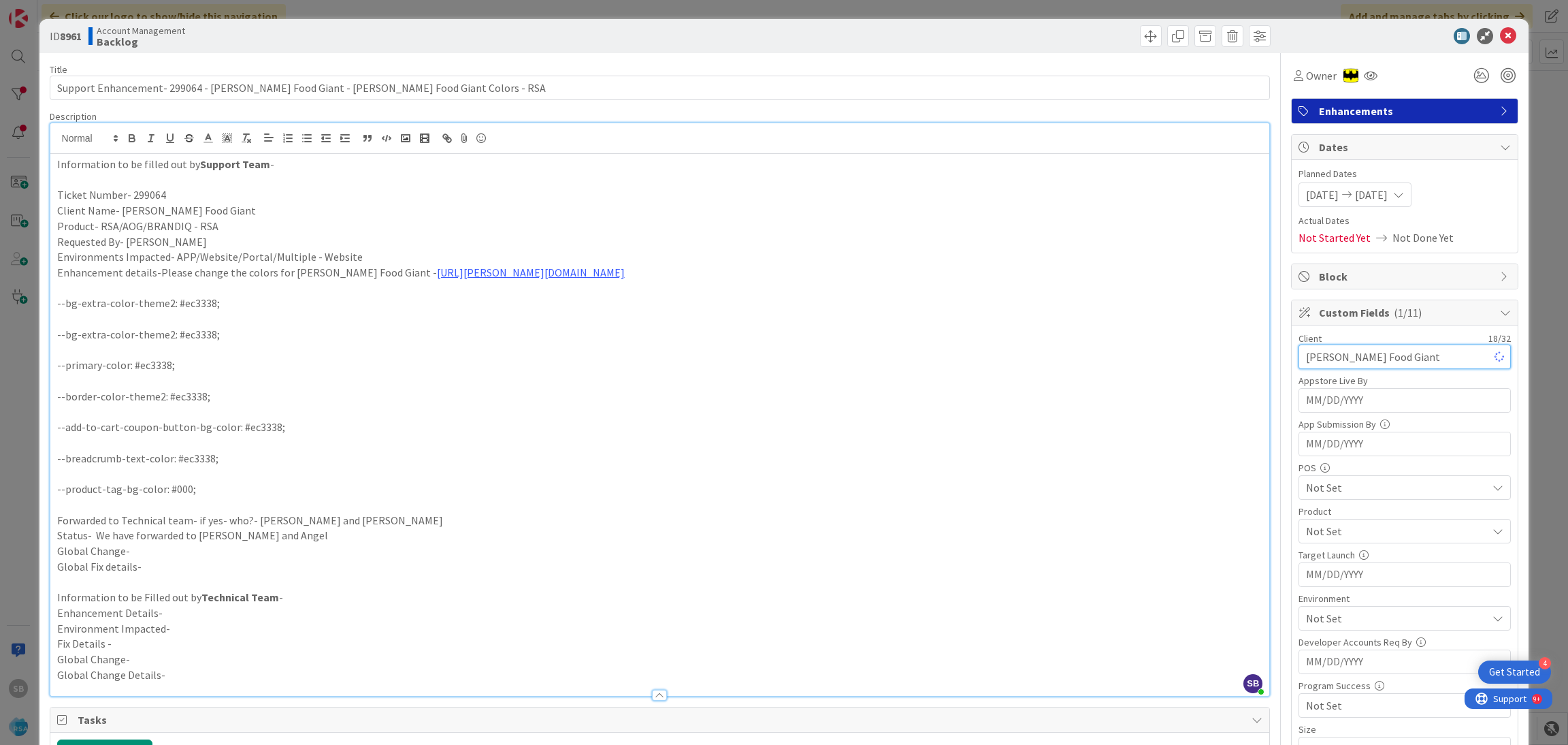
type input "Edwards Food Giant"
click at [1322, 532] on span "Not Set" at bounding box center [1396, 531] width 181 height 16
click at [1336, 564] on link "RSA" at bounding box center [1401, 563] width 216 height 25
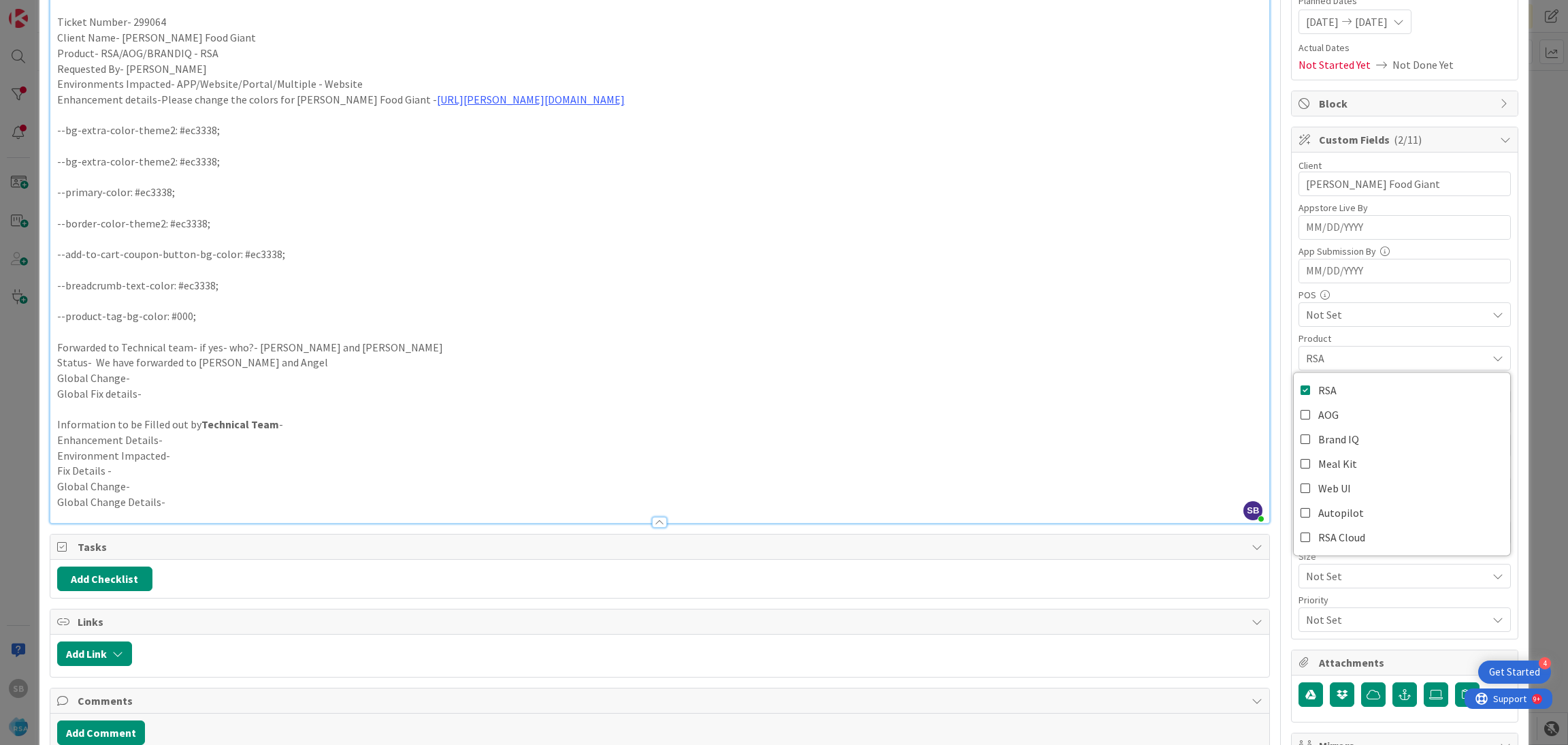
scroll to position [177, 0]
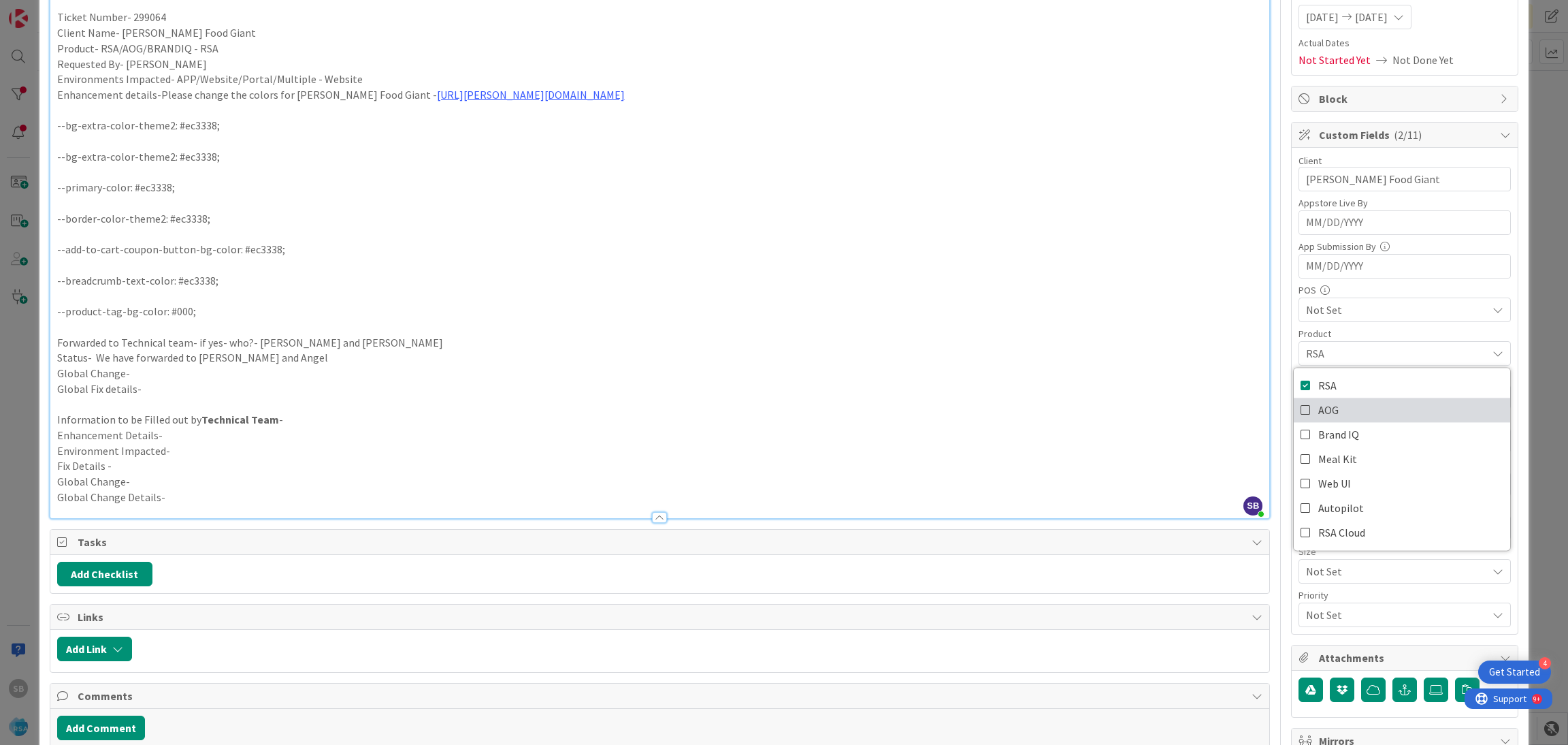
click at [1322, 409] on span "AOG" at bounding box center [1328, 410] width 20 height 20
click at [1318, 396] on span "RSA" at bounding box center [1327, 385] width 18 height 20
click at [1322, 477] on span "Web UI" at bounding box center [1334, 483] width 32 height 20
click at [1362, 353] on span "Web UI" at bounding box center [1396, 353] width 181 height 16
click at [1333, 433] on div "Not Set" at bounding box center [1405, 440] width 213 height 25
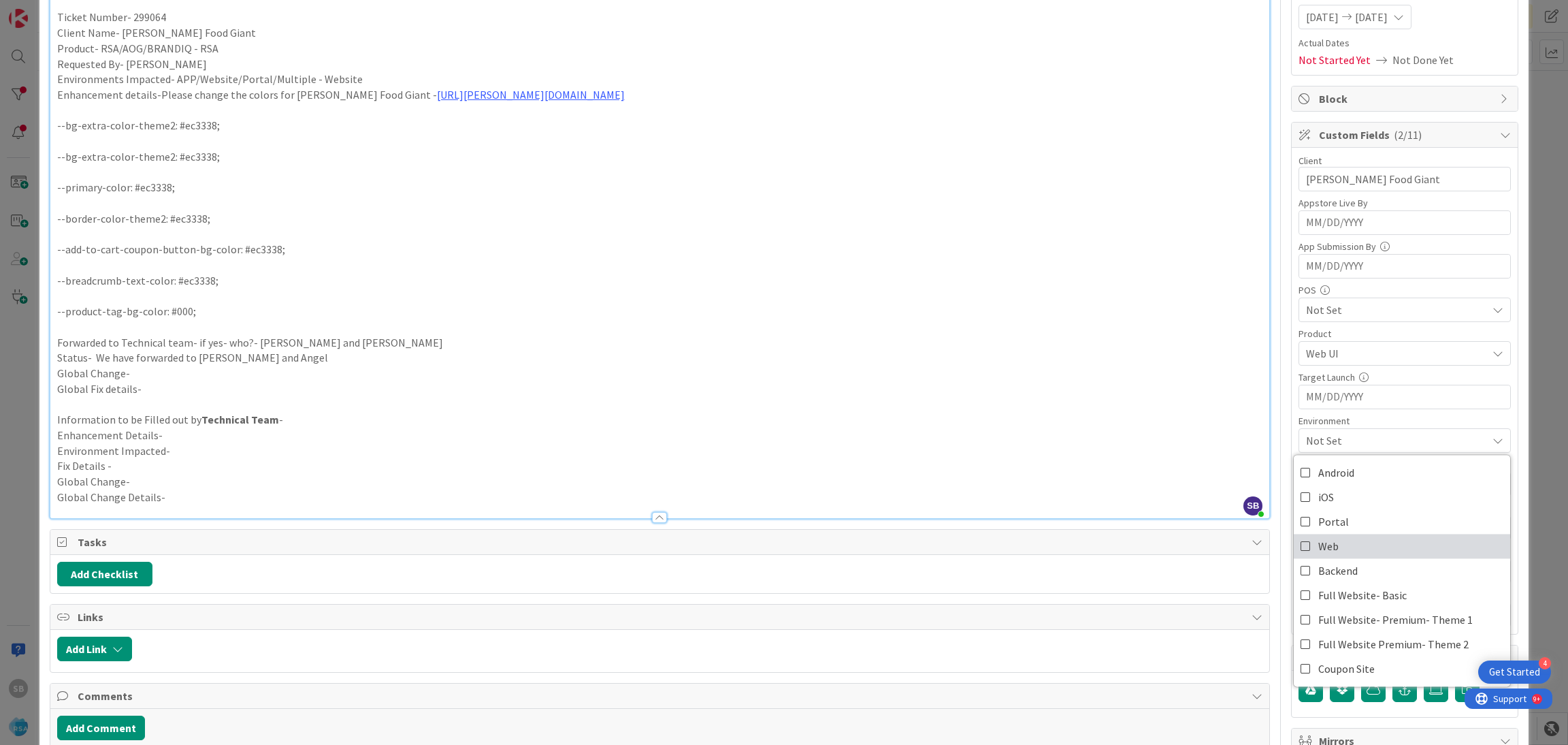
click at [1332, 546] on link "Web" at bounding box center [1401, 546] width 216 height 25
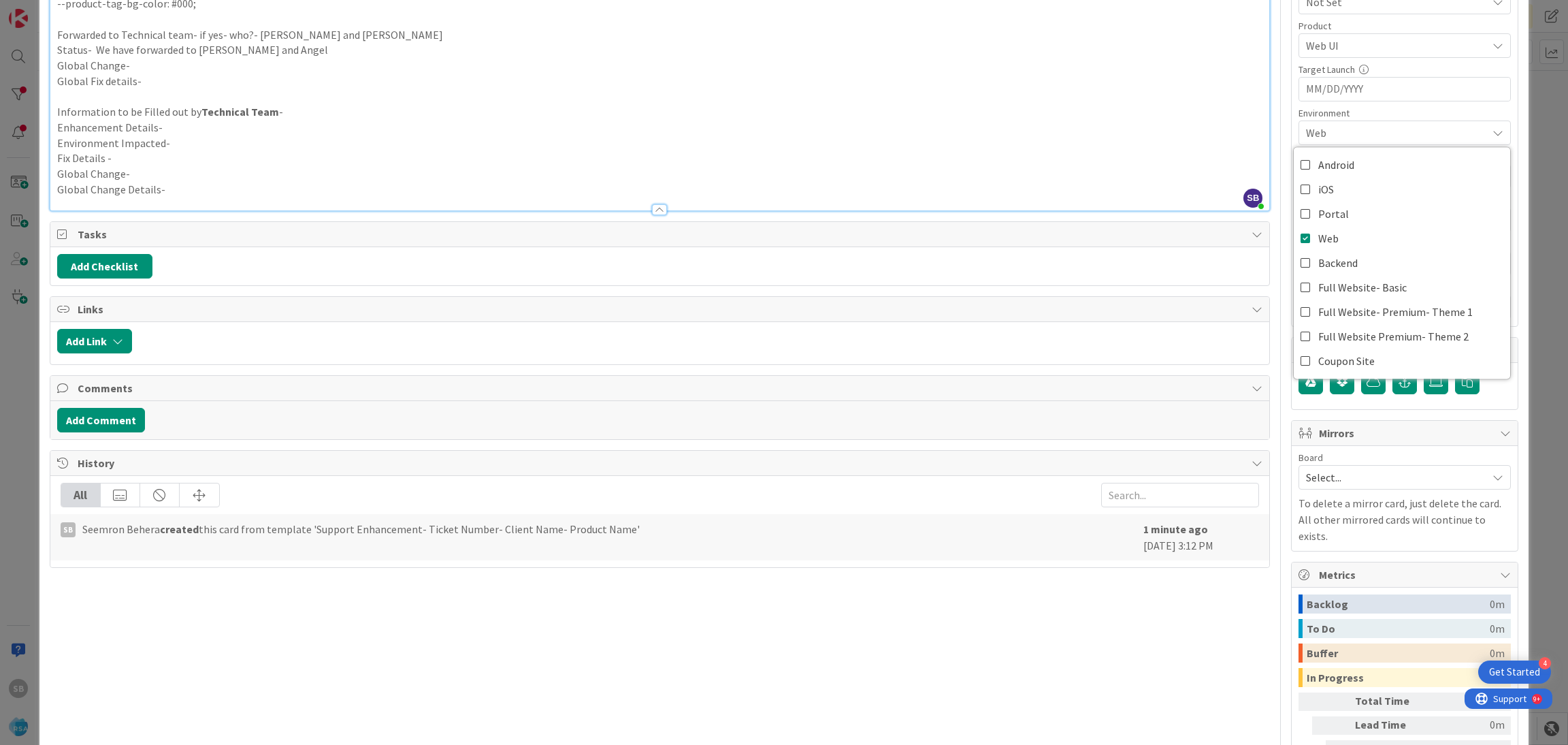
click at [1308, 494] on div "Board Select... To delete a mirror card, just delete the card. All other mirror…" at bounding box center [1405, 499] width 213 height 92
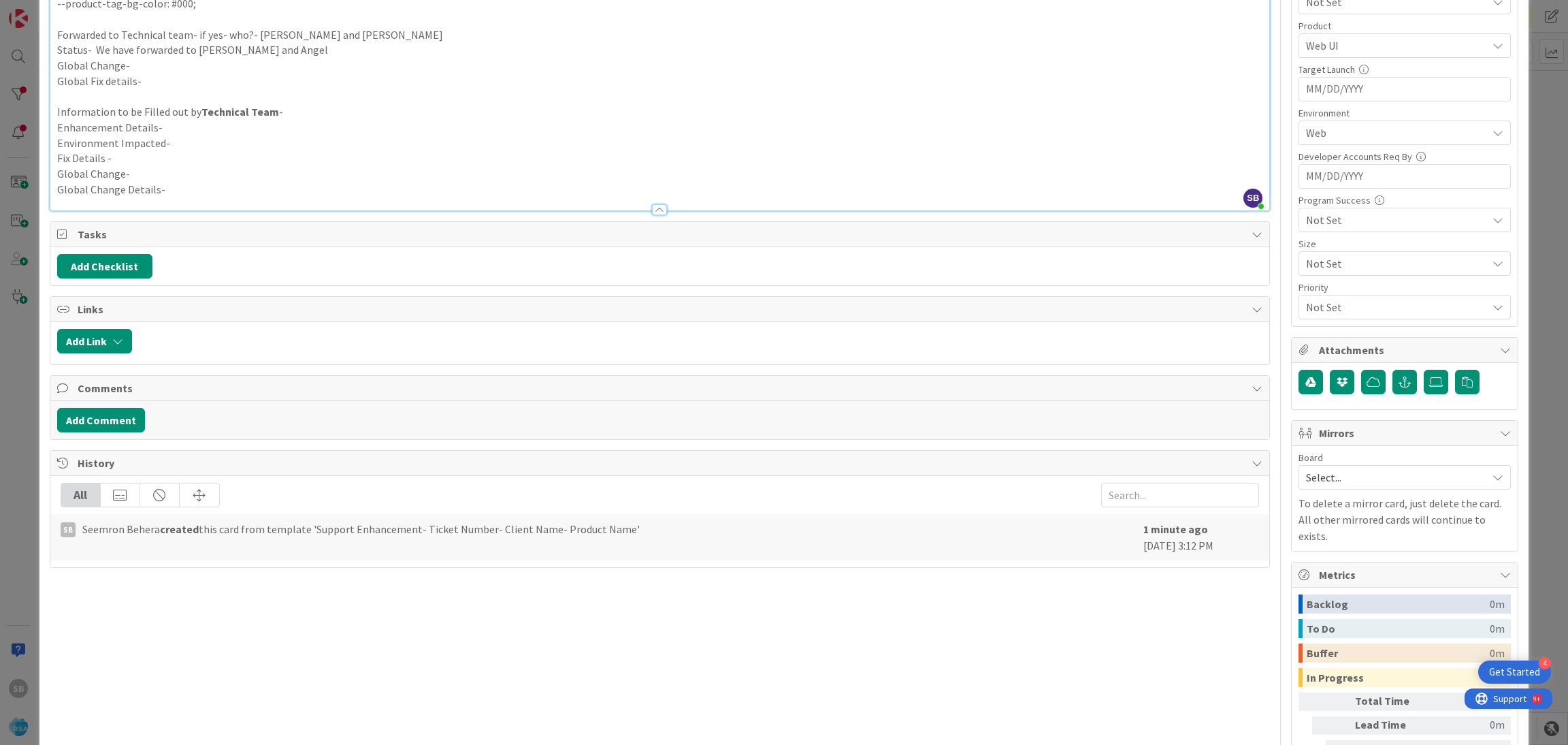
click at [1305, 483] on span "Select..." at bounding box center [1393, 477] width 175 height 19
click at [1312, 582] on div "Select... Account Management Software Development" at bounding box center [1405, 537] width 213 height 93
click at [1324, 576] on span "Software Development" at bounding box center [1413, 565] width 179 height 20
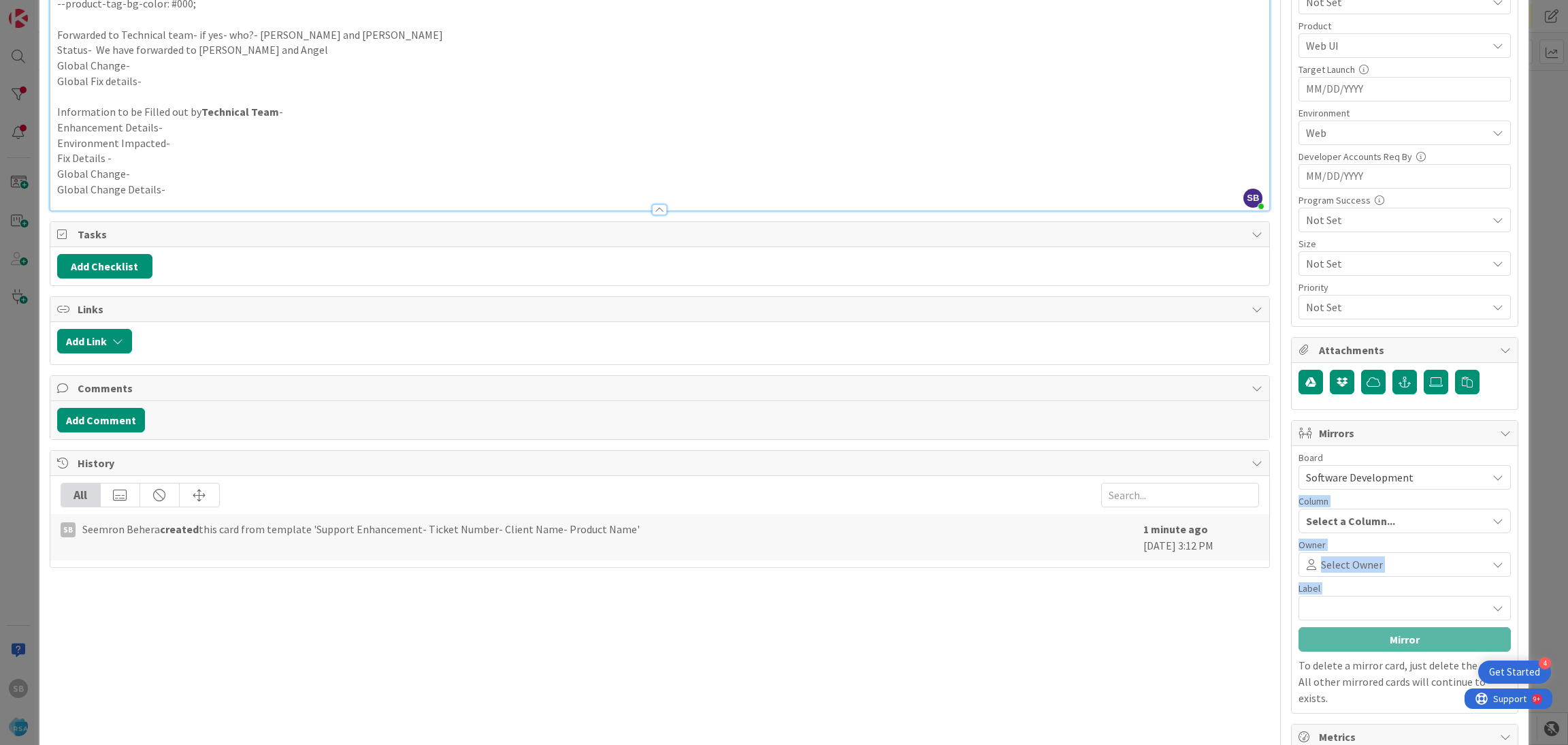
click at [1308, 577] on div "Select Owner" at bounding box center [1405, 564] width 213 height 25
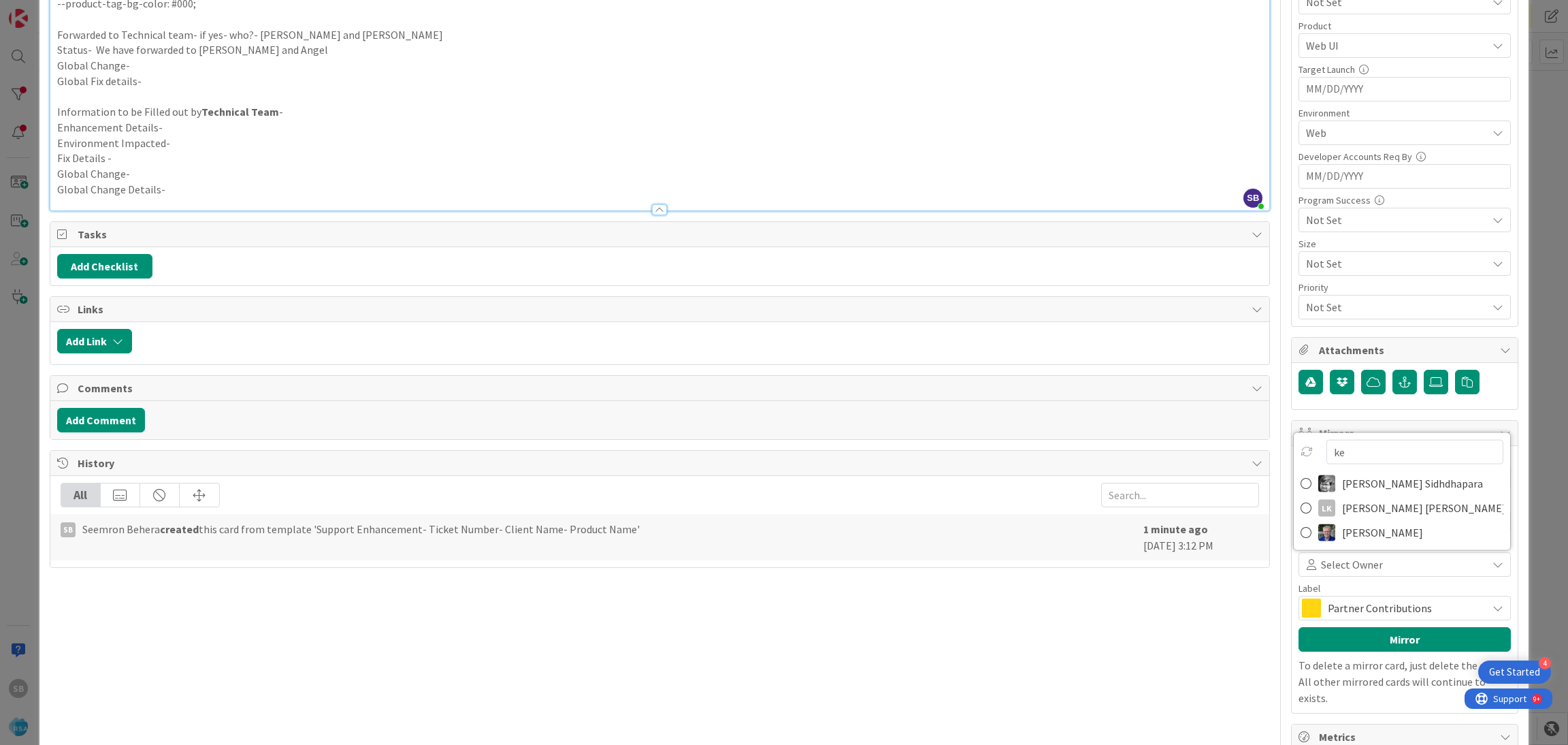
type input "key"
click at [1342, 535] on span "[PERSON_NAME] Sidhdhapara" at bounding box center [1412, 532] width 141 height 20
click at [1326, 625] on div "Board Software Development Account Management Software Development Column Produ…" at bounding box center [1405, 580] width 213 height 253
click at [1327, 614] on span "Partner Contributions" at bounding box center [1403, 608] width 153 height 19
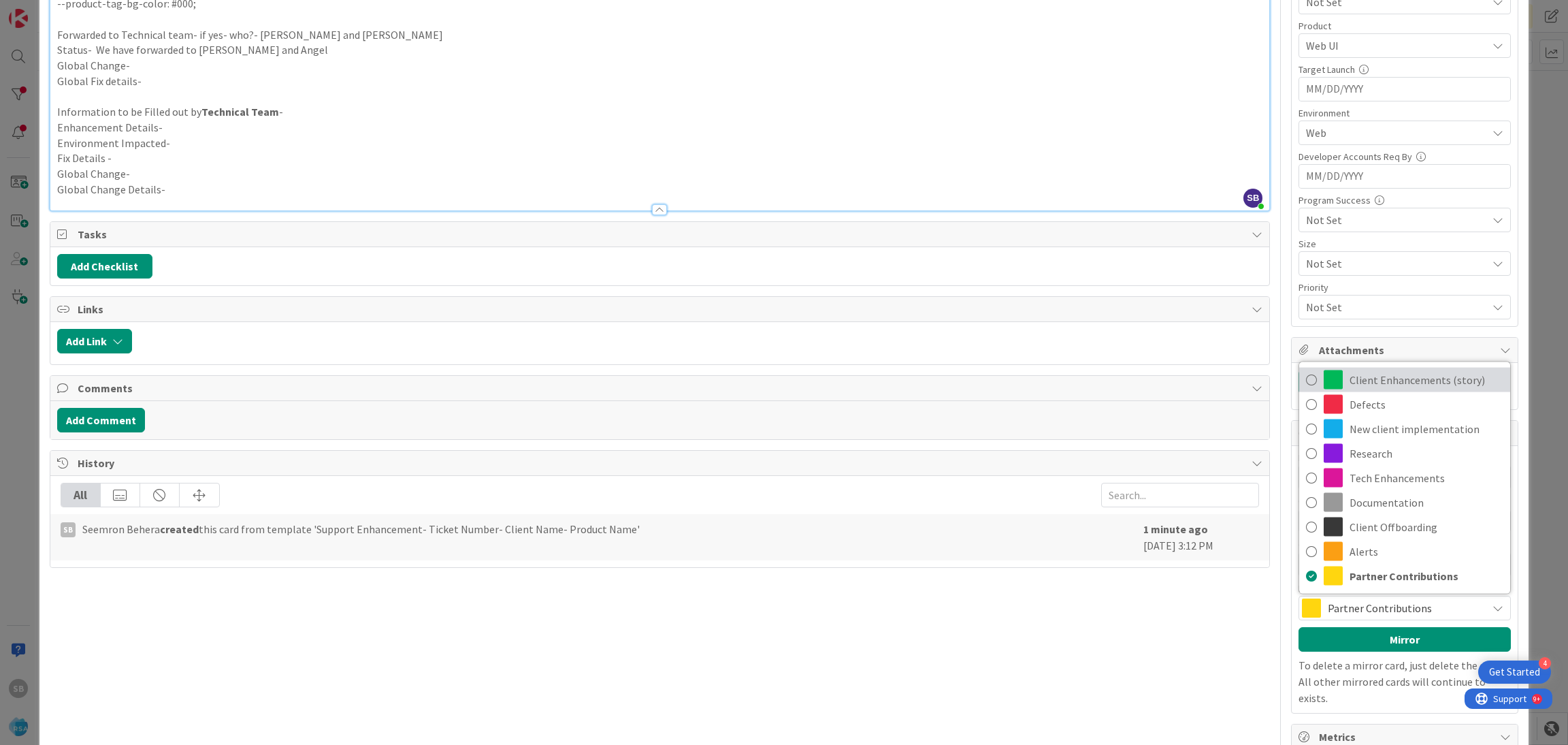
click at [1357, 389] on span "Client Enhancements (story)" at bounding box center [1426, 380] width 154 height 20
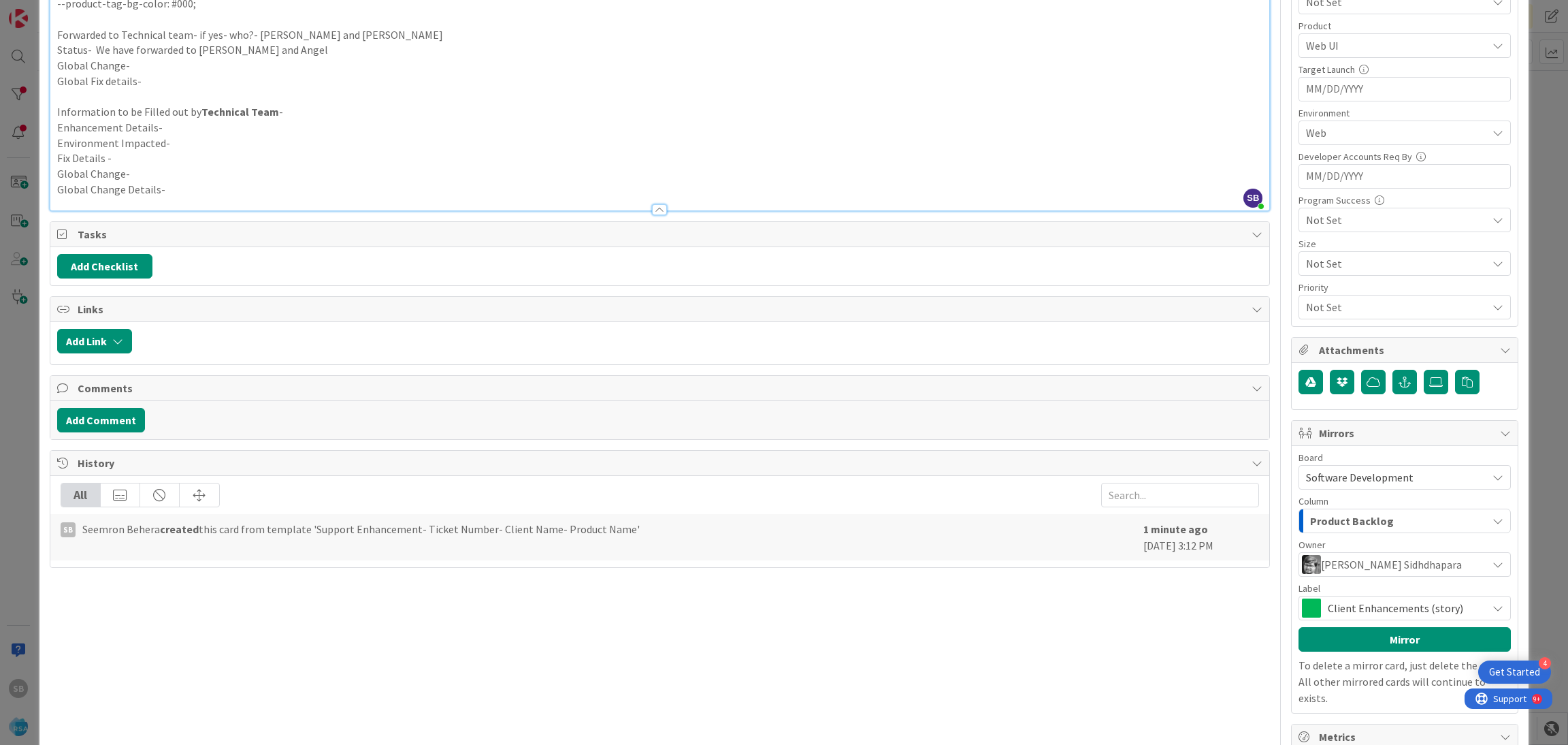
click at [1355, 608] on span "Client Enhancements (story)" at bounding box center [1403, 608] width 153 height 19
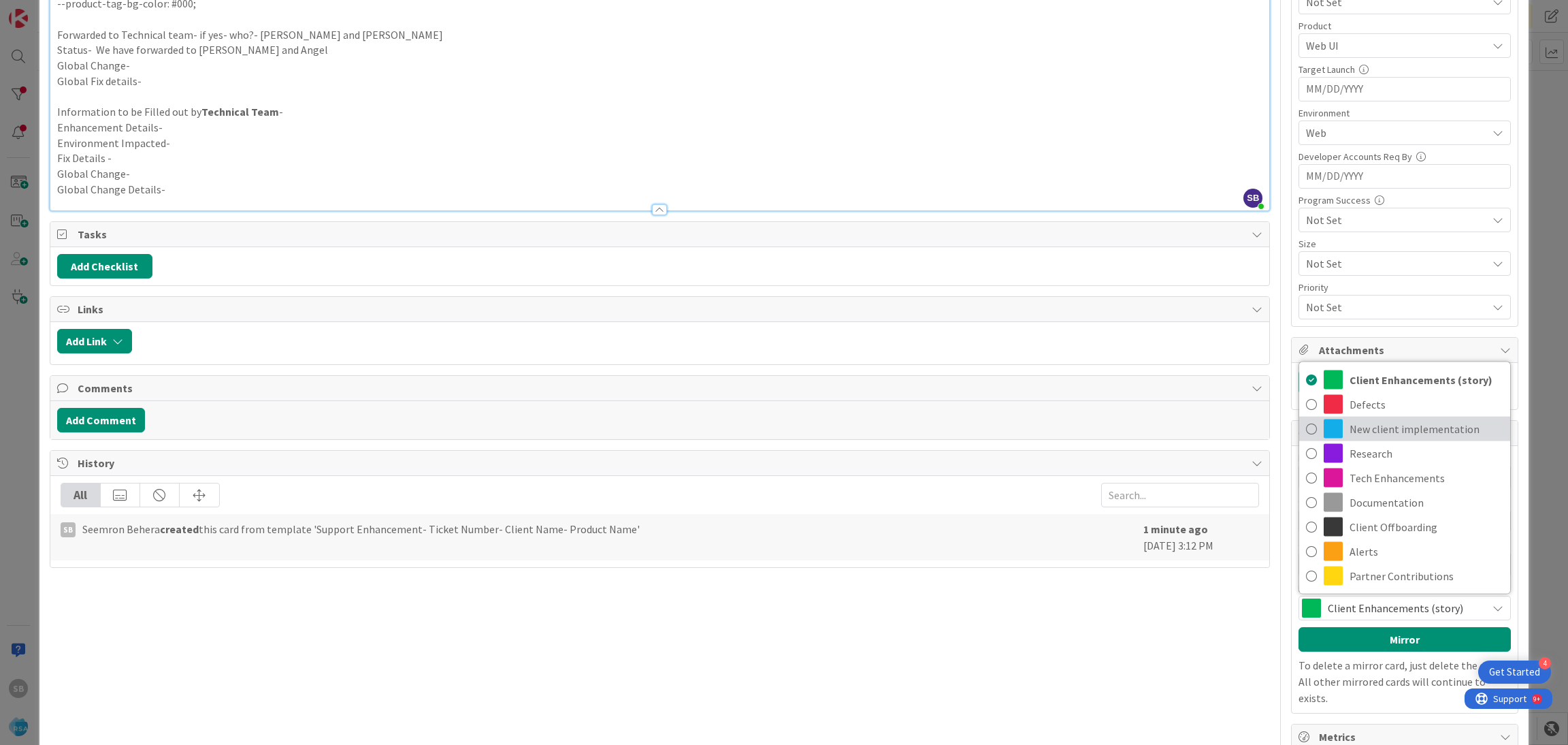
click at [1360, 442] on link "New client implementation" at bounding box center [1405, 429] width 211 height 25
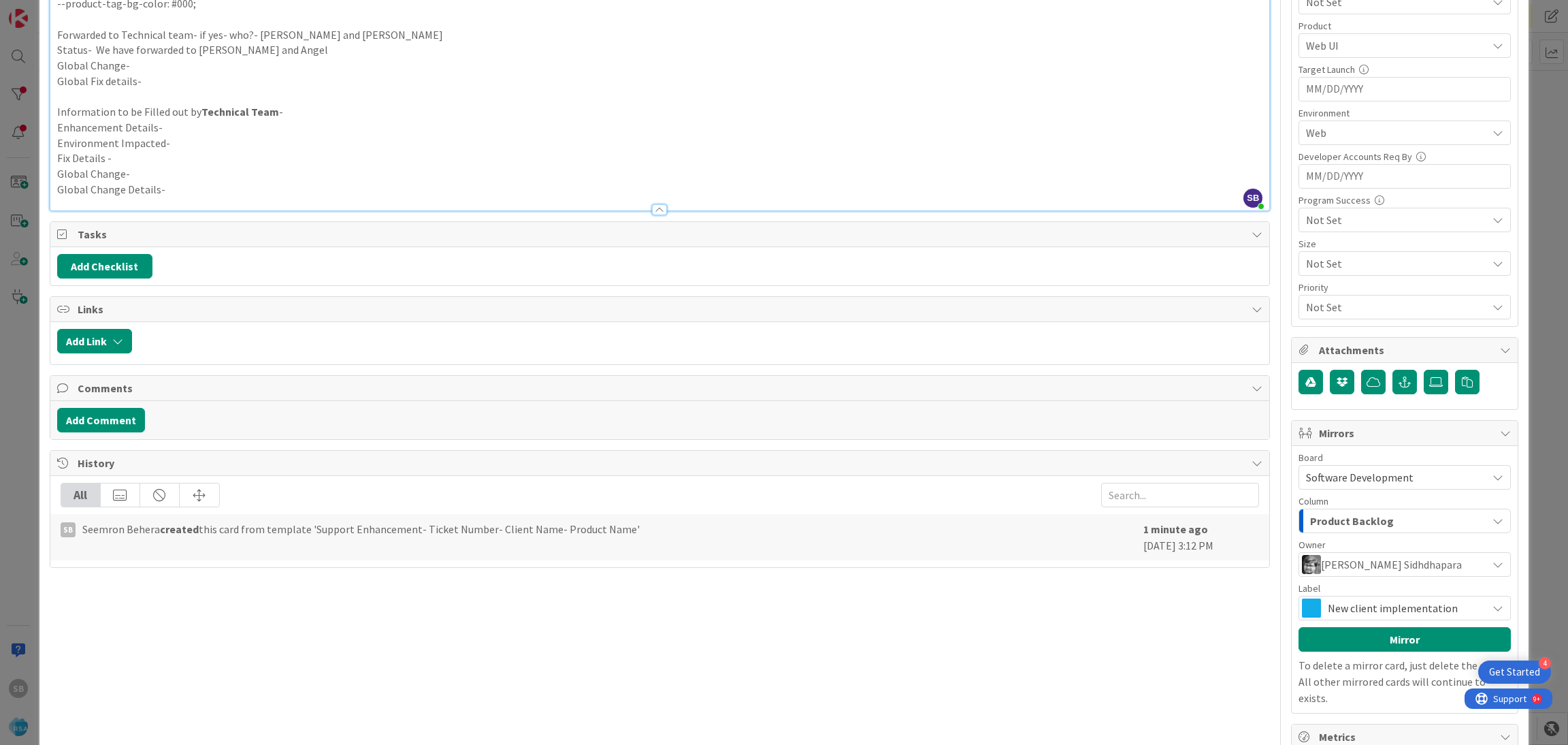
click at [1357, 612] on span "New client implementation" at bounding box center [1403, 608] width 153 height 19
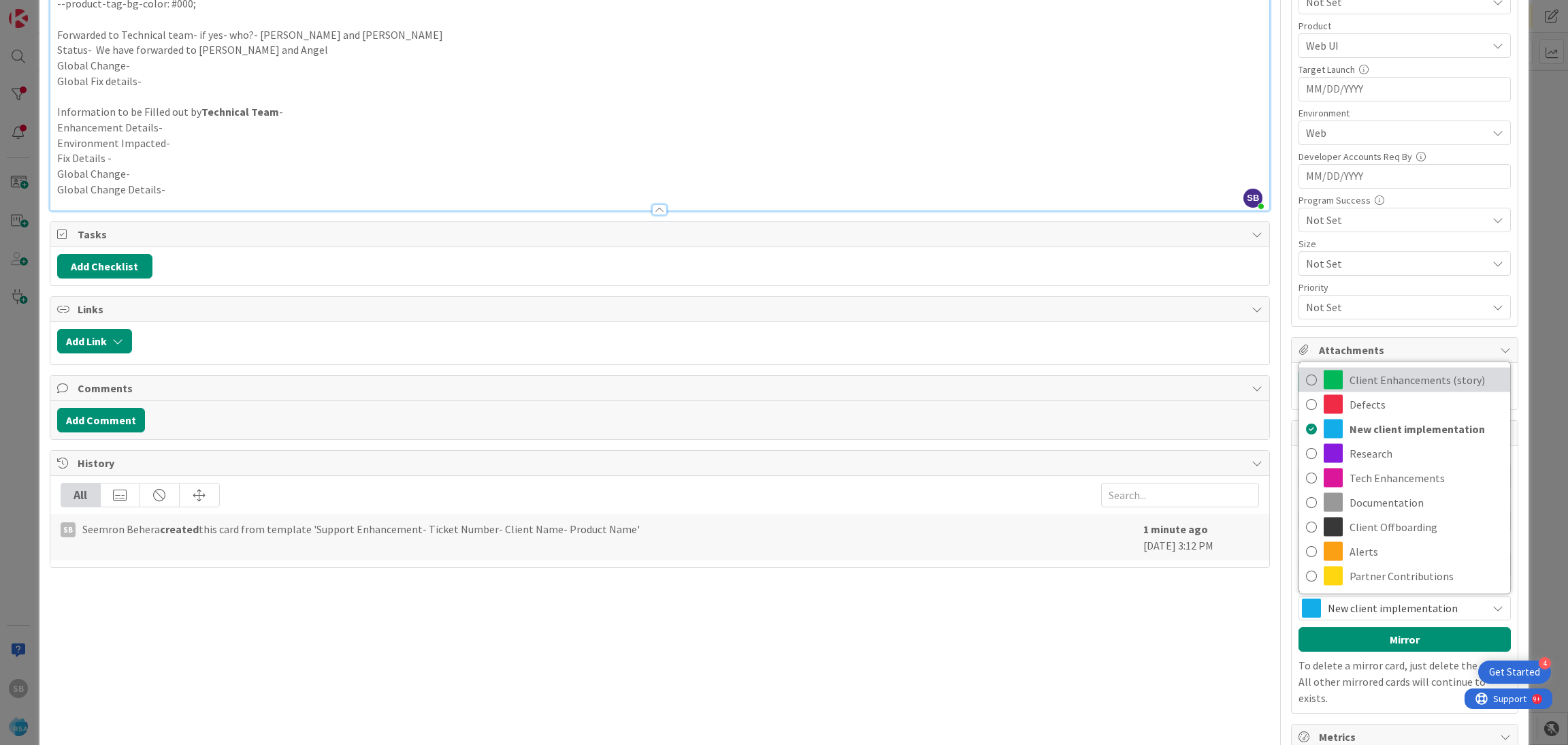
click at [1371, 384] on span "Client Enhancements (story)" at bounding box center [1426, 380] width 154 height 20
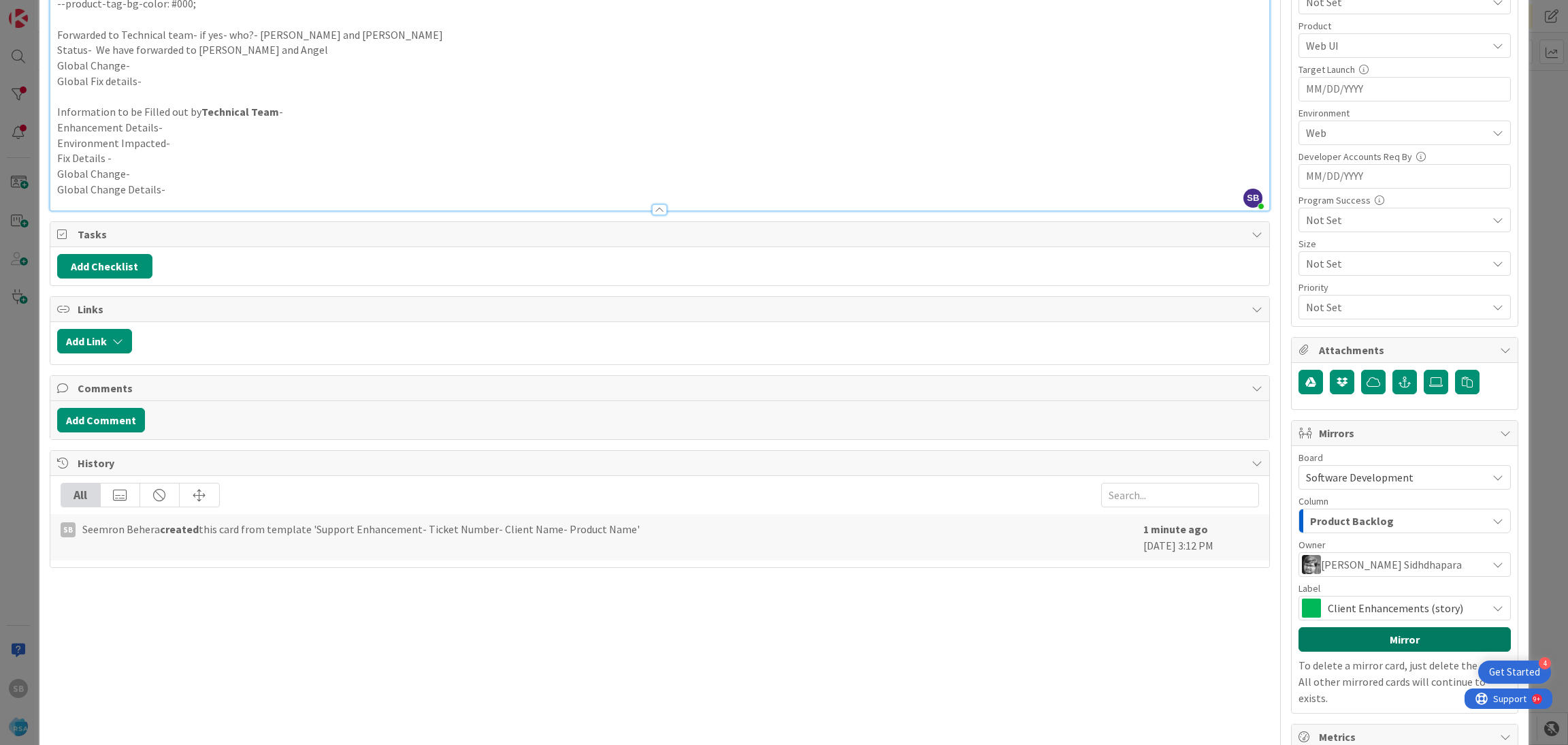
click at [1368, 637] on button "Mirror" at bounding box center [1405, 639] width 213 height 25
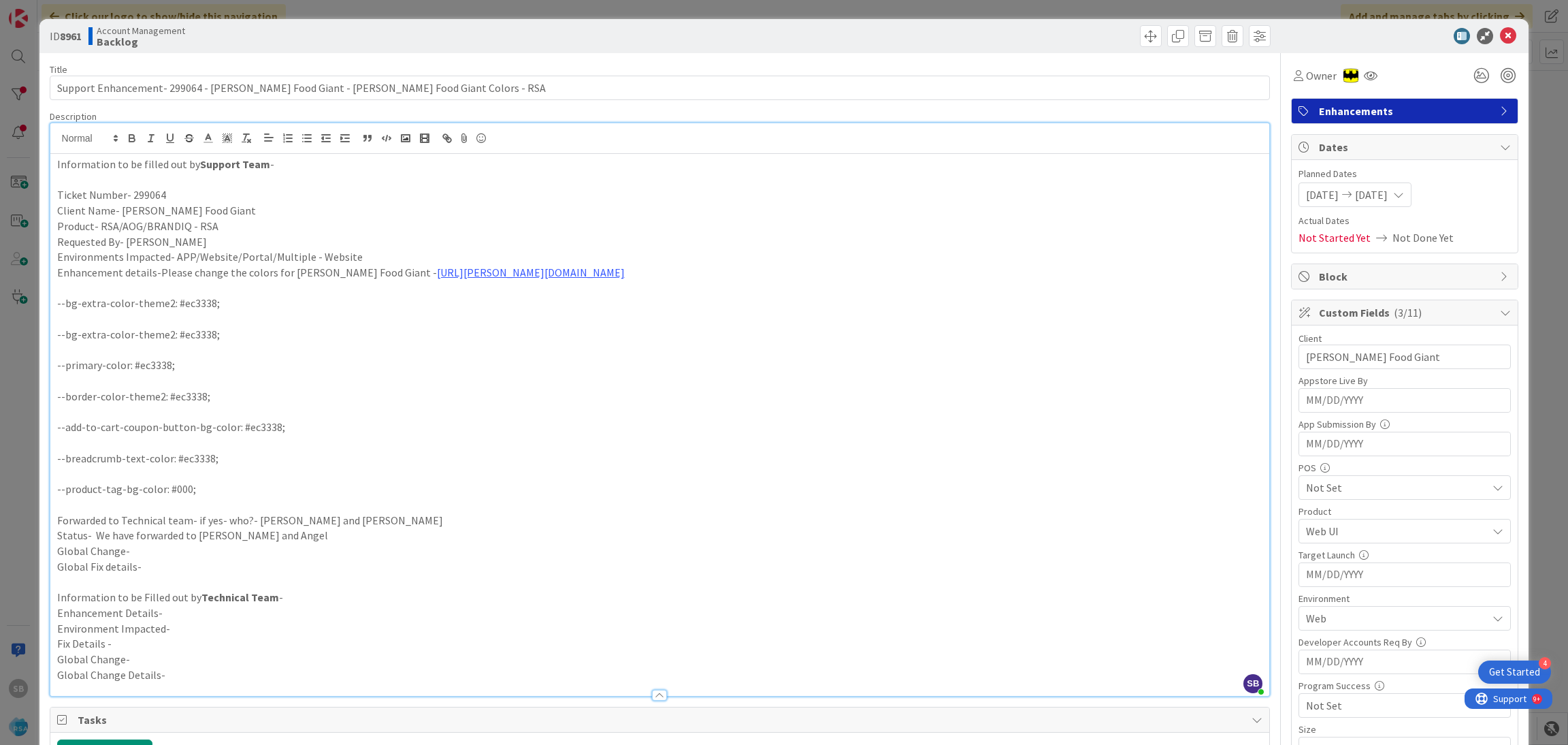
scroll to position [518, 0]
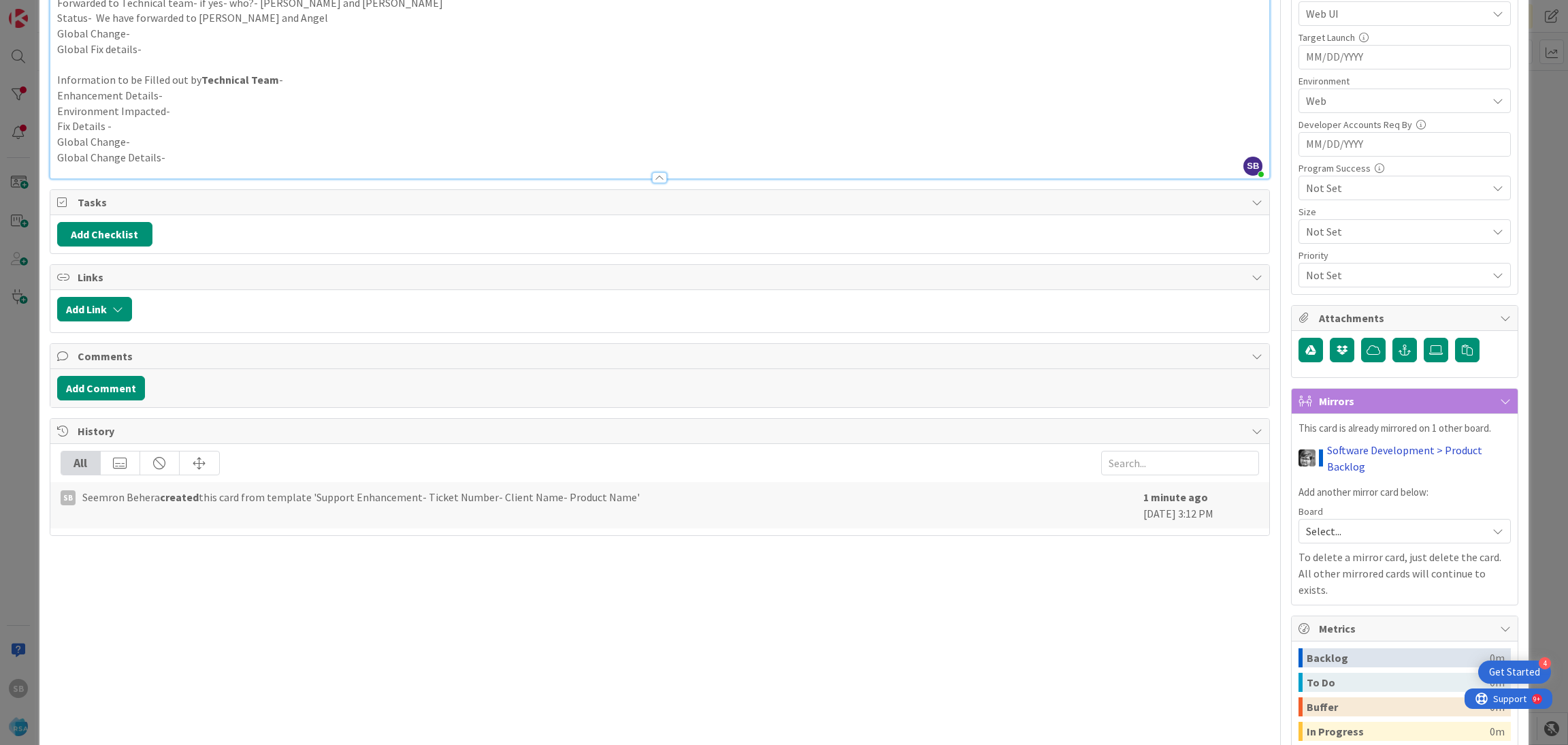
click at [1327, 446] on link "Software Development > Product Backlog" at bounding box center [1418, 458] width 184 height 32
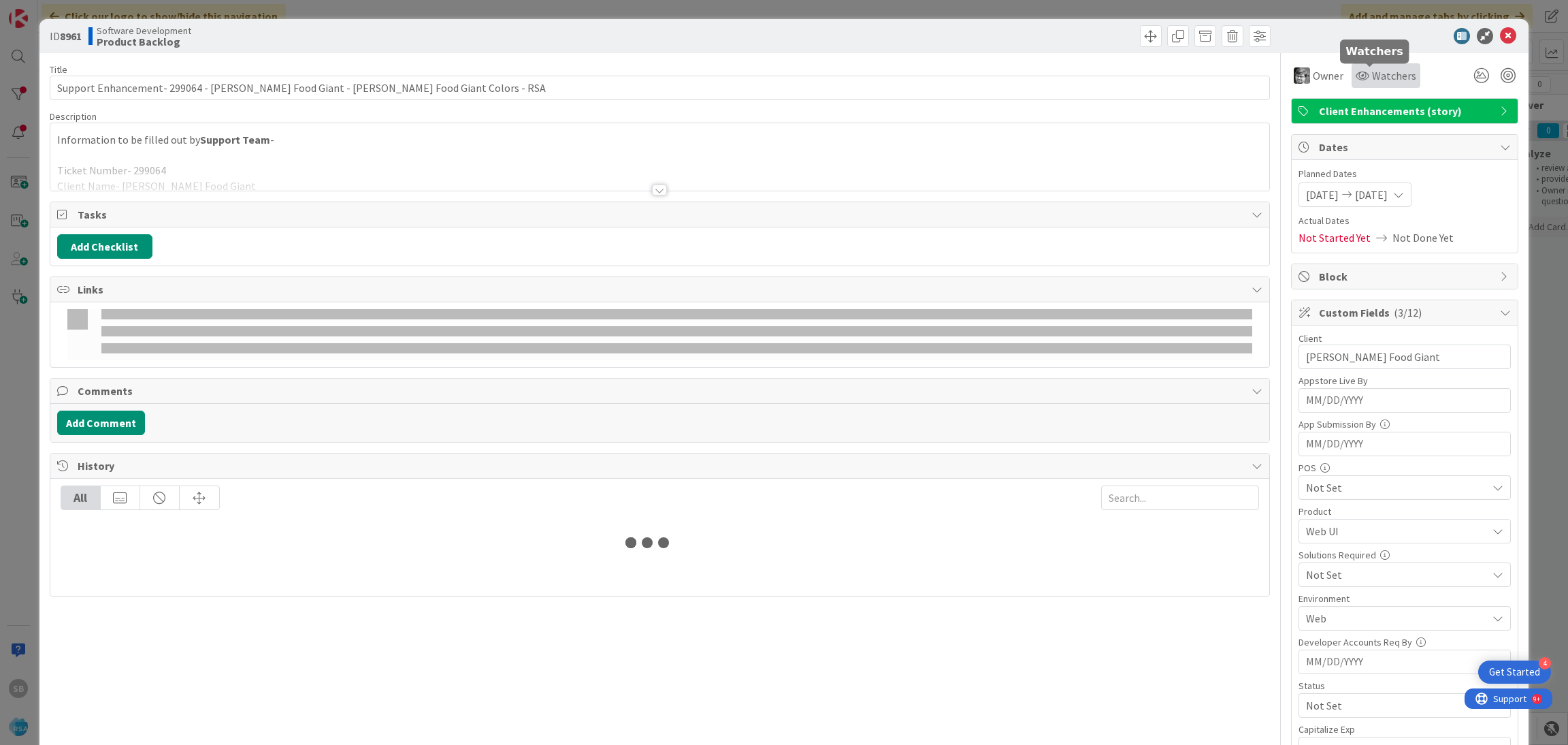
click at [1372, 71] on span "Watchers" at bounding box center [1393, 75] width 44 height 16
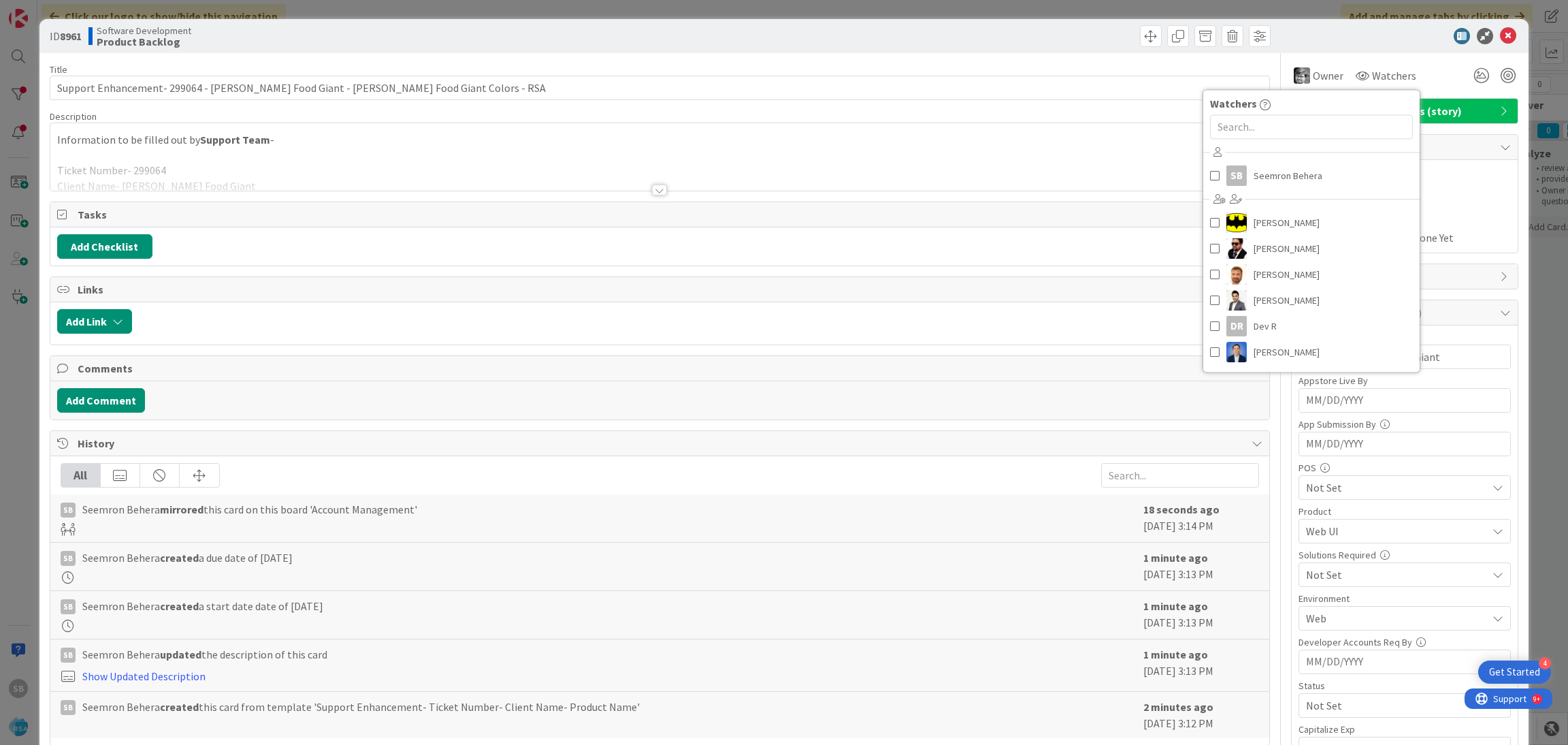
click at [1324, 110] on div "Watchers" at bounding box center [1310, 103] width 216 height 16
click at [1301, 132] on input "text" at bounding box center [1311, 126] width 203 height 25
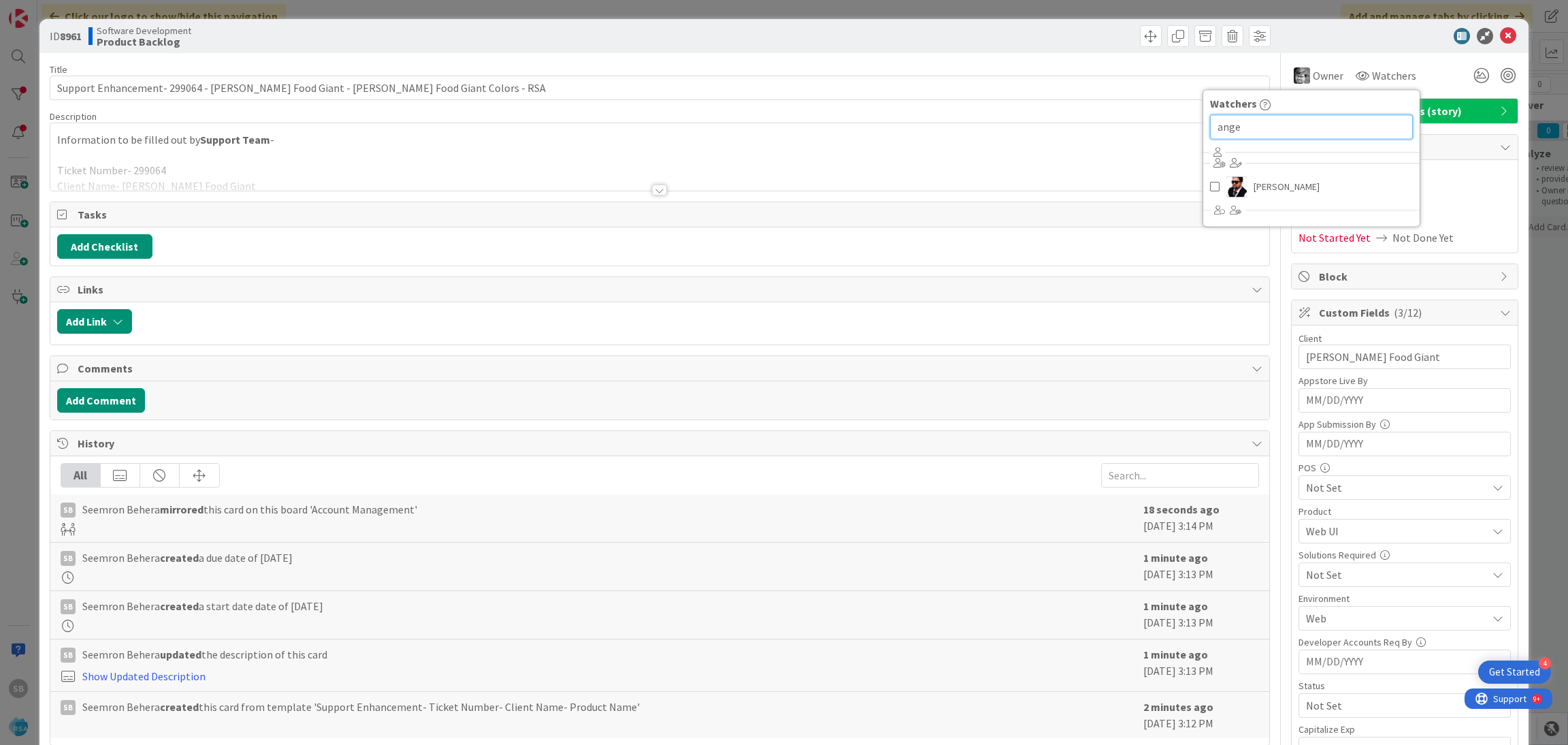
type input "ange"
click at [1256, 195] on span "[PERSON_NAME]" at bounding box center [1286, 186] width 66 height 20
click at [1500, 36] on icon at bounding box center [1507, 36] width 16 height 16
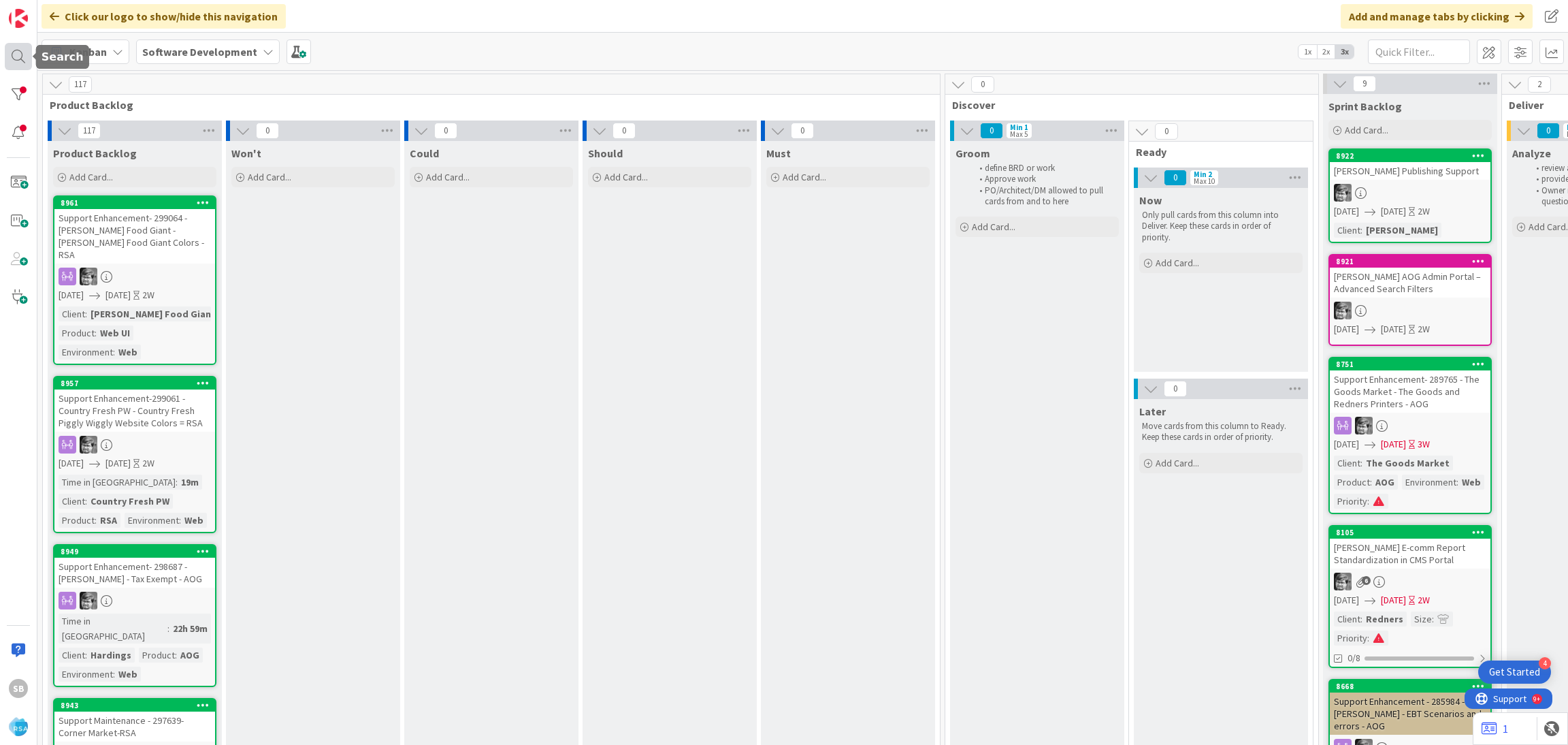
click at [7, 67] on div at bounding box center [18, 56] width 27 height 27
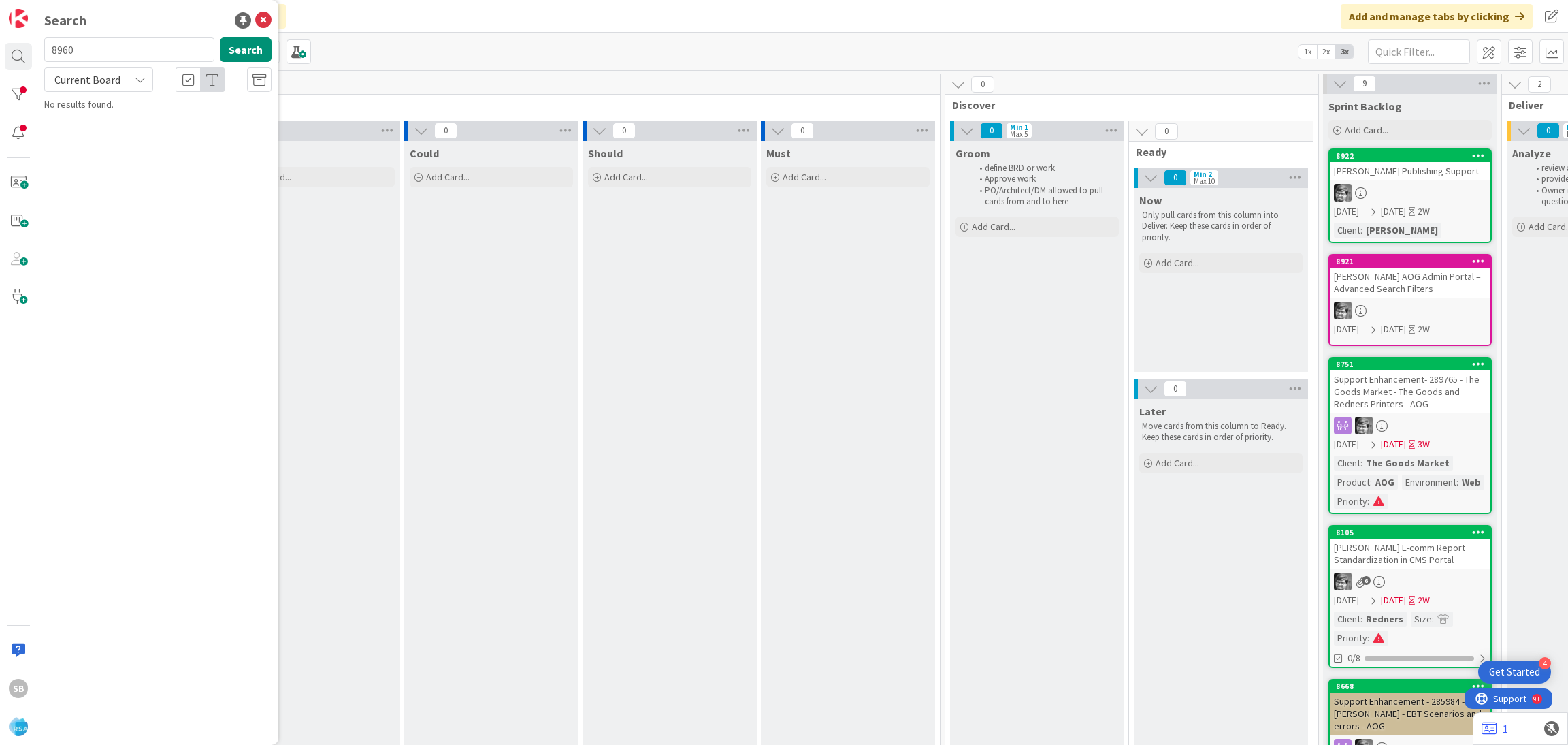
type input "8960"
click at [113, 87] on span "Current Board" at bounding box center [87, 80] width 71 height 19
click at [110, 138] on span "All Boards" at bounding box center [122, 136] width 141 height 20
click at [169, 126] on p "Support Enhancement- 299059- Cut Bank Big Sky Foods -RSA" at bounding box center [167, 127] width 208 height 29
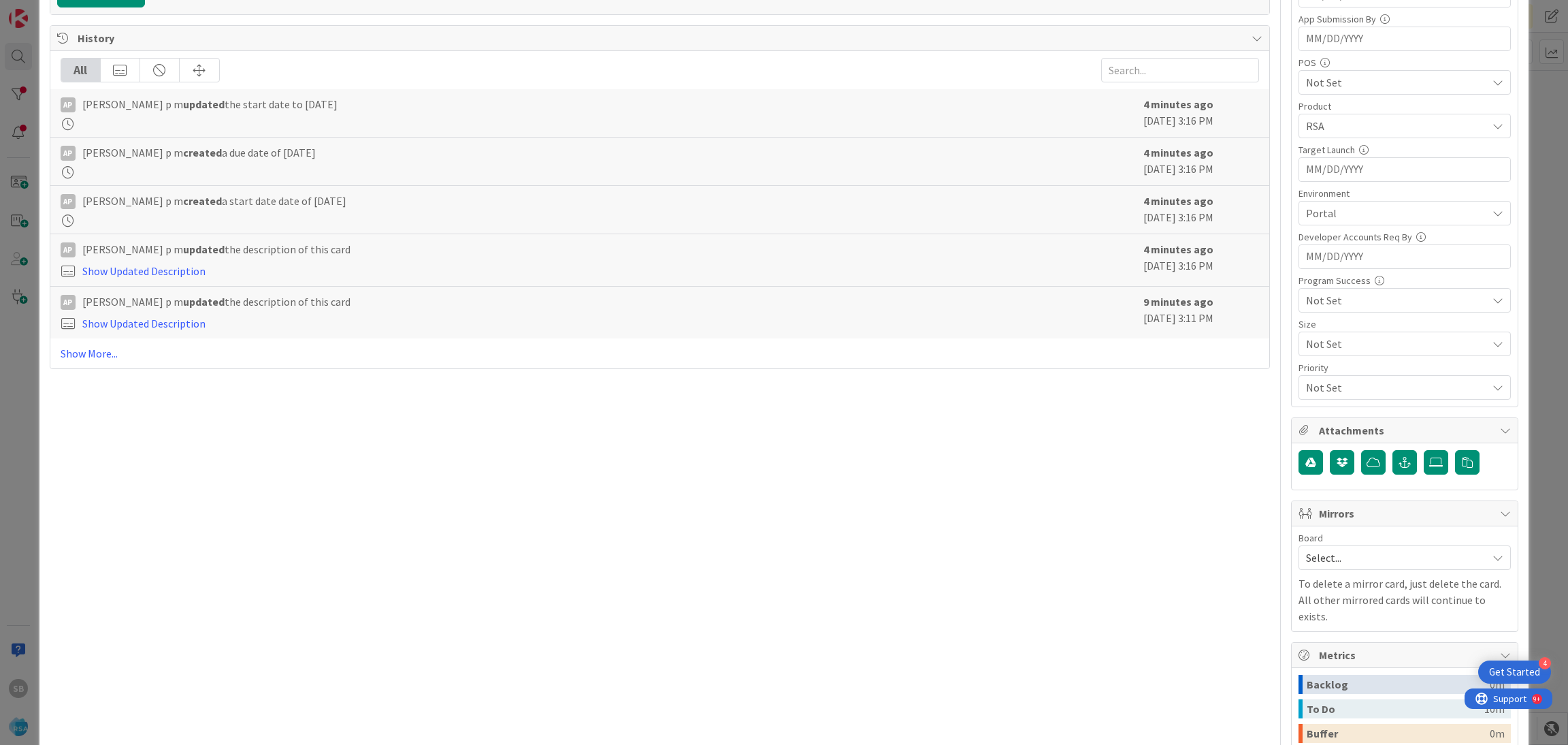
scroll to position [510, 0]
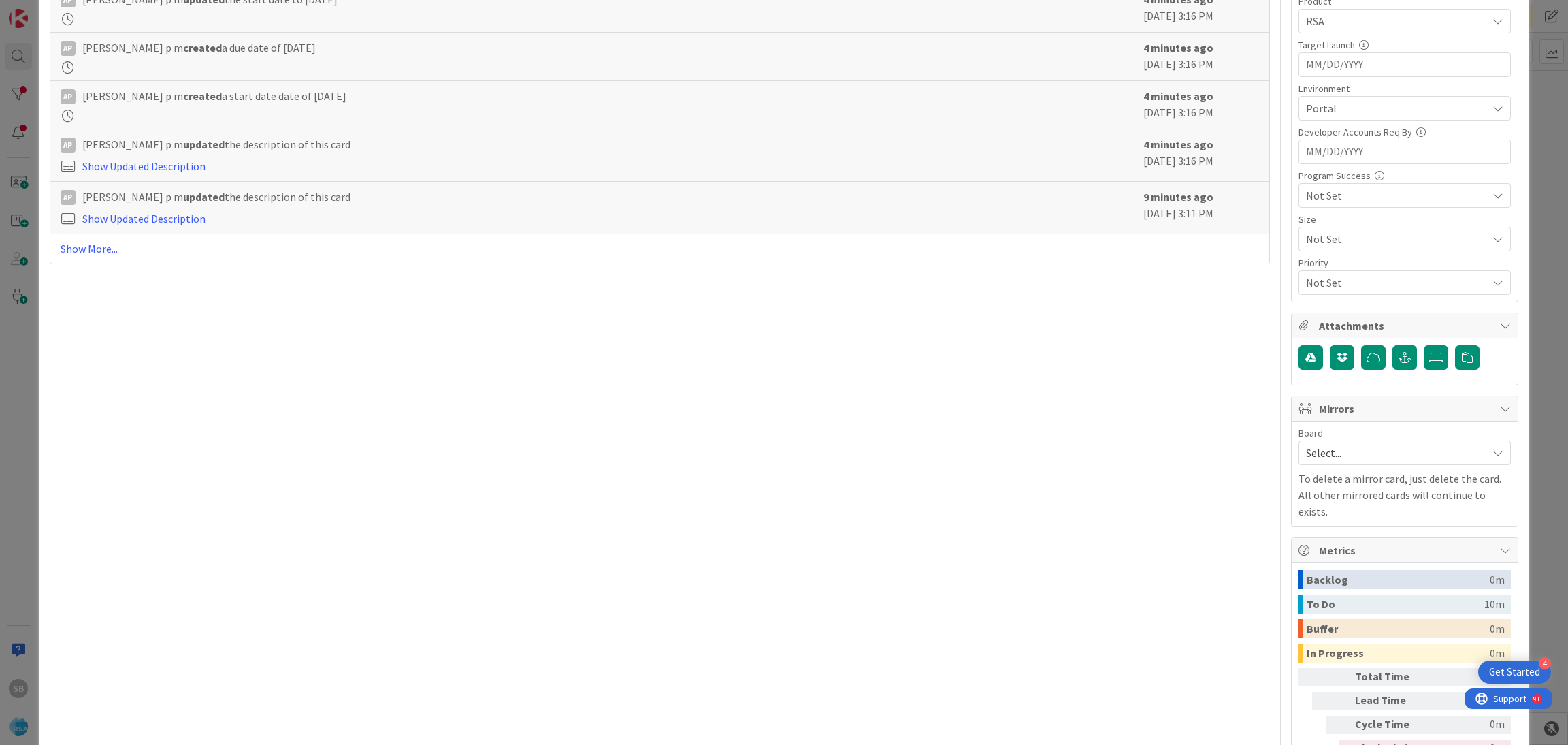
click at [1391, 458] on span "Select..." at bounding box center [1393, 452] width 175 height 19
click at [1332, 541] on span "Software Development" at bounding box center [1413, 541] width 179 height 20
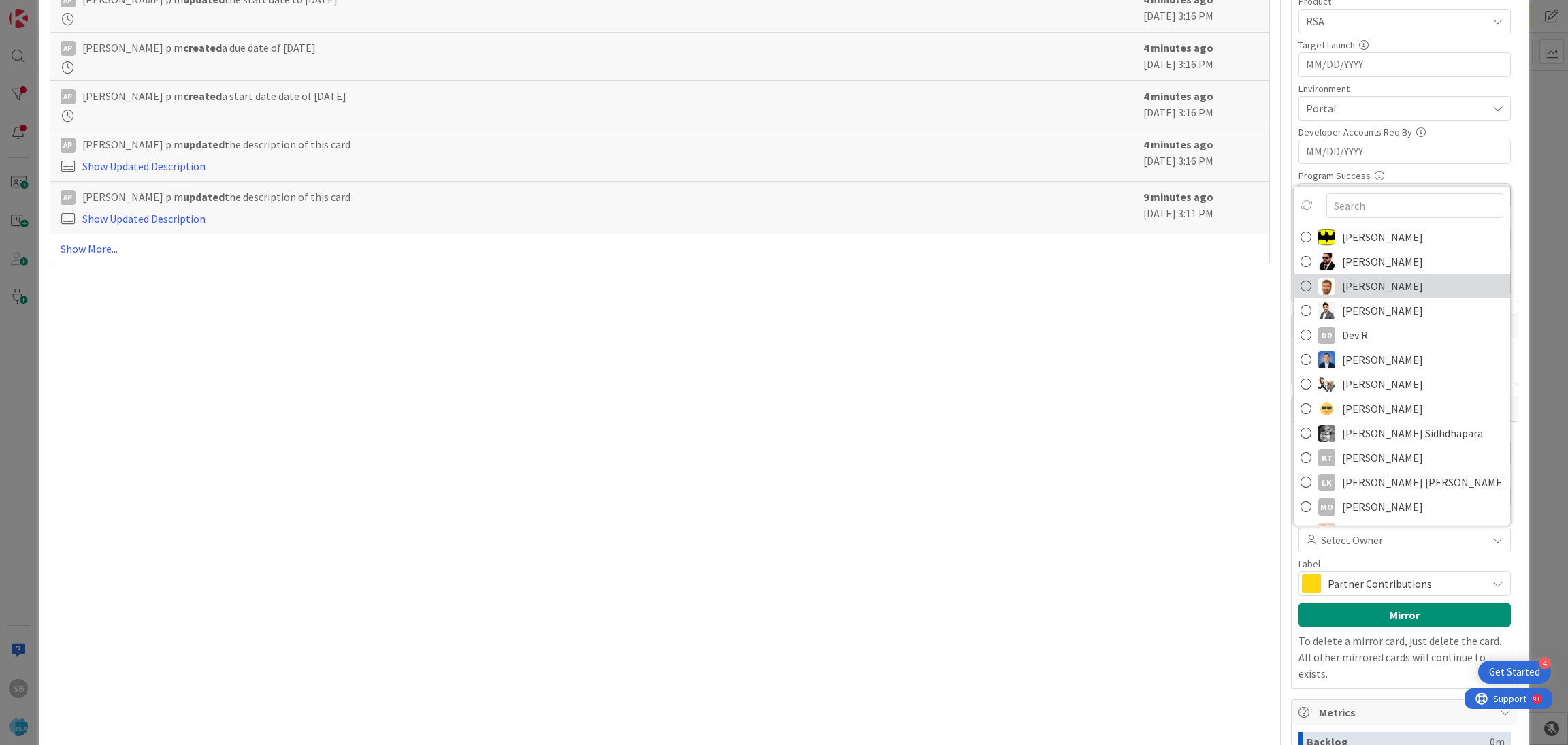
click at [1349, 286] on span "[PERSON_NAME]" at bounding box center [1382, 286] width 81 height 20
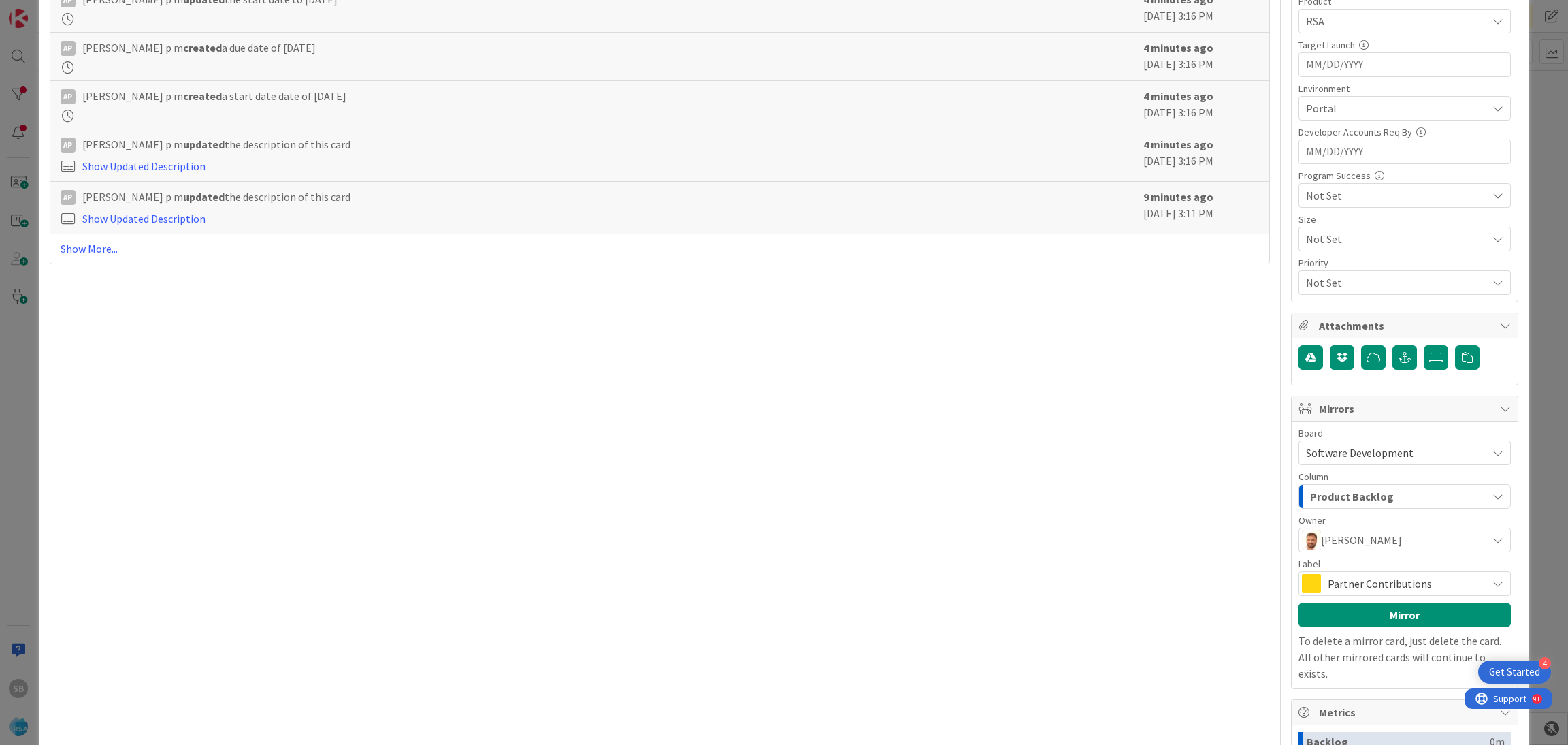
click at [1332, 593] on span "Partner Contributions" at bounding box center [1403, 583] width 153 height 19
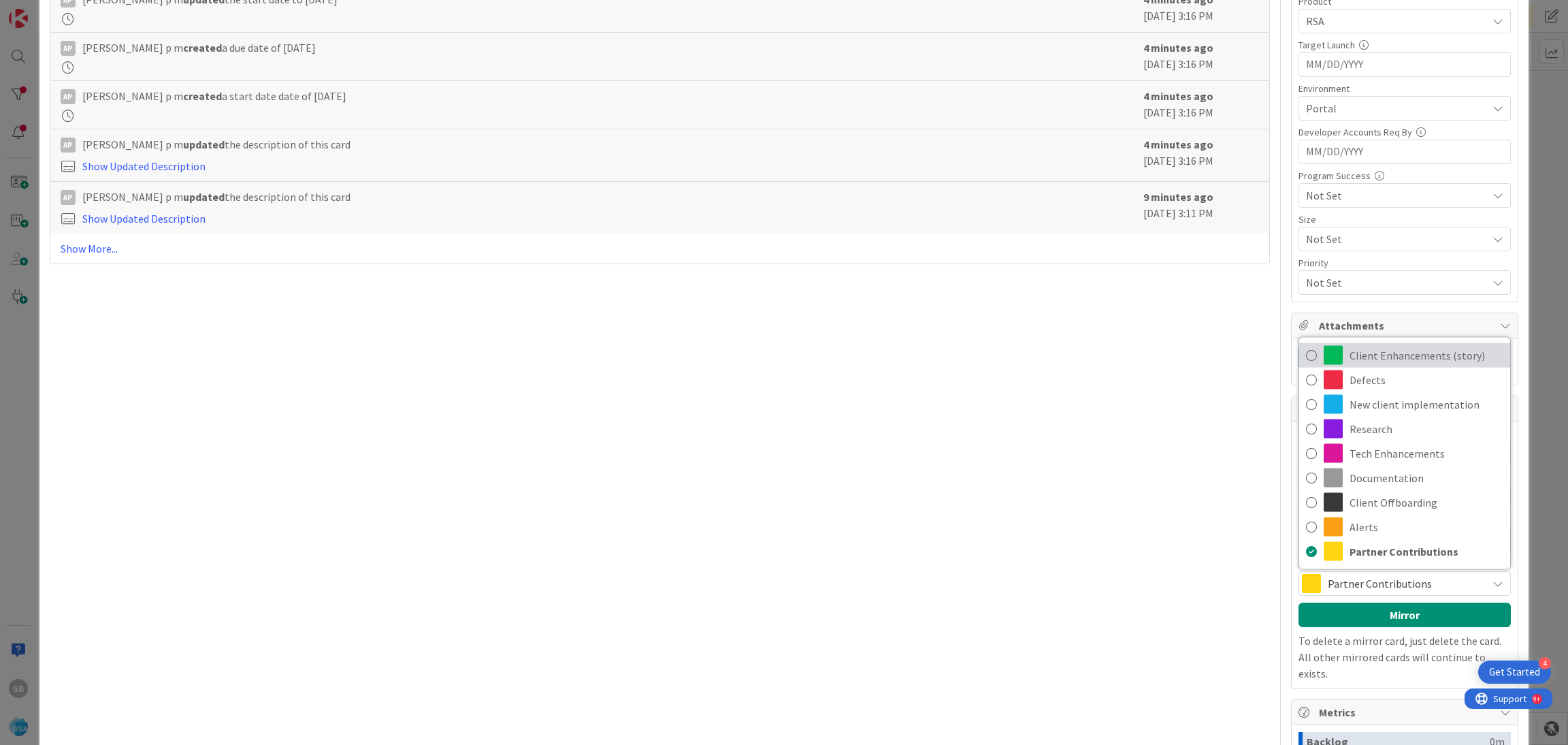
click at [1349, 360] on span "Client Enhancements (story)" at bounding box center [1426, 355] width 154 height 20
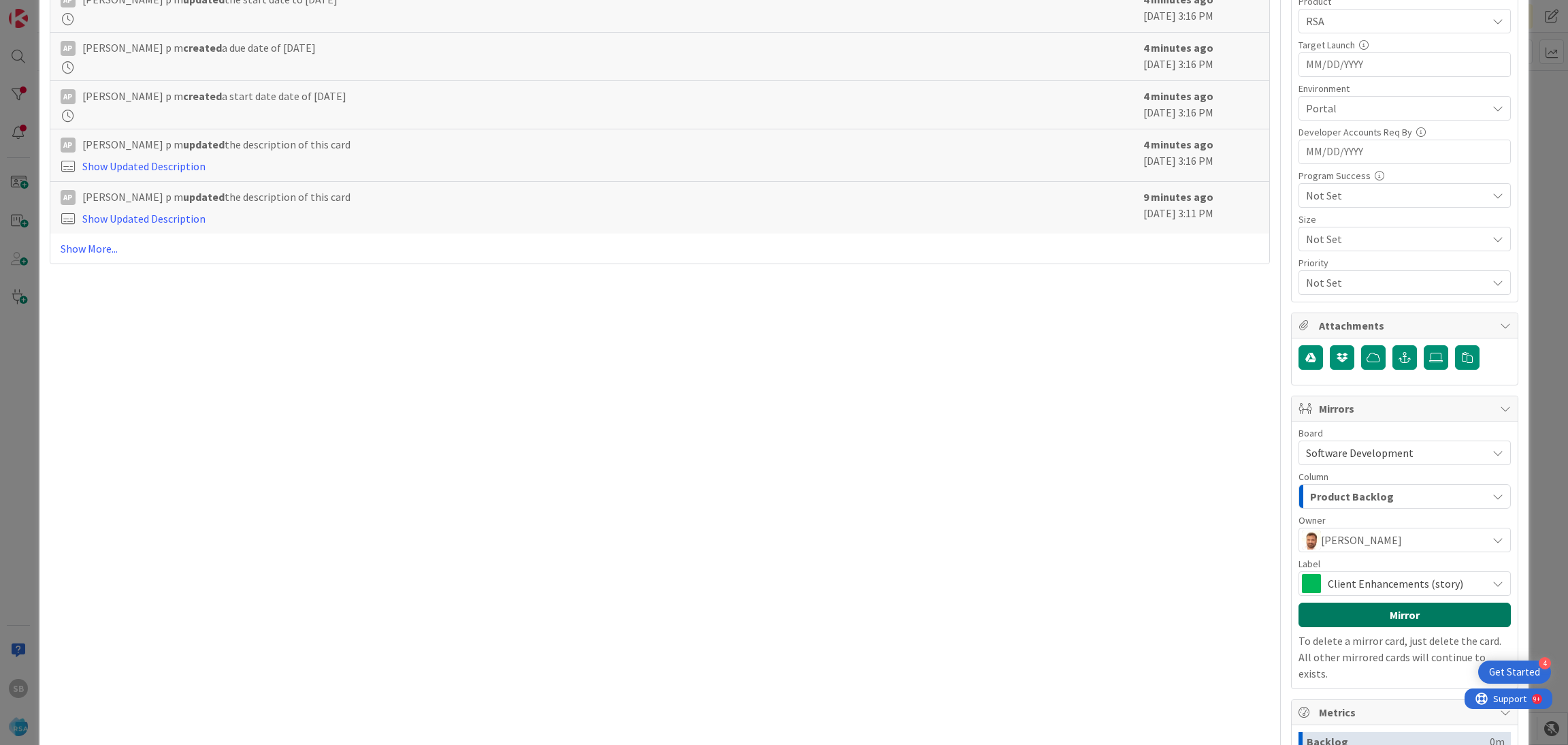
click at [1326, 608] on button "Mirror" at bounding box center [1405, 615] width 213 height 25
